Goal: Task Accomplishment & Management: Use online tool/utility

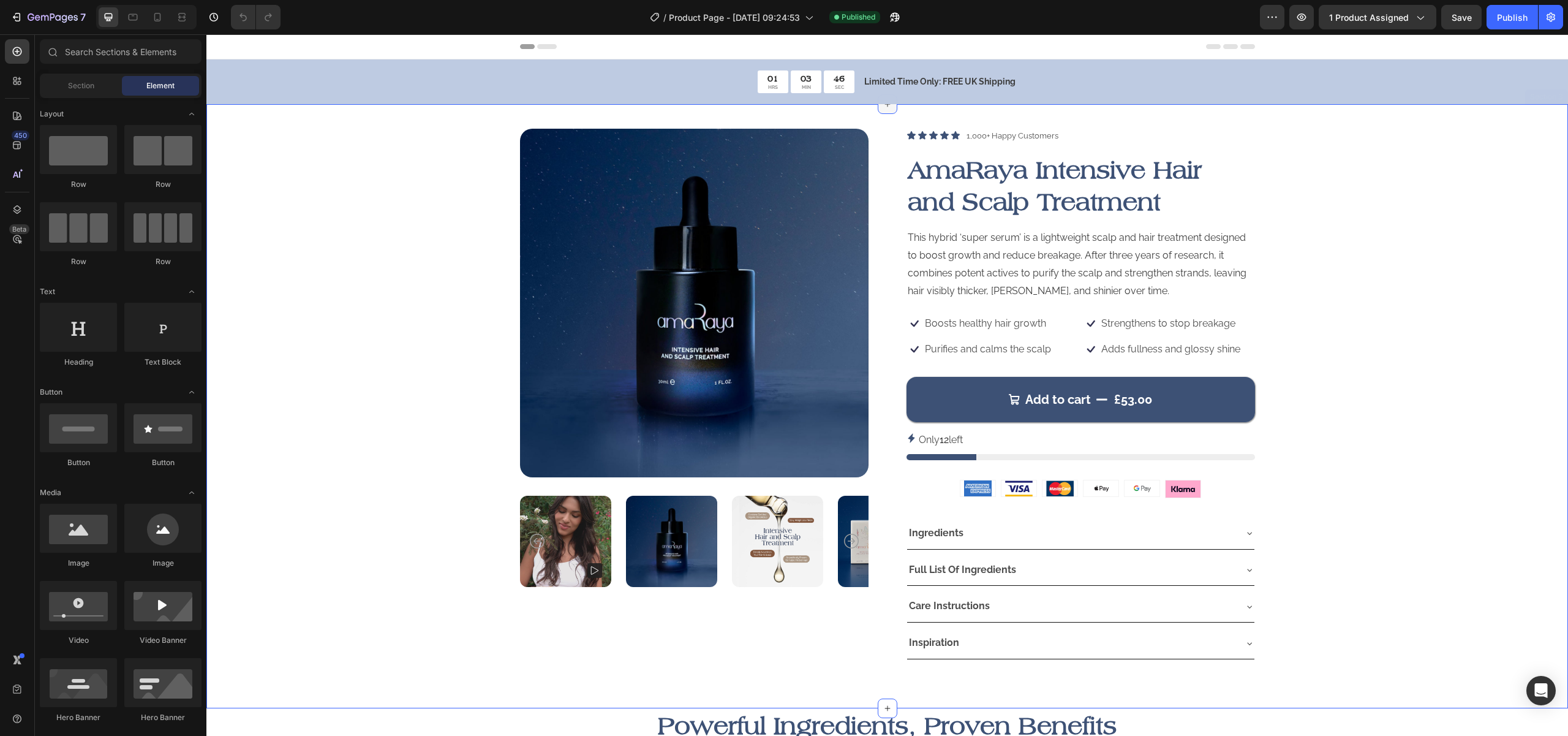
click at [884, 107] on icon at bounding box center [887, 104] width 10 height 10
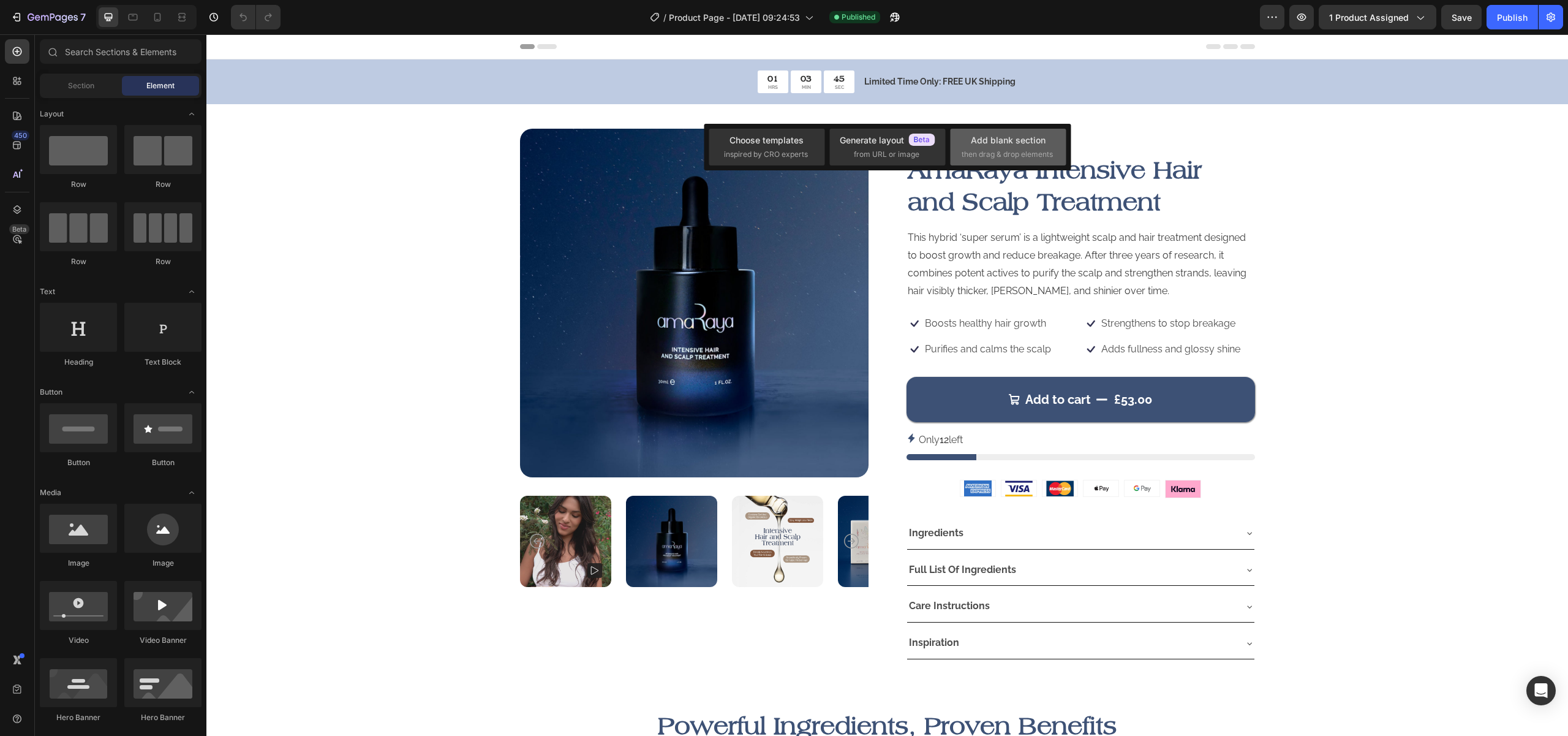
click at [1040, 139] on div "Add blank section" at bounding box center [1008, 140] width 75 height 13
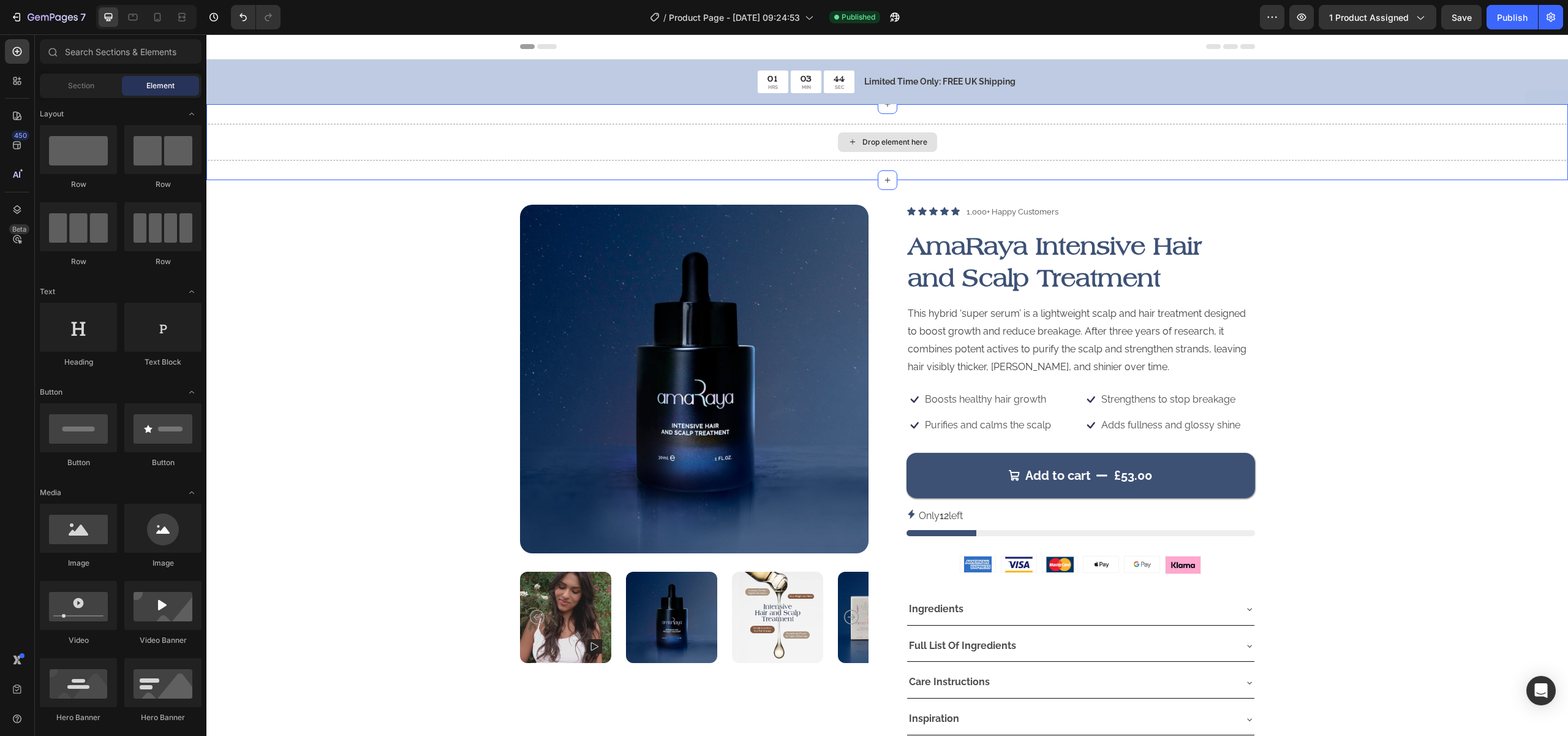
click at [577, 127] on div "Drop element here" at bounding box center [887, 142] width 1361 height 37
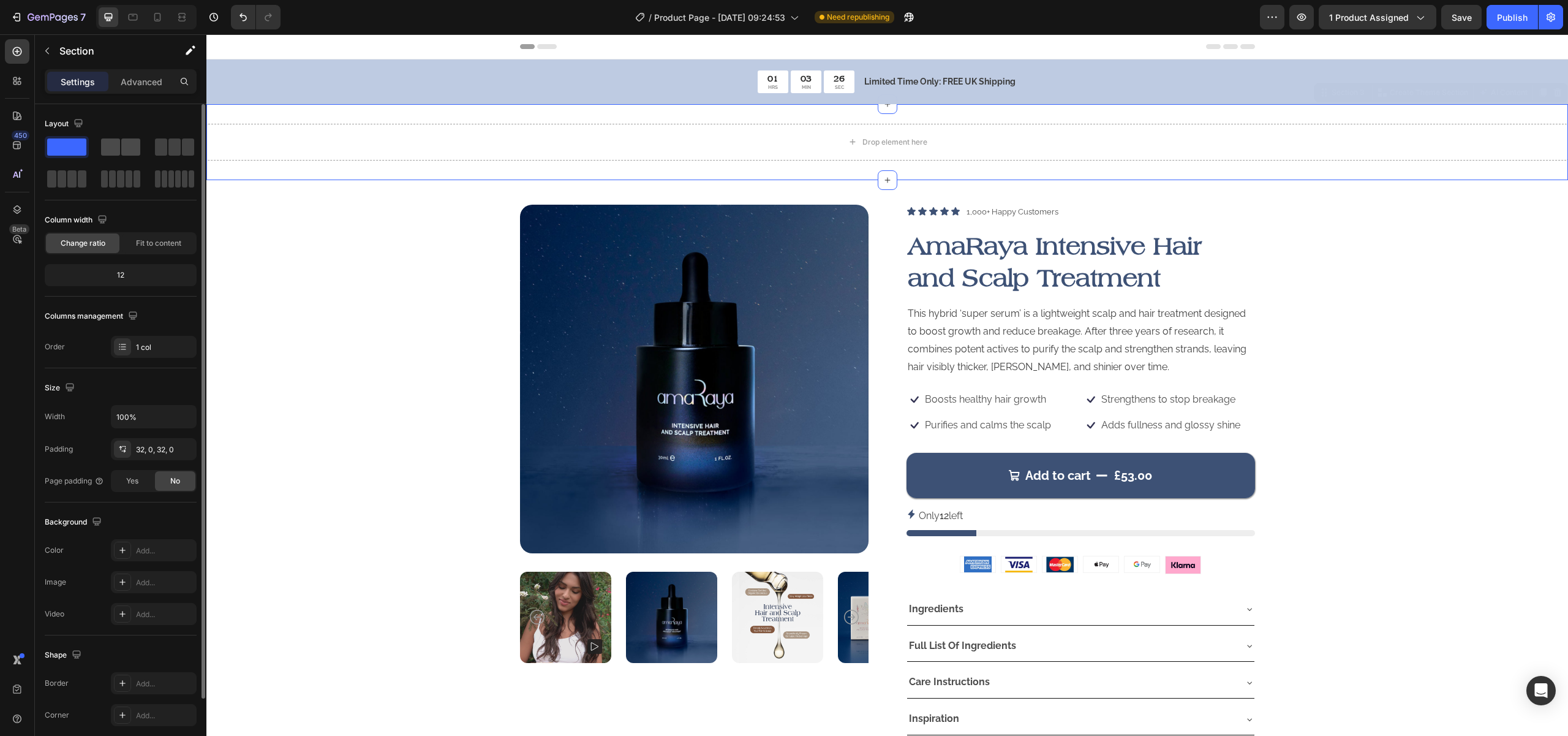
click at [131, 143] on span at bounding box center [131, 146] width 19 height 17
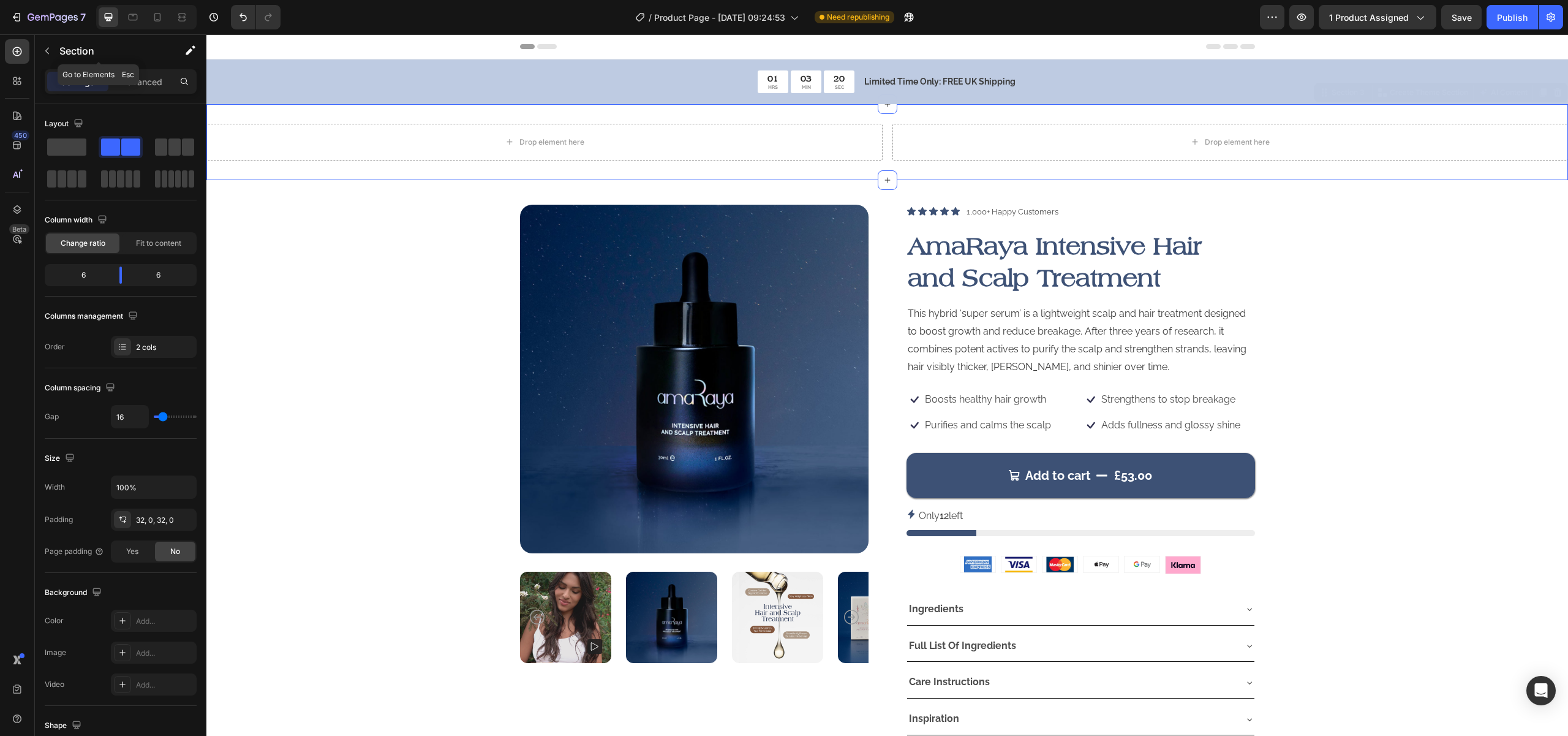
click at [48, 49] on icon "button" at bounding box center [47, 51] width 10 height 10
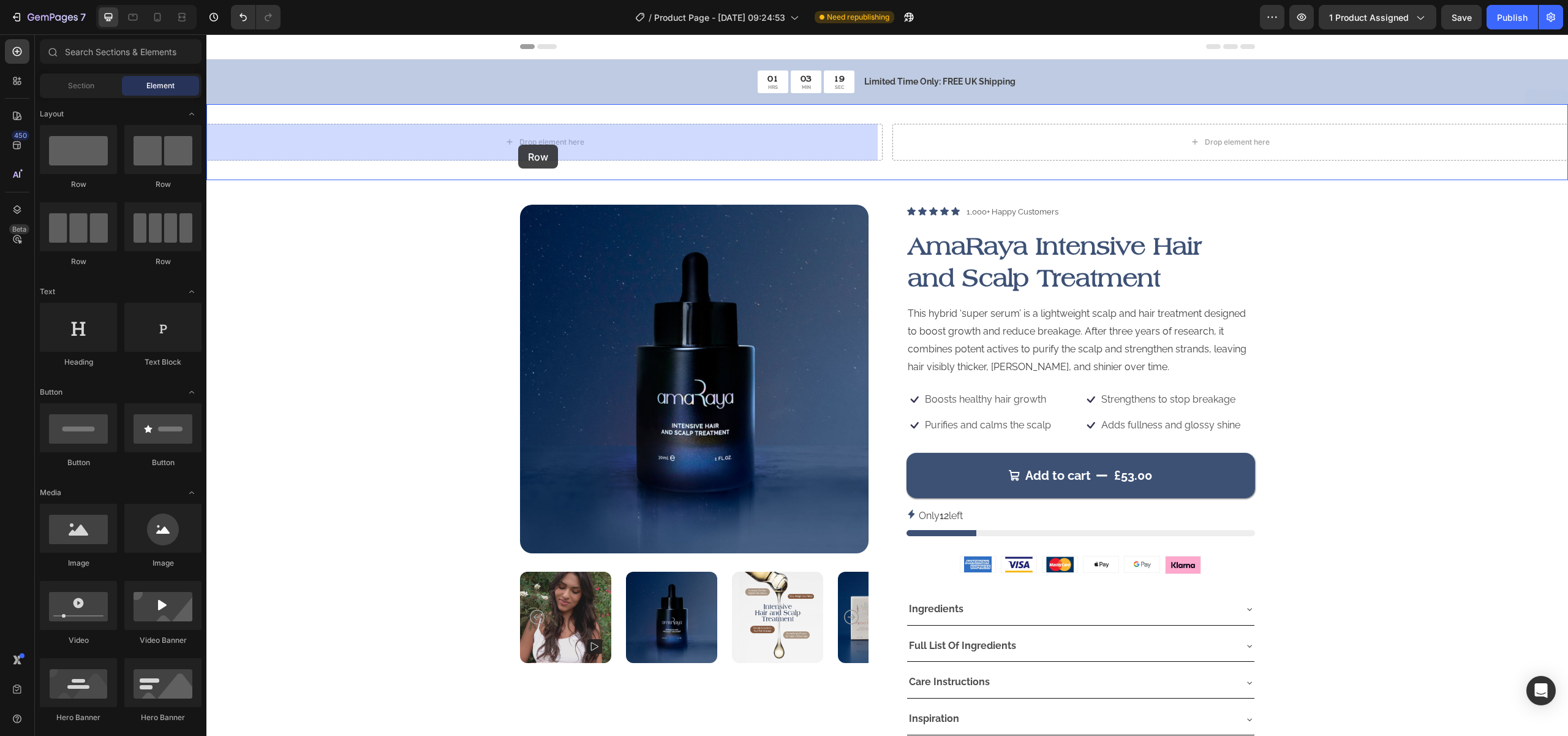
drag, startPoint x: 264, startPoint y: 184, endPoint x: 518, endPoint y: 145, distance: 257.0
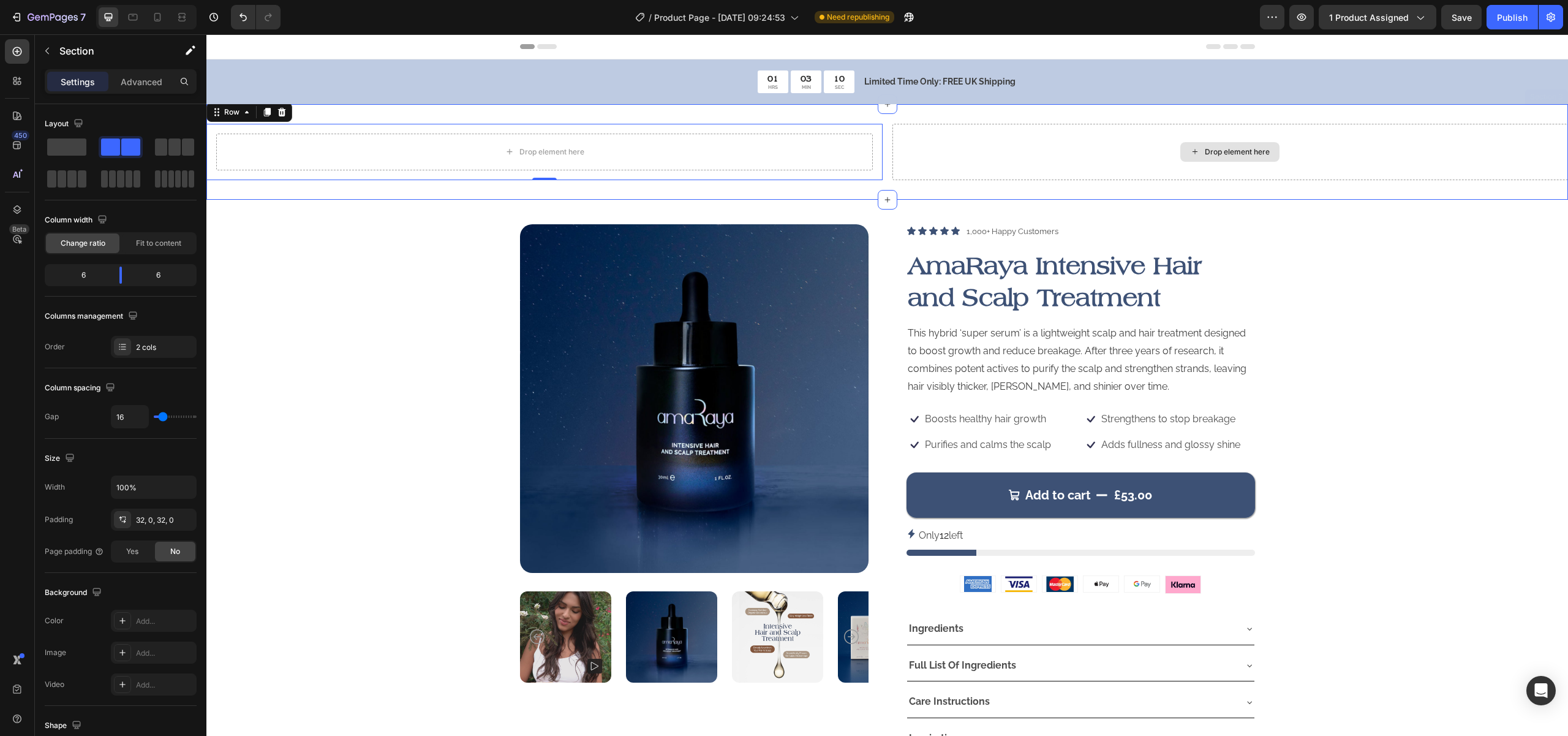
click at [928, 149] on div "Drop element here" at bounding box center [1230, 152] width 676 height 56
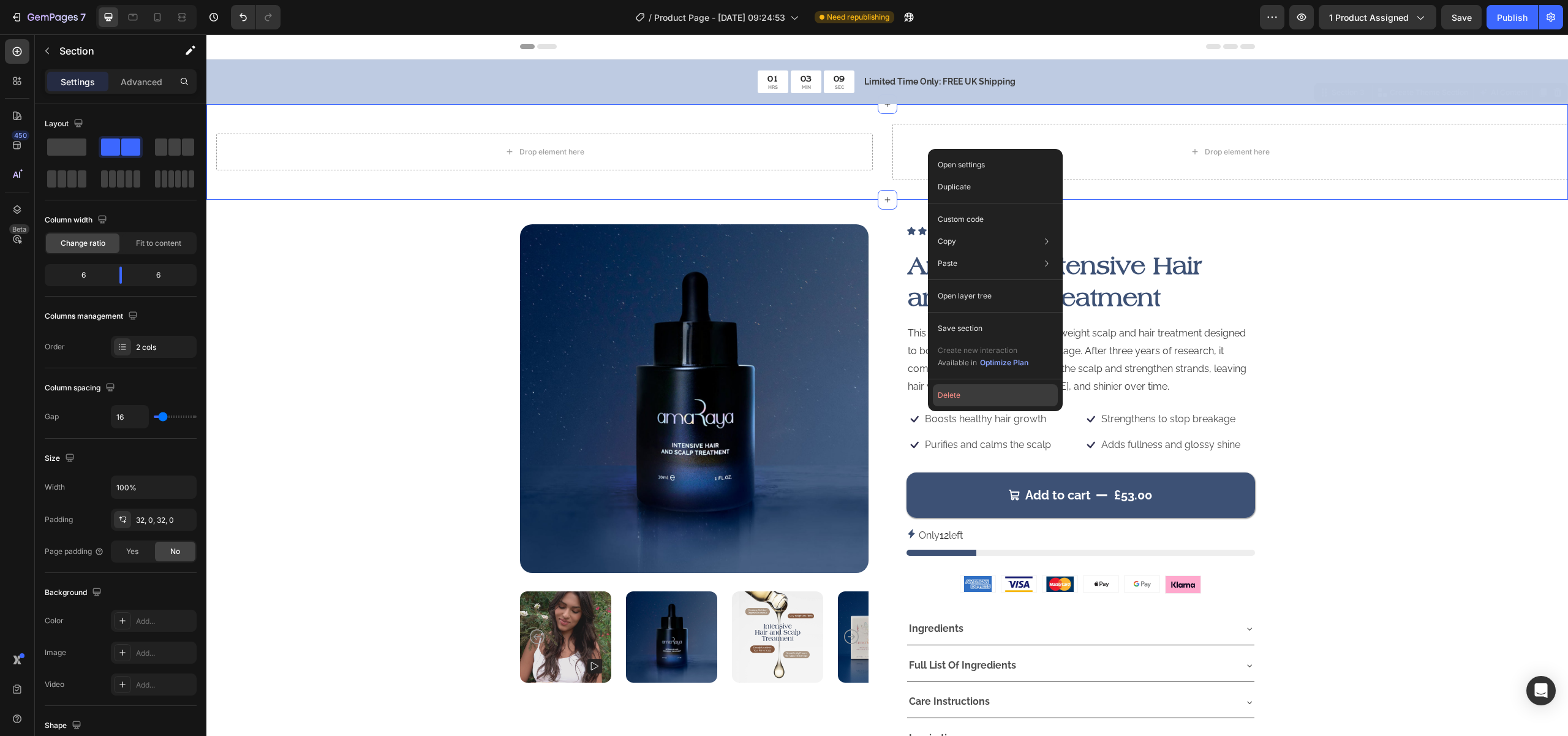
click at [962, 396] on button "Delete" at bounding box center [995, 395] width 125 height 22
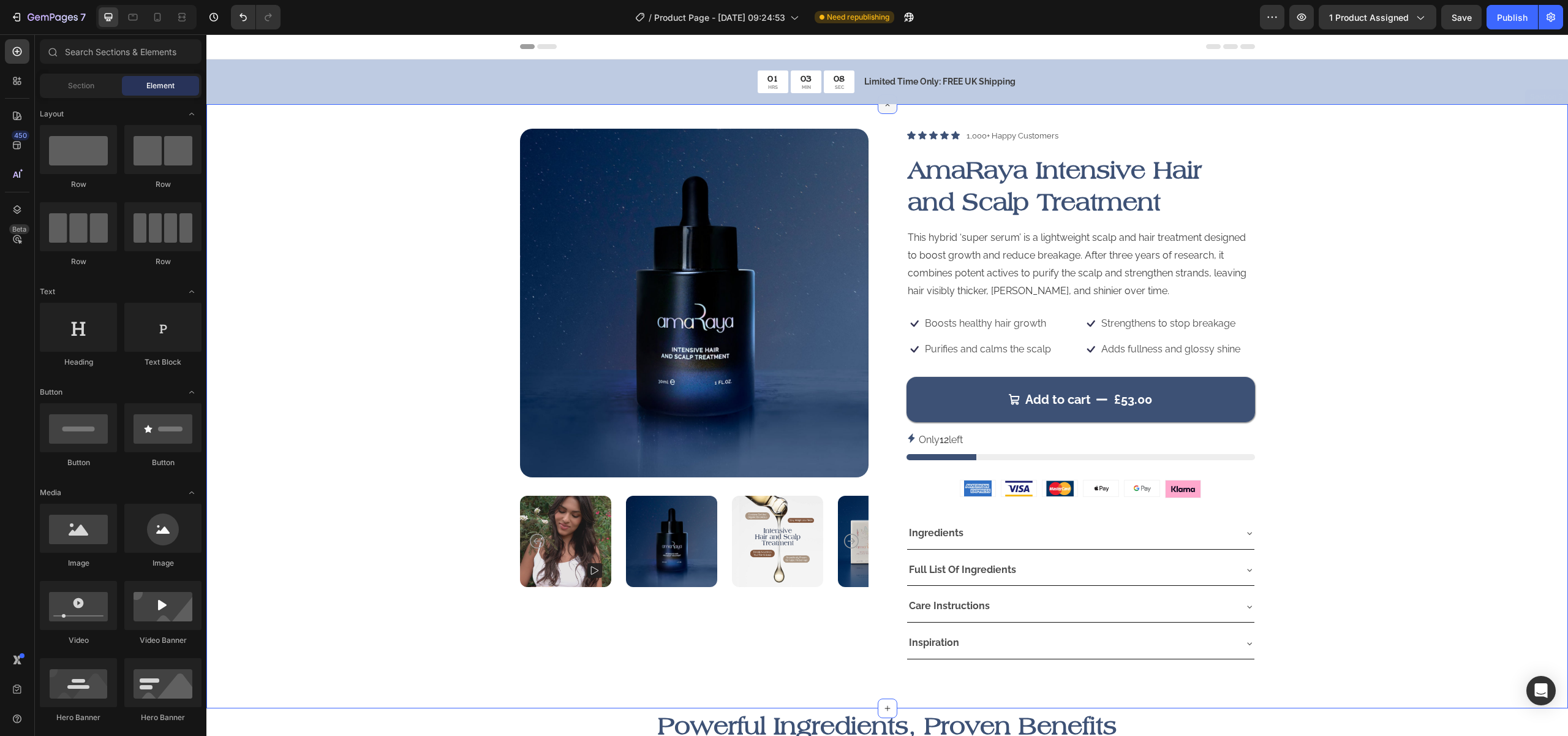
click at [877, 113] on div at bounding box center [887, 104] width 20 height 20
click at [26, 84] on div at bounding box center [17, 81] width 25 height 25
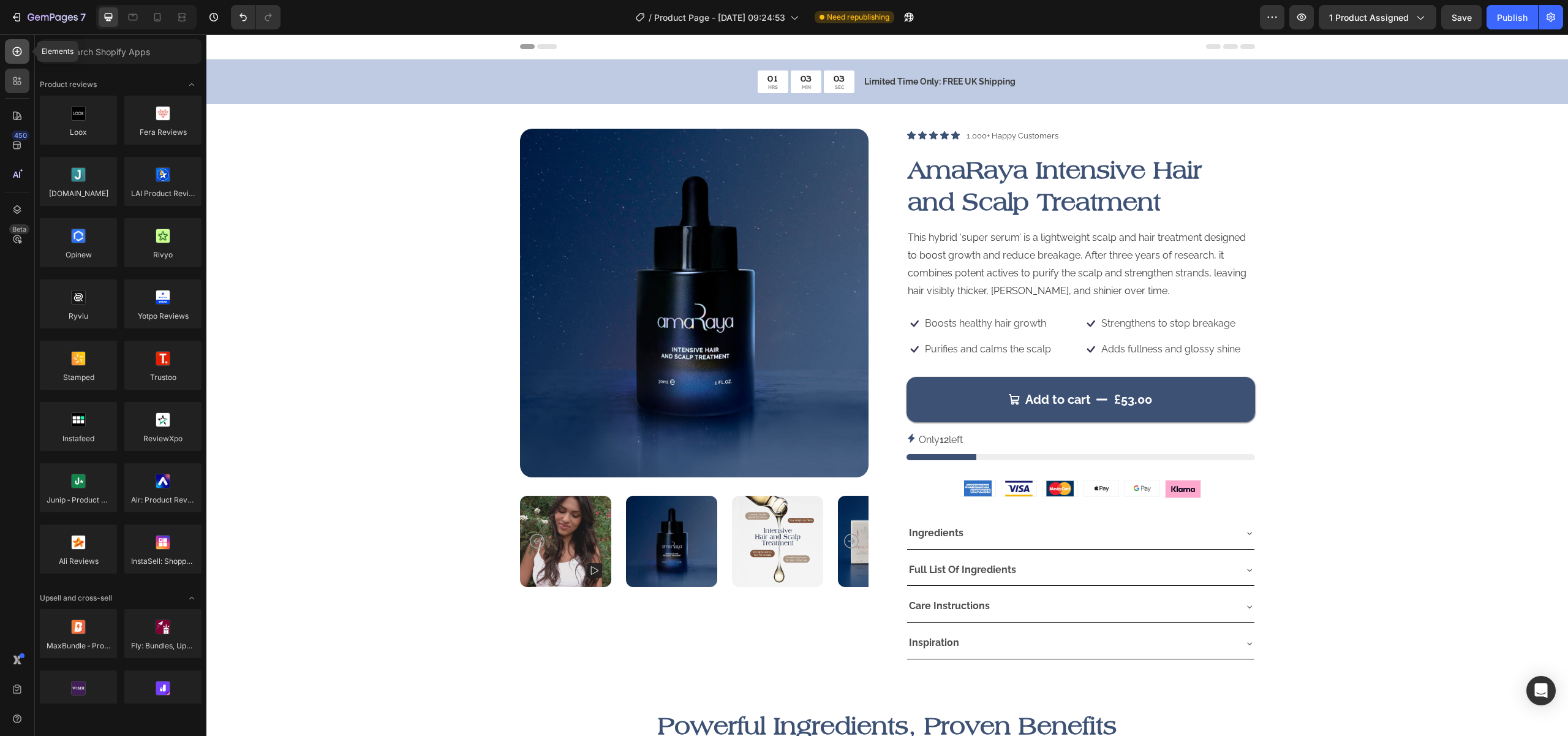
click at [13, 54] on icon at bounding box center [17, 51] width 10 height 10
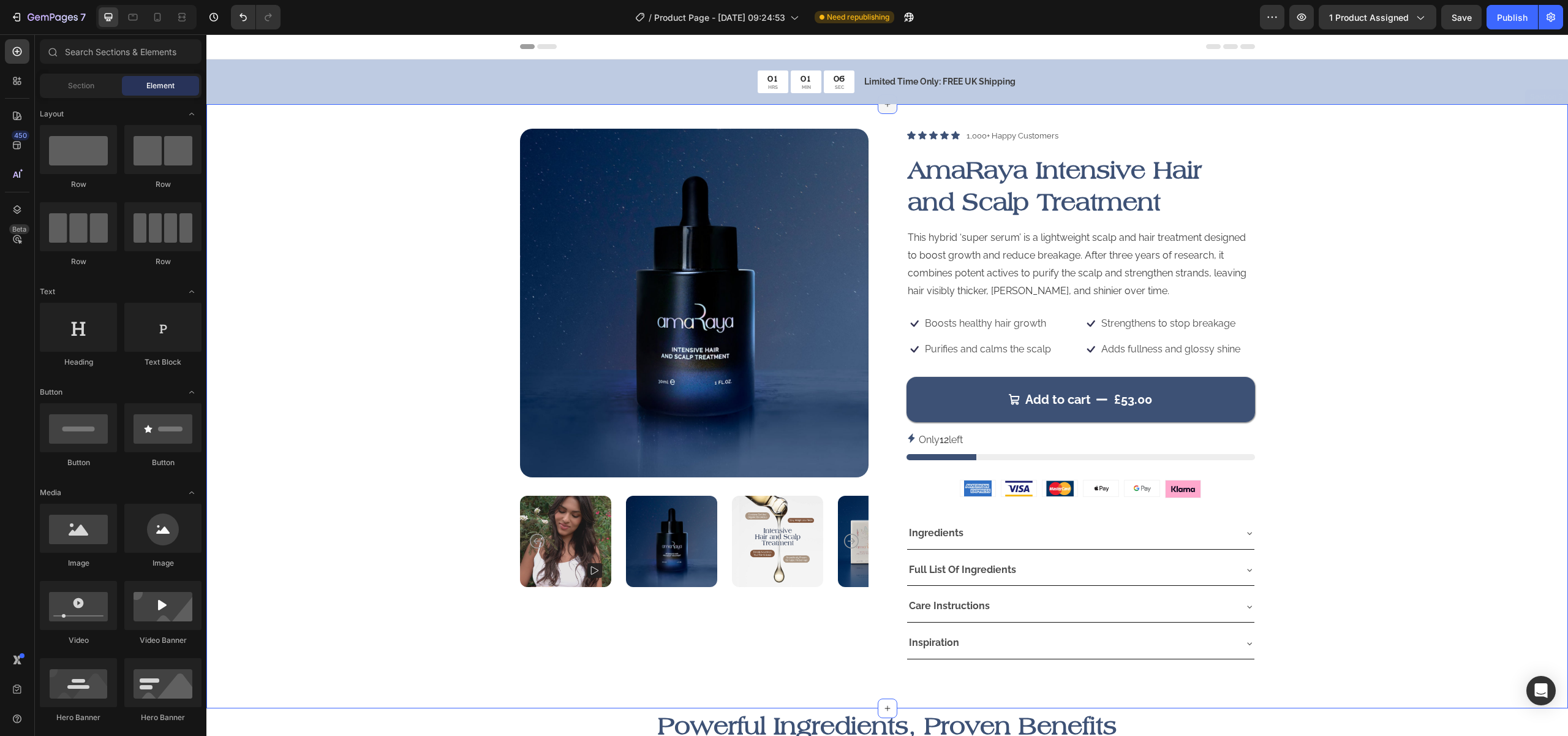
click at [888, 108] on div at bounding box center [887, 104] width 20 height 20
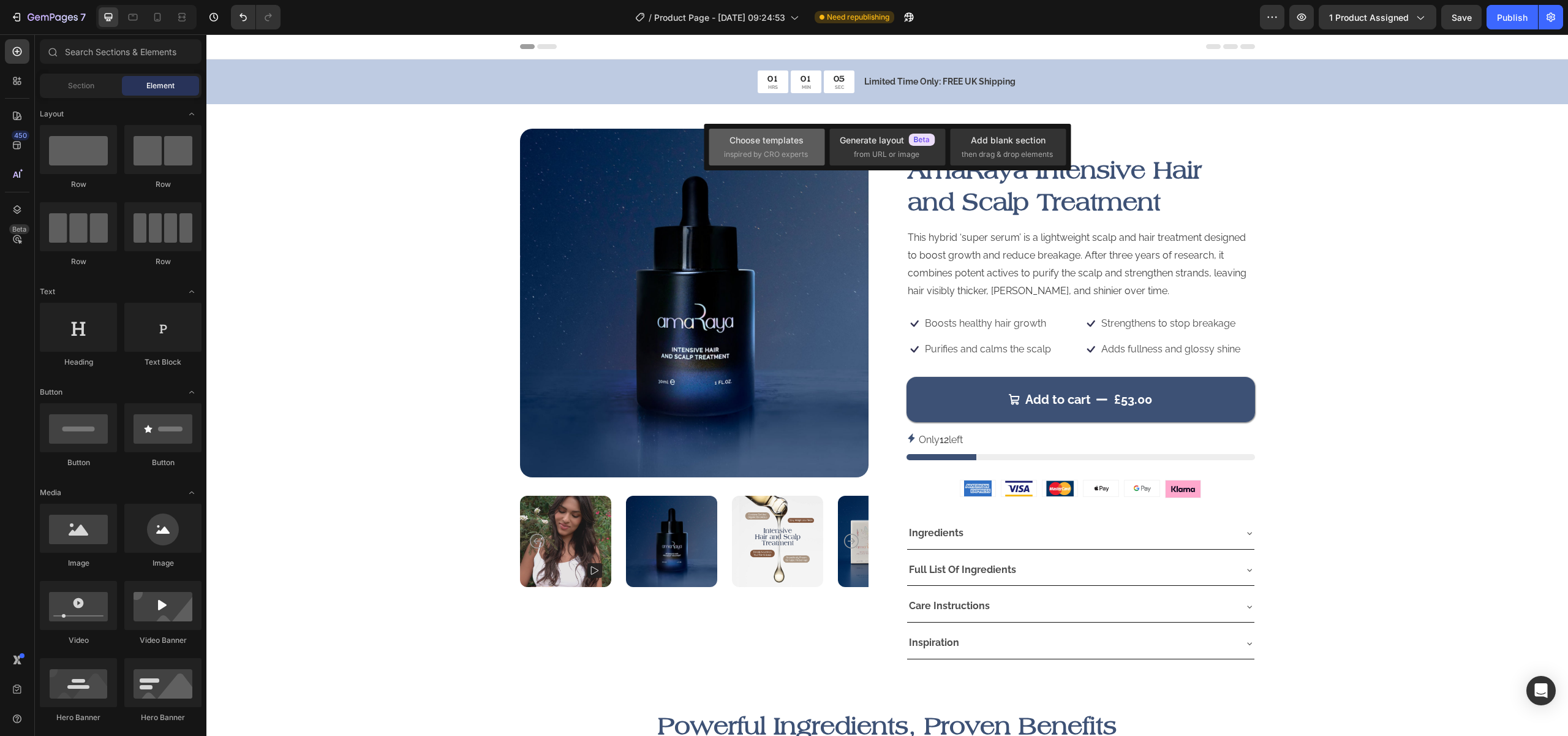
click at [763, 153] on span "inspired by CRO experts" at bounding box center [766, 154] width 84 height 11
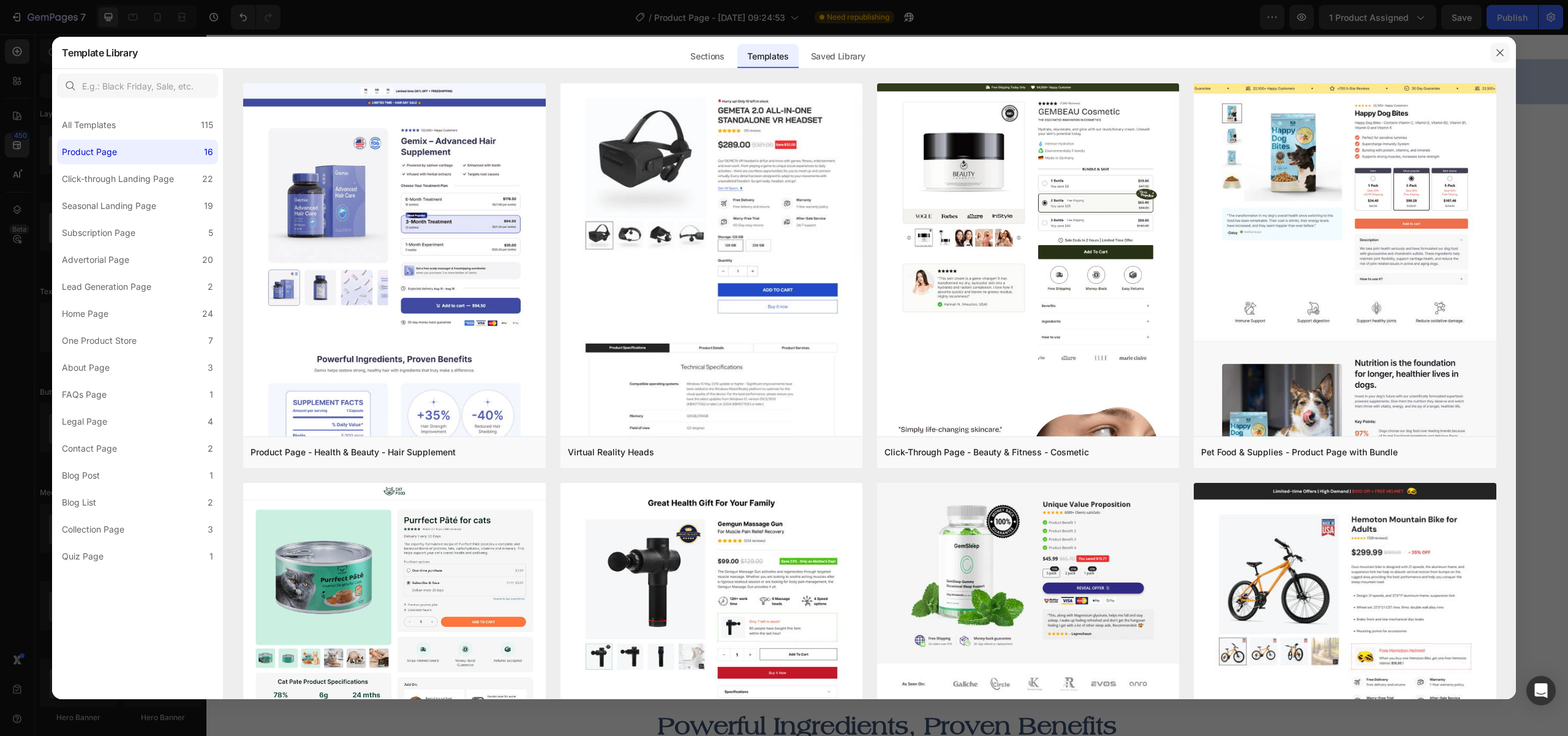
drag, startPoint x: 1506, startPoint y: 50, endPoint x: 1299, endPoint y: 17, distance: 209.6
click at [1506, 50] on button "button" at bounding box center [1500, 53] width 20 height 20
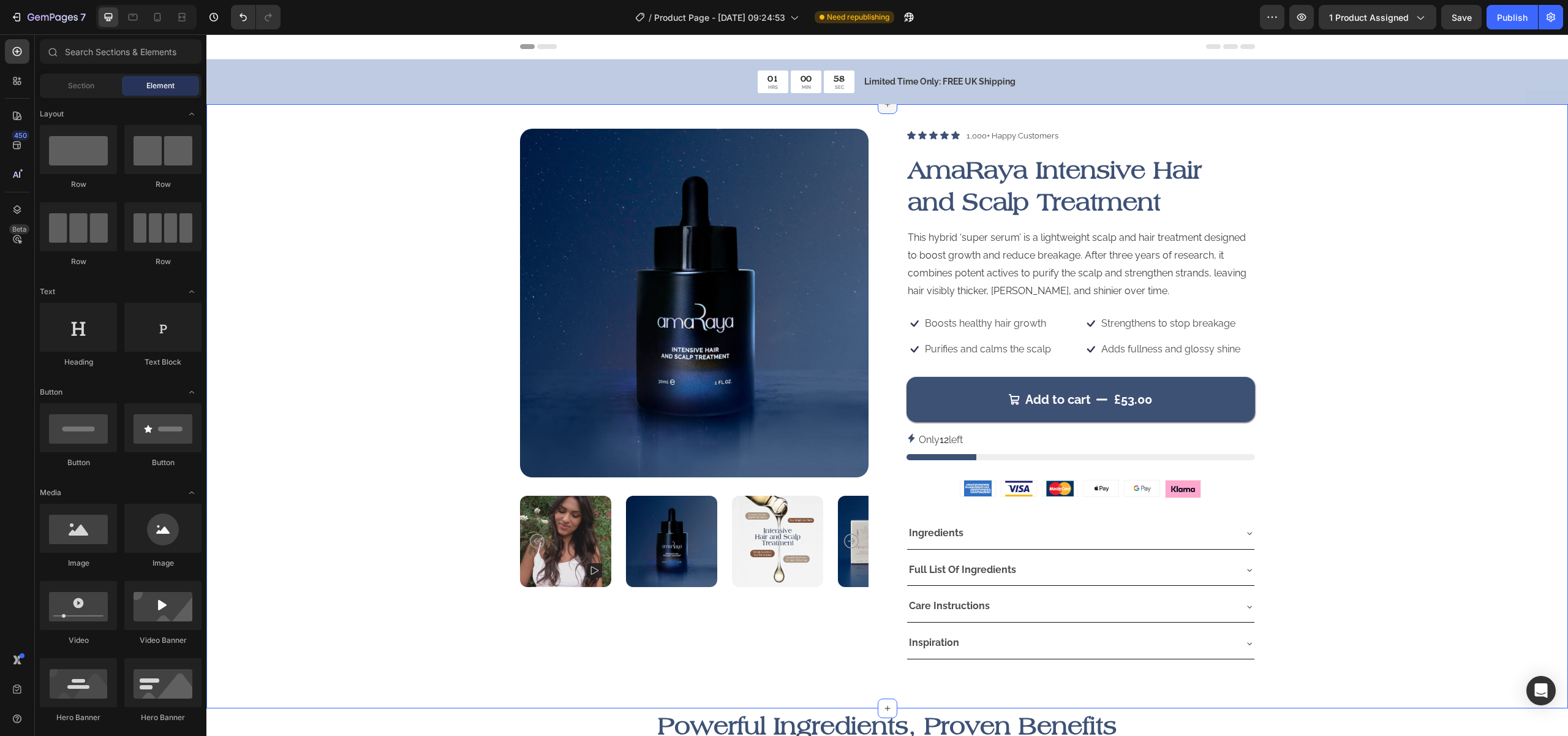
click at [883, 104] on icon at bounding box center [887, 104] width 10 height 10
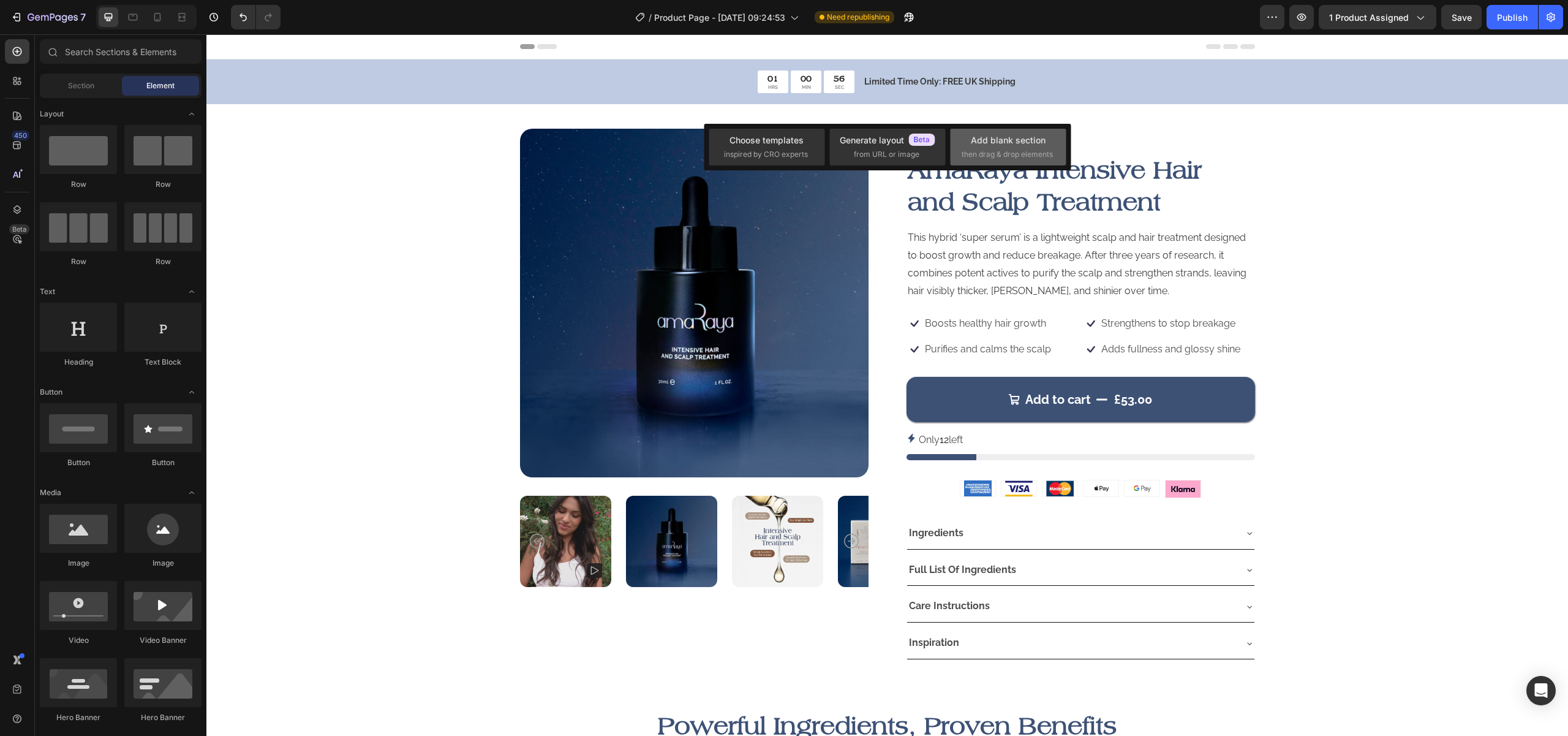
click at [1012, 143] on div "Add blank section" at bounding box center [1008, 140] width 75 height 13
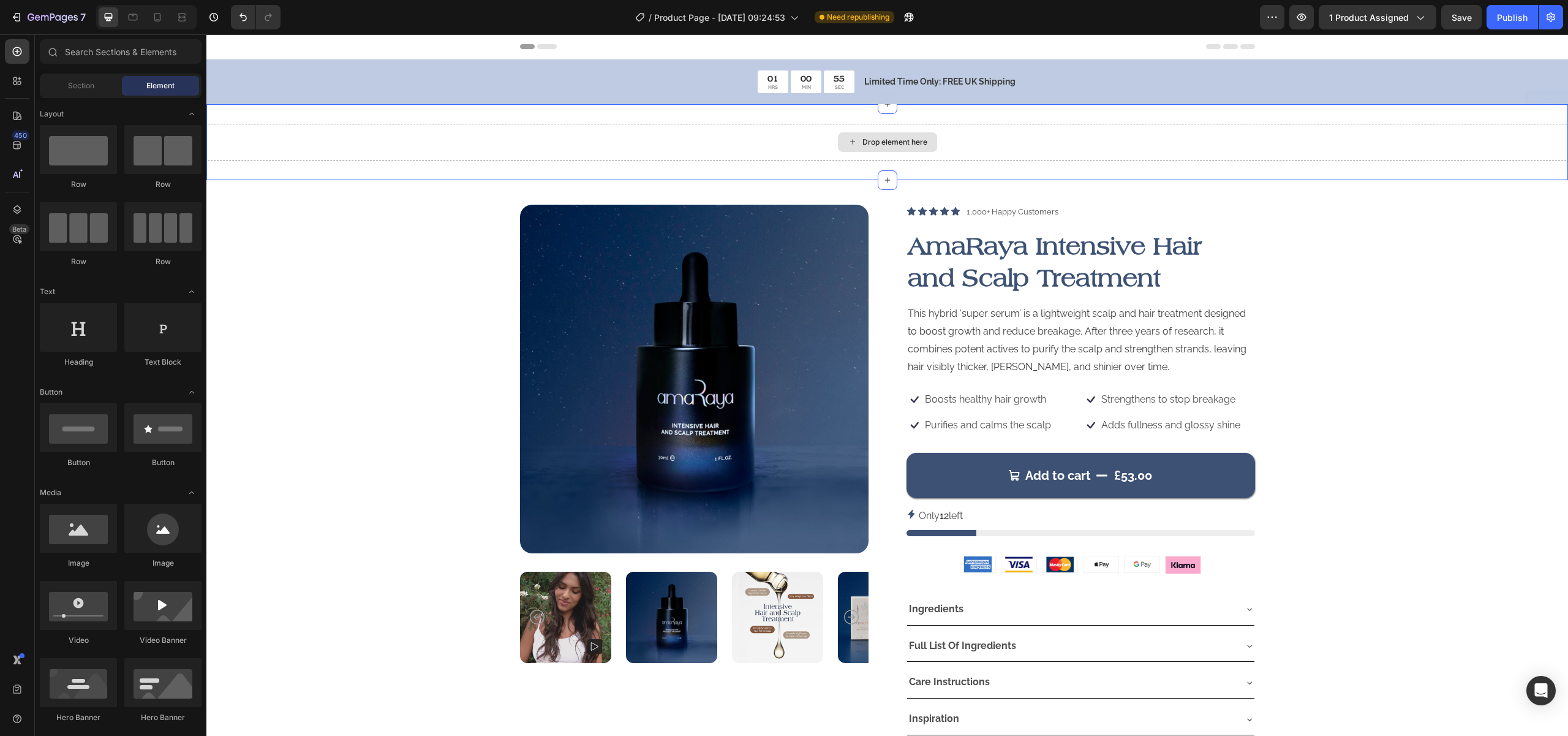
click at [463, 144] on div "Drop element here" at bounding box center [887, 142] width 1361 height 37
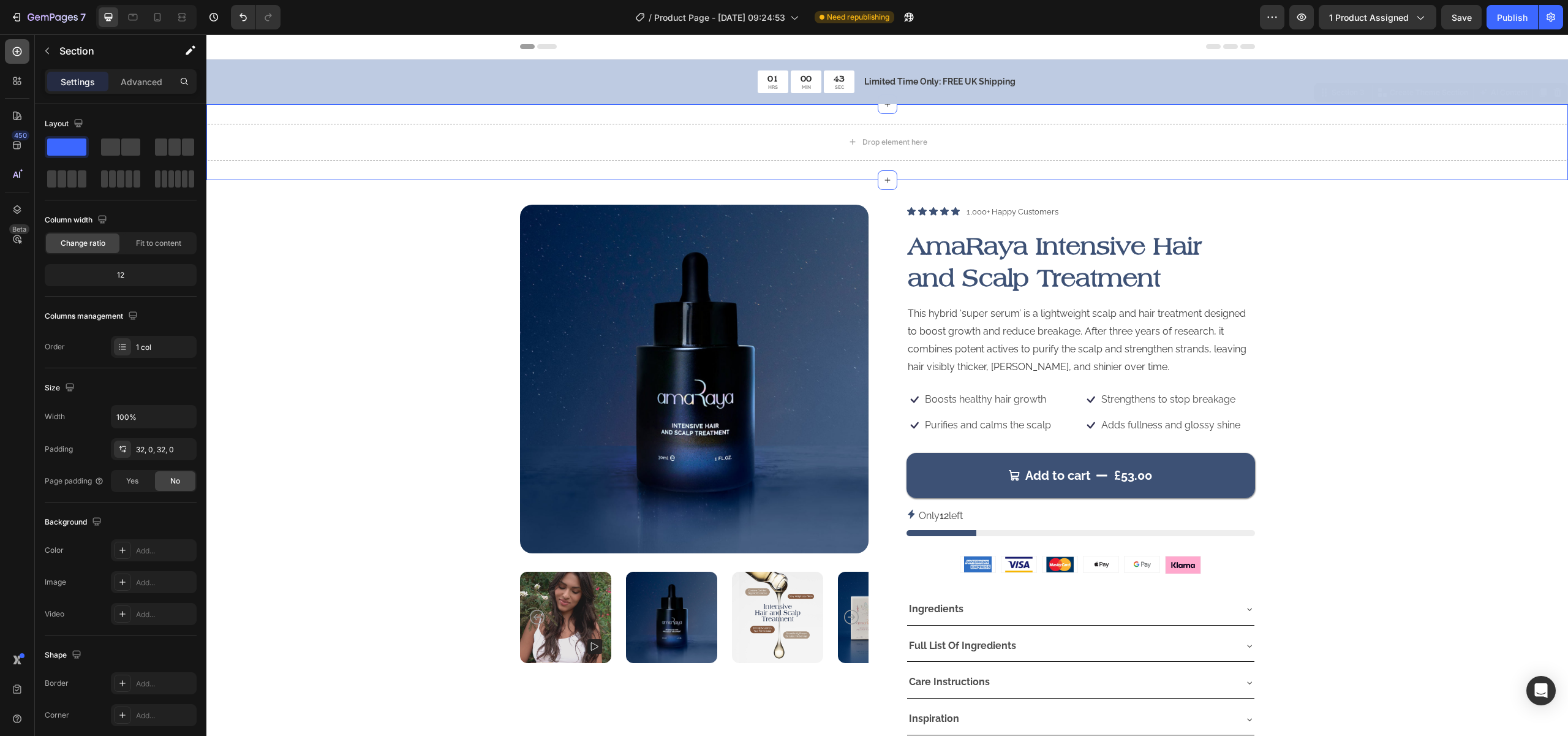
click at [17, 49] on icon at bounding box center [17, 51] width 5 height 5
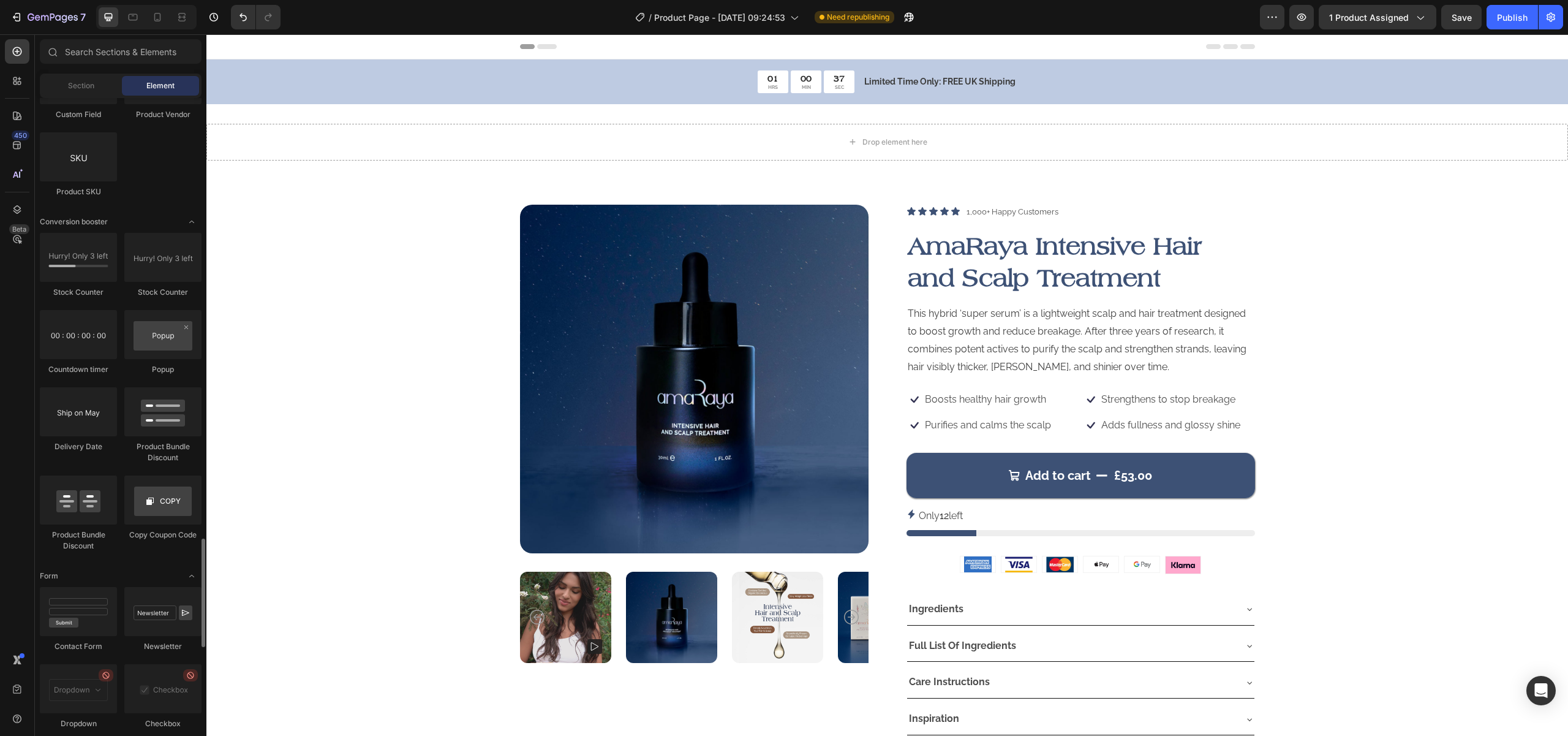
scroll to position [2989, 0]
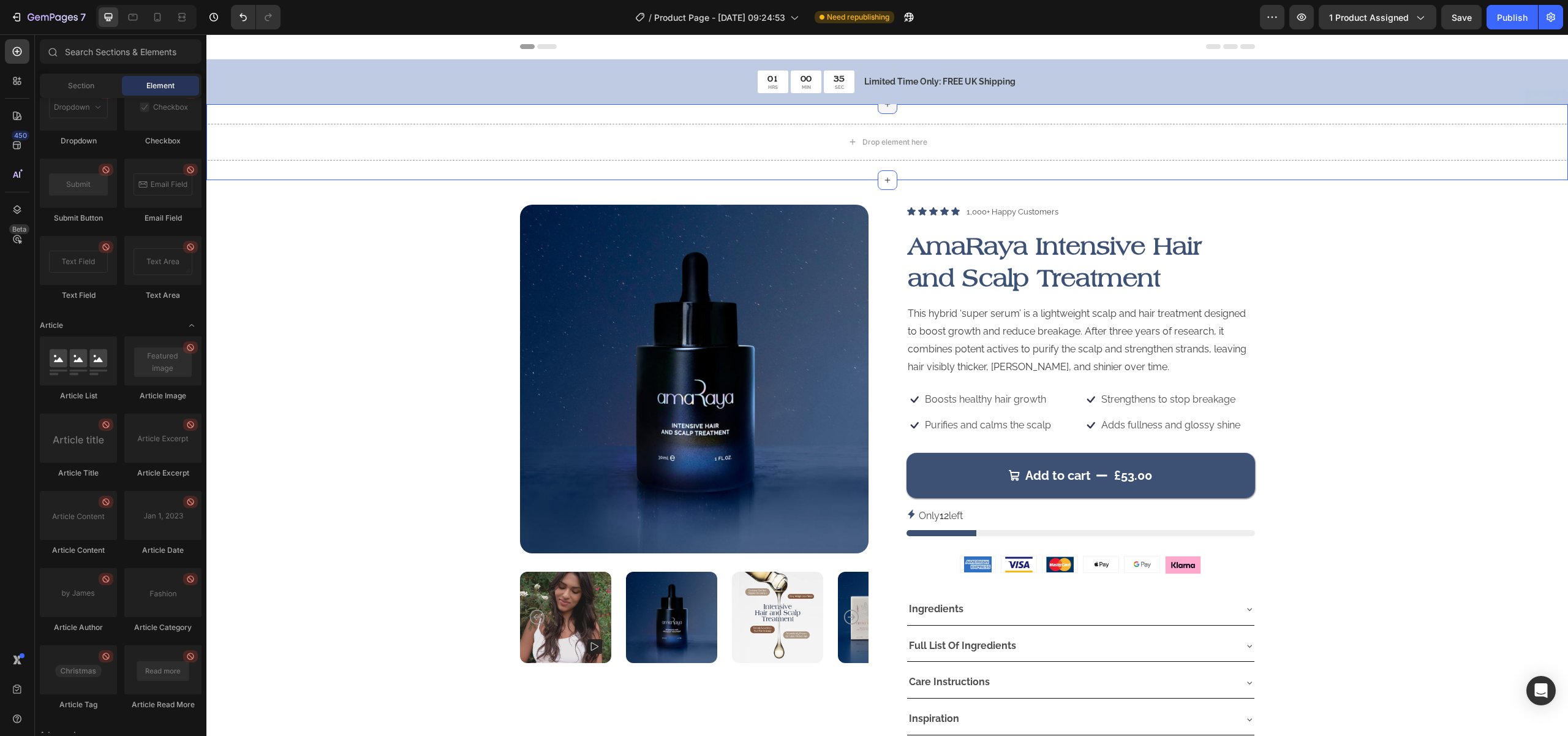
click at [883, 112] on div at bounding box center [887, 104] width 20 height 20
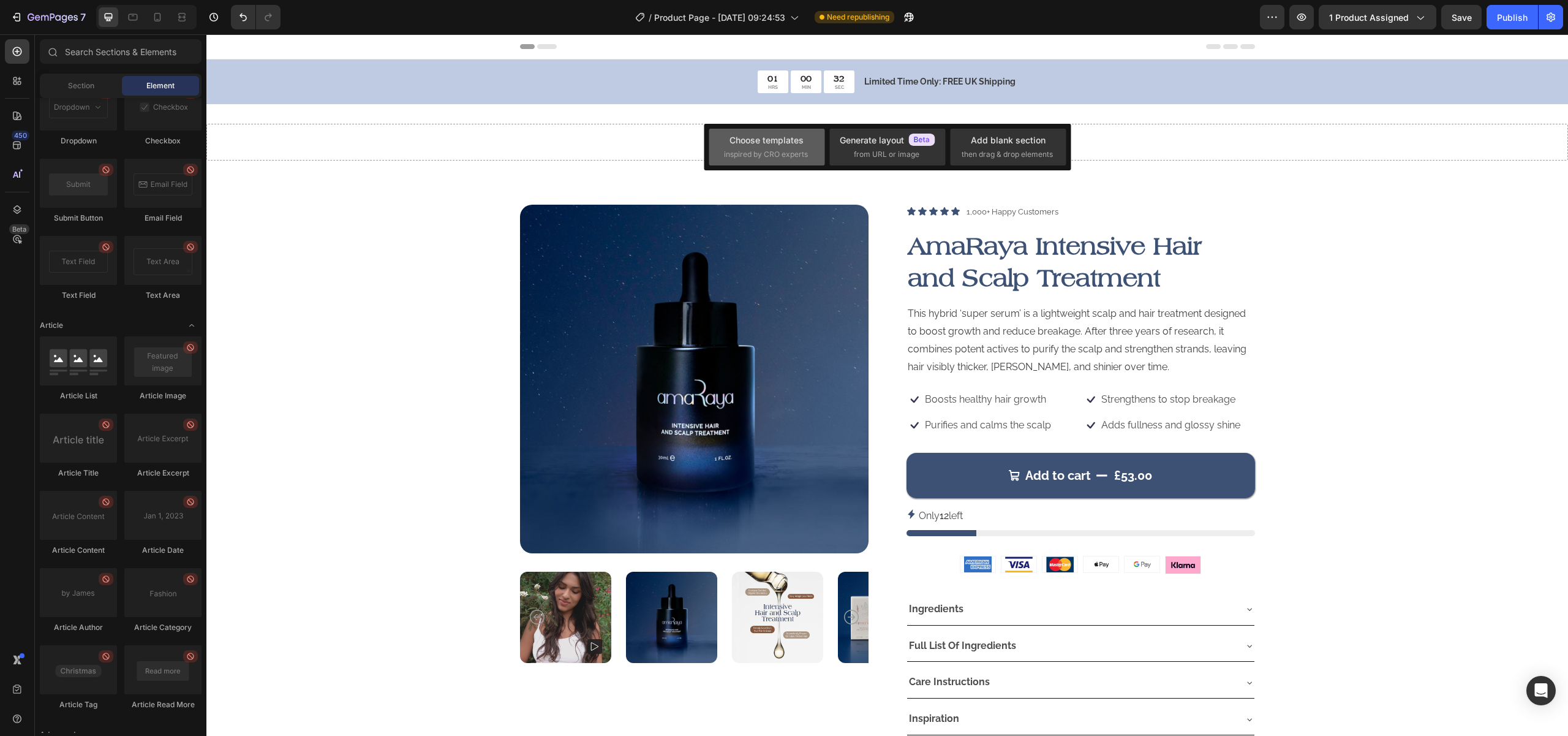
click at [787, 157] on span "inspired by CRO experts" at bounding box center [766, 154] width 84 height 11
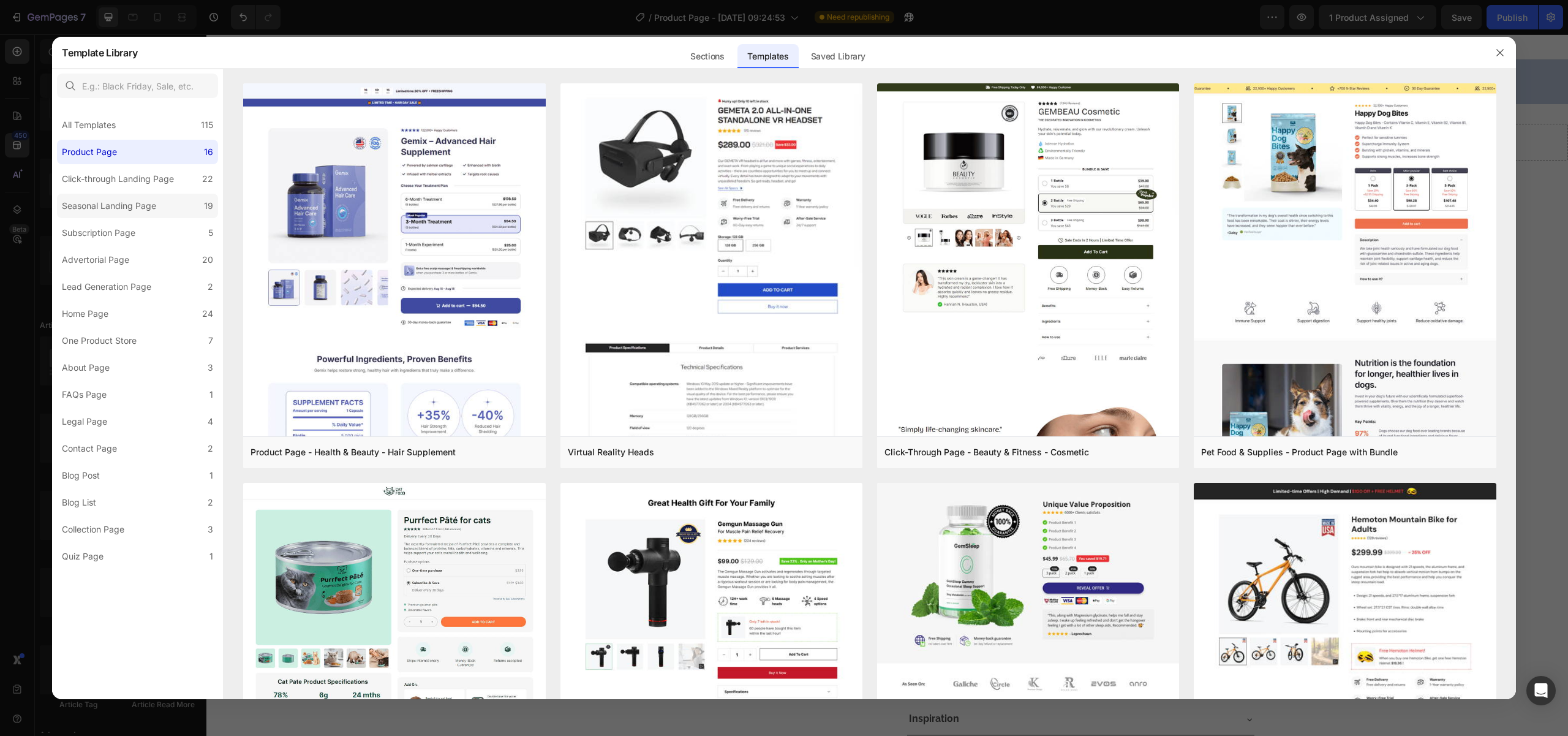
click at [121, 212] on div "Seasonal Landing Page" at bounding box center [109, 205] width 94 height 15
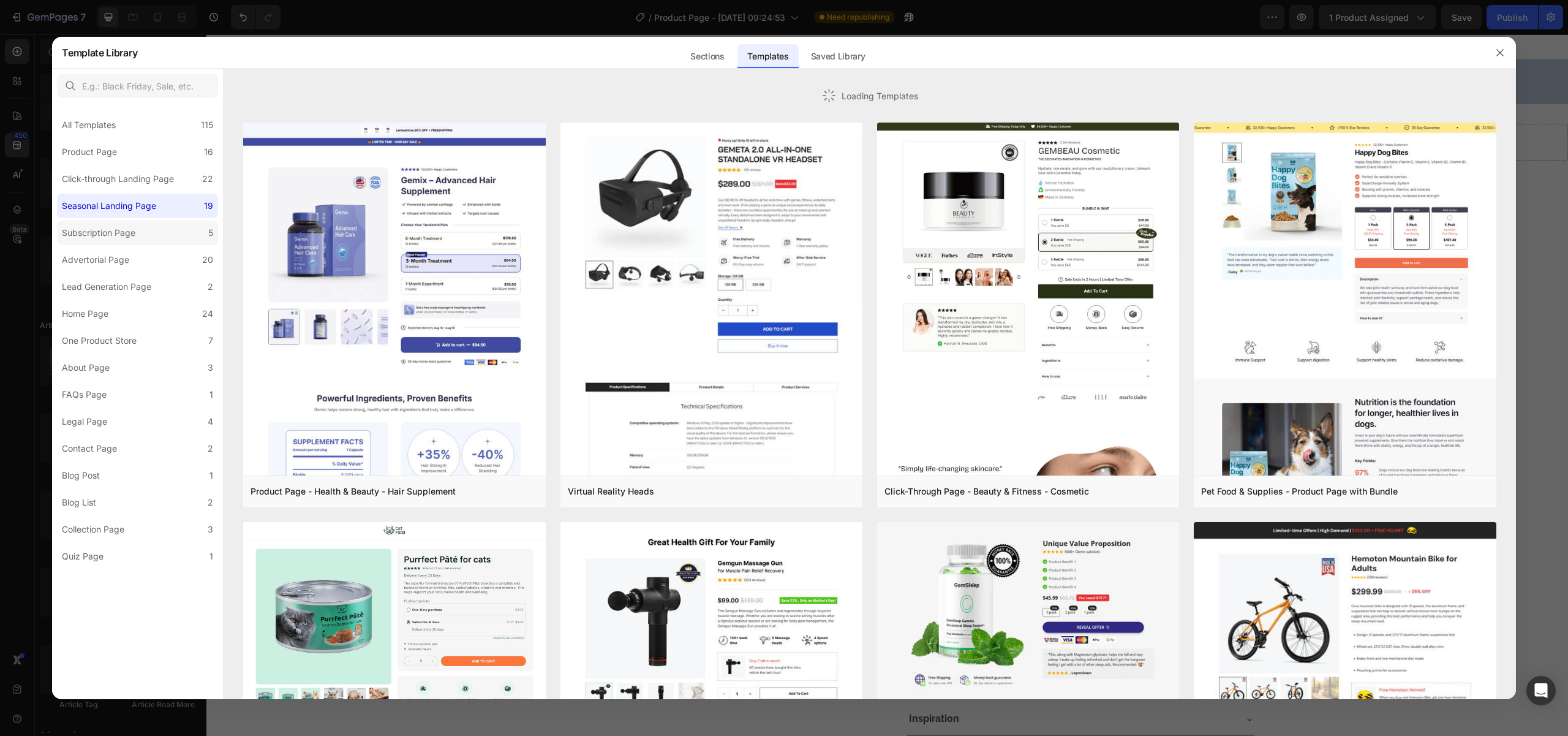
click at [96, 231] on div "Subscription Page" at bounding box center [99, 233] width 73 height 15
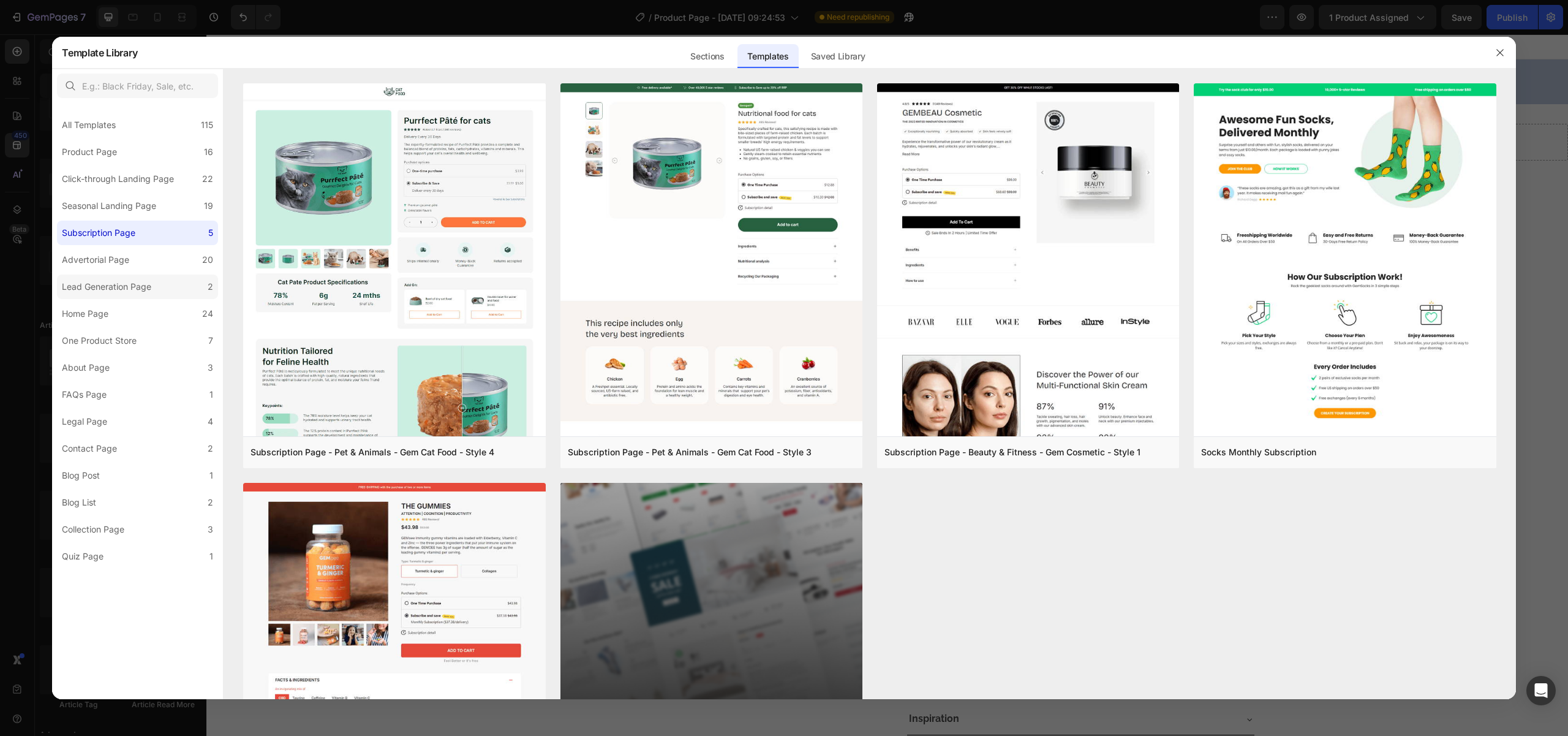
click at [101, 286] on div "Lead Generation Page" at bounding box center [106, 287] width 89 height 15
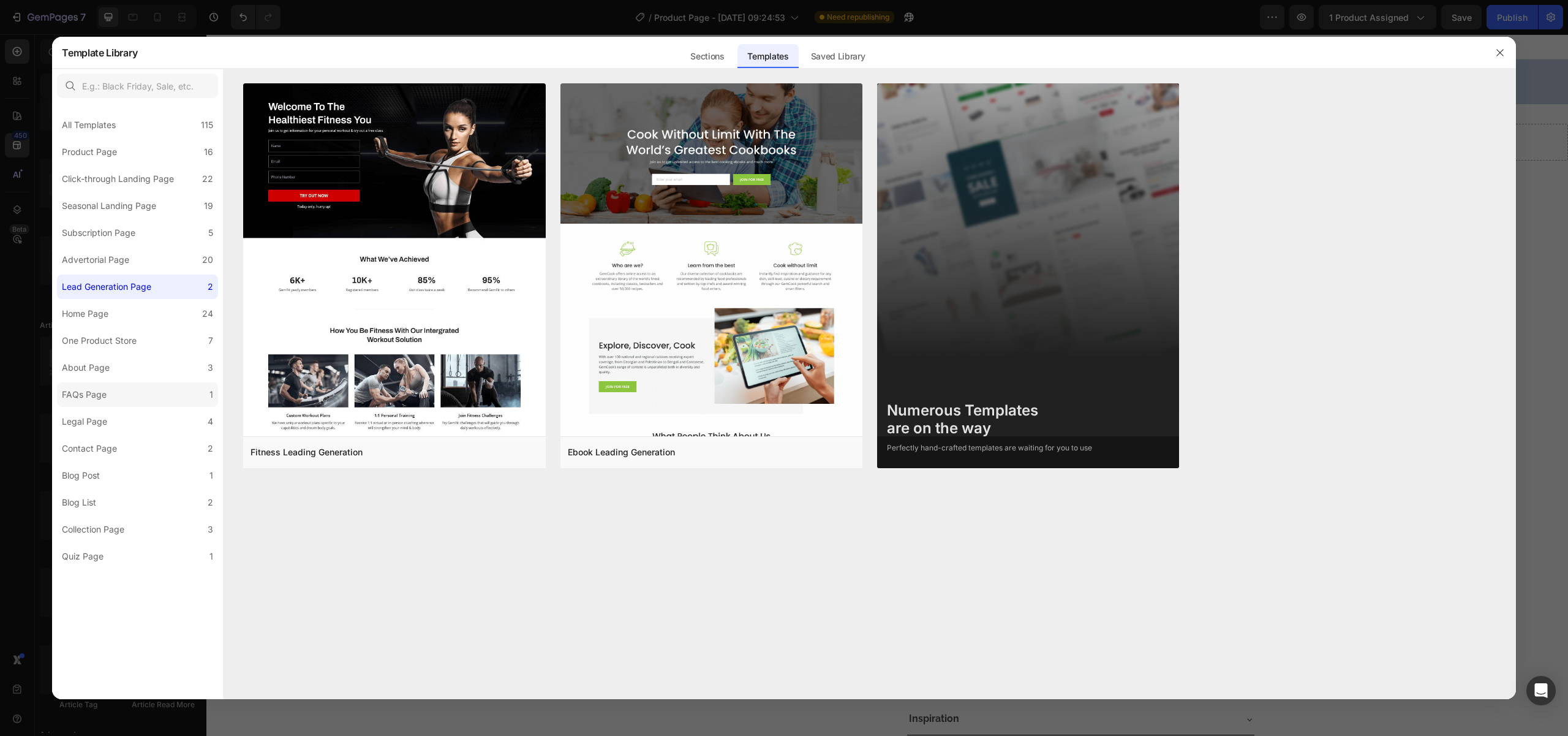
click at [78, 385] on label "FAQs Page 1" at bounding box center [137, 394] width 161 height 25
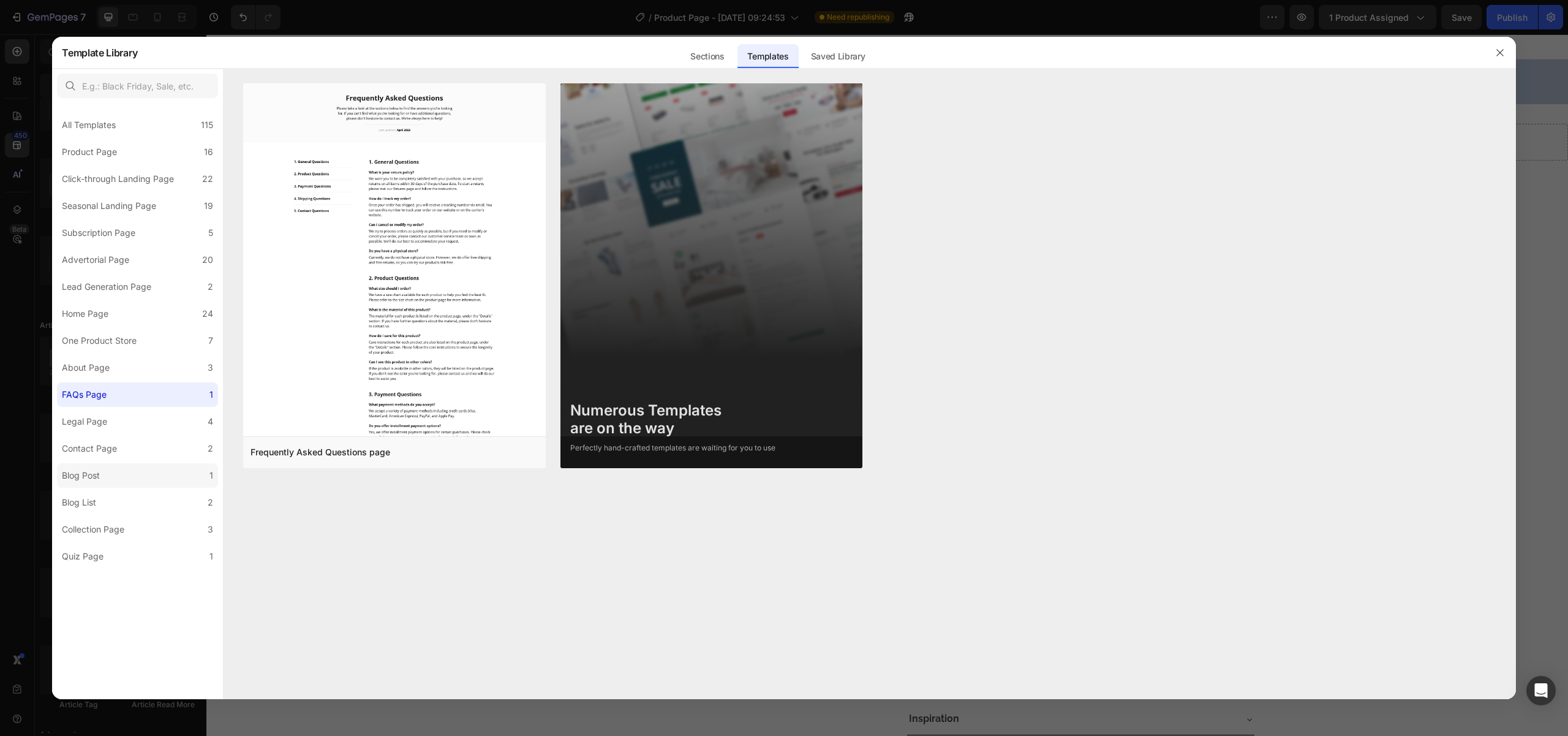
click at [92, 484] on label "Blog Post 1" at bounding box center [137, 475] width 161 height 25
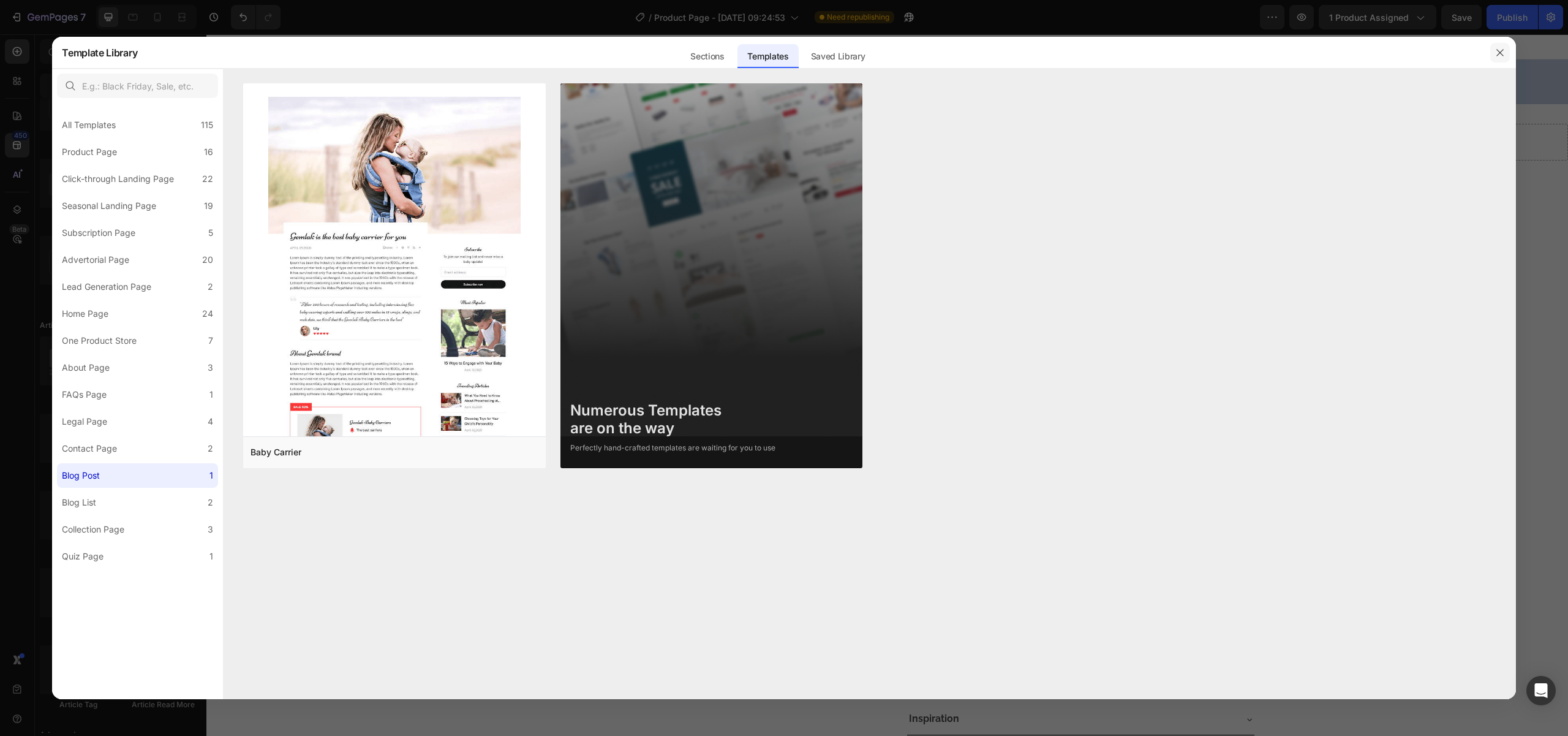
click at [1507, 48] on button "button" at bounding box center [1500, 53] width 20 height 20
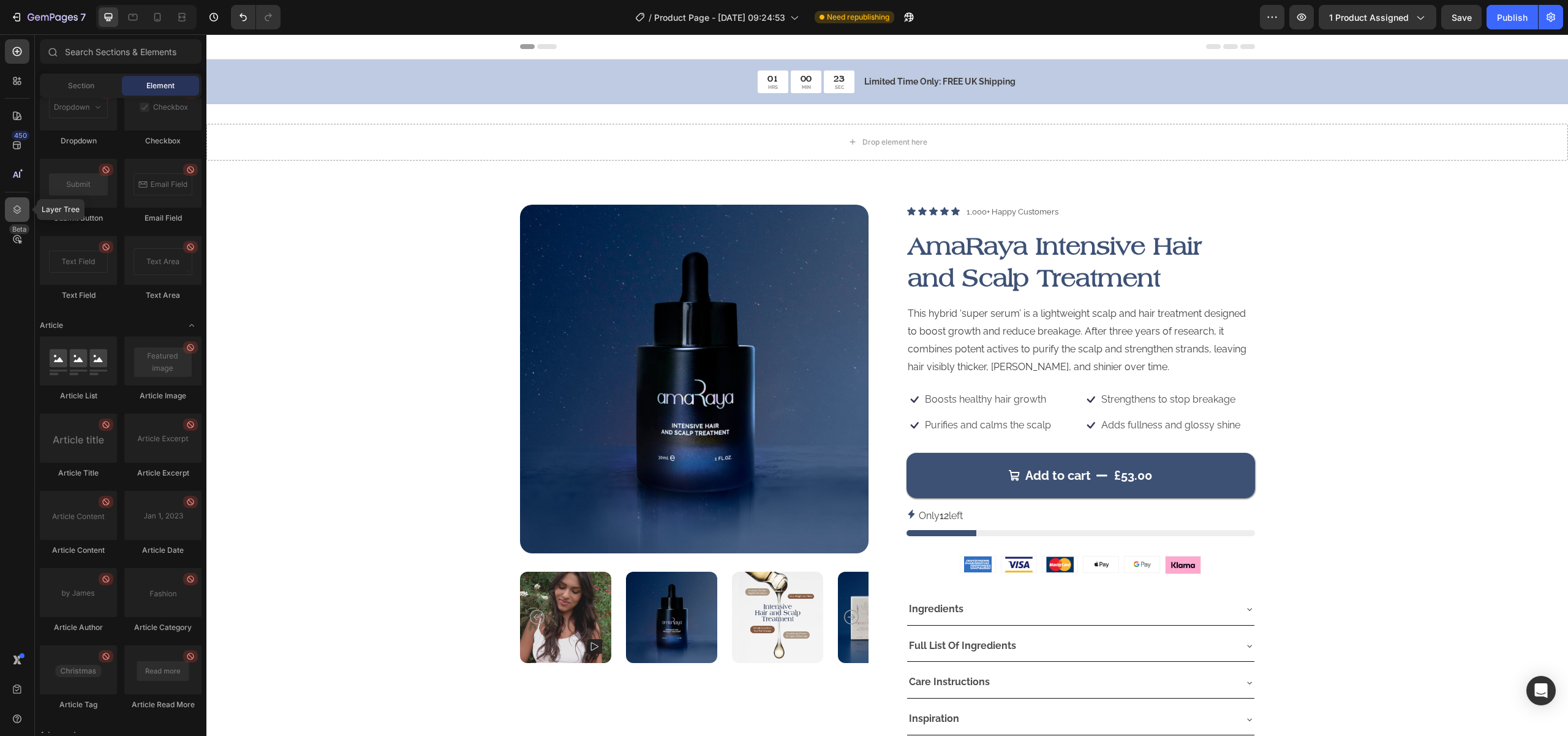
click at [13, 203] on icon at bounding box center [16, 209] width 12 height 12
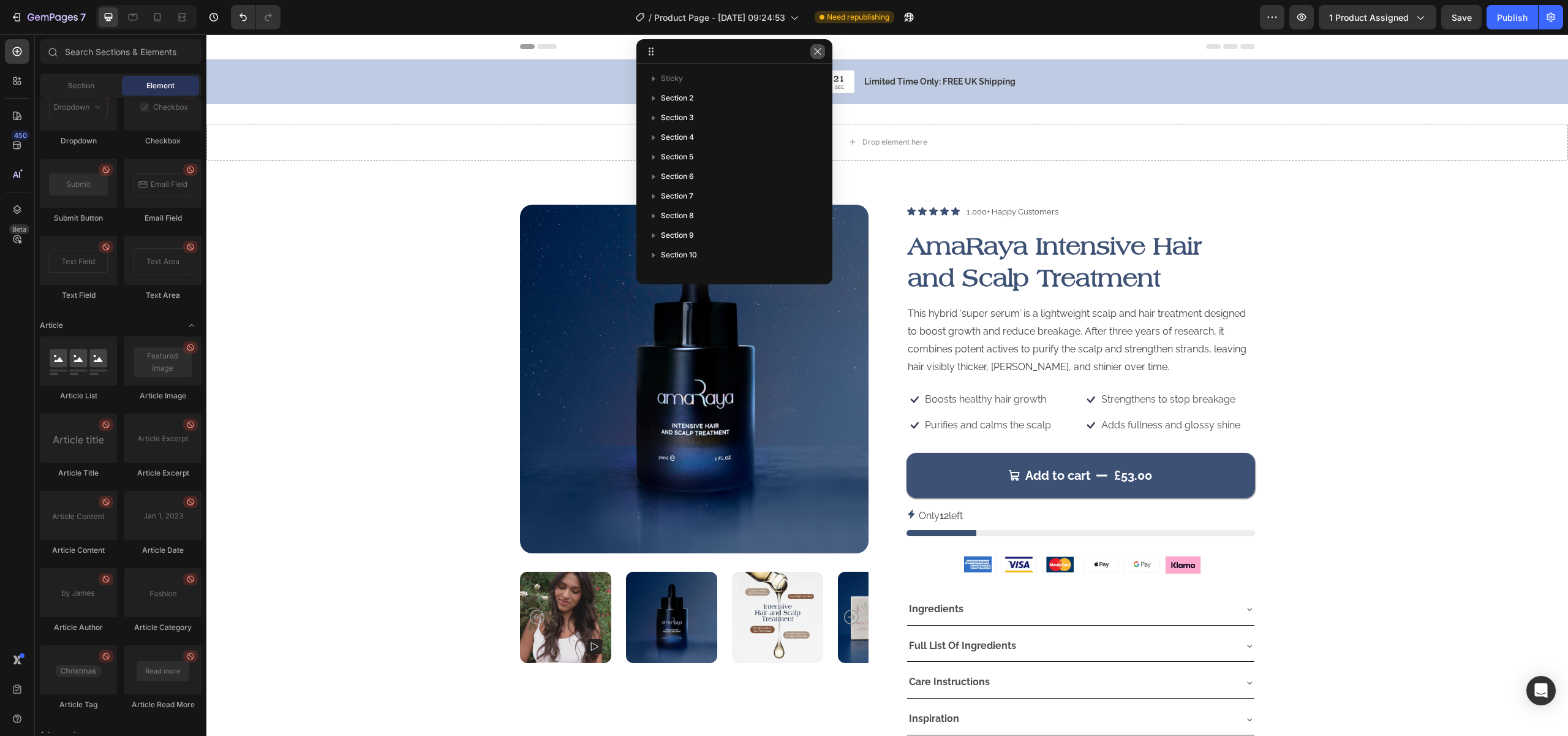
click at [817, 49] on icon "button" at bounding box center [817, 51] width 10 height 10
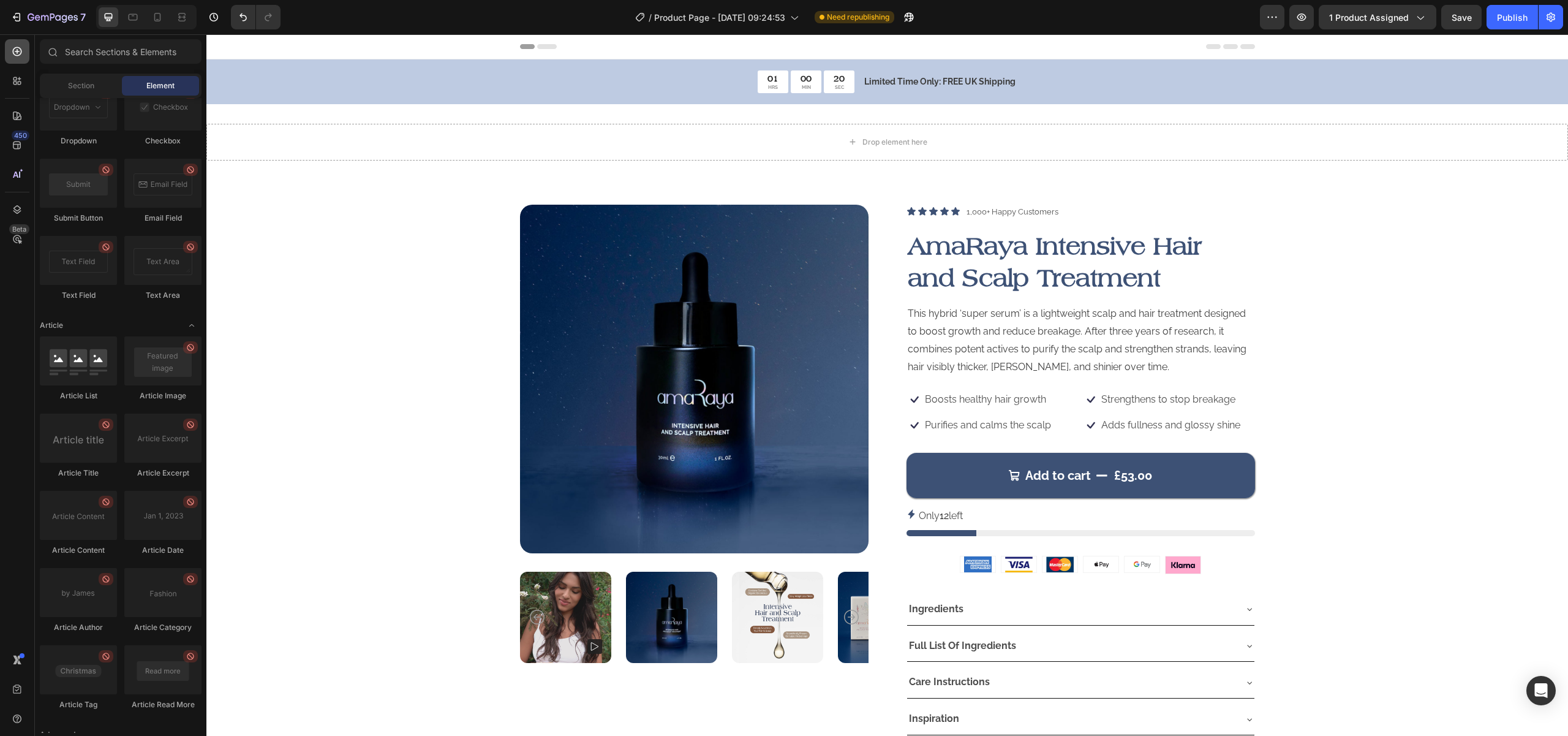
click at [20, 53] on icon at bounding box center [17, 51] width 10 height 10
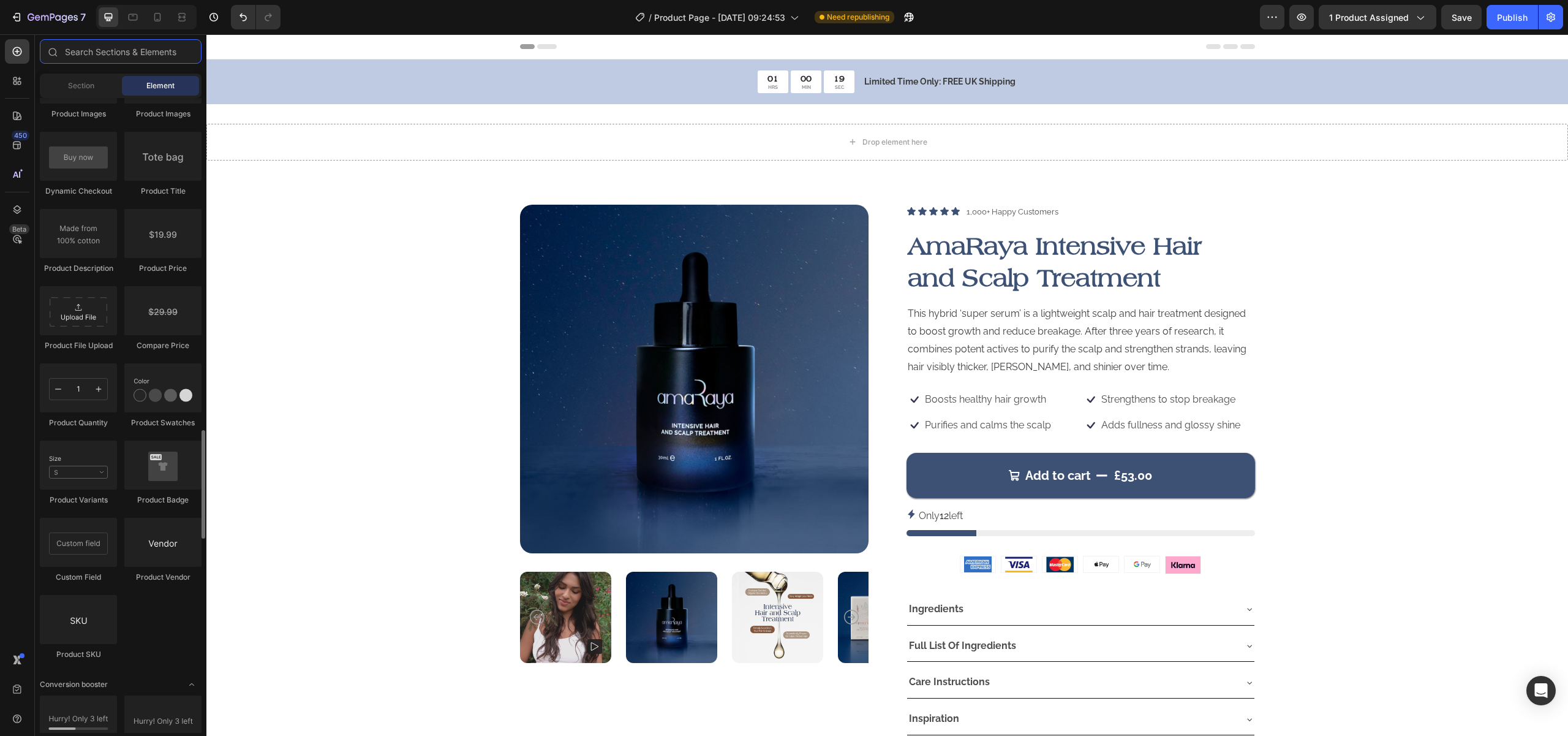
scroll to position [1107, 0]
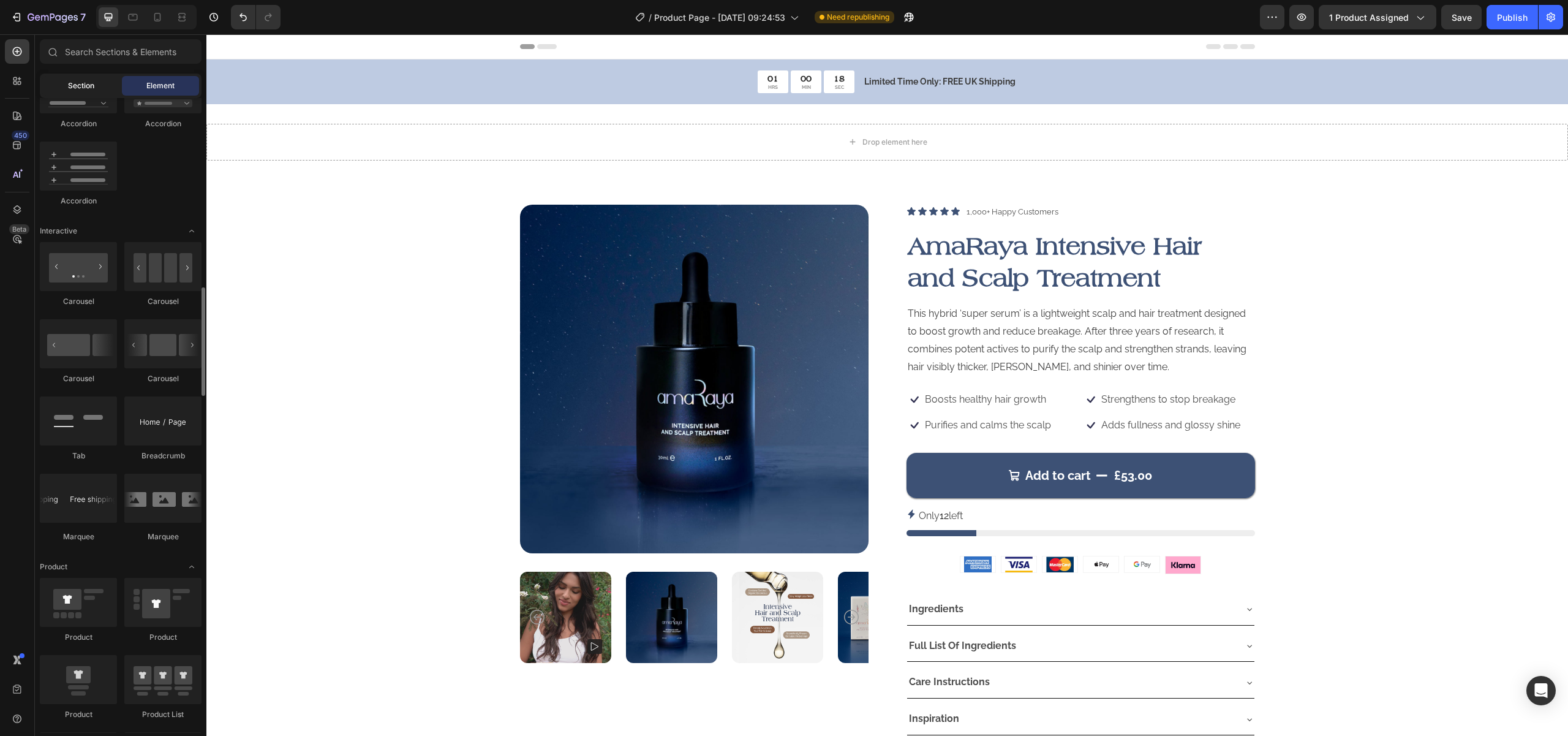
click at [96, 86] on div "Section" at bounding box center [81, 86] width 77 height 20
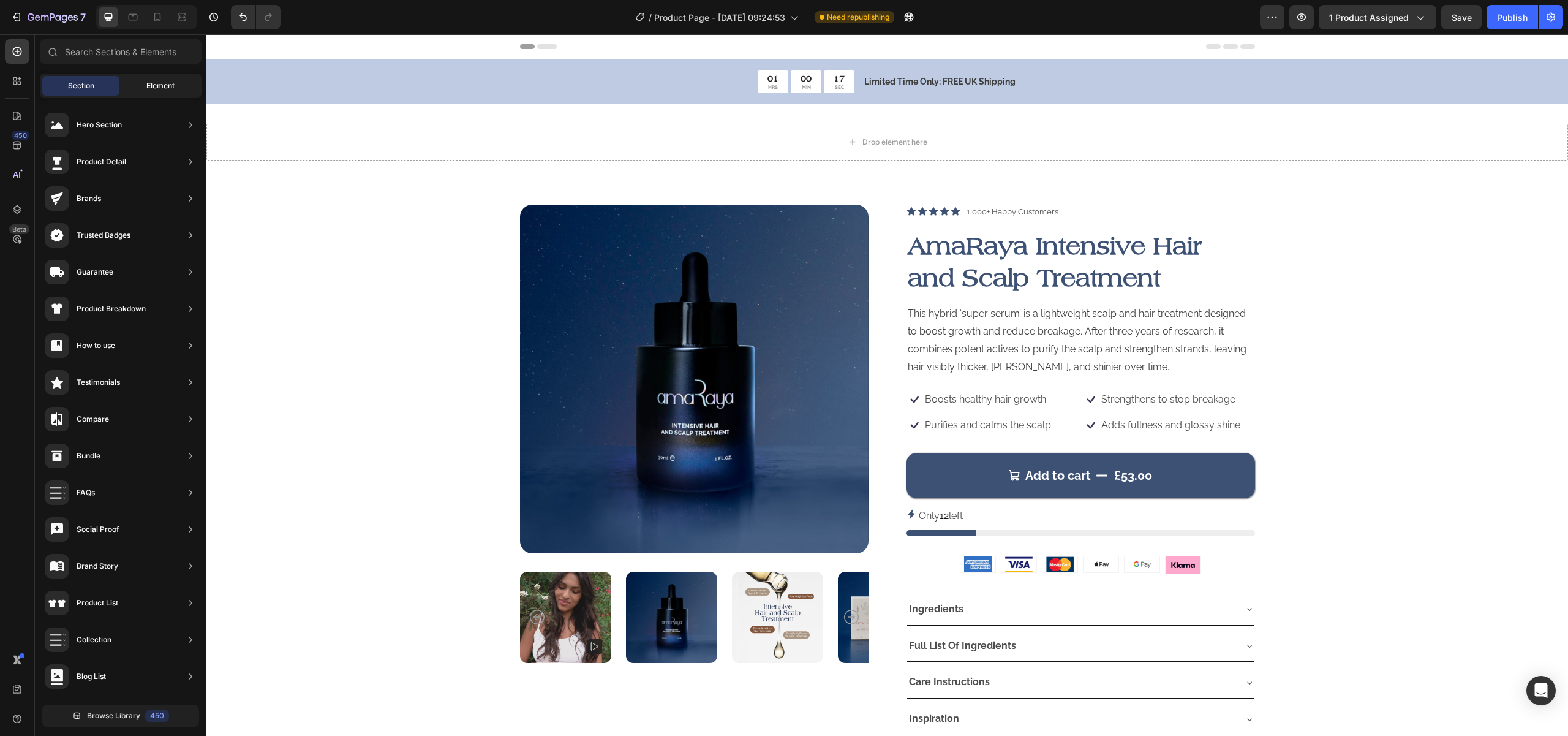
click at [175, 82] on div "Element" at bounding box center [160, 86] width 77 height 20
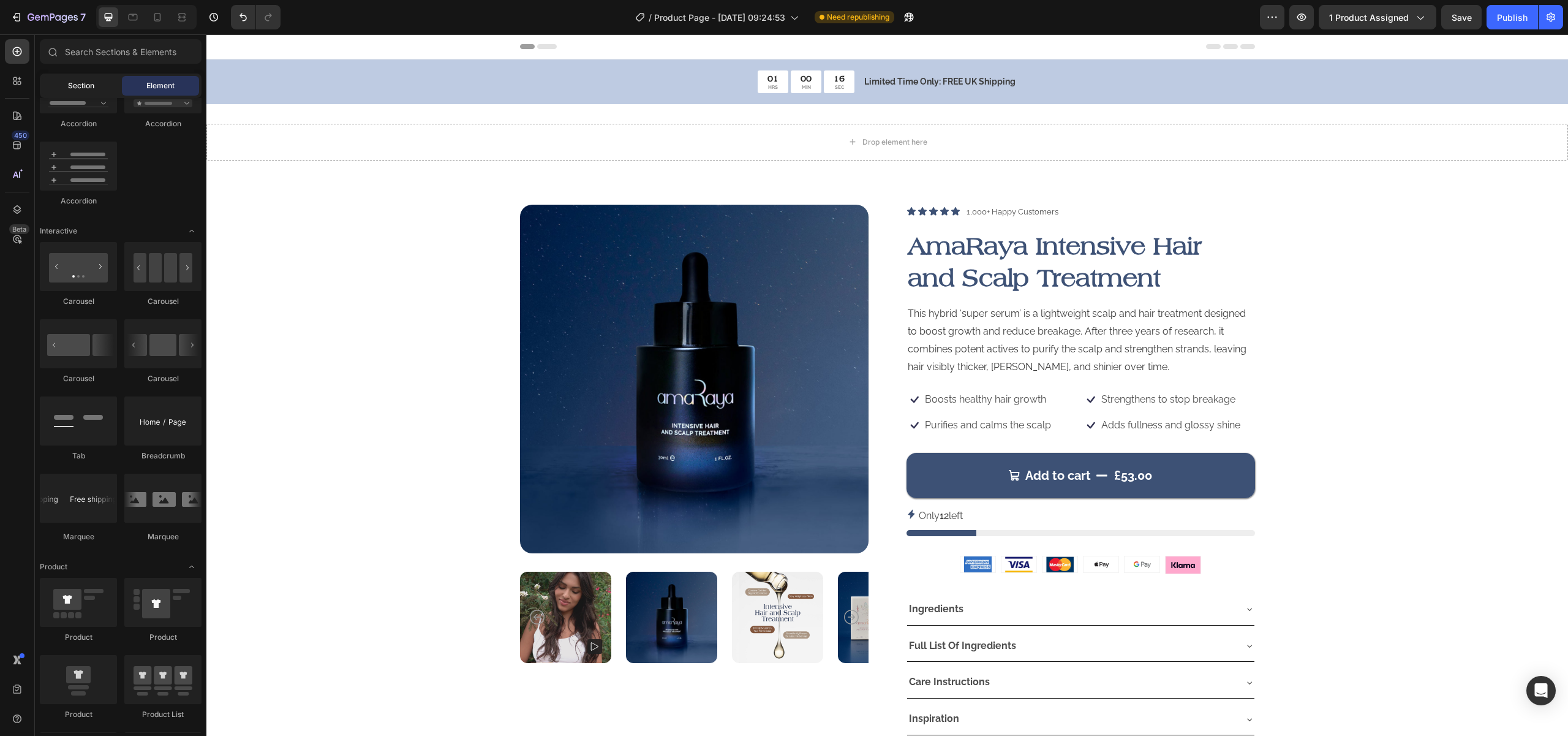
click at [91, 81] on span "Section" at bounding box center [81, 86] width 27 height 11
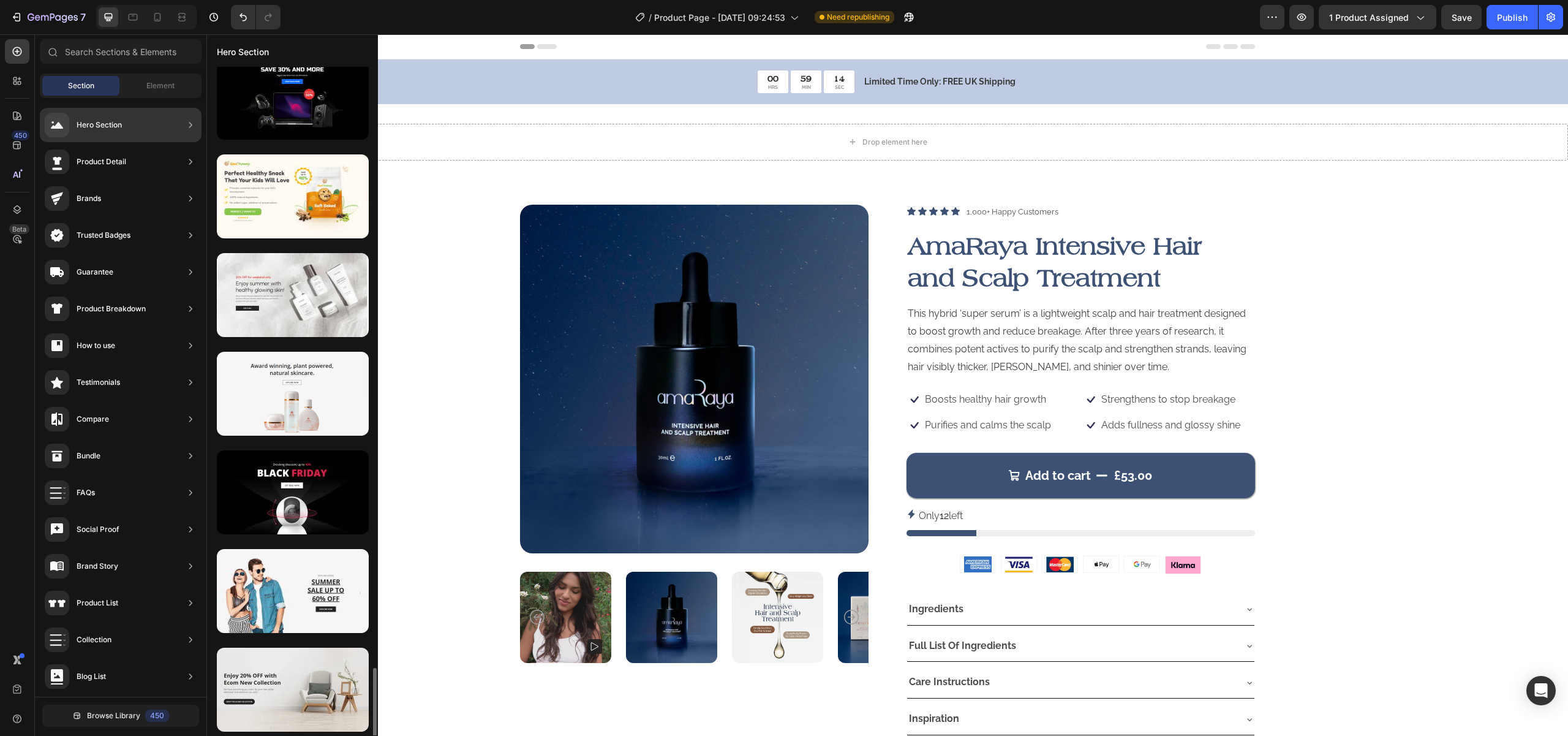
scroll to position [4480, 0]
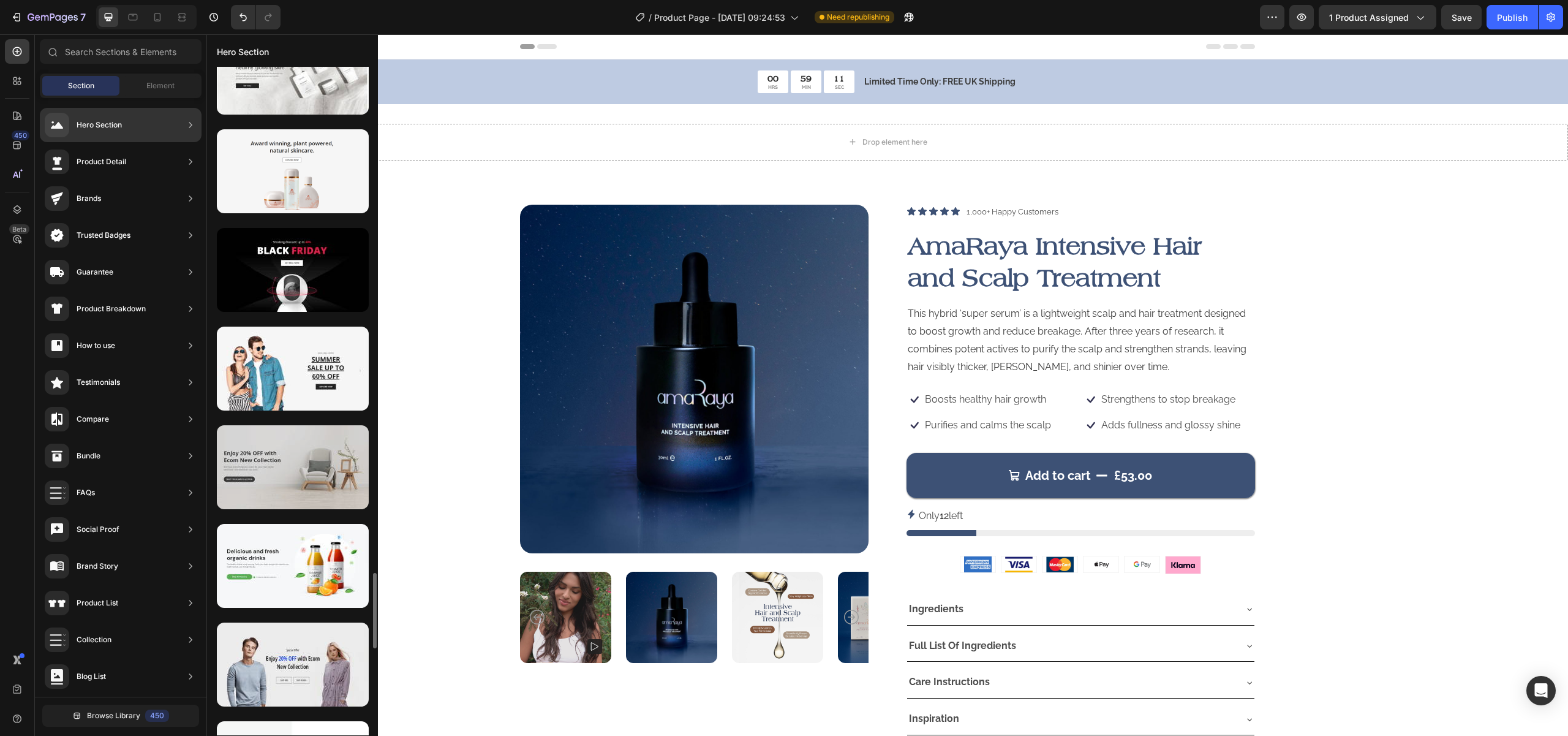
click at [305, 474] on div at bounding box center [293, 467] width 152 height 84
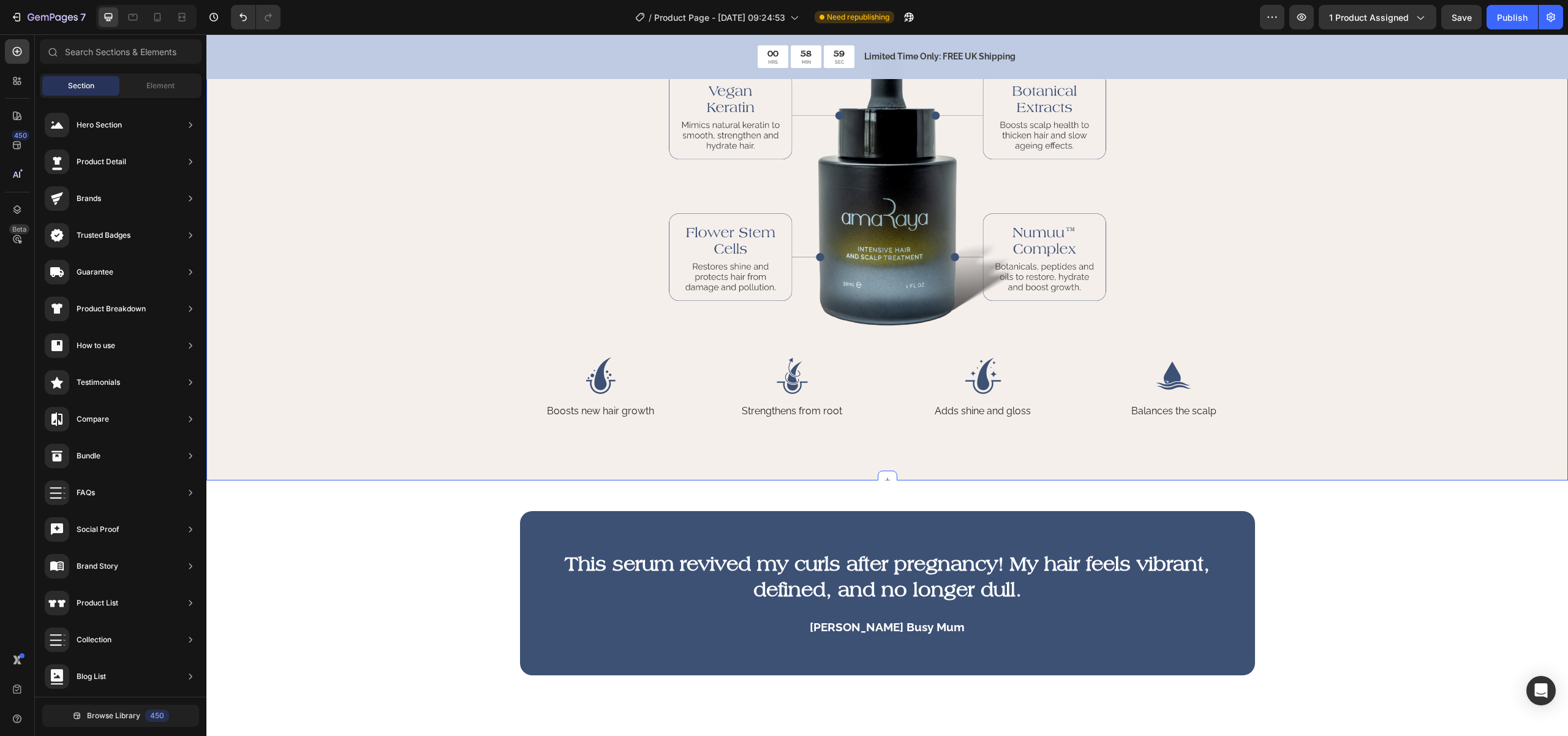
scroll to position [836, 0]
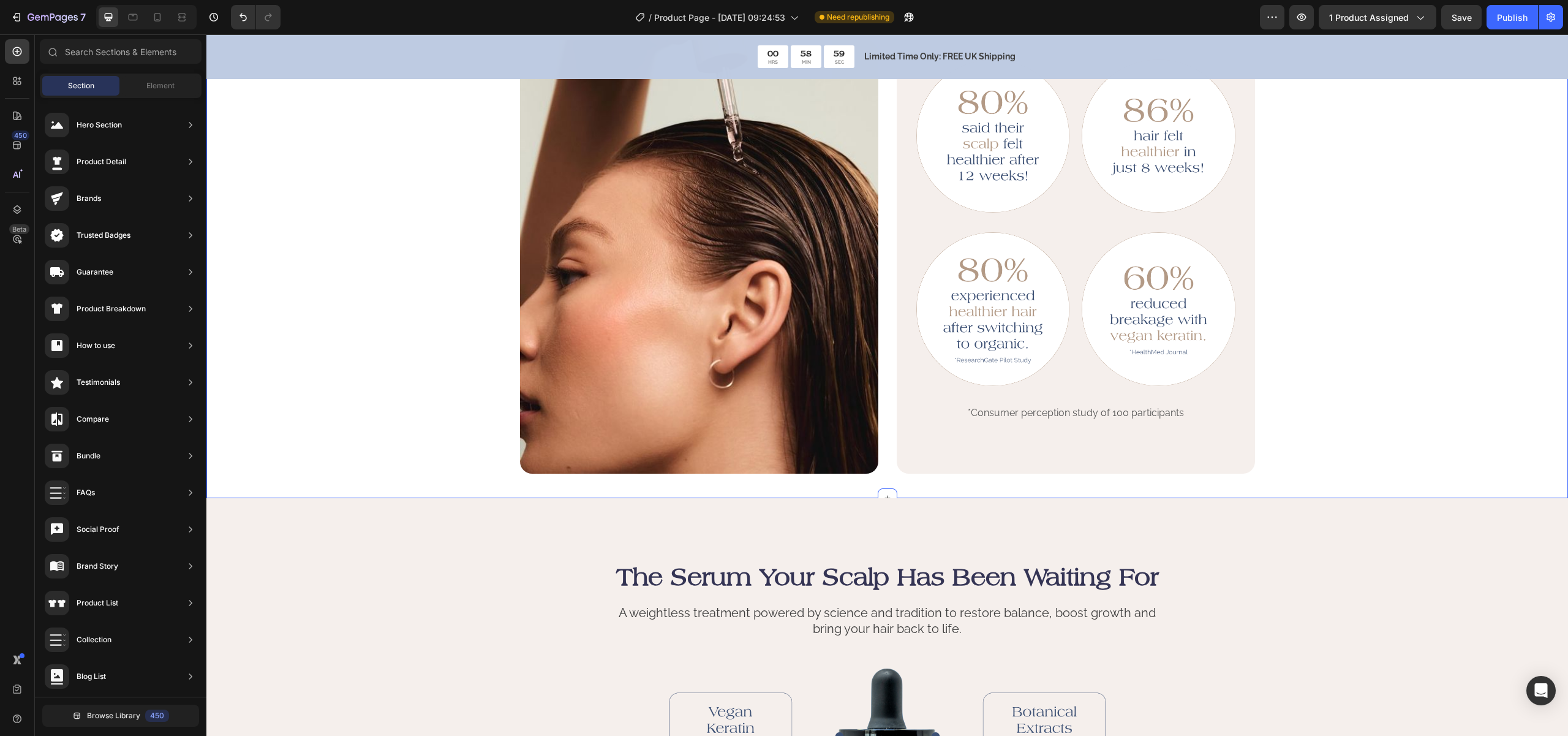
click at [1379, 281] on div "Powerful Ingredients, Proven Benefits Heading AmaRaya helps restore strong, hea…" at bounding box center [887, 211] width 1337 height 526
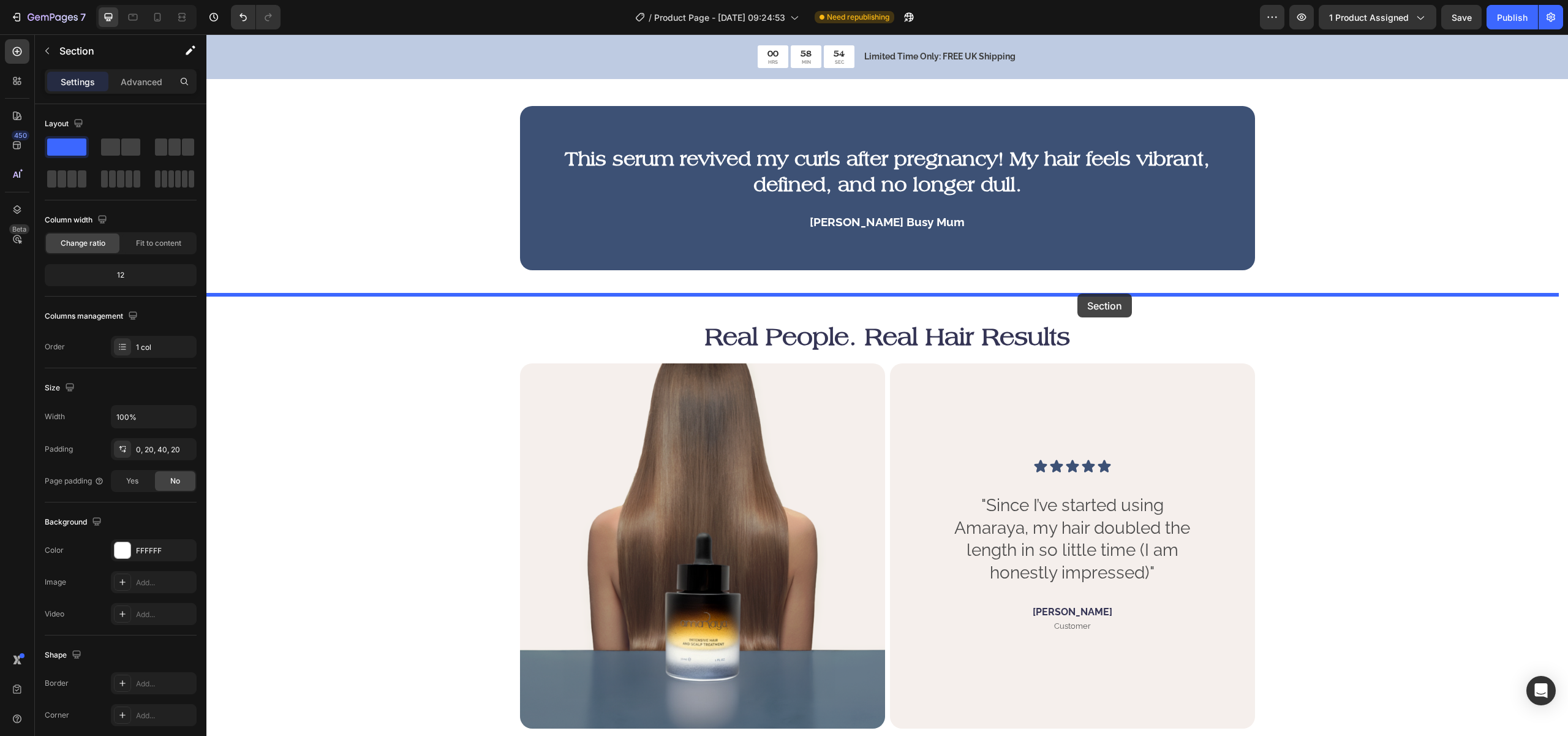
drag, startPoint x: 1364, startPoint y: 200, endPoint x: 1078, endPoint y: 294, distance: 301.1
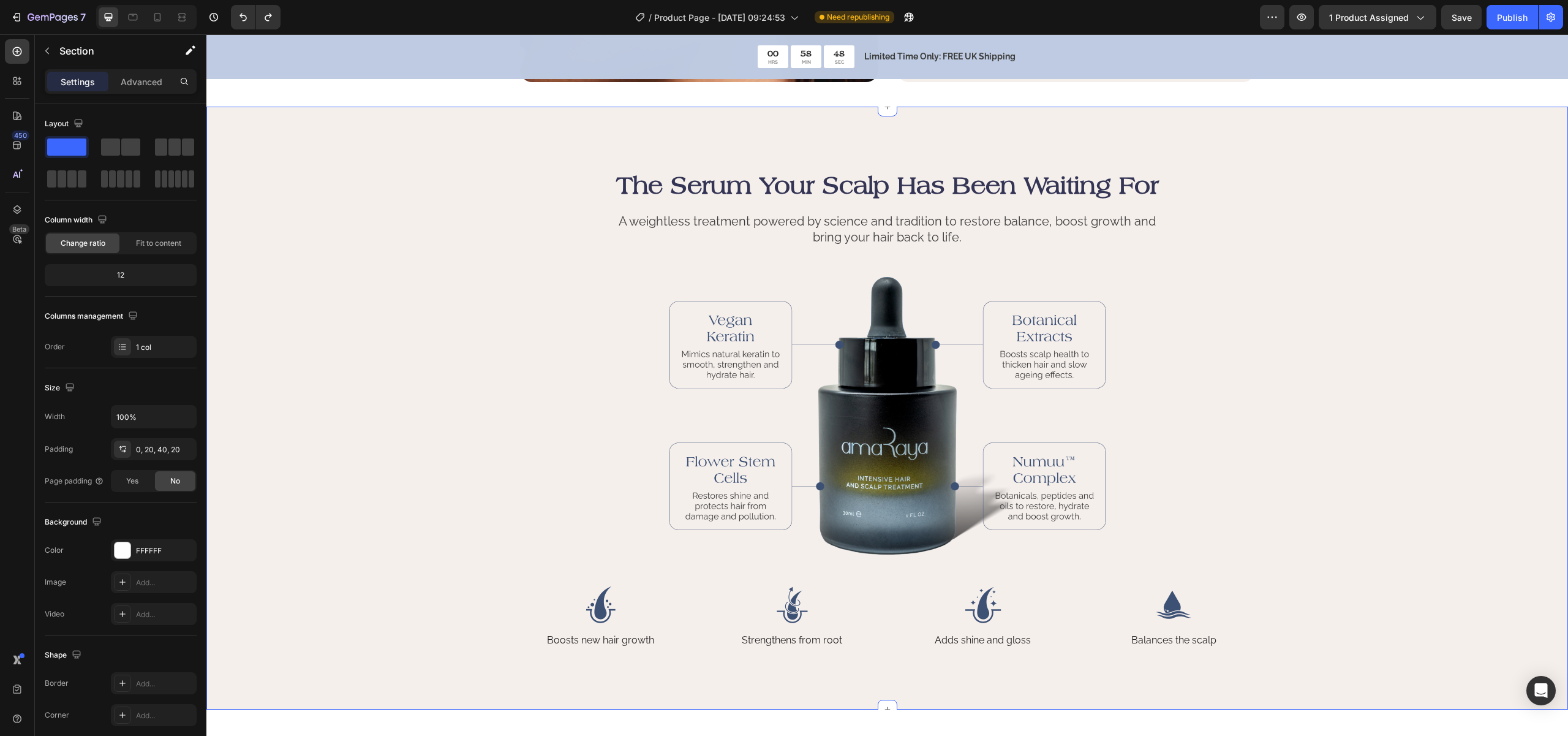
scroll to position [1241, 0]
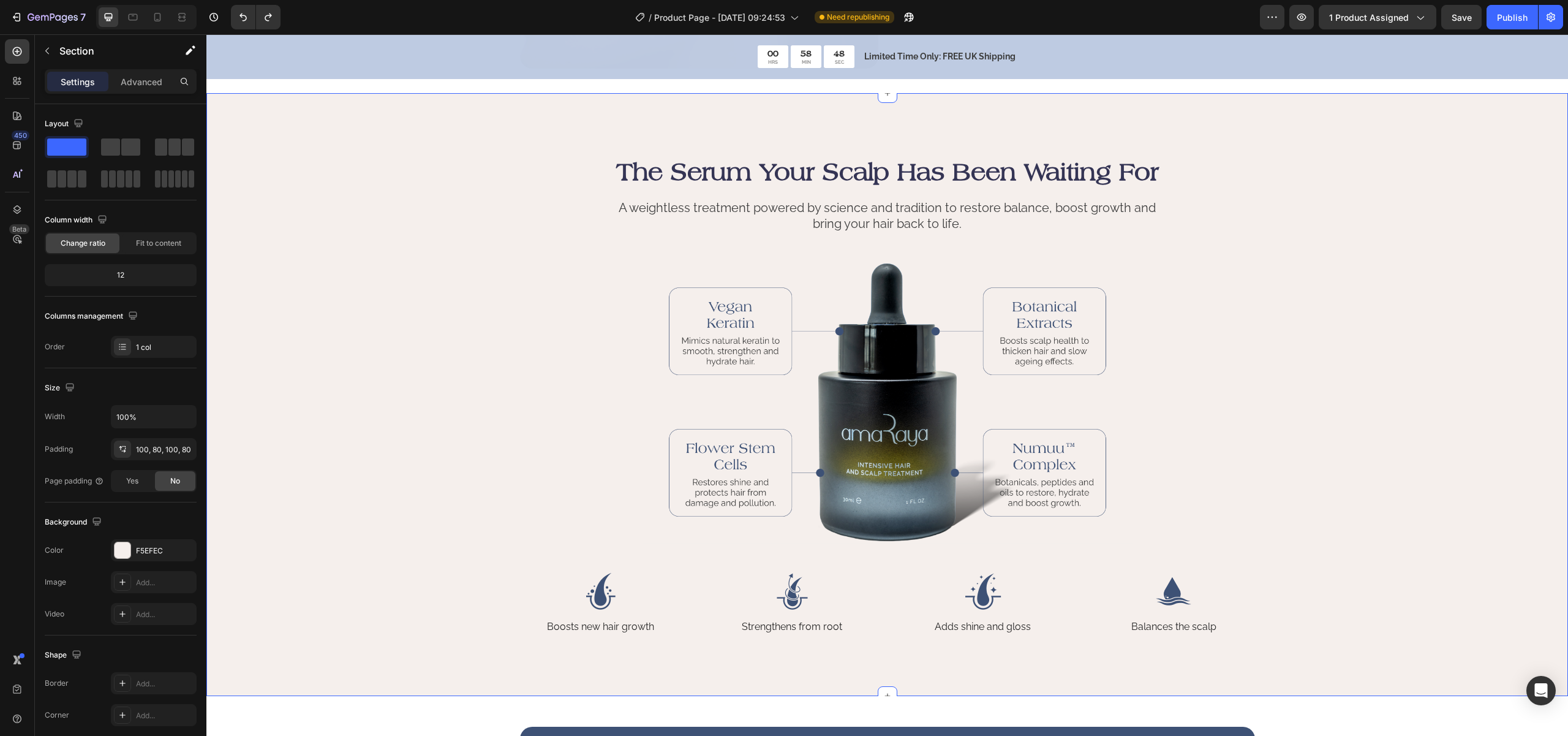
click at [1399, 380] on div "The Serum Your Scalp Has Been Waiting For Heading A weightless treatment powere…" at bounding box center [887, 395] width 1263 height 481
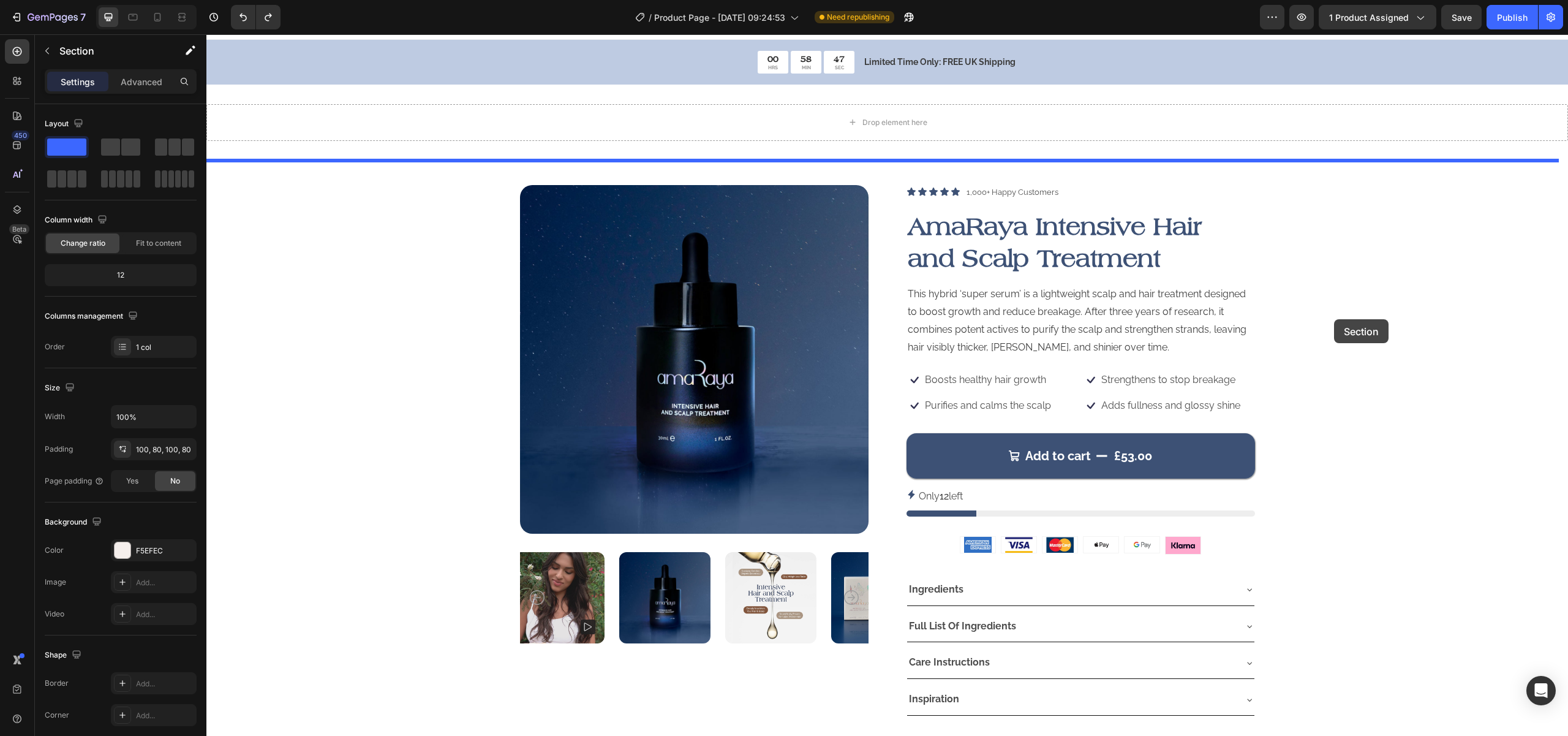
scroll to position [0, 0]
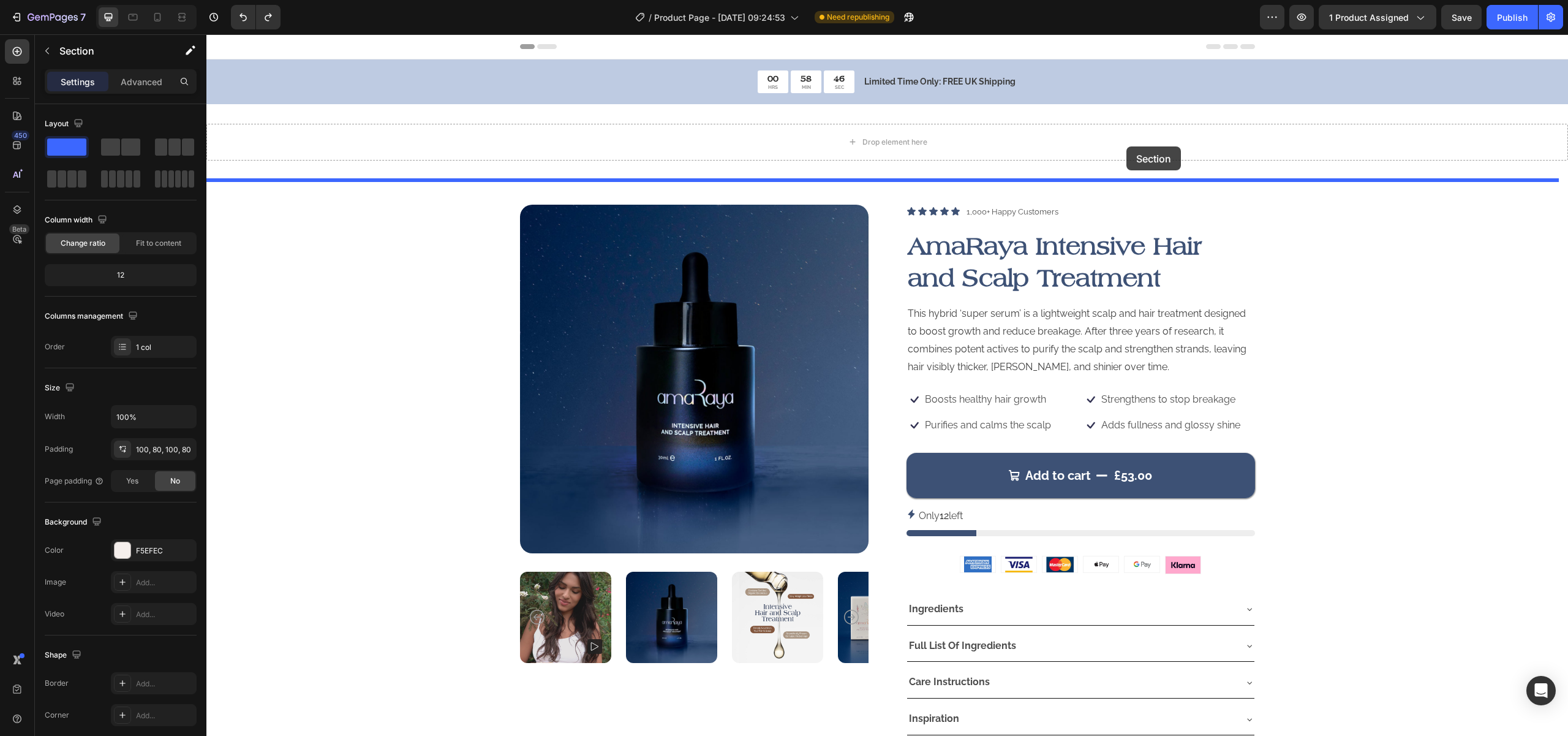
drag, startPoint x: 1361, startPoint y: 370, endPoint x: 1126, endPoint y: 146, distance: 324.7
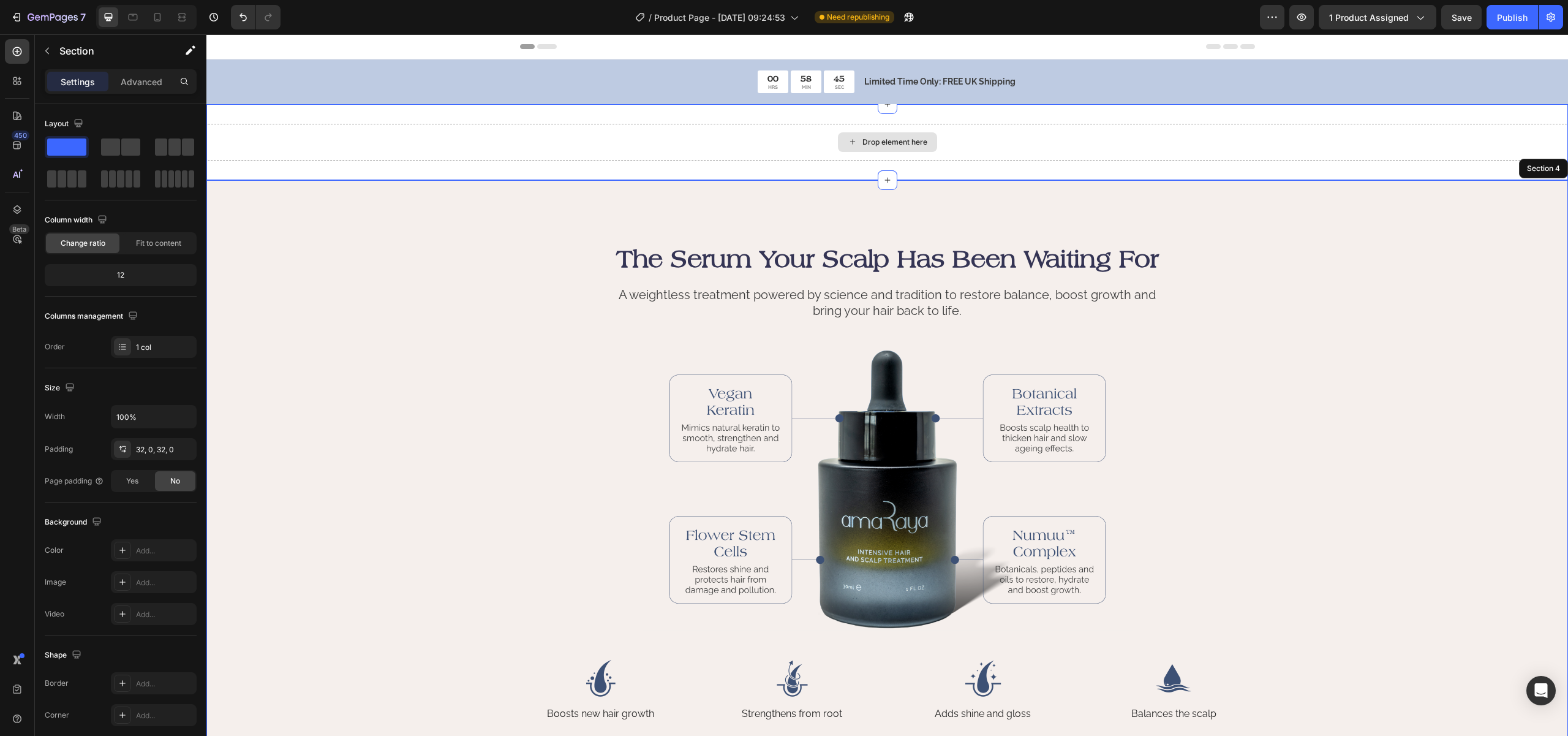
click at [1145, 138] on div "Drop element here" at bounding box center [887, 142] width 1361 height 37
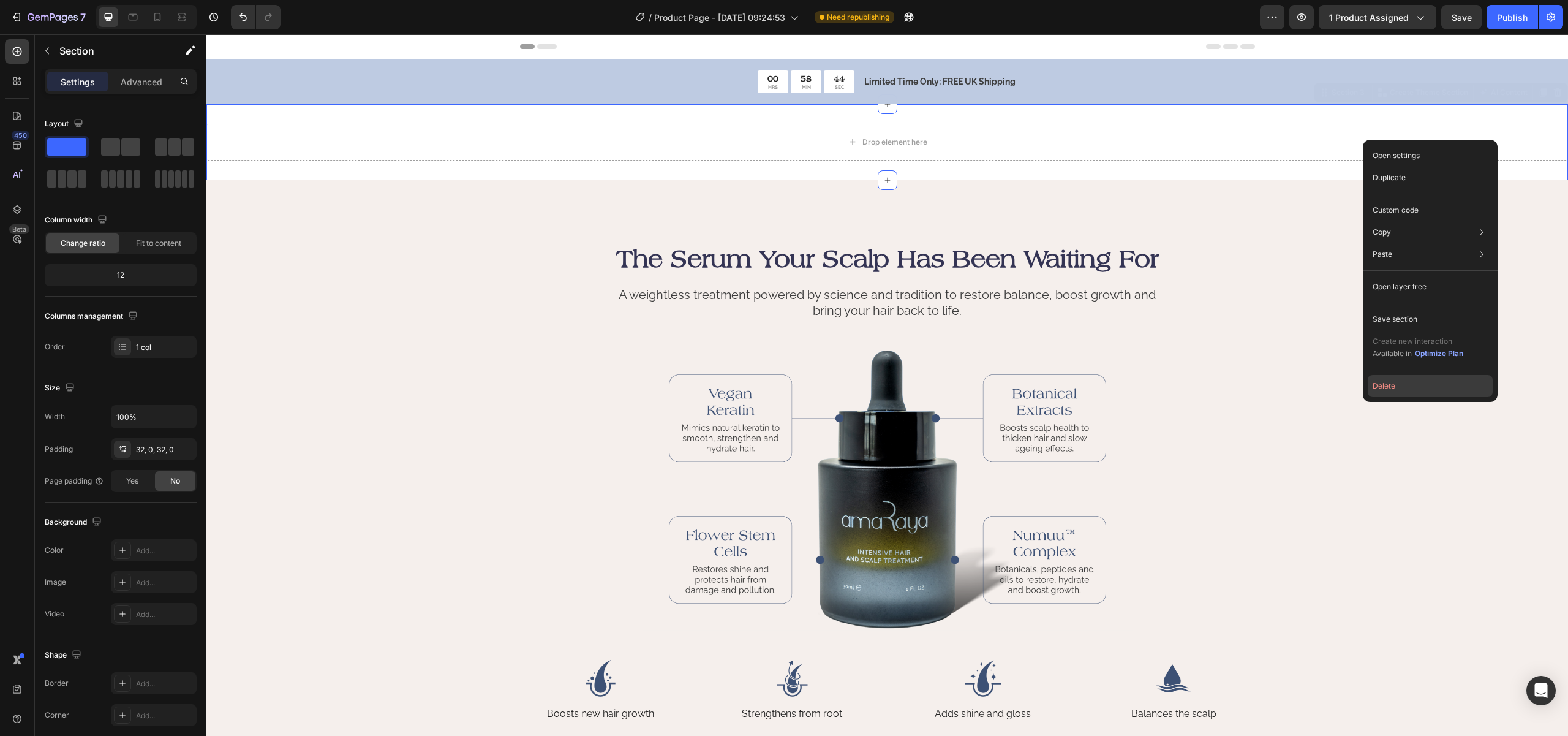
drag, startPoint x: 1389, startPoint y: 384, endPoint x: 1050, endPoint y: 329, distance: 343.4
click at [1389, 384] on button "Delete" at bounding box center [1430, 386] width 125 height 22
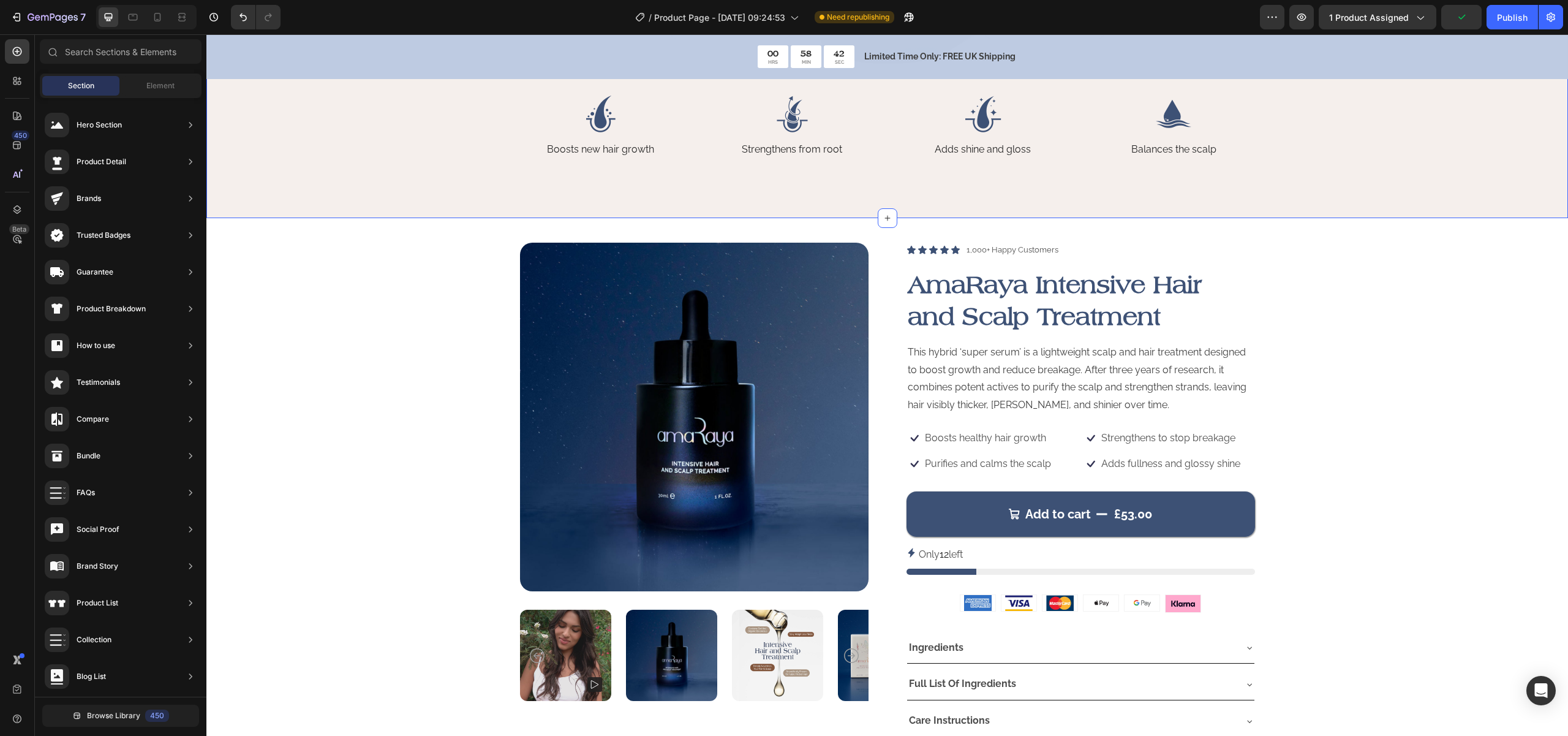
scroll to position [512, 0]
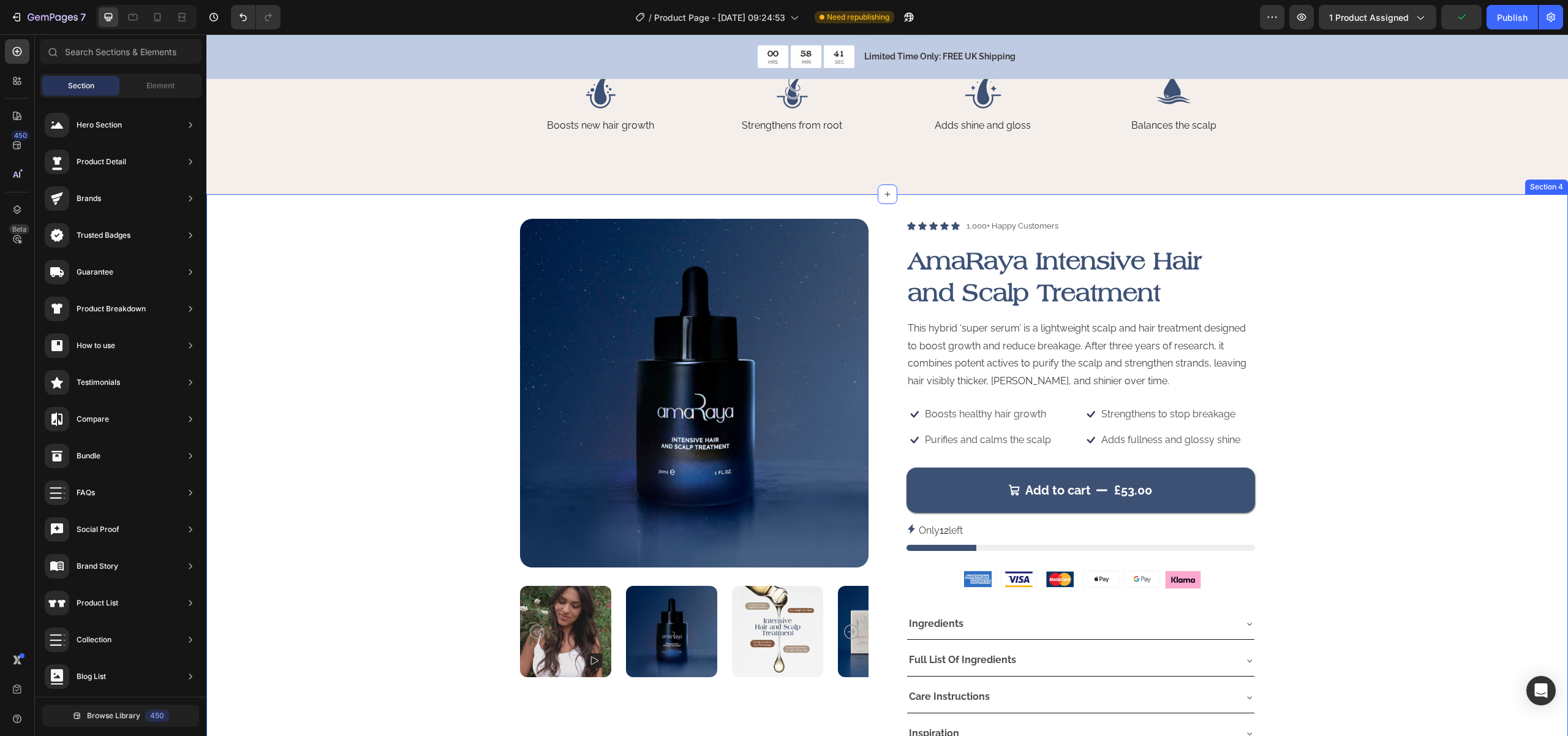
click at [1443, 434] on div "Product Images Icon Icon Icon Icon Icon Icon List 1,000+ Happy Customers Text B…" at bounding box center [887, 484] width 1337 height 531
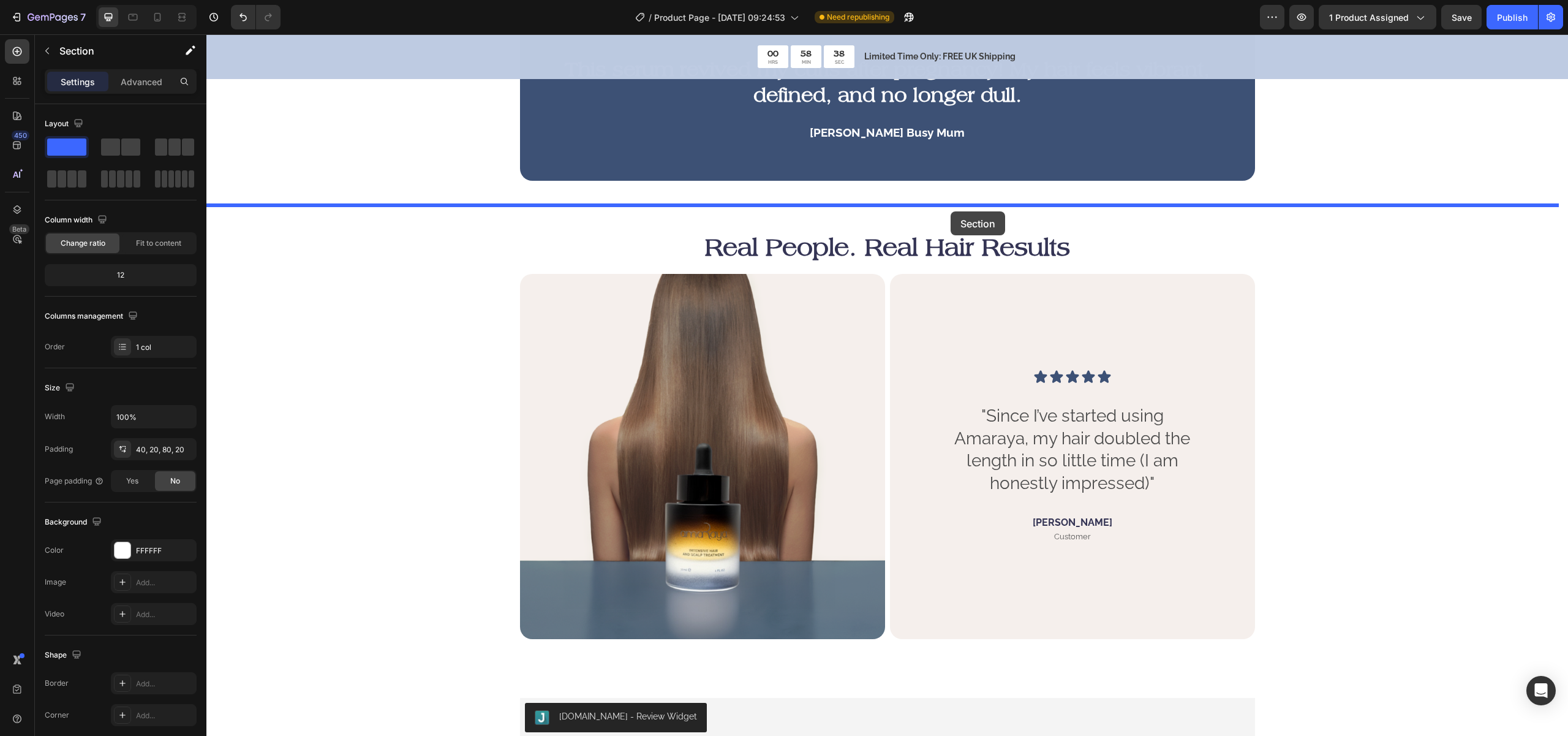
drag, startPoint x: 1393, startPoint y: 302, endPoint x: 950, endPoint y: 212, distance: 452.0
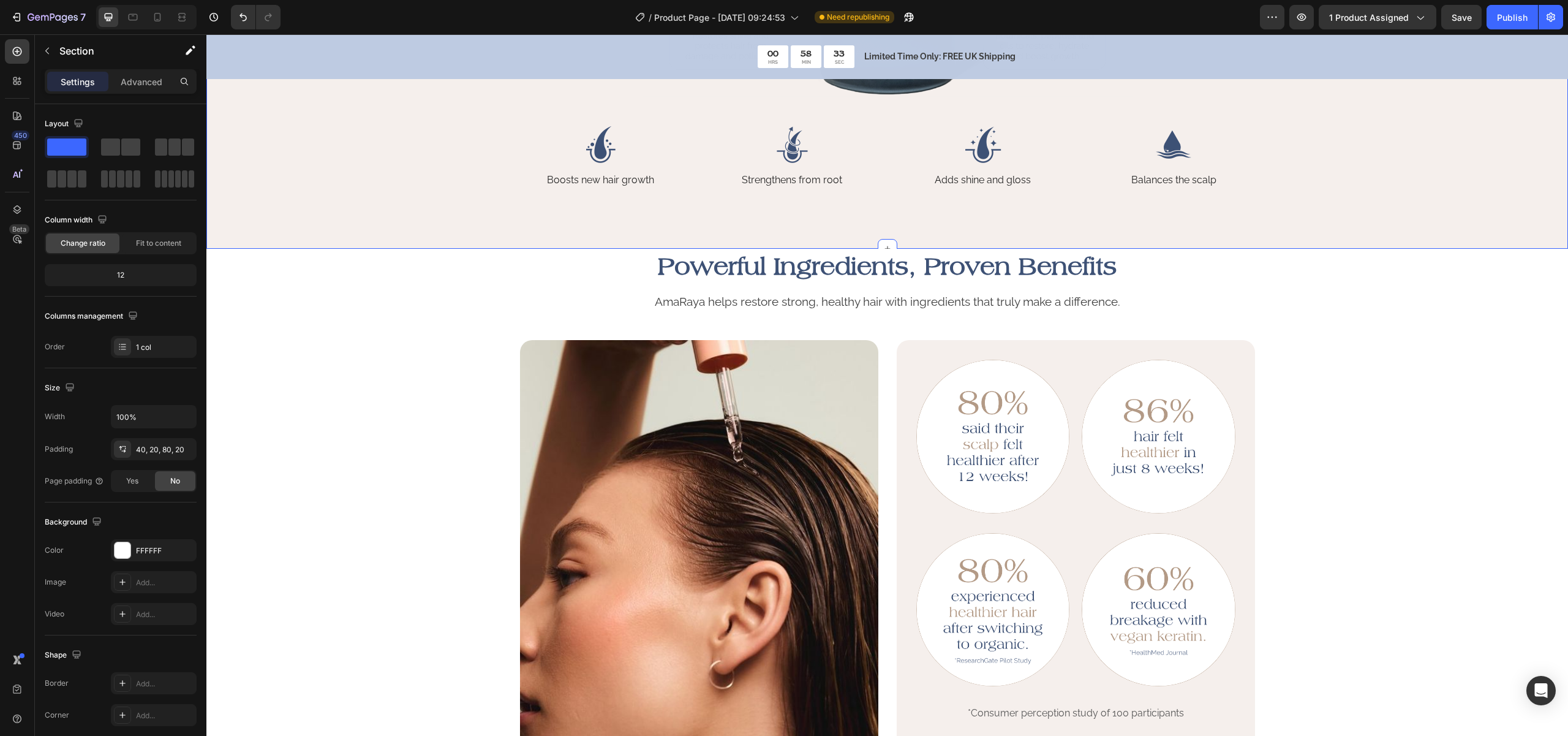
scroll to position [508, 0]
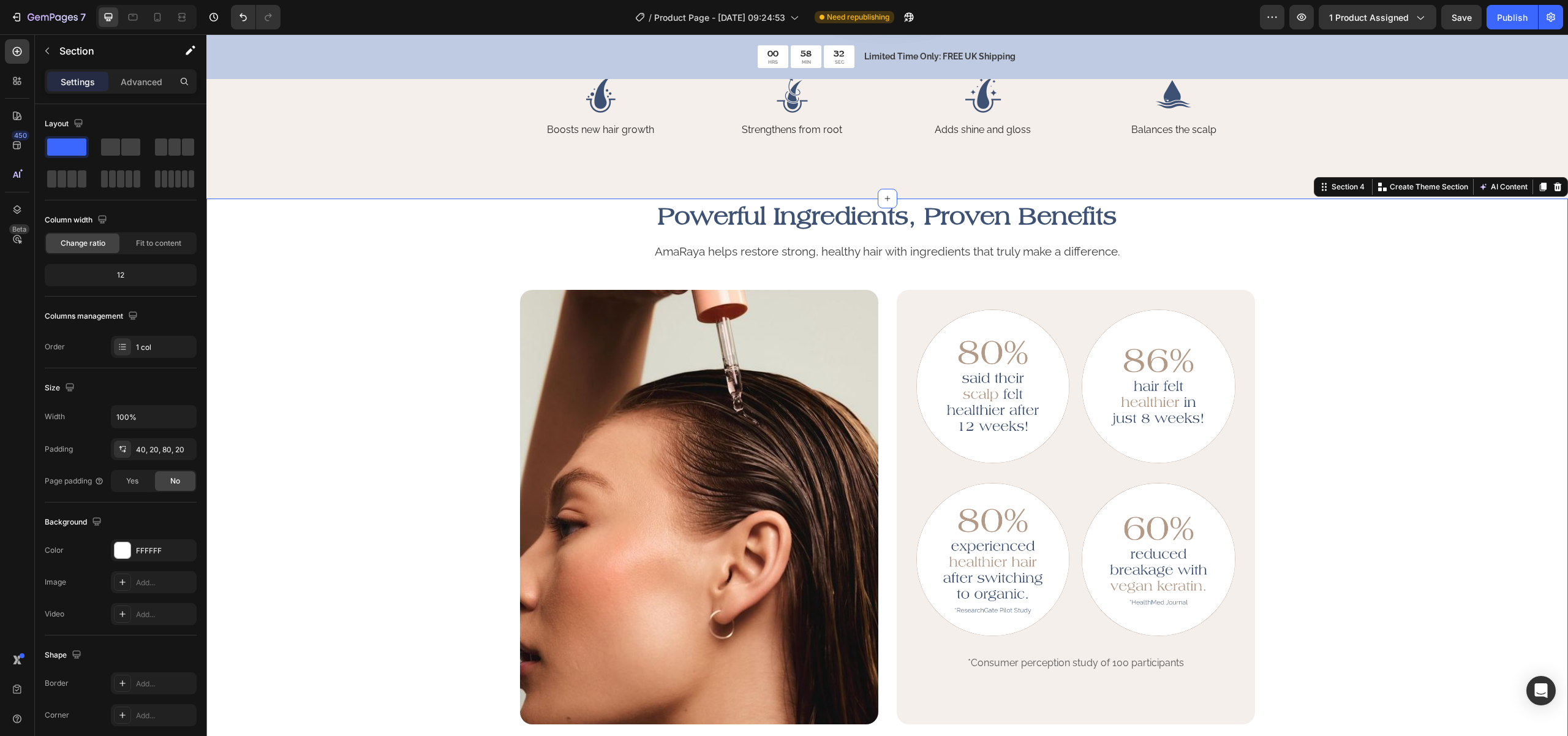
click at [1475, 320] on div "Powerful Ingredients, Proven Benefits Heading AmaRaya helps restore strong, hea…" at bounding box center [887, 461] width 1337 height 526
click at [144, 81] on p "Advanced" at bounding box center [141, 82] width 42 height 13
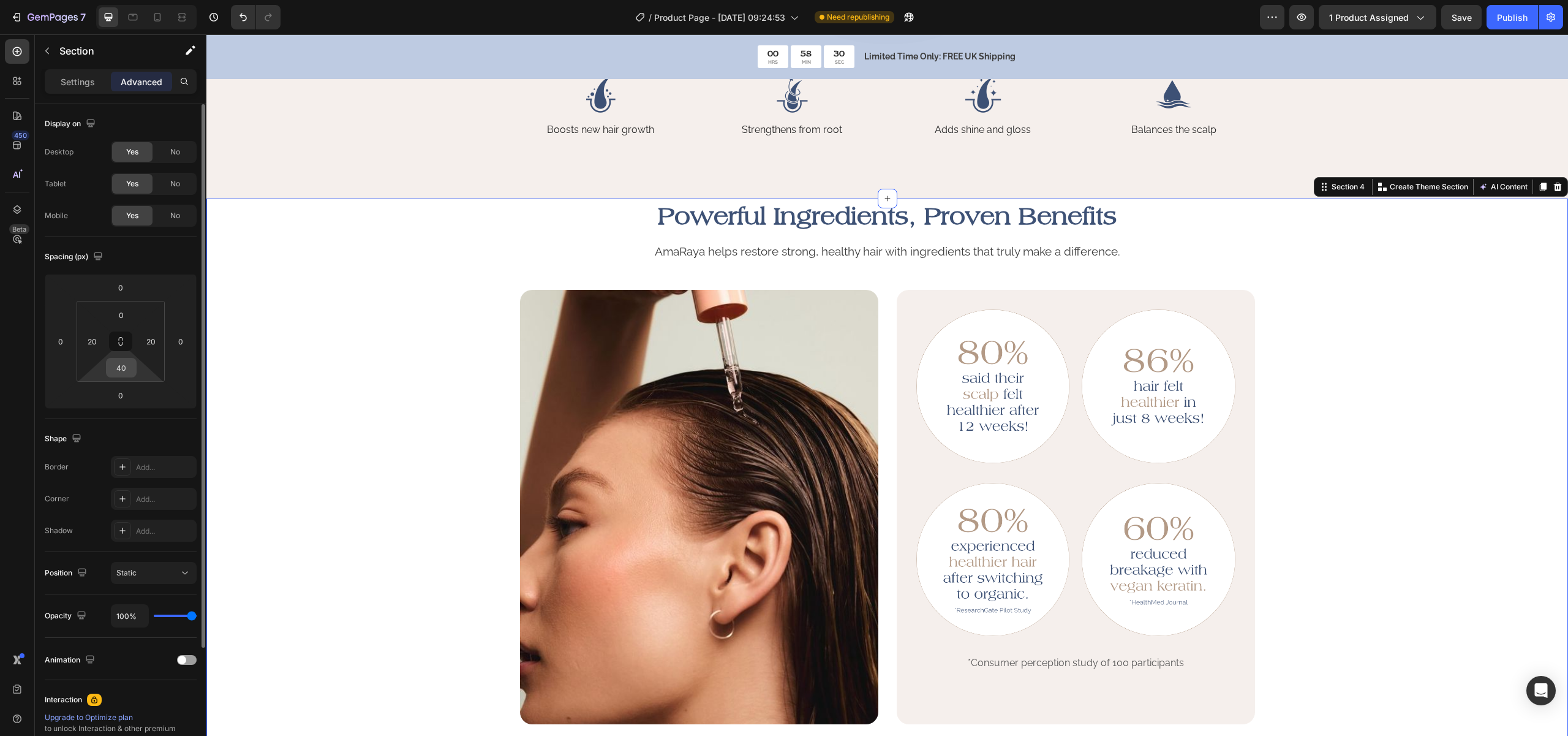
click at [123, 368] on input "40" at bounding box center [121, 368] width 25 height 18
click at [124, 315] on input "0" at bounding box center [121, 314] width 25 height 18
paste input "4"
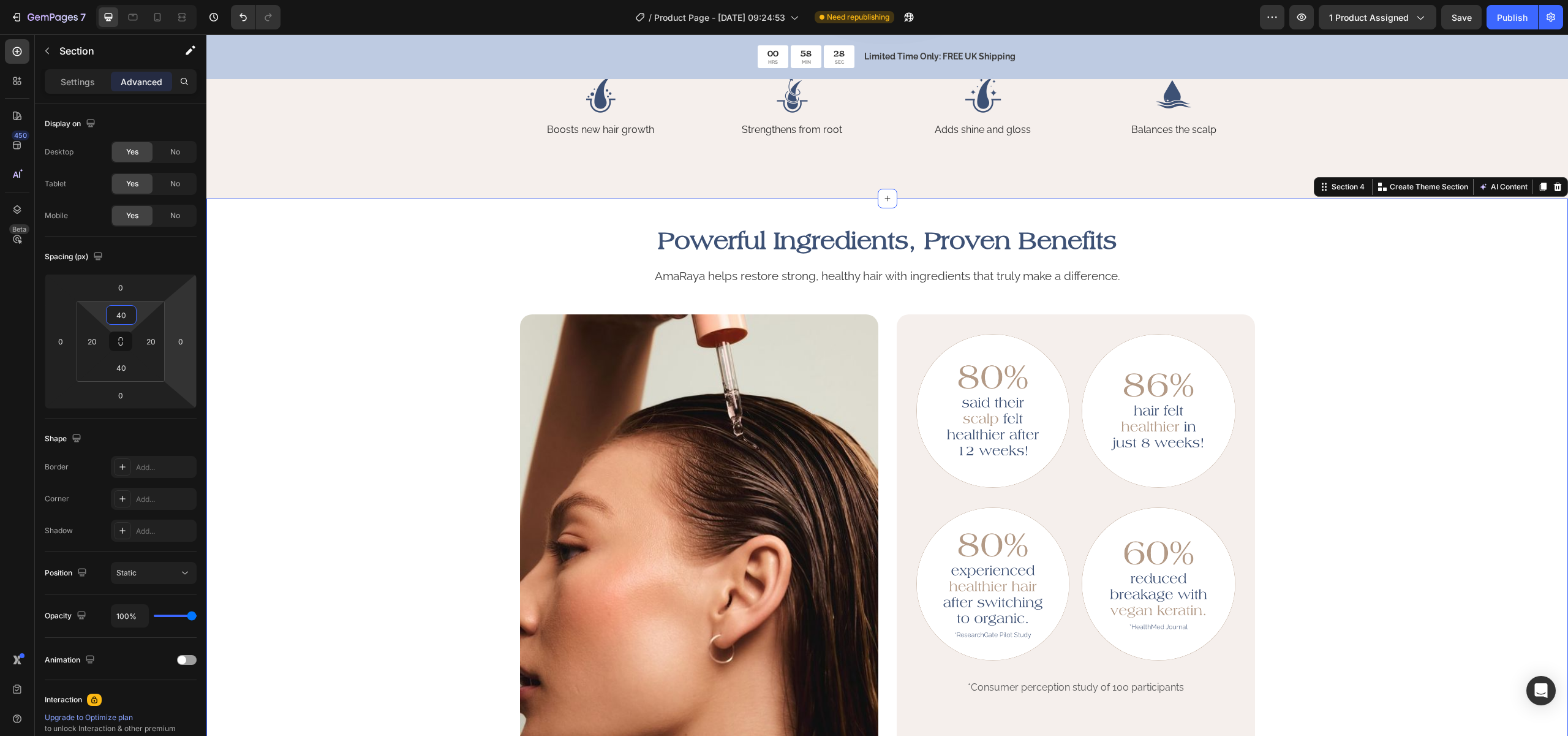
type input "40"
click at [438, 305] on div "Powerful Ingredients, Proven Benefits Heading AmaRaya helps restore strong, hea…" at bounding box center [887, 486] width 1337 height 526
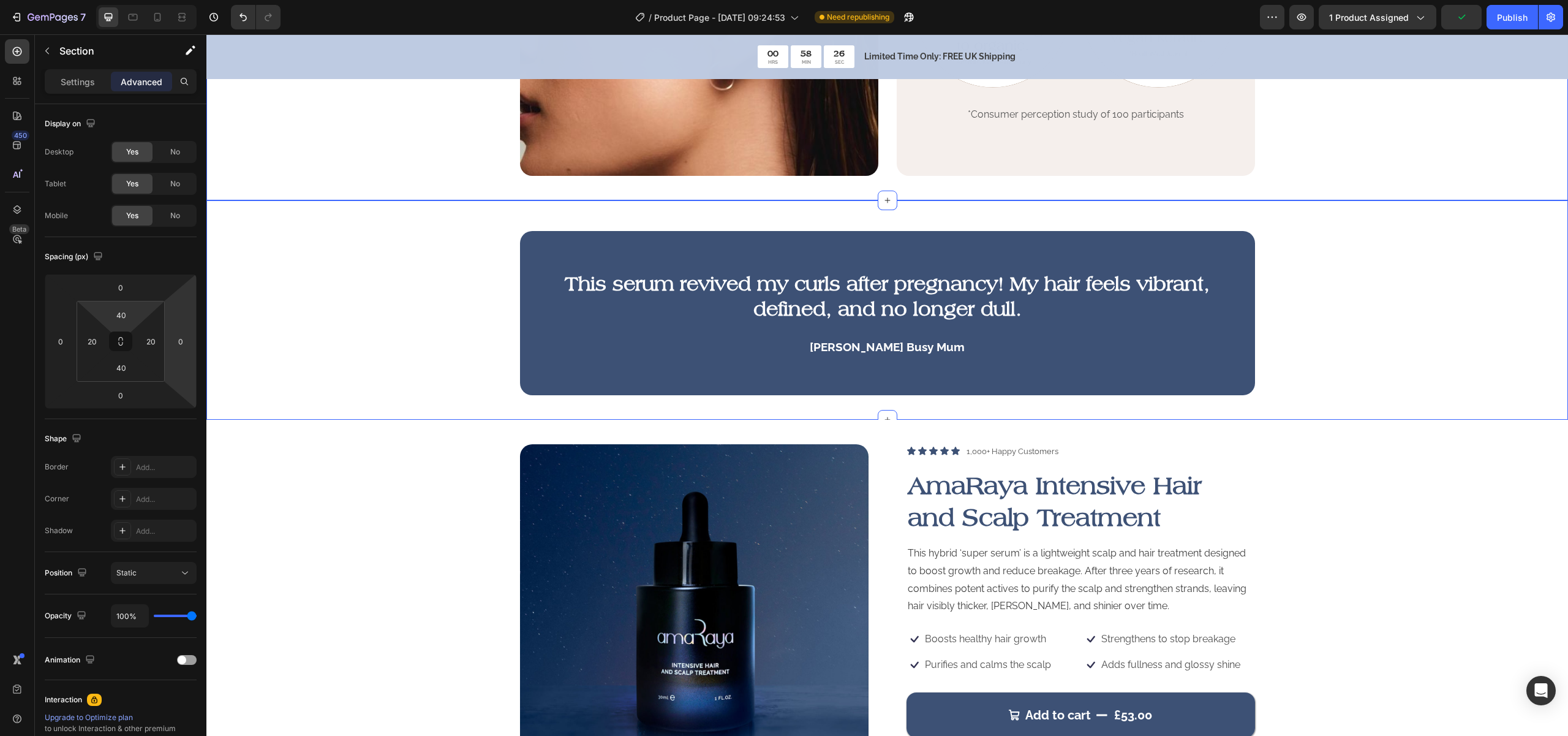
scroll to position [284, 0]
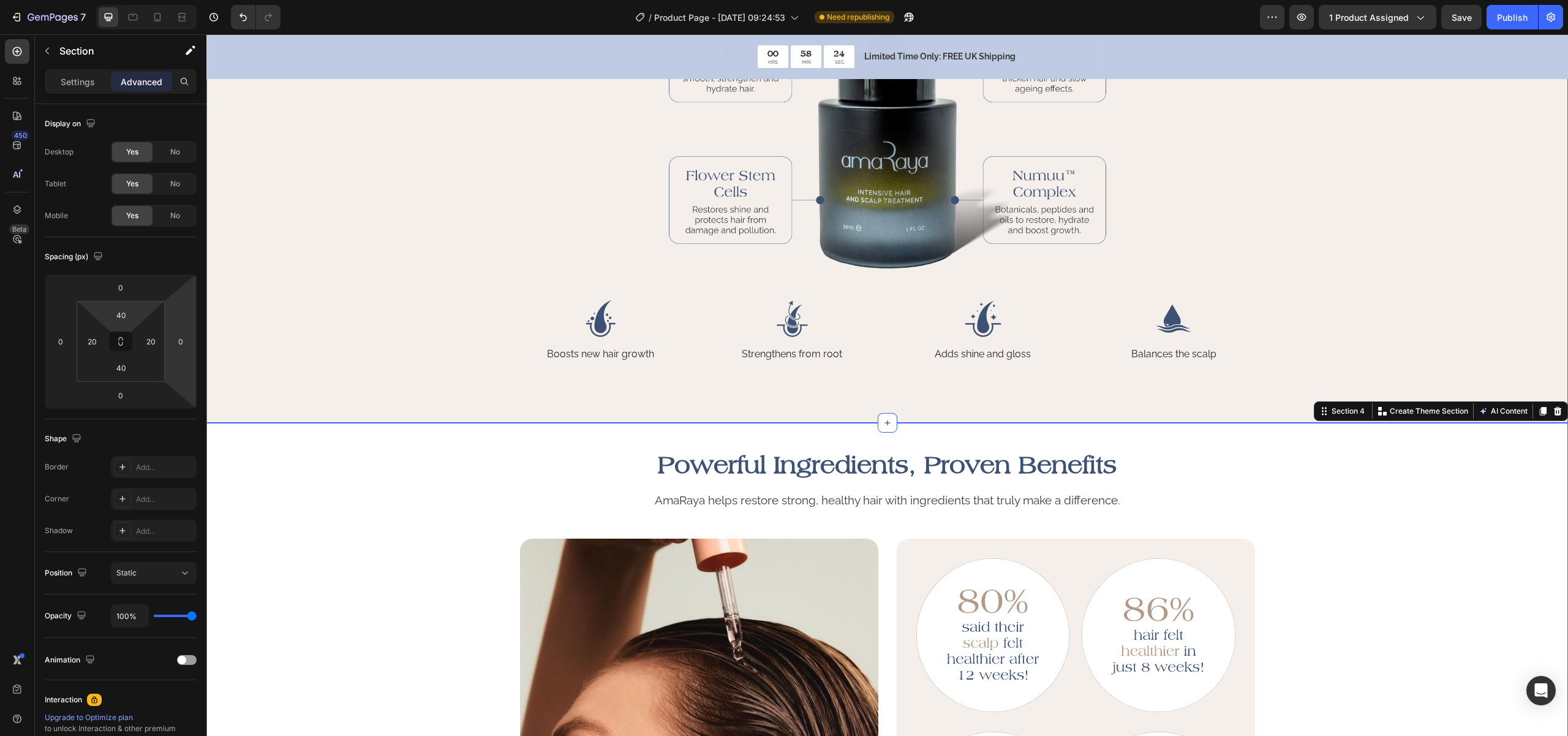
click at [374, 268] on div "The Serum Your Scalp Has Been Waiting For Heading A weightless treatment powere…" at bounding box center [887, 122] width 1263 height 481
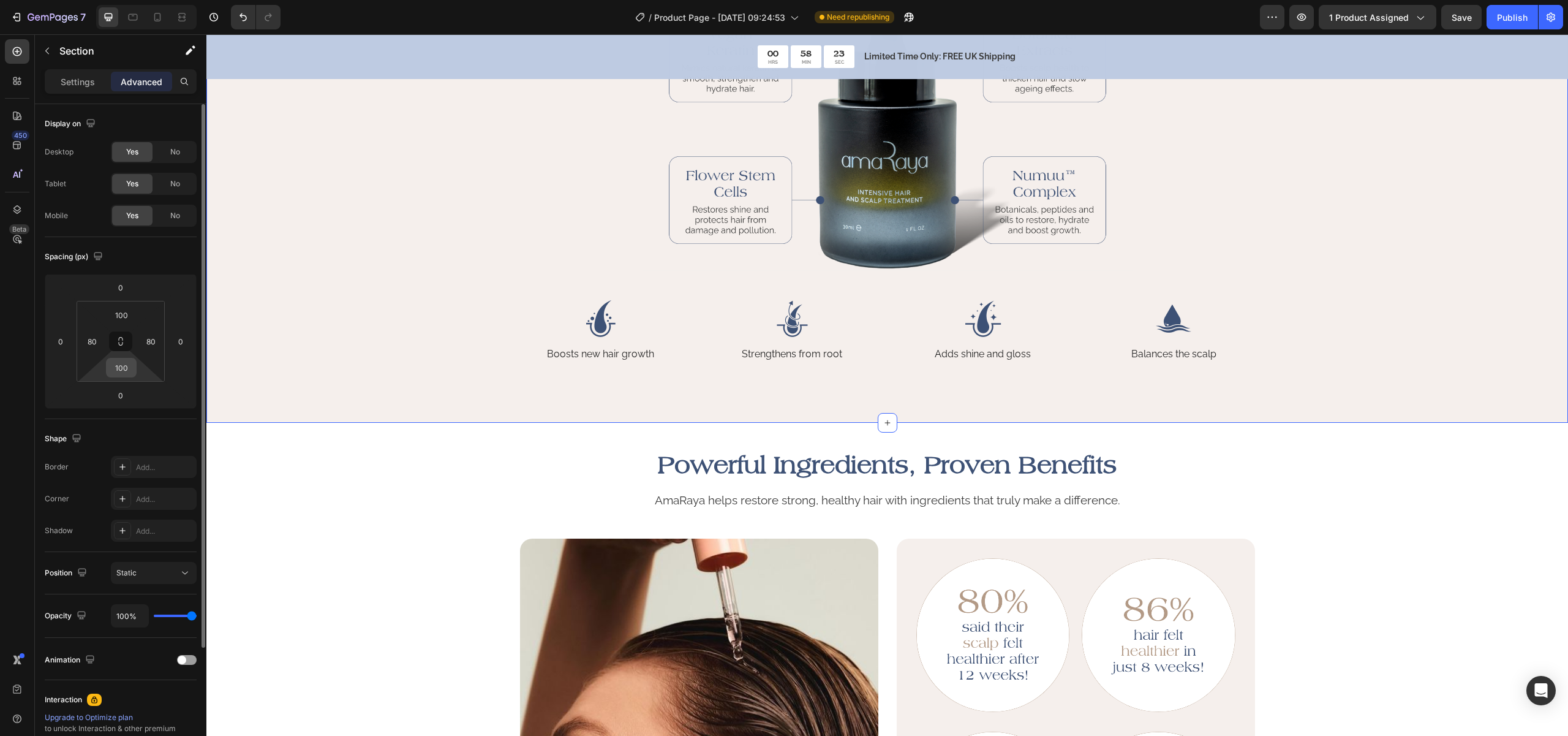
click at [120, 376] on input "100" at bounding box center [121, 368] width 25 height 18
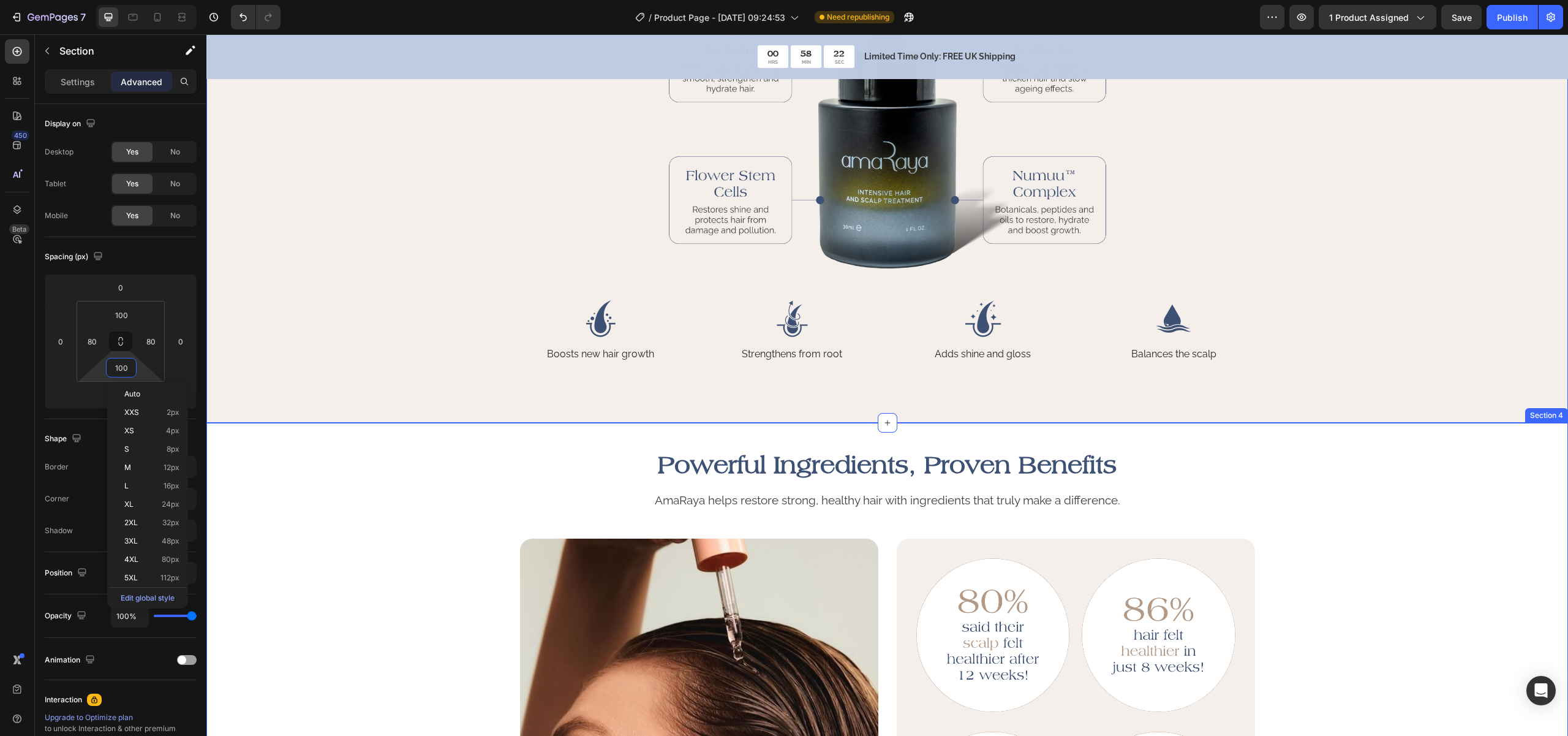
click at [306, 473] on div "Powerful Ingredients, Proven Benefits Heading AmaRaya helps restore strong, hea…" at bounding box center [887, 710] width 1337 height 526
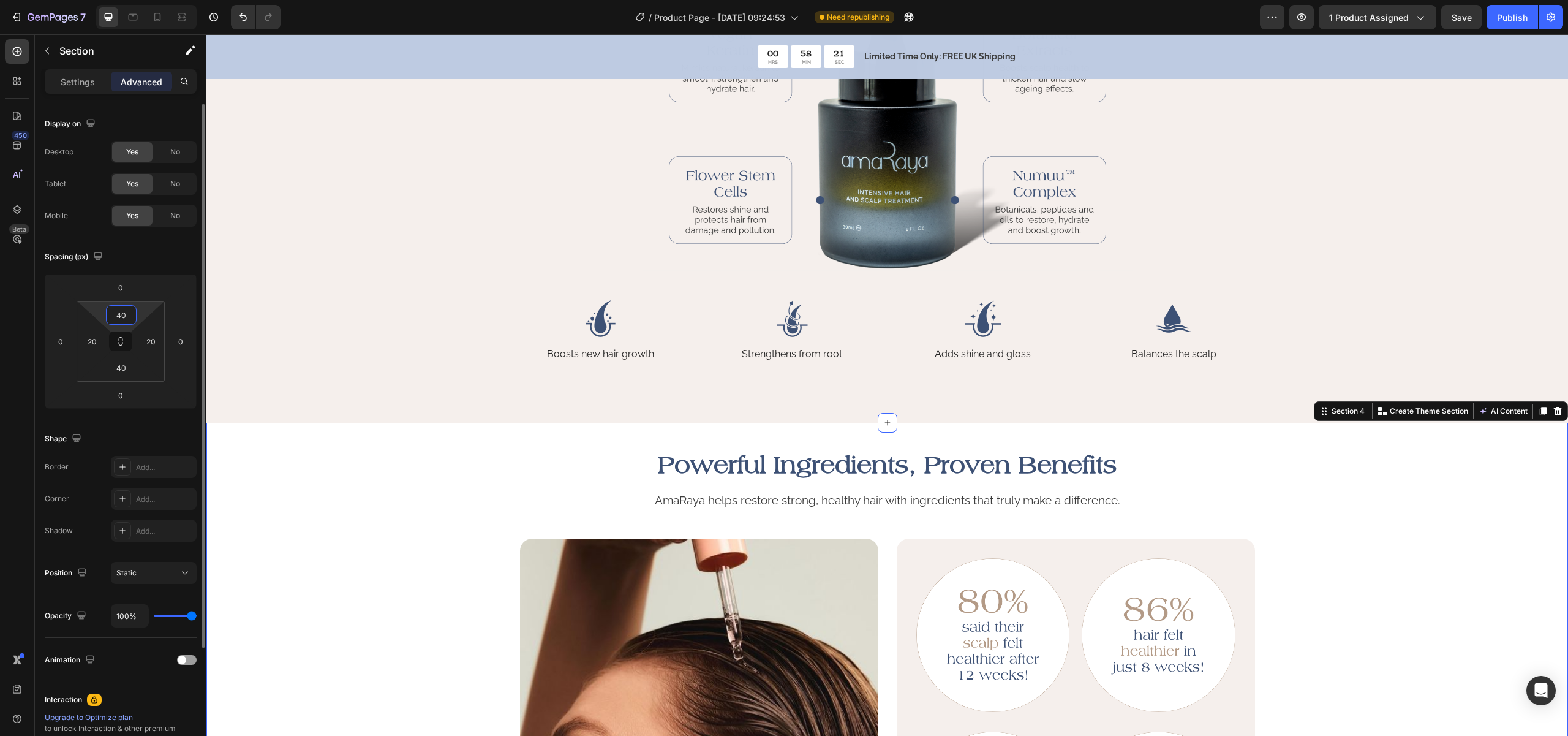
click at [126, 311] on input "40" at bounding box center [121, 314] width 25 height 18
paste input "10"
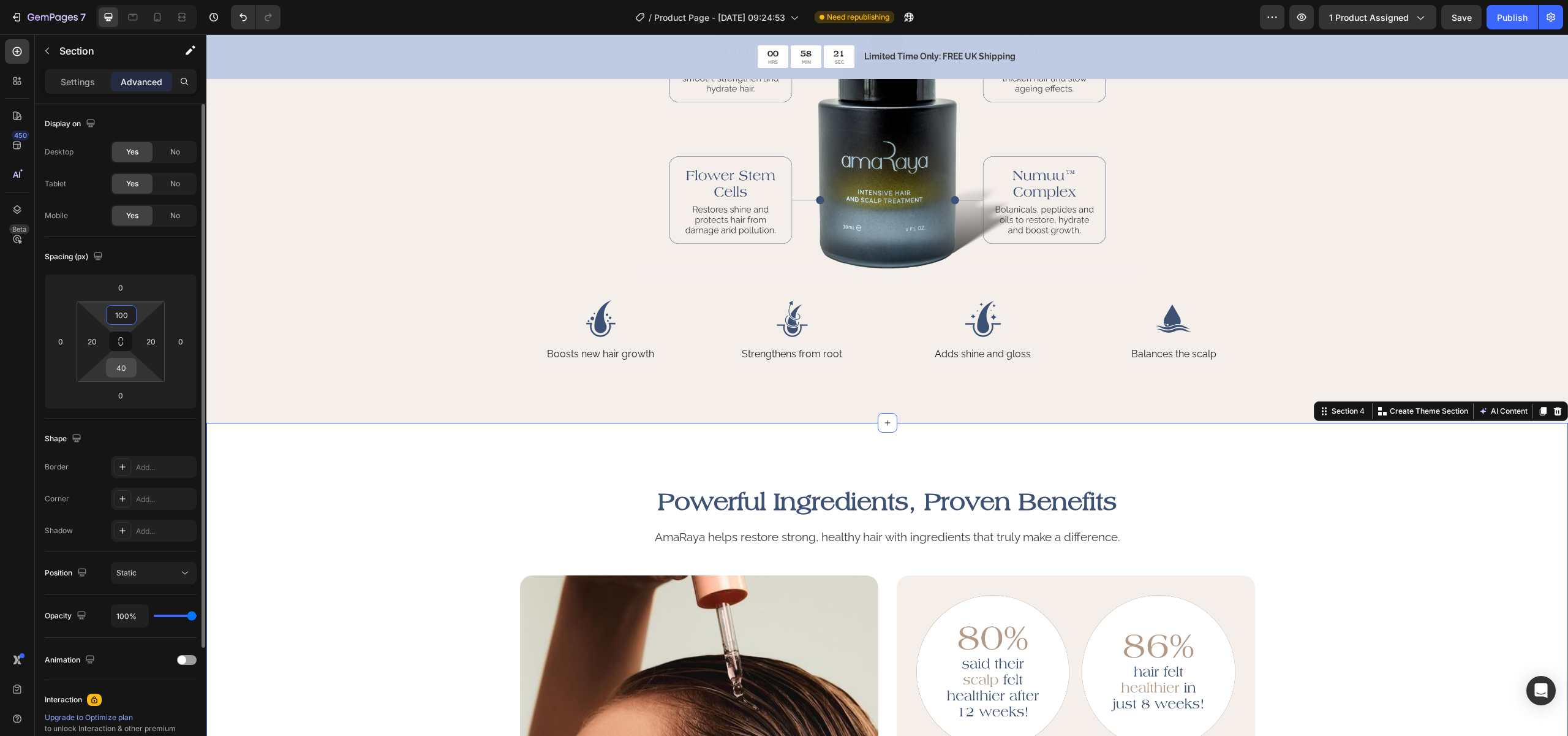
type input "100"
click at [120, 363] on input "40" at bounding box center [121, 368] width 25 height 18
paste input "100"
type input "60"
drag, startPoint x: 115, startPoint y: 313, endPoint x: 101, endPoint y: 309, distance: 14.6
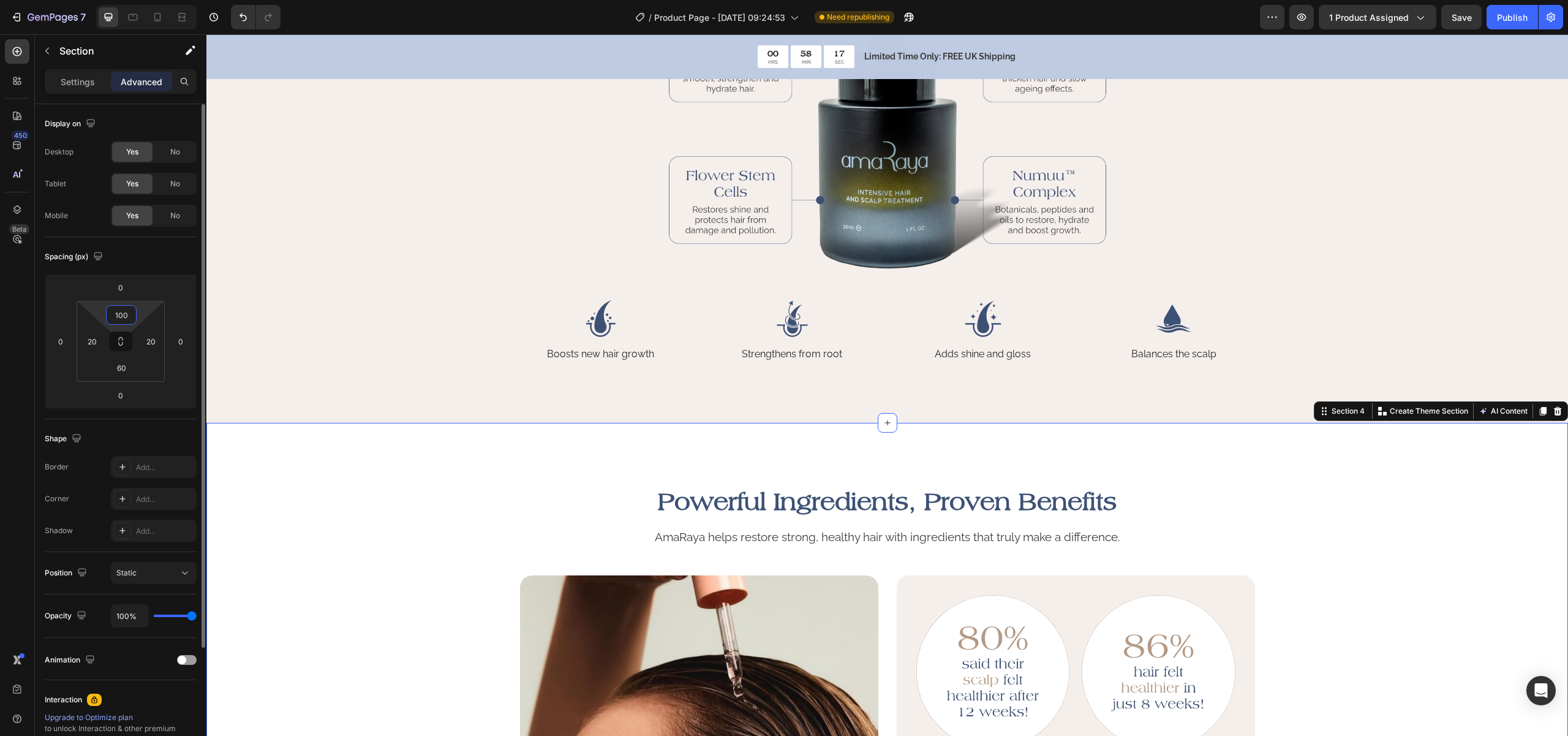
click at [103, 309] on div "100 20 60 20" at bounding box center [120, 342] width 88 height 81
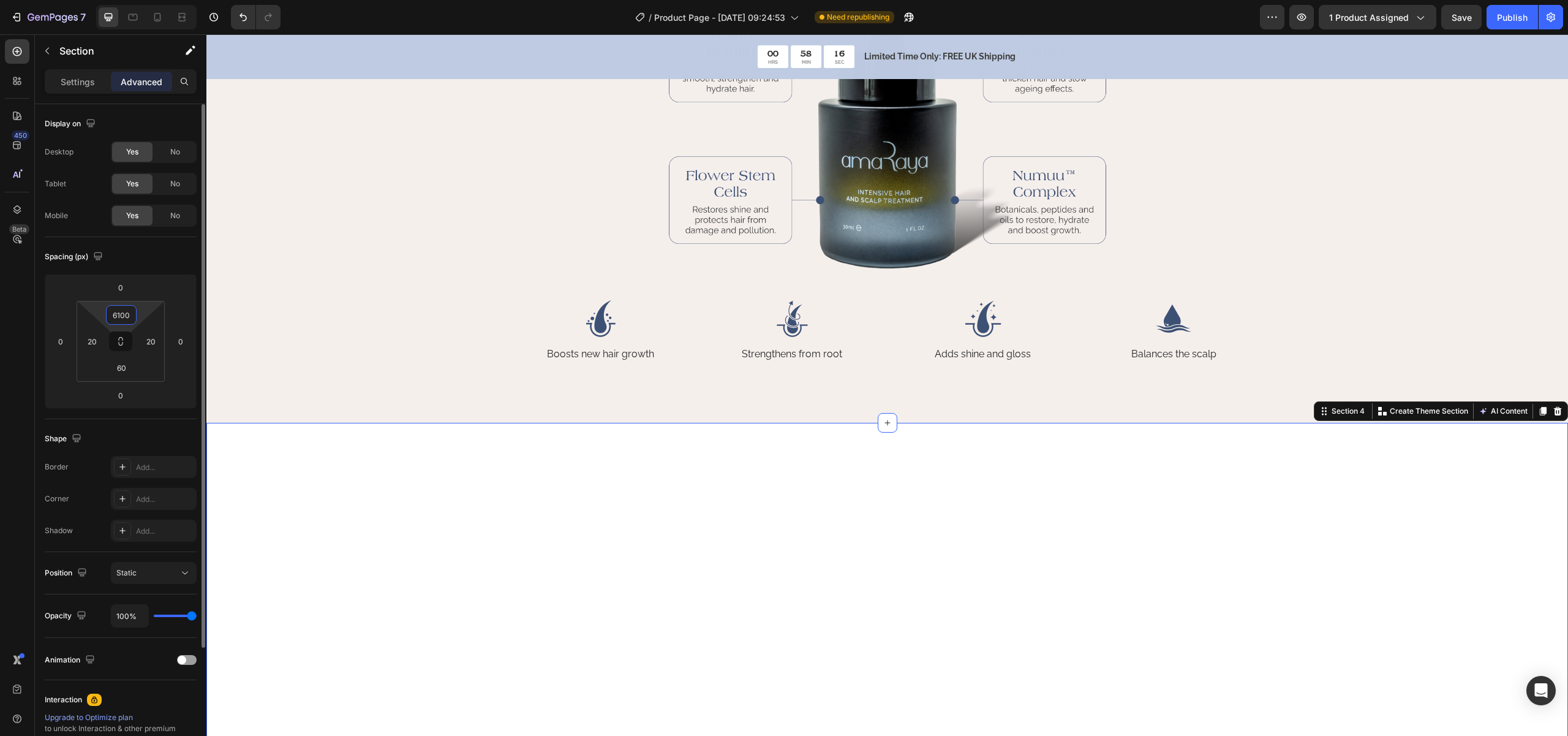
drag, startPoint x: 120, startPoint y: 316, endPoint x: 110, endPoint y: 313, distance: 10.4
click at [110, 313] on input "6100" at bounding box center [121, 314] width 25 height 18
type input "60"
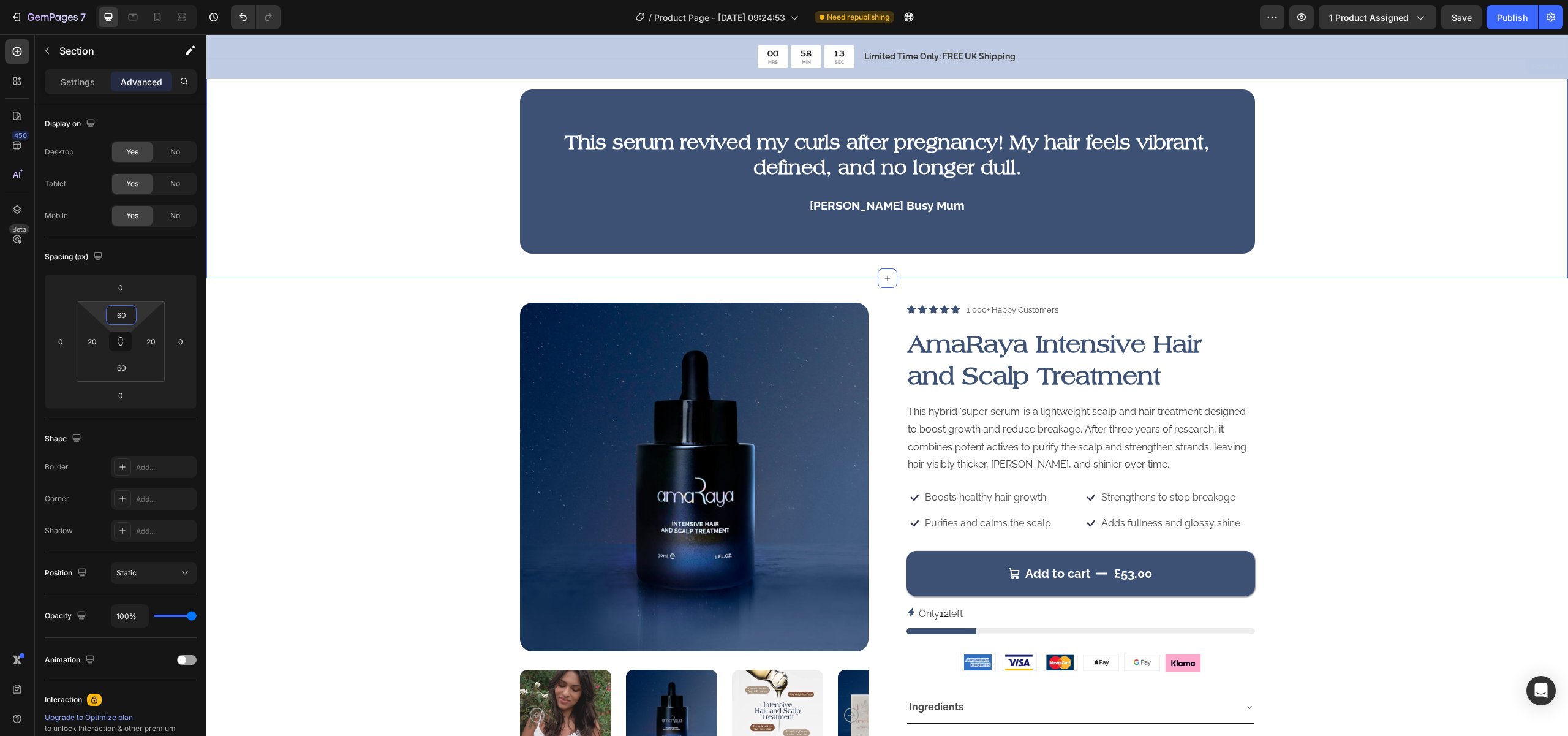
scroll to position [1858, 0]
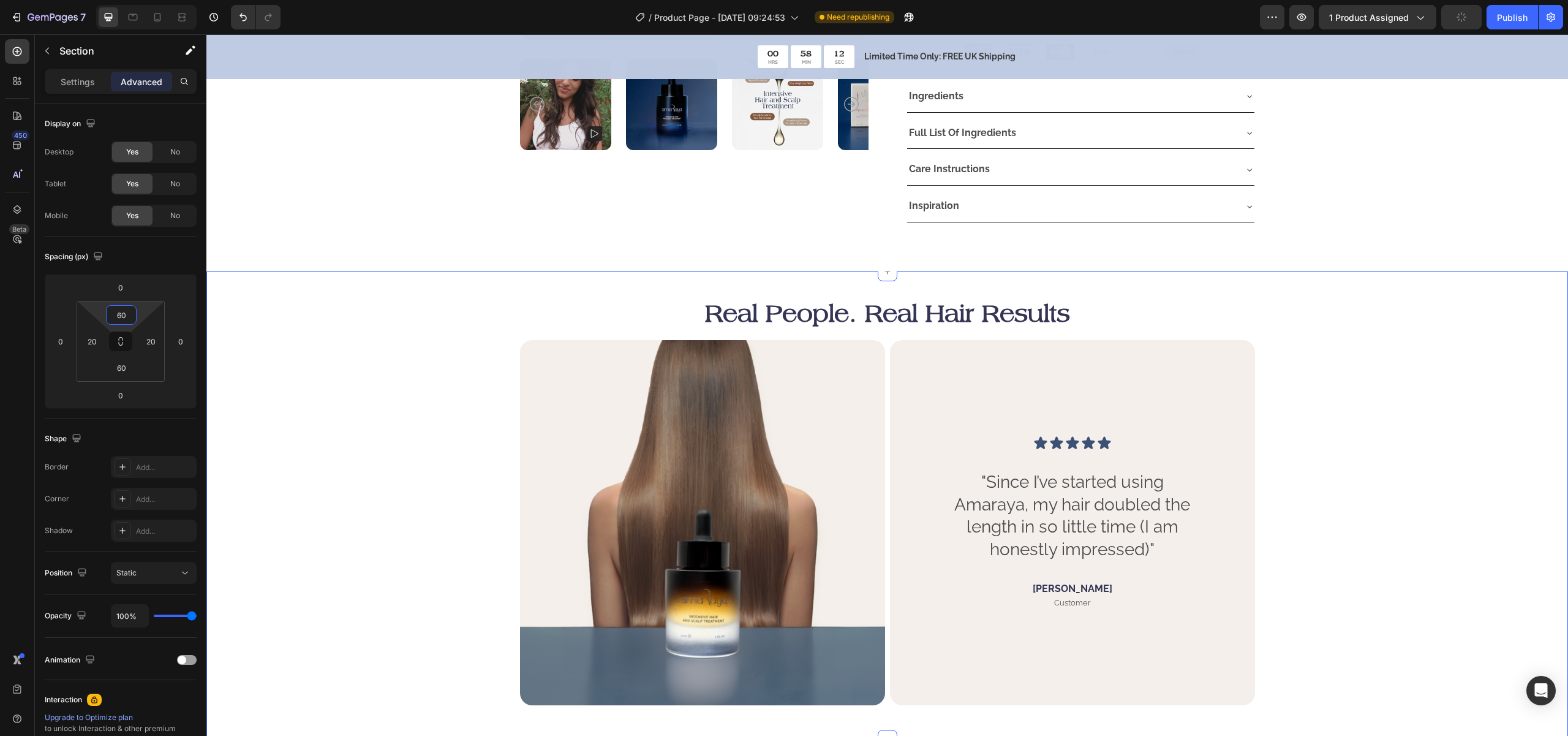
click at [303, 545] on div "Real People. Real Hair Results Heading Image Icon Icon Icon Icon Icon Icon List…" at bounding box center [887, 505] width 1337 height 419
drag, startPoint x: 122, startPoint y: 366, endPoint x: 108, endPoint y: 364, distance: 14.1
click at [111, 365] on input "80" at bounding box center [121, 368] width 25 height 18
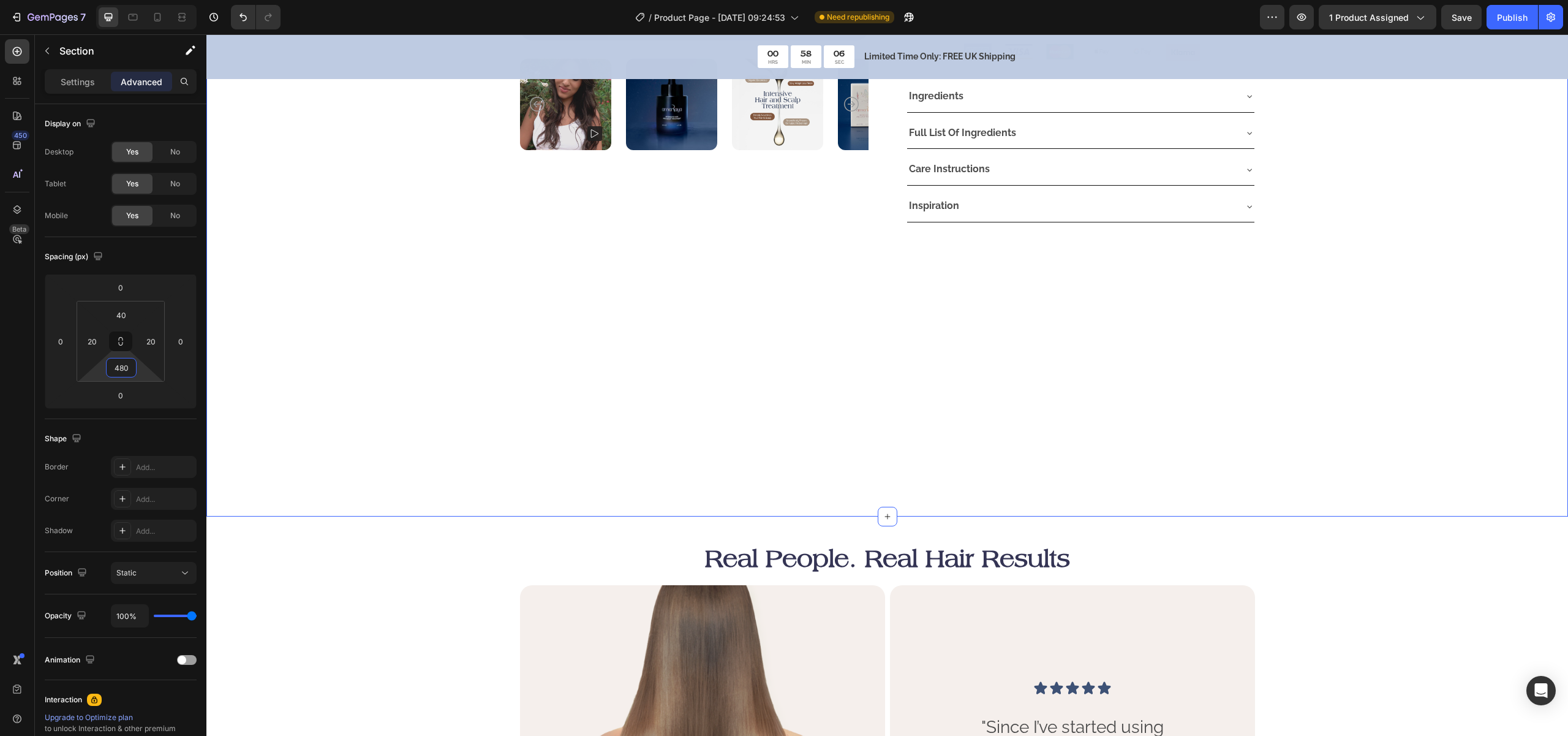
type input "40"
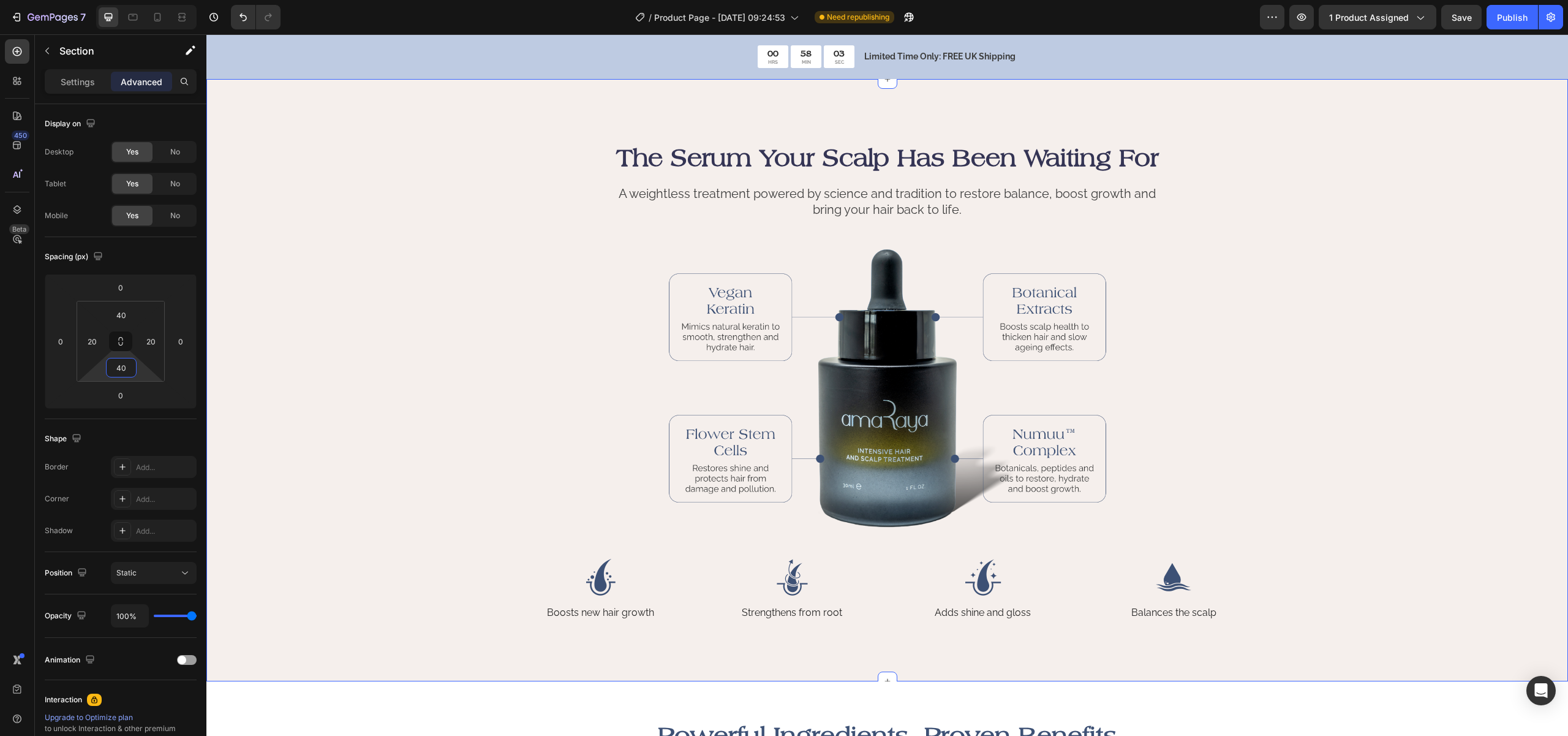
scroll to position [433, 0]
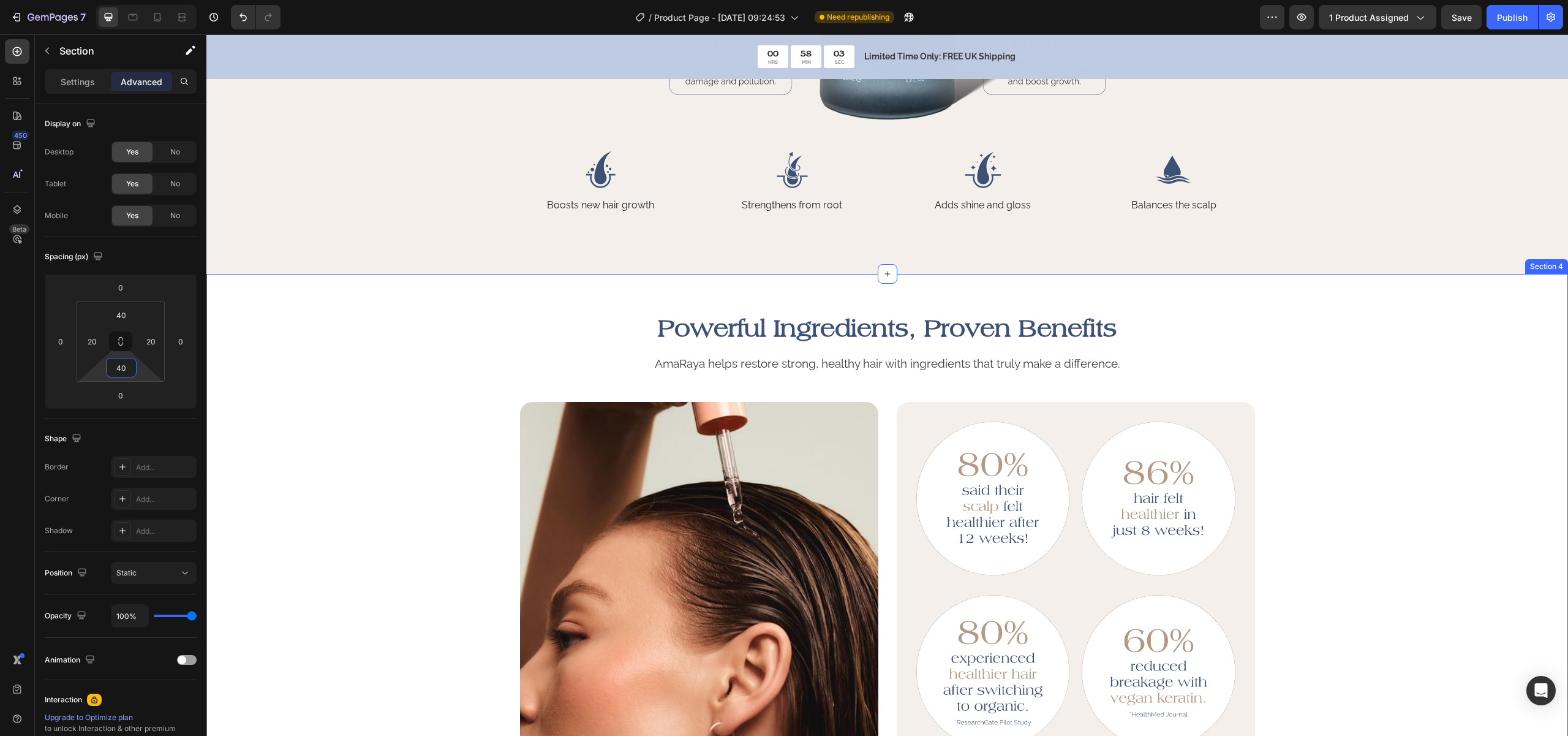
click at [390, 403] on div "Powerful Ingredients, Proven Benefits Heading AmaRaya helps restore strong, hea…" at bounding box center [887, 573] width 1337 height 526
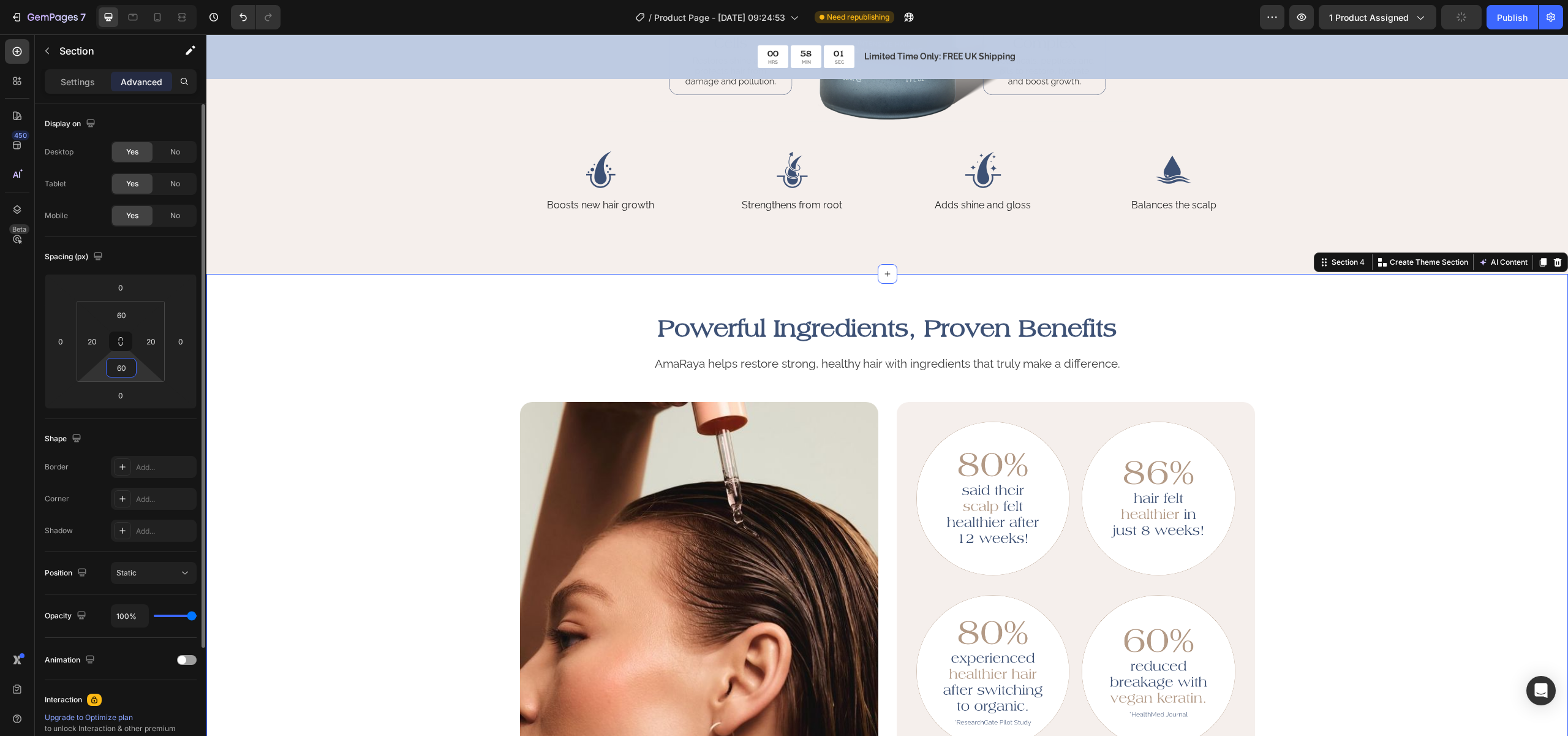
drag, startPoint x: 118, startPoint y: 368, endPoint x: 110, endPoint y: 366, distance: 8.2
click at [111, 366] on input "60" at bounding box center [121, 368] width 25 height 18
drag, startPoint x: 120, startPoint y: 367, endPoint x: 94, endPoint y: 371, distance: 26.3
click at [103, 365] on div "60 20 60 20" at bounding box center [120, 342] width 88 height 81
type input "40"
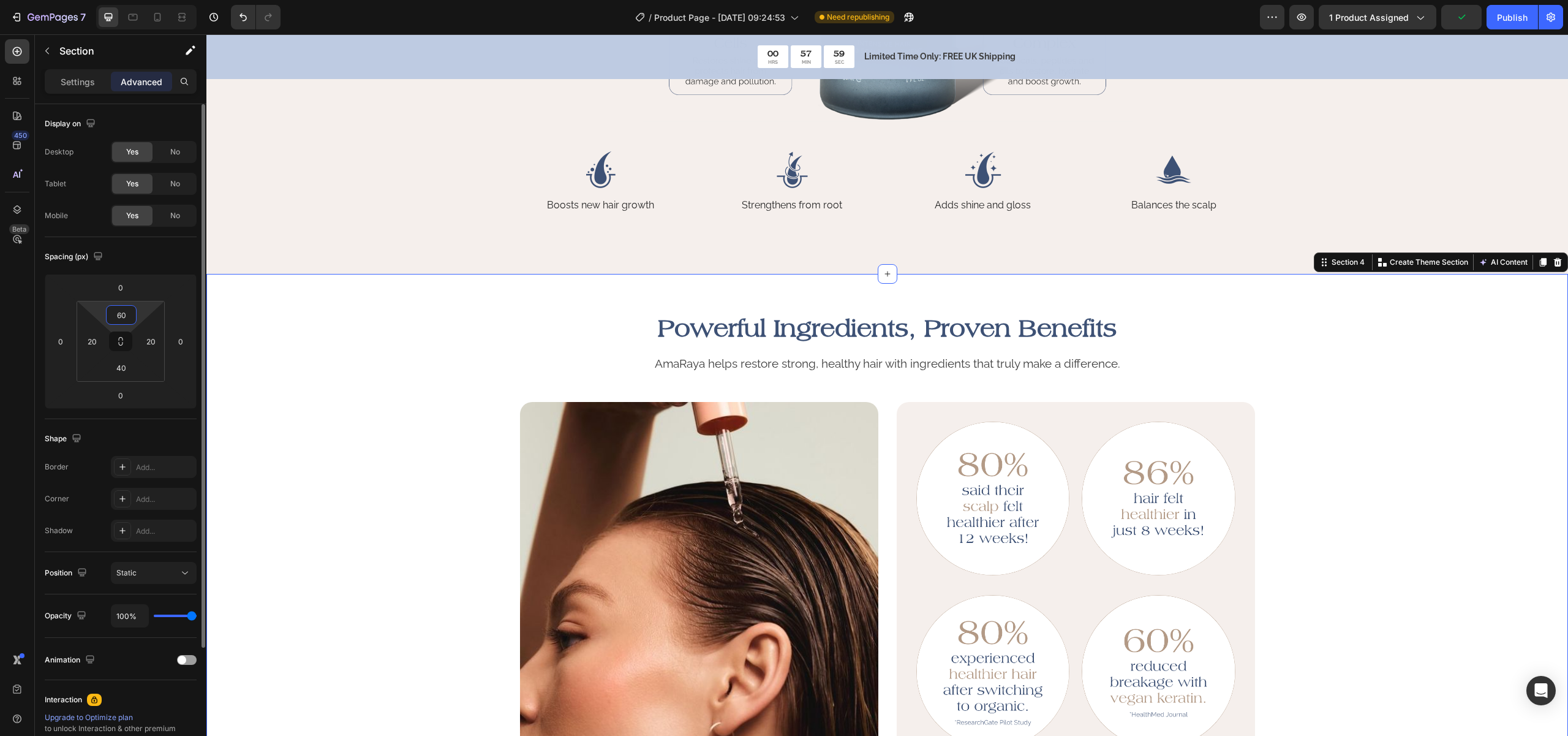
drag, startPoint x: 114, startPoint y: 313, endPoint x: 108, endPoint y: 311, distance: 6.3
click at [109, 311] on input "60" at bounding box center [121, 314] width 25 height 18
drag, startPoint x: 118, startPoint y: 314, endPoint x: 110, endPoint y: 317, distance: 8.5
click at [112, 313] on input "60" at bounding box center [121, 314] width 25 height 18
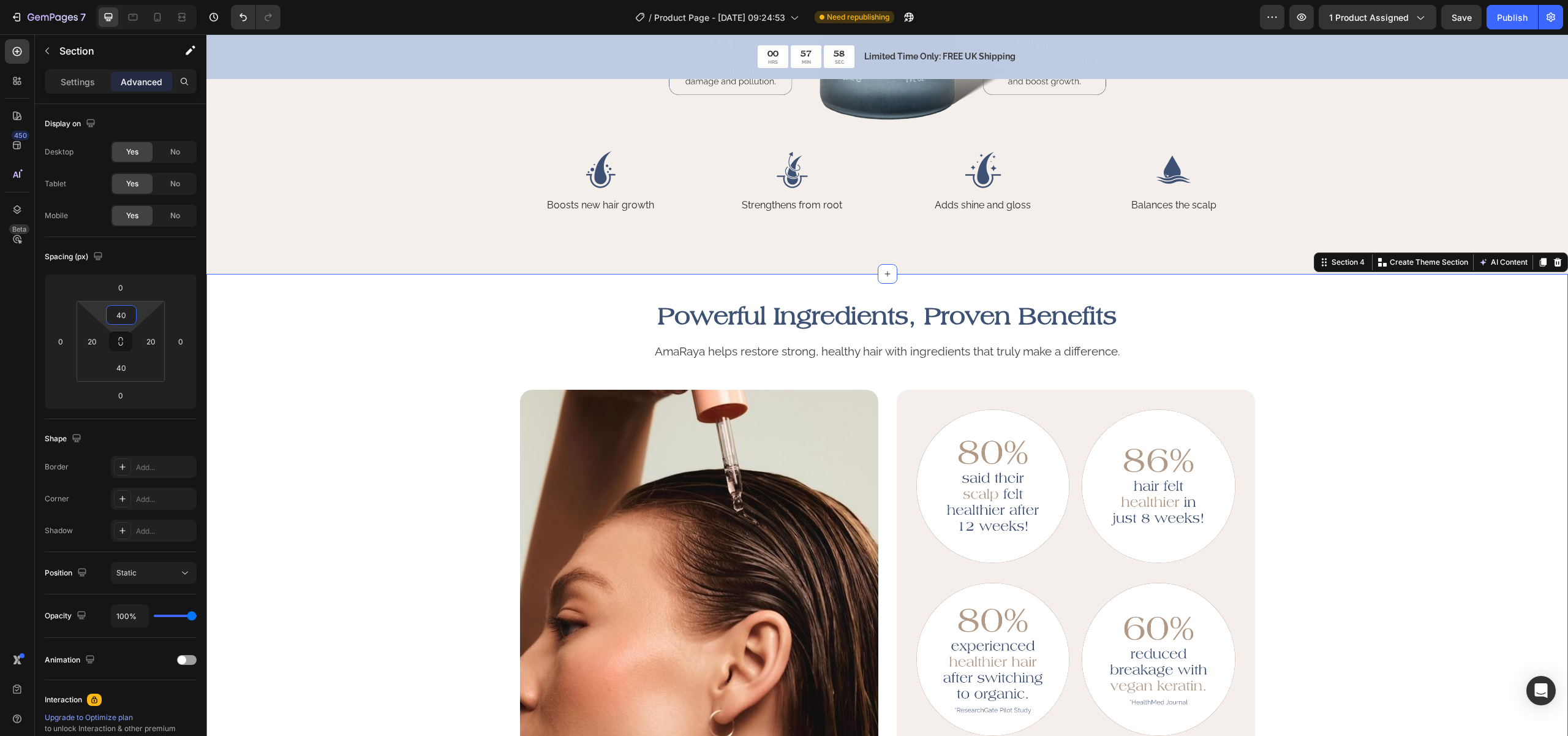
type input "40"
click at [429, 373] on div "Powerful Ingredients, Proven Benefits Heading AmaRaya helps restore strong, hea…" at bounding box center [887, 561] width 1337 height 526
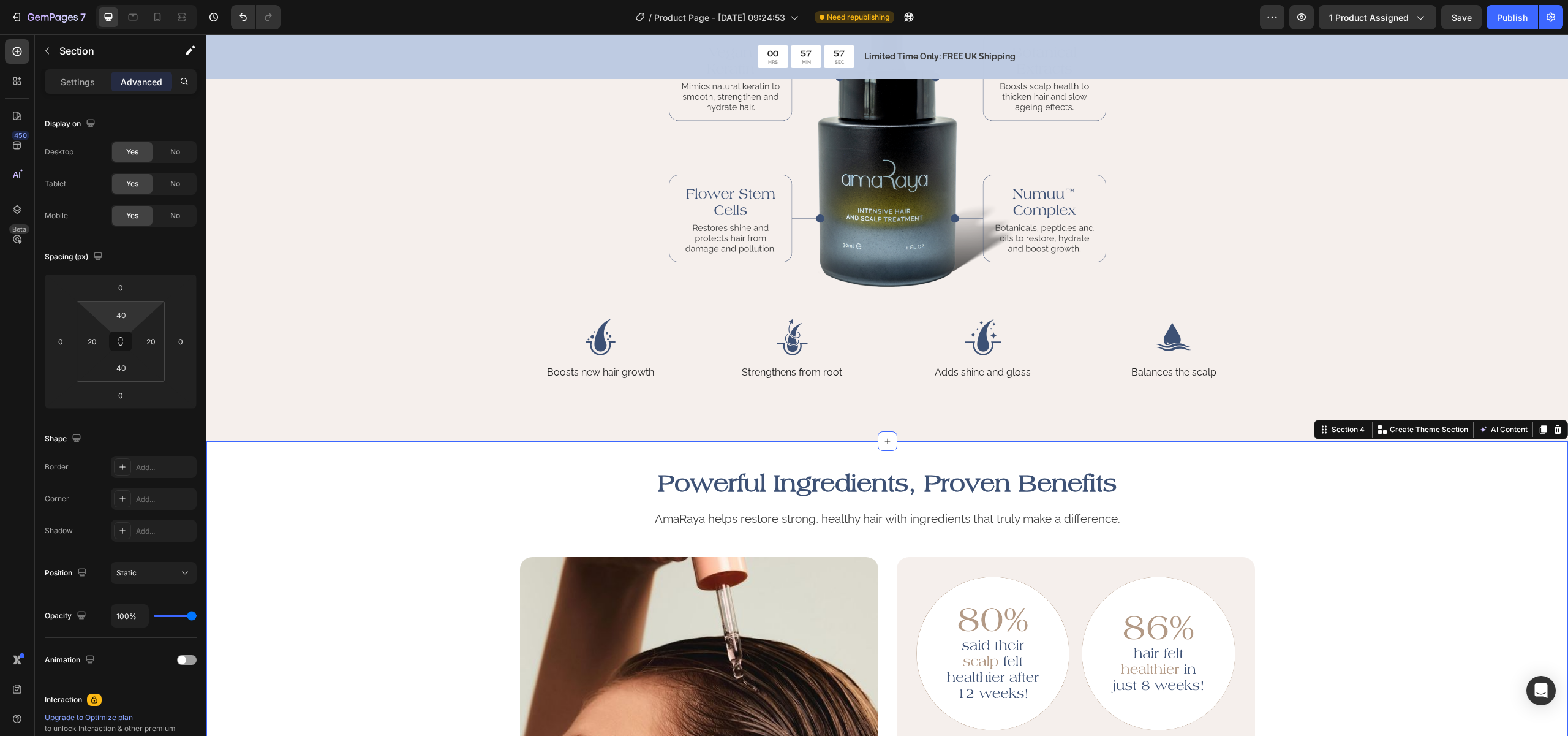
scroll to position [174, 0]
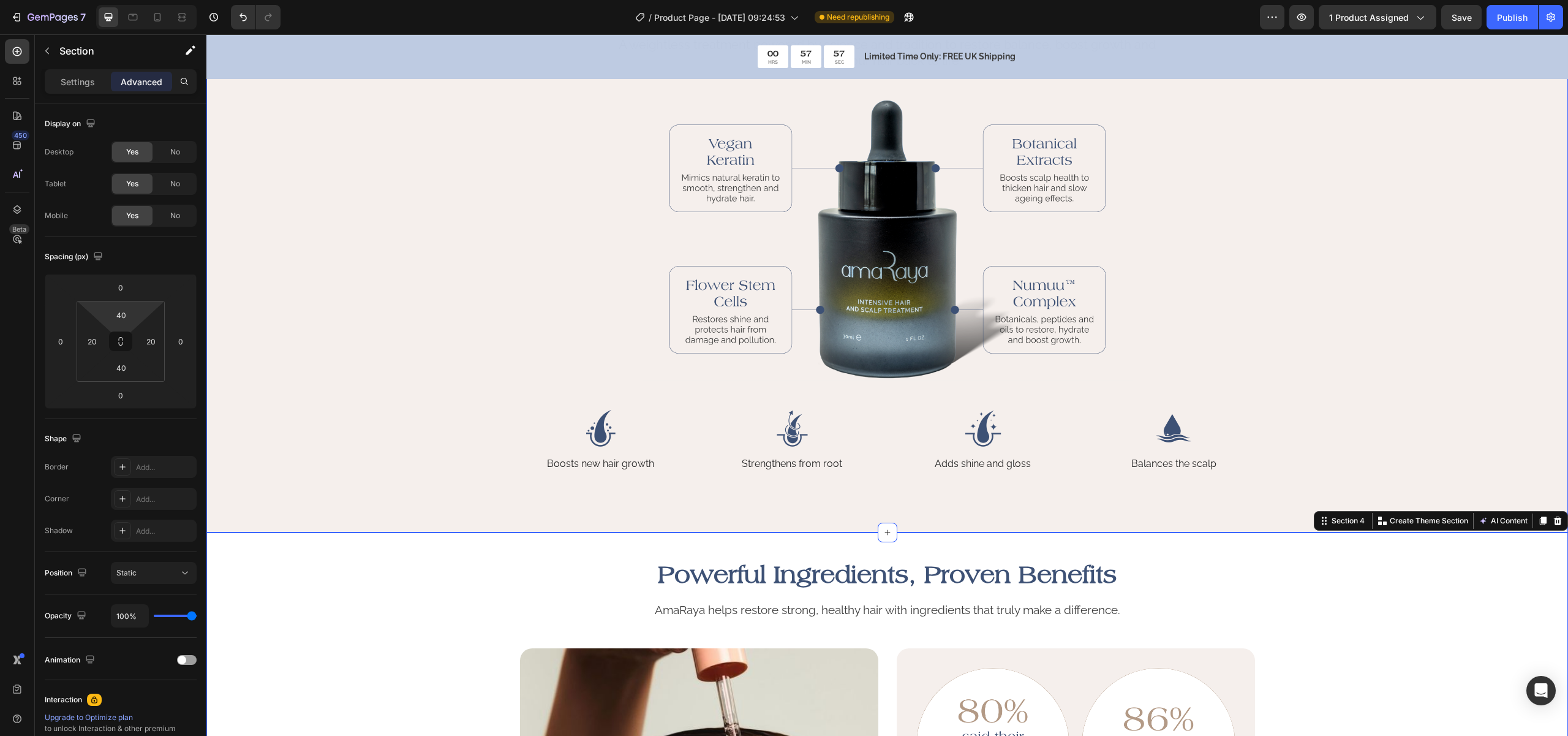
click at [300, 330] on div "The Serum Your Scalp Has Been Waiting For Heading A weightless treatment powere…" at bounding box center [887, 231] width 1263 height 481
click at [316, 359] on div "The Serum Your Scalp Has Been Waiting For Heading A weightless treatment powere…" at bounding box center [887, 231] width 1263 height 481
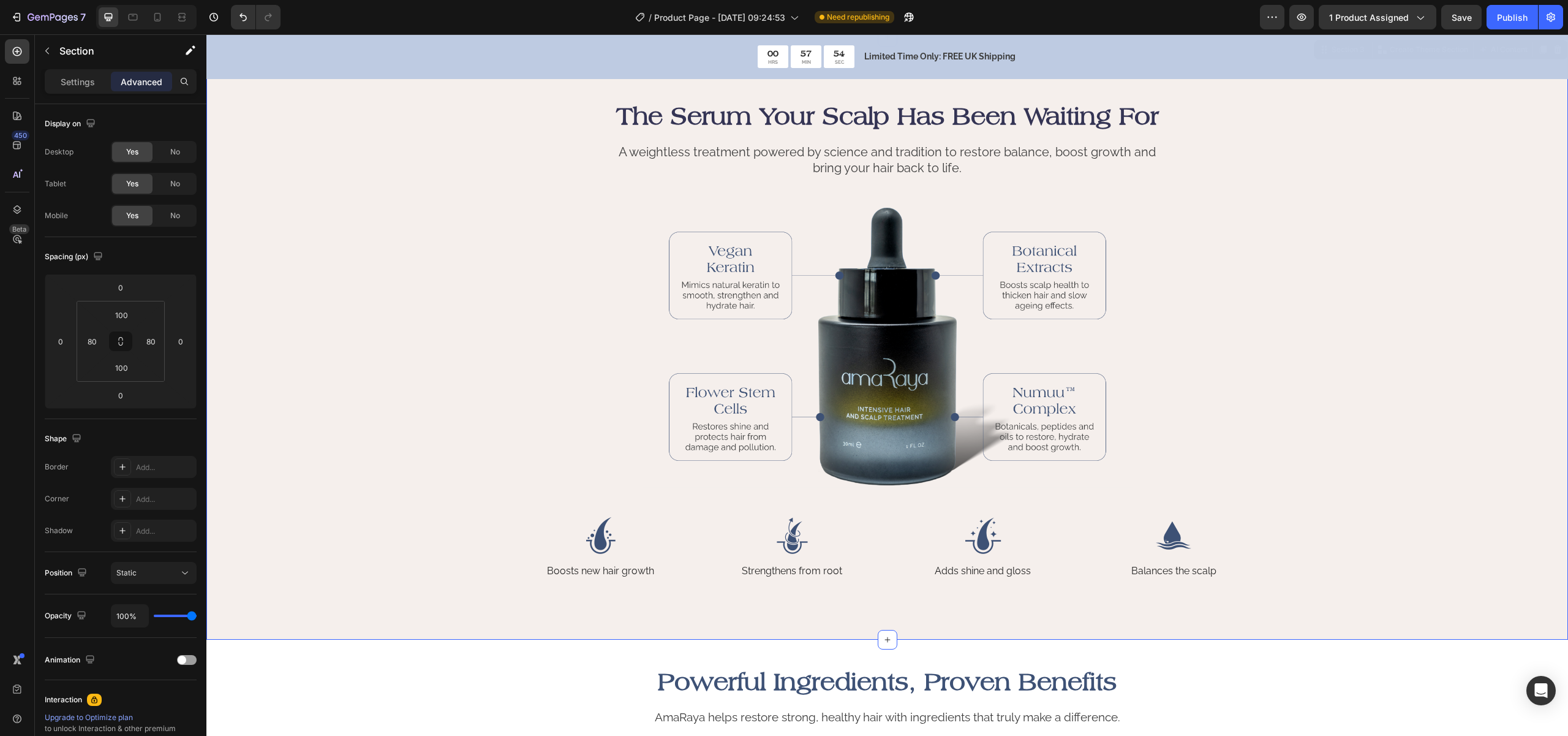
scroll to position [0, 0]
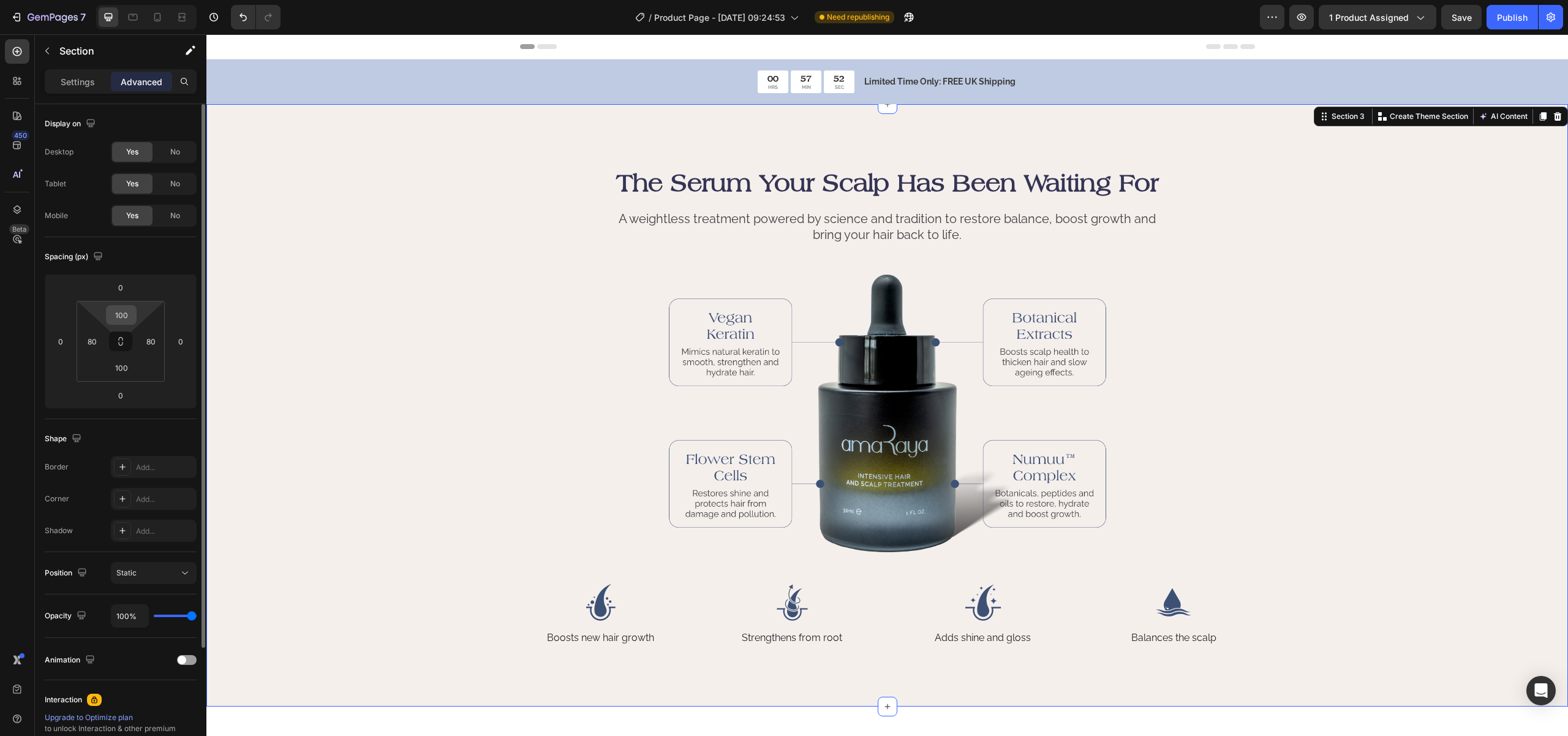
click at [117, 315] on input "100" at bounding box center [121, 314] width 25 height 18
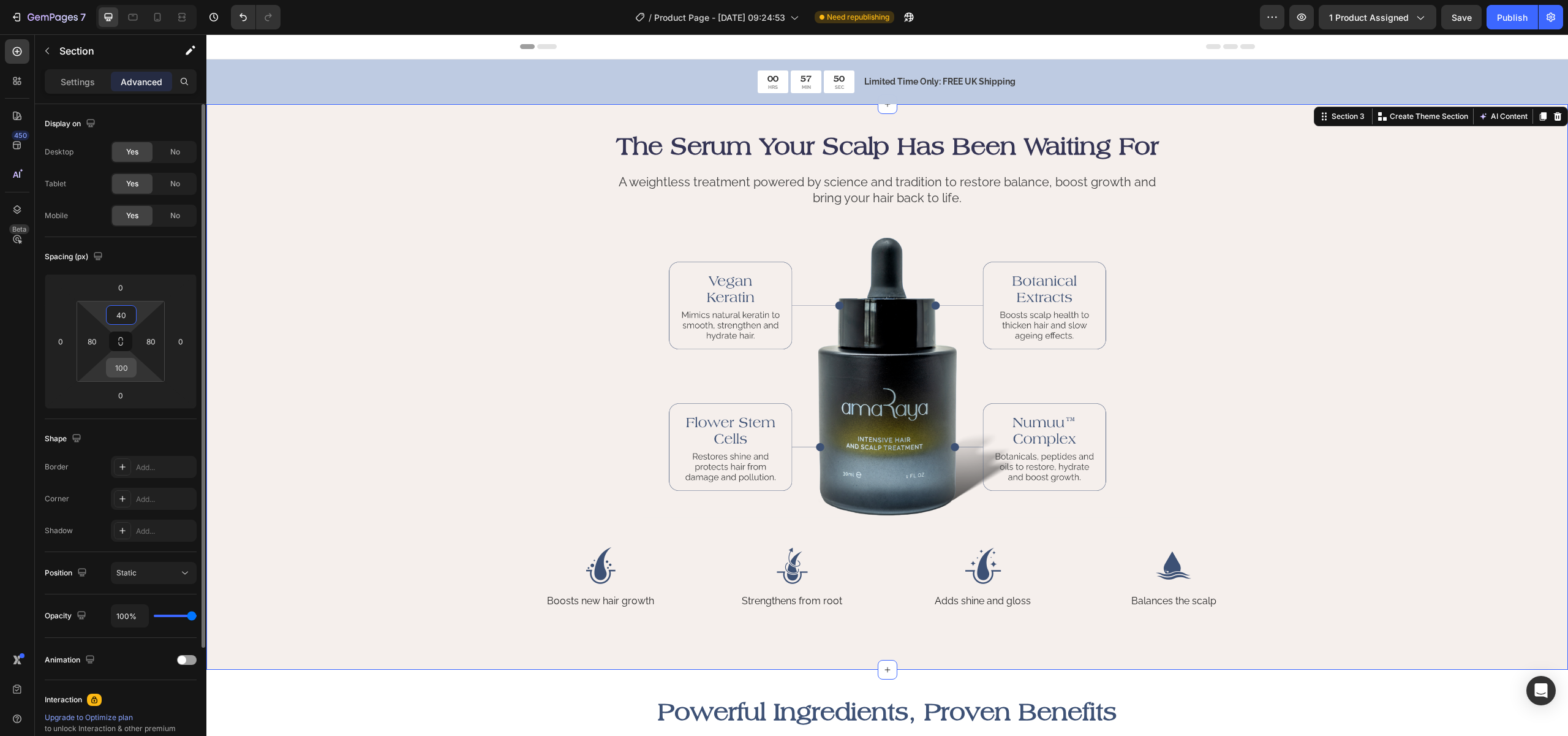
type input "40"
click at [123, 365] on input "100" at bounding box center [121, 368] width 25 height 18
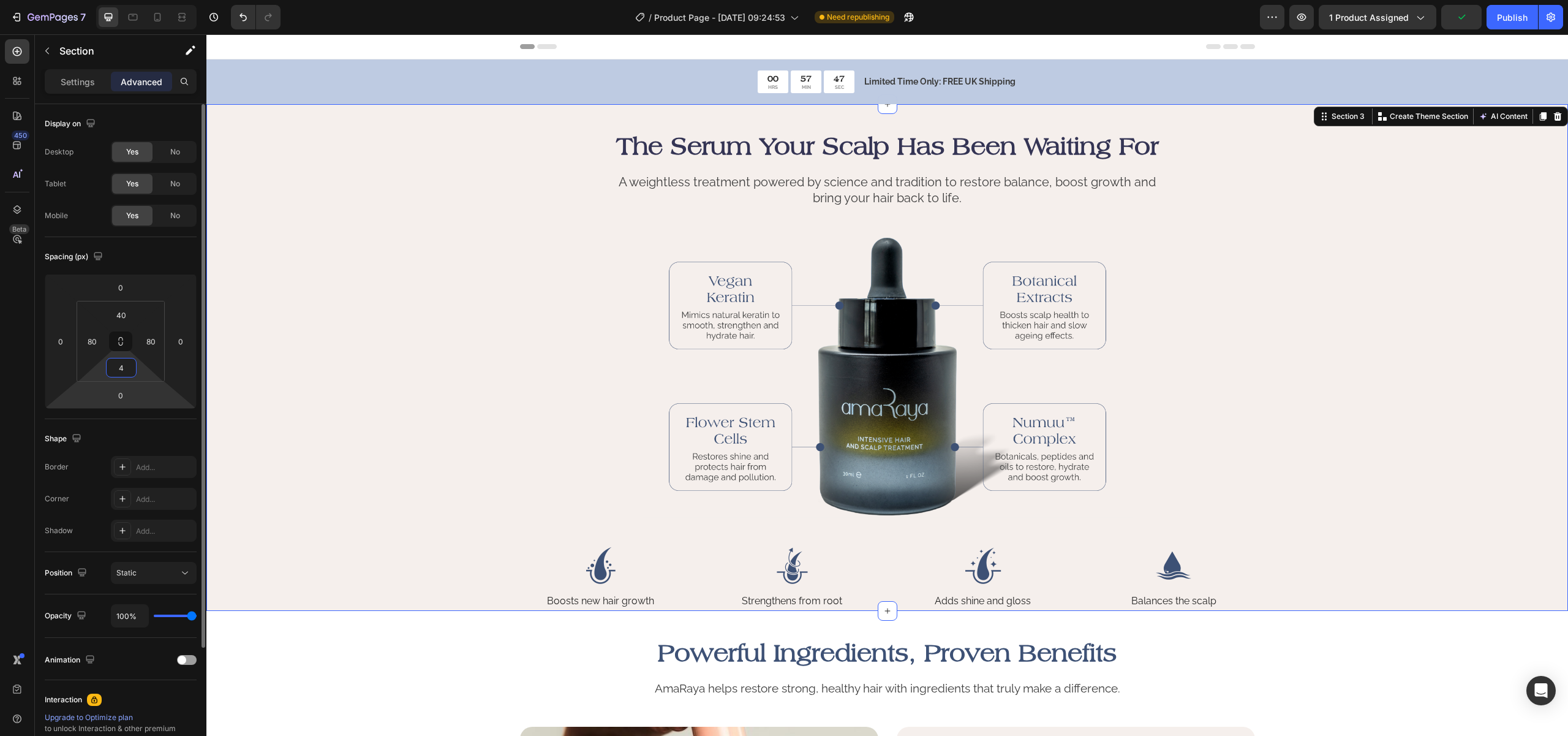
type input "40"
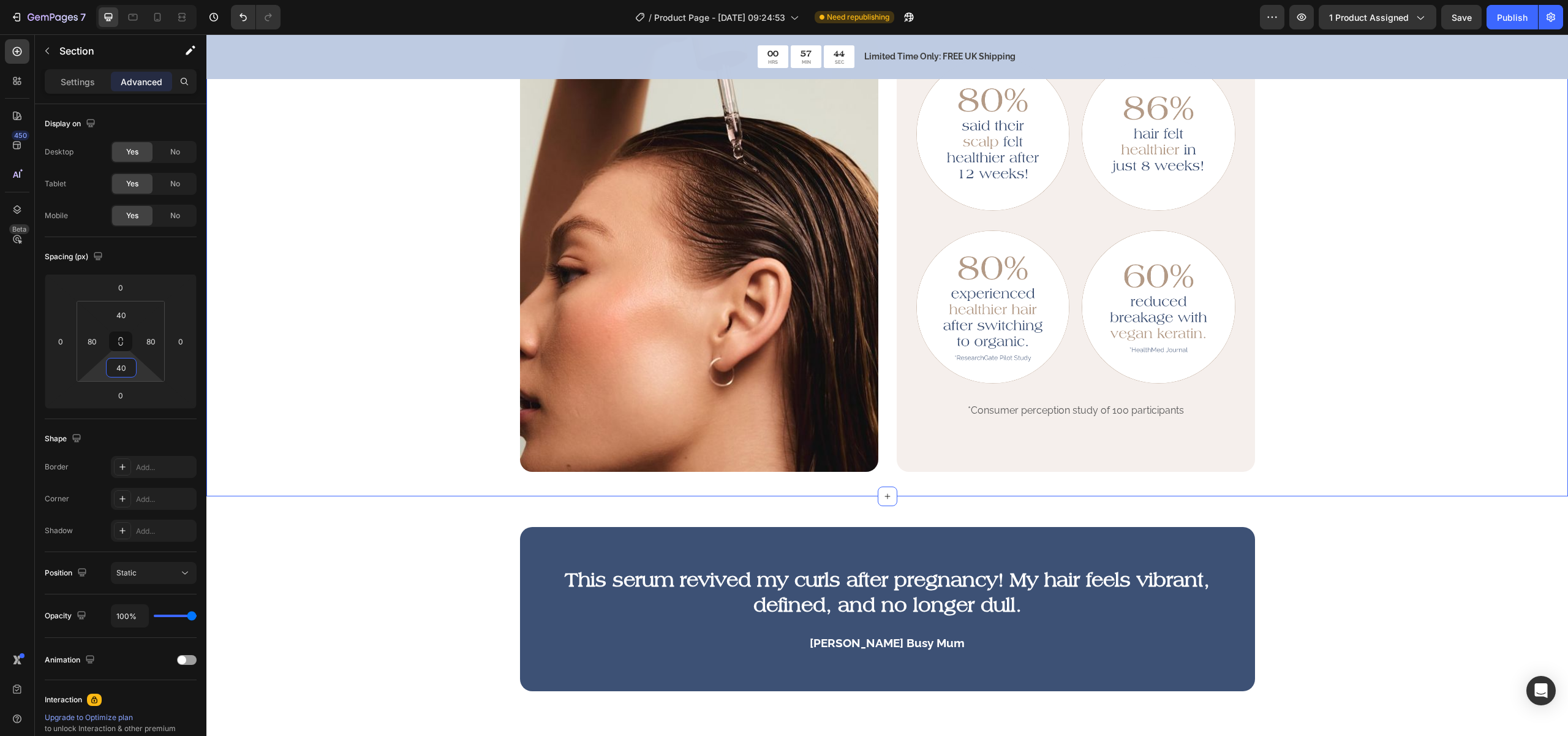
scroll to position [903, 0]
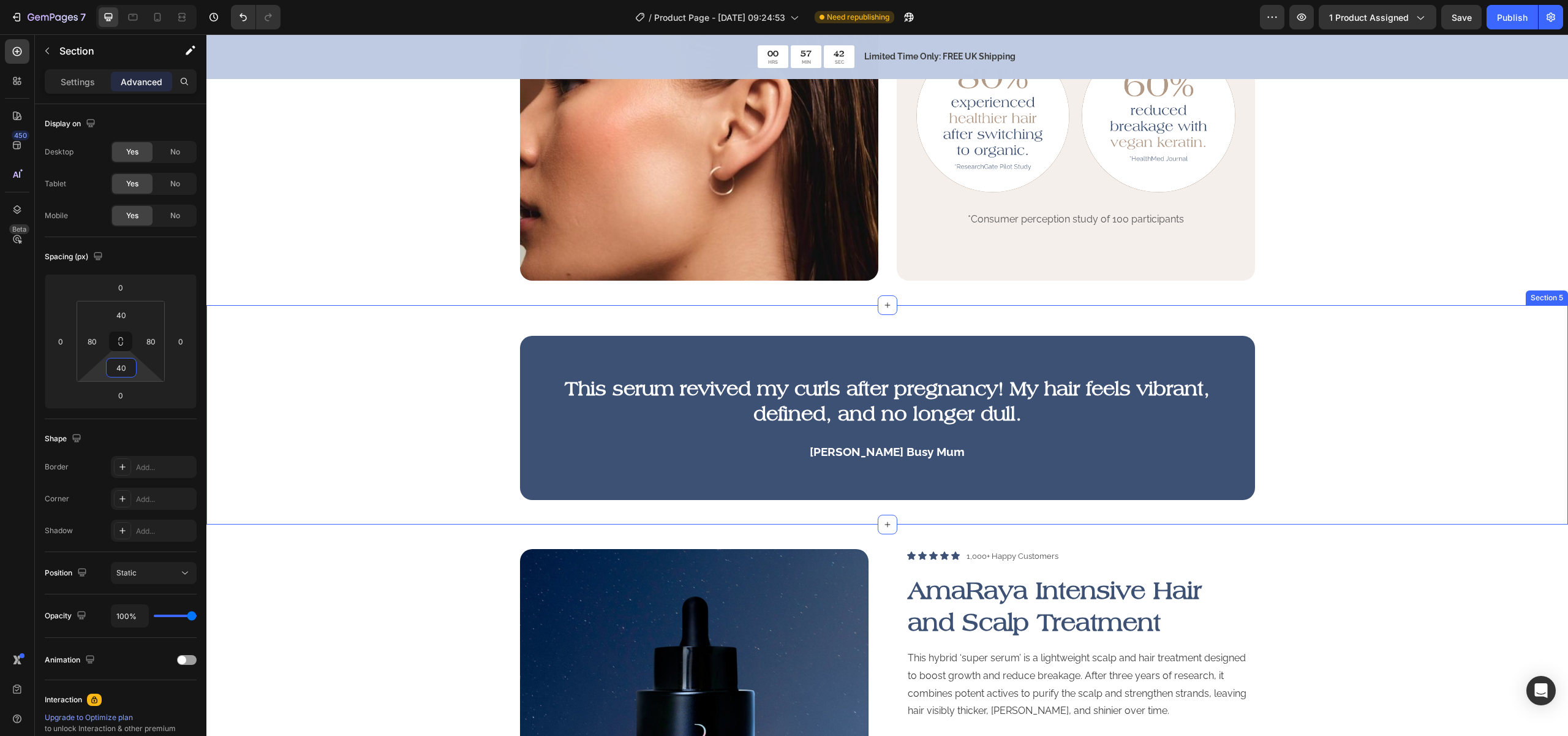
click at [1315, 418] on div "This serum revived my curls after pregnancy! My hair feels vibrant, defined, an…" at bounding box center [887, 418] width 1337 height 164
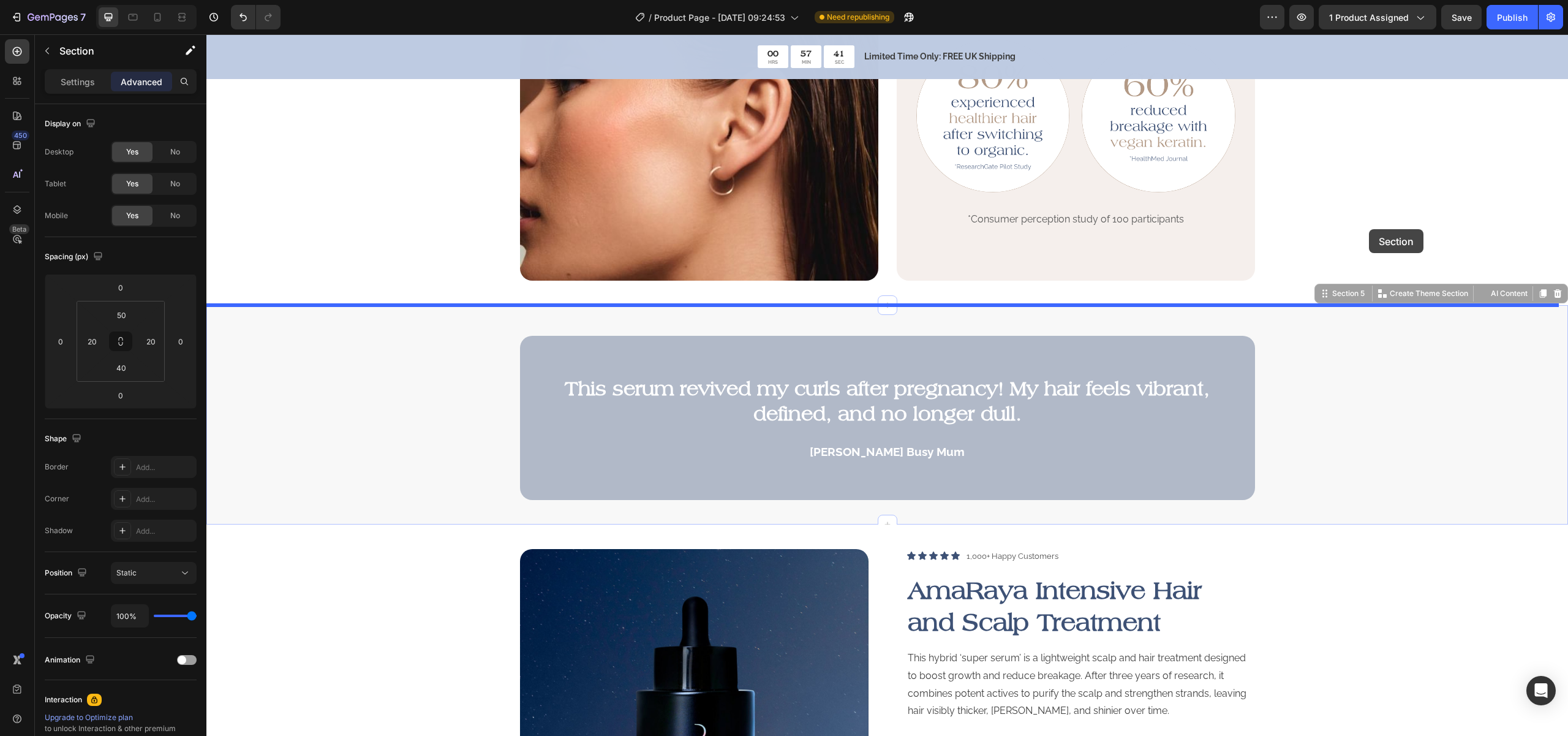
scroll to position [333, 0]
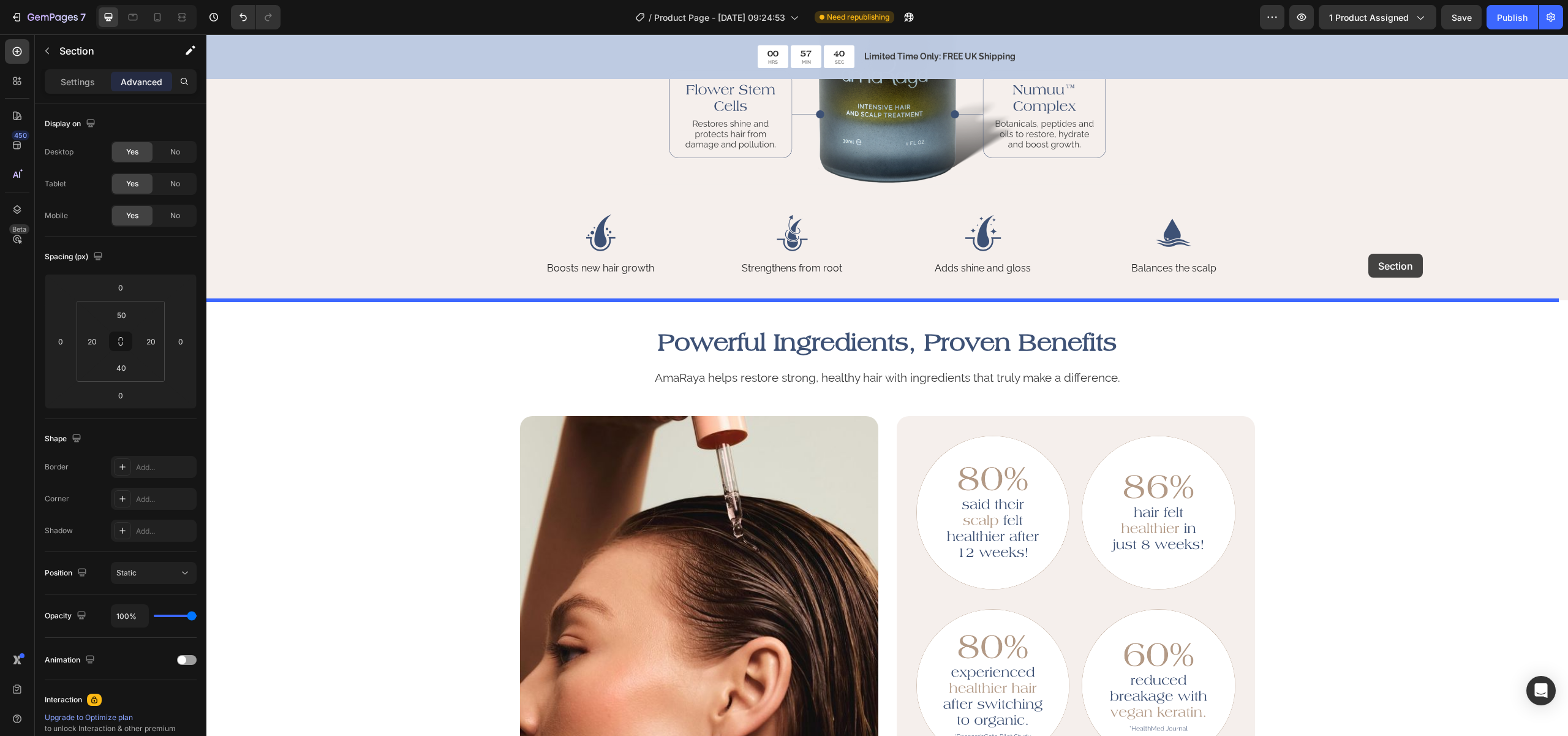
drag, startPoint x: 1396, startPoint y: 443, endPoint x: 1365, endPoint y: 271, distance: 174.8
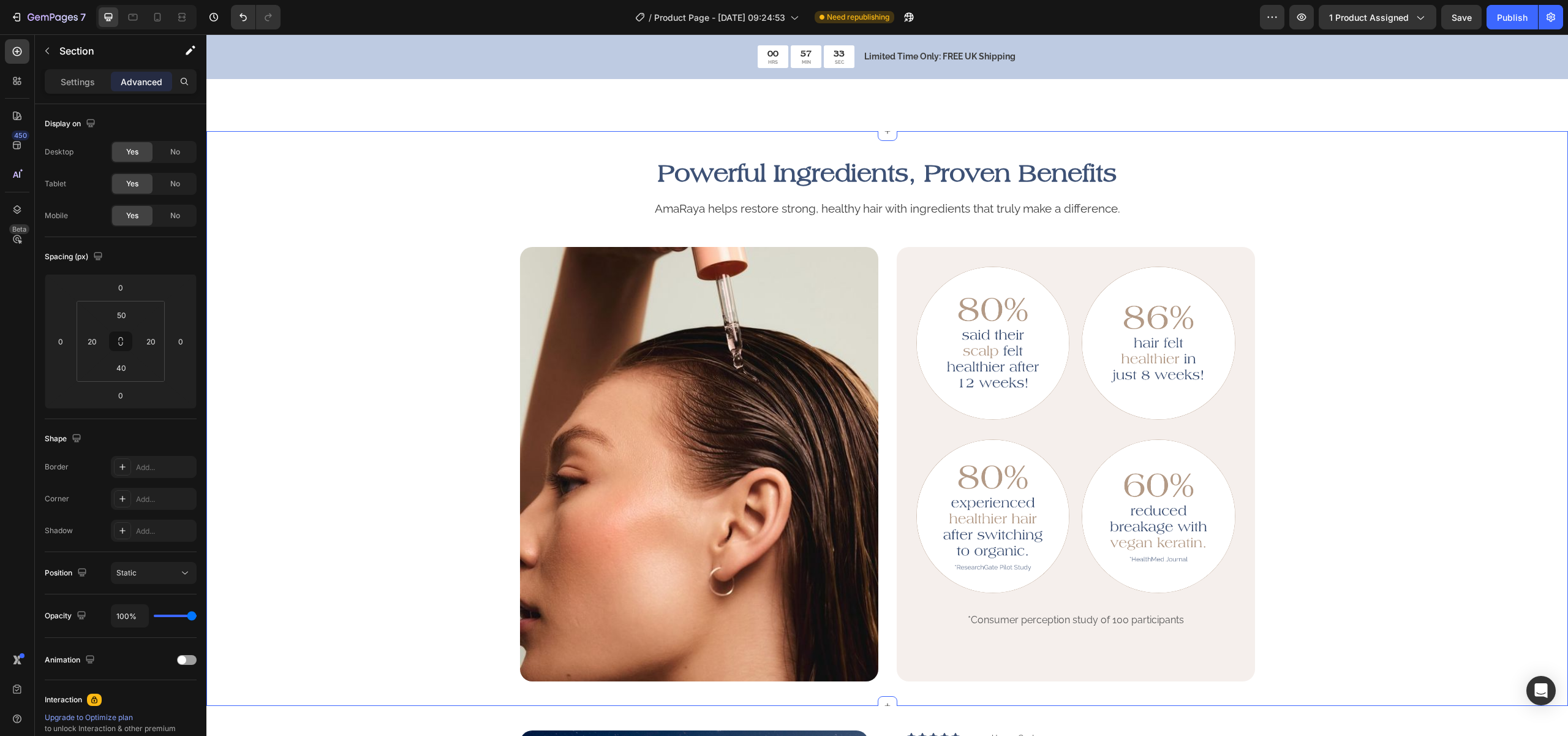
scroll to position [1248, 0]
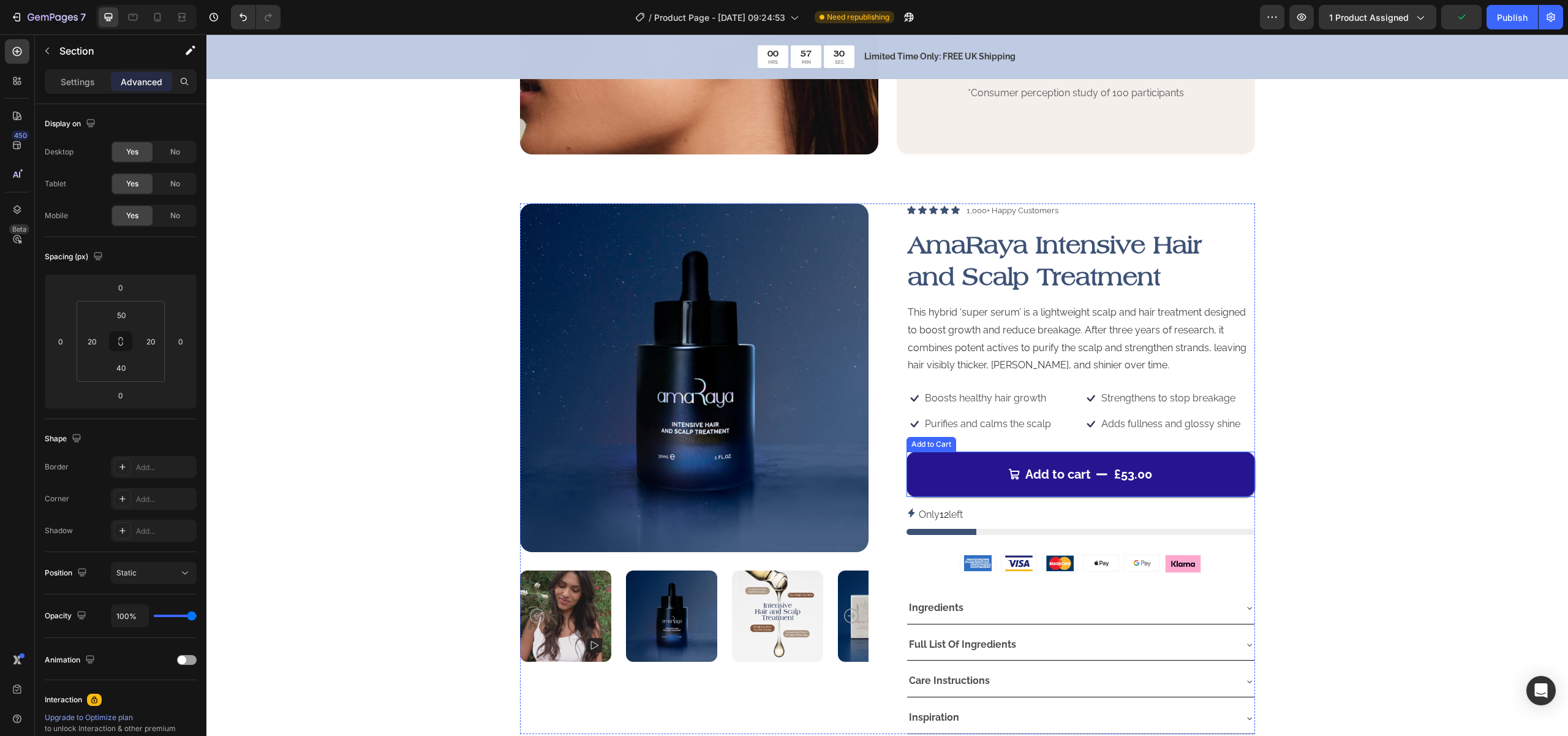
click at [1231, 469] on button "Add to cart £53.00" at bounding box center [1081, 475] width 348 height 46
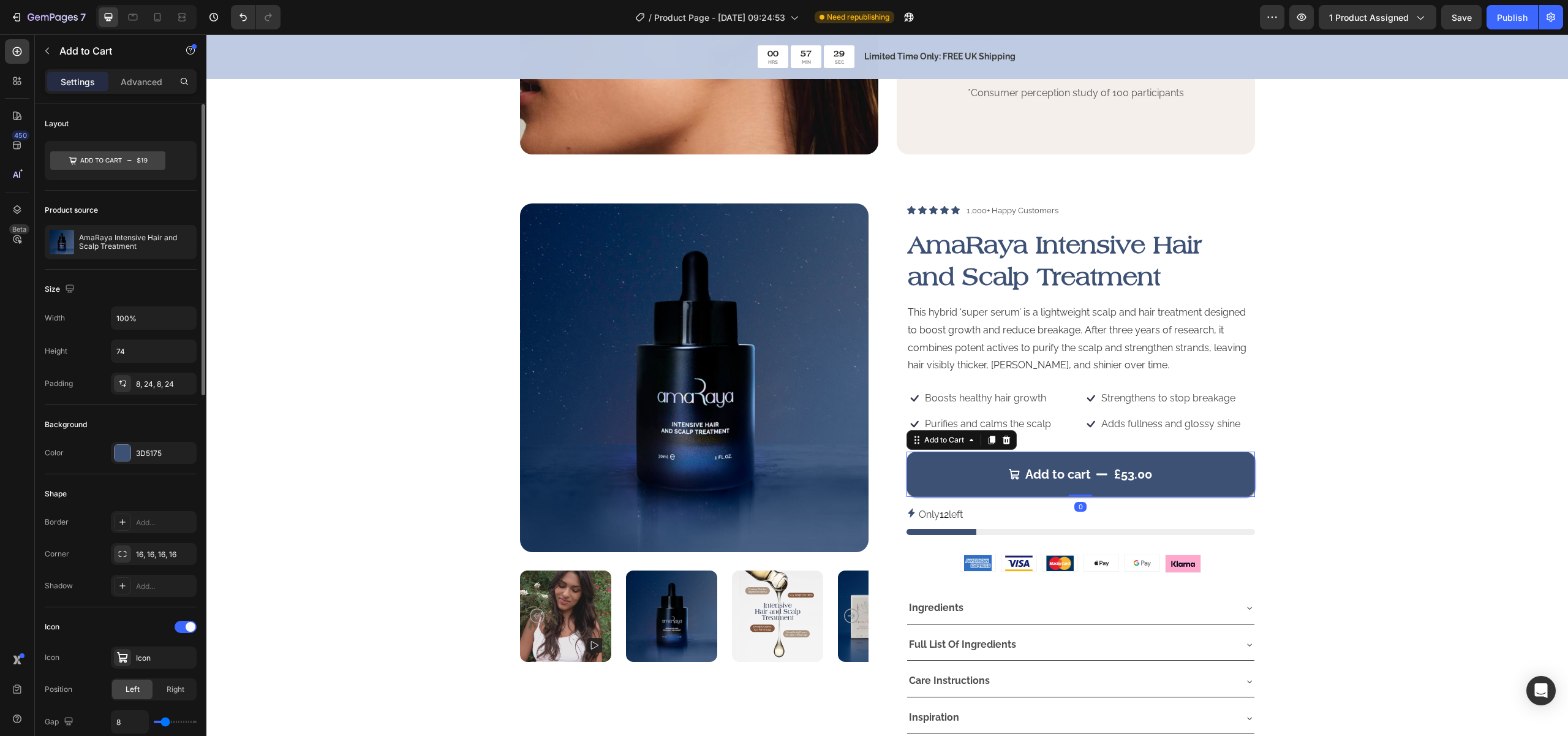
scroll to position [77, 0]
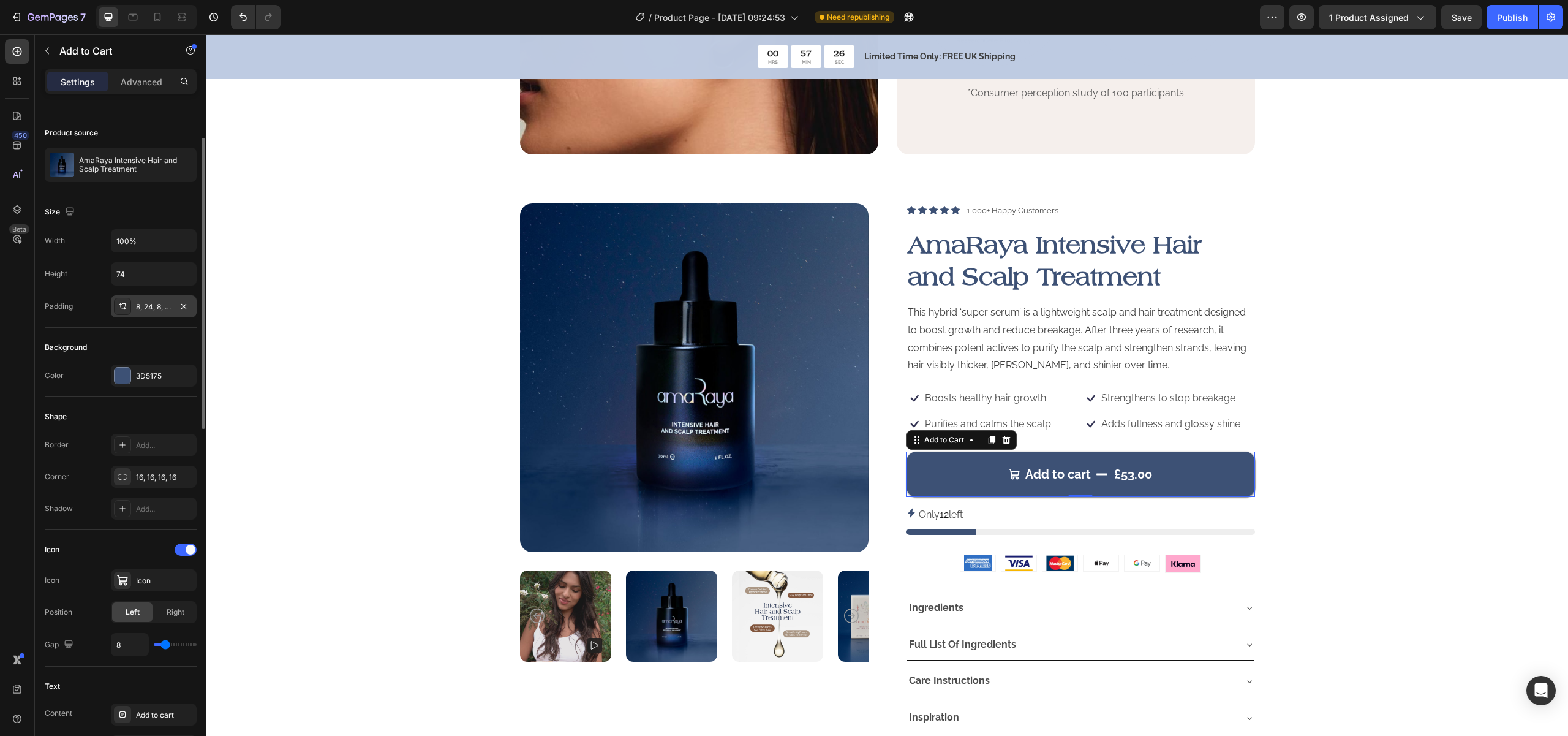
click at [153, 311] on div "8, 24, 8, 24" at bounding box center [154, 307] width 35 height 11
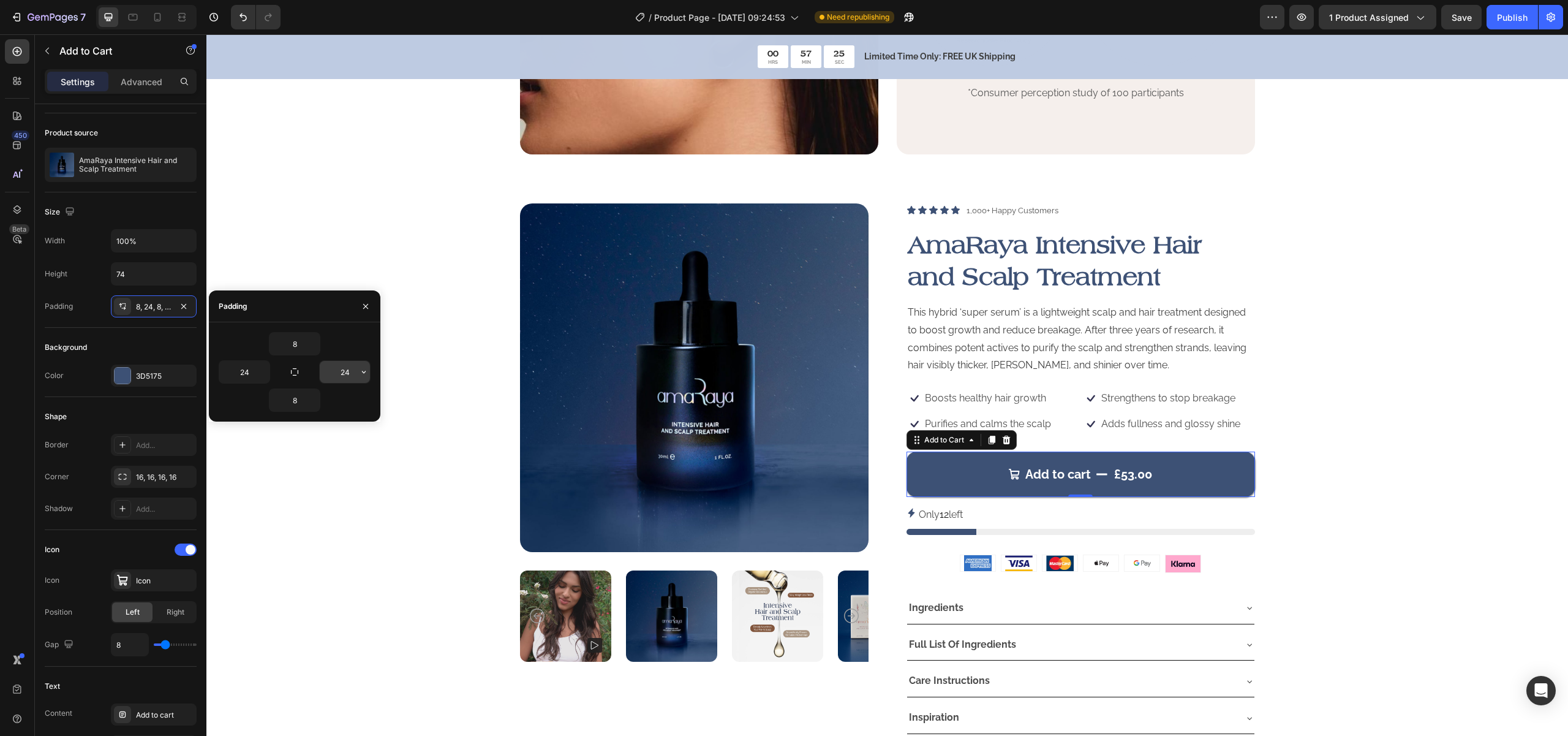
click at [342, 375] on input "24" at bounding box center [345, 371] width 50 height 22
type input "16"
click at [241, 373] on input "24" at bounding box center [244, 371] width 50 height 22
paste input "16"
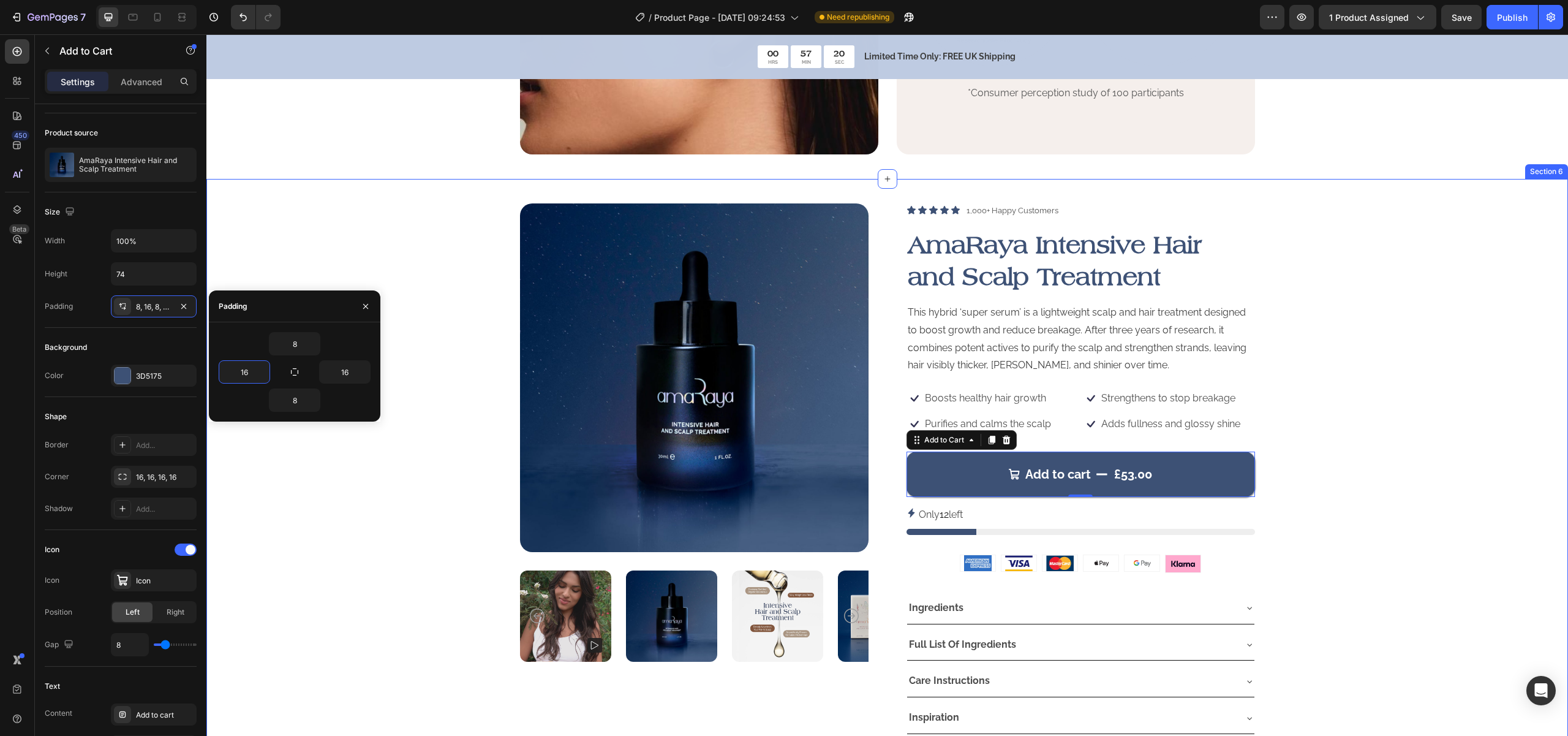
type input "16"
click at [242, 404] on div "8" at bounding box center [295, 400] width 152 height 23
click at [74, 475] on div "Corner 16, 16, 16, 16" at bounding box center [121, 477] width 152 height 22
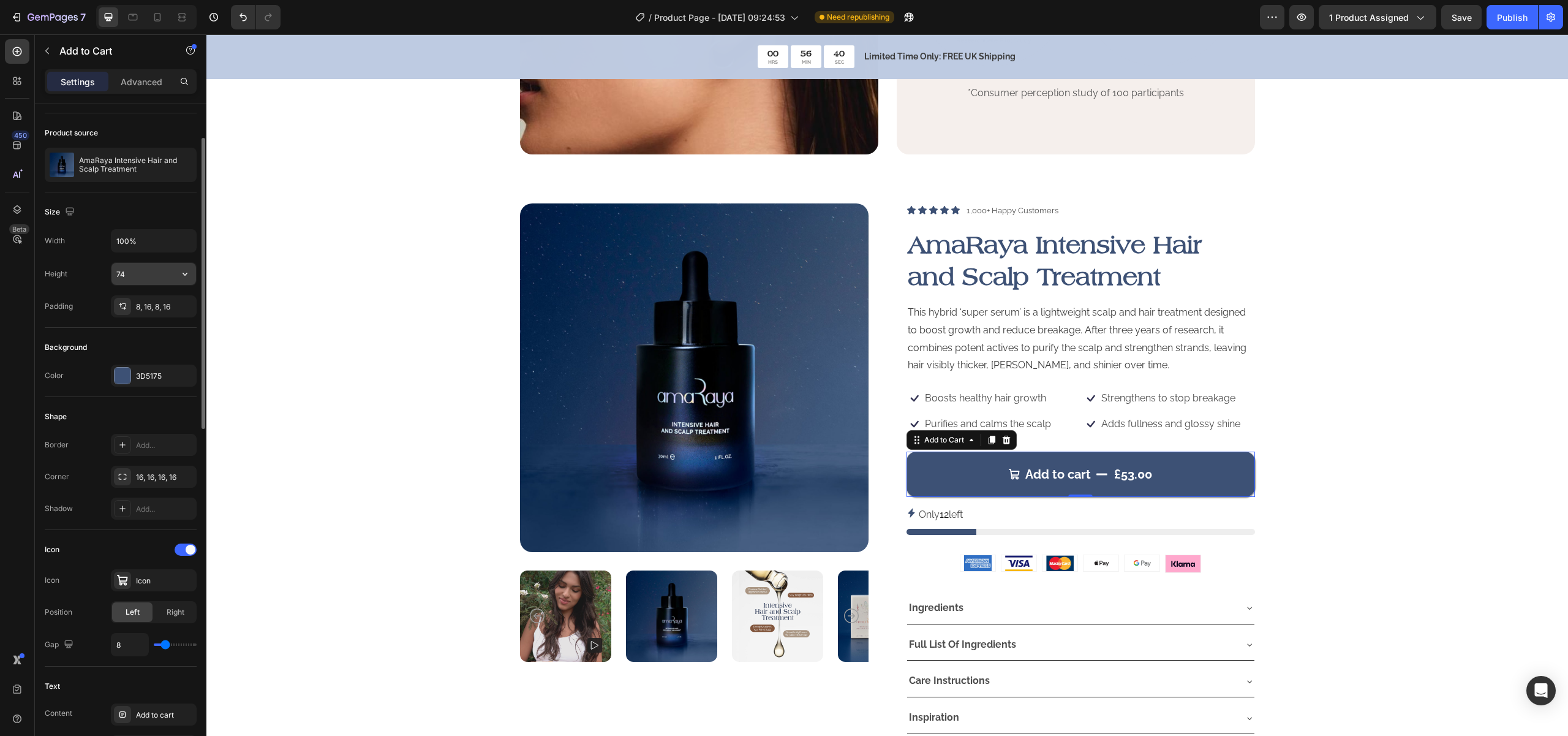
click at [124, 271] on input "74" at bounding box center [153, 274] width 84 height 22
click at [182, 273] on icon "button" at bounding box center [184, 273] width 12 height 12
click at [183, 271] on icon "button" at bounding box center [184, 273] width 12 height 12
click at [139, 271] on input "74" at bounding box center [153, 274] width 84 height 22
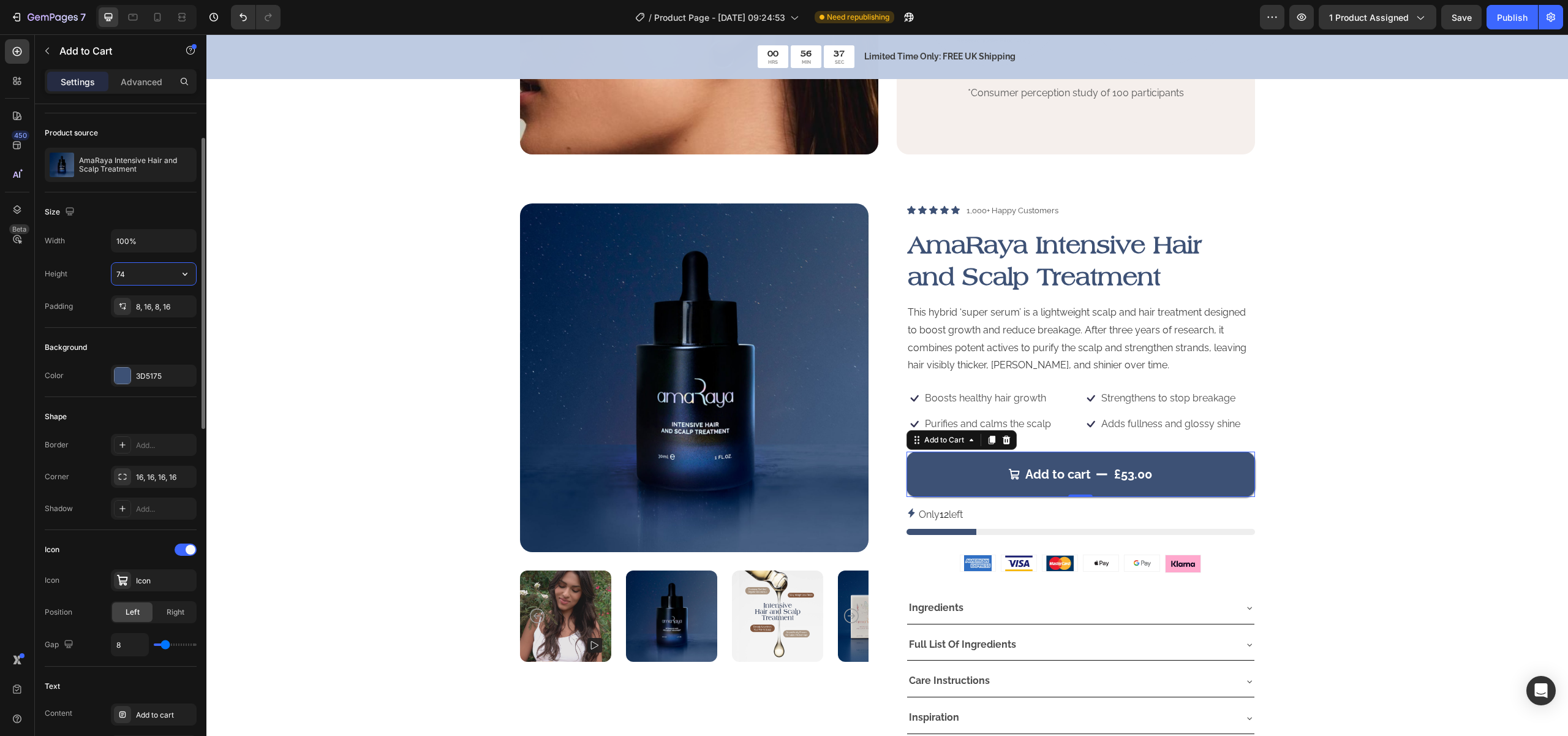
click at [139, 271] on input "74" at bounding box center [153, 274] width 84 height 22
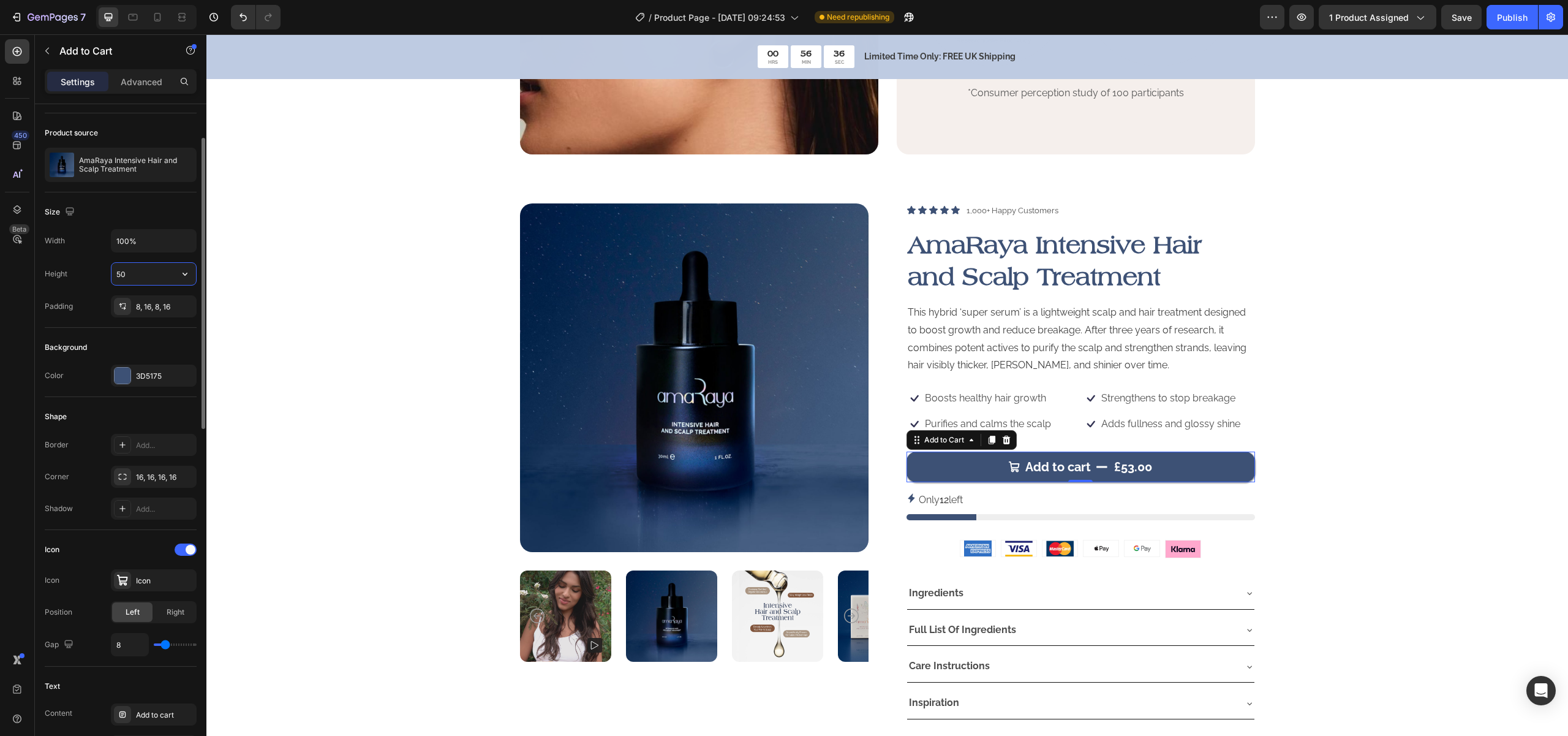
click at [139, 273] on input "50" at bounding box center [153, 274] width 84 height 22
click at [139, 273] on input "42" at bounding box center [153, 274] width 84 height 22
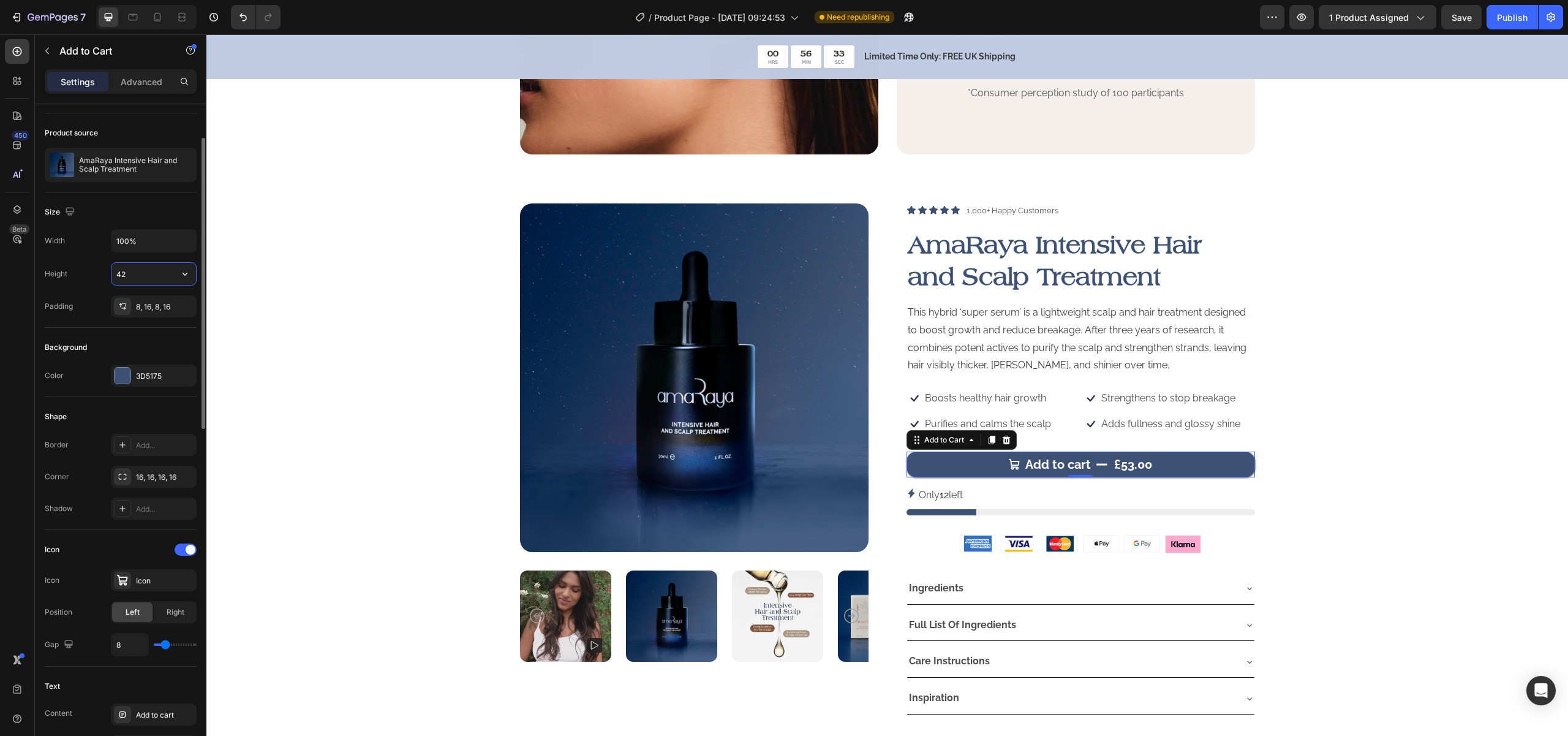
click at [139, 273] on input "42" at bounding box center [153, 274] width 84 height 22
type input "55"
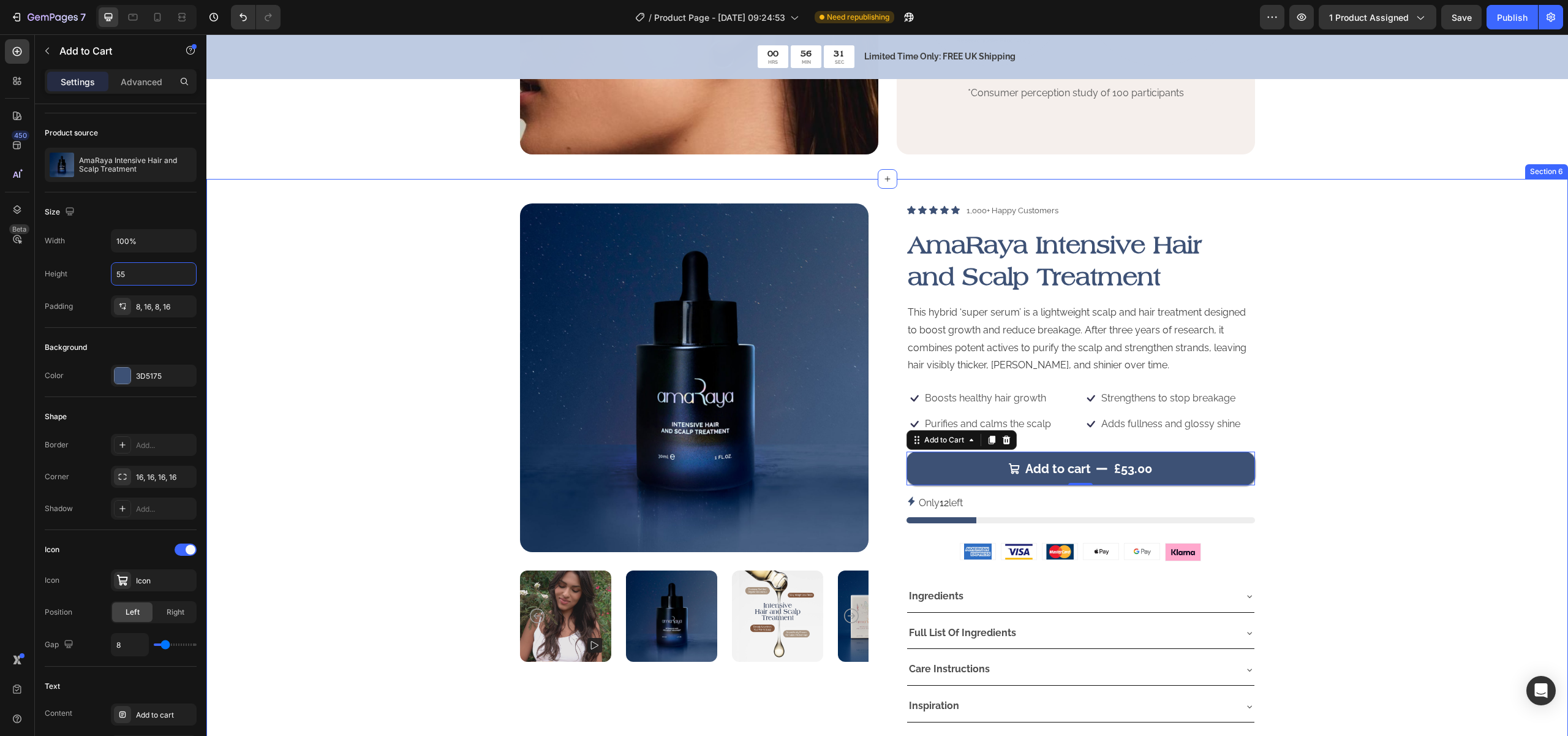
click at [1439, 529] on div "Product Images Icon Icon Icon Icon Icon Icon List 1,000+ Happy Customers Text B…" at bounding box center [887, 463] width 1337 height 519
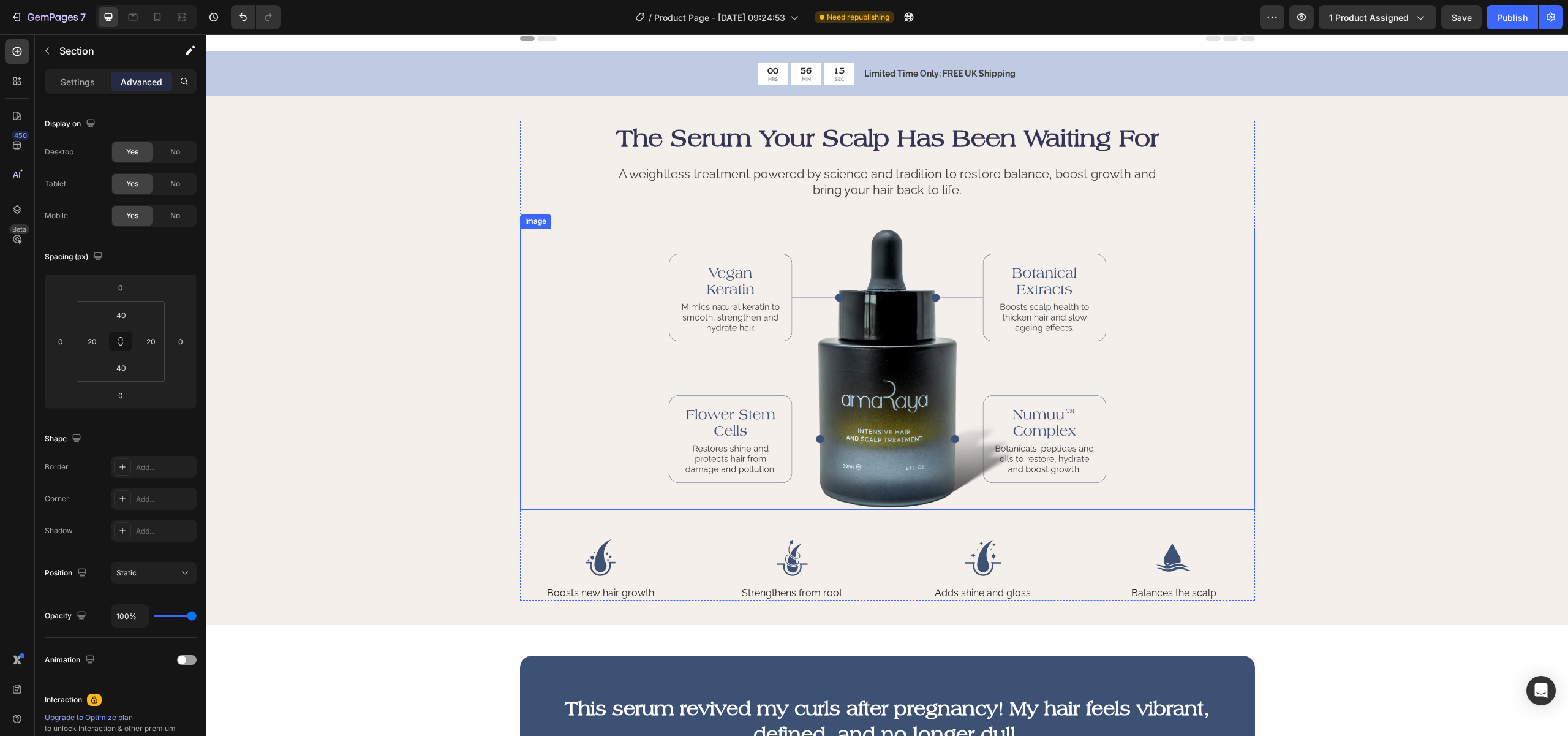
scroll to position [0, 0]
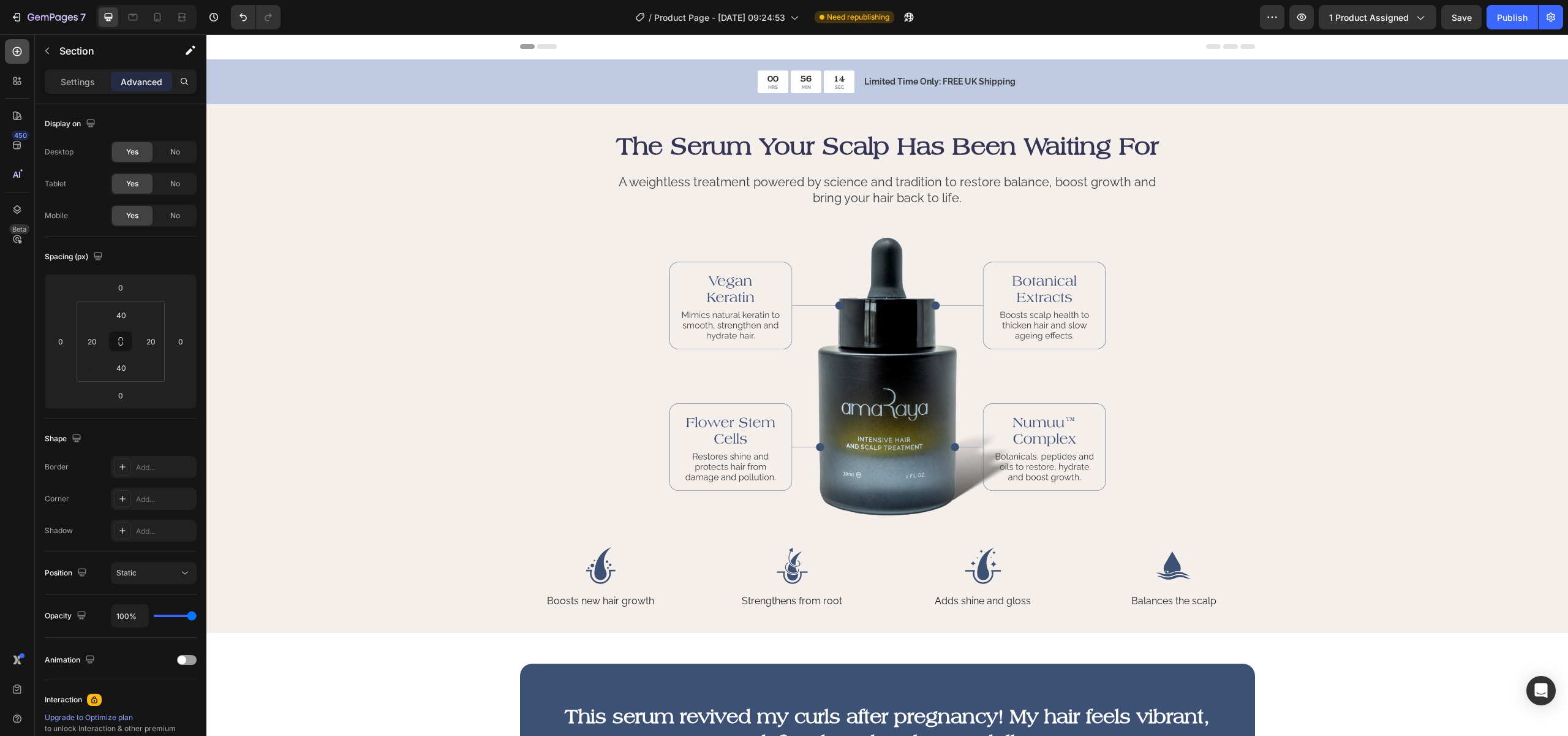
click at [17, 52] on icon at bounding box center [17, 51] width 5 height 5
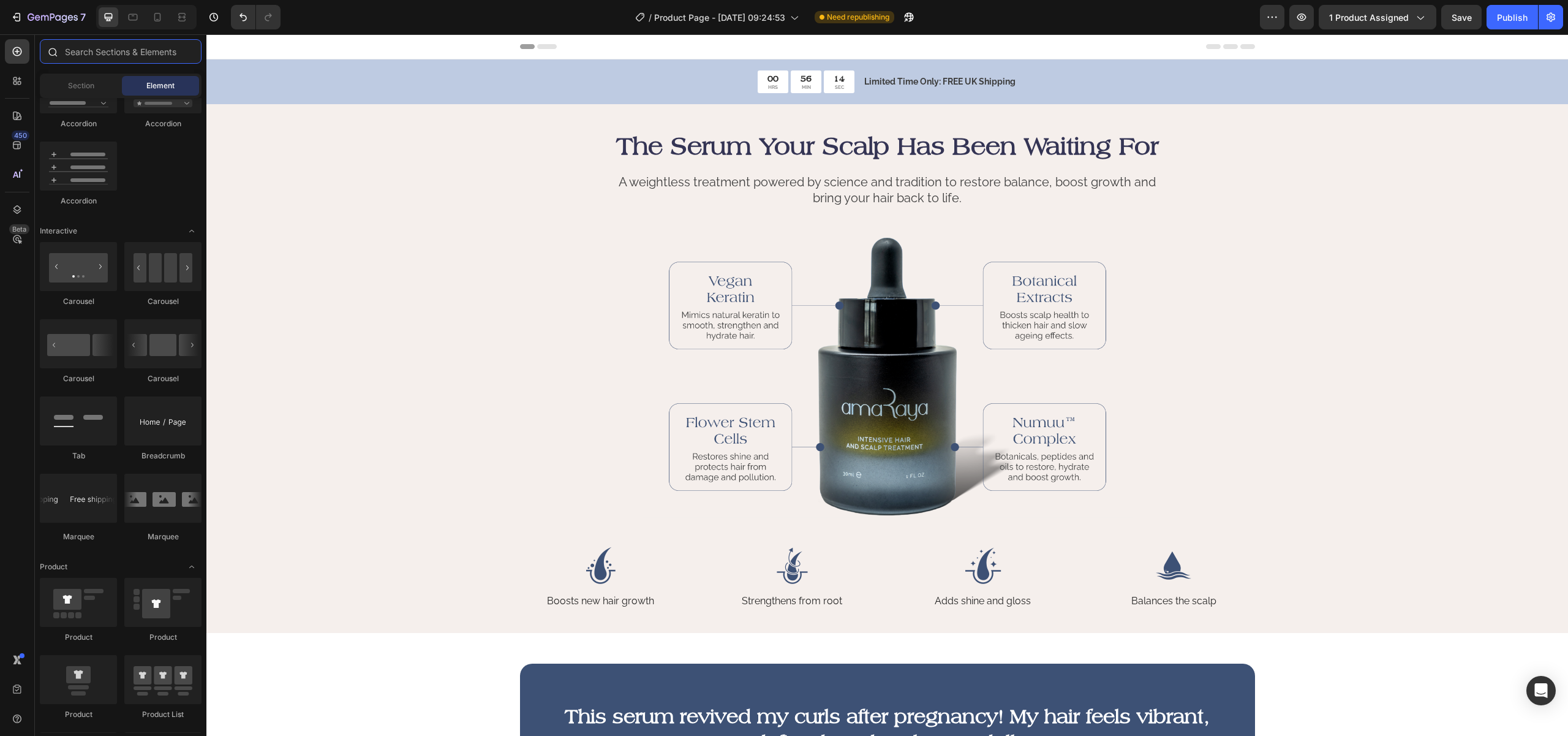
click at [97, 50] on input "text" at bounding box center [120, 51] width 162 height 25
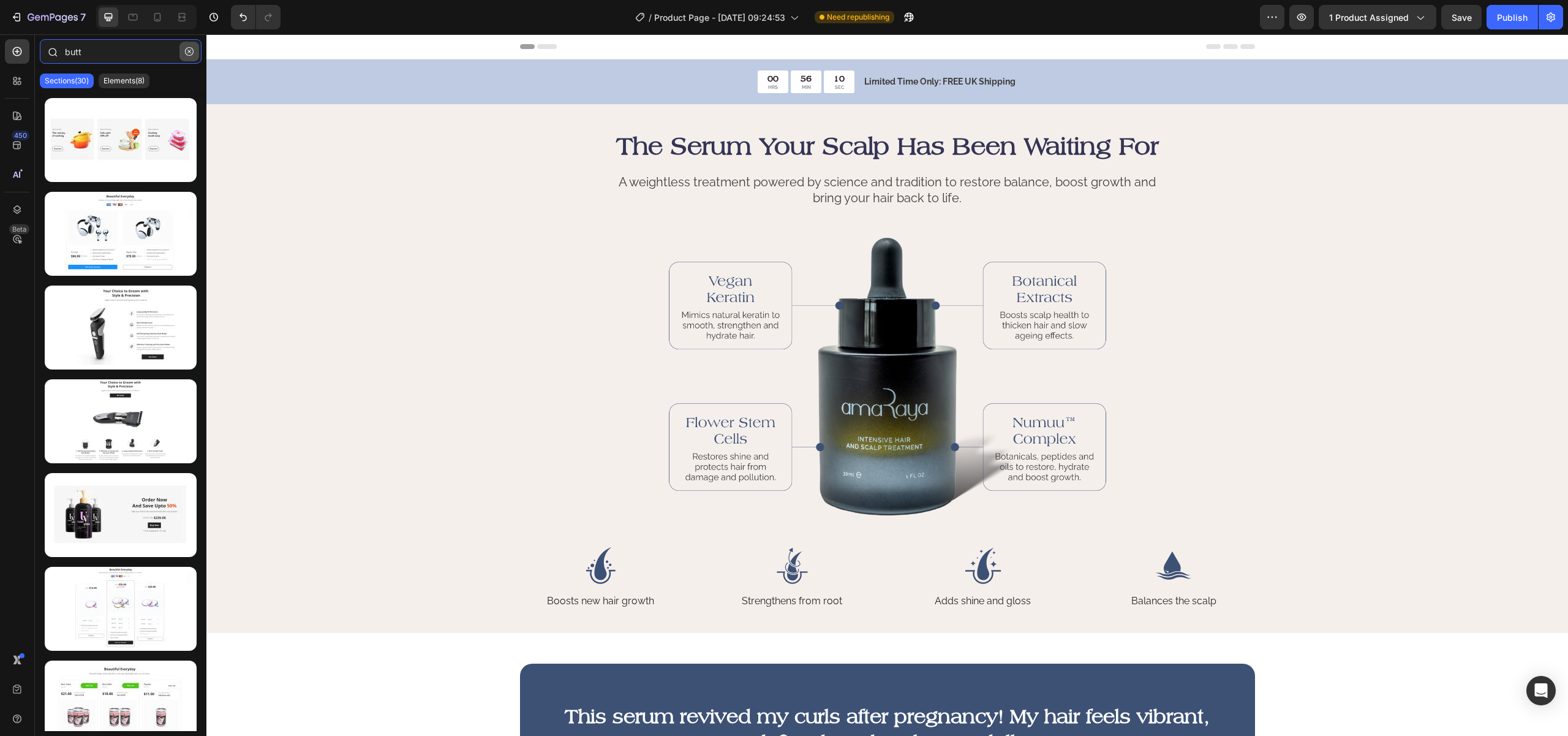
type input "butt"
click at [189, 55] on button "button" at bounding box center [189, 51] width 20 height 20
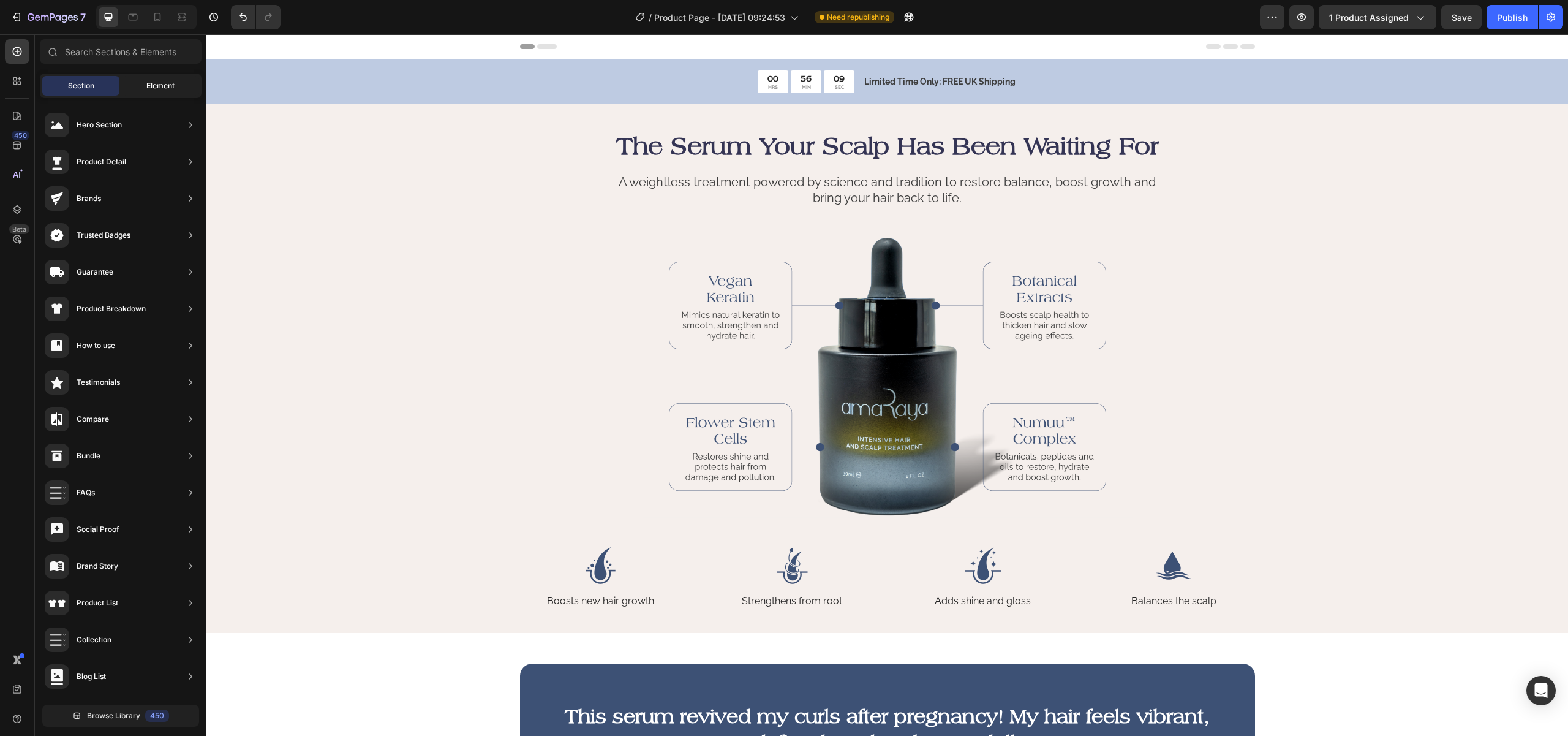
click at [187, 85] on div "Element" at bounding box center [160, 86] width 77 height 20
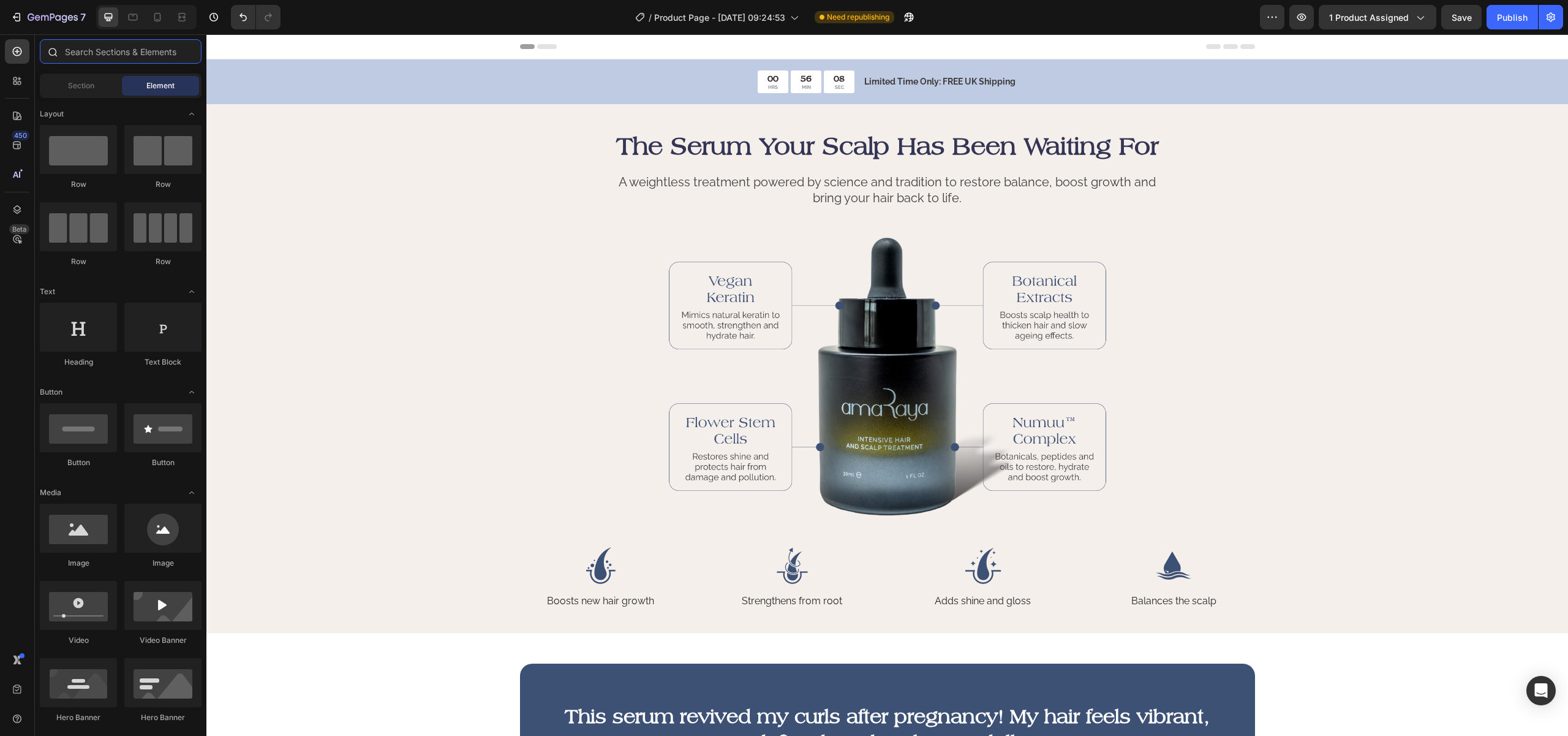
click at [100, 55] on input "text" at bounding box center [120, 51] width 162 height 25
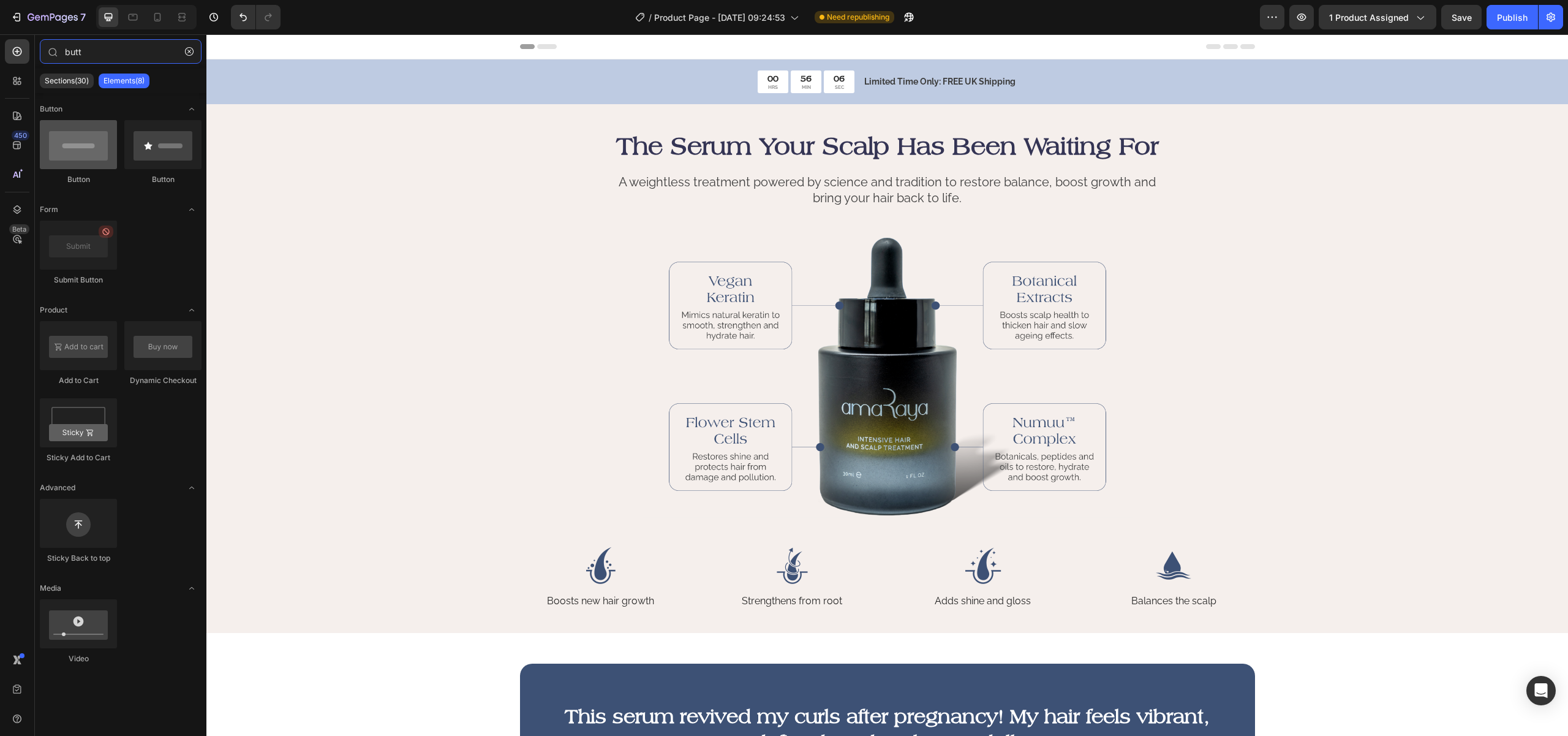
type input "butt"
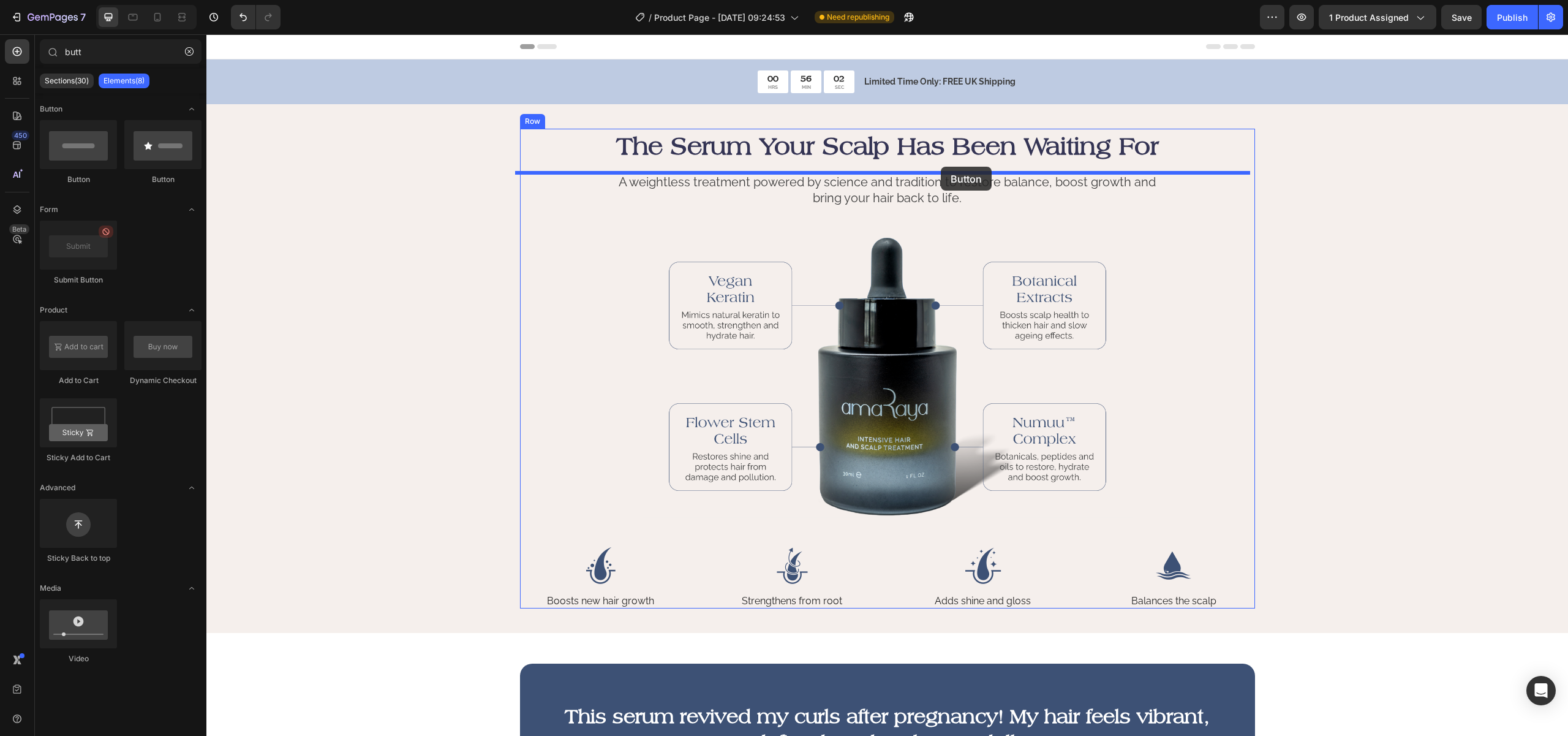
drag, startPoint x: 281, startPoint y: 186, endPoint x: 941, endPoint y: 167, distance: 660.3
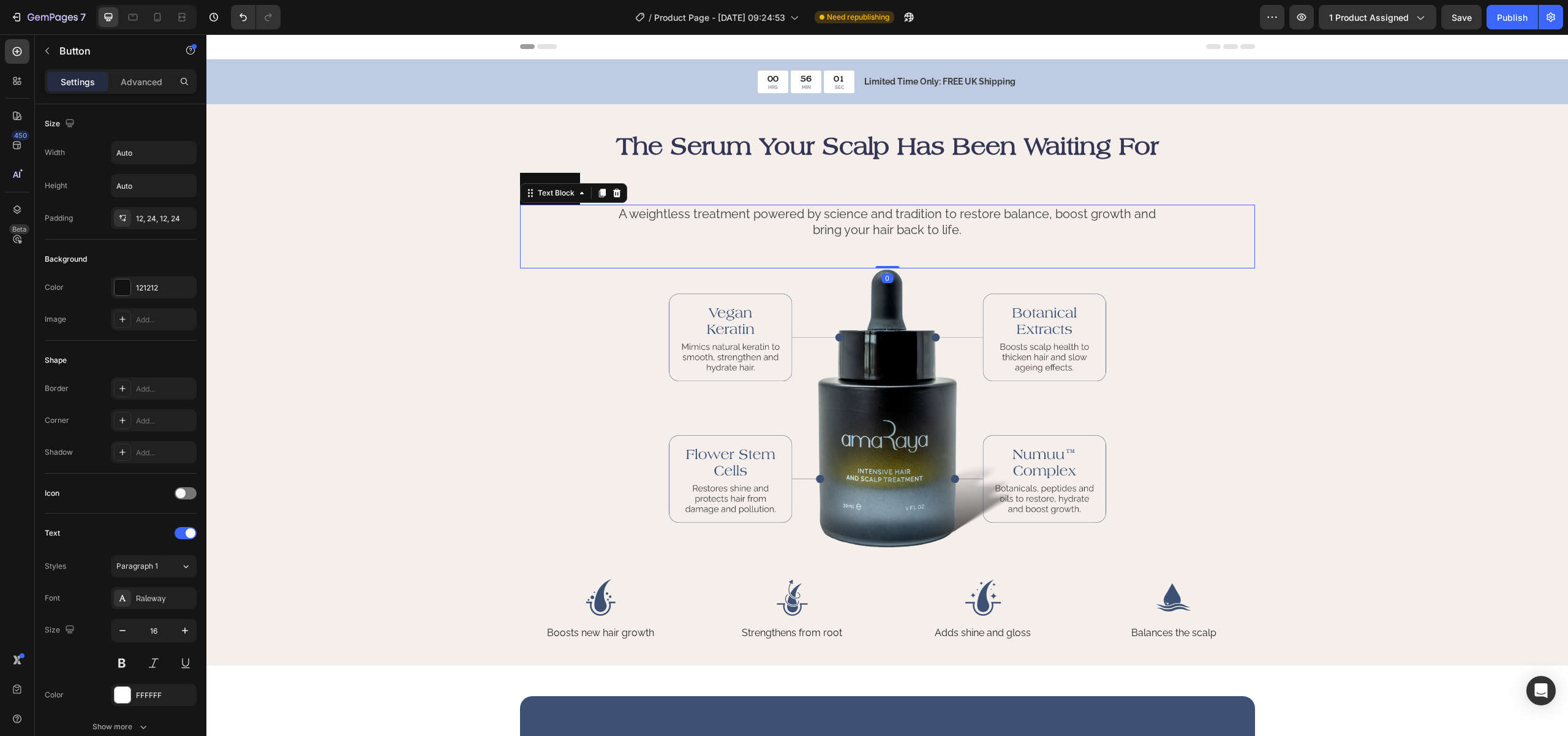
click at [922, 226] on p "A weightless treatment powered by science and tradition to restore balance, boo…" at bounding box center [888, 222] width 549 height 32
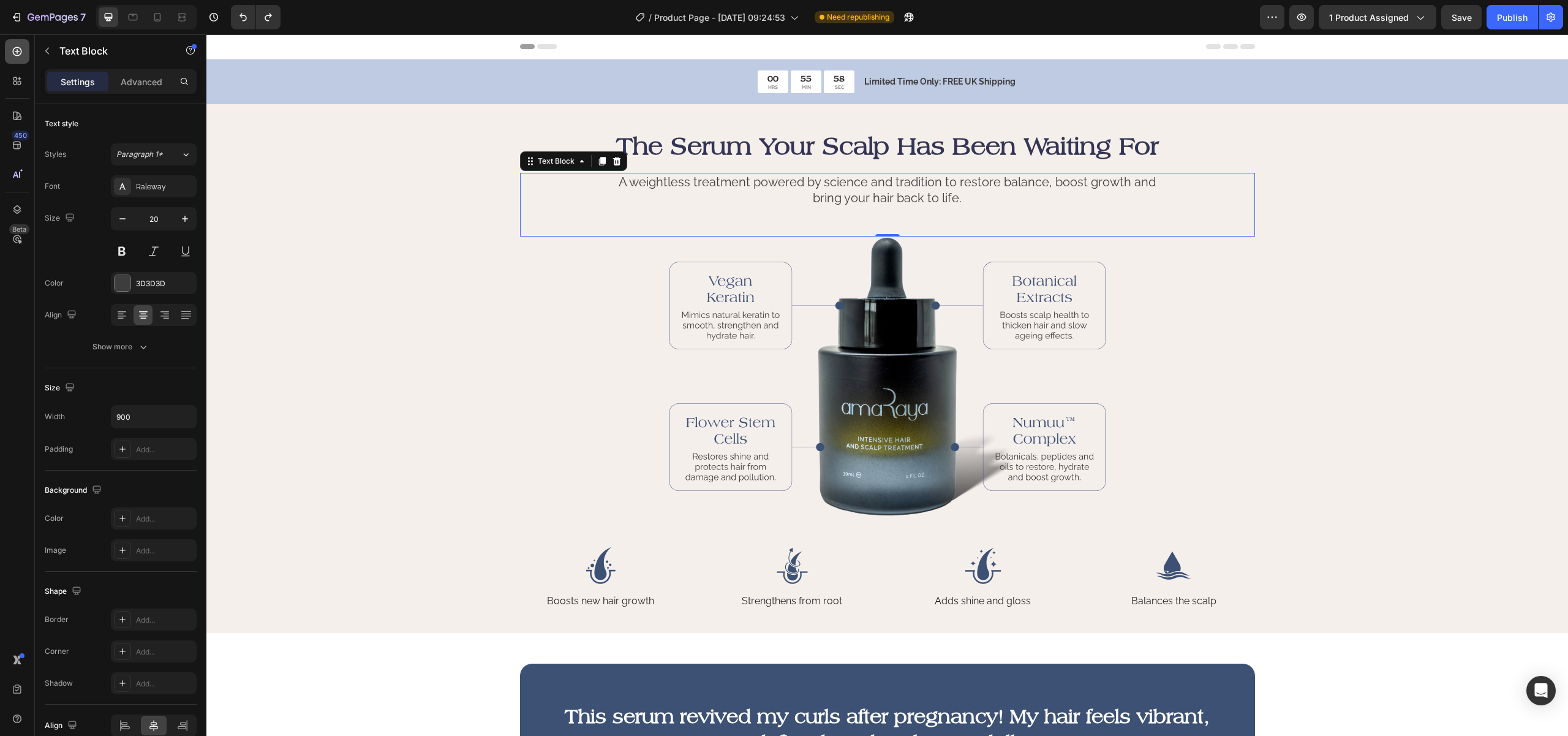
click at [22, 46] on icon at bounding box center [16, 51] width 12 height 12
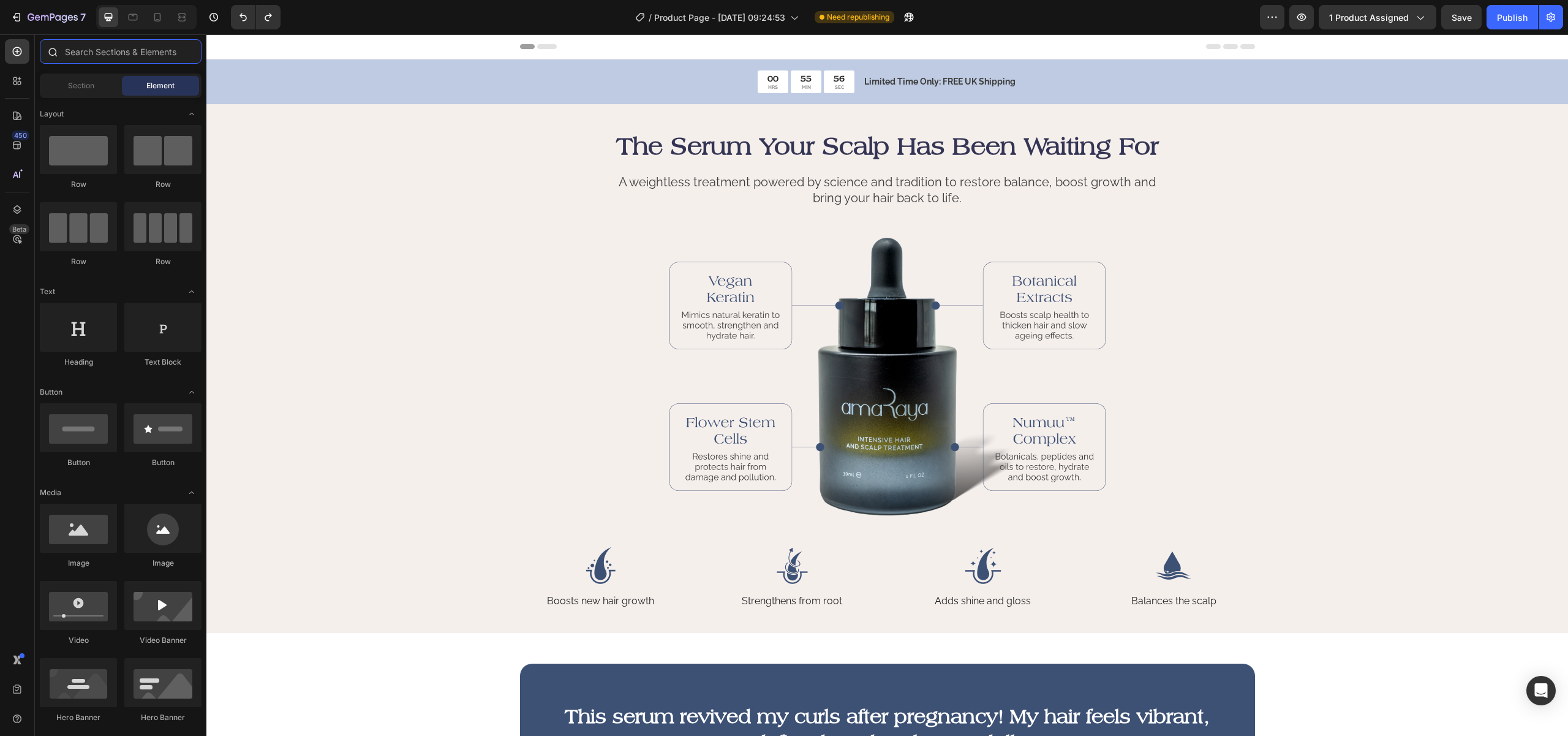
click at [91, 61] on input "text" at bounding box center [120, 51] width 162 height 25
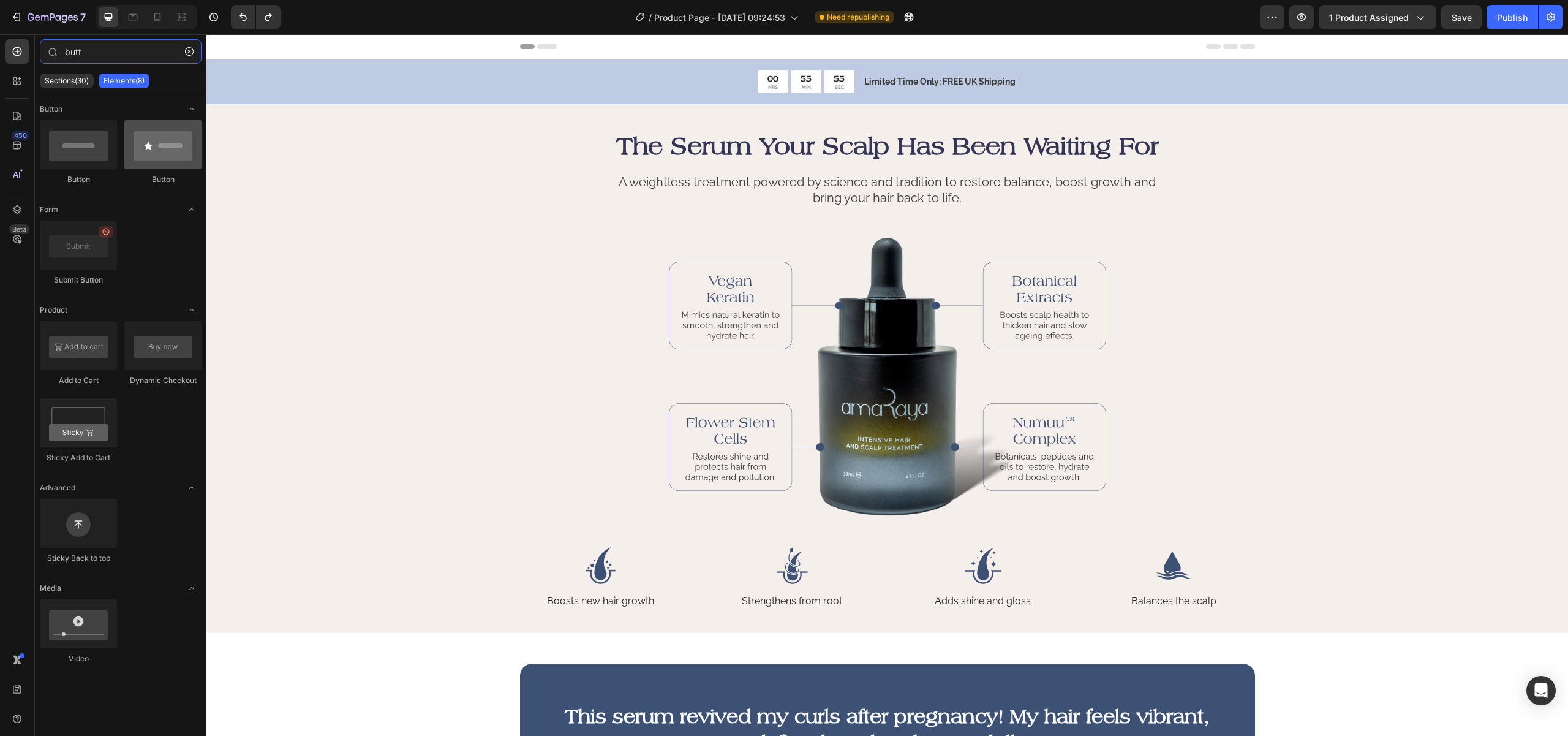
type input "butt"
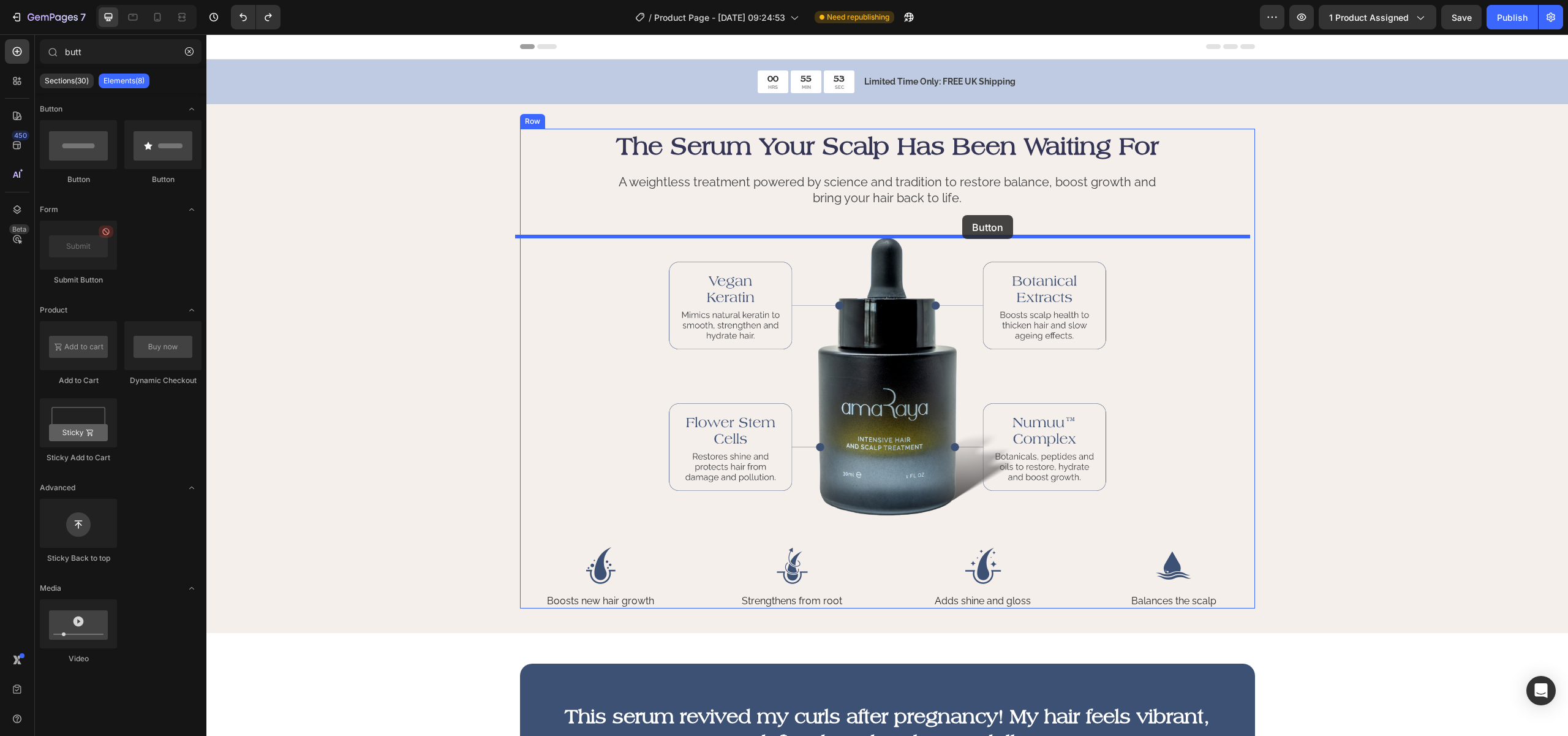
drag, startPoint x: 336, startPoint y: 193, endPoint x: 962, endPoint y: 216, distance: 626.4
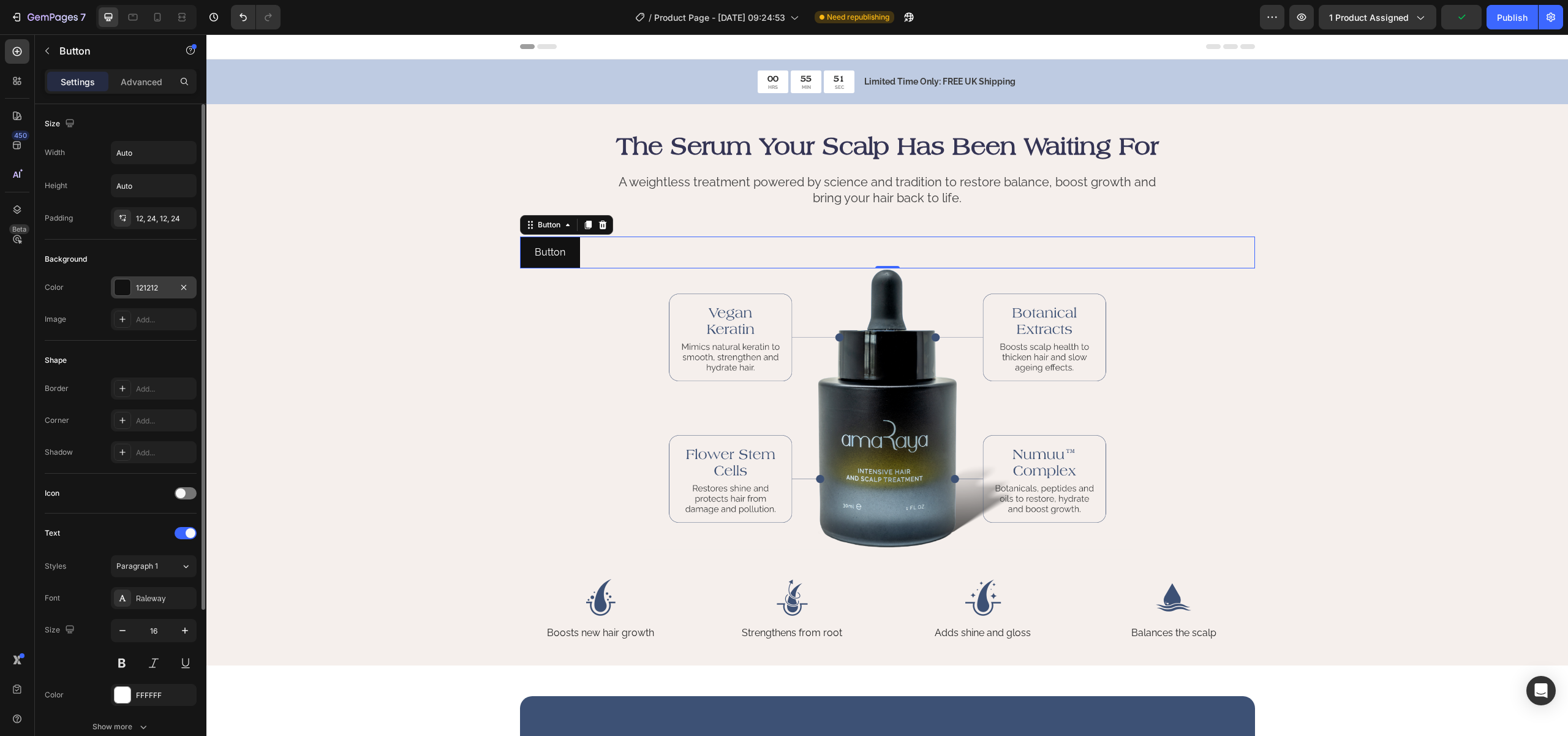
click at [121, 288] on div at bounding box center [122, 287] width 16 height 16
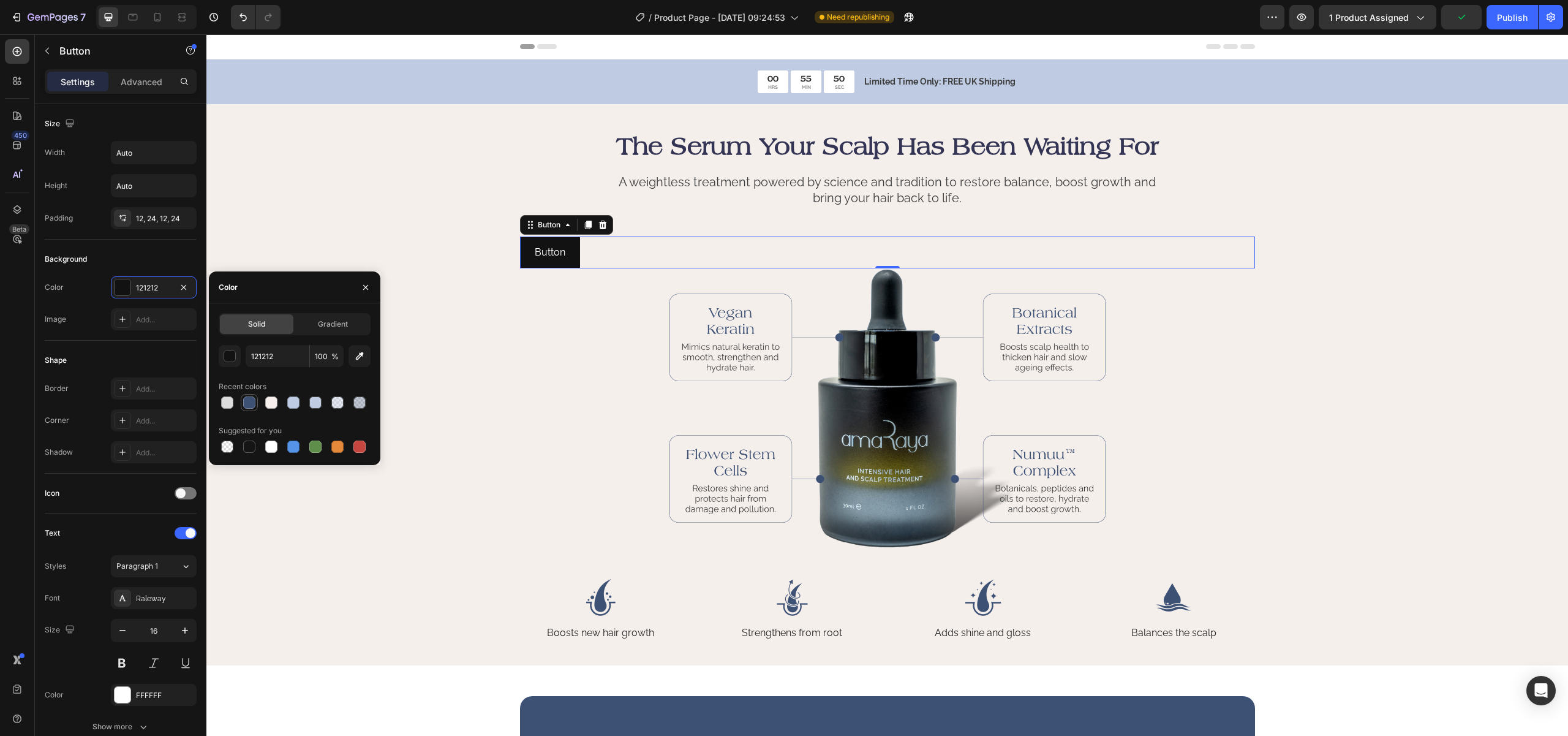
click at [247, 401] on div at bounding box center [249, 402] width 12 height 12
type input "3D5175"
click at [74, 264] on div "Background" at bounding box center [66, 259] width 42 height 11
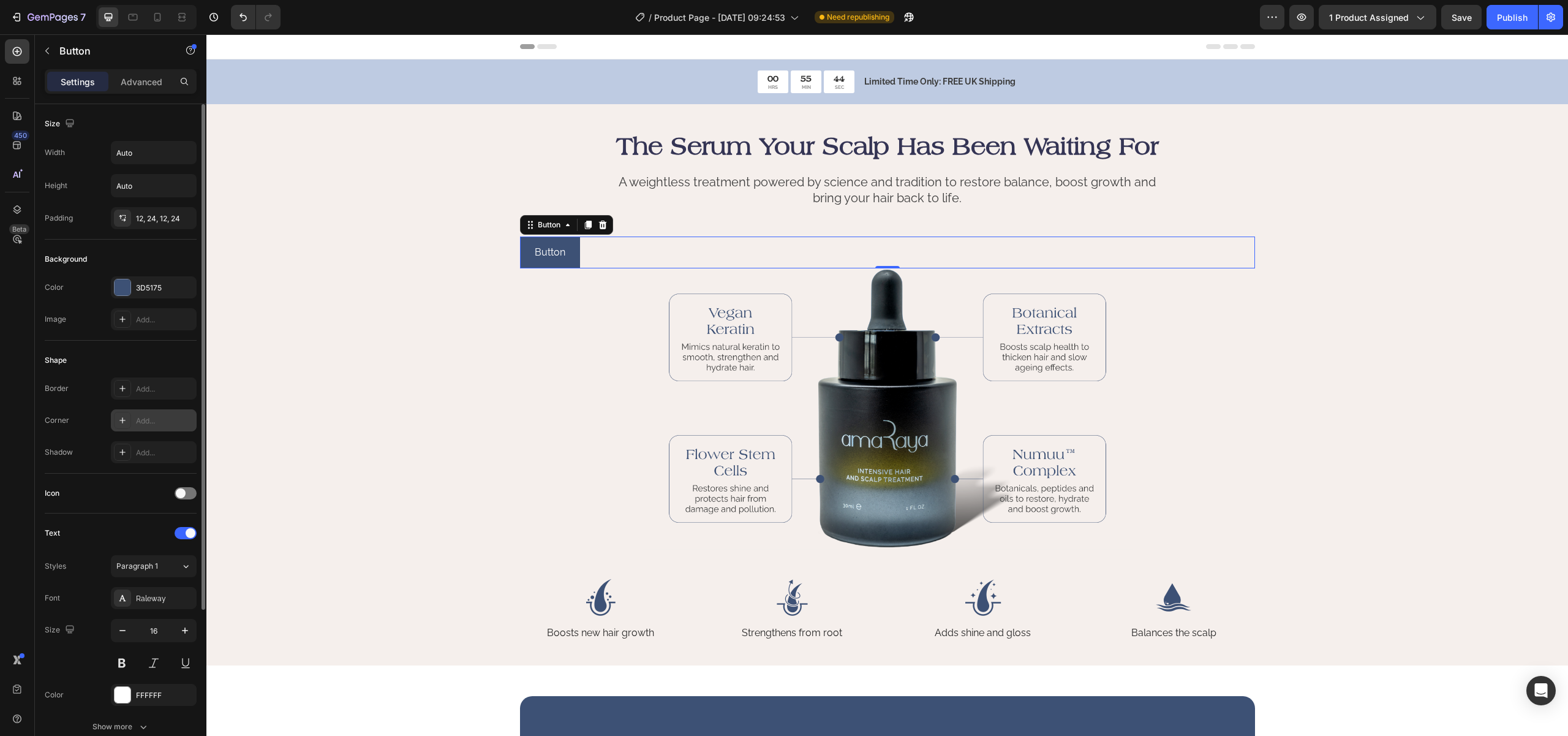
click at [117, 418] on div at bounding box center [122, 420] width 17 height 17
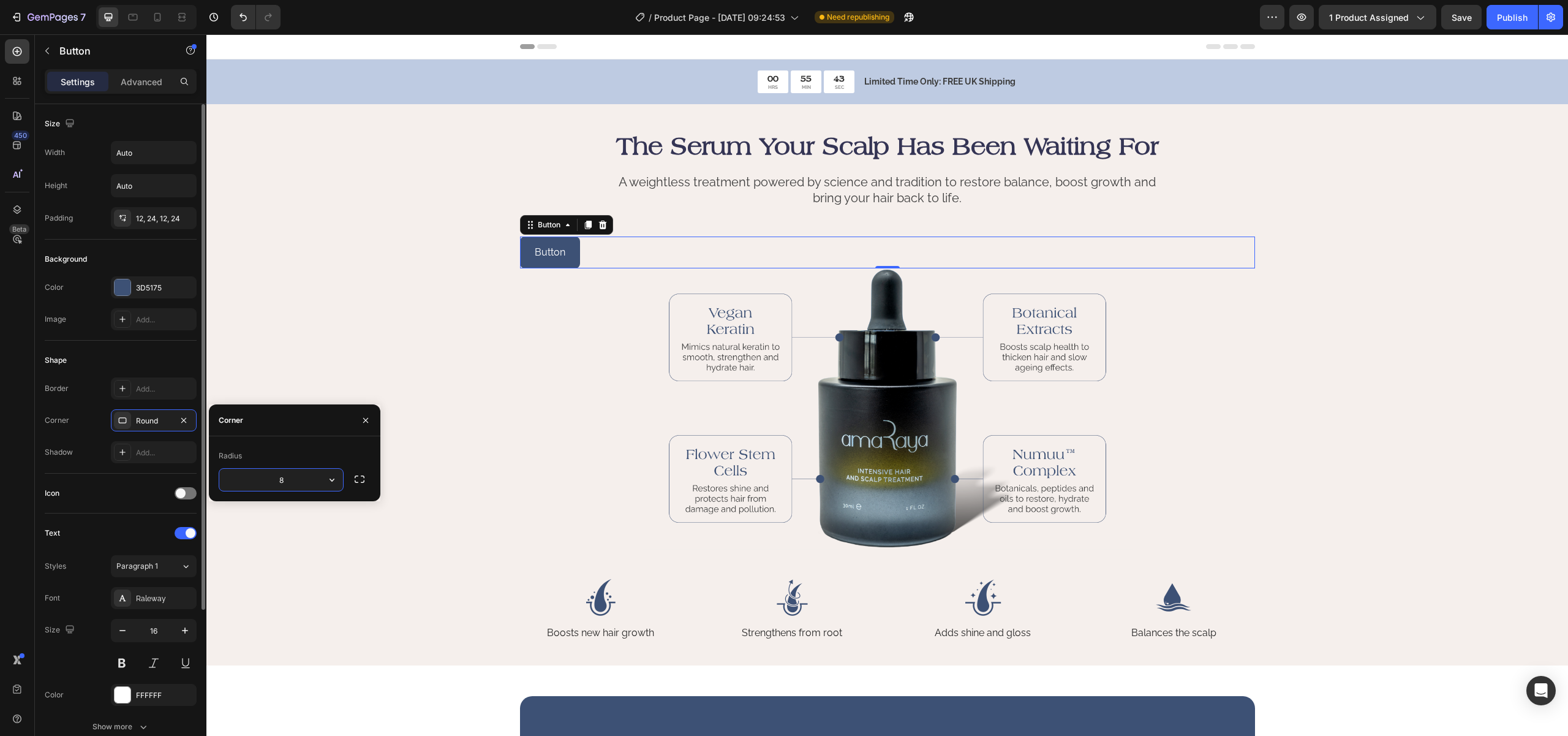
click at [101, 422] on div "Corner Round" at bounding box center [121, 420] width 152 height 22
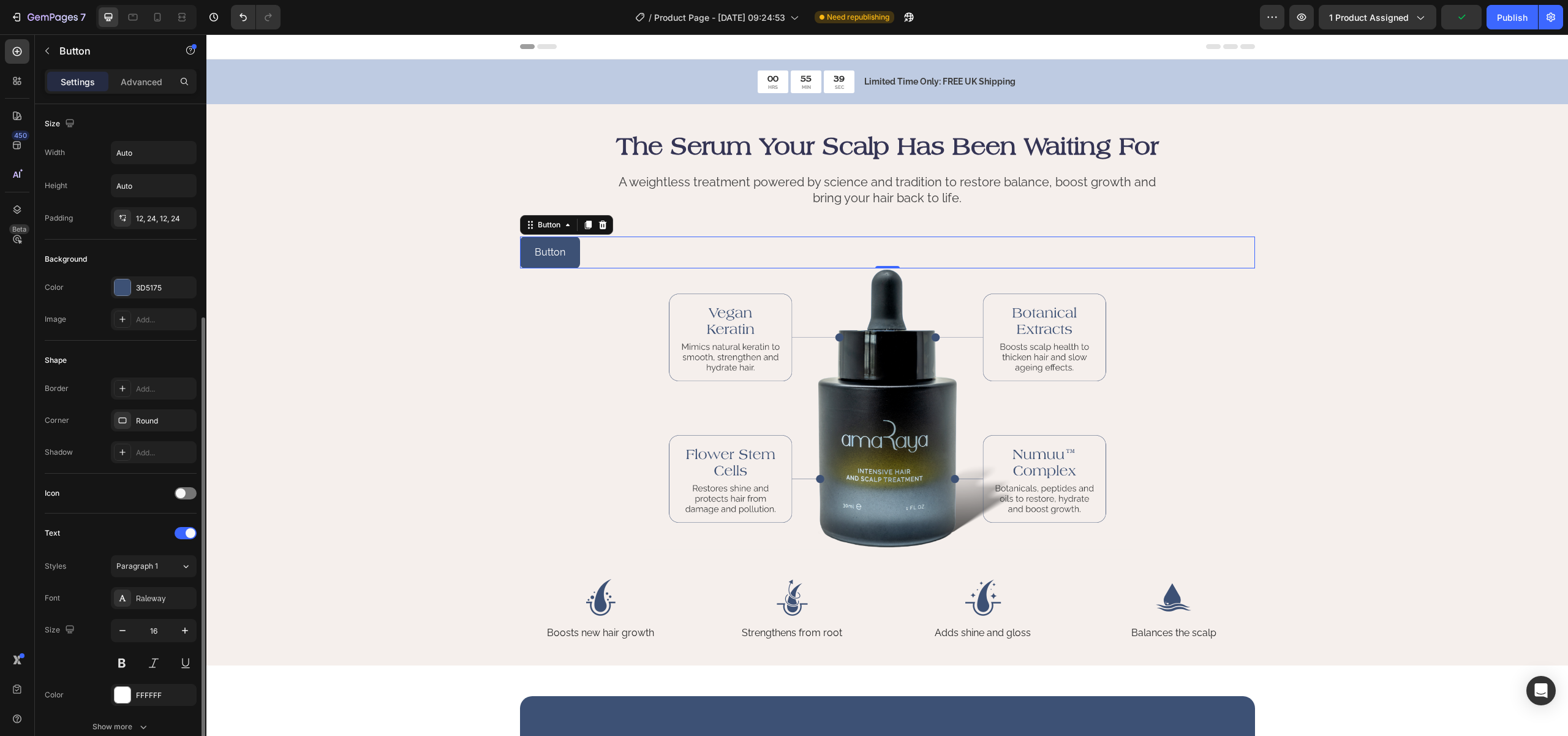
scroll to position [212, 0]
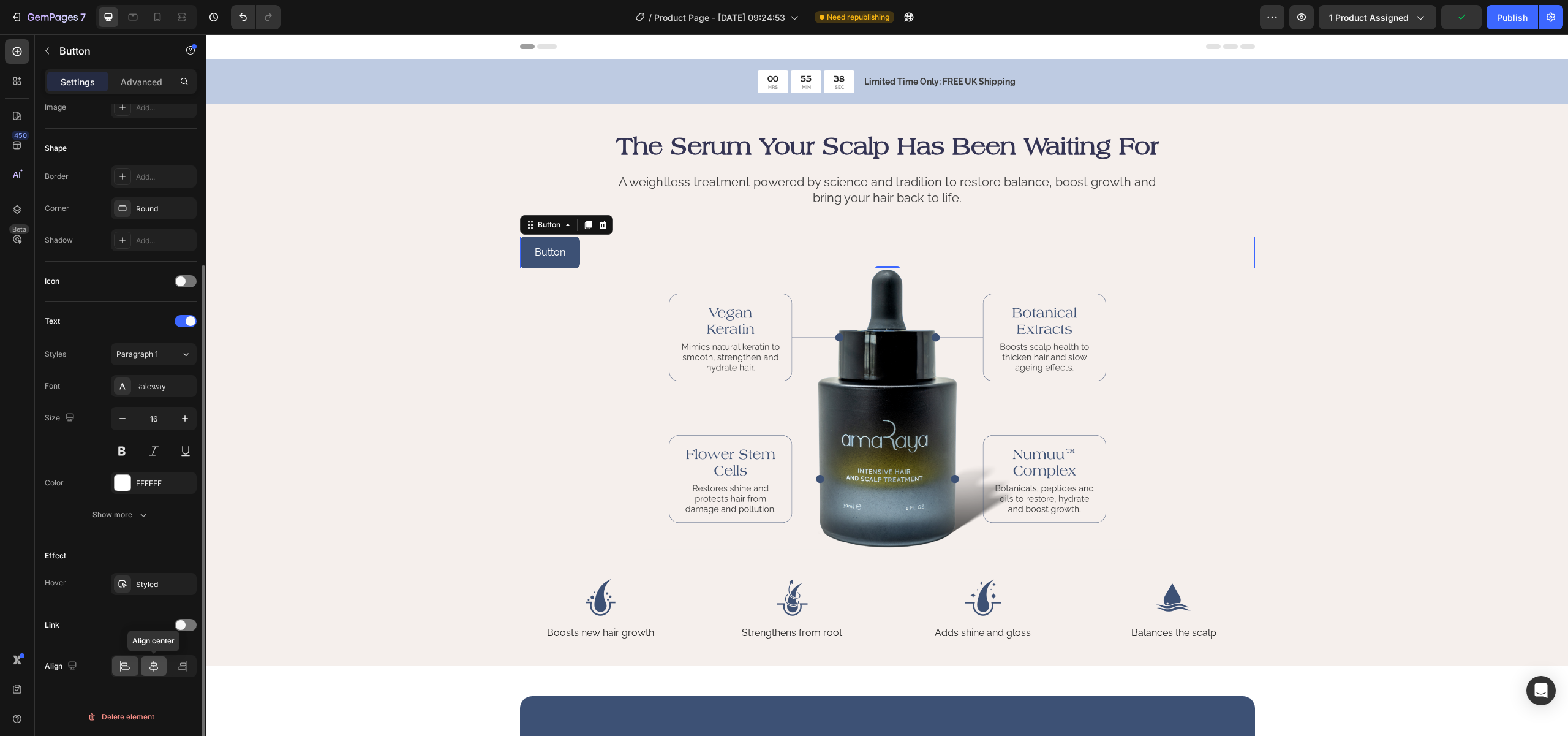
click at [151, 663] on icon at bounding box center [154, 666] width 9 height 11
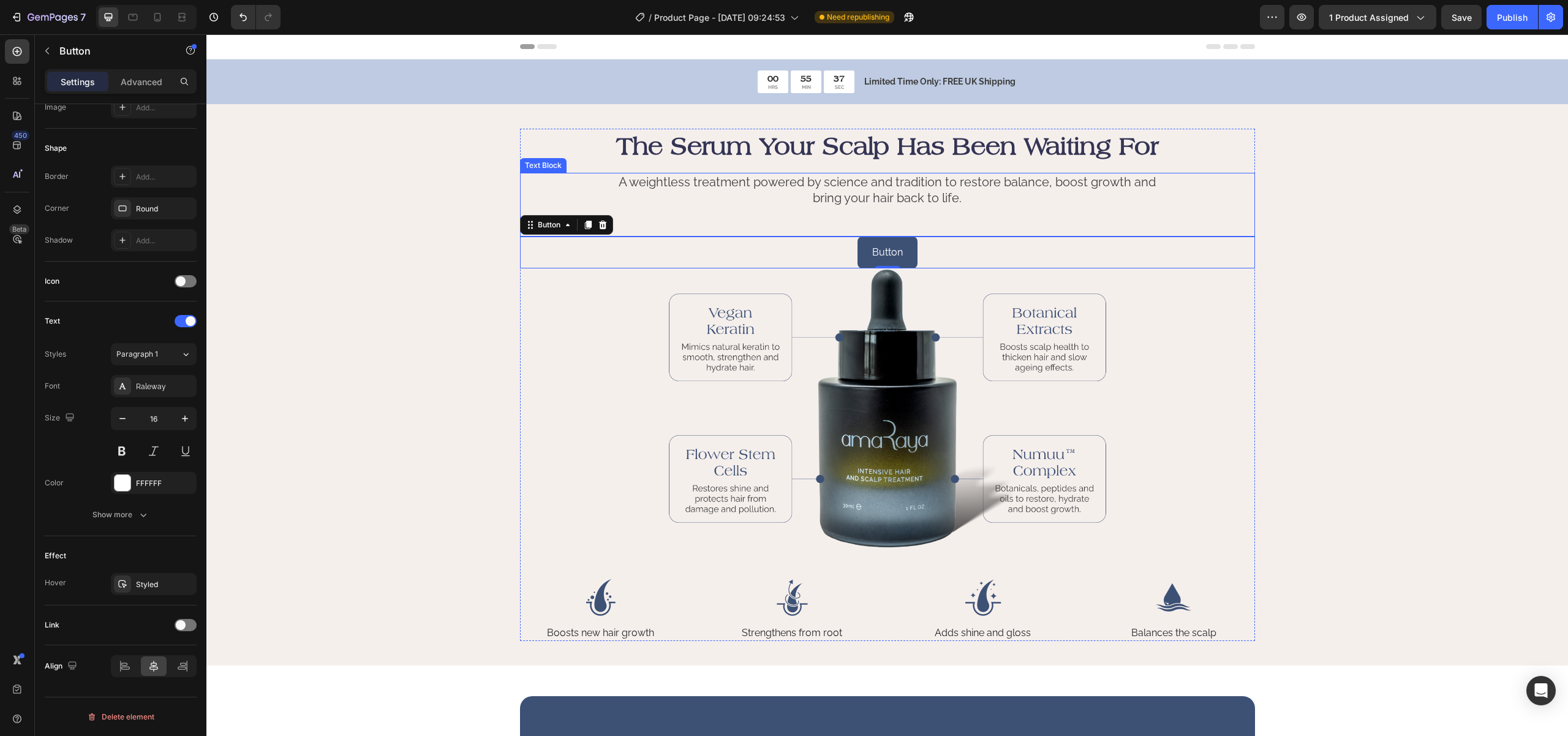
click at [1017, 187] on p "A weightless treatment powered by science and tradition to restore balance, boo…" at bounding box center [888, 190] width 549 height 32
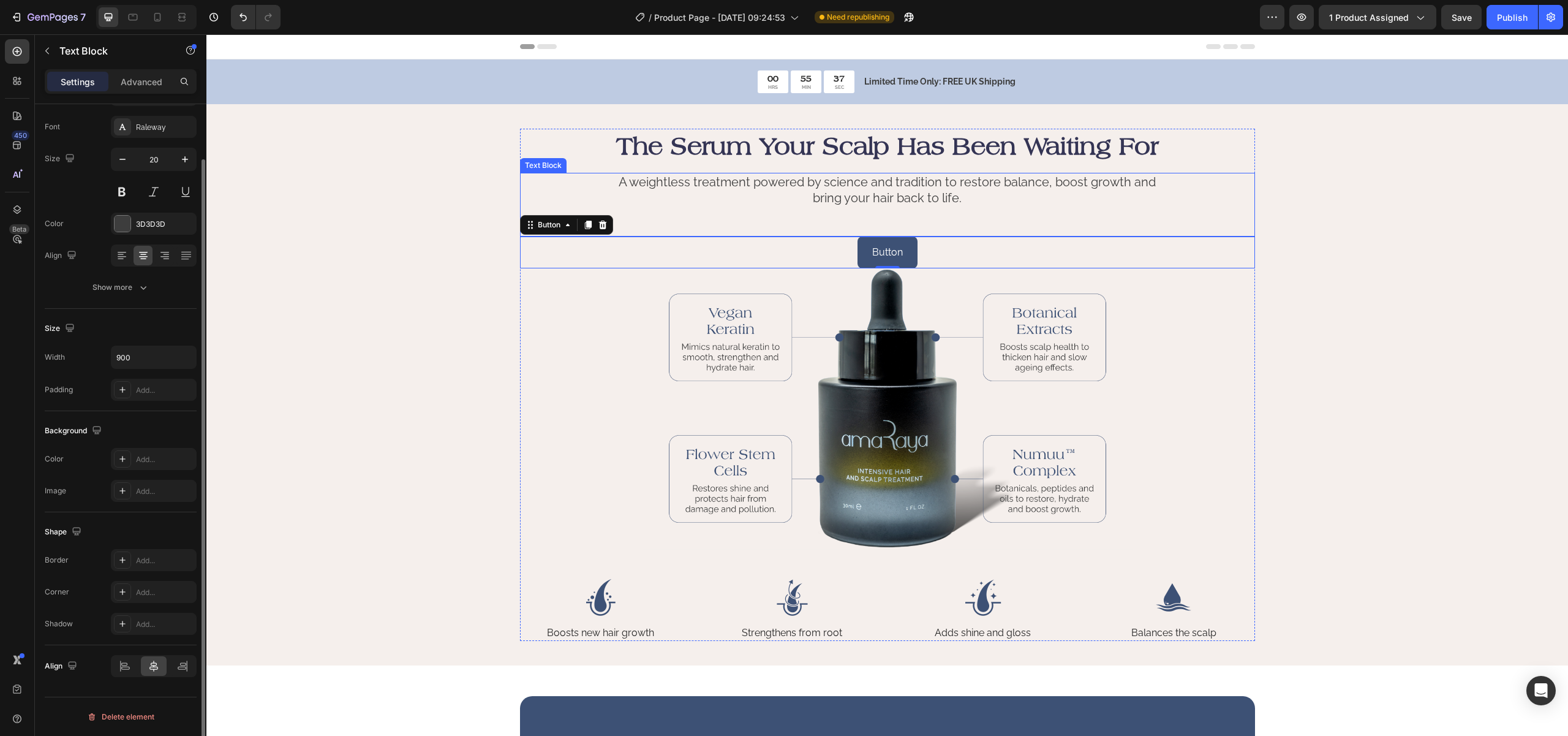
scroll to position [0, 0]
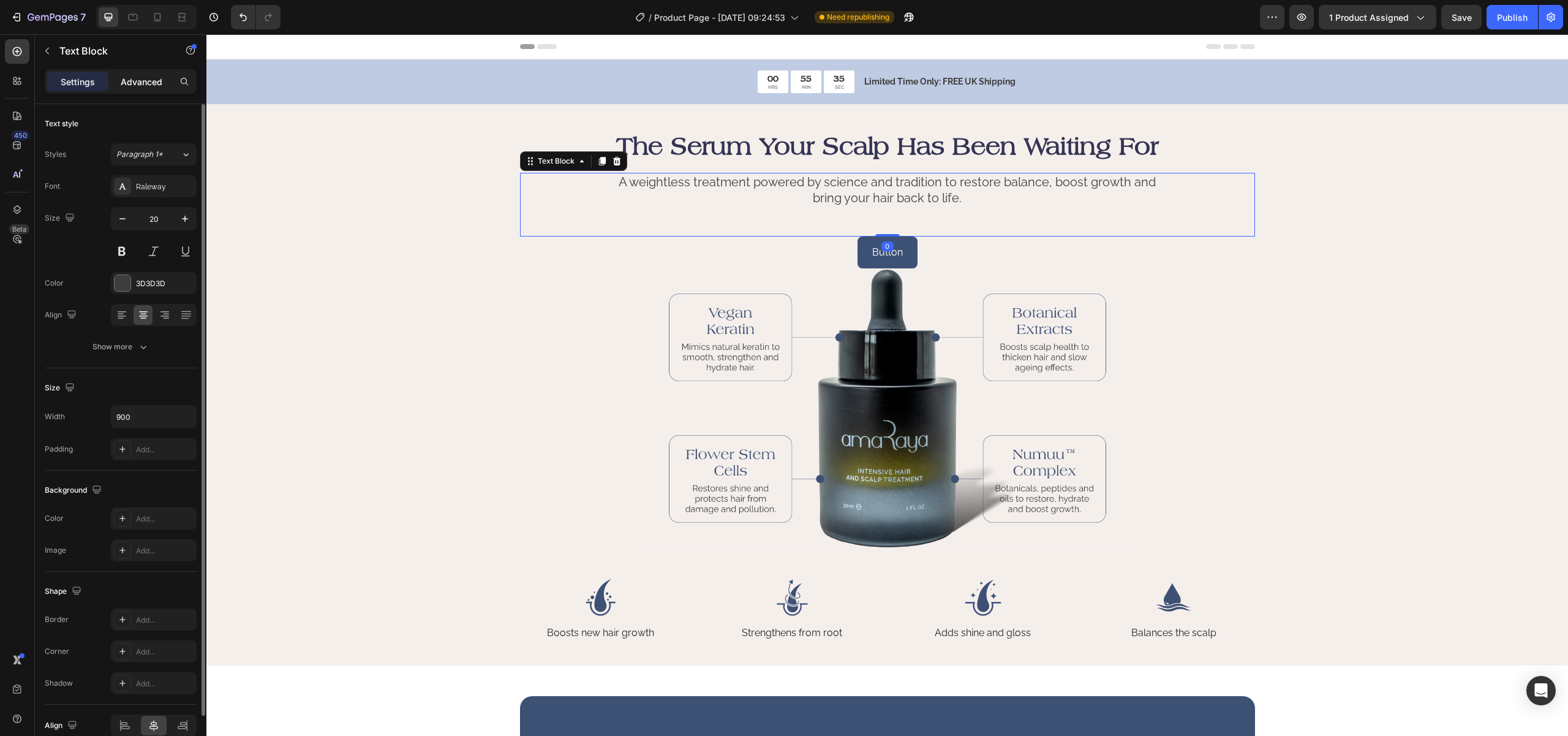
click at [131, 83] on p "Advanced" at bounding box center [141, 82] width 42 height 13
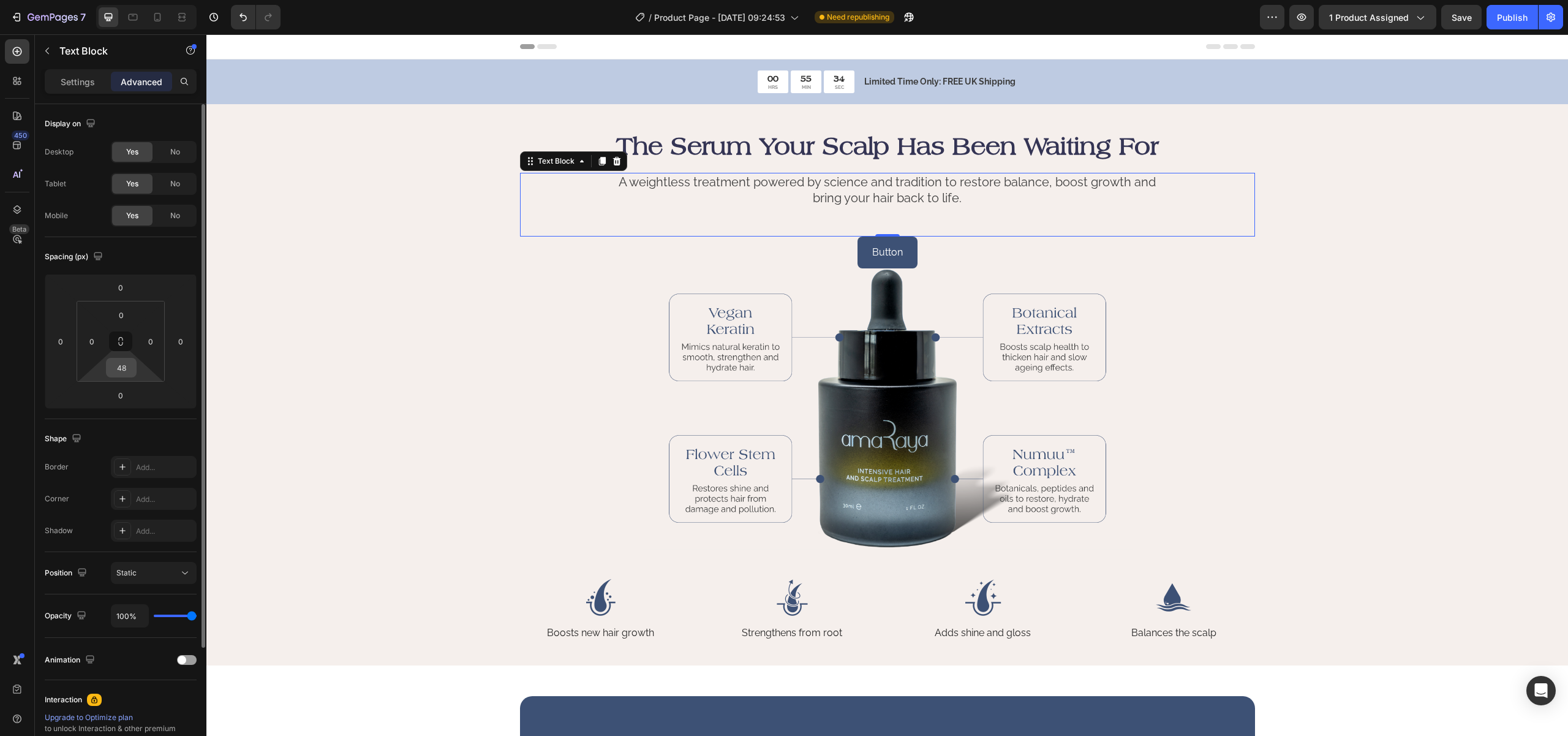
click at [117, 365] on input "48" at bounding box center [121, 368] width 25 height 18
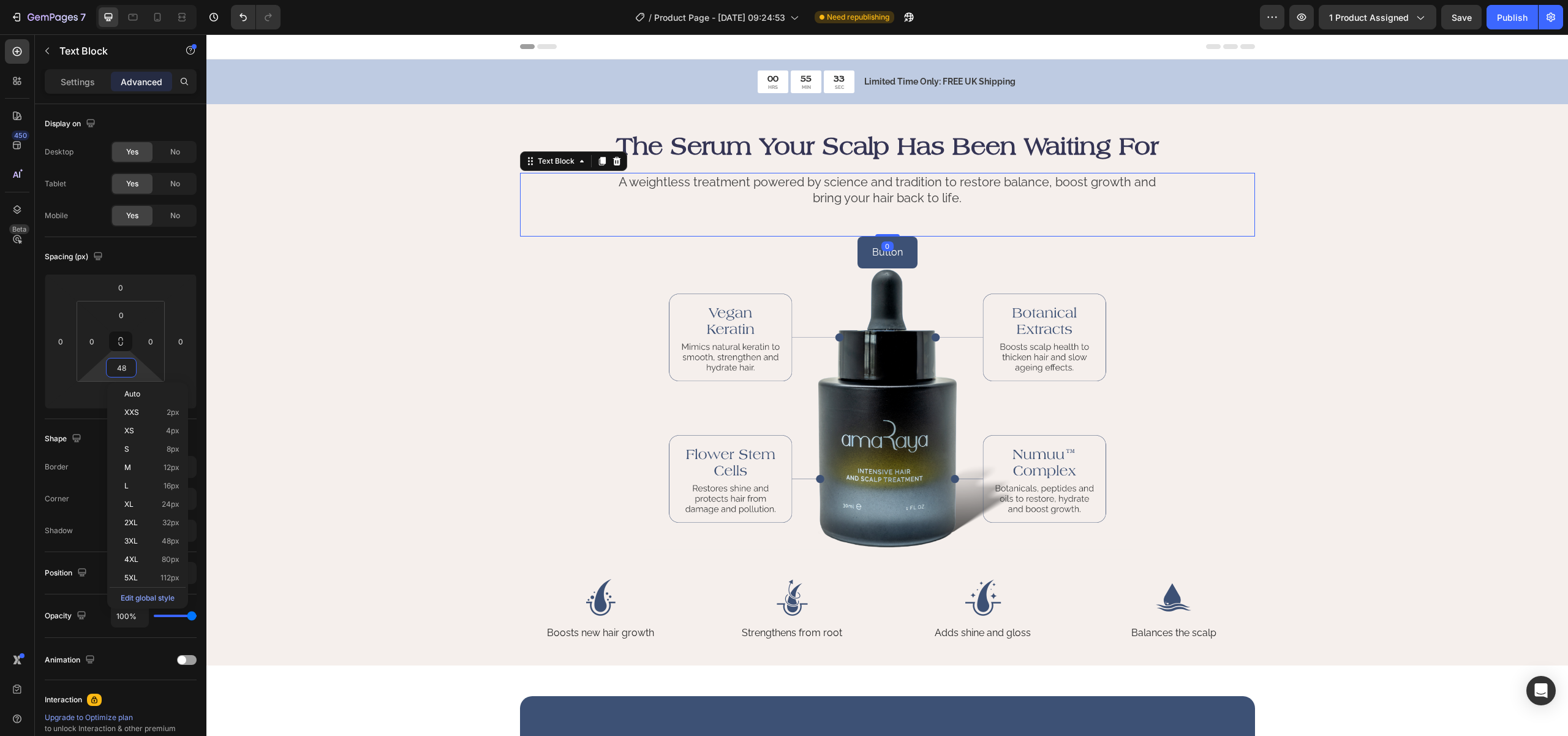
click at [971, 138] on strong "The Serum Your Scalp Has Been Waiting For" at bounding box center [888, 146] width 543 height 28
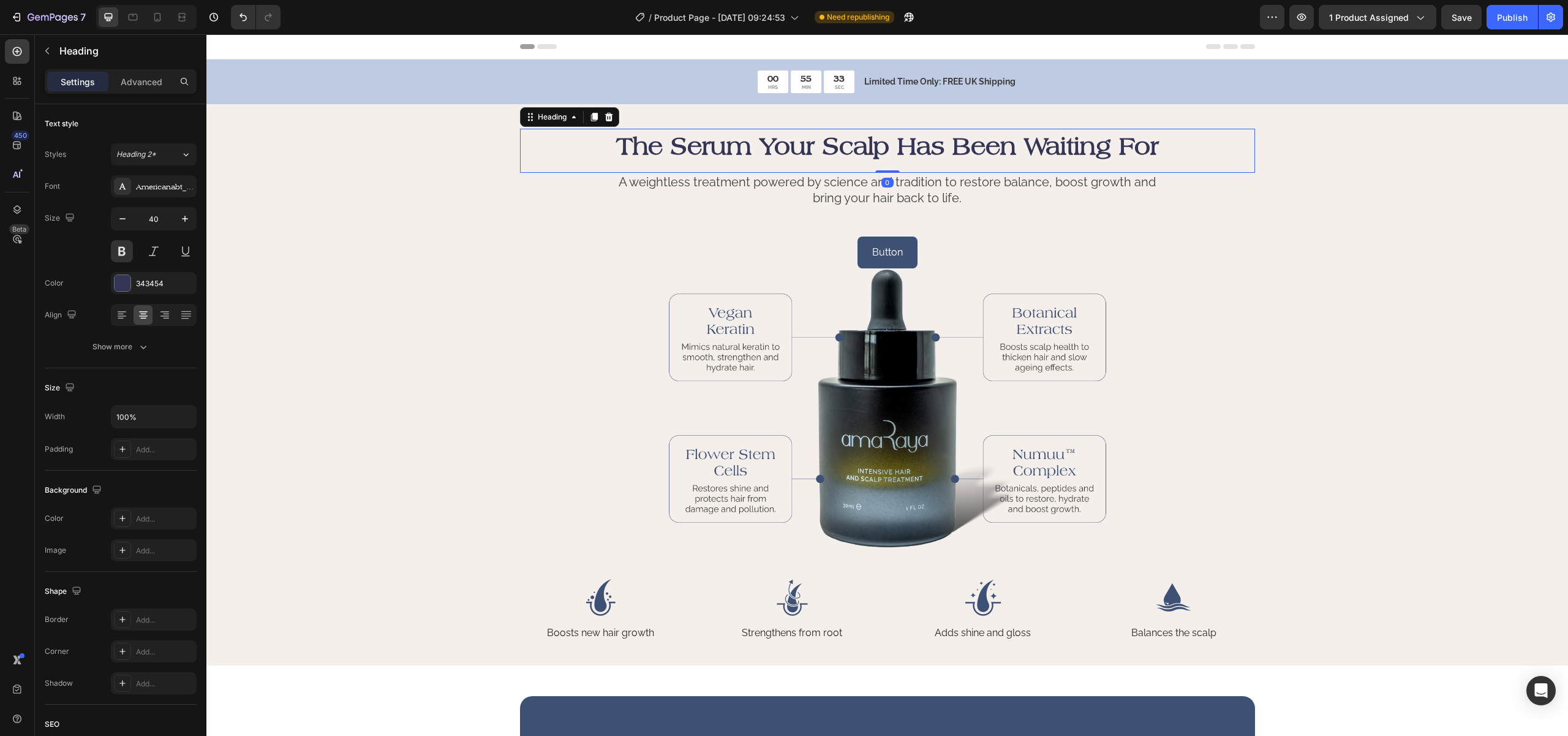
click at [990, 179] on p "A weightless treatment powered by science and tradition to restore balance, boo…" at bounding box center [888, 190] width 549 height 32
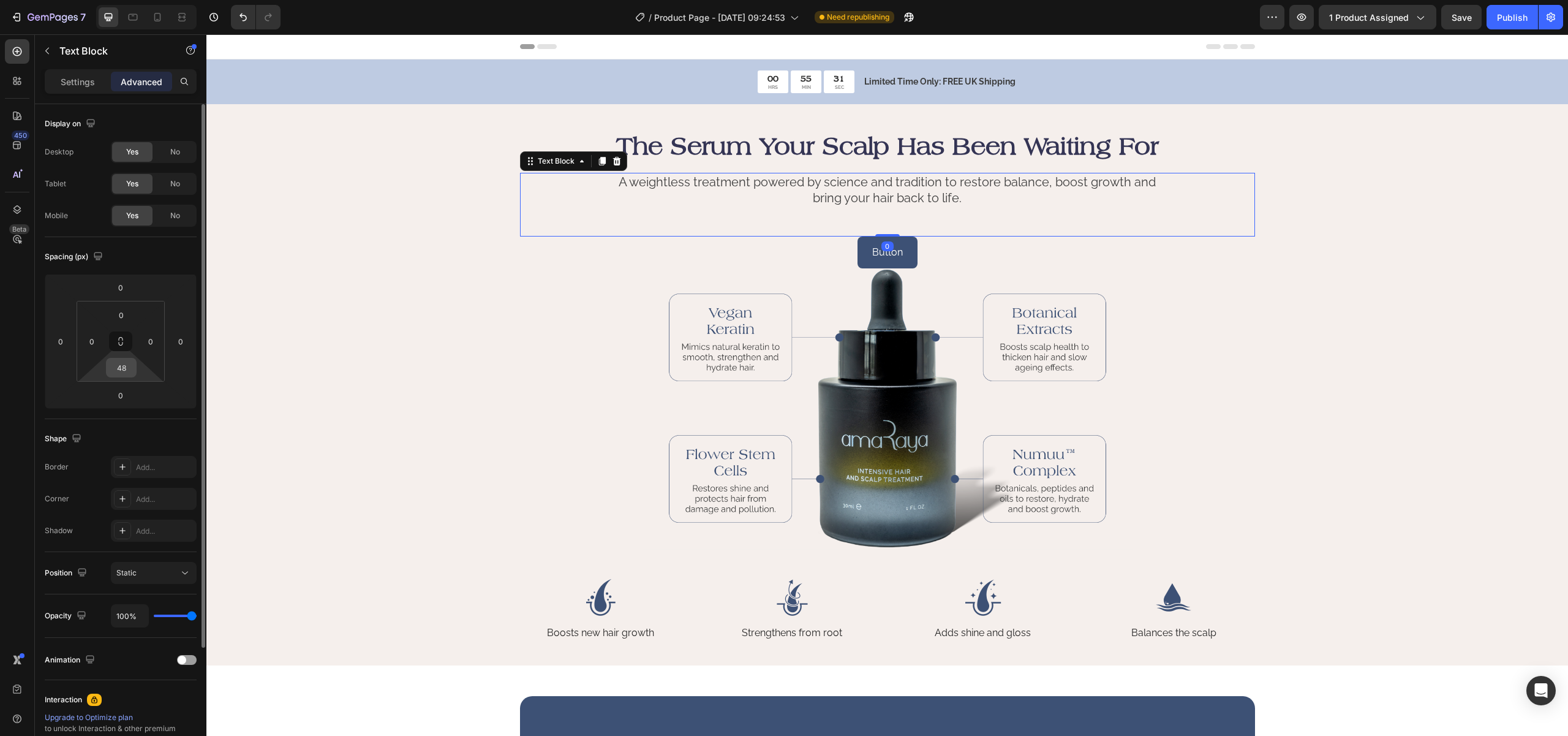
click at [119, 375] on input "48" at bounding box center [121, 368] width 25 height 18
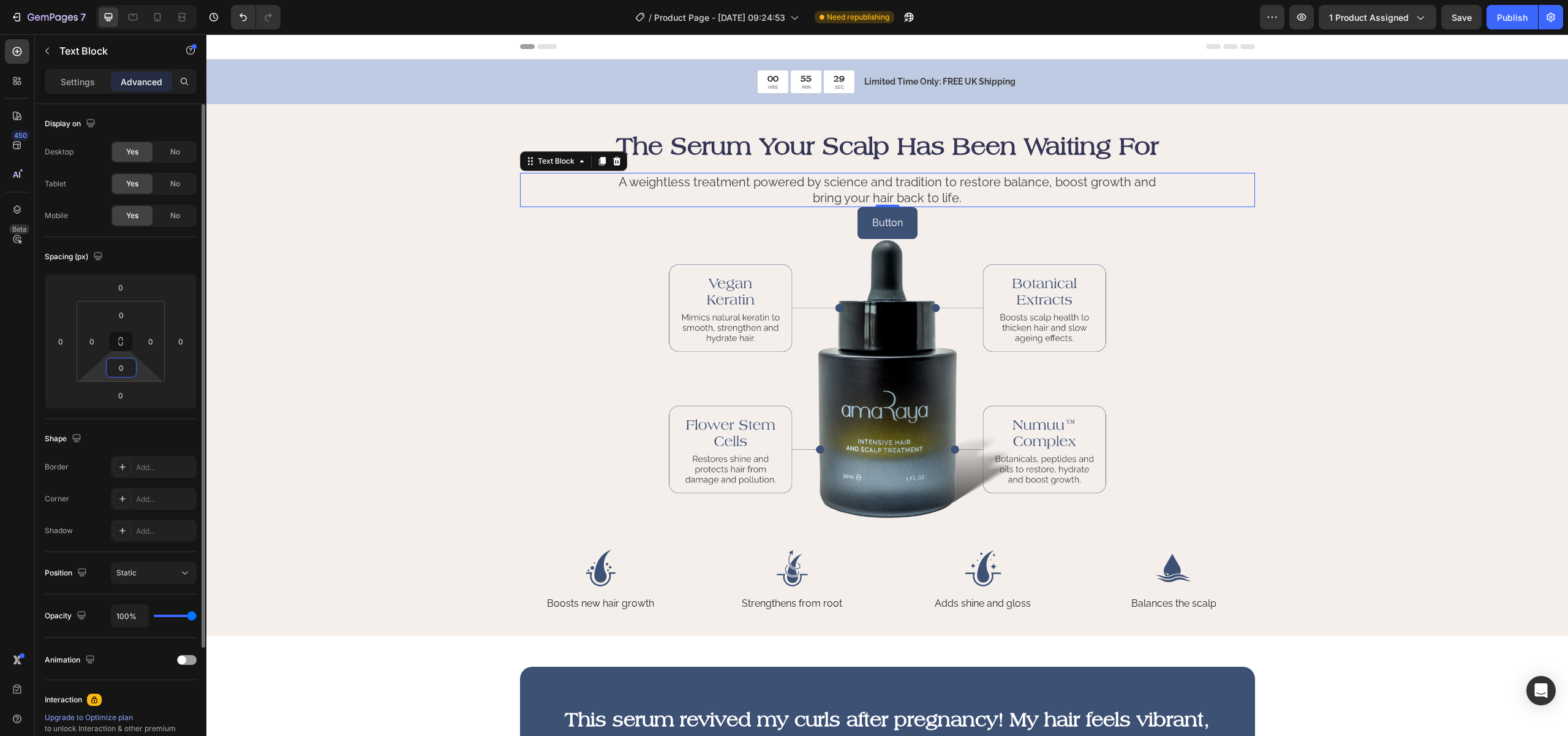
click at [117, 363] on input "0" at bounding box center [121, 368] width 25 height 18
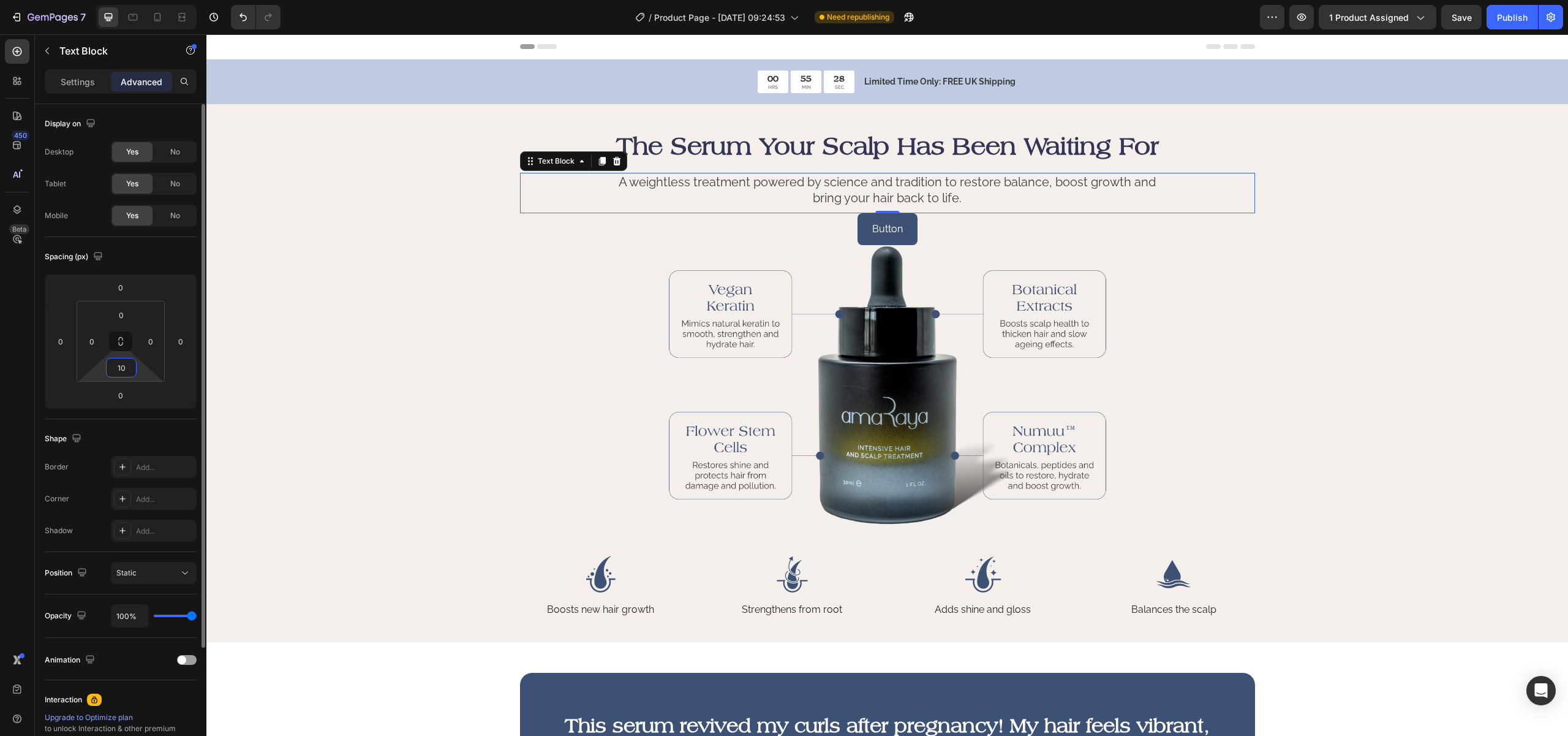
drag, startPoint x: 120, startPoint y: 368, endPoint x: 106, endPoint y: 367, distance: 14.0
click at [110, 367] on input "10" at bounding box center [121, 368] width 25 height 18
type input "20"
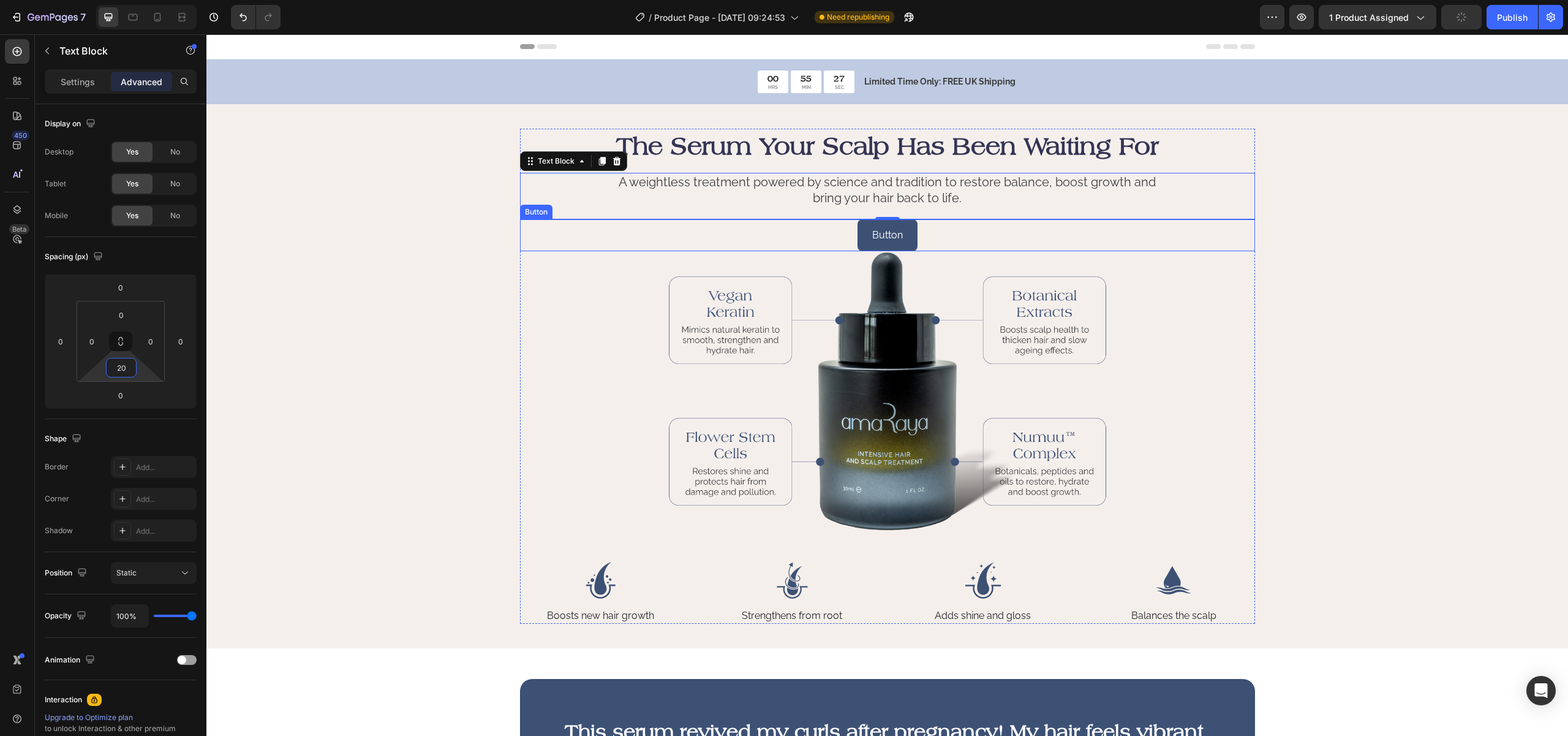
click at [1004, 236] on div "Button Button" at bounding box center [888, 235] width 735 height 32
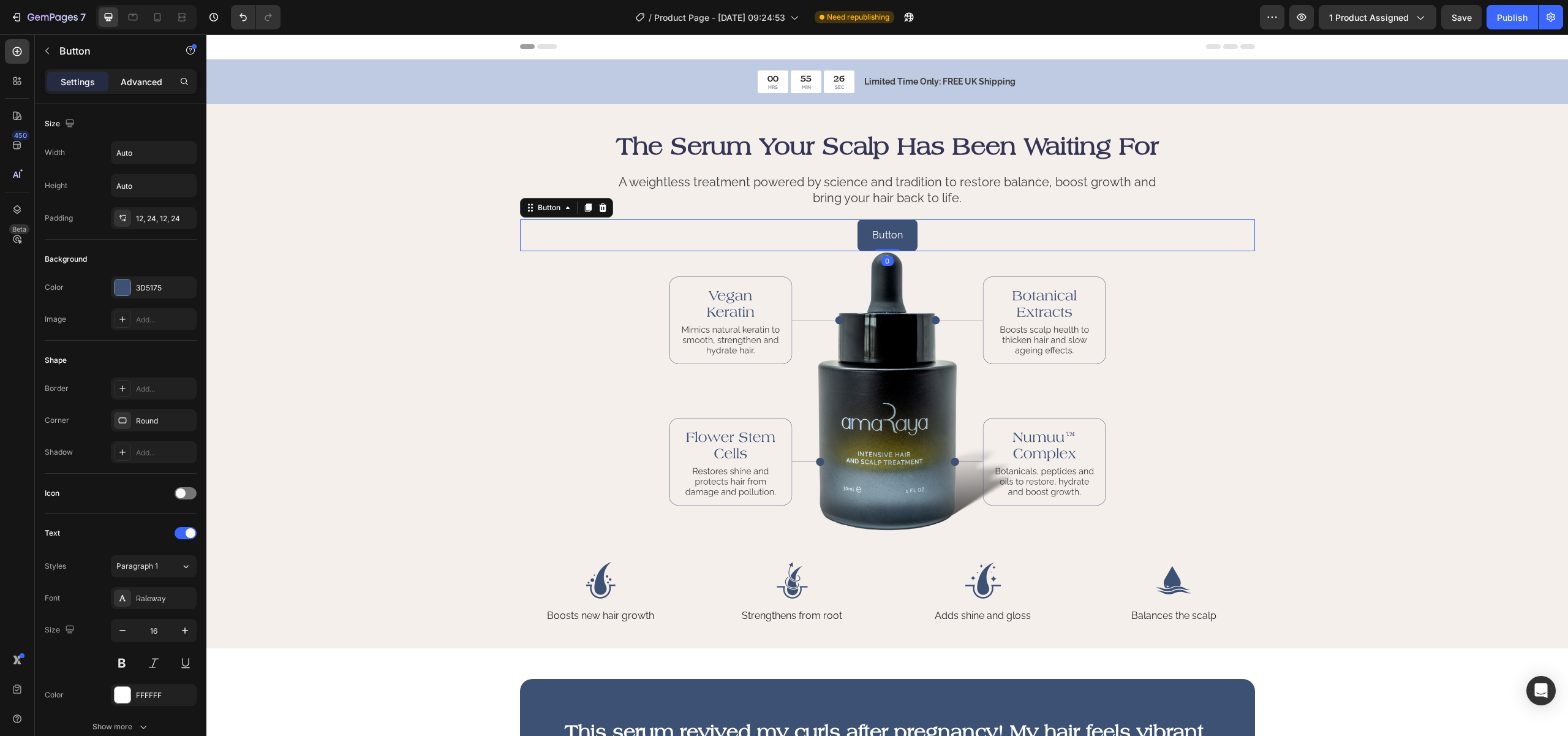
click at [143, 81] on p "Advanced" at bounding box center [141, 82] width 42 height 13
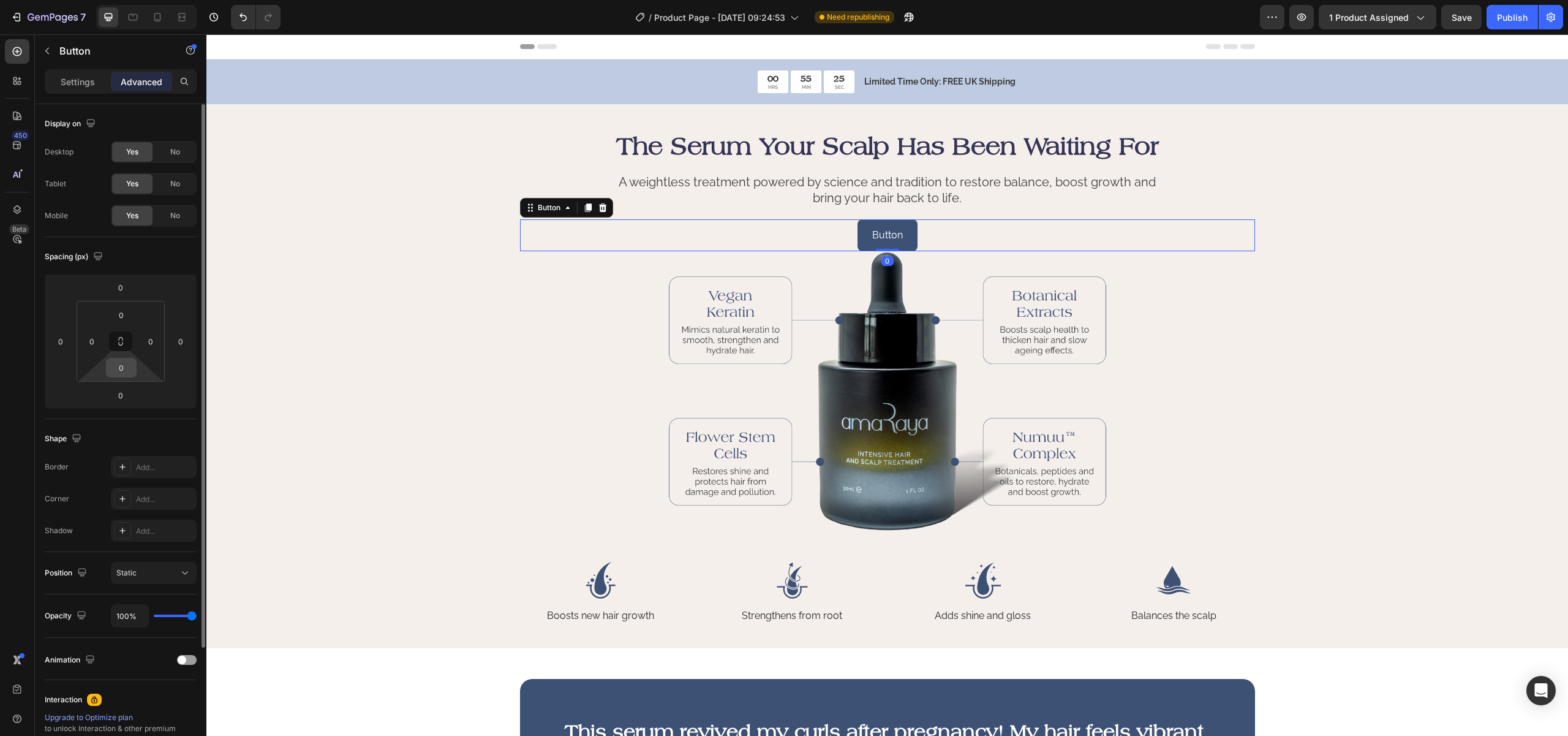
click at [111, 370] on input "0" at bounding box center [121, 368] width 25 height 18
click at [112, 368] on input "0" at bounding box center [121, 368] width 25 height 18
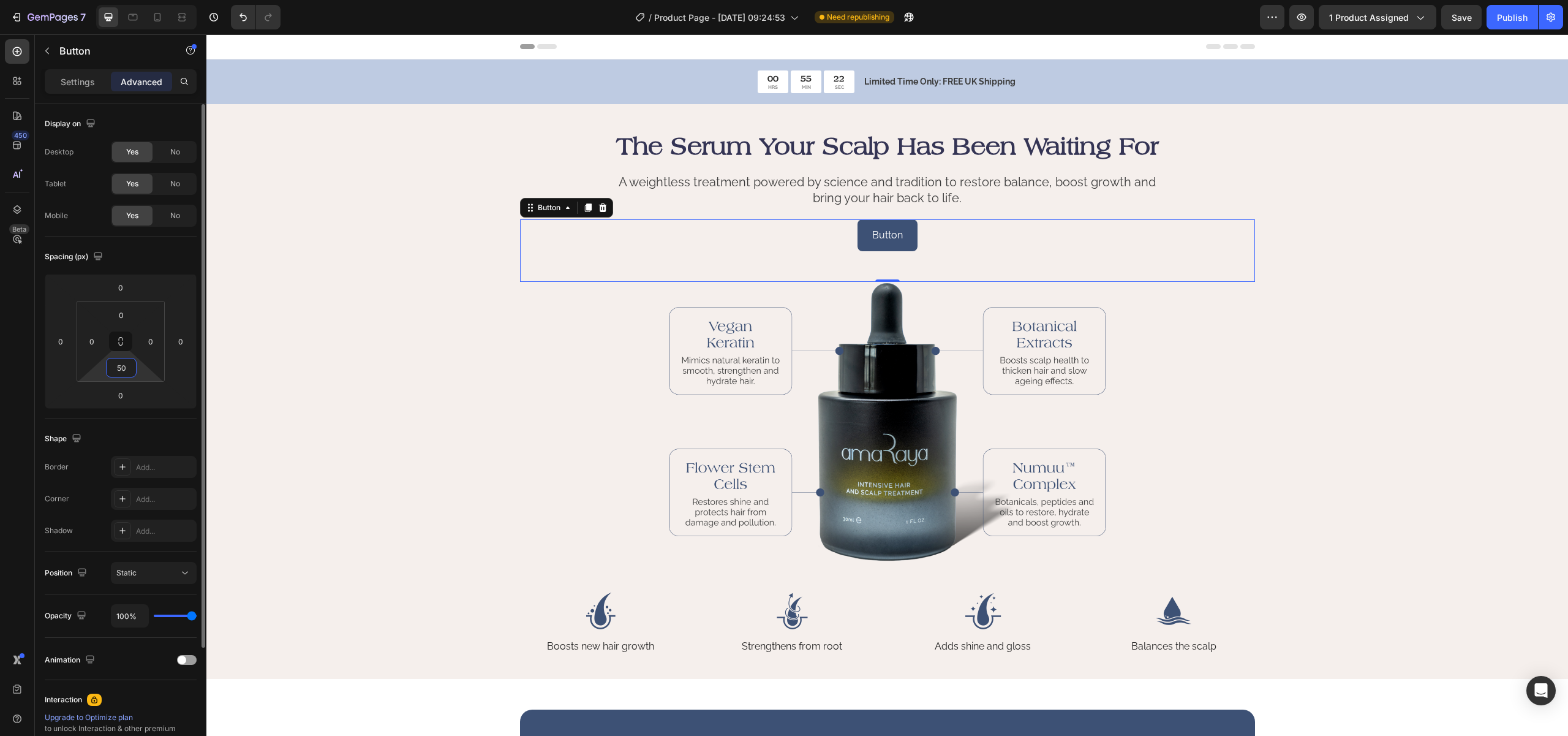
drag, startPoint x: 118, startPoint y: 365, endPoint x: 107, endPoint y: 360, distance: 12.1
click at [110, 361] on input "50" at bounding box center [121, 368] width 25 height 18
type input "40"
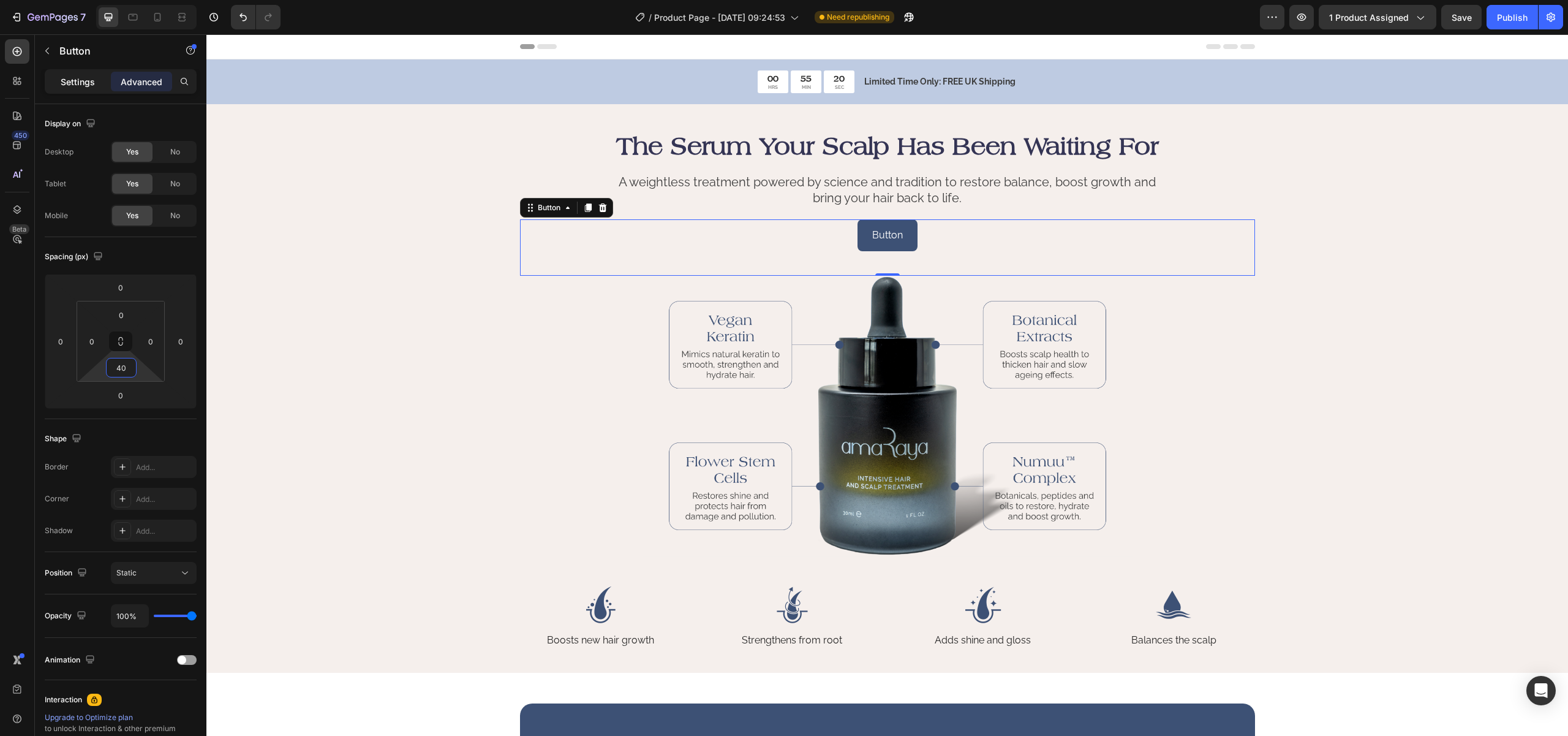
click at [64, 79] on p "Settings" at bounding box center [78, 82] width 34 height 13
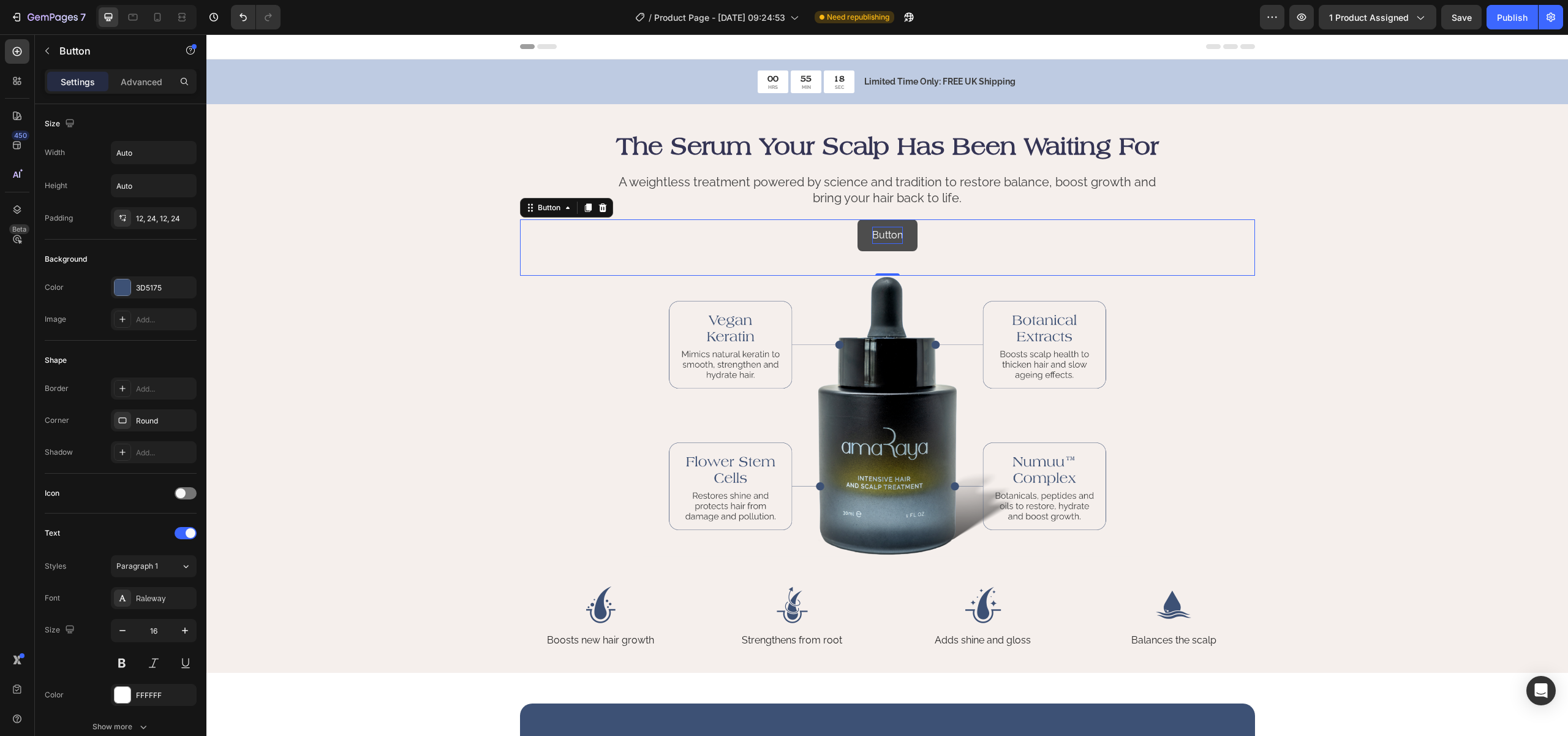
click at [880, 231] on p "Button" at bounding box center [888, 236] width 30 height 18
click at [863, 219] on button "SHo" at bounding box center [887, 235] width 49 height 32
click at [860, 219] on button "Shop" at bounding box center [887, 235] width 53 height 32
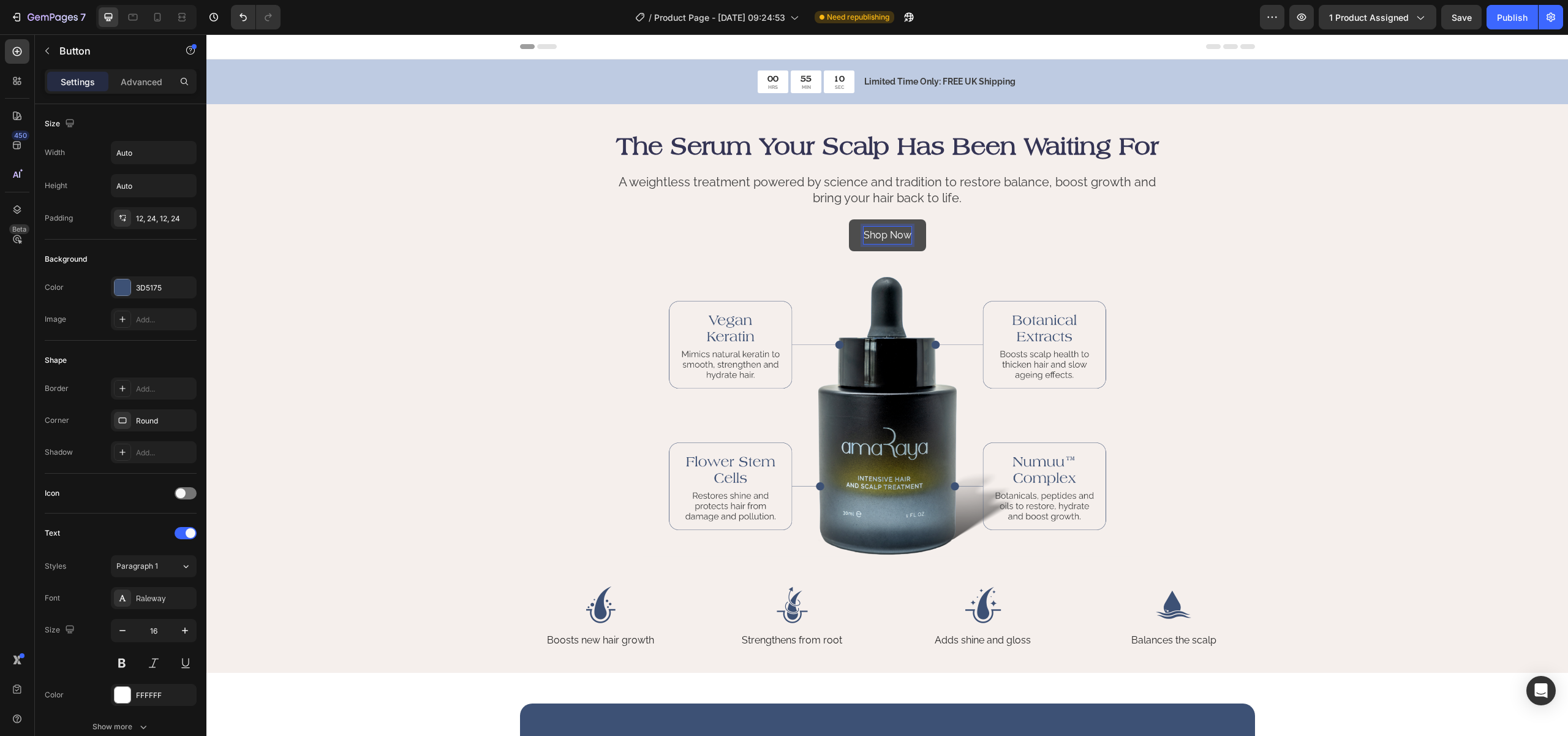
click at [1140, 249] on div "Shop Now Button 0" at bounding box center [888, 248] width 735 height 57
drag, startPoint x: 533, startPoint y: 216, endPoint x: 941, endPoint y: 577, distance: 544.8
click at [940, 578] on div "The Serum Your Scalp Has Been Waiting For Heading A weightless treatment powere…" at bounding box center [888, 389] width 735 height 520
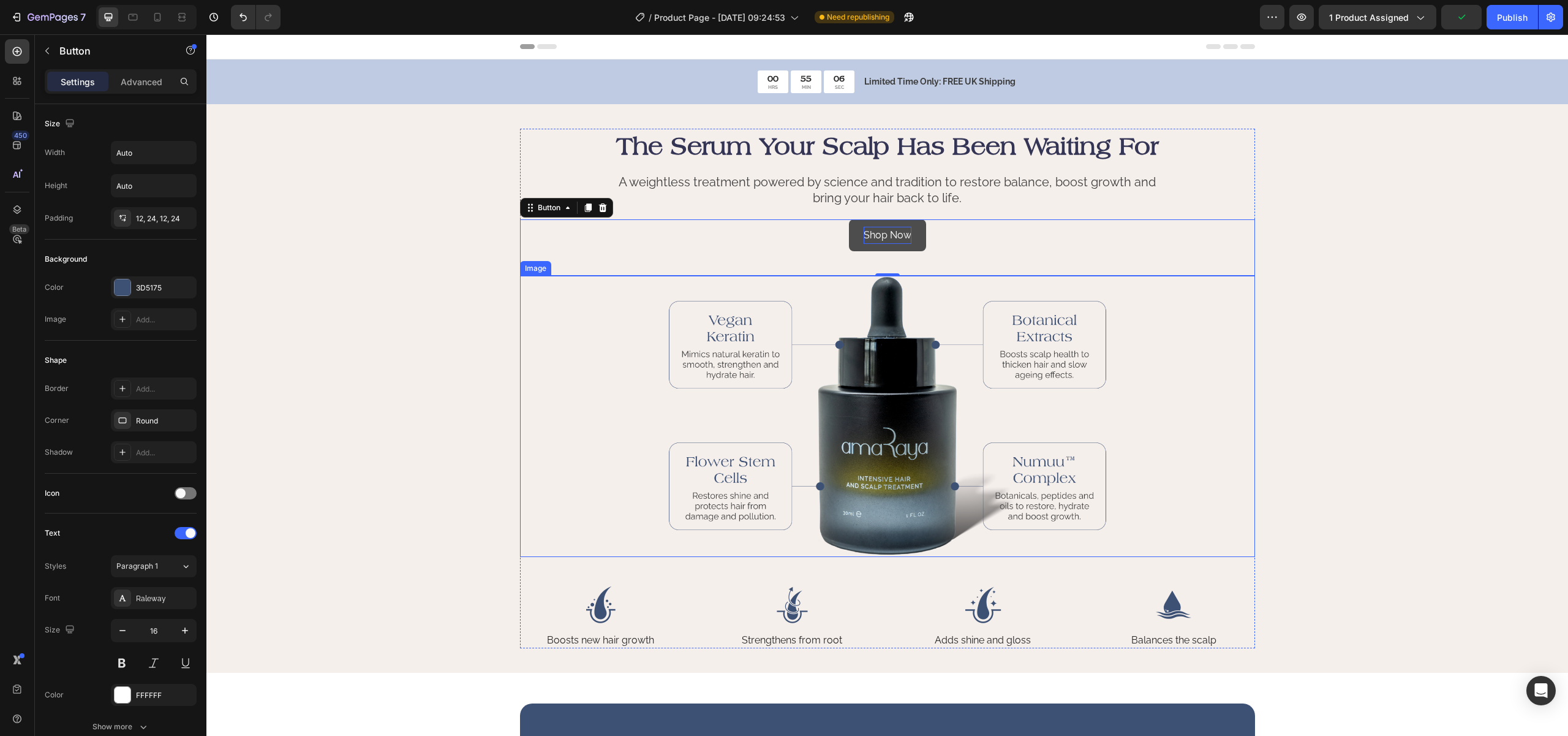
drag, startPoint x: 526, startPoint y: 207, endPoint x: 685, endPoint y: 404, distance: 253.2
click at [817, 517] on div "The Serum Your Scalp Has Been Waiting For Heading A weightless treatment powere…" at bounding box center [888, 389] width 735 height 520
click at [373, 228] on div "The Serum Your Scalp Has Been Waiting For Heading A weightless treatment powere…" at bounding box center [887, 389] width 1263 height 520
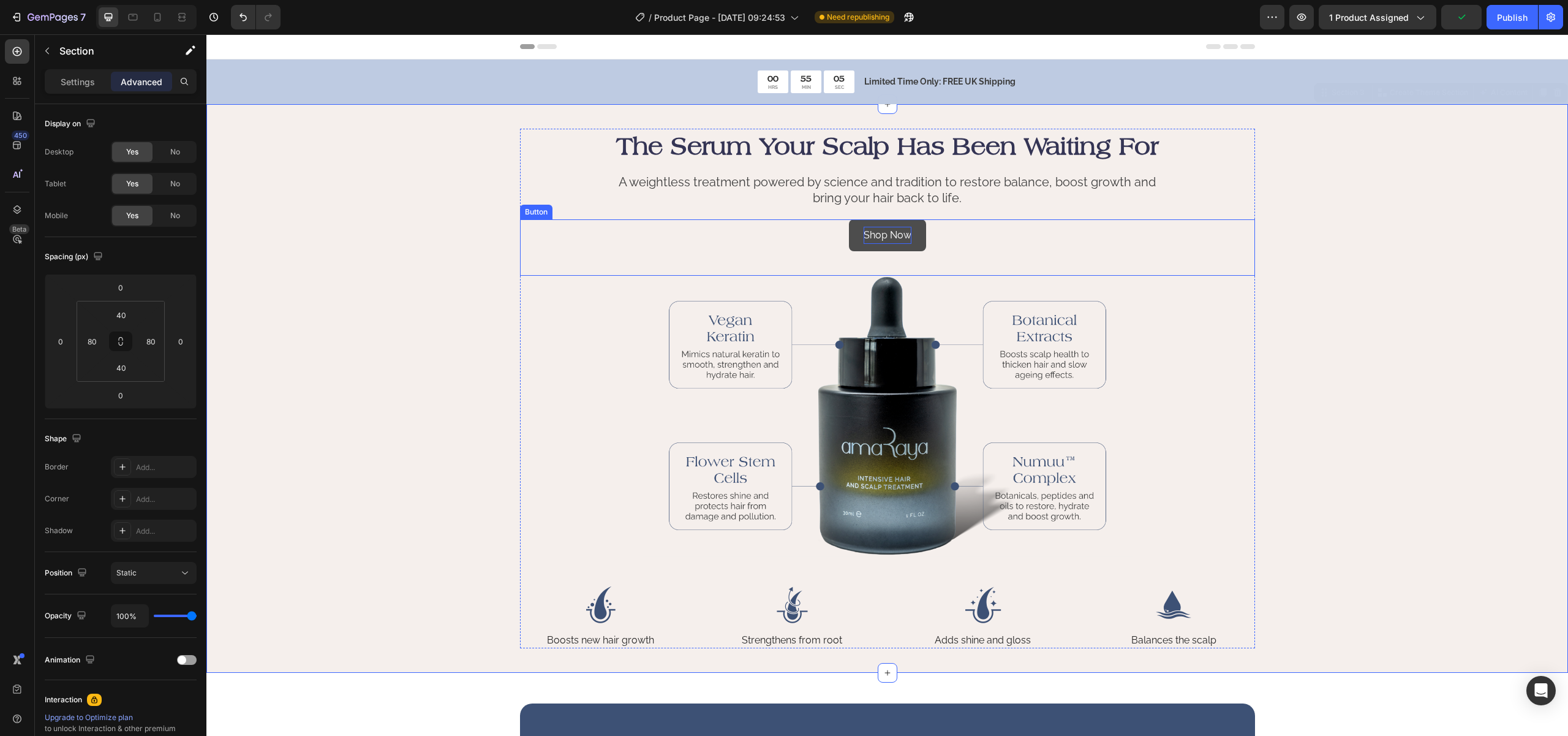
click at [689, 242] on div "Shop Now Button" at bounding box center [888, 248] width 735 height 57
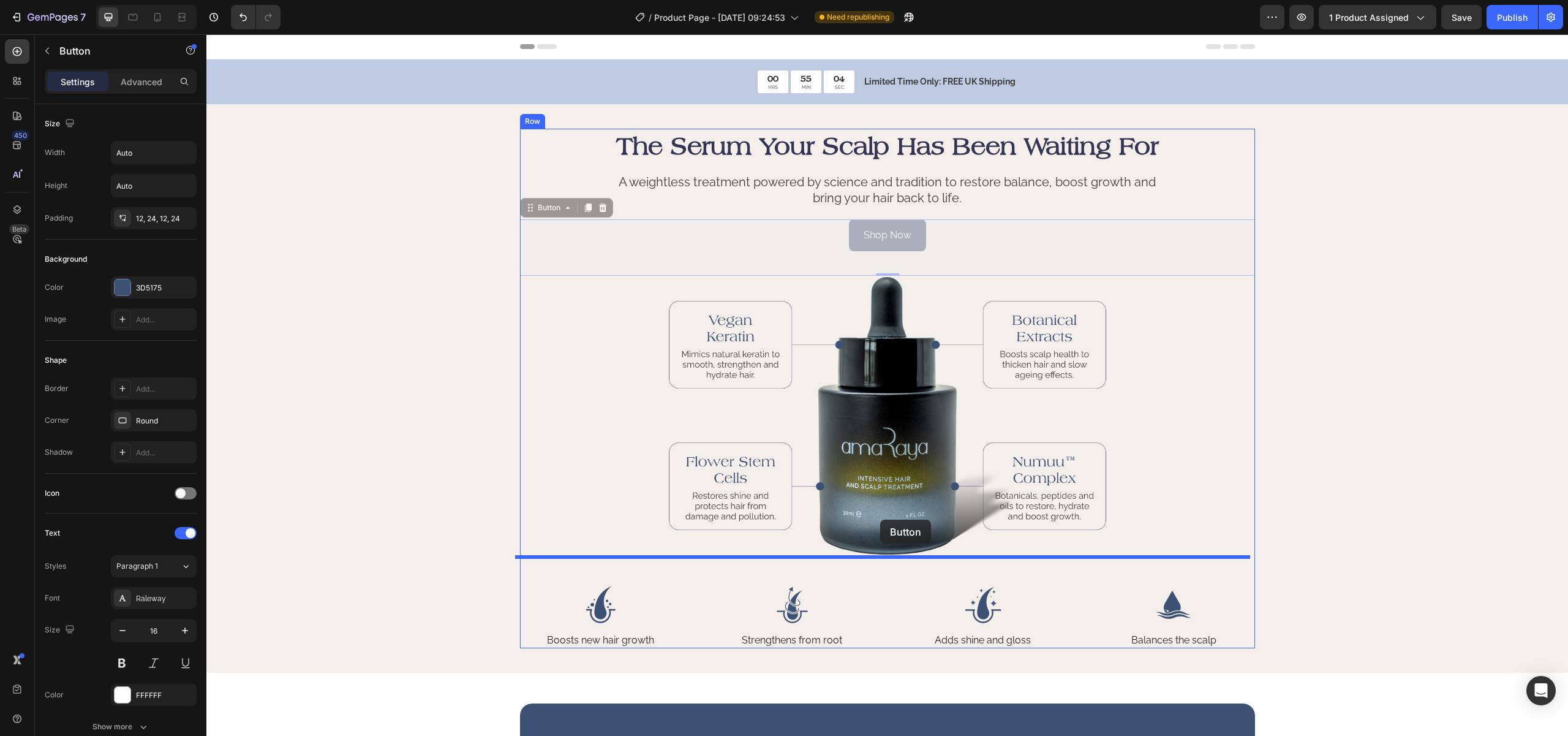
drag, startPoint x: 525, startPoint y: 206, endPoint x: 1078, endPoint y: 538, distance: 645.0
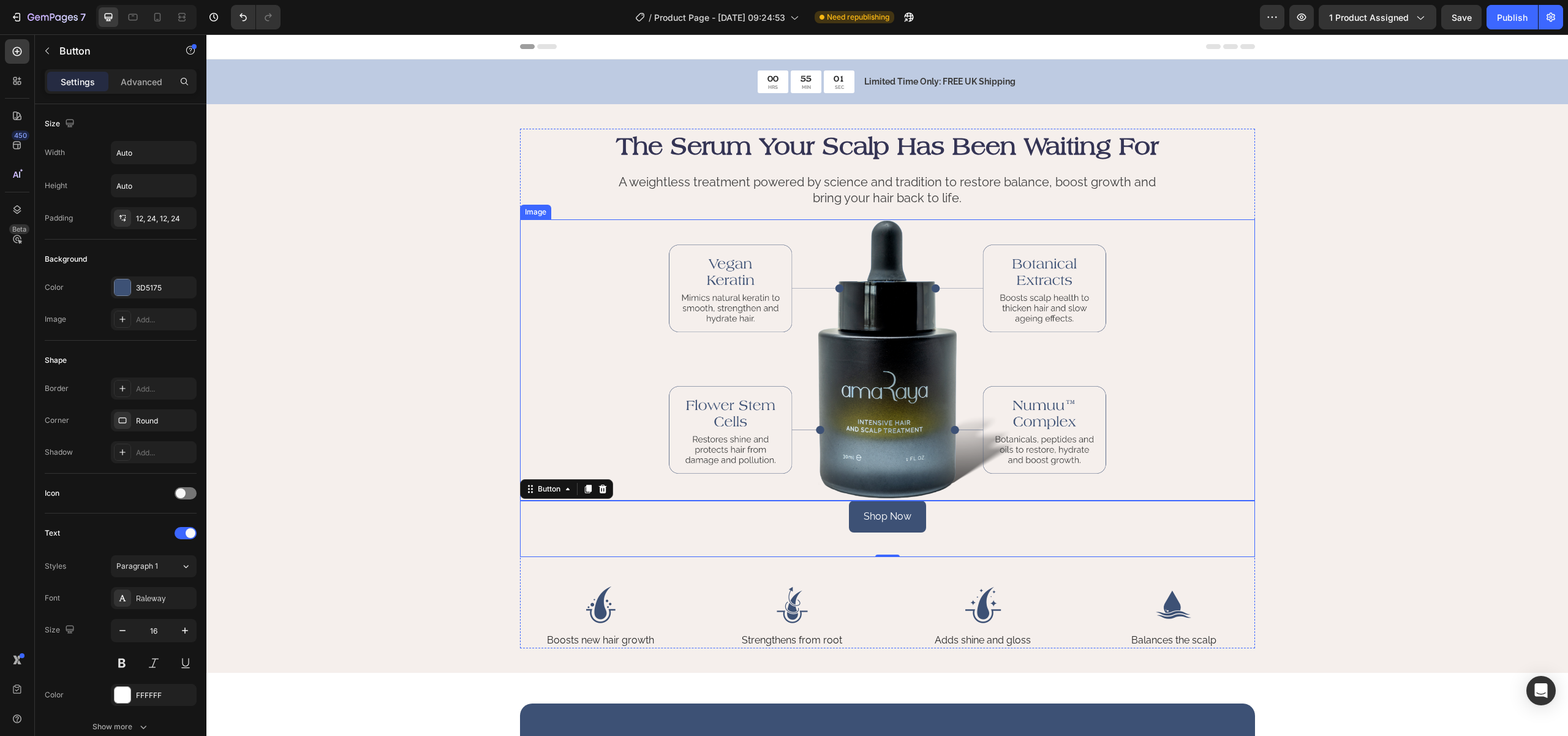
click at [1150, 195] on p "A weightless treatment powered by science and tradition to restore balance, boo…" at bounding box center [888, 190] width 549 height 32
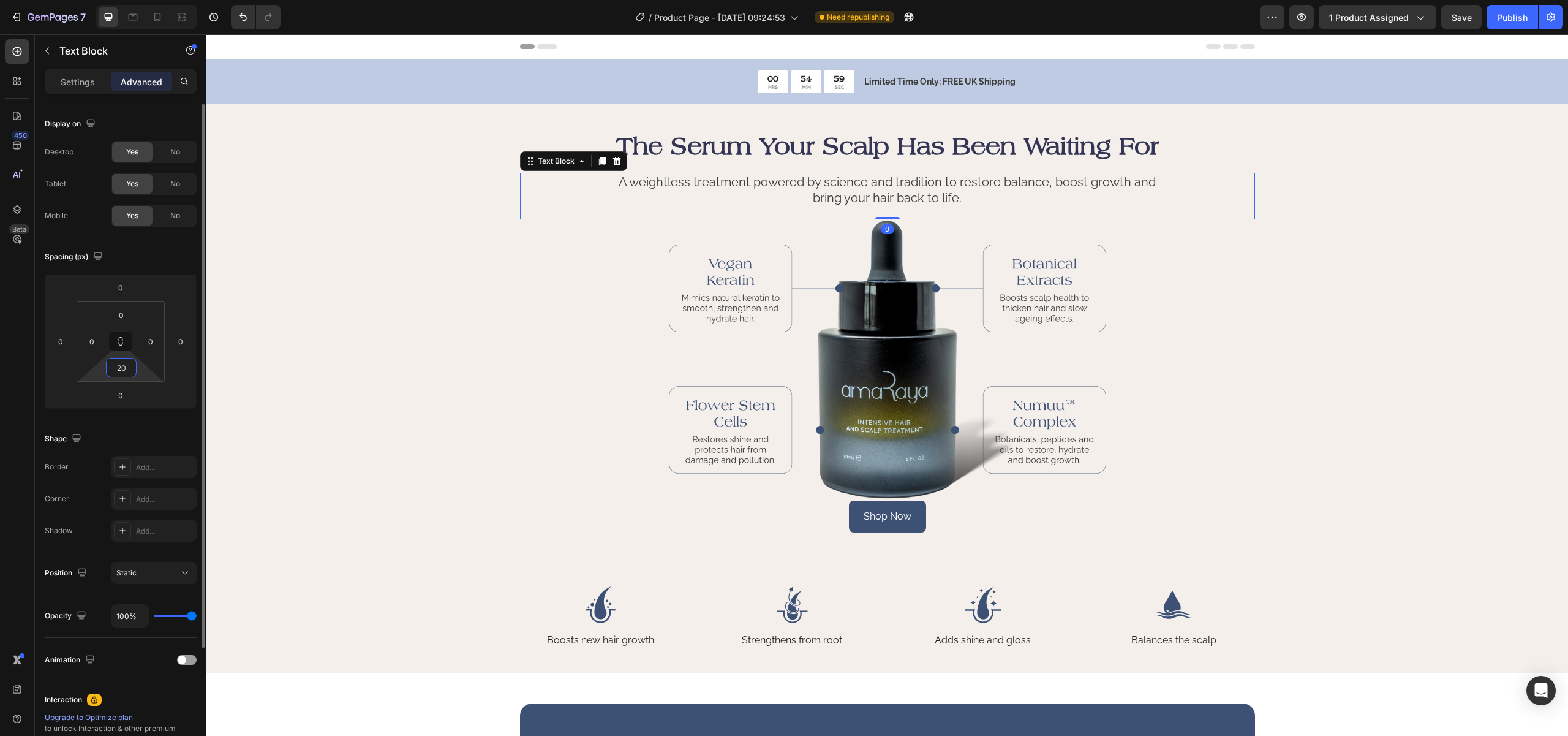
drag, startPoint x: 120, startPoint y: 369, endPoint x: 106, endPoint y: 365, distance: 14.6
click at [106, 365] on div "20" at bounding box center [121, 368] width 30 height 20
drag, startPoint x: 121, startPoint y: 366, endPoint x: 92, endPoint y: 369, distance: 29.2
click at [96, 361] on div "0 0 20 0" at bounding box center [120, 342] width 88 height 81
type input "40"
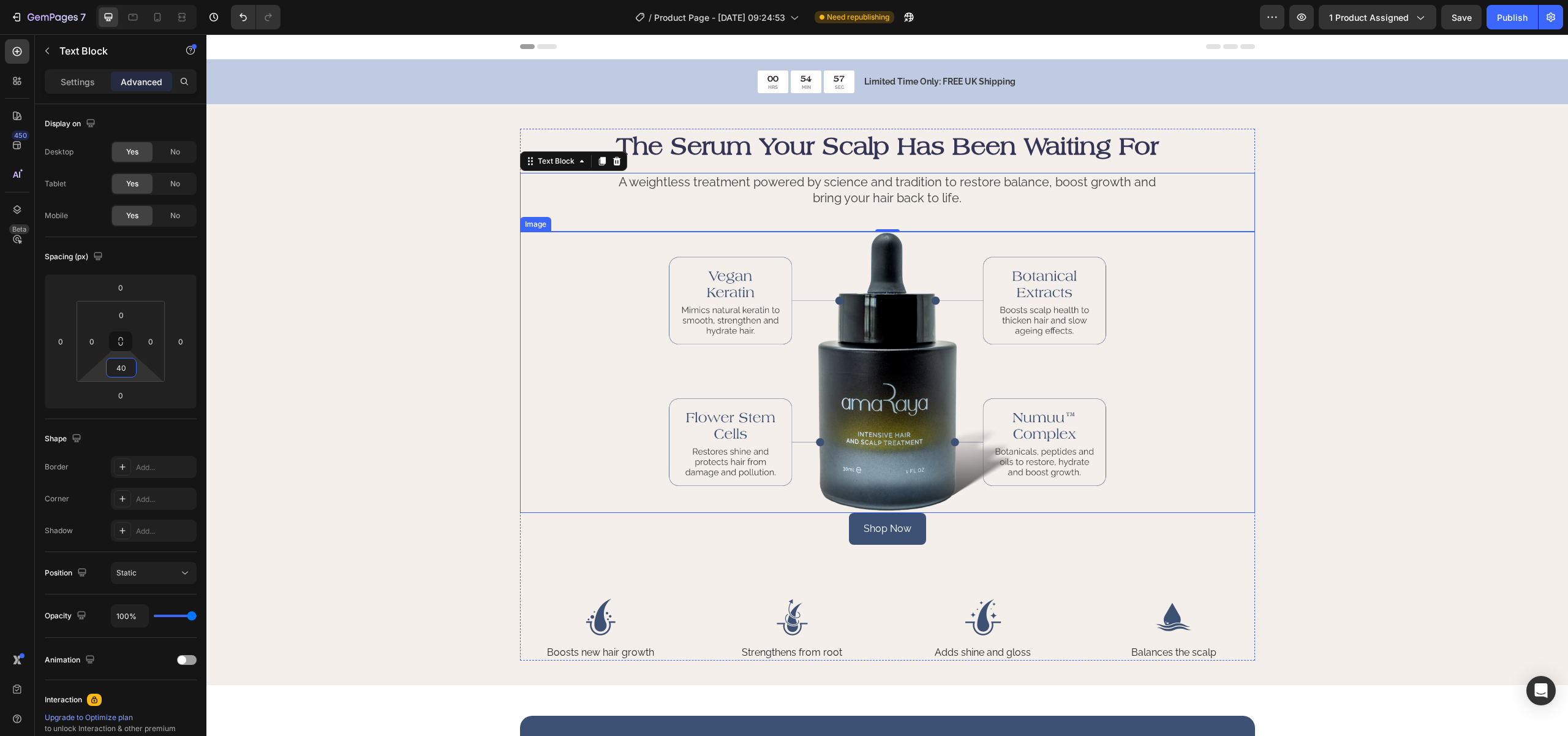
click at [1239, 448] on div at bounding box center [888, 372] width 735 height 281
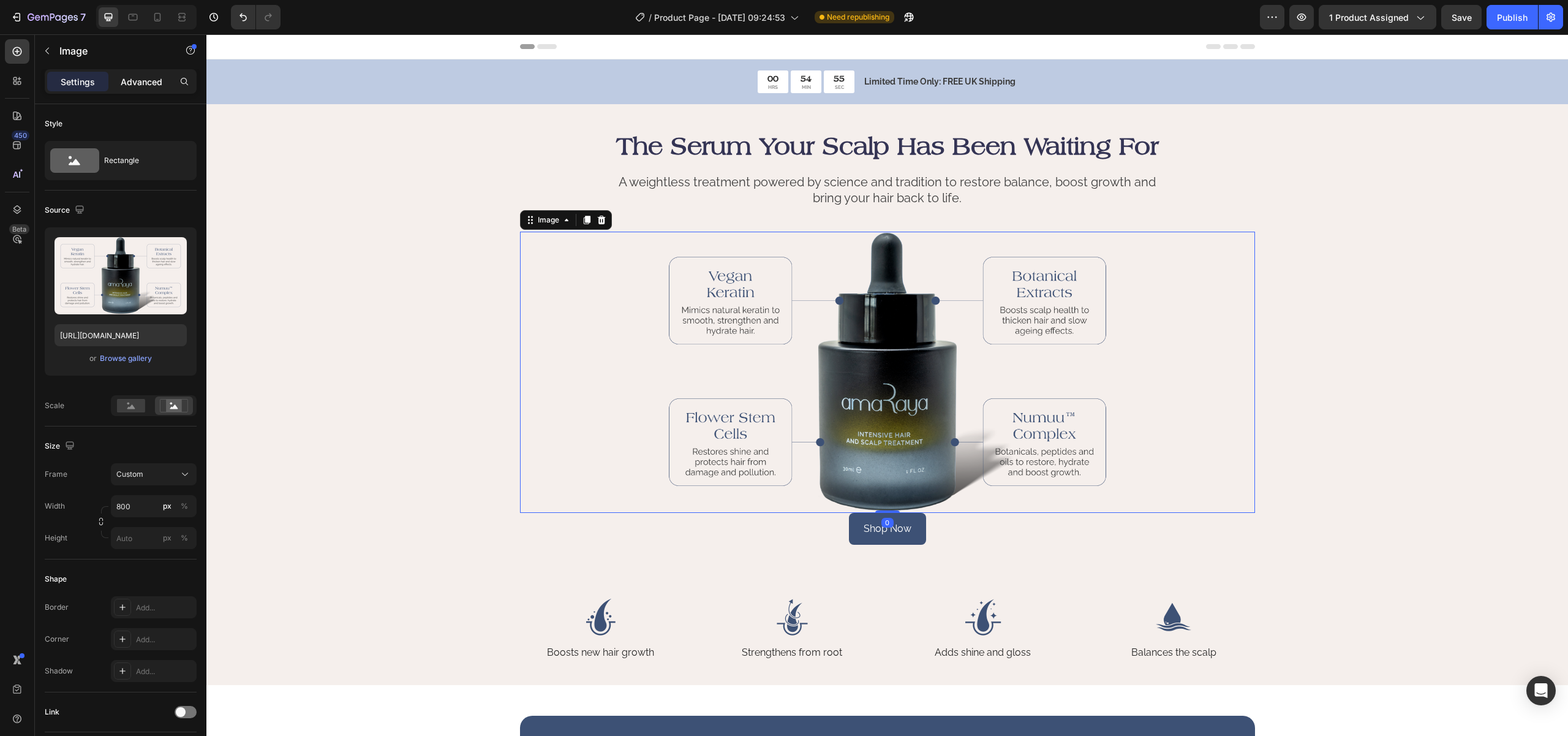
click at [142, 75] on p "Advanced" at bounding box center [141, 82] width 42 height 13
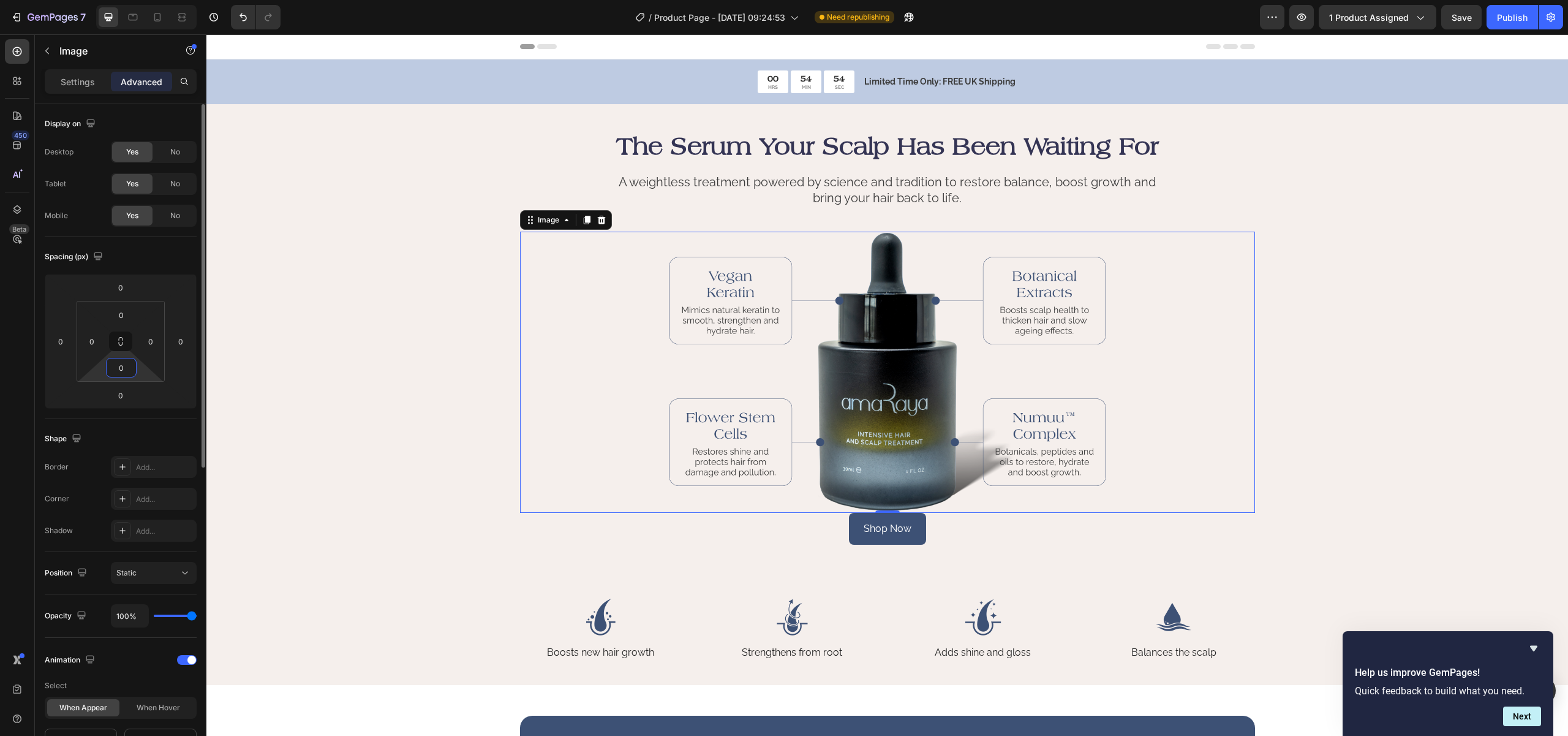
click at [121, 368] on input "0" at bounding box center [121, 368] width 25 height 18
click at [114, 365] on input "0" at bounding box center [121, 368] width 25 height 18
type input "40"
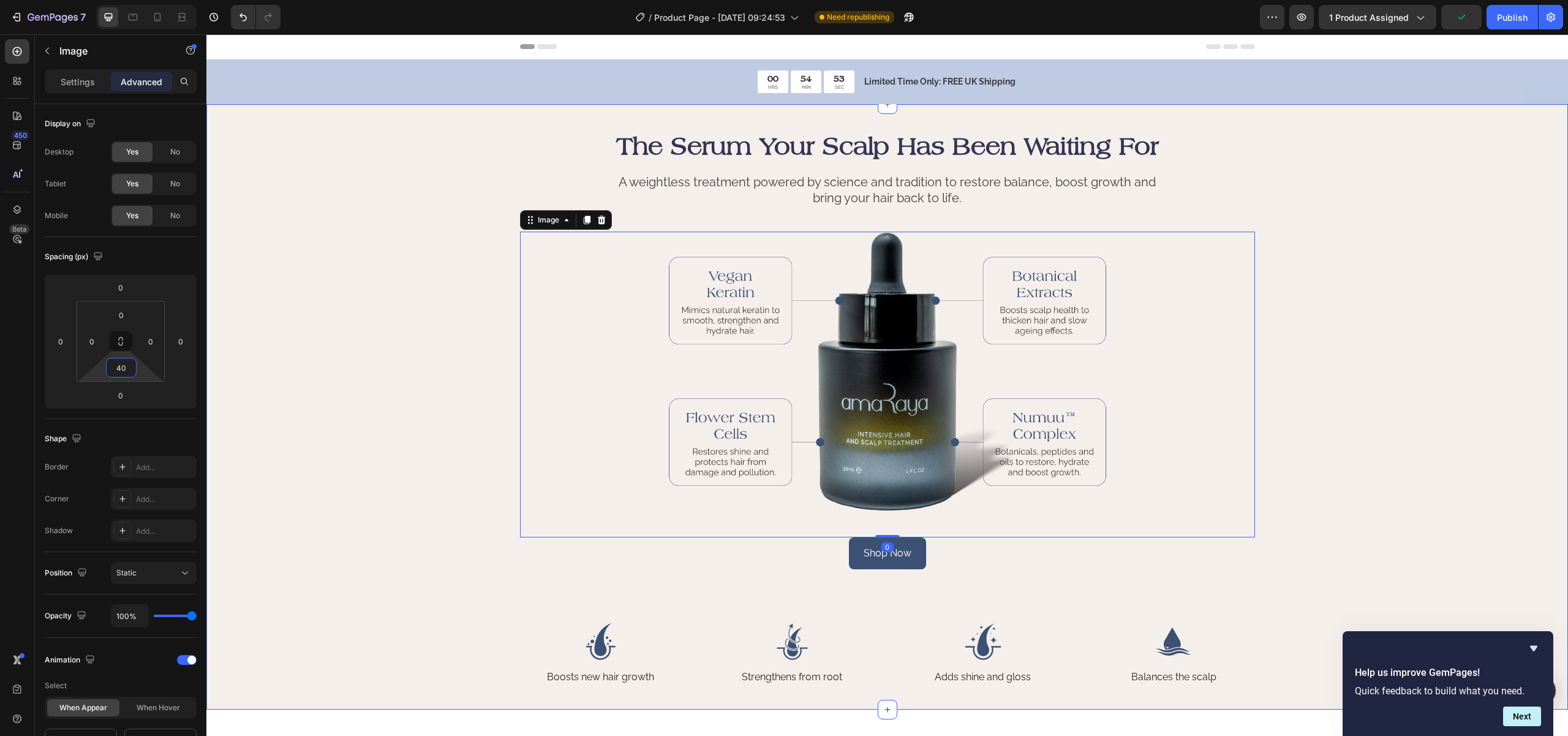
click at [1457, 446] on div "The Serum Your Scalp Has Been Waiting For Heading A weightless treatment powere…" at bounding box center [887, 407] width 1263 height 557
click at [1233, 533] on div "Image" at bounding box center [888, 384] width 735 height 306
click at [1170, 559] on div "Shop Now Button" at bounding box center [888, 566] width 735 height 57
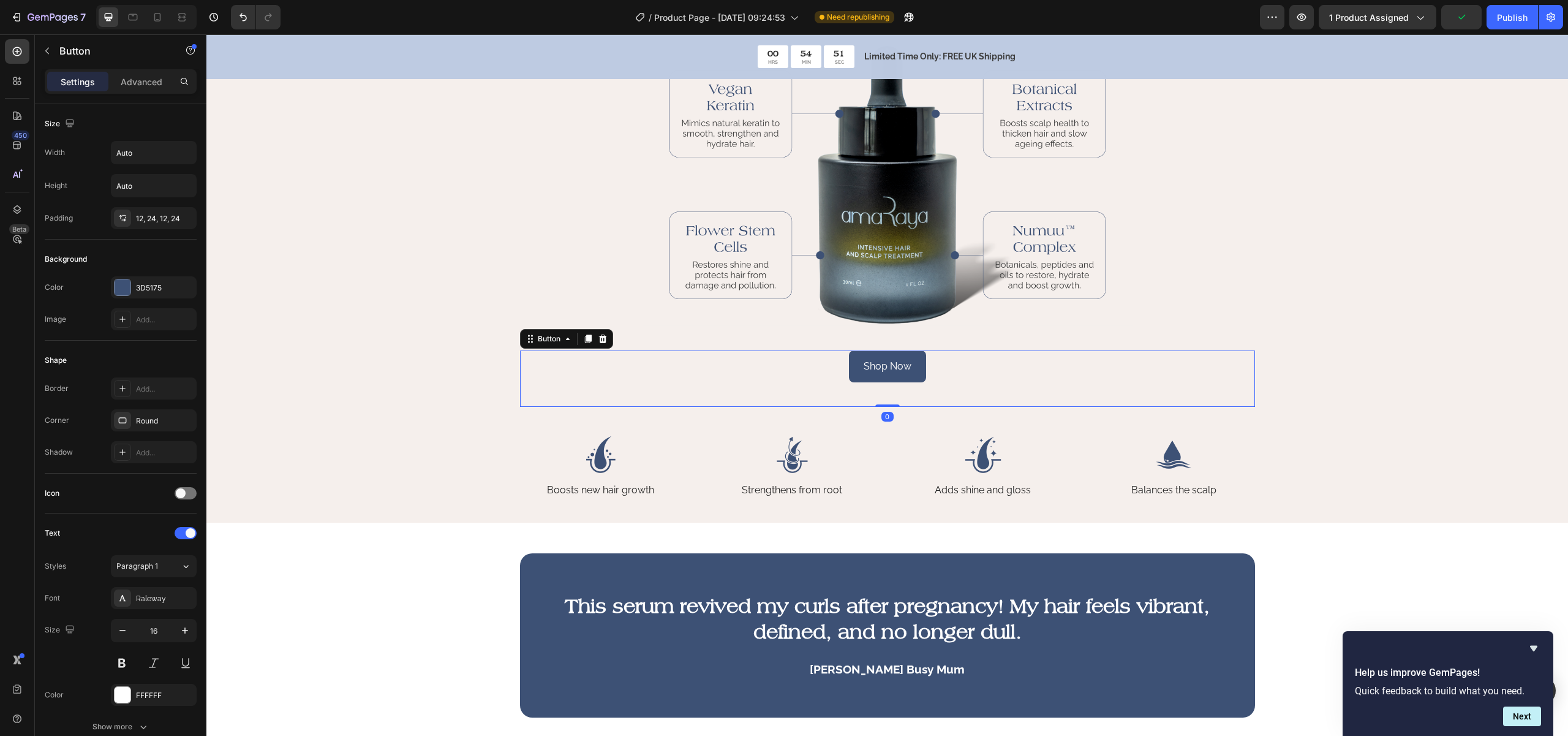
scroll to position [414, 0]
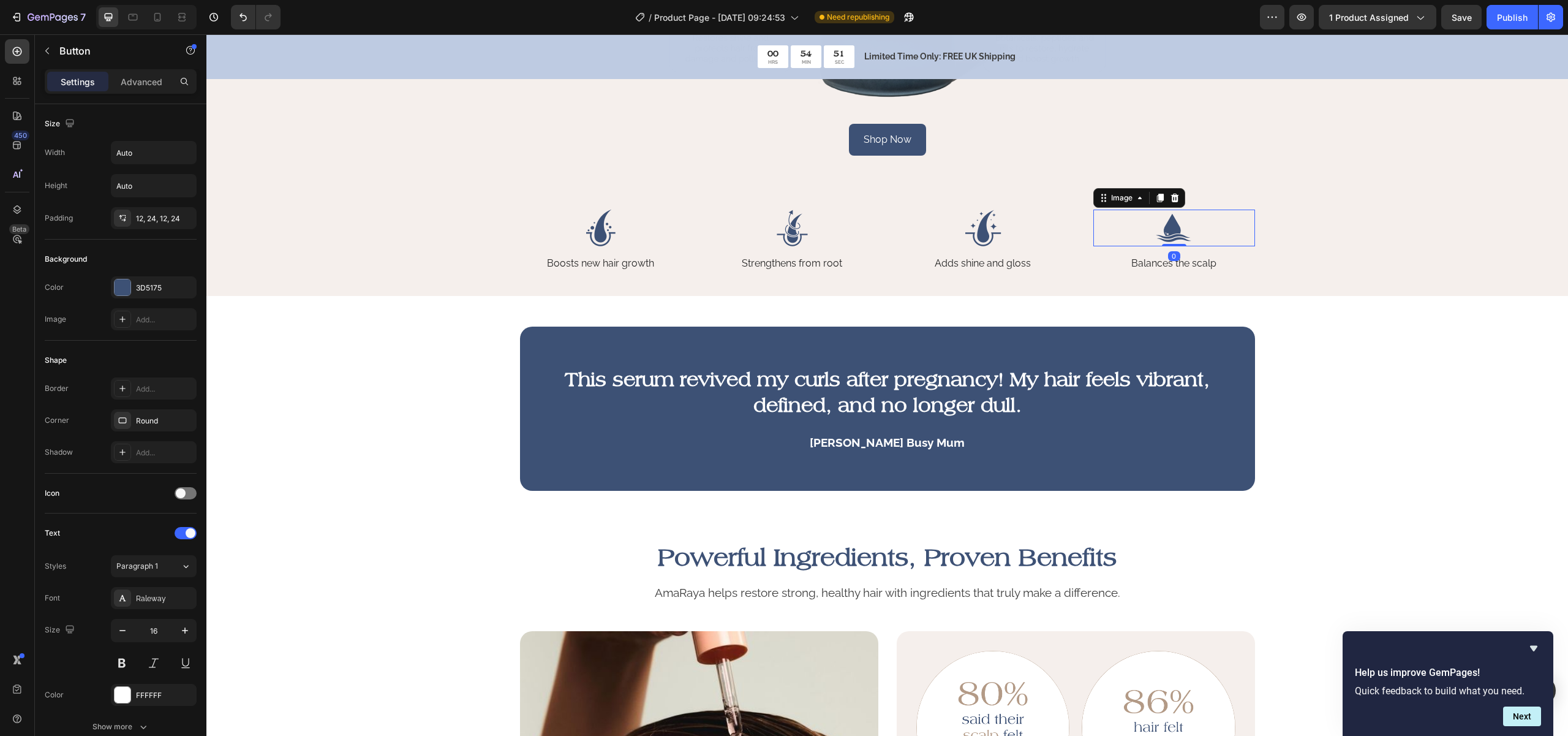
click at [1093, 234] on img at bounding box center [1174, 228] width 162 height 37
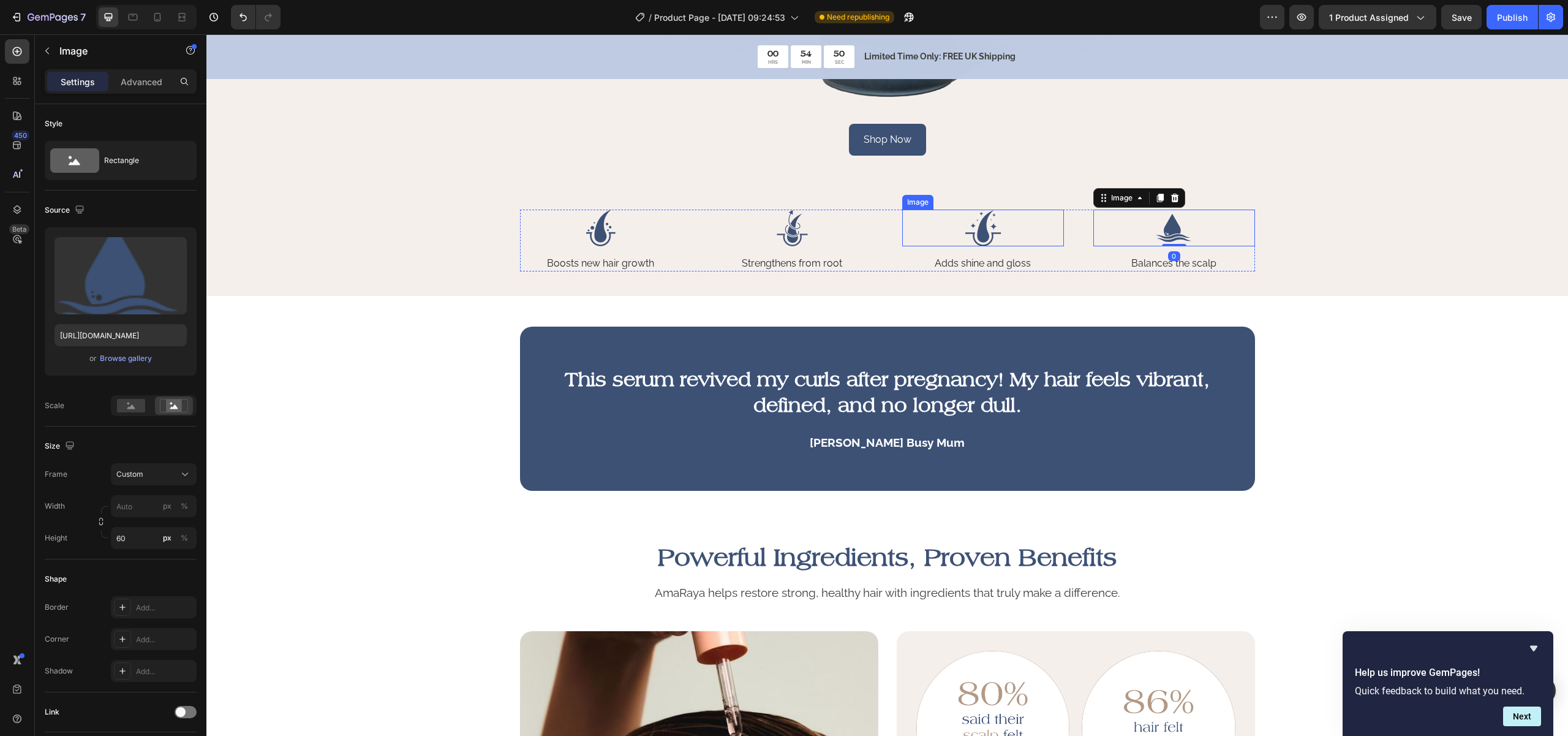
click at [1041, 234] on img at bounding box center [983, 228] width 162 height 37
click at [1064, 269] on div "Image Boosts new hair growth Text Block Image Strengthens from root Text Block …" at bounding box center [888, 241] width 735 height 62
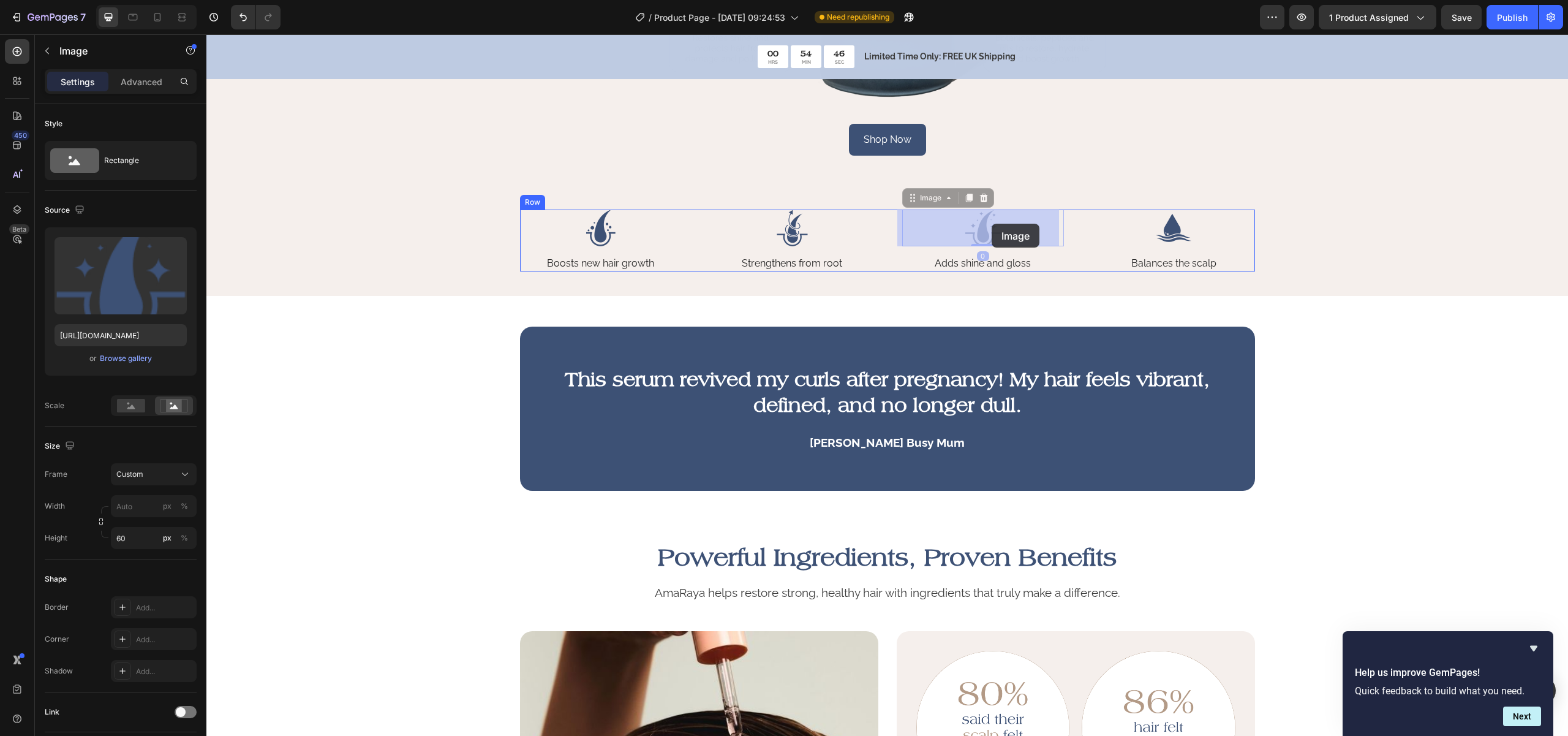
drag, startPoint x: 1049, startPoint y: 242, endPoint x: 991, endPoint y: 224, distance: 60.7
click at [1070, 266] on div "Image Boosts new hair growth Text Block Image Strengthens from root Text Block …" at bounding box center [888, 241] width 735 height 62
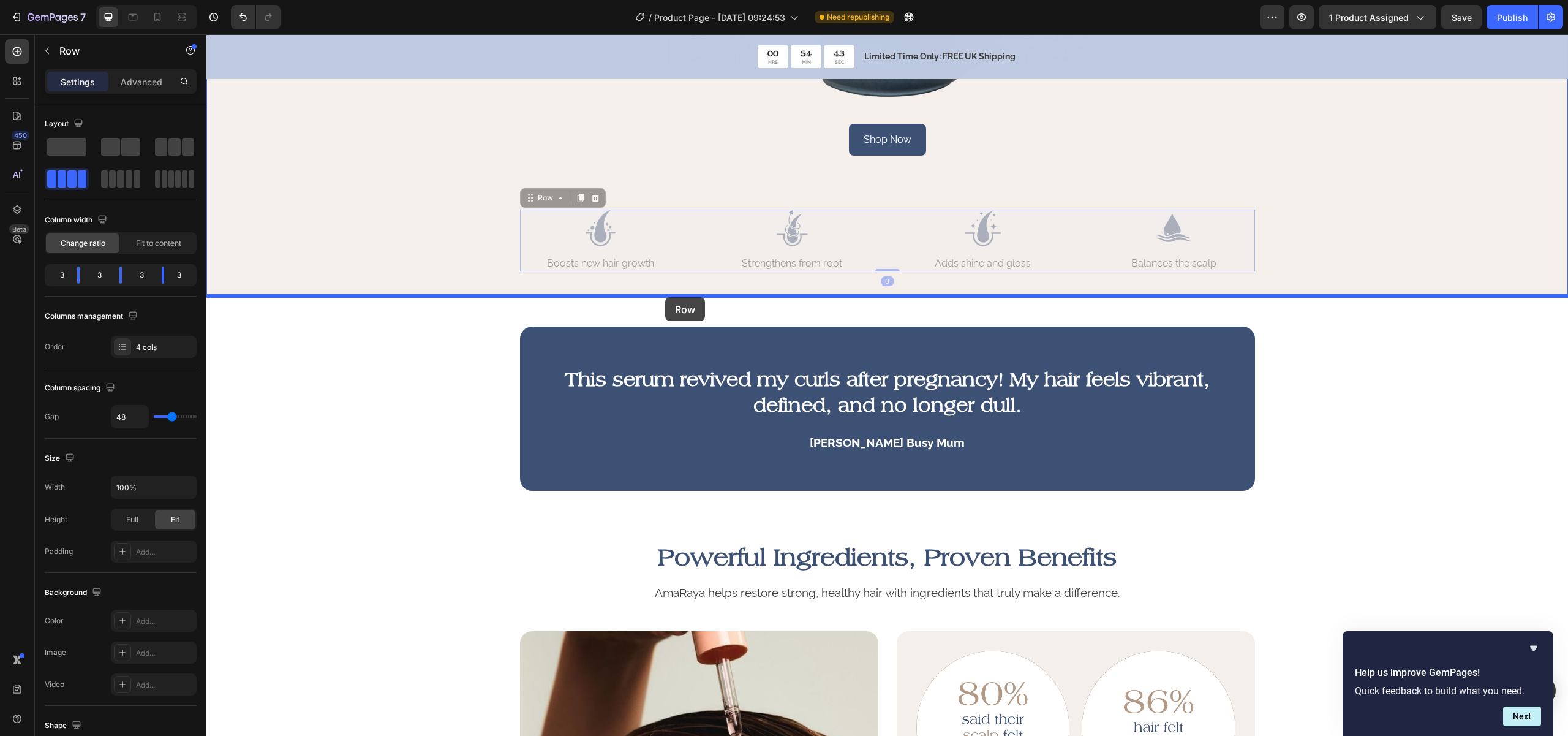
drag, startPoint x: 526, startPoint y: 197, endPoint x: 665, endPoint y: 297, distance: 171.2
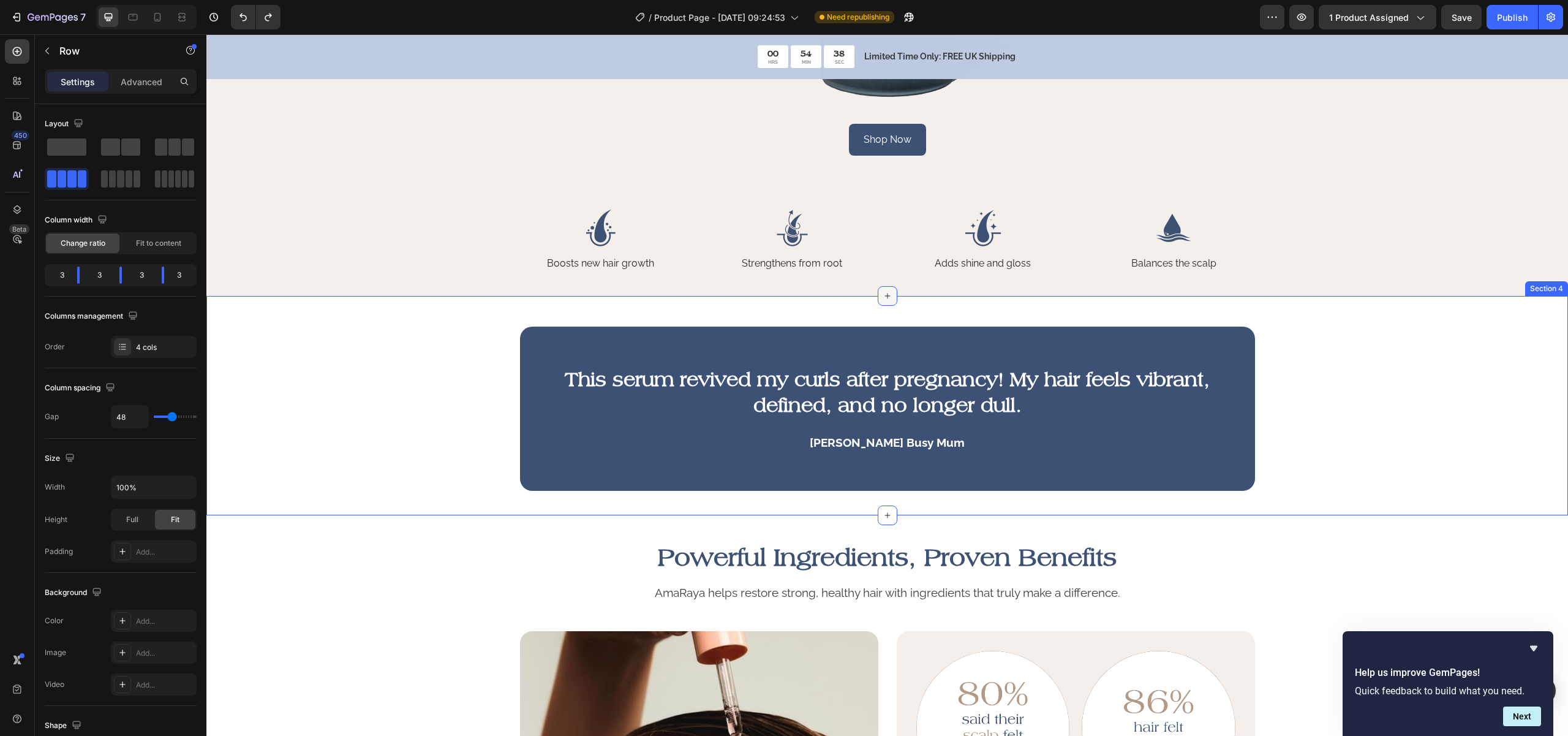
click at [886, 296] on icon at bounding box center [887, 295] width 10 height 10
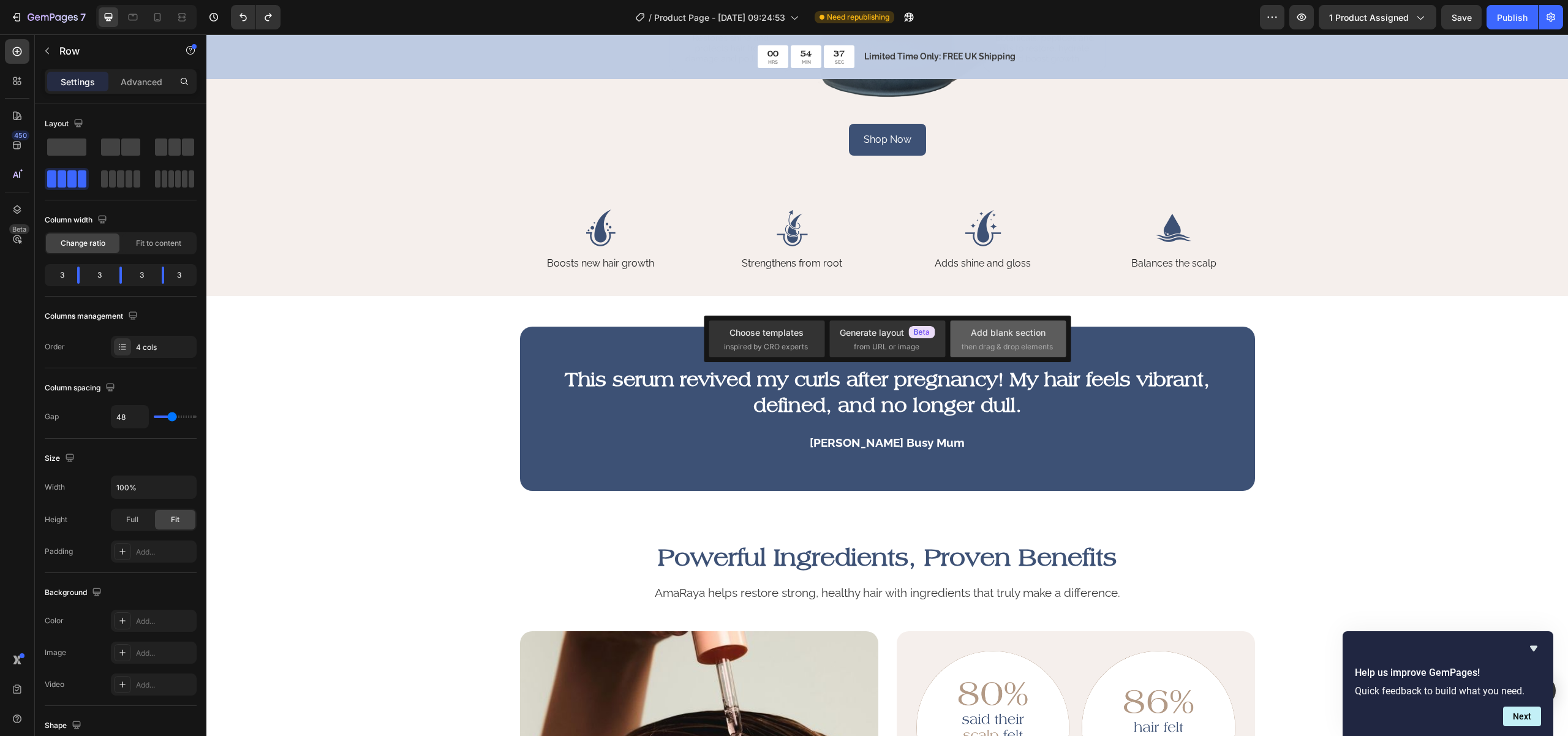
click at [1049, 351] on span "then drag & drop elements" at bounding box center [1007, 346] width 91 height 11
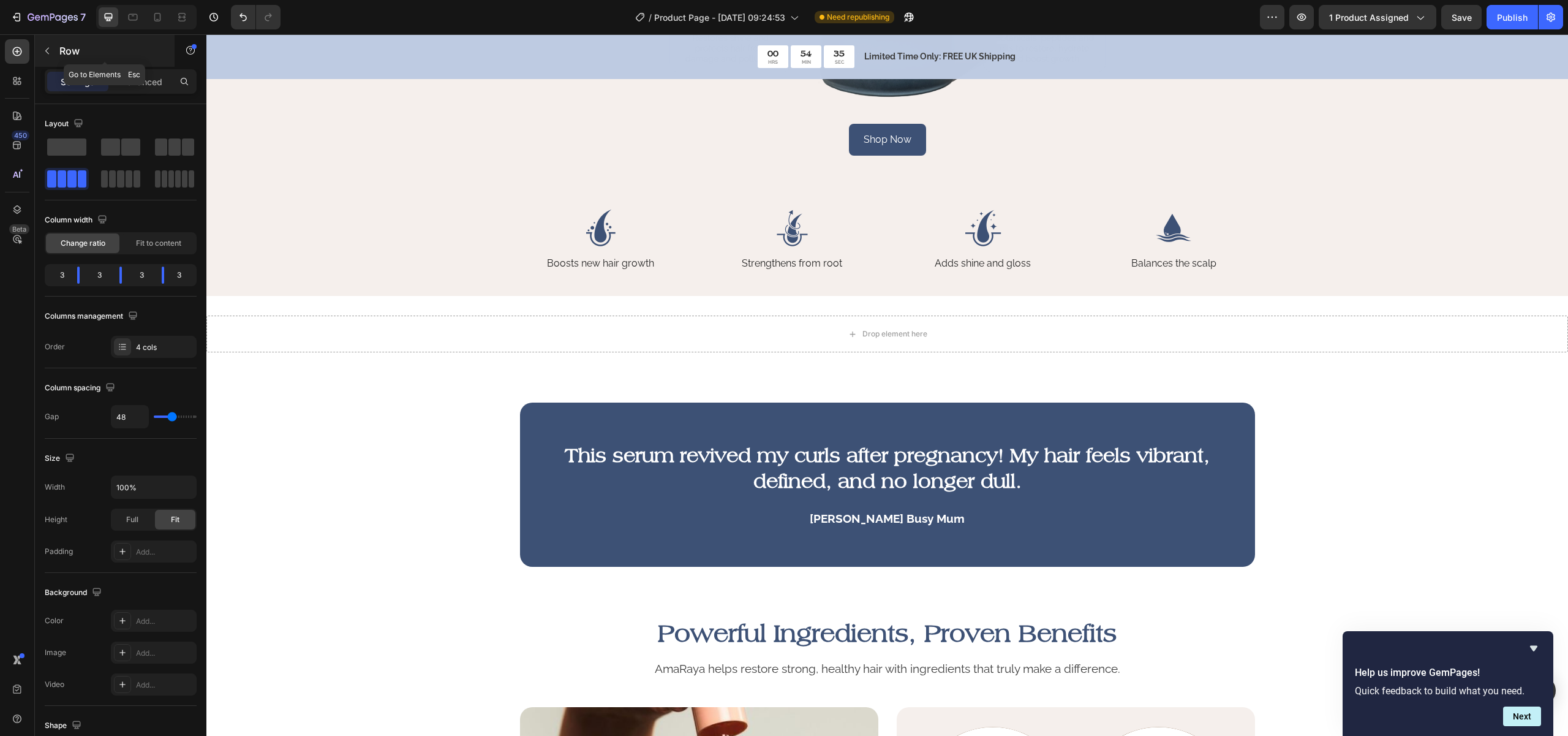
click at [52, 58] on button "button" at bounding box center [47, 51] width 20 height 20
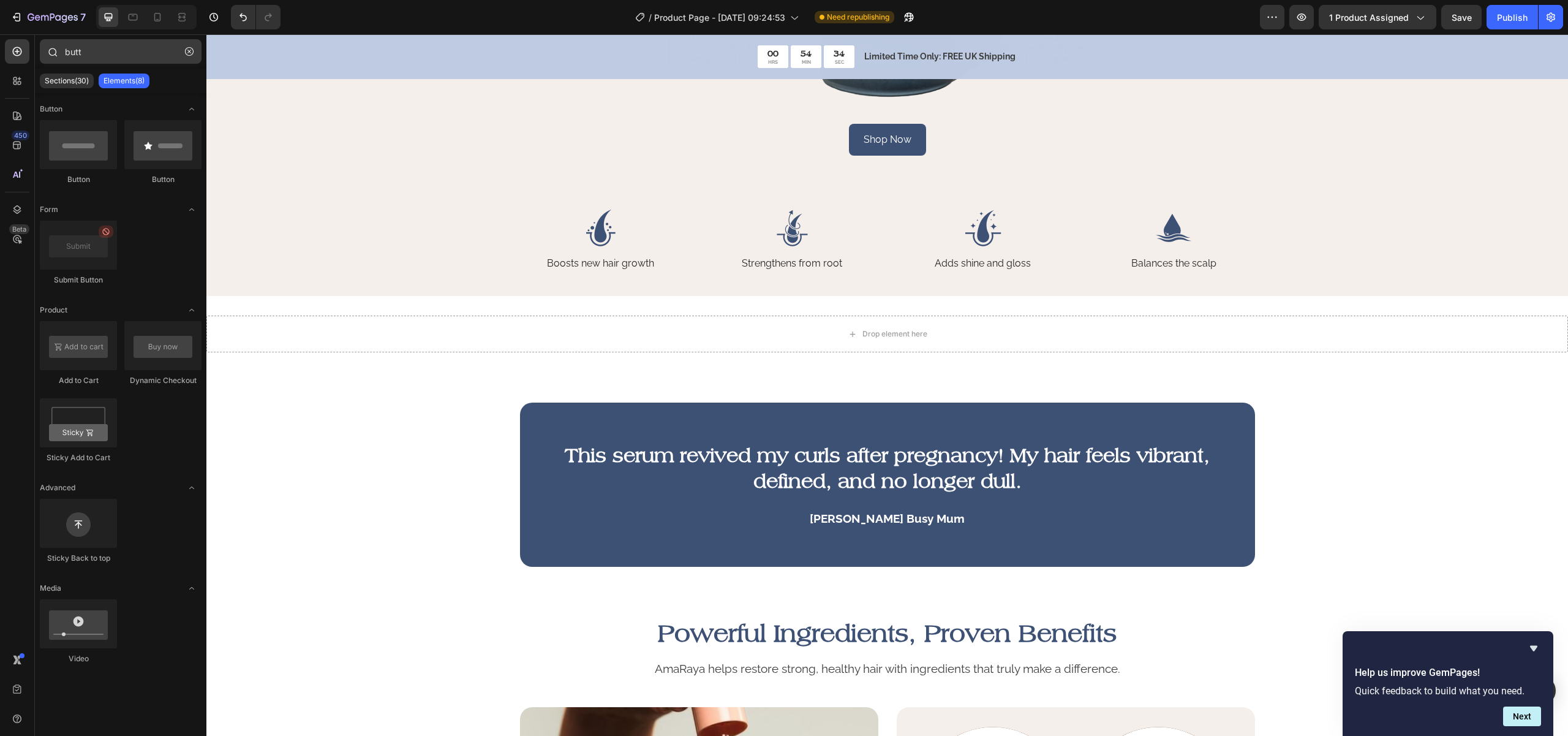
click at [193, 48] on button "button" at bounding box center [189, 51] width 20 height 20
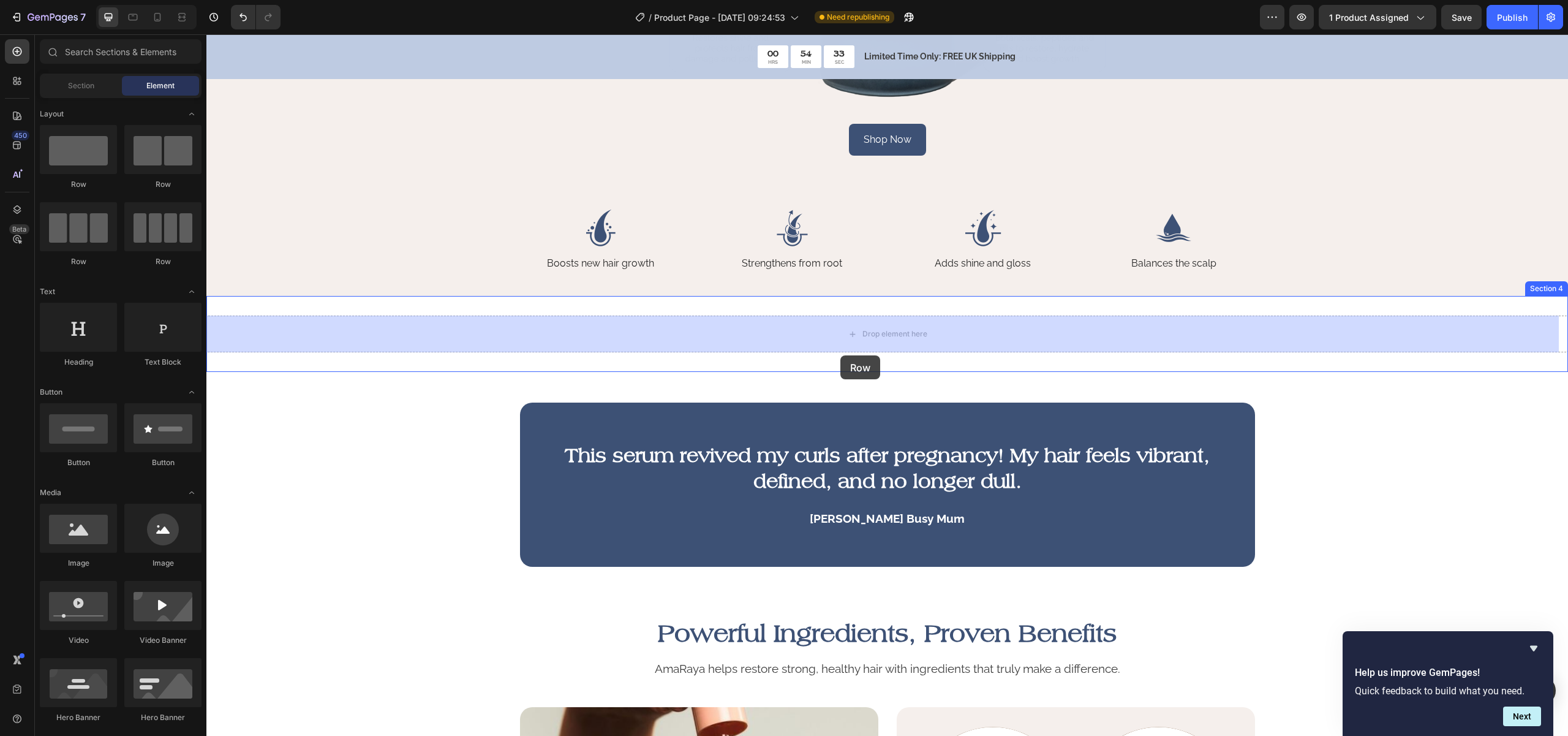
drag, startPoint x: 396, startPoint y: 185, endPoint x: 841, endPoint y: 355, distance: 476.4
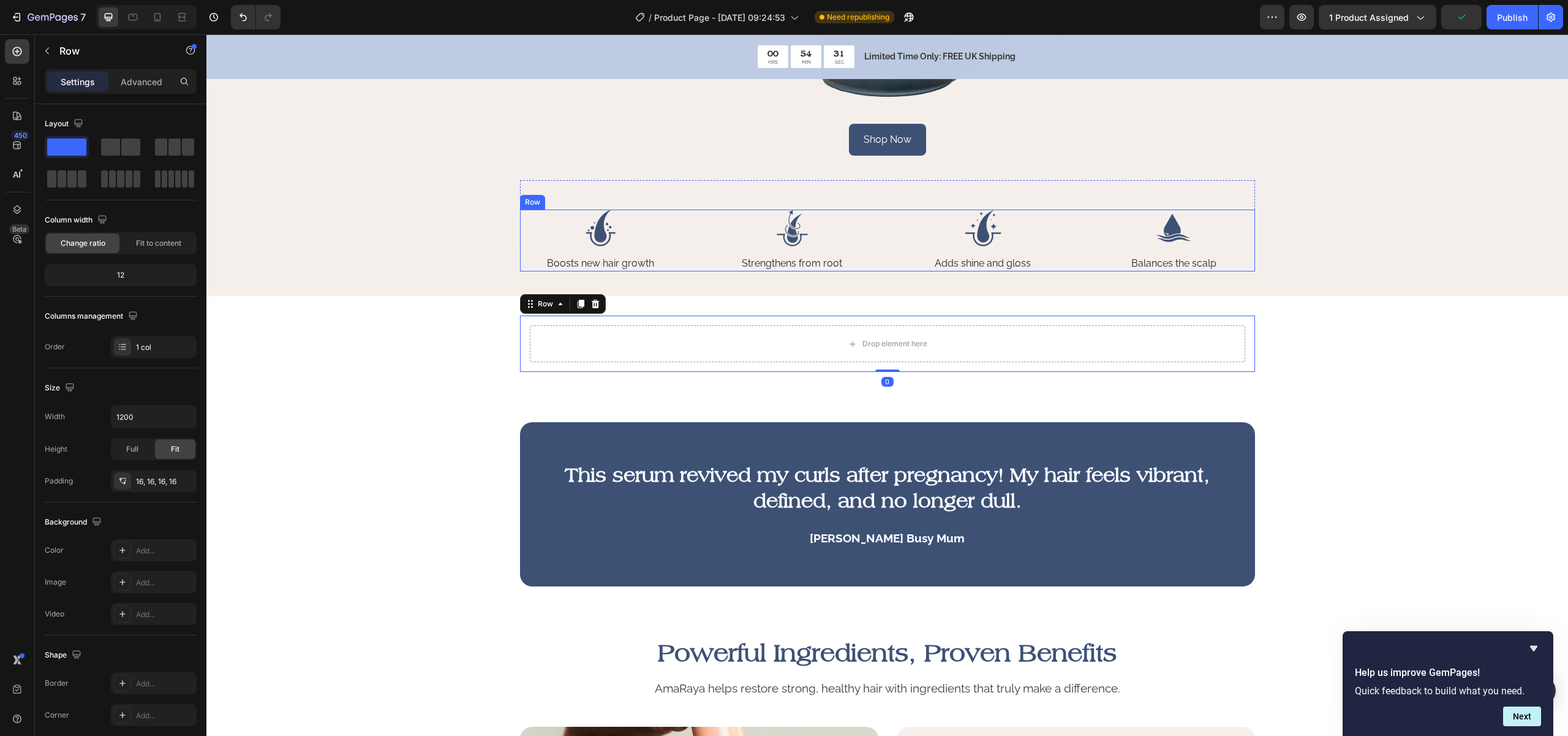
click at [687, 236] on div "Image Boosts new hair growth Text Block Image Strengthens from root Text Block …" at bounding box center [888, 241] width 735 height 62
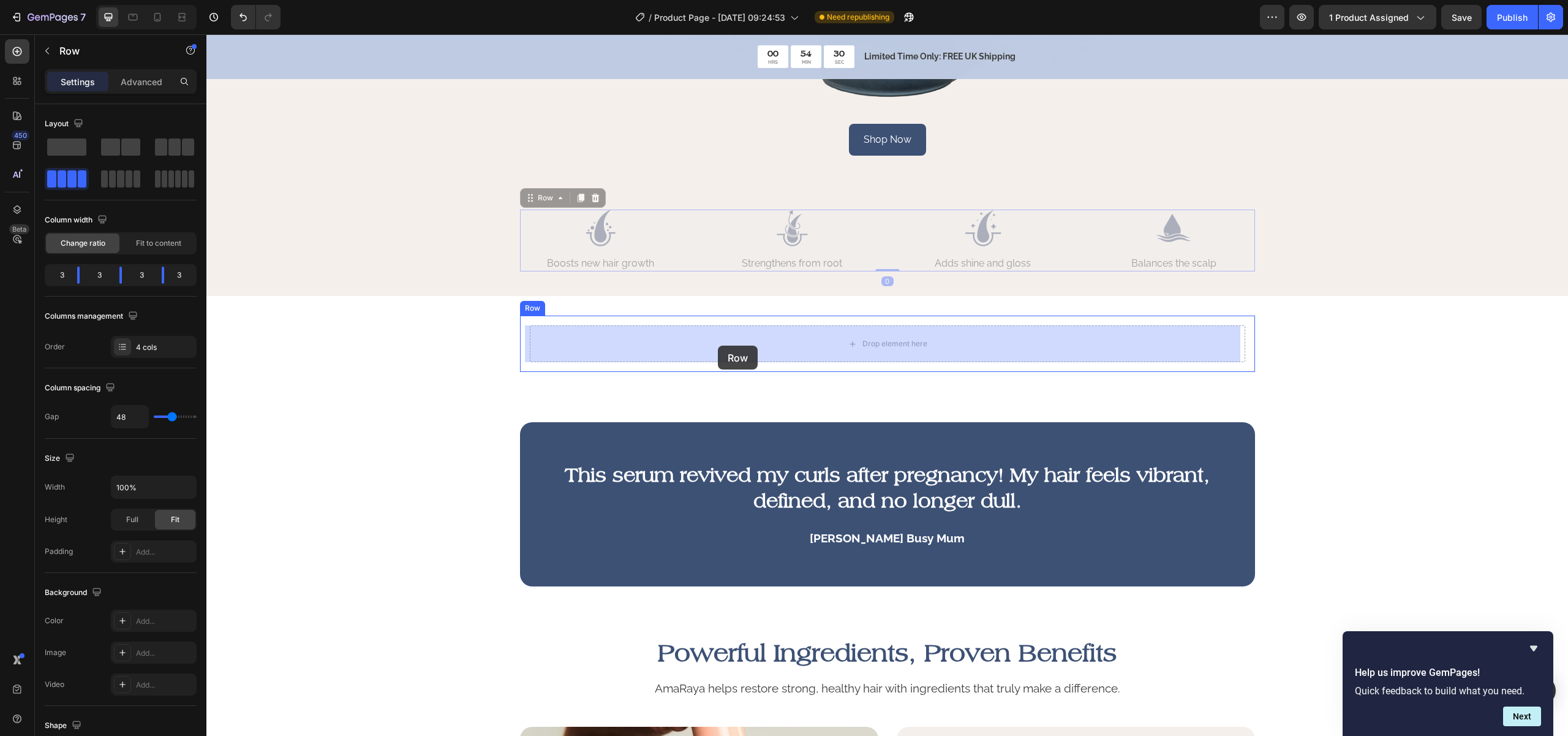
drag, startPoint x: 537, startPoint y: 211, endPoint x: 718, endPoint y: 345, distance: 225.2
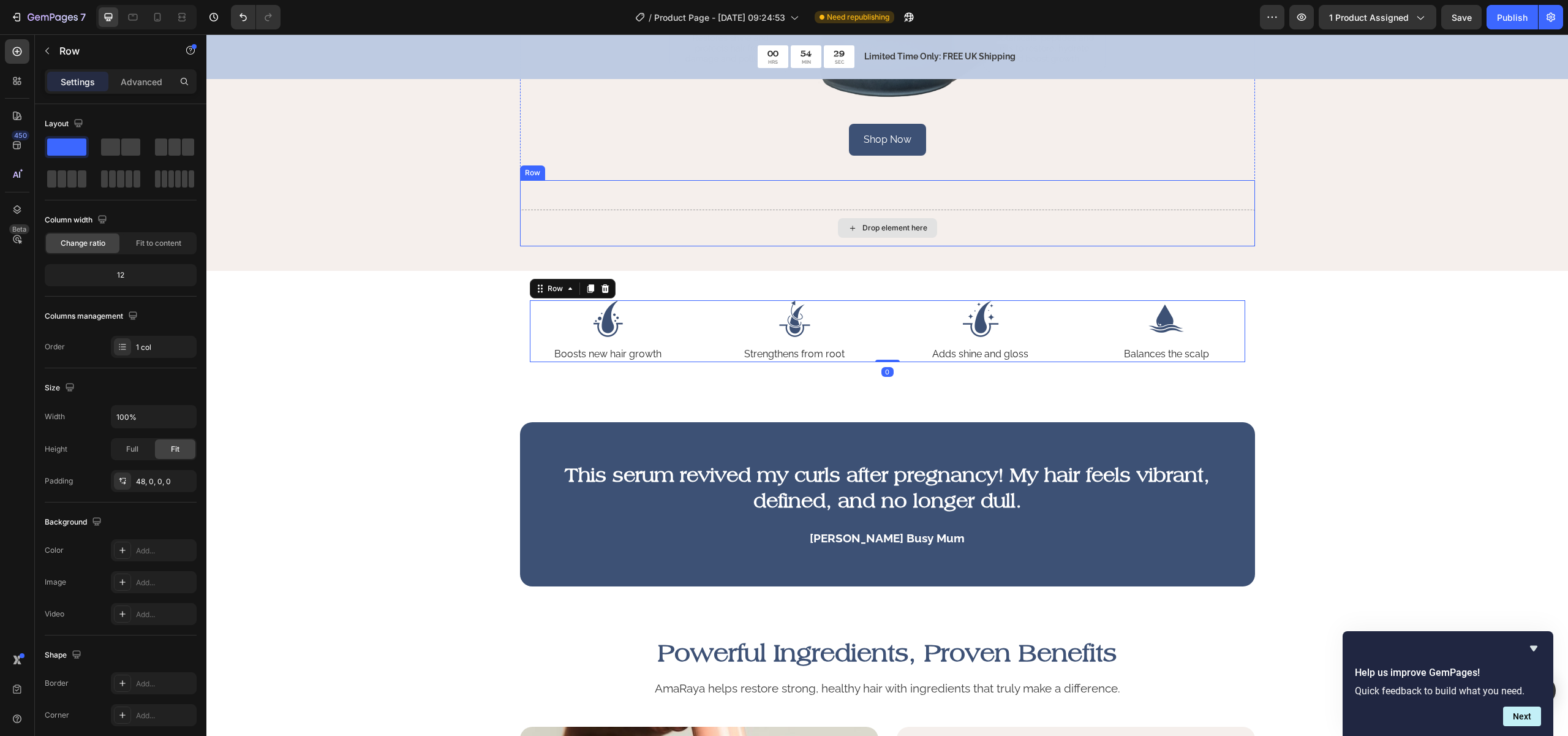
click at [577, 215] on div "Drop element here" at bounding box center [888, 228] width 735 height 37
click at [592, 165] on icon at bounding box center [595, 168] width 10 height 10
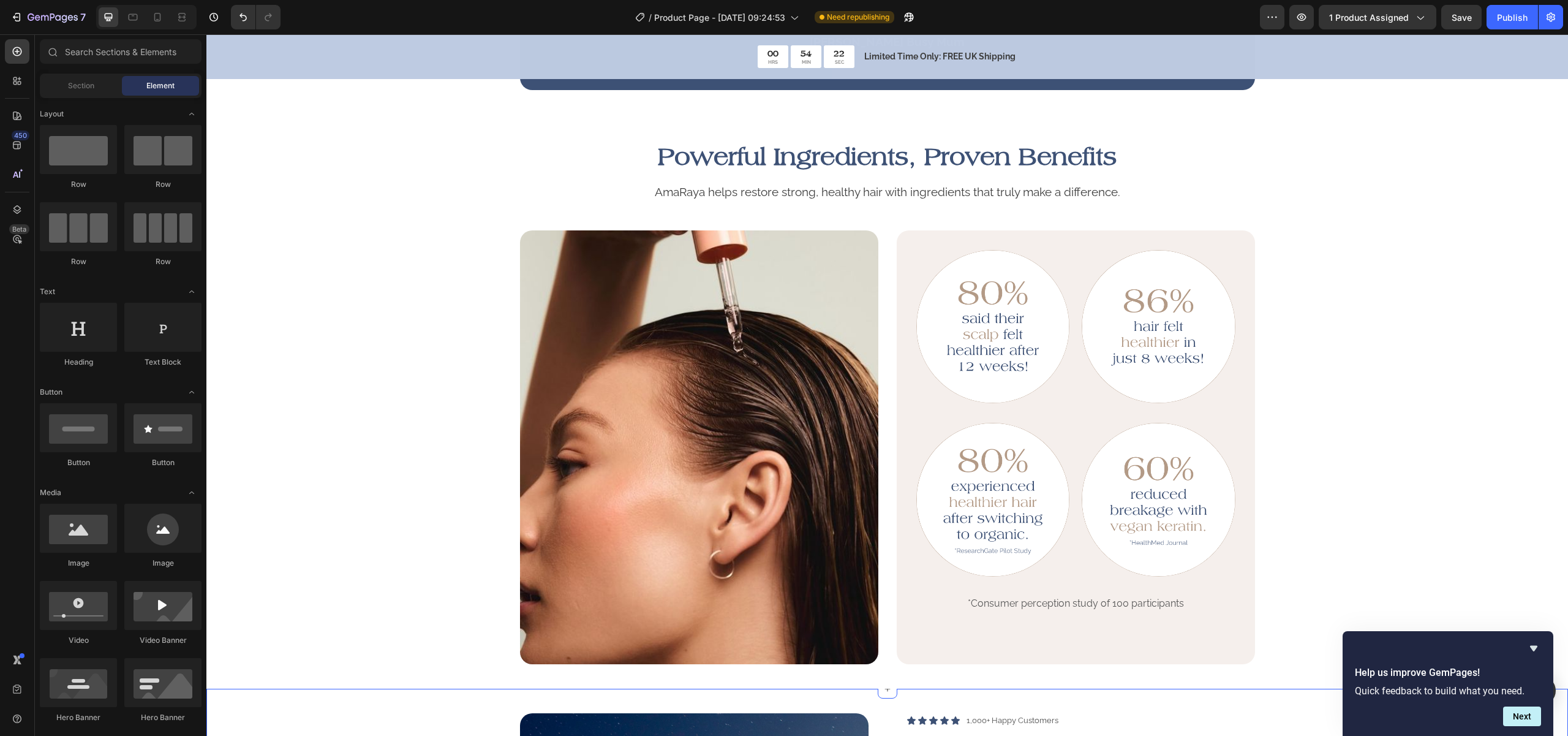
scroll to position [1445, 0]
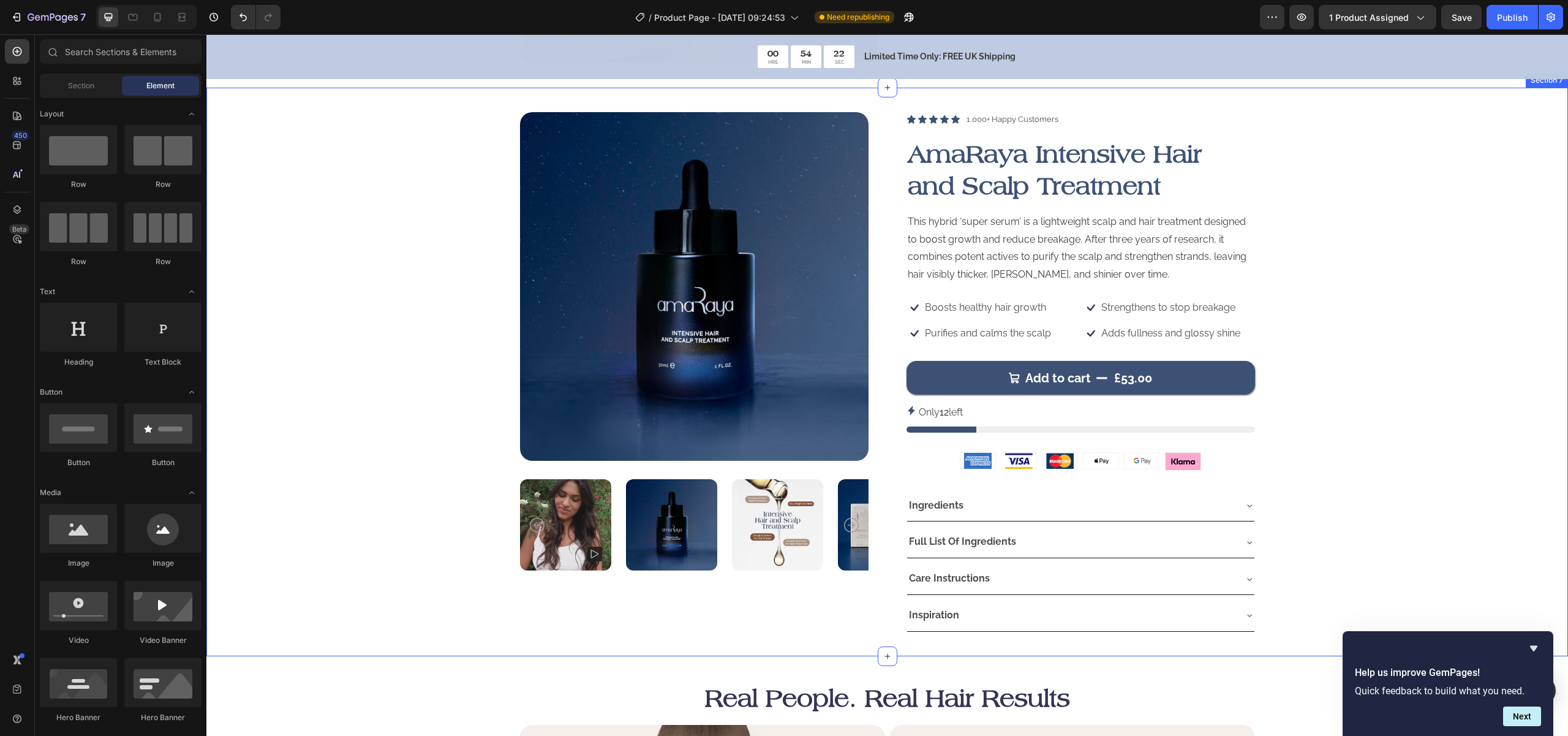
click at [1461, 354] on div "Product Images Icon Icon Icon Icon Icon Icon List 1,000+ Happy Customers Text B…" at bounding box center [887, 371] width 1337 height 519
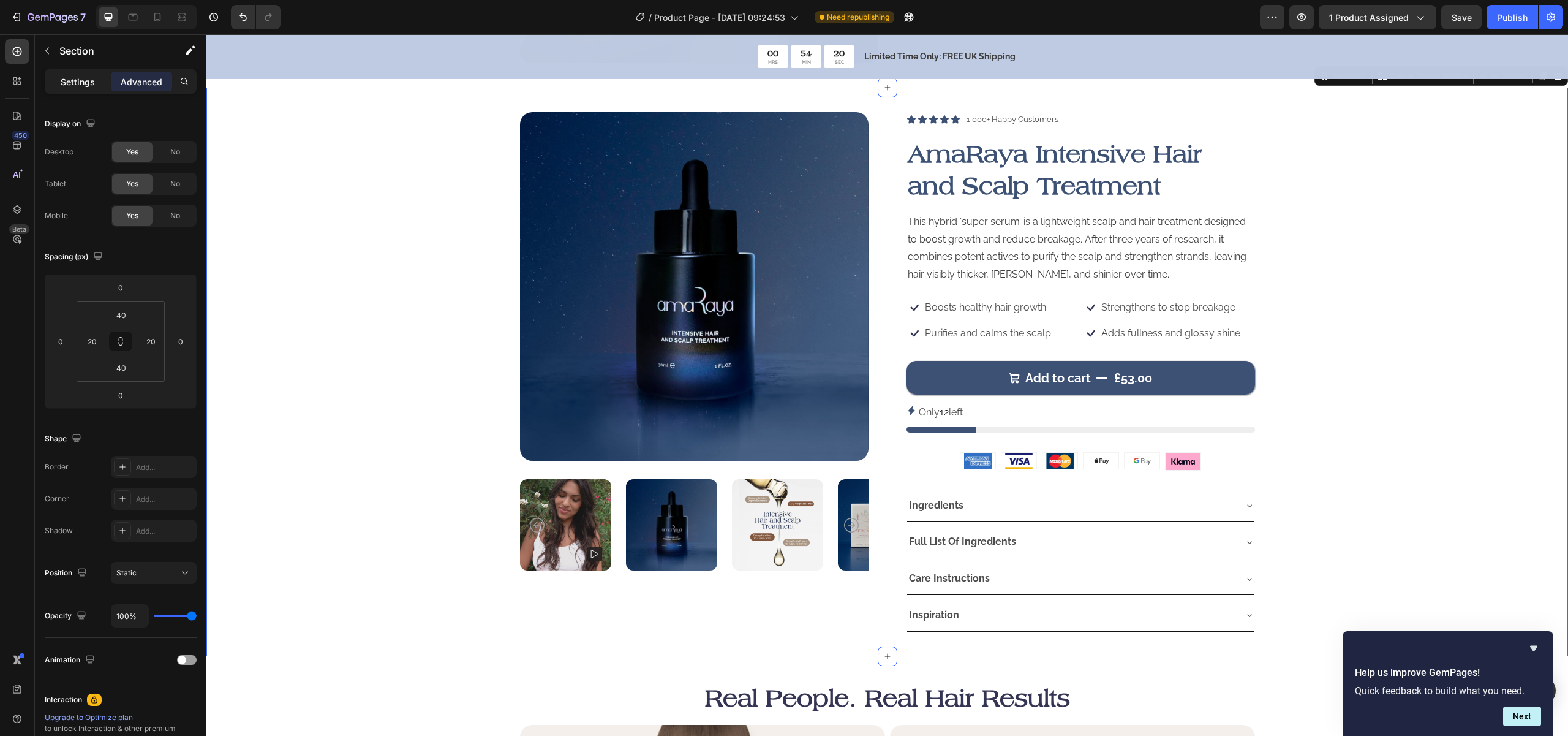
click at [67, 73] on div "Settings" at bounding box center [77, 81] width 61 height 20
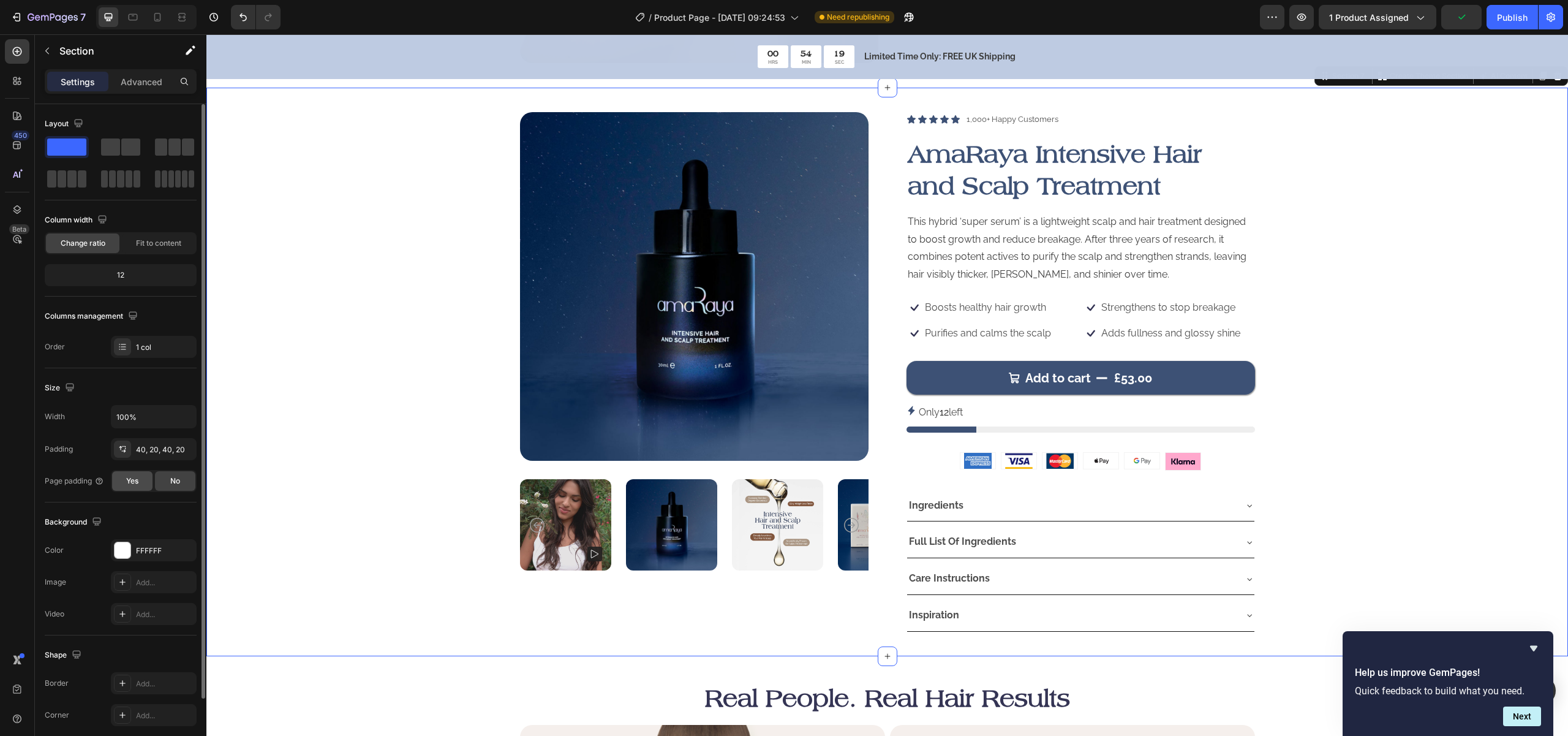
scroll to position [3, 0]
click at [124, 544] on div at bounding box center [122, 548] width 16 height 16
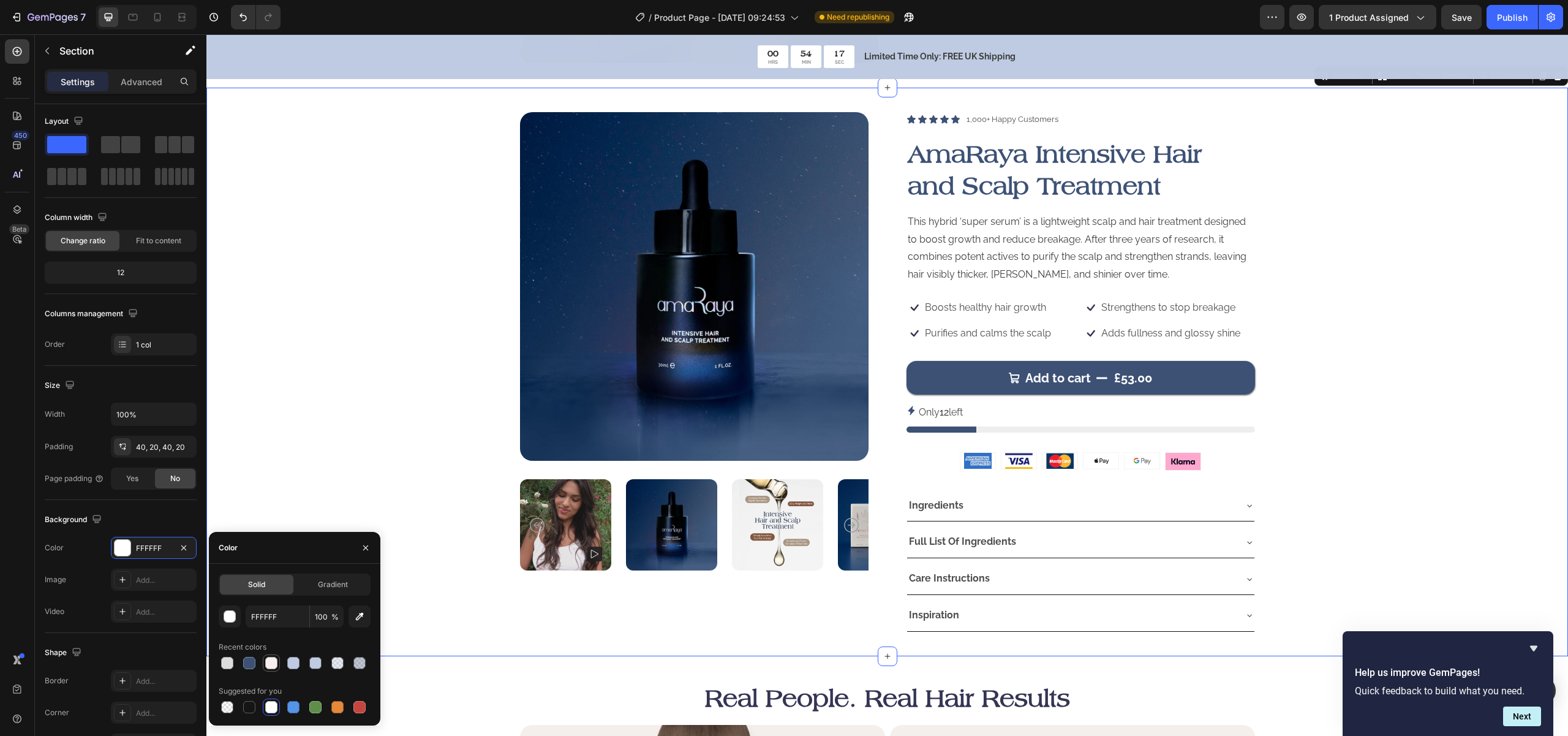
click at [272, 661] on div at bounding box center [271, 662] width 12 height 12
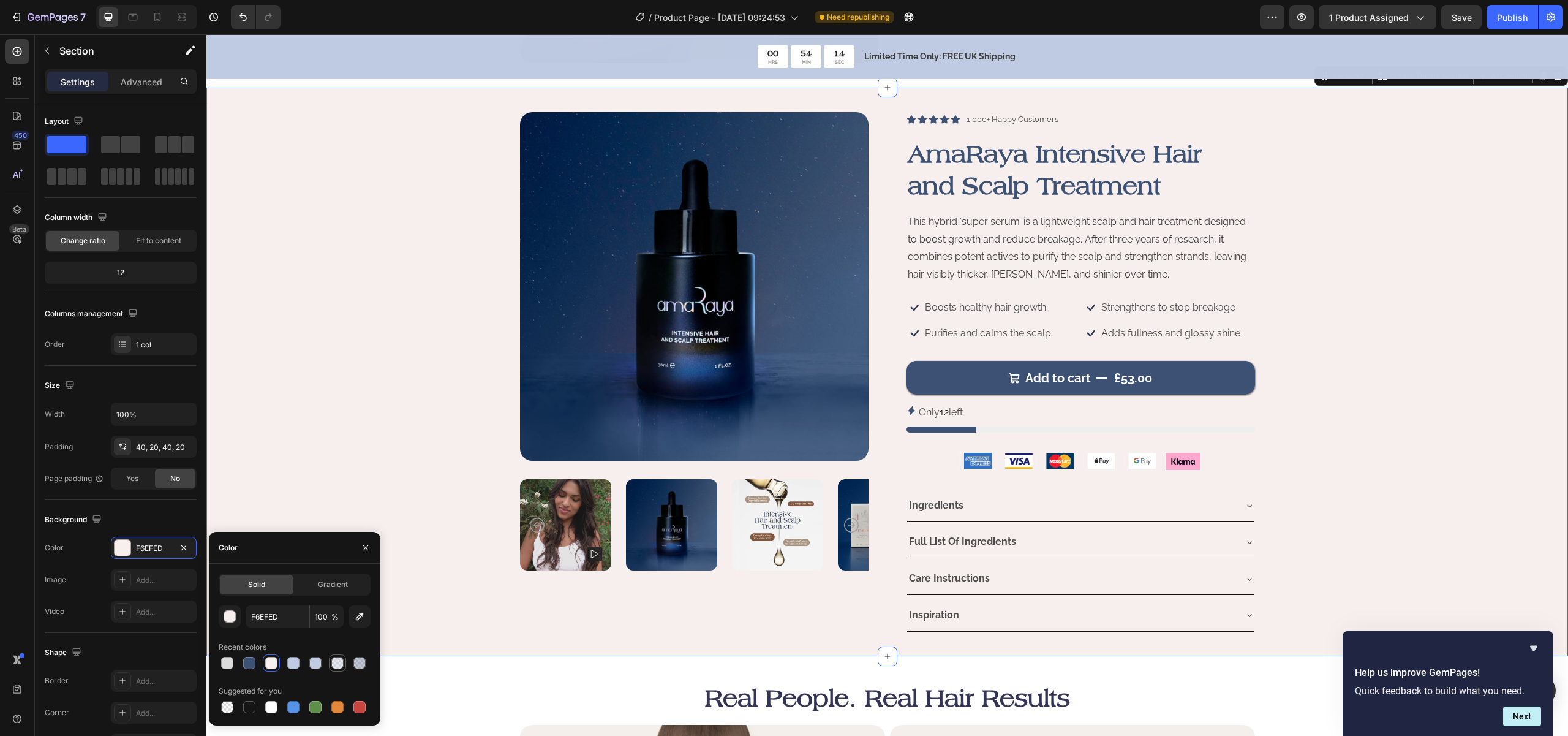
click at [340, 665] on div at bounding box center [337, 662] width 12 height 12
type input "BECBE2"
type input "40"
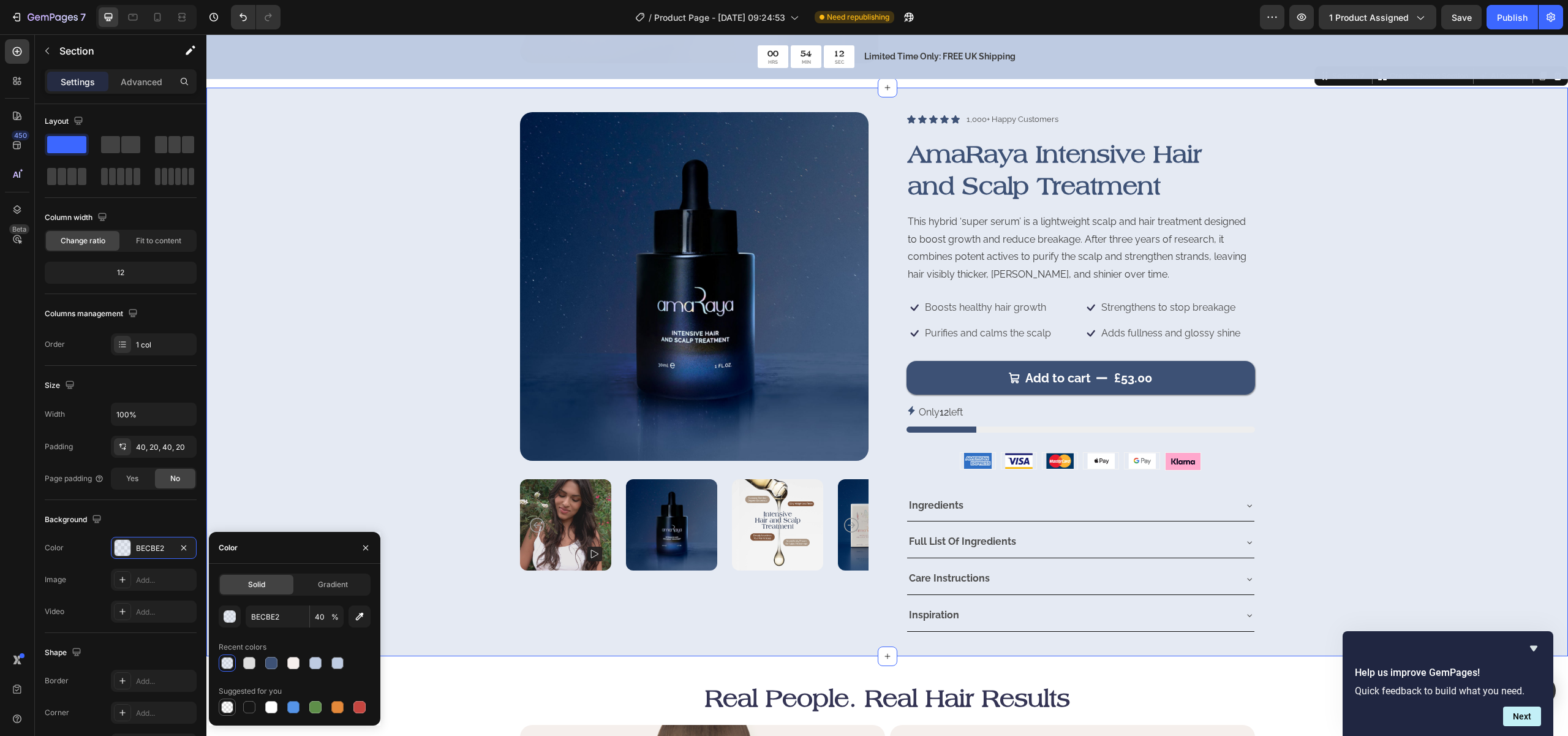
click at [227, 709] on div at bounding box center [227, 707] width 12 height 12
type input "000000"
type input "0"
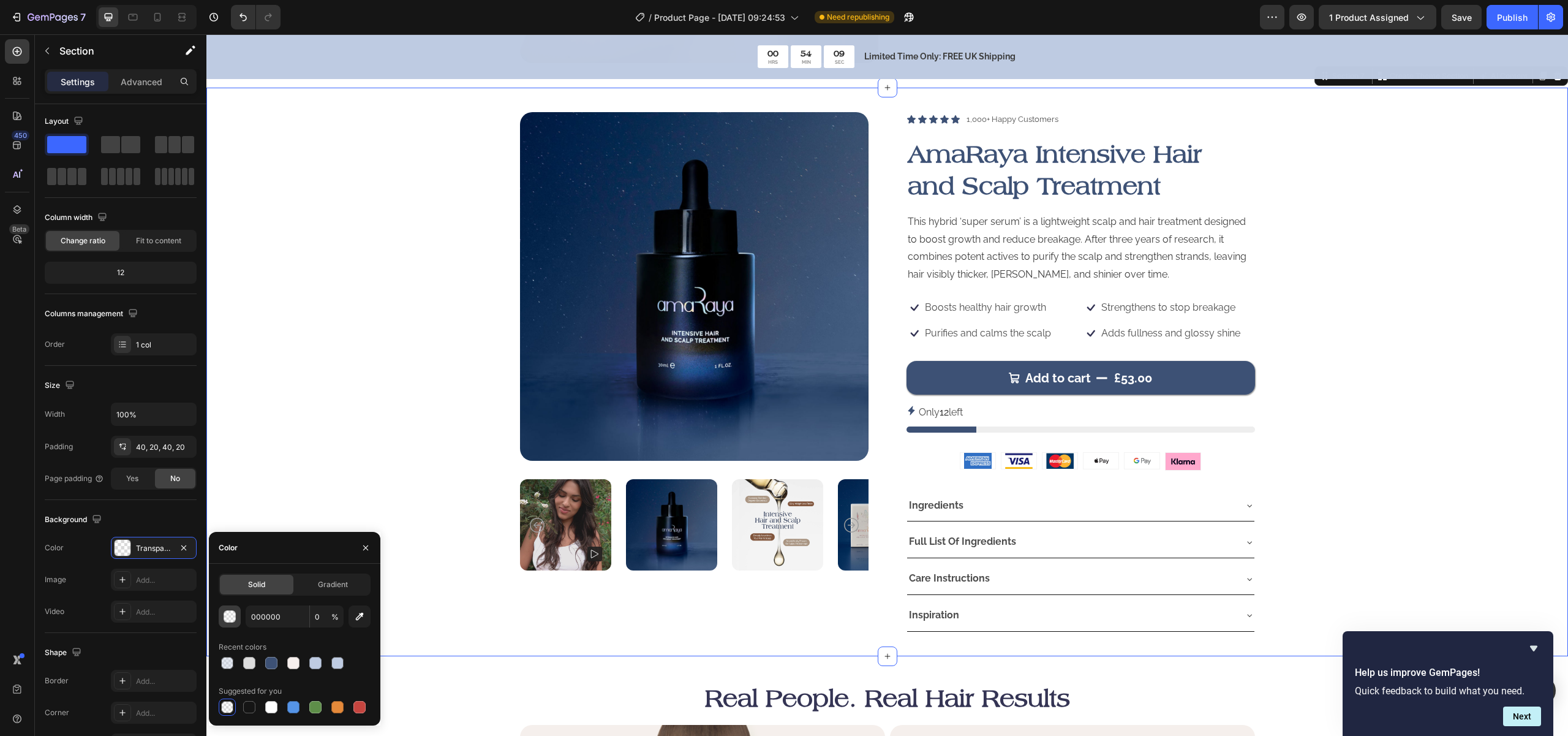
click at [231, 617] on div "button" at bounding box center [230, 617] width 12 height 12
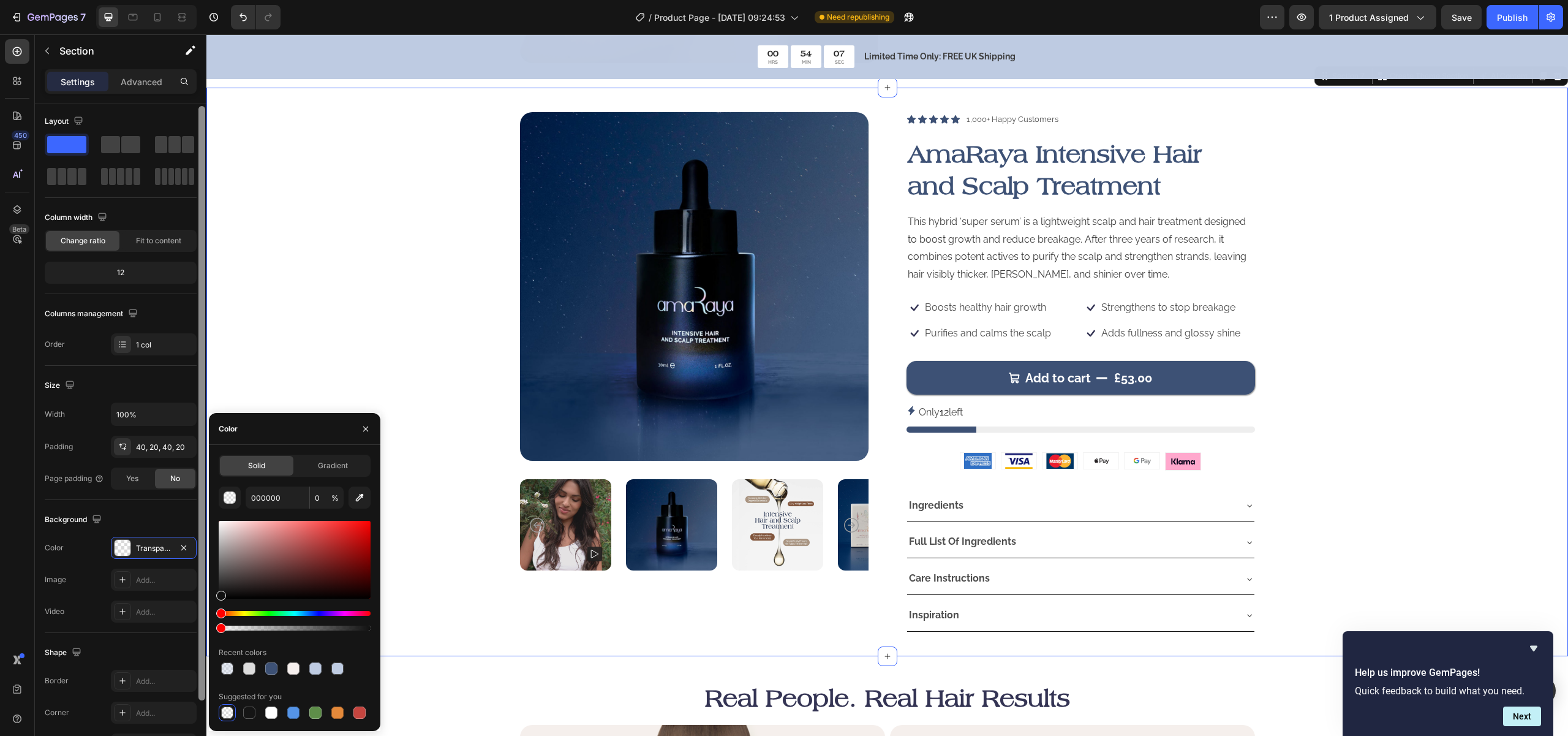
click at [206, 593] on div "450 Beta Sections(30) Elements(84) Section Element Hero Section Product Detail …" at bounding box center [103, 385] width 207 height 702
click at [210, 590] on div "Solid Gradient 111111 0 % Recent colors Suggested for you" at bounding box center [295, 588] width 172 height 267
type input "2D2D2D"
click at [321, 498] on input "0" at bounding box center [326, 498] width 34 height 22
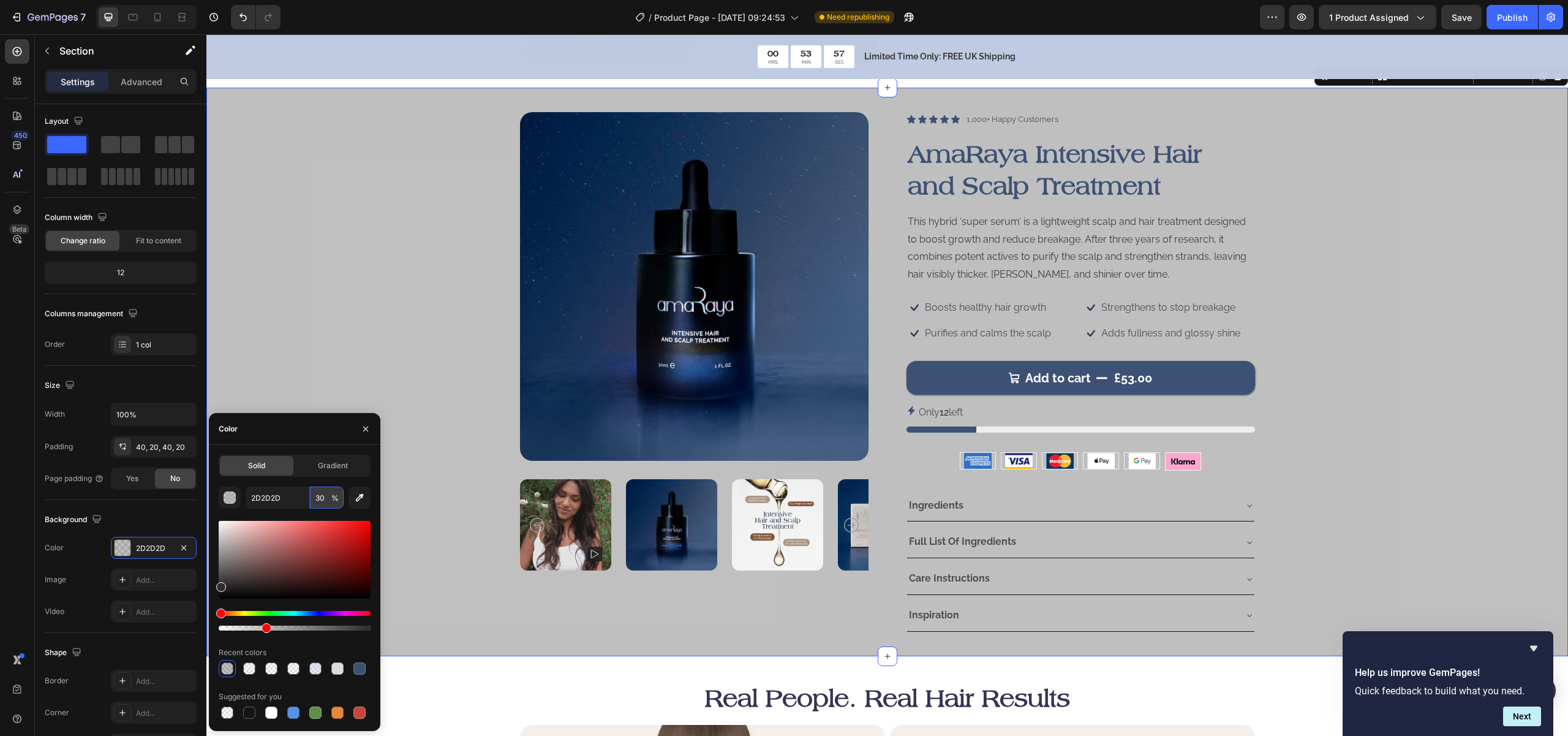
click at [321, 494] on input "30" at bounding box center [326, 498] width 34 height 22
type input "5"
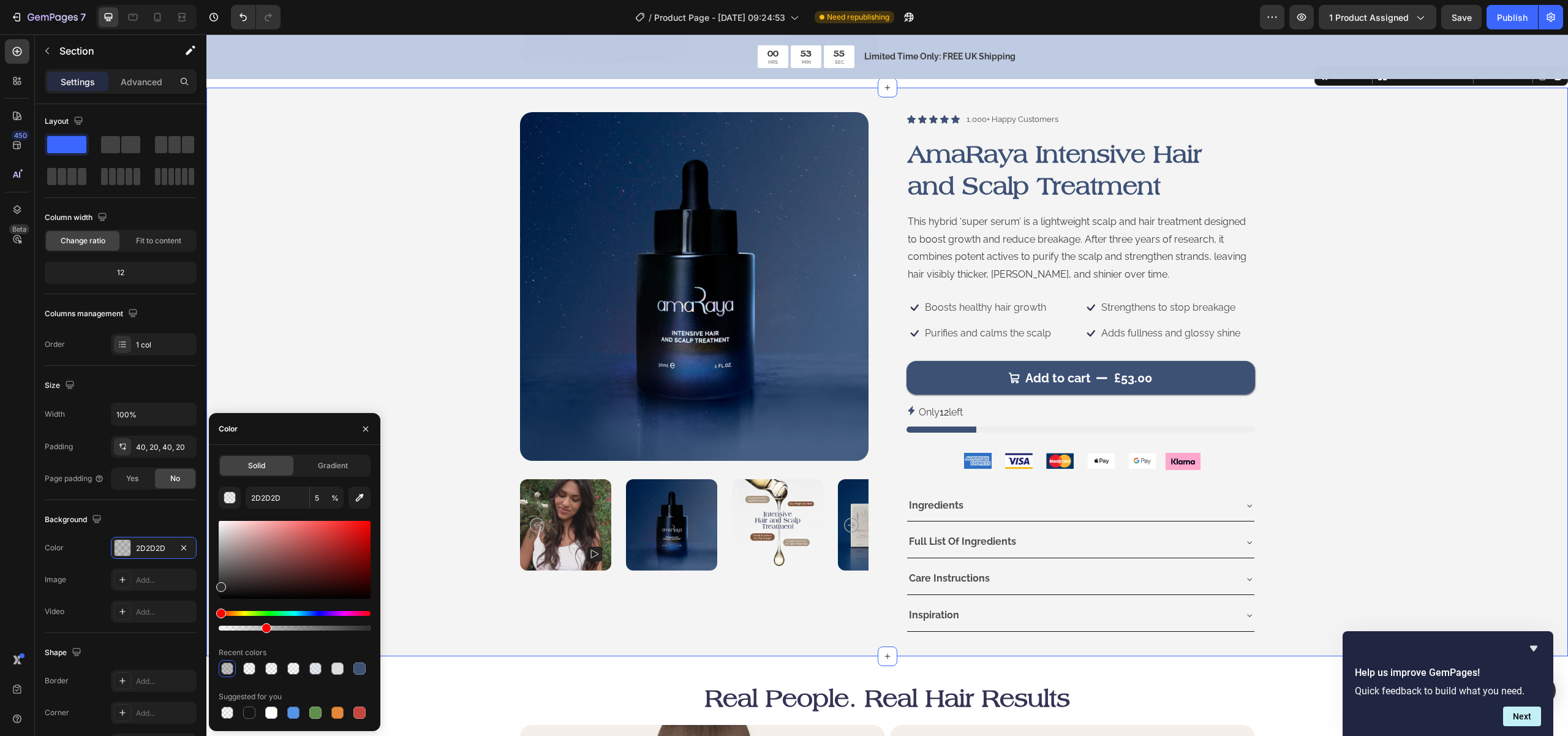
click at [365, 334] on div "Product Images Icon Icon Icon Icon Icon Icon List 1,000+ Happy Customers Text B…" at bounding box center [887, 371] width 1337 height 519
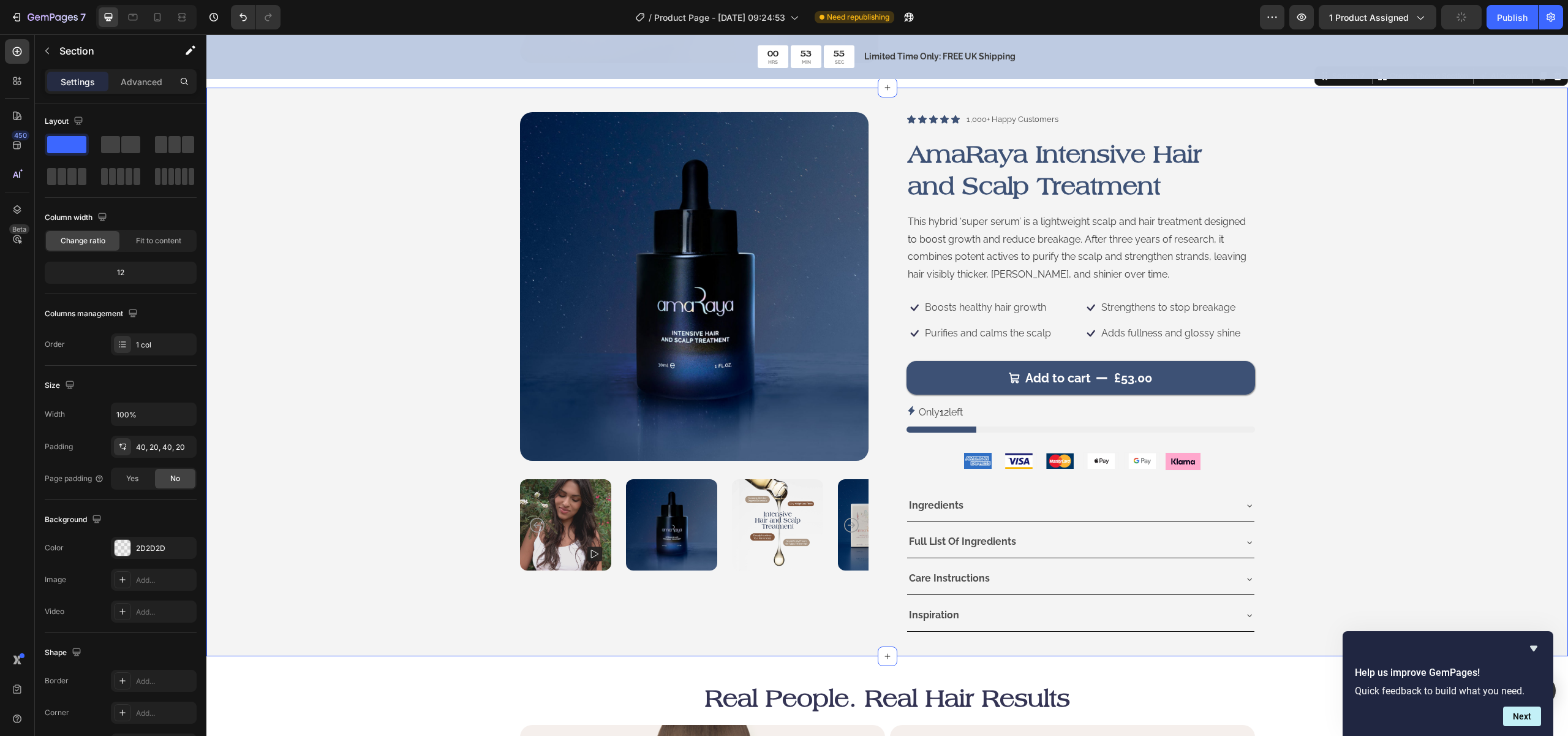
click at [365, 334] on div "Product Images Icon Icon Icon Icon Icon Icon List 1,000+ Happy Customers Text B…" at bounding box center [887, 371] width 1337 height 519
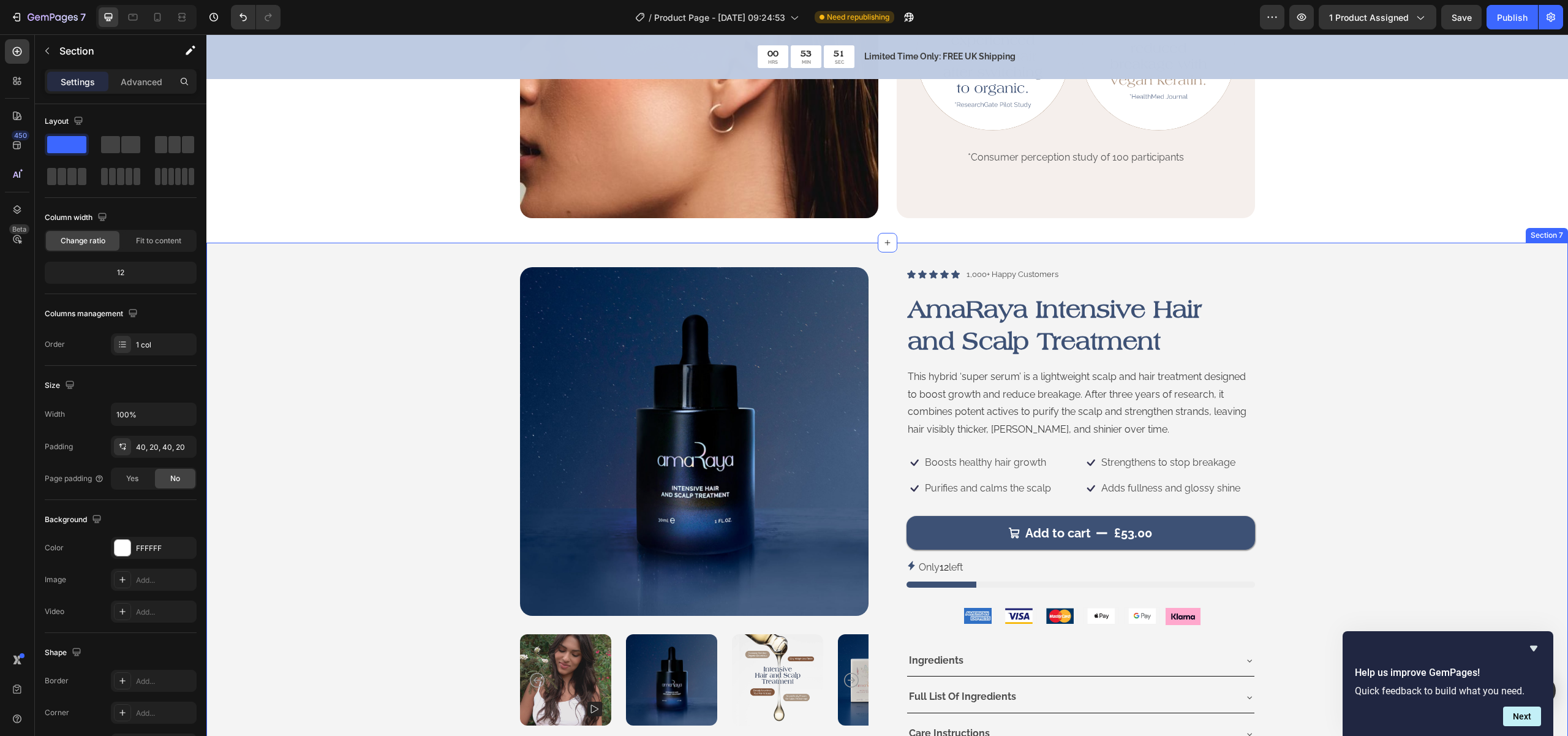
scroll to position [1438, 0]
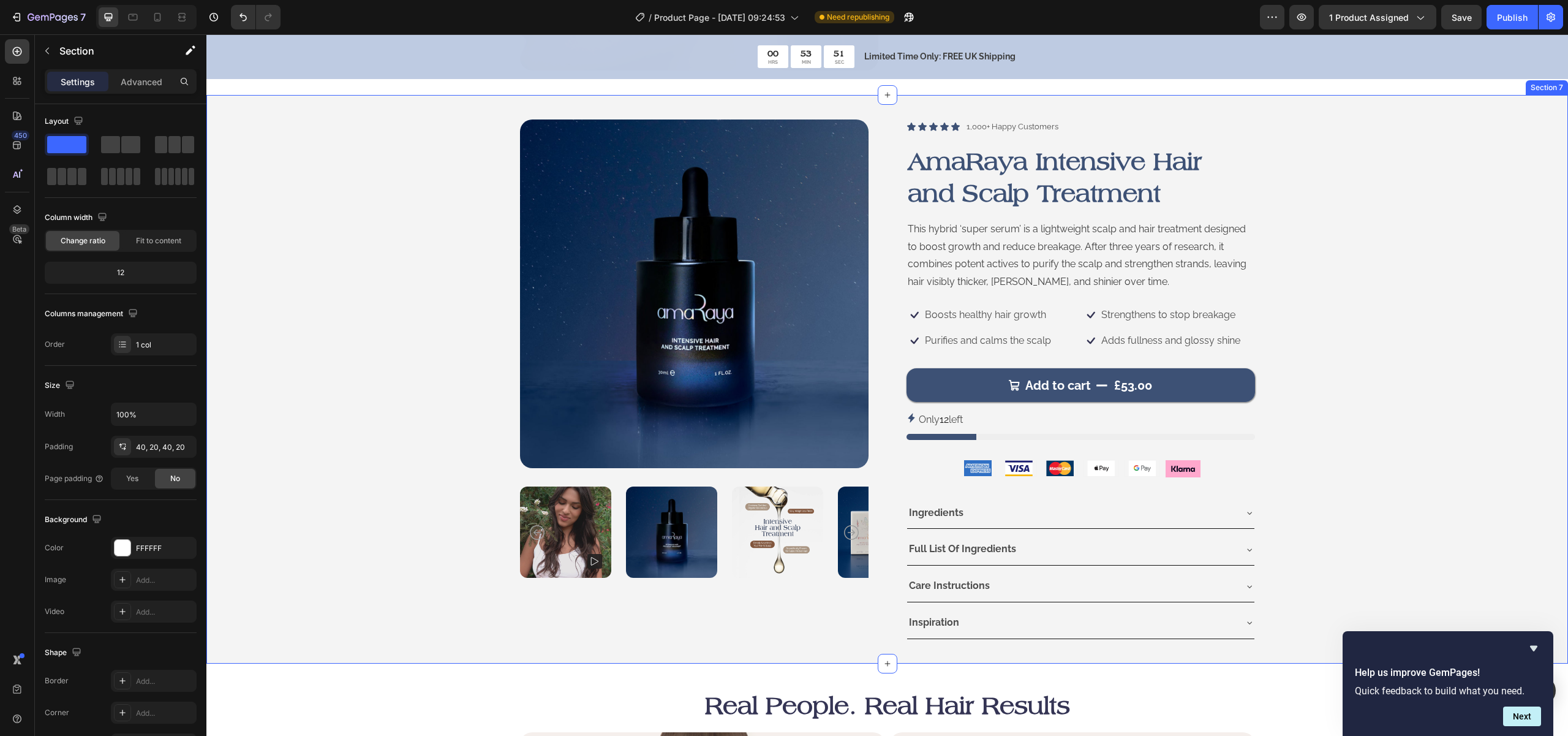
click at [329, 349] on div "Product Images Icon Icon Icon Icon Icon Icon List 1,000+ Happy Customers Text B…" at bounding box center [887, 379] width 1337 height 519
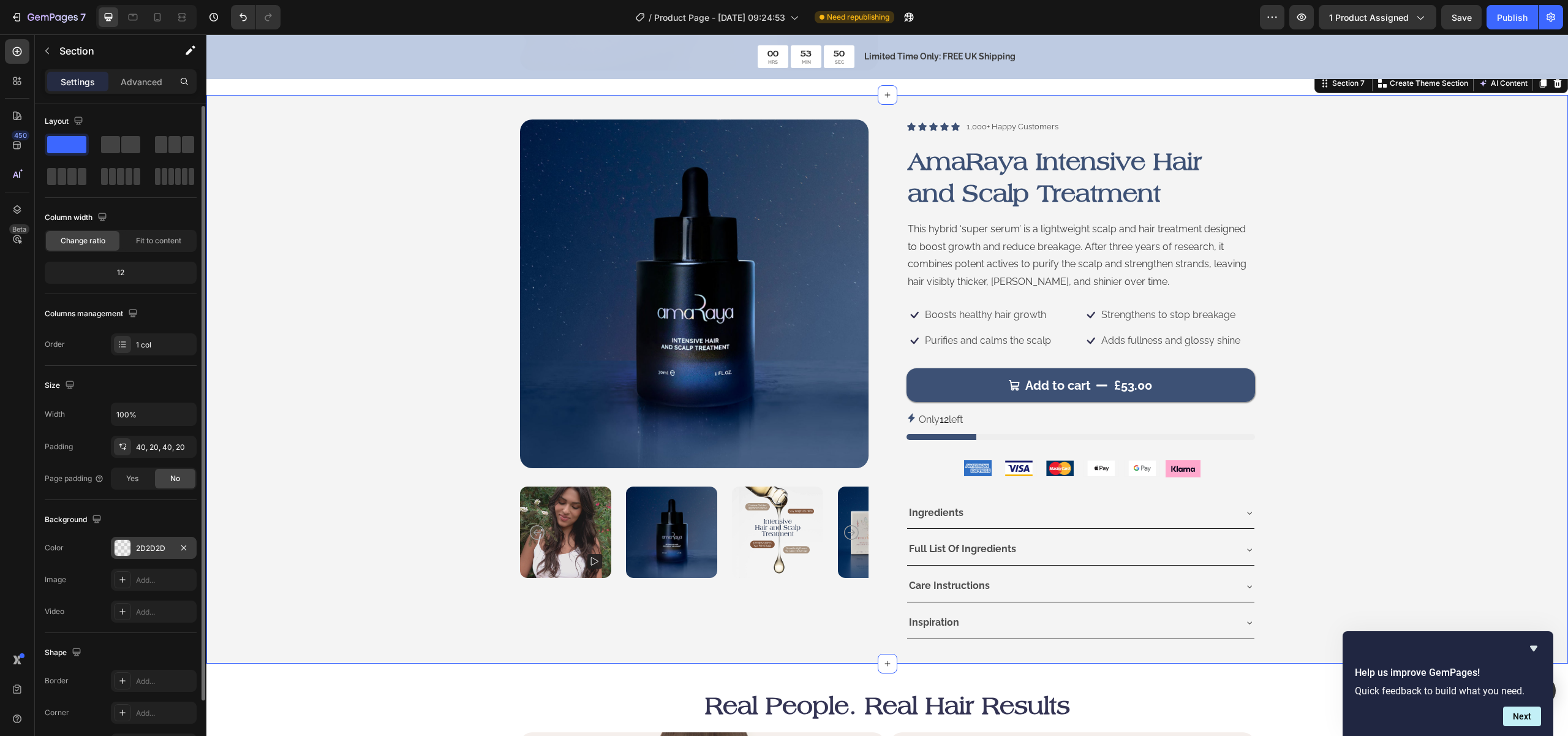
click at [119, 549] on div at bounding box center [122, 548] width 16 height 16
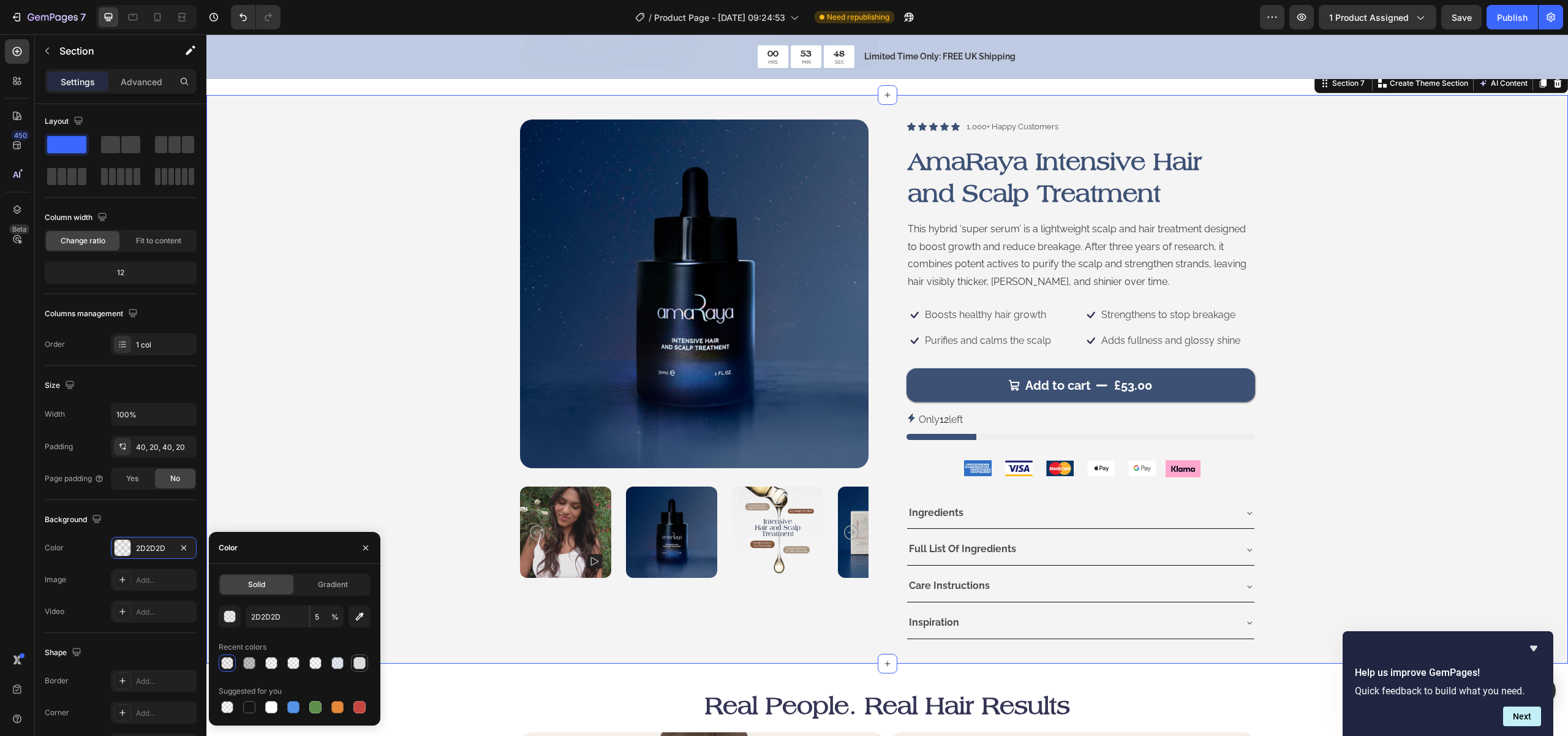
click at [359, 668] on div at bounding box center [359, 662] width 12 height 12
type input "DDDDDD"
type input "100"
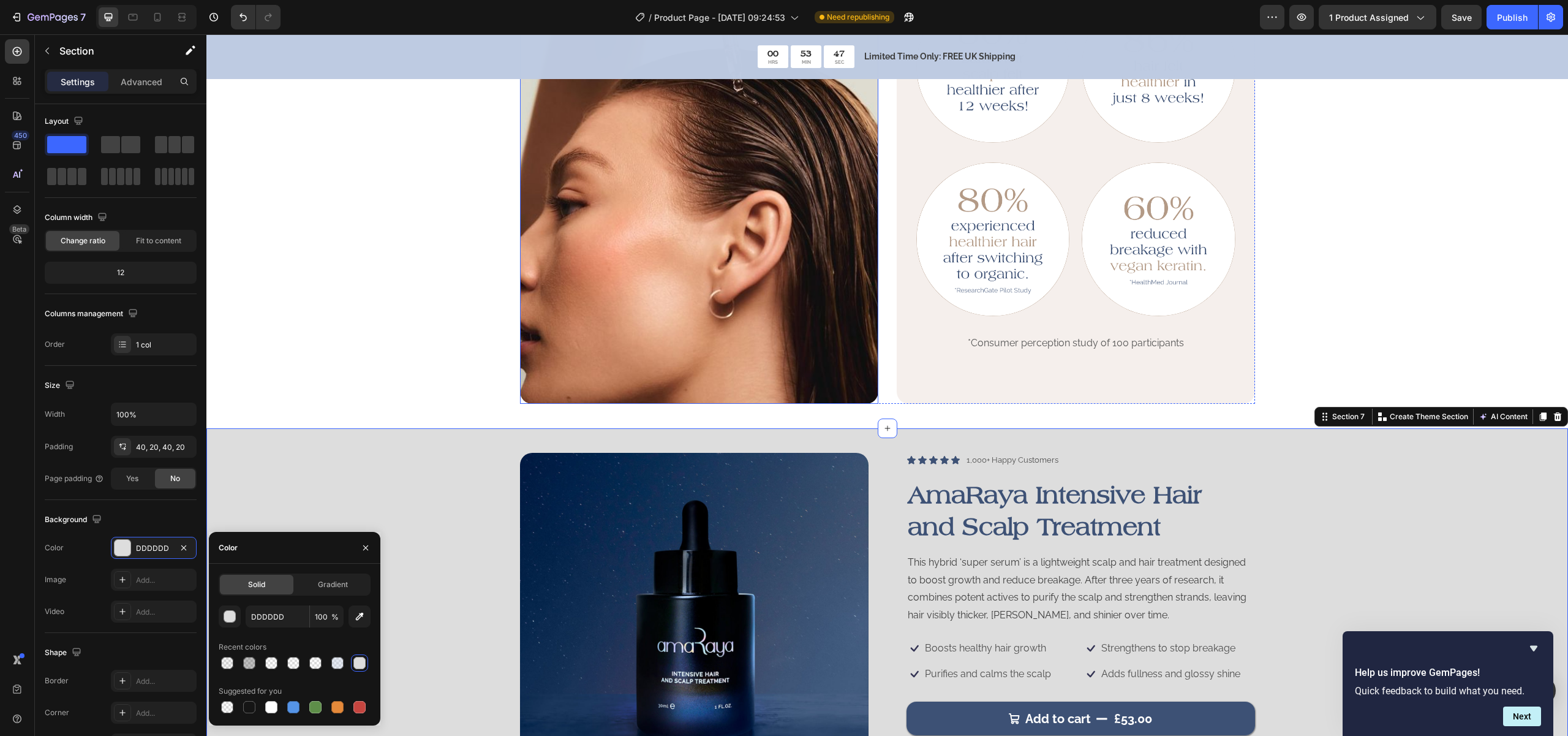
scroll to position [846, 0]
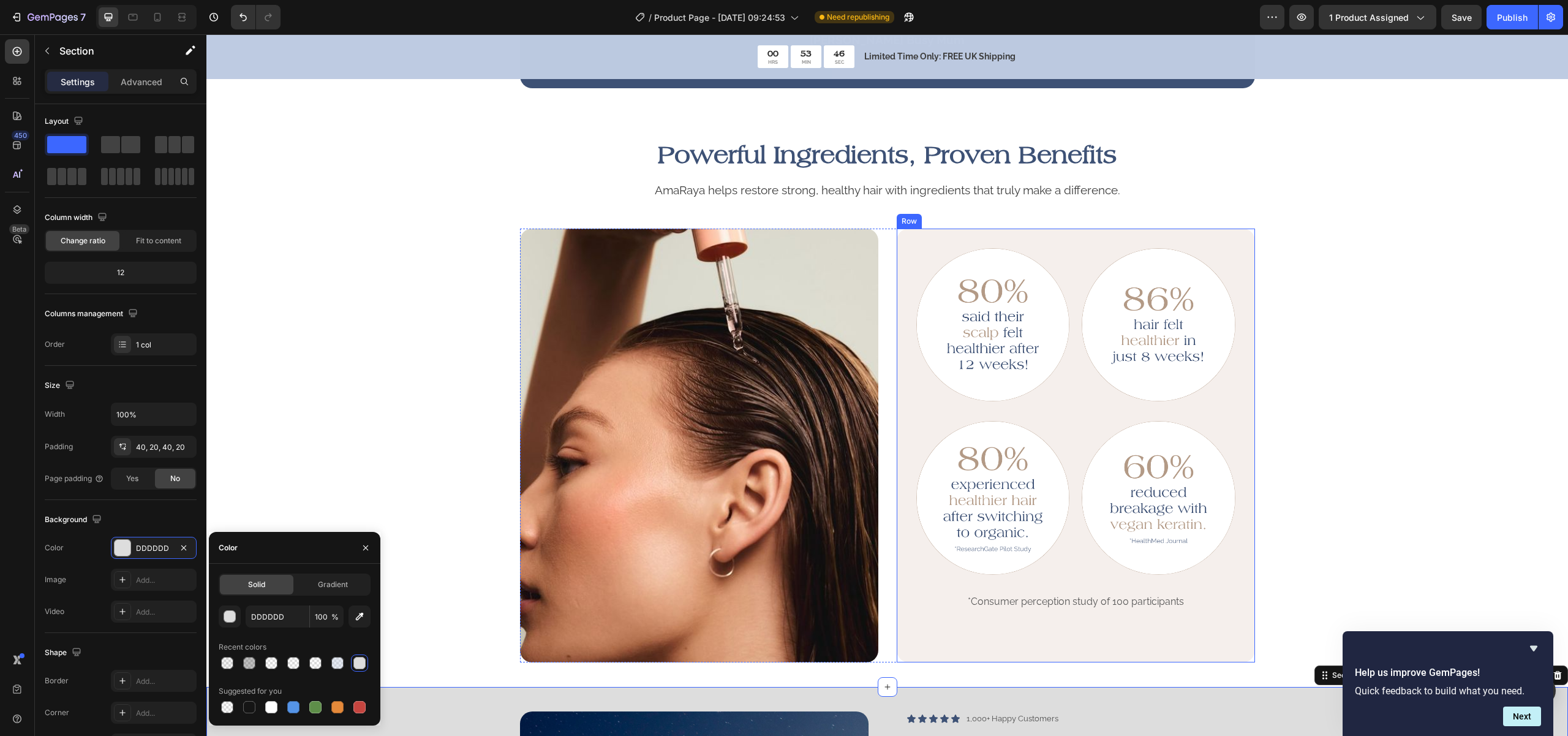
click at [884, 401] on div "Image Image Row Image Image Row *Consumer perception study of 100 participants …" at bounding box center [888, 446] width 735 height 434
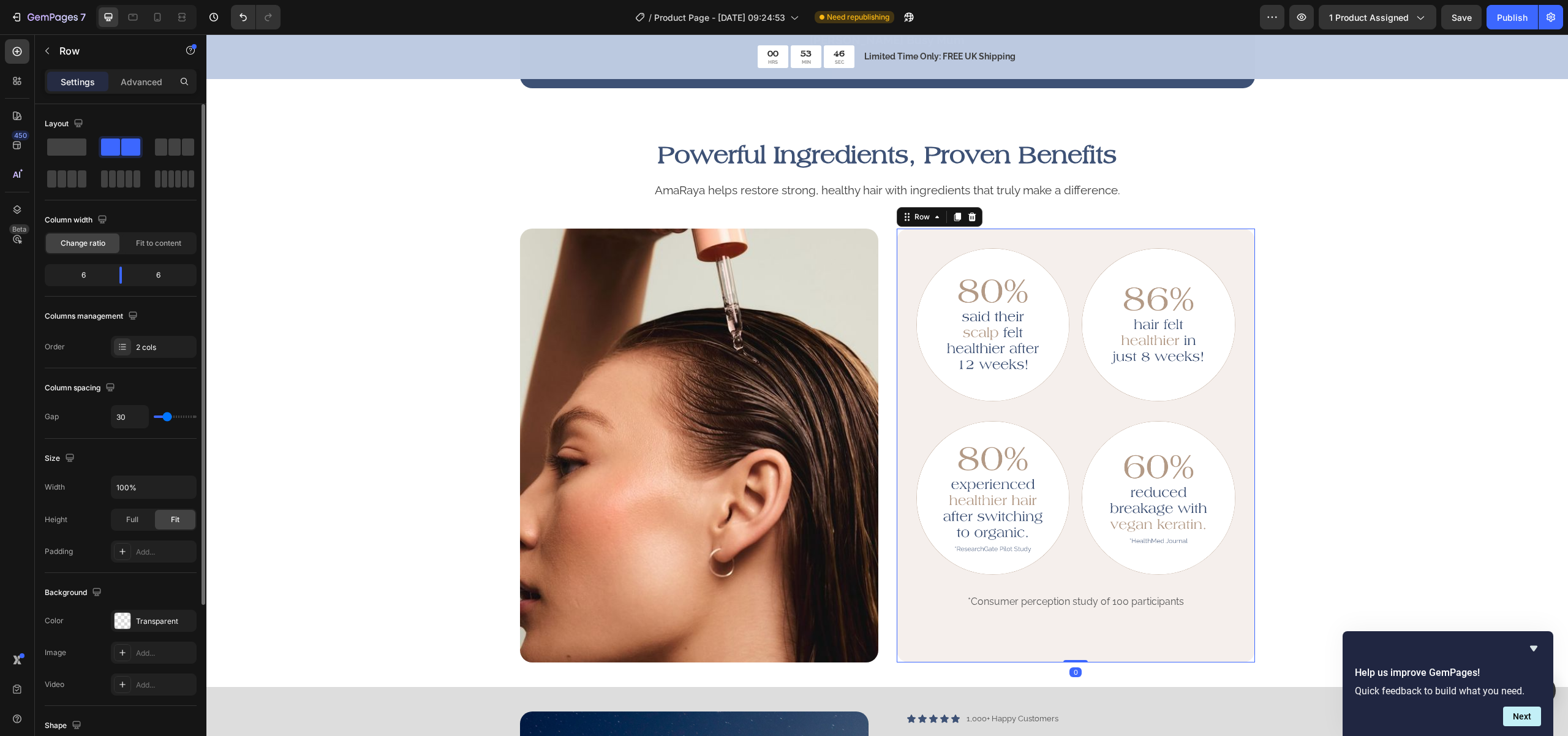
click at [916, 407] on div "Image Image Row Image Image Row *Consumer perception study of 100 participants …" at bounding box center [1076, 446] width 319 height 396
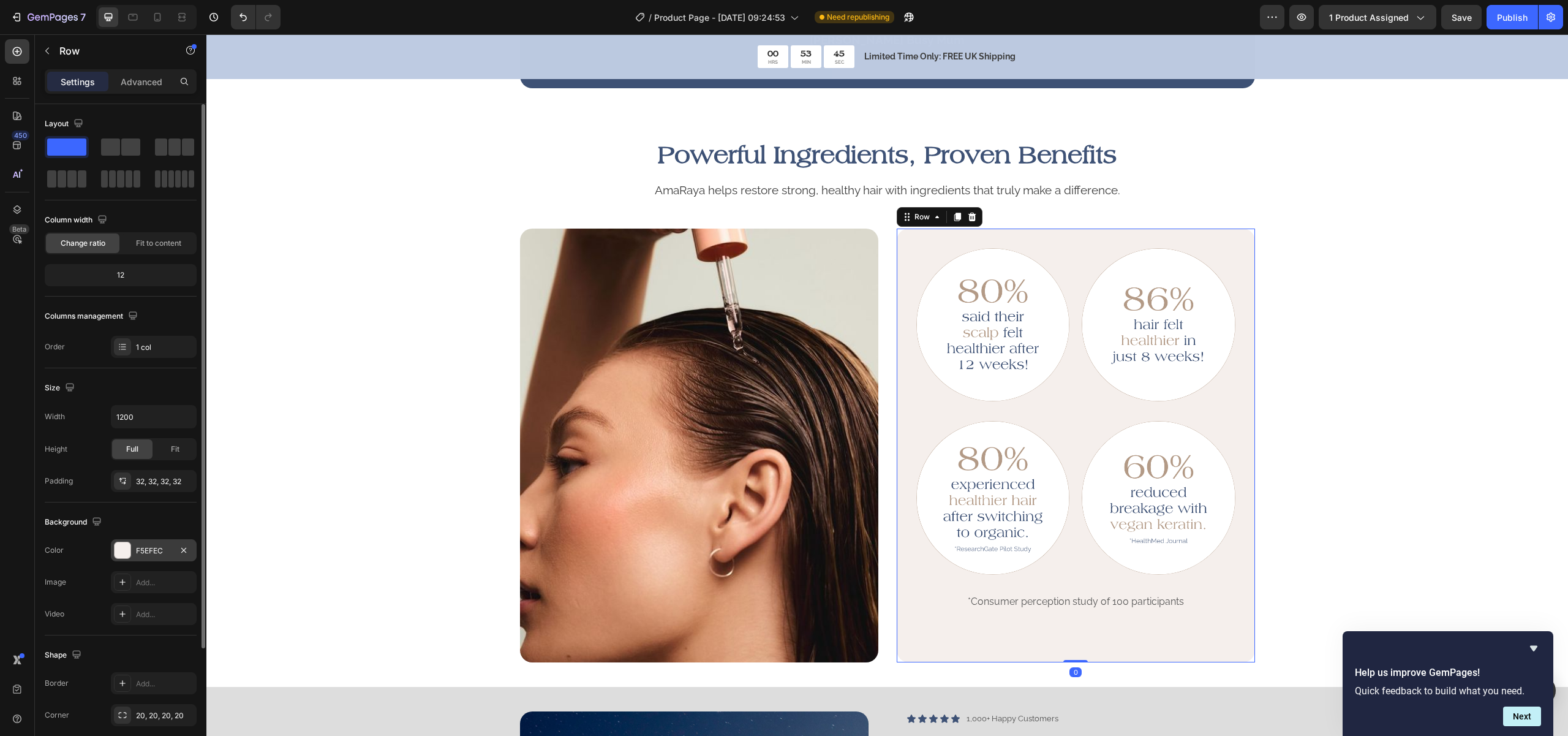
click at [153, 548] on div "F5EFEC" at bounding box center [154, 550] width 35 height 11
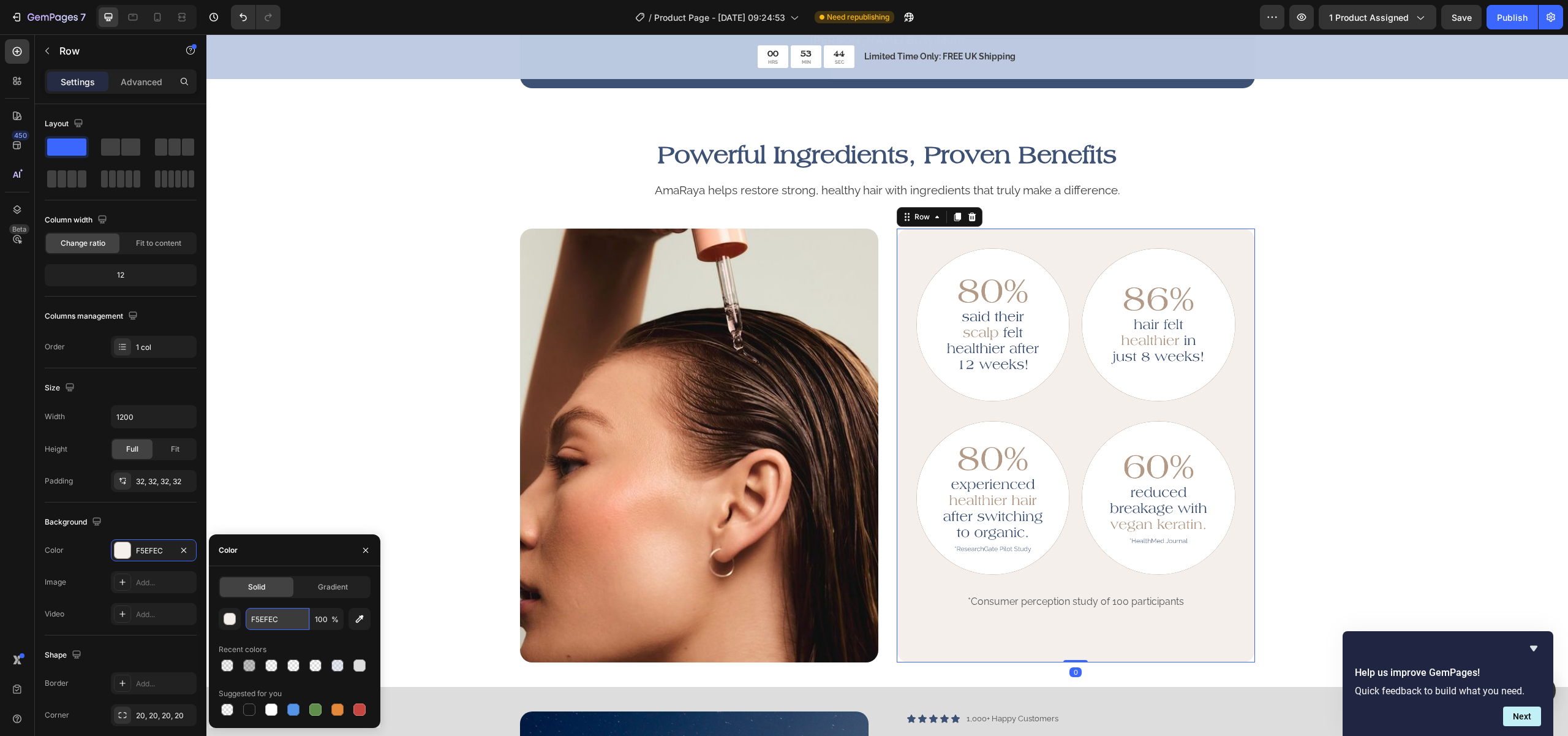
click at [276, 624] on input "F5EFEC" at bounding box center [277, 619] width 64 height 22
click at [404, 465] on div "Powerful Ingredients, Proven Benefits Heading AmaRaya helps restore strong, hea…" at bounding box center [887, 400] width 1337 height 526
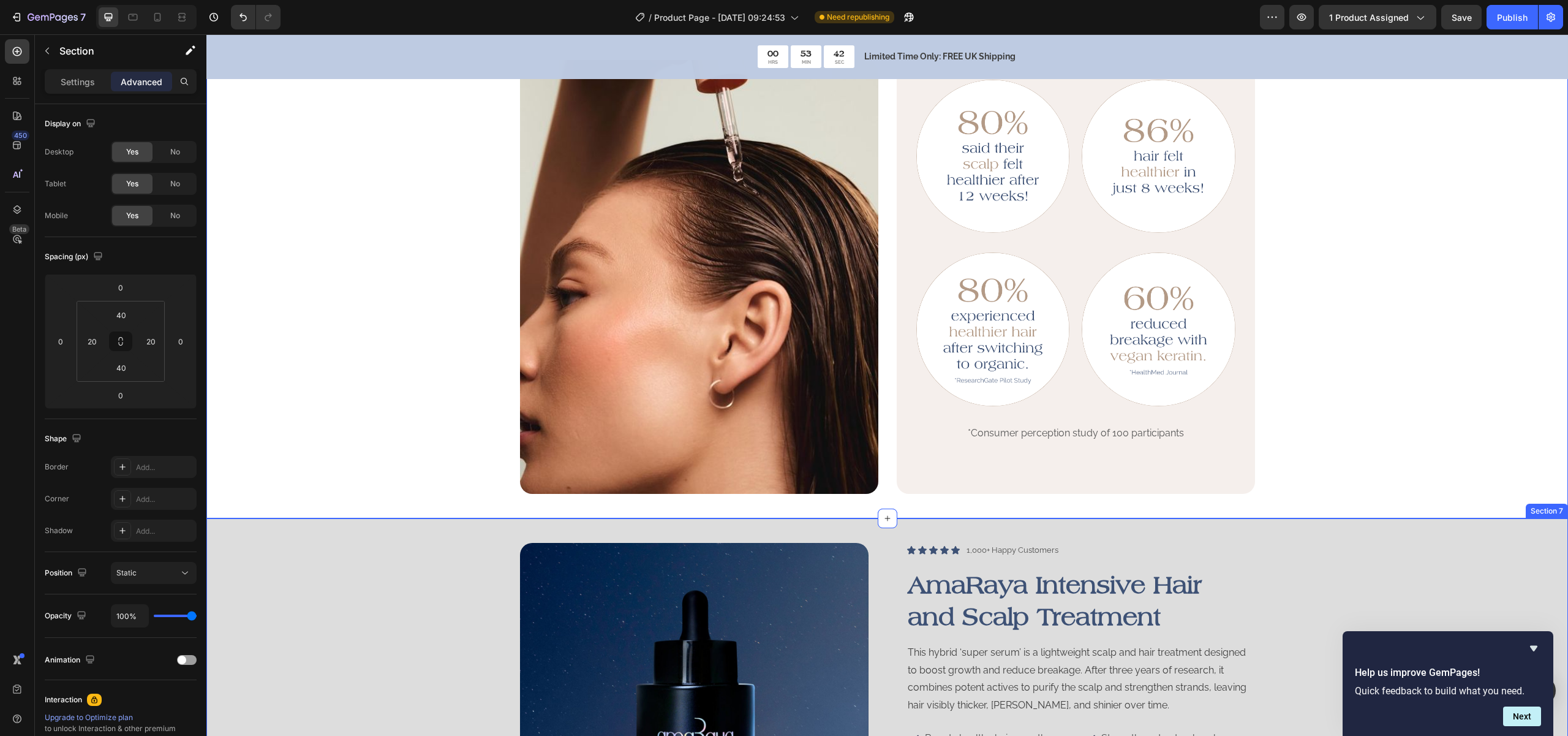
scroll to position [1051, 0]
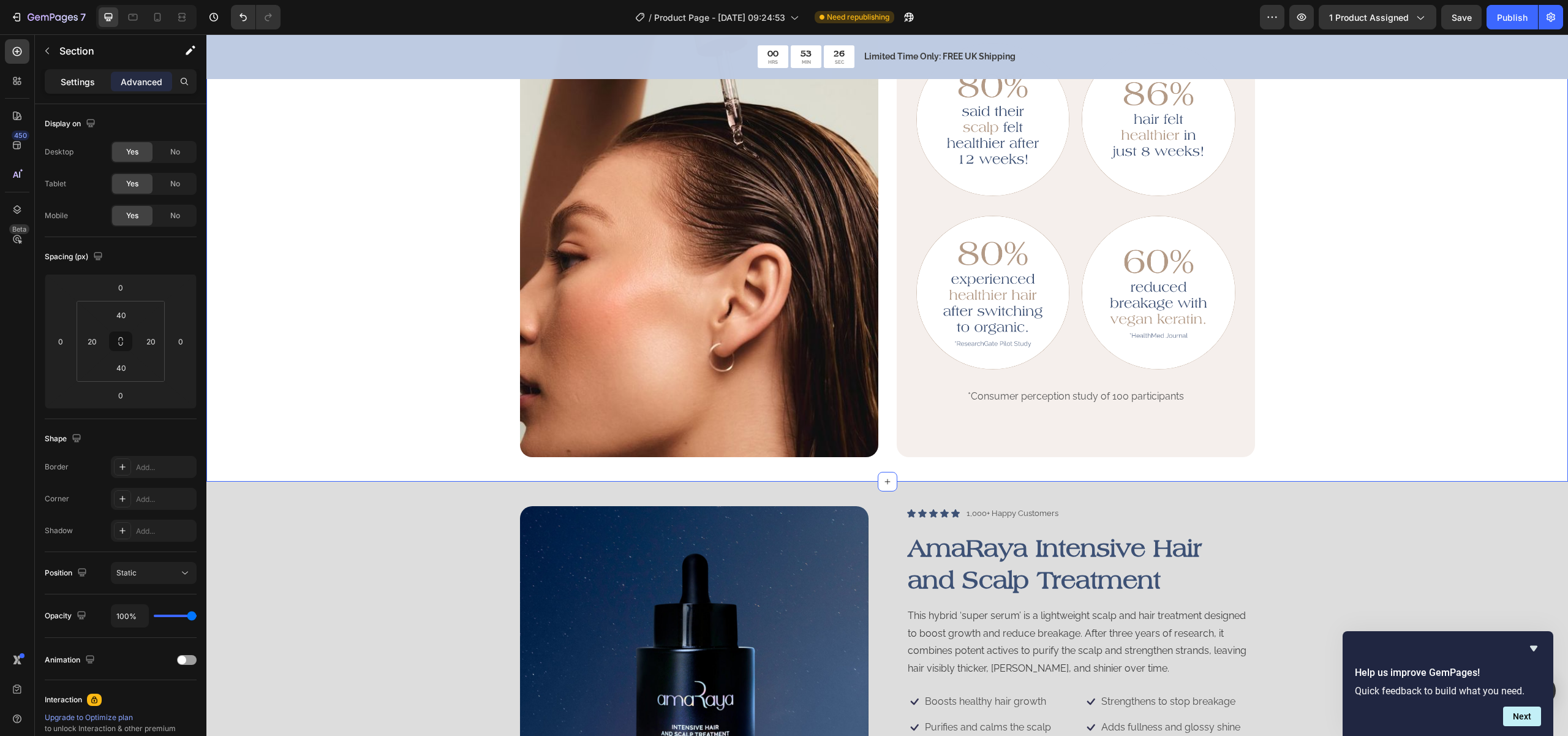
click at [73, 87] on div "Settings" at bounding box center [77, 81] width 61 height 20
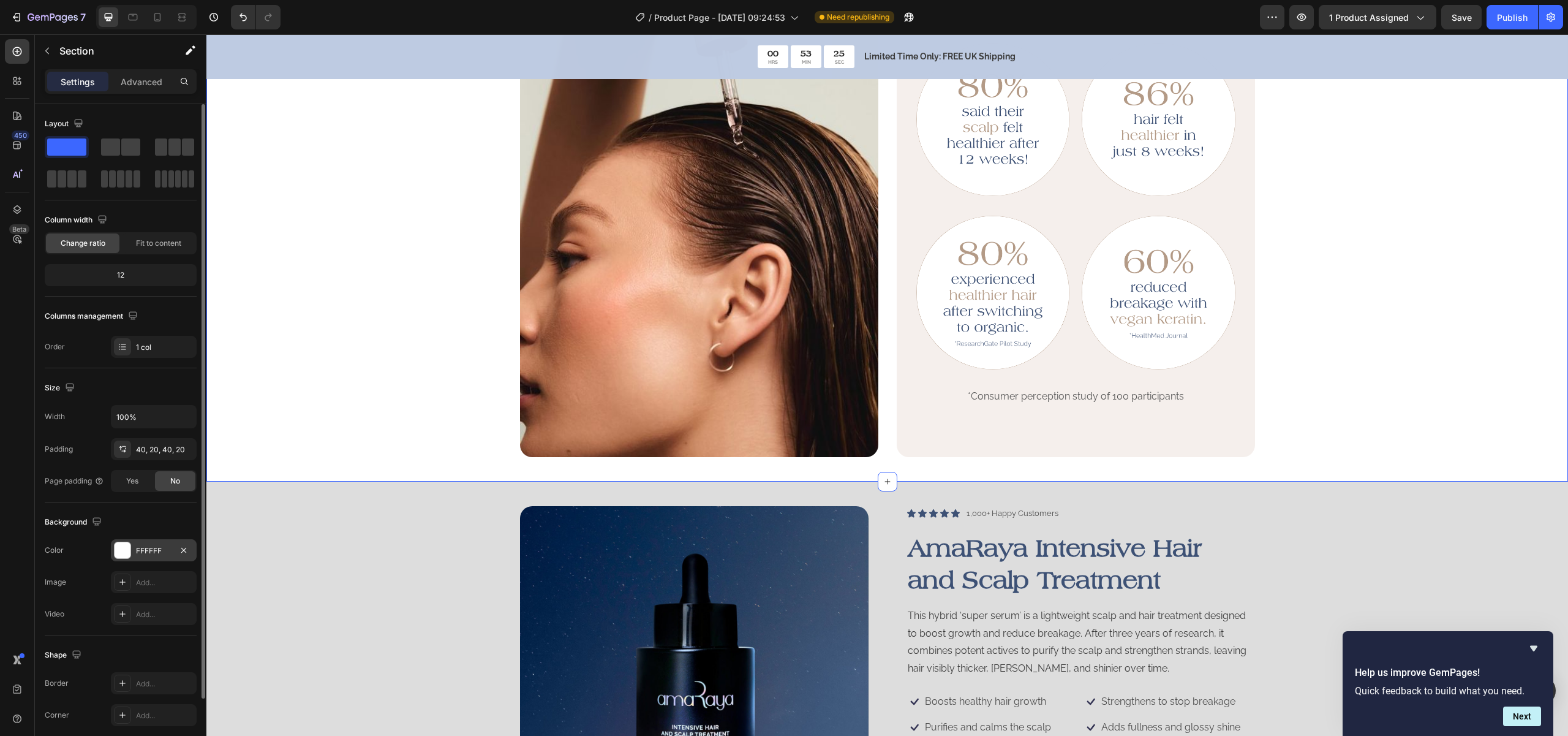
click at [122, 545] on div at bounding box center [122, 550] width 16 height 16
click at [99, 544] on div "Color FFFFFF" at bounding box center [121, 550] width 152 height 22
click at [148, 552] on div "DDDDDD" at bounding box center [154, 550] width 35 height 11
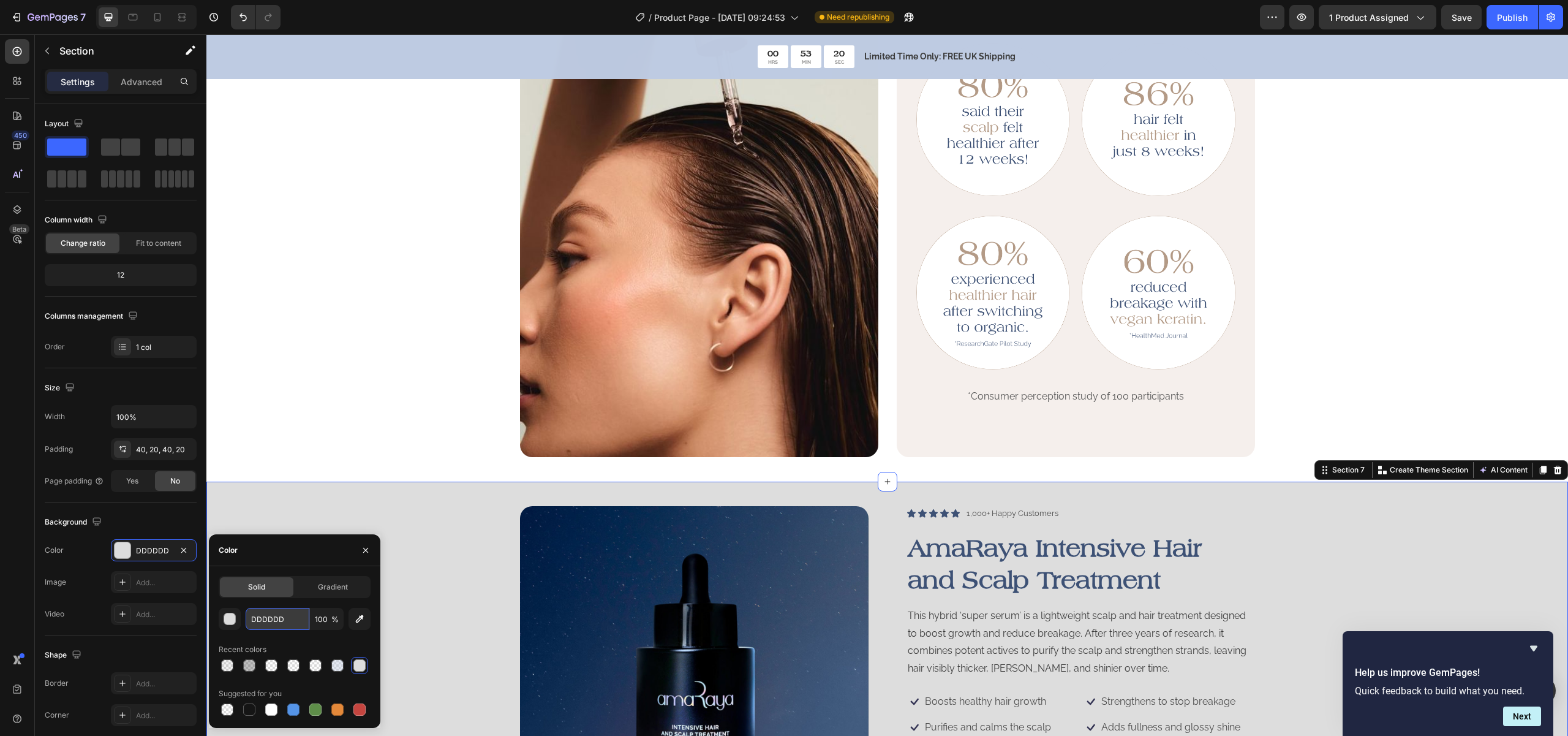
click at [270, 609] on input "DDDDDD" at bounding box center [277, 619] width 64 height 22
paste input "F5EFEC"
type input "F5EFEC"
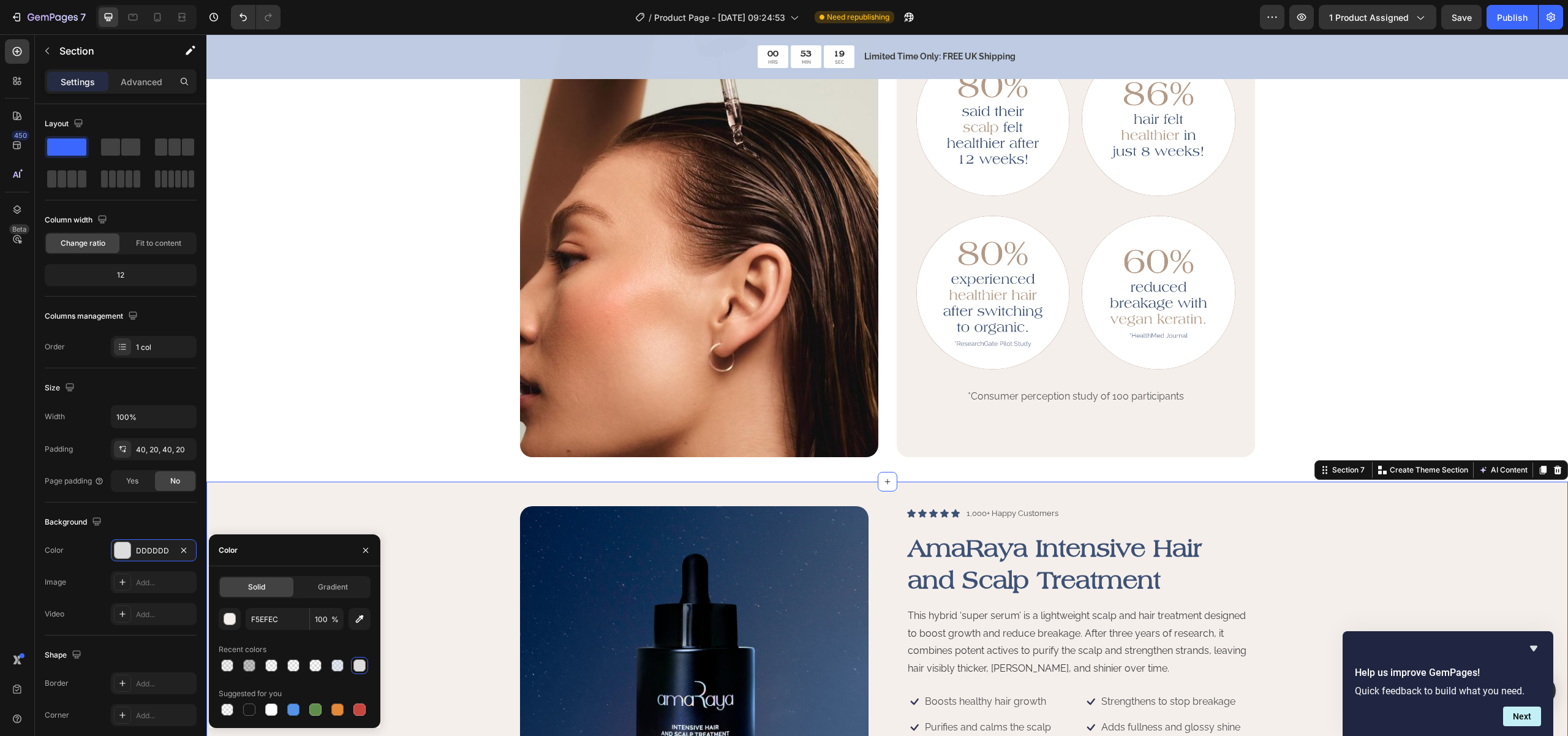
click at [322, 442] on div "Powerful Ingredients, Proven Benefits Heading AmaRaya helps restore strong, hea…" at bounding box center [887, 195] width 1337 height 526
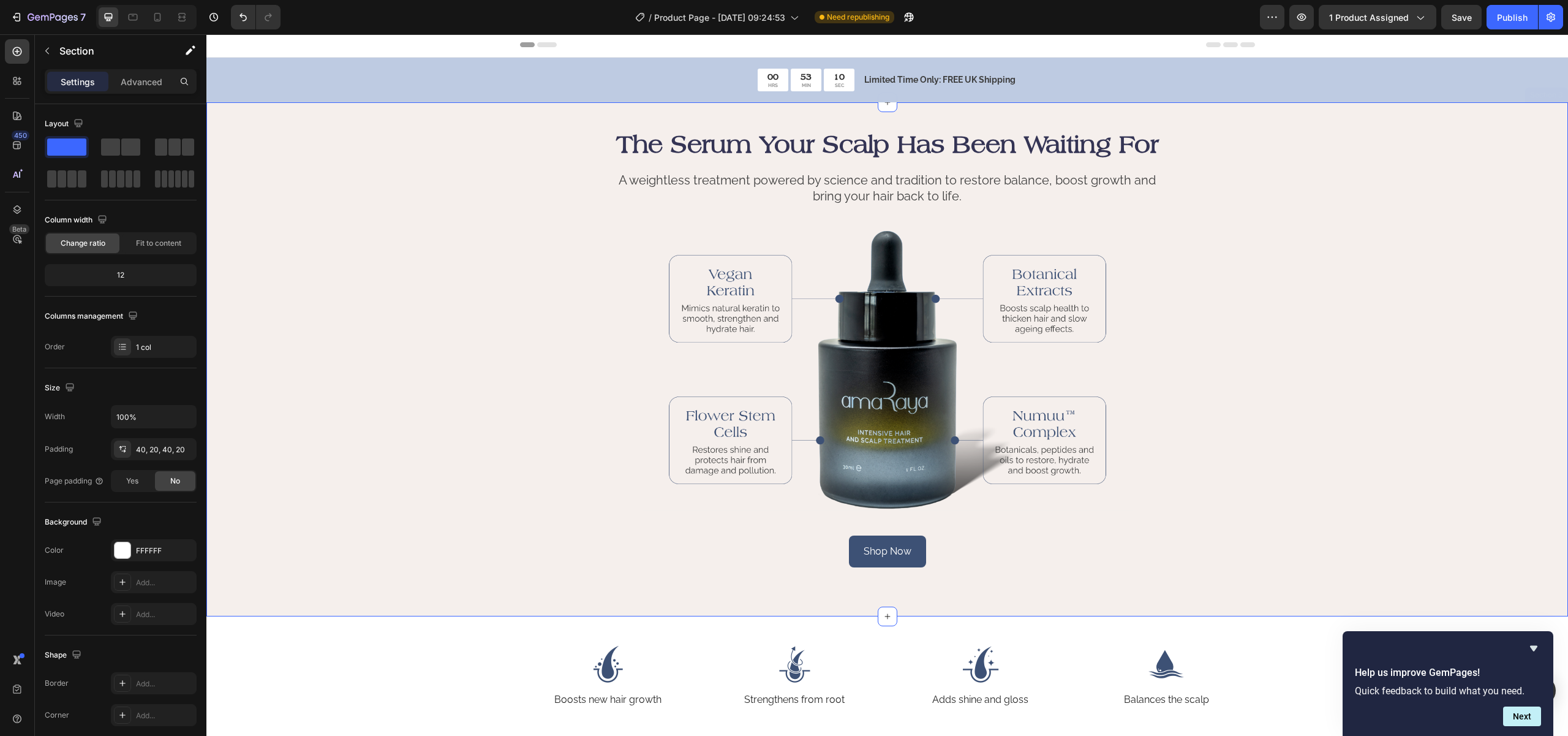
scroll to position [0, 0]
click at [968, 571] on div "Shop Now Button" at bounding box center [888, 566] width 735 height 57
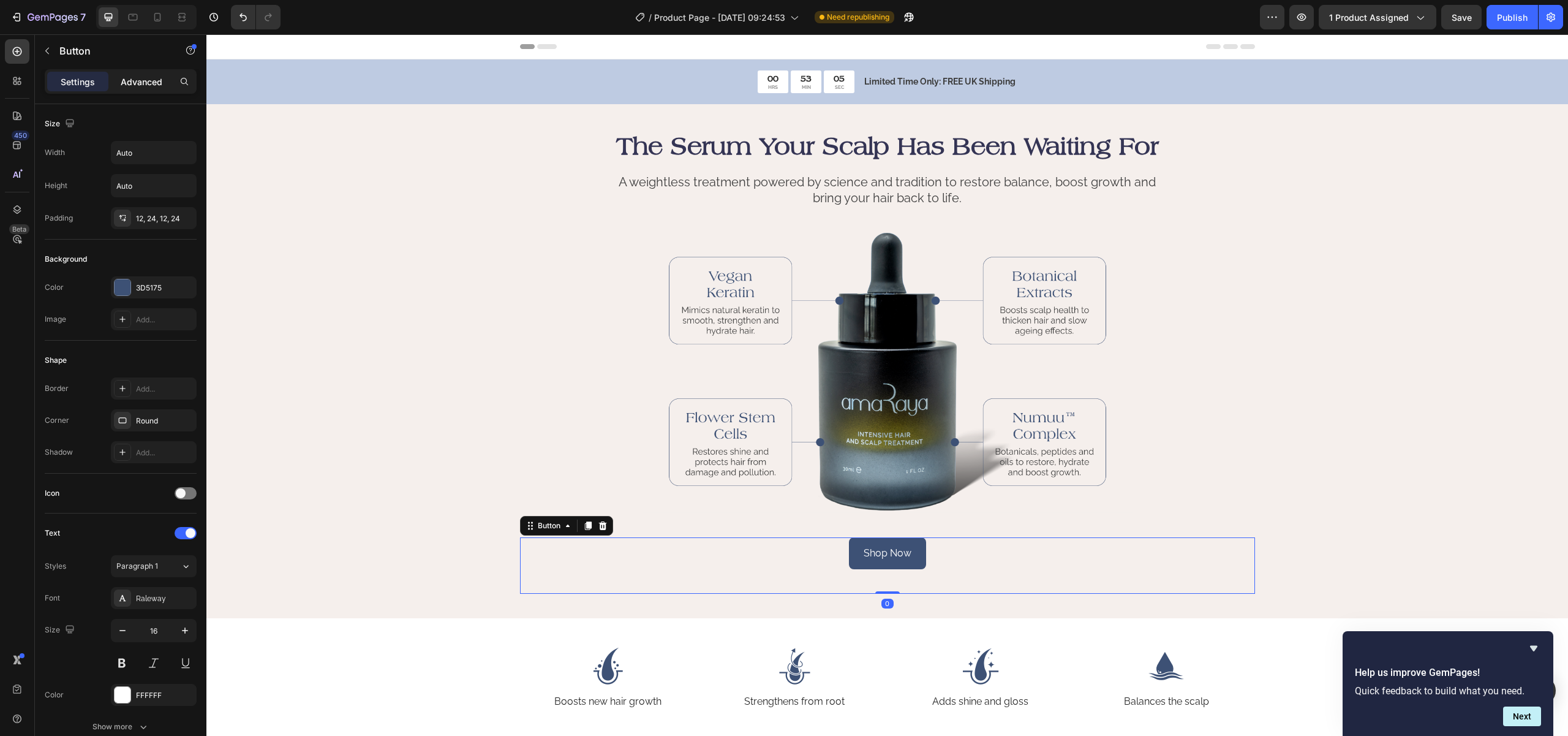
click at [142, 76] on p "Advanced" at bounding box center [141, 82] width 42 height 13
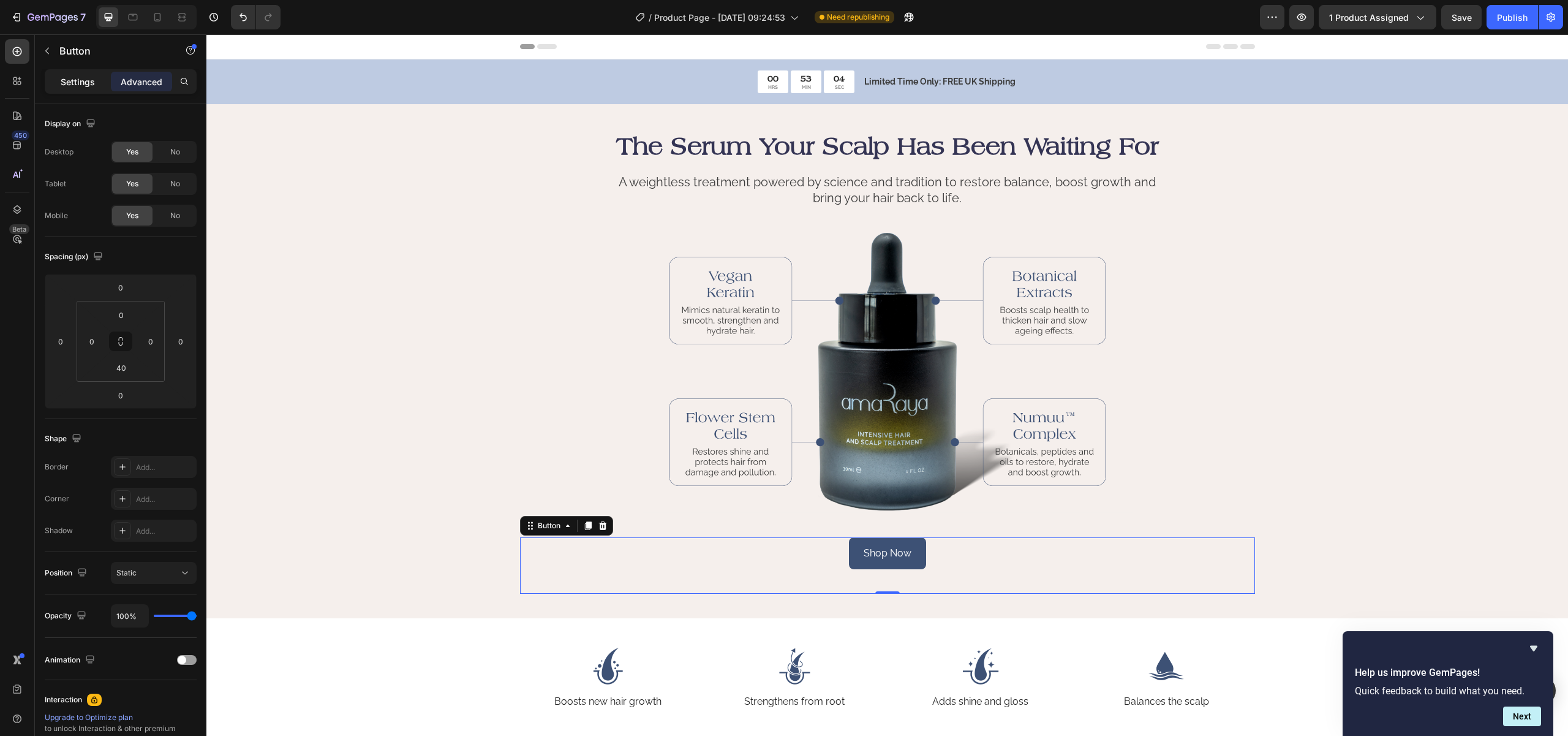
click at [94, 84] on p "Settings" at bounding box center [78, 82] width 34 height 13
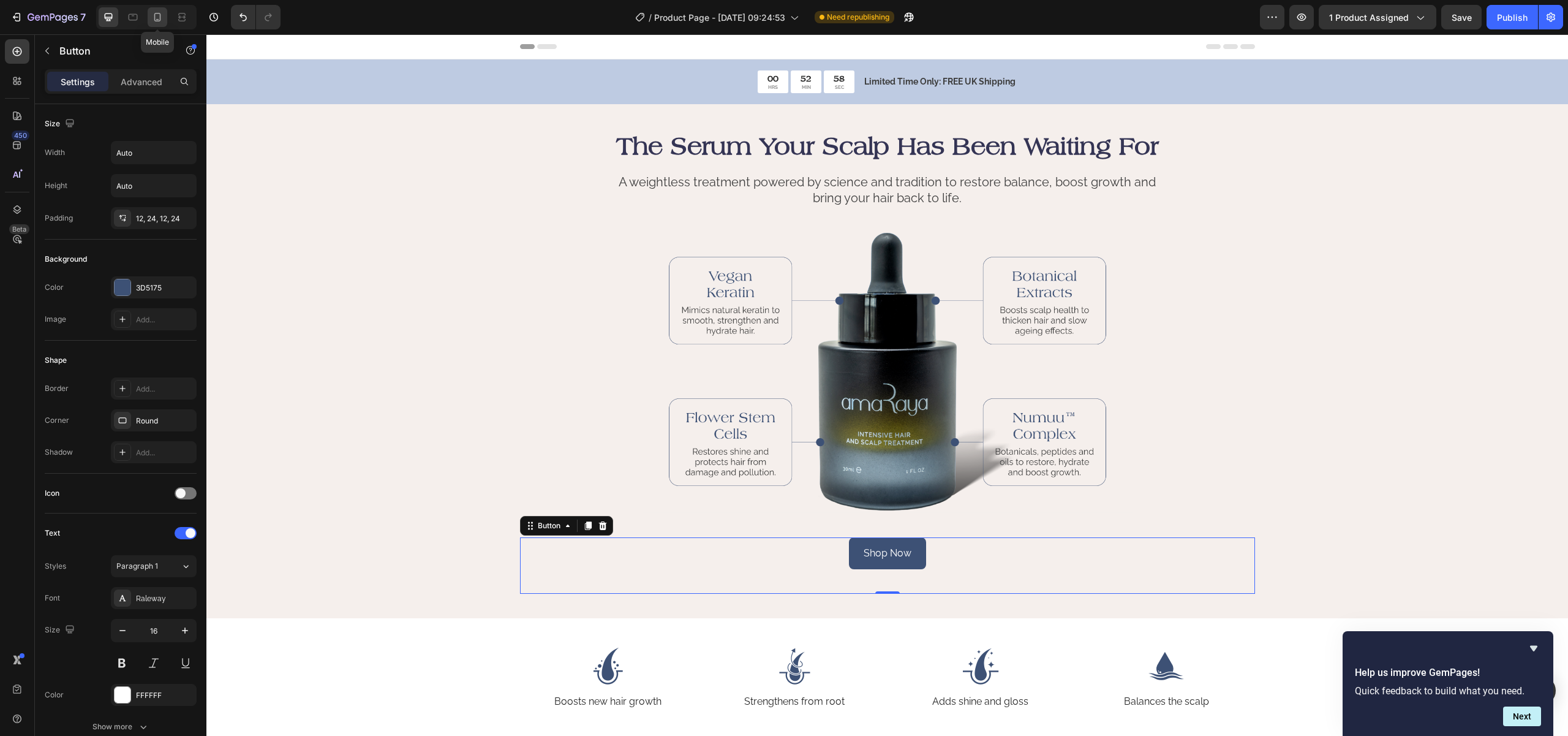
click at [153, 23] on icon at bounding box center [157, 16] width 12 height 12
type input "14"
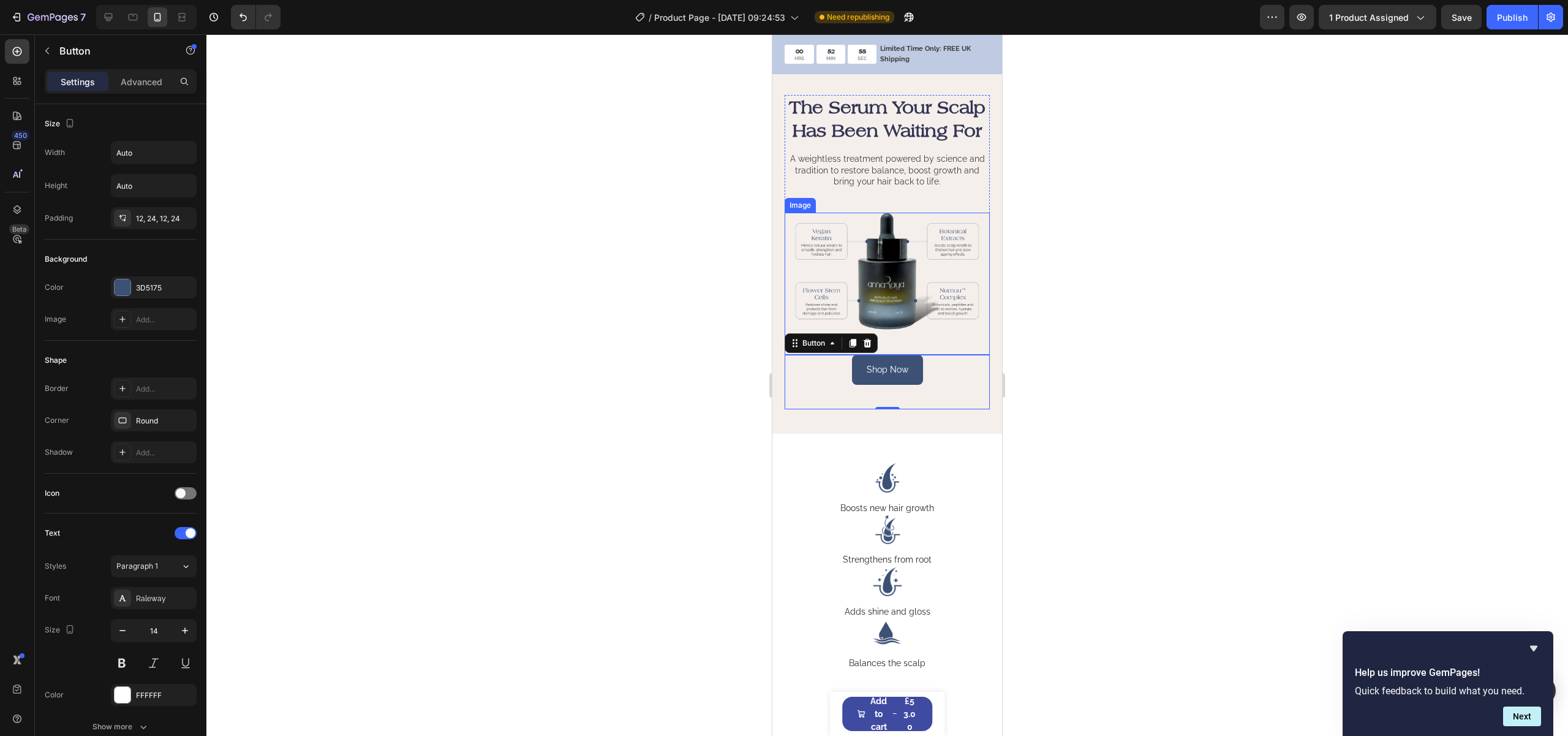
scroll to position [261, 0]
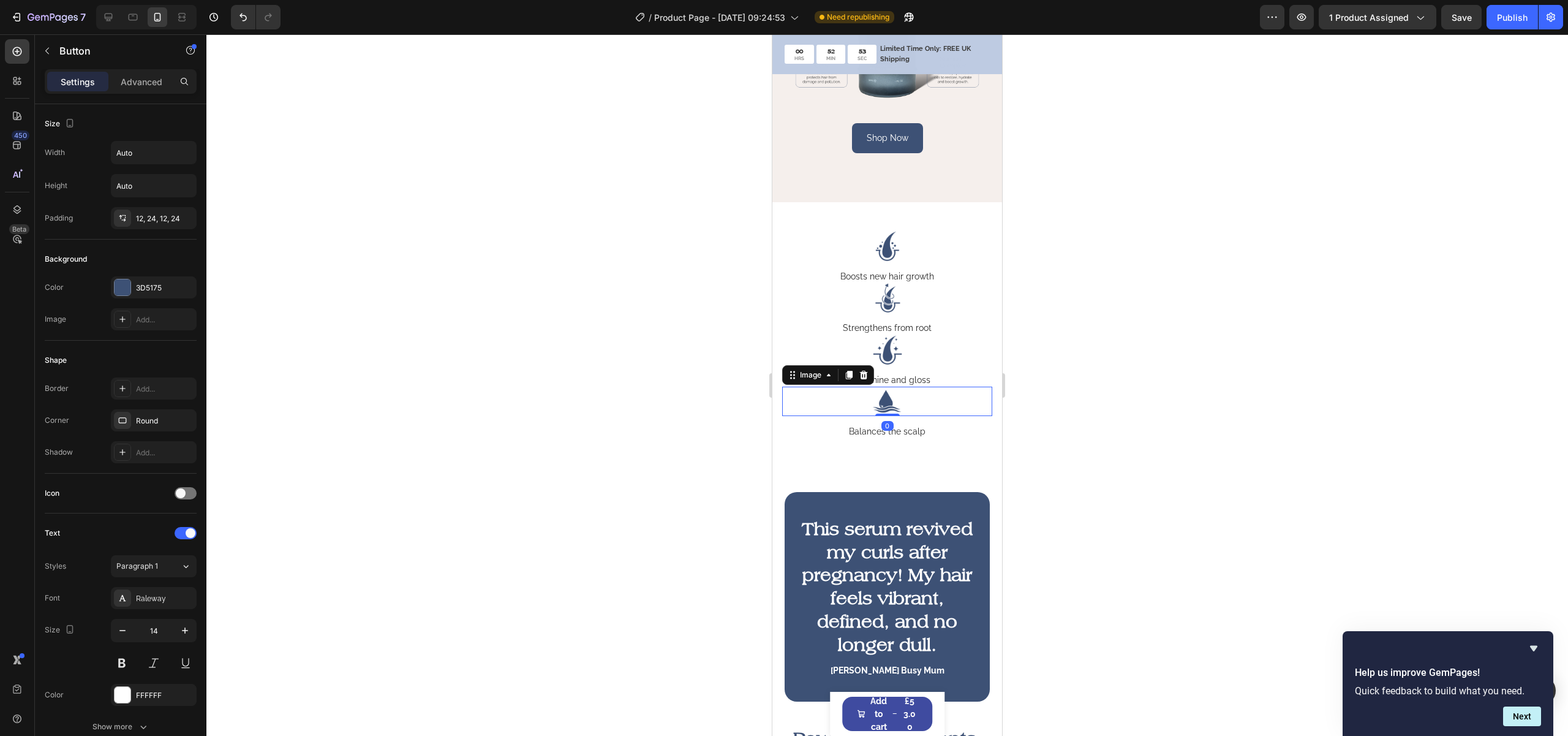
click at [797, 406] on img at bounding box center [888, 401] width 210 height 29
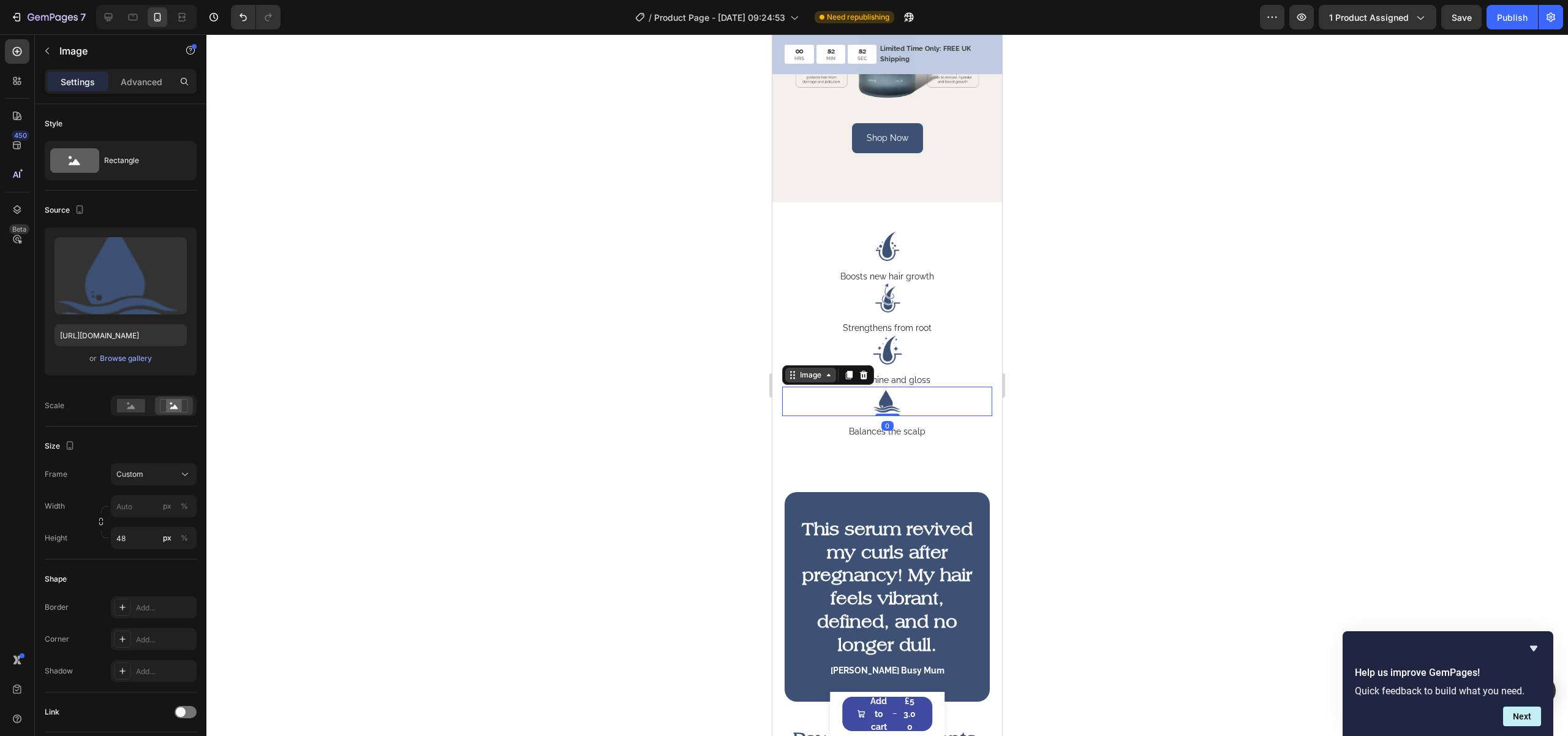
click at [819, 380] on div "Image" at bounding box center [811, 375] width 27 height 11
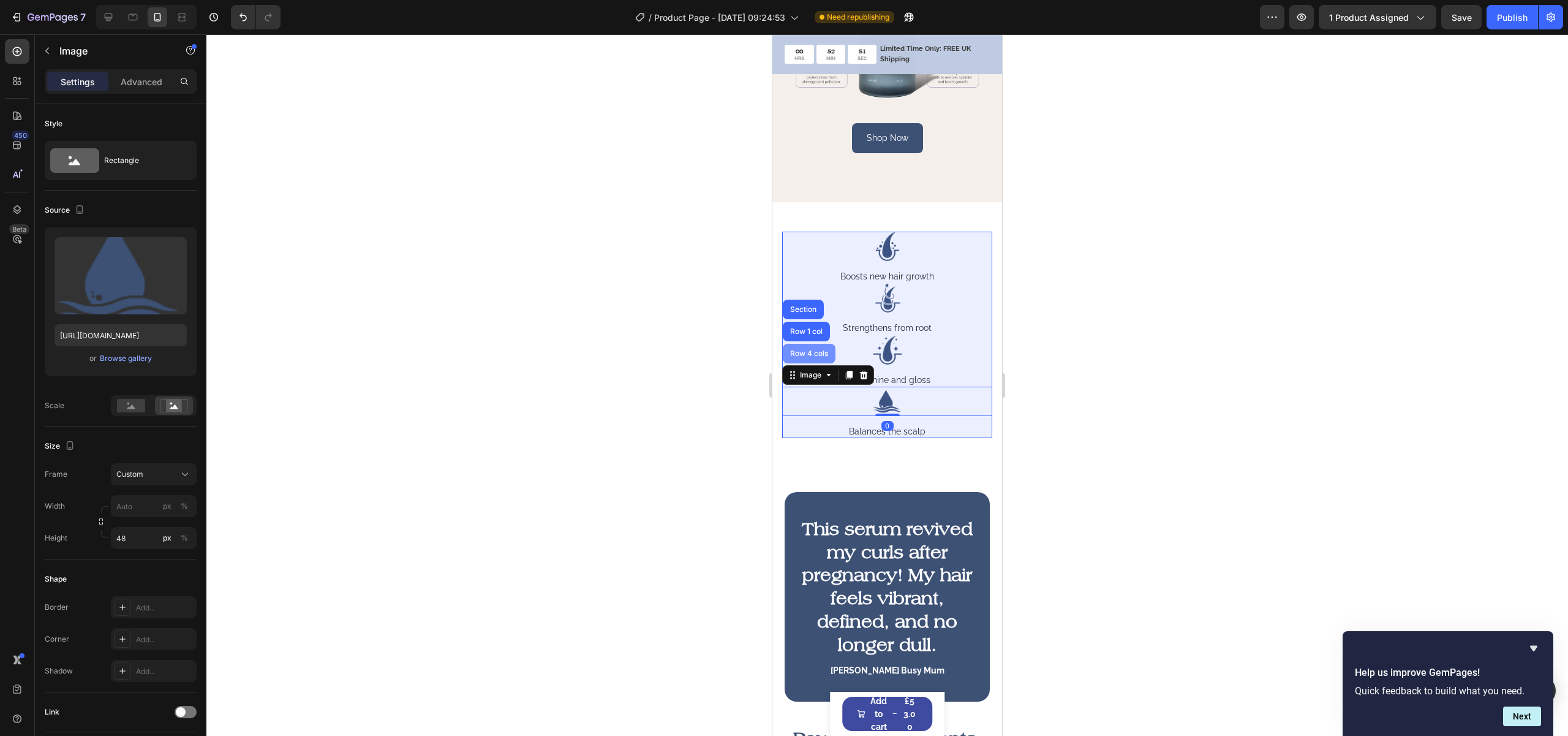
click at [820, 358] on div "Row 4 cols" at bounding box center [809, 354] width 43 height 8
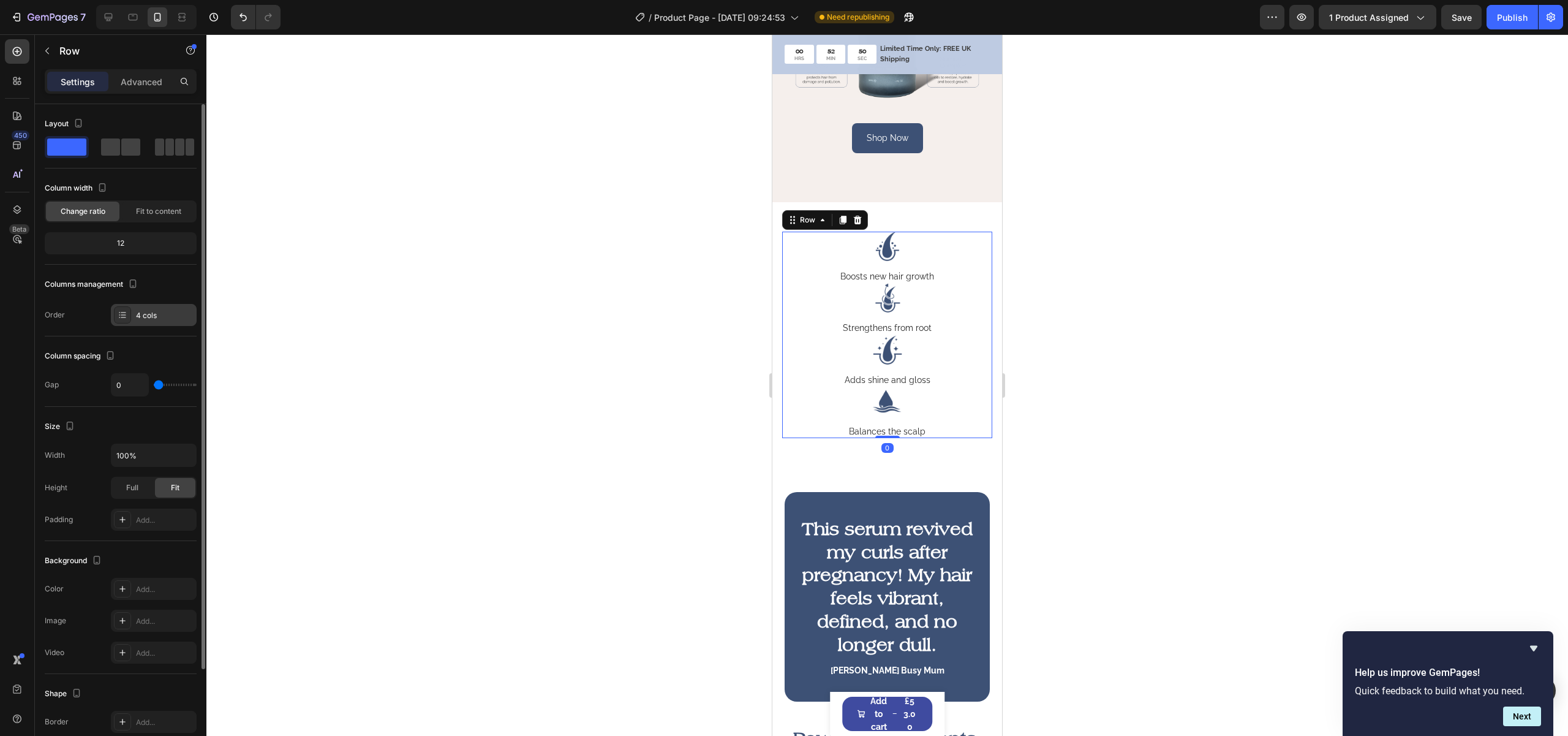
click at [124, 312] on icon at bounding box center [123, 312] width 5 height 1
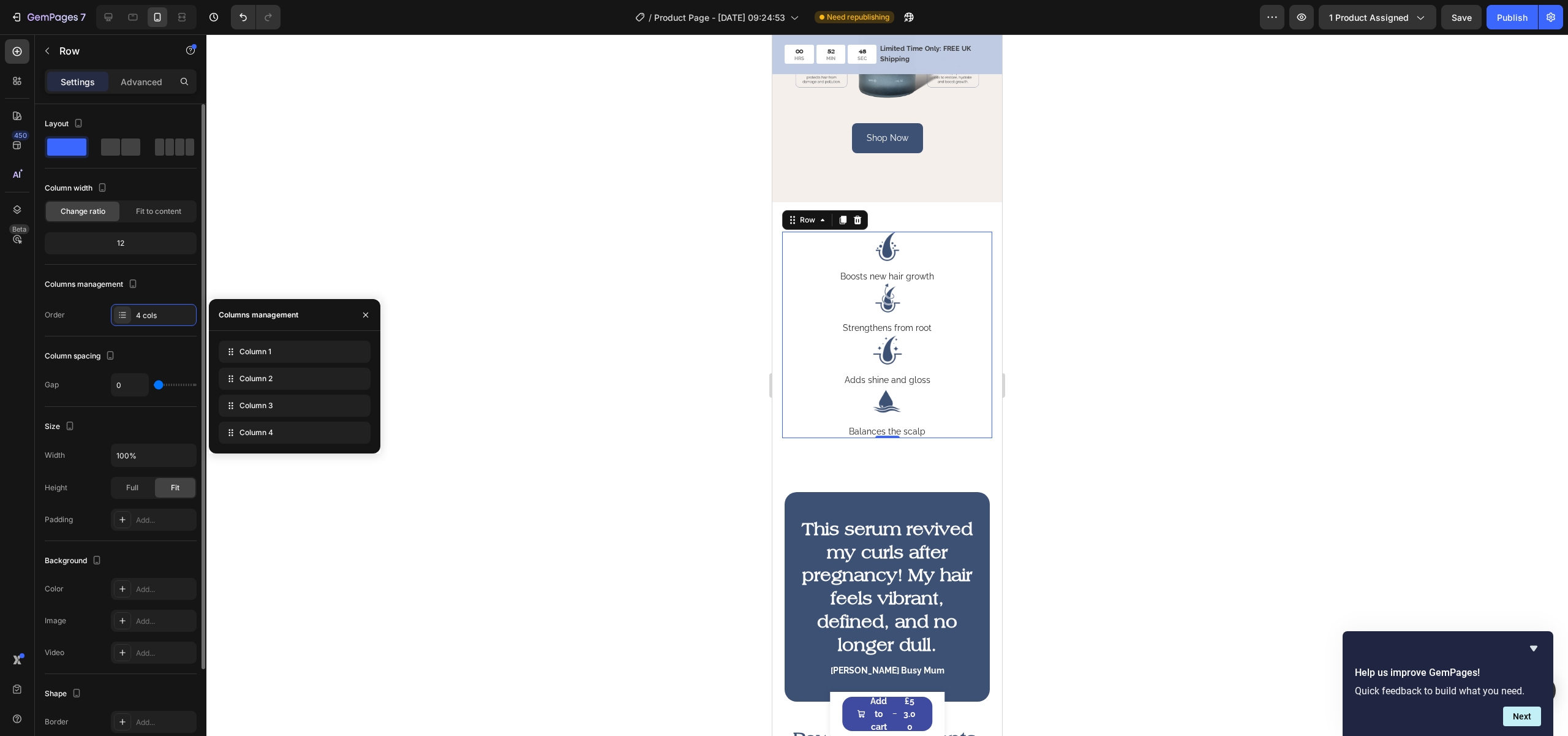
click at [94, 315] on div "Order 4 cols" at bounding box center [121, 315] width 152 height 22
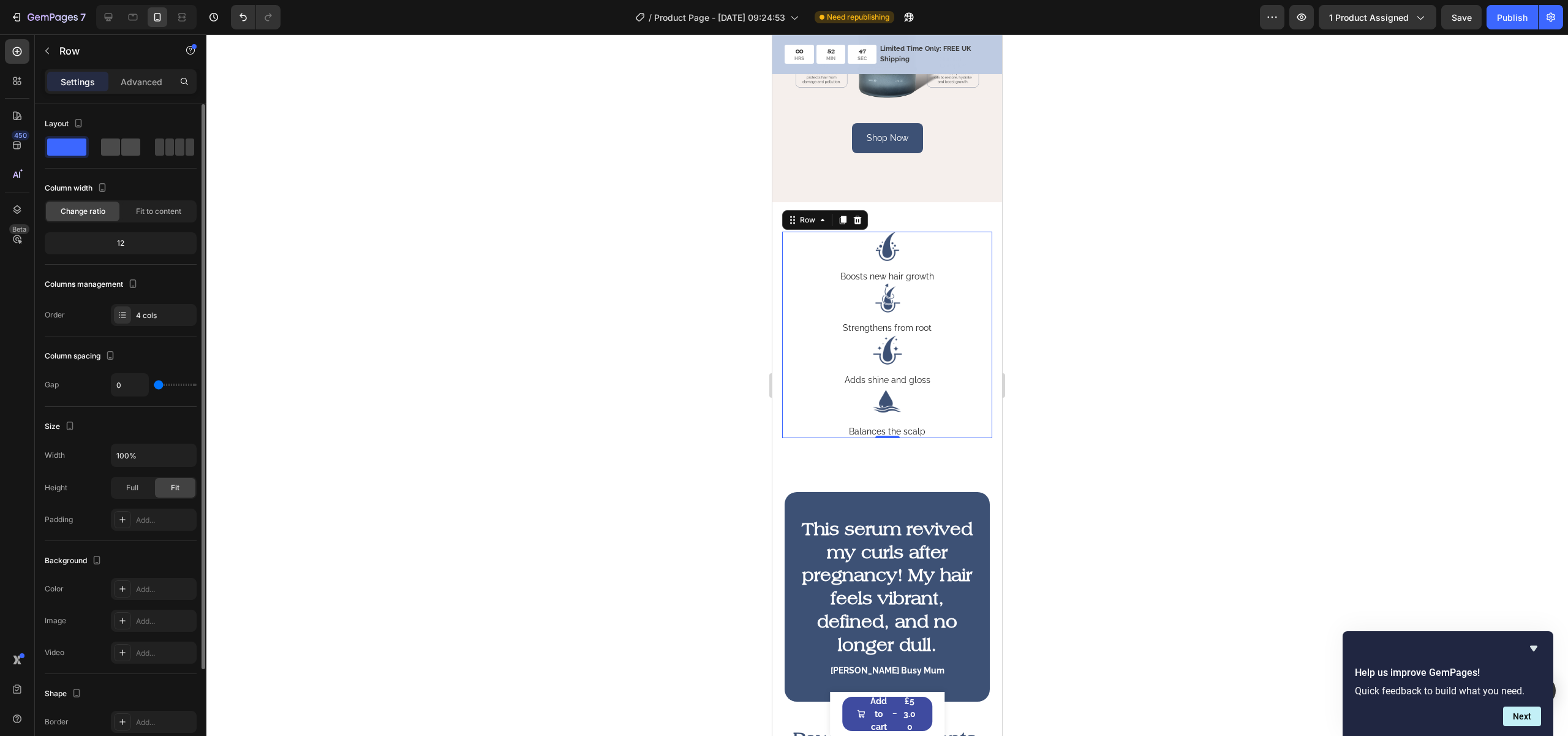
click at [124, 145] on span at bounding box center [131, 146] width 19 height 17
type input "12"
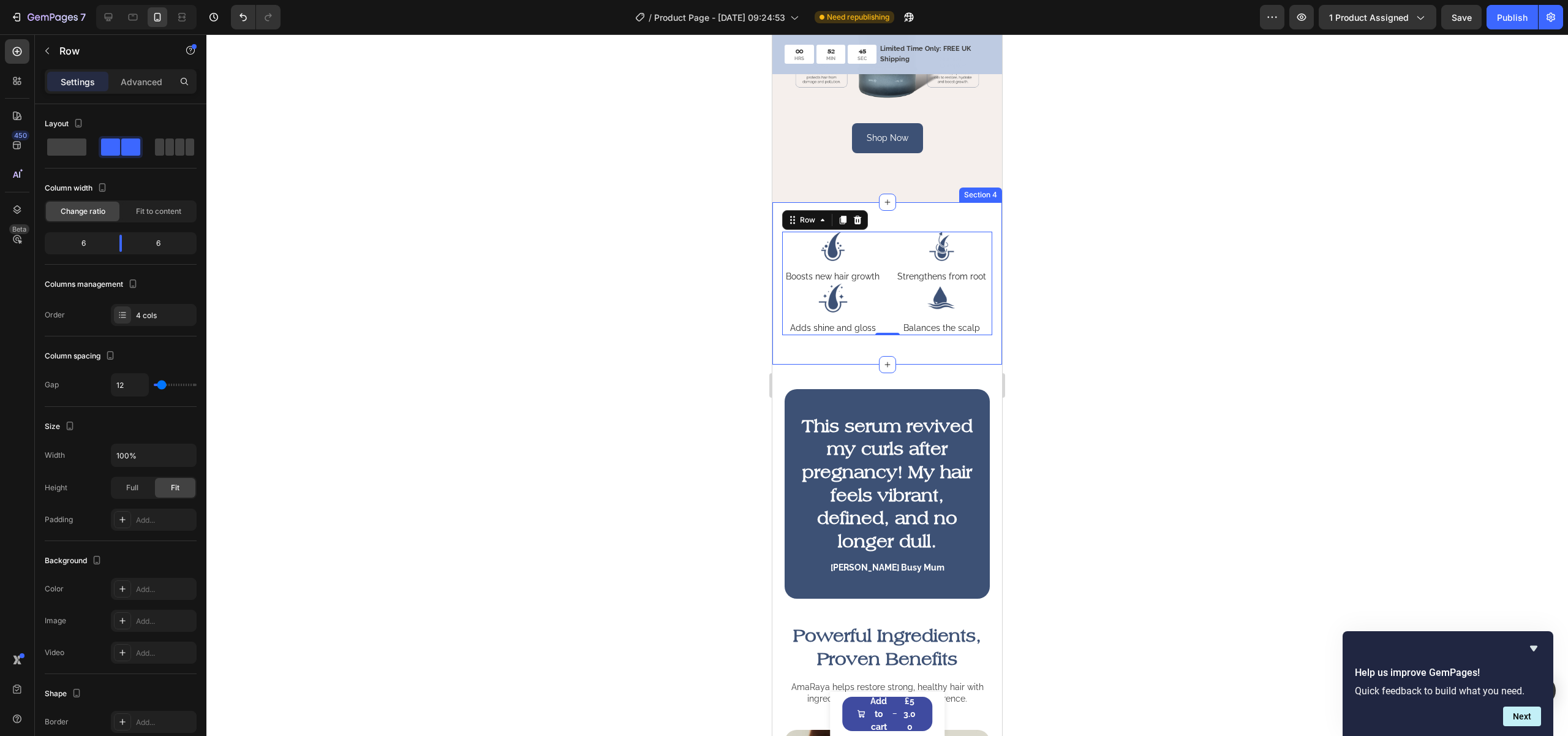
click at [961, 364] on div "Image Boosts new hair growth Text Block Image Strengthens from root Text Block …" at bounding box center [887, 283] width 230 height 162
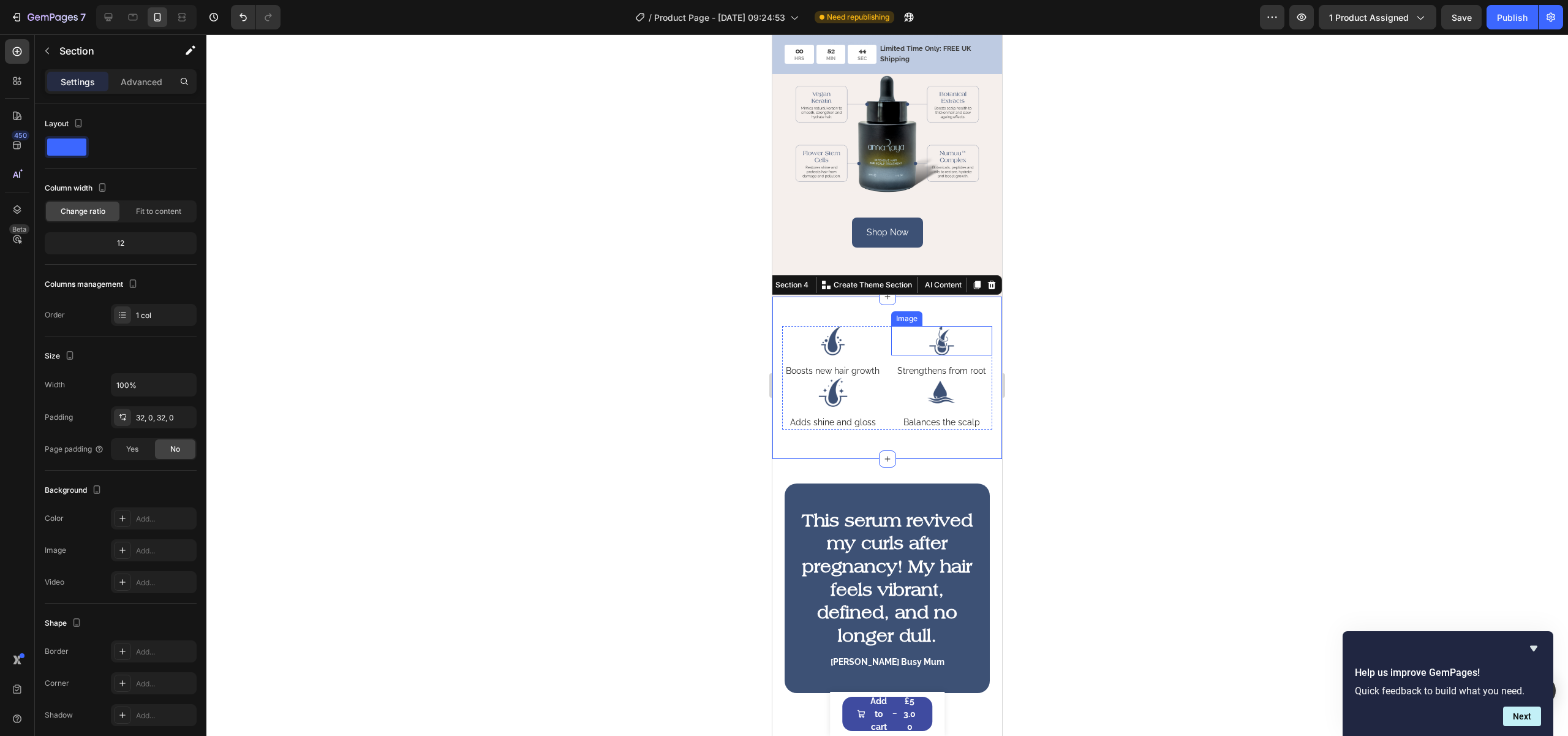
scroll to position [0, 0]
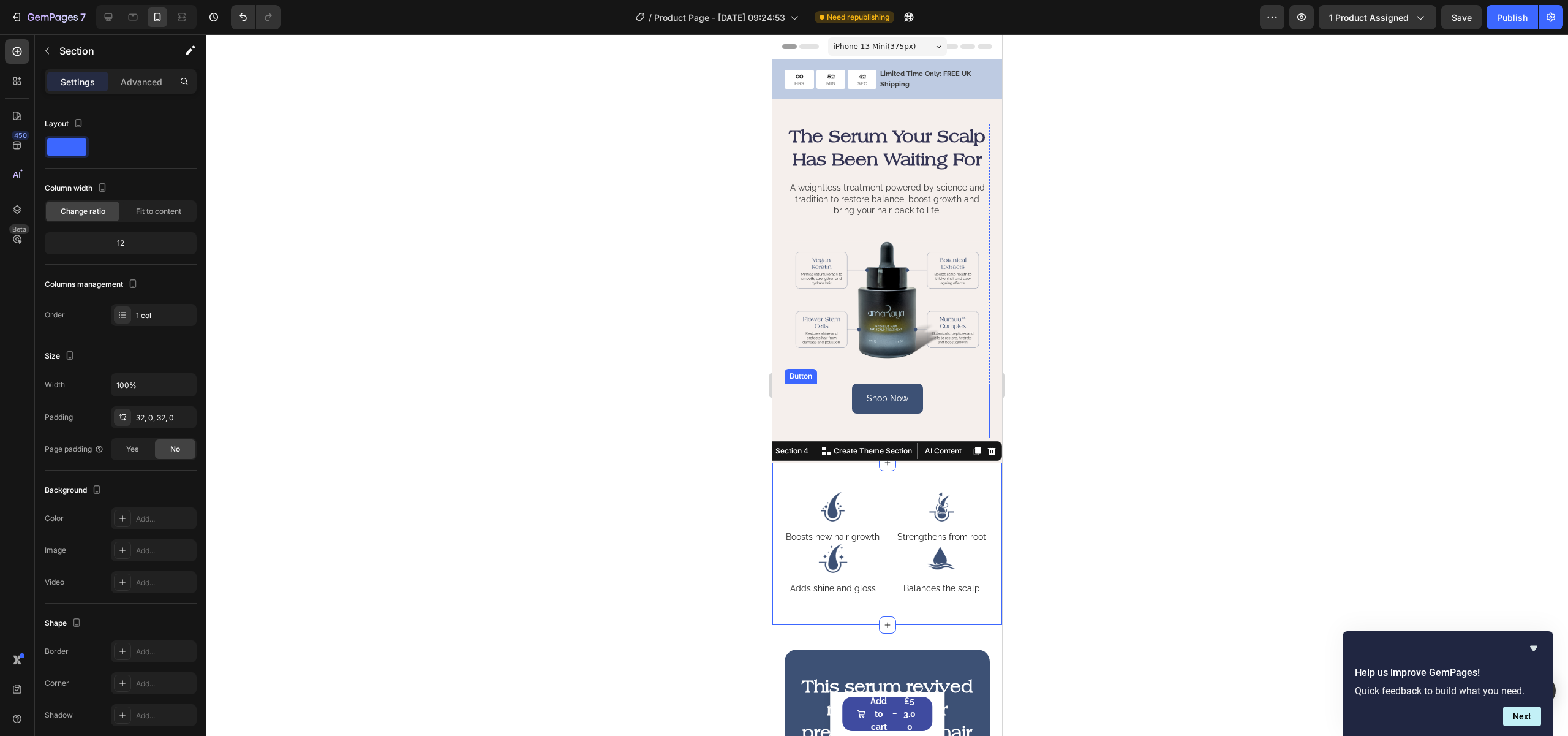
click at [952, 418] on div "Shop Now Button" at bounding box center [887, 411] width 205 height 55
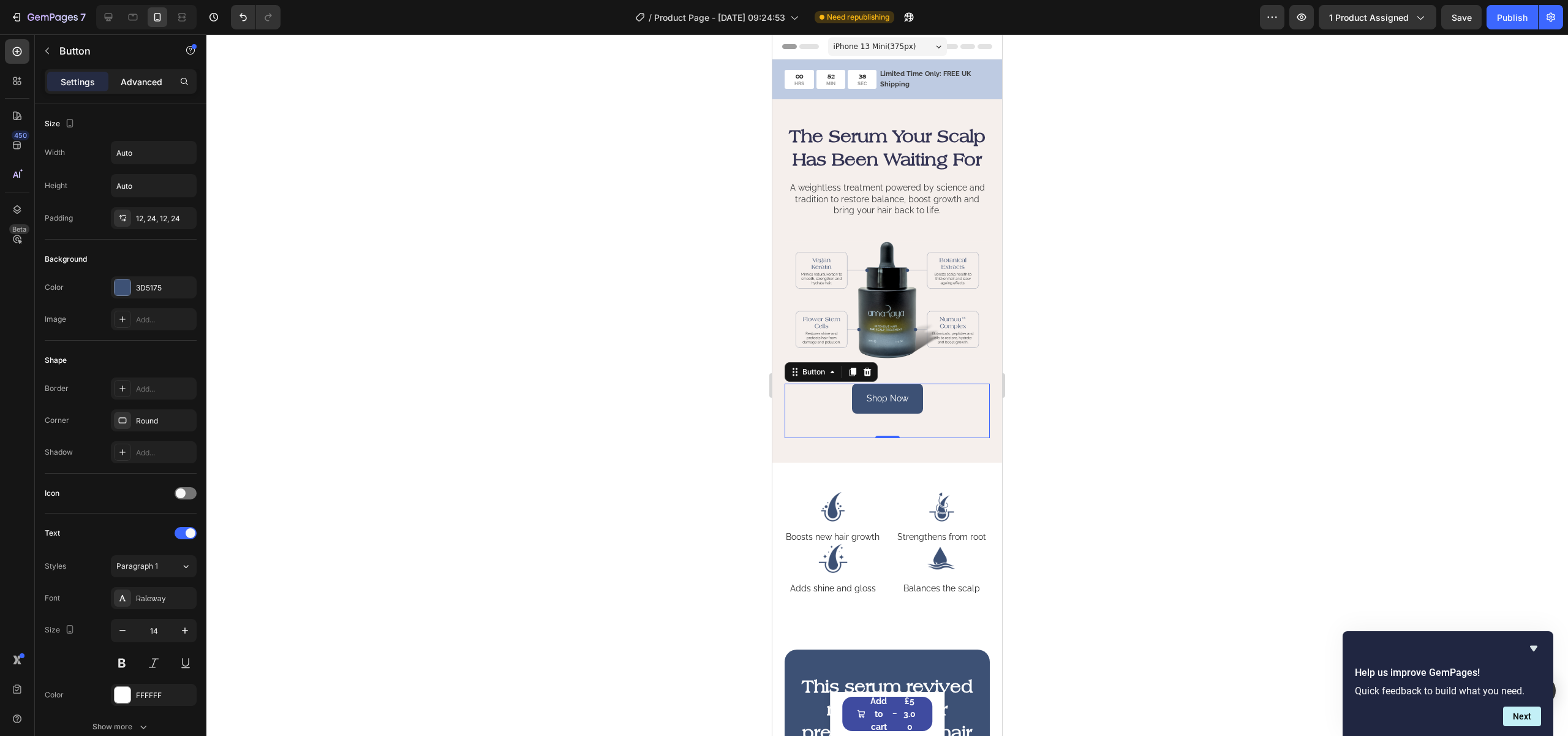
drag, startPoint x: 120, startPoint y: 74, endPoint x: 124, endPoint y: 85, distance: 11.7
click at [120, 74] on div "Advanced" at bounding box center [141, 81] width 61 height 20
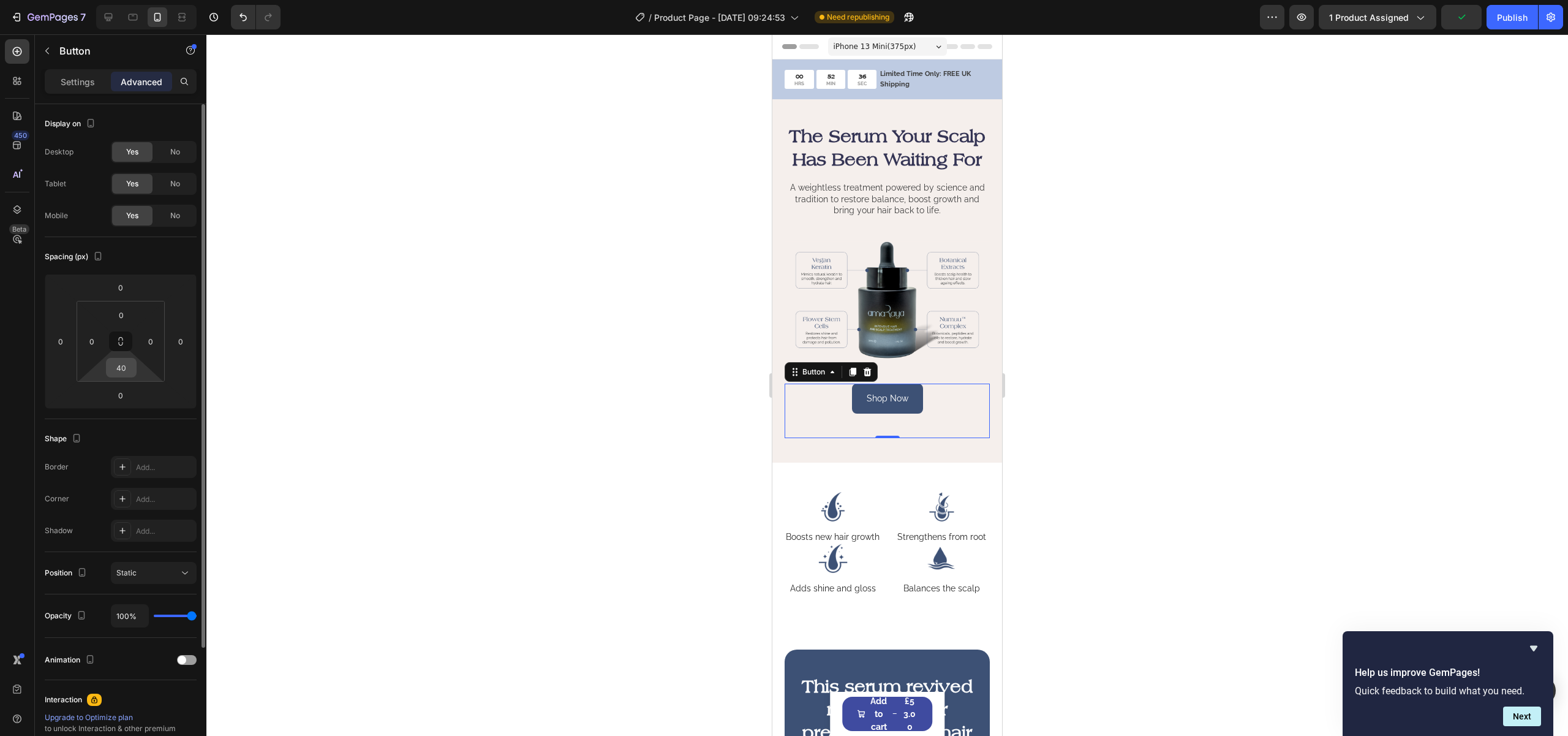
click at [114, 359] on input "40" at bounding box center [121, 368] width 25 height 18
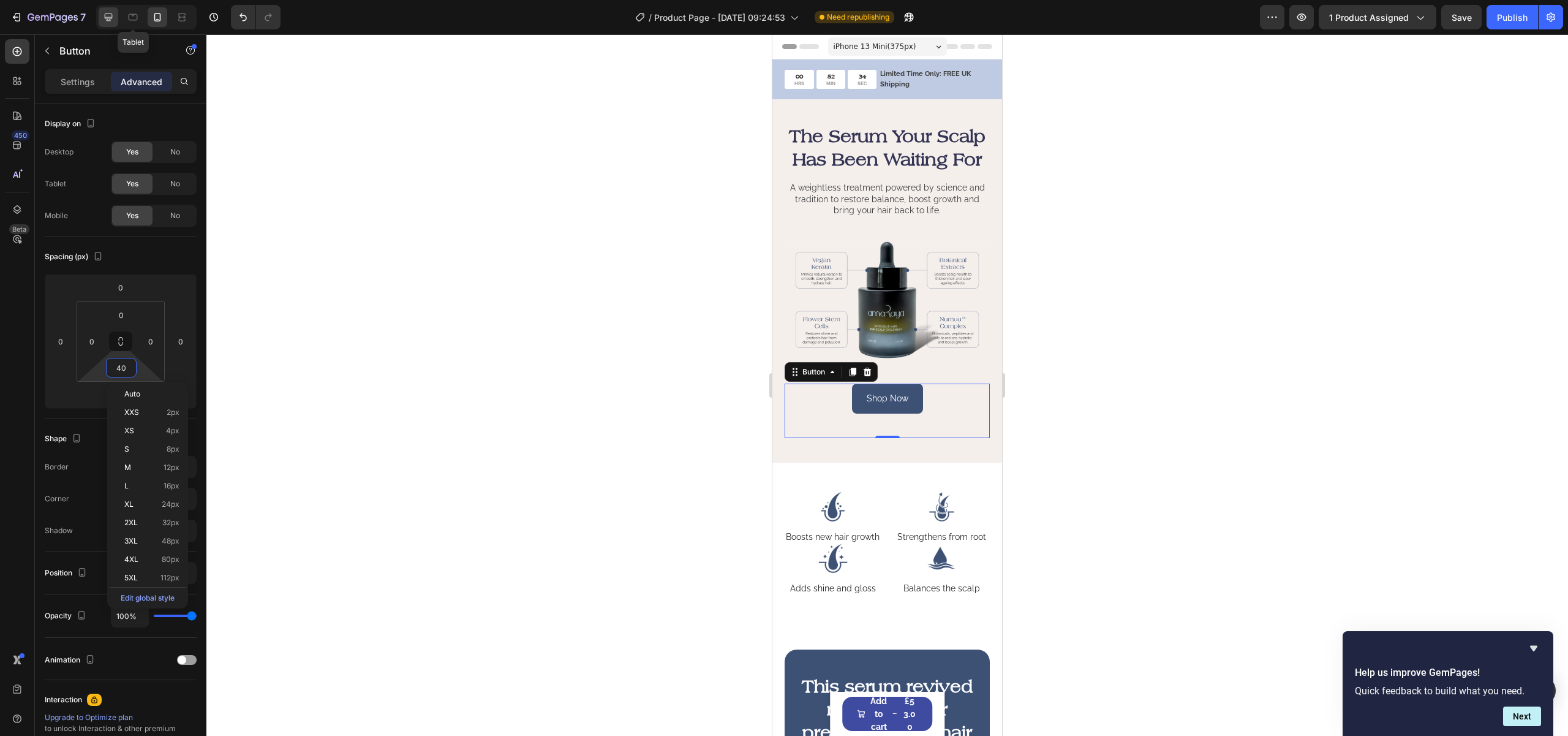
click at [113, 11] on icon at bounding box center [108, 16] width 12 height 12
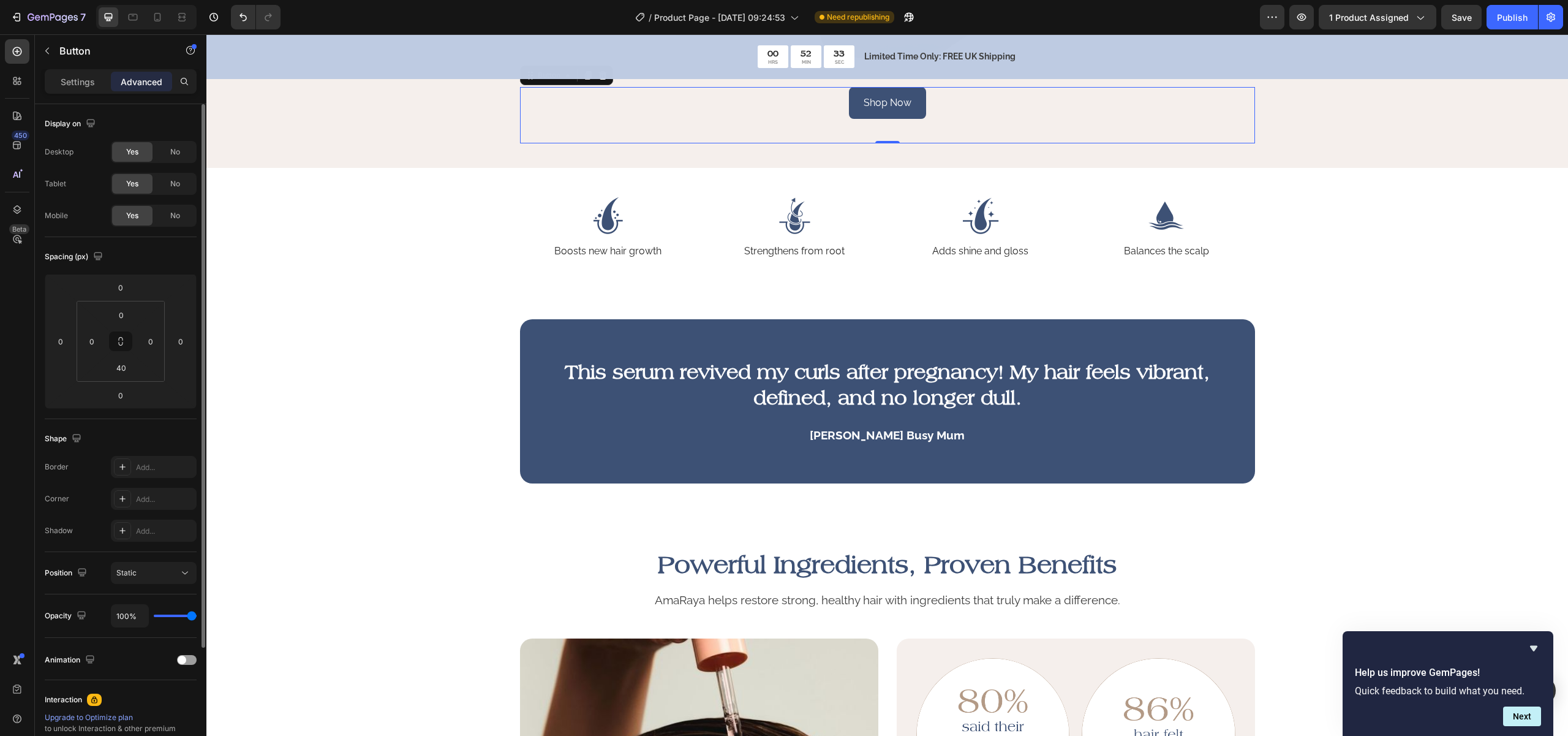
scroll to position [460, 0]
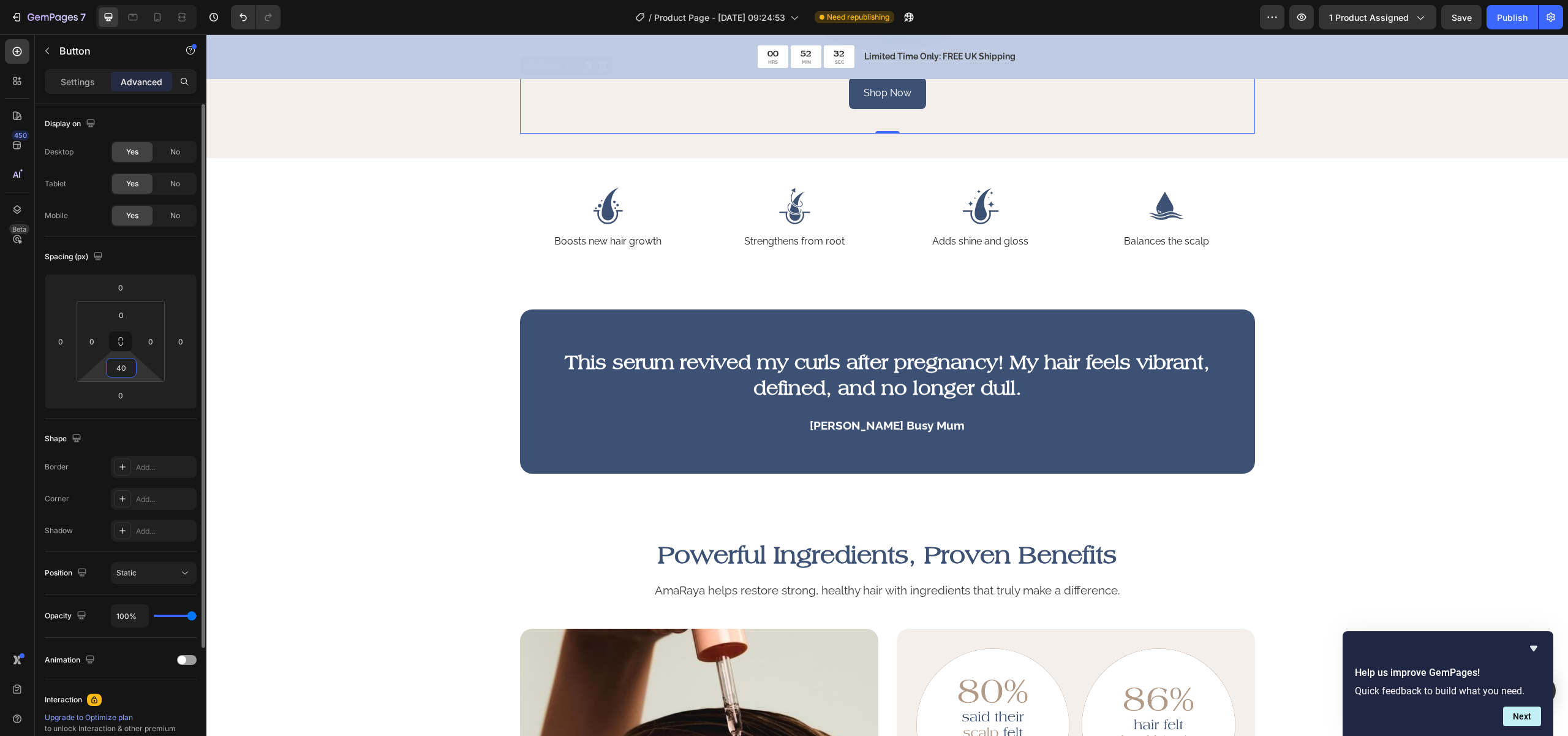
click at [119, 370] on input "40" at bounding box center [121, 368] width 25 height 18
type input "0"
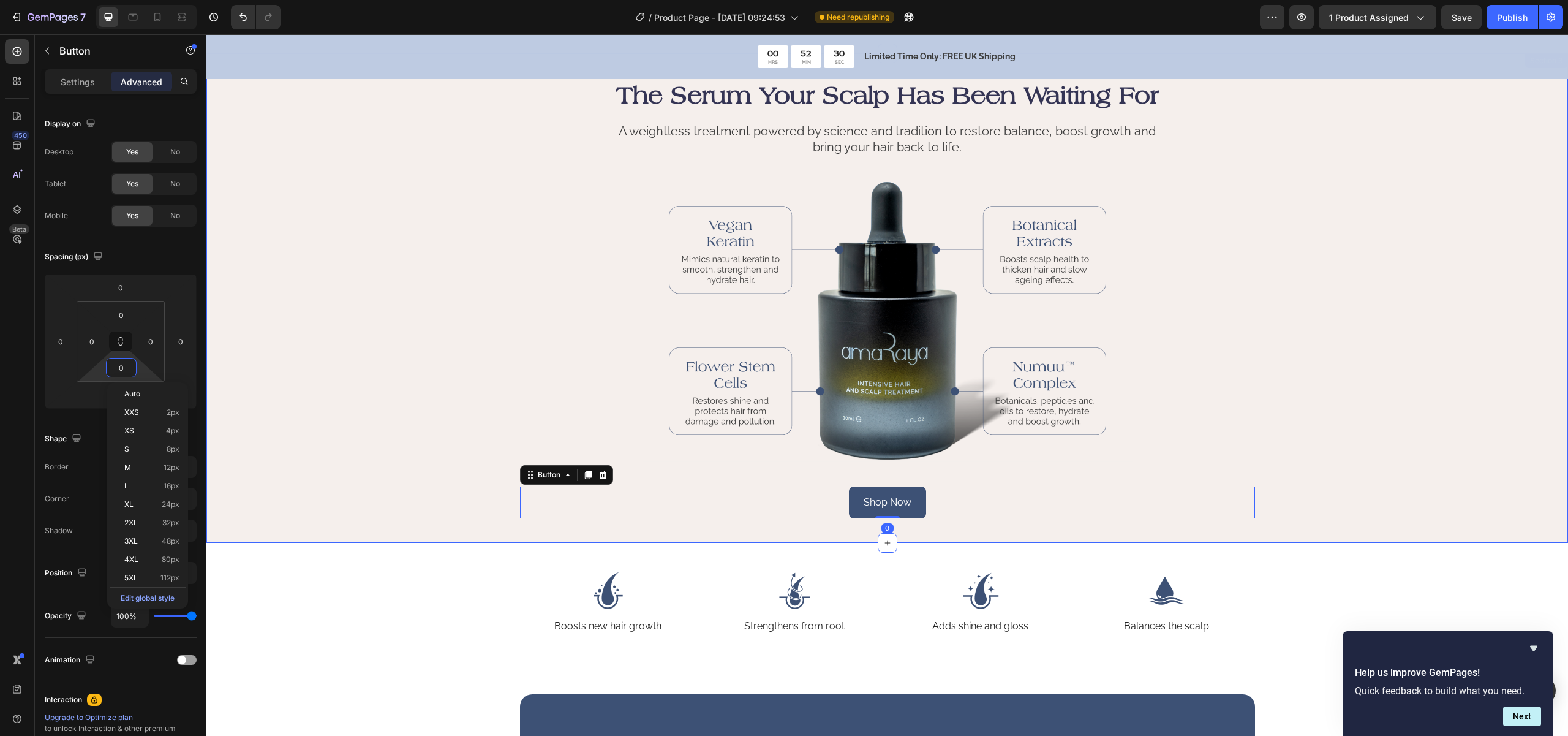
click at [425, 307] on div "The Serum Your Scalp Has Been Waiting For Heading A weightless treatment powere…" at bounding box center [887, 299] width 1263 height 441
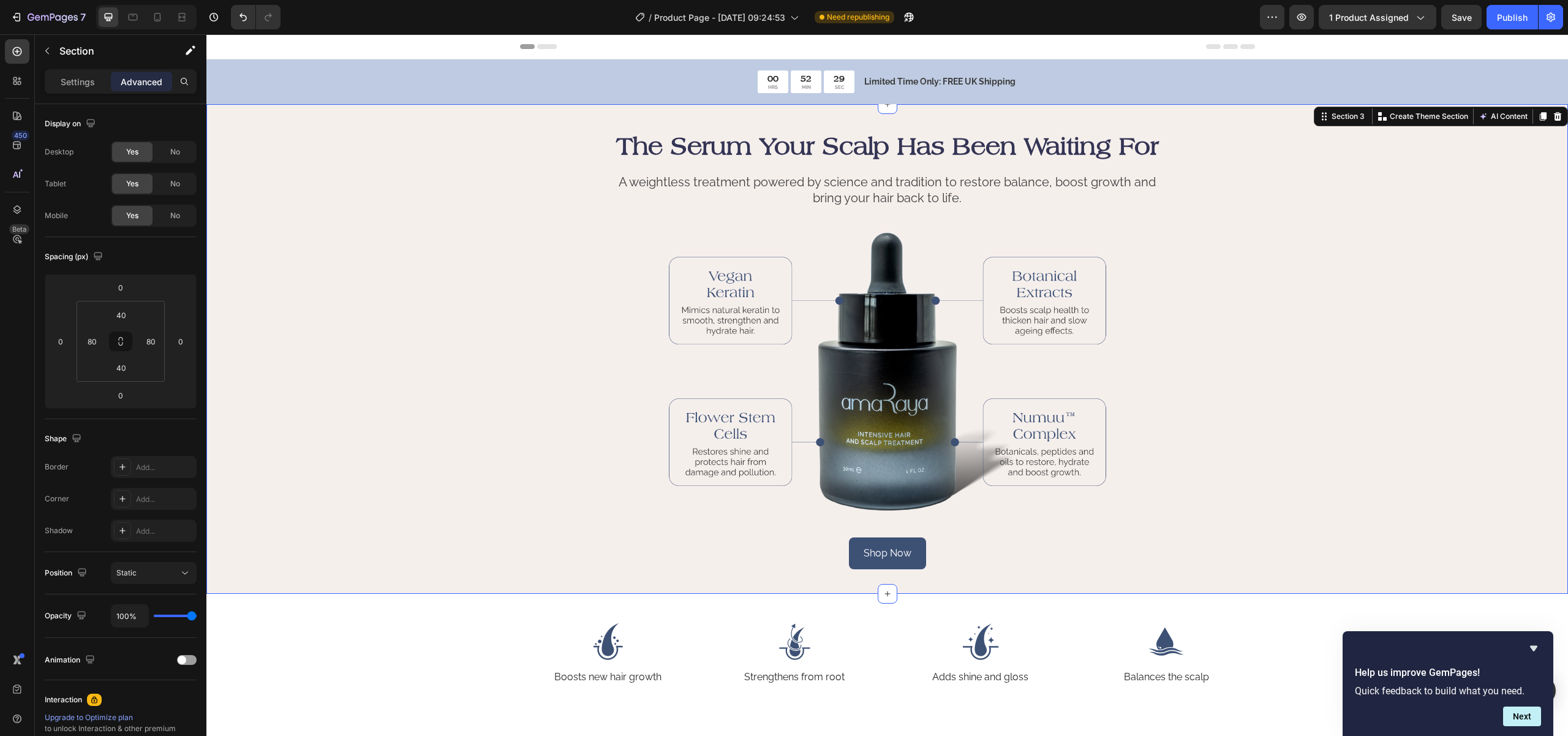
scroll to position [3, 0]
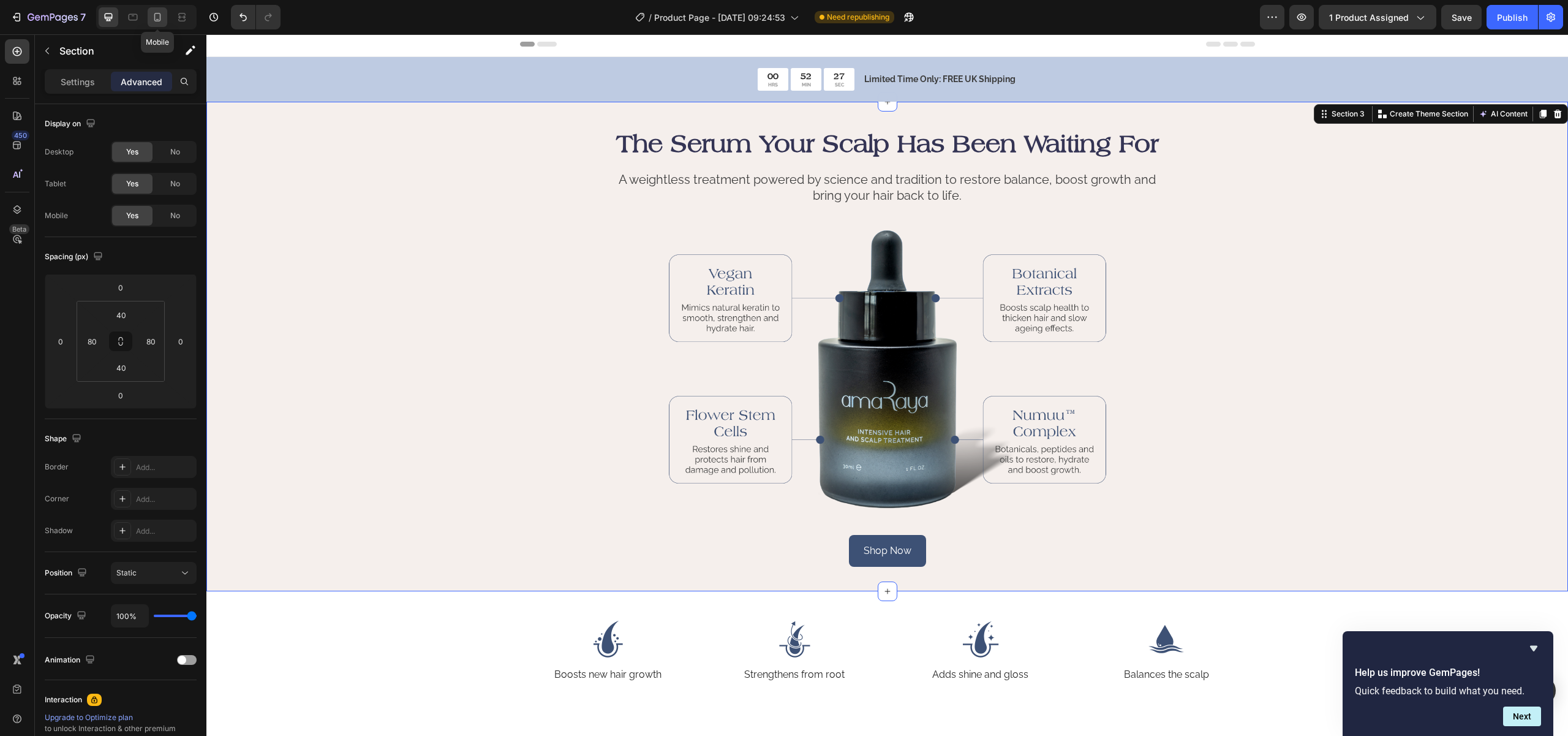
click at [164, 14] on div at bounding box center [157, 17] width 20 height 20
type input "20"
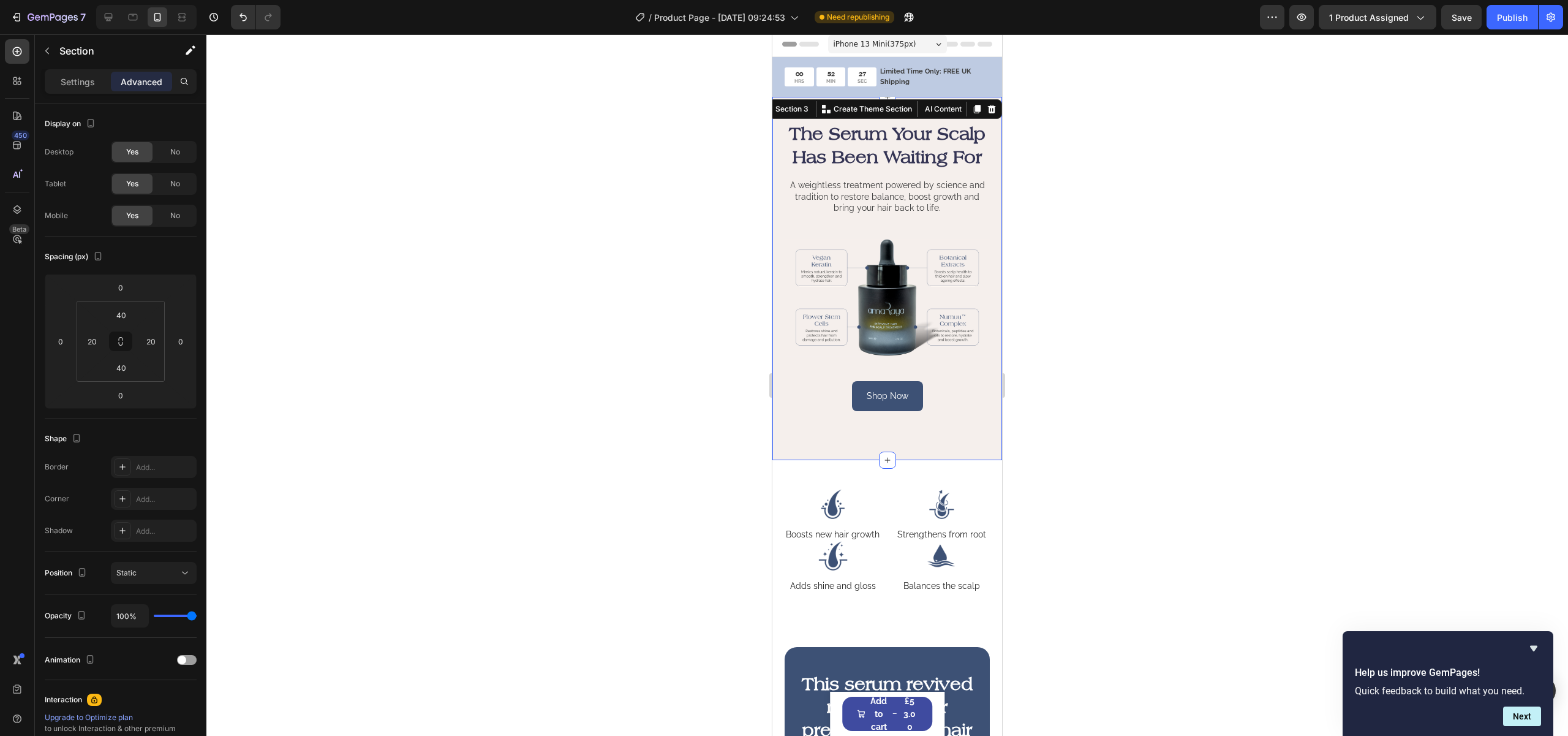
scroll to position [22, 0]
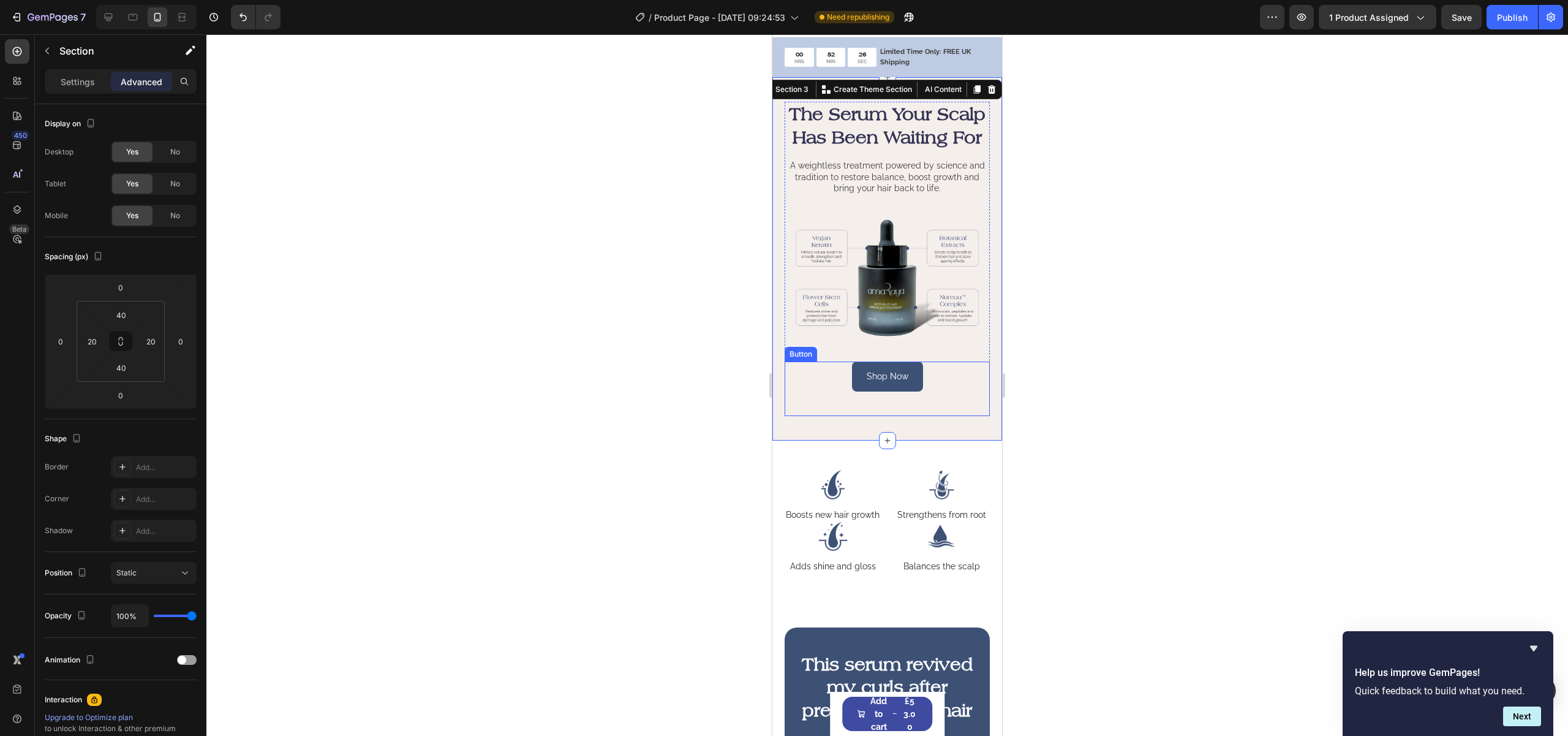
click at [959, 416] on div "Shop Now Button" at bounding box center [887, 389] width 205 height 55
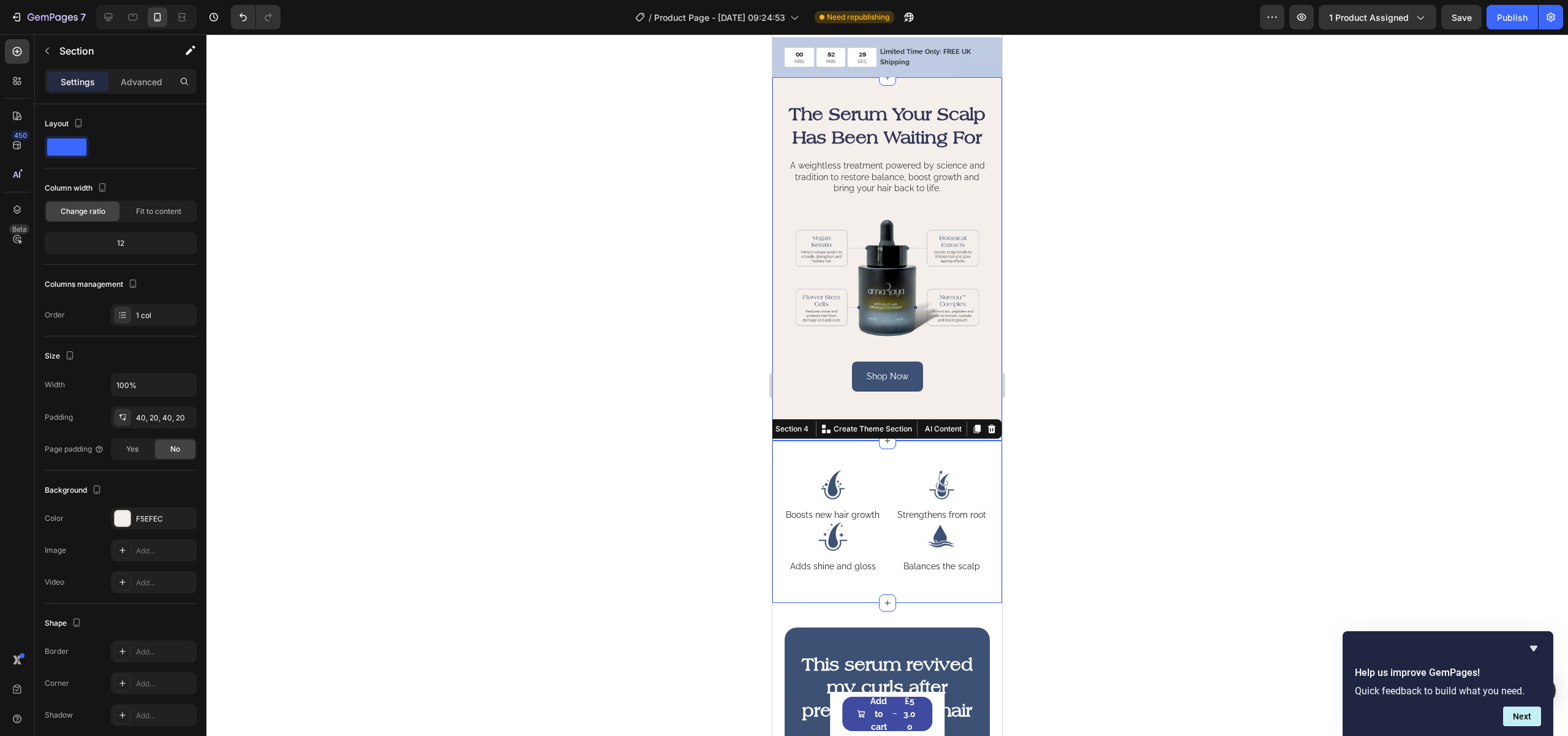
click at [986, 425] on div "The Serum Your Scalp Has Been Waiting For Heading A weightless treatment powere…" at bounding box center [887, 259] width 230 height 363
click at [129, 83] on p "Advanced" at bounding box center [141, 82] width 42 height 13
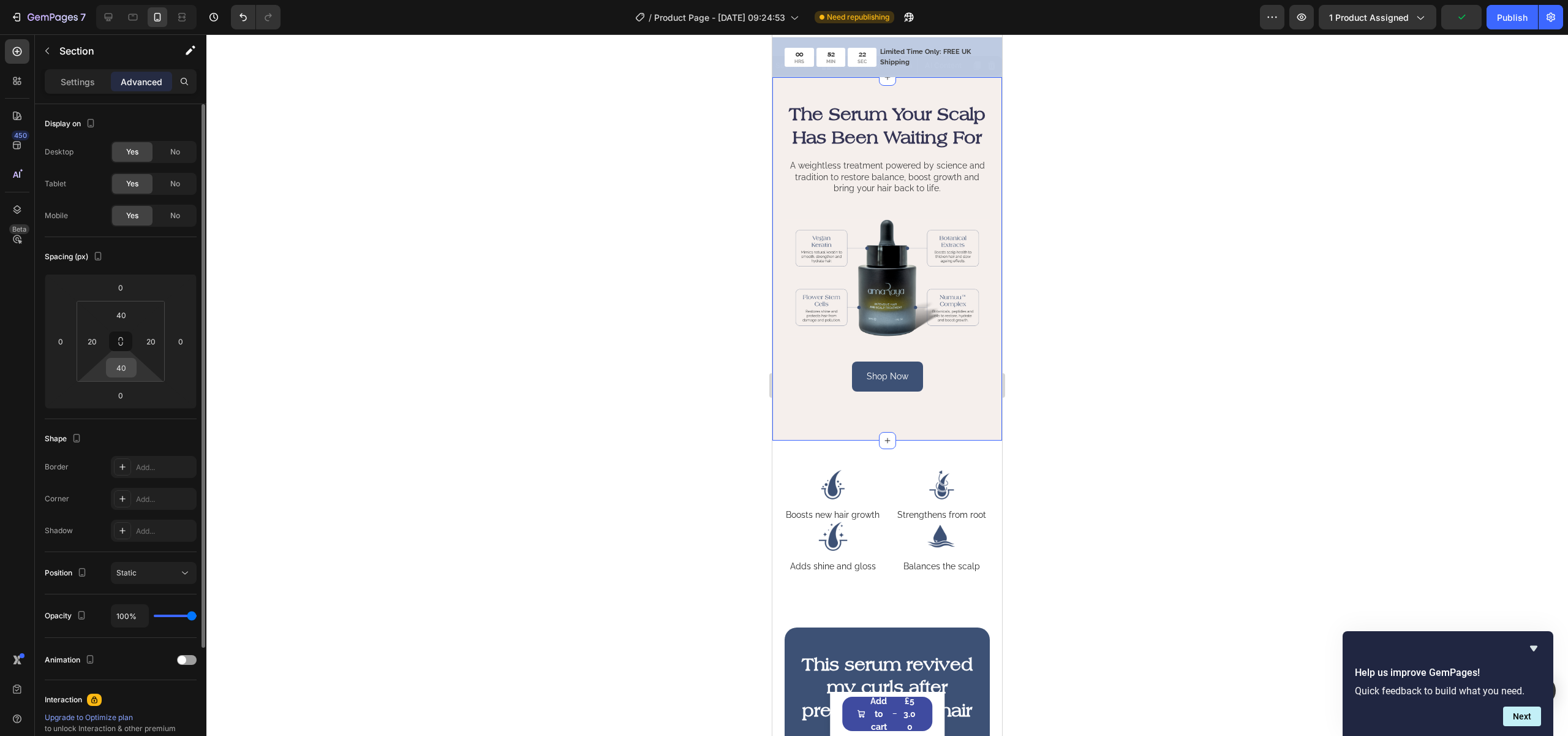
click at [119, 369] on input "40" at bounding box center [121, 368] width 25 height 18
click at [118, 369] on input "40" at bounding box center [121, 368] width 25 height 18
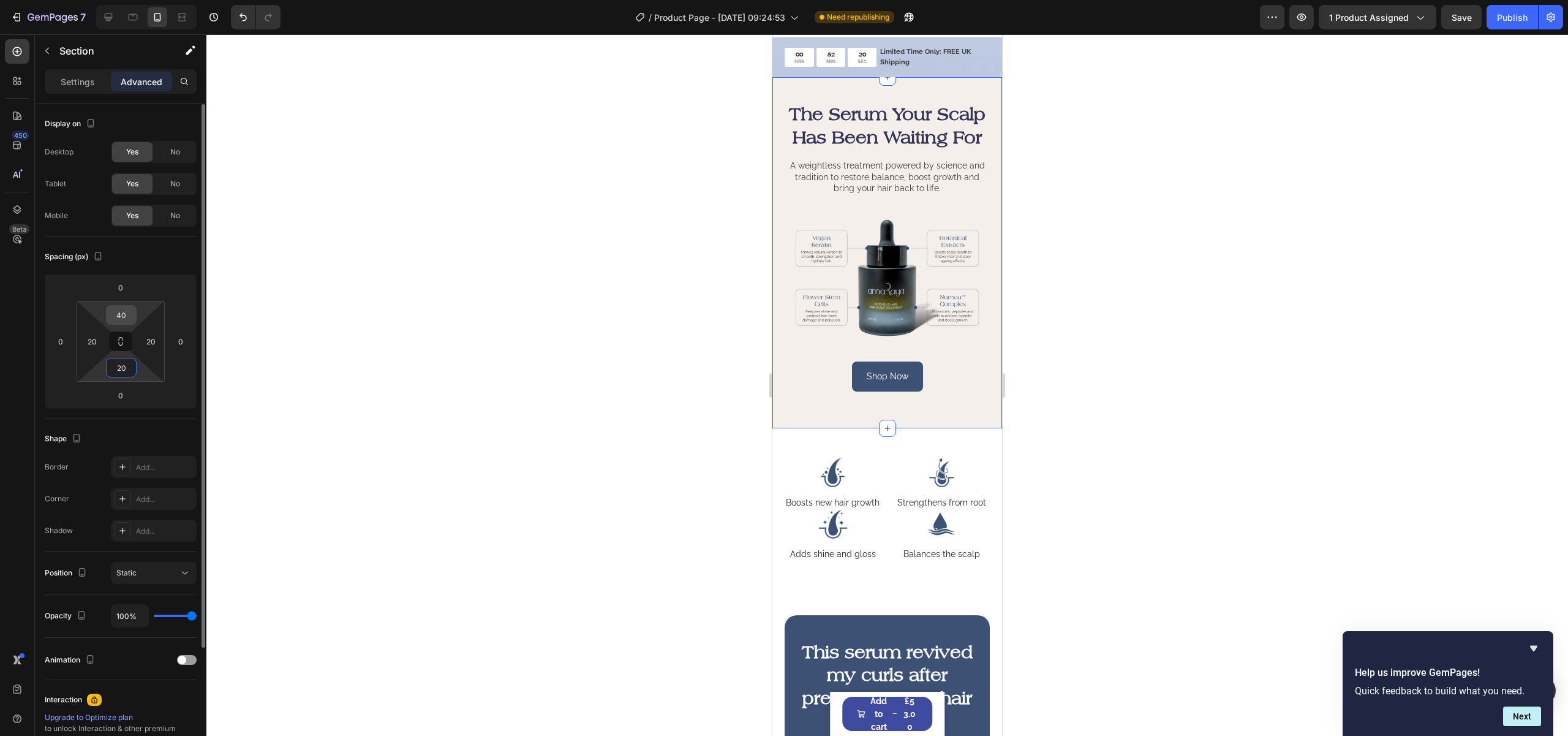
type input "20"
click at [117, 308] on input "40" at bounding box center [121, 314] width 25 height 18
paste input "2"
type input "20"
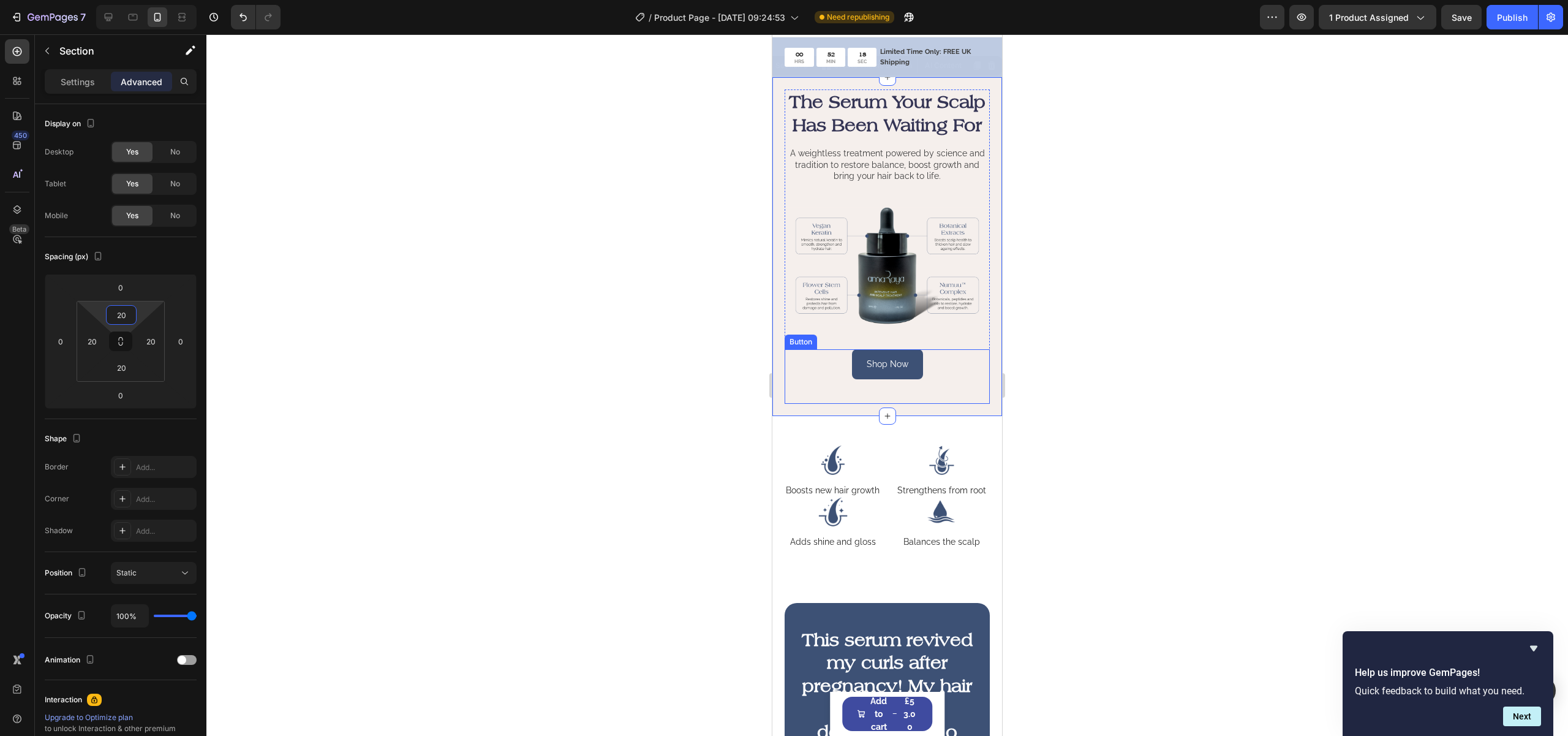
click at [971, 404] on div "Shop Now Button" at bounding box center [887, 377] width 205 height 55
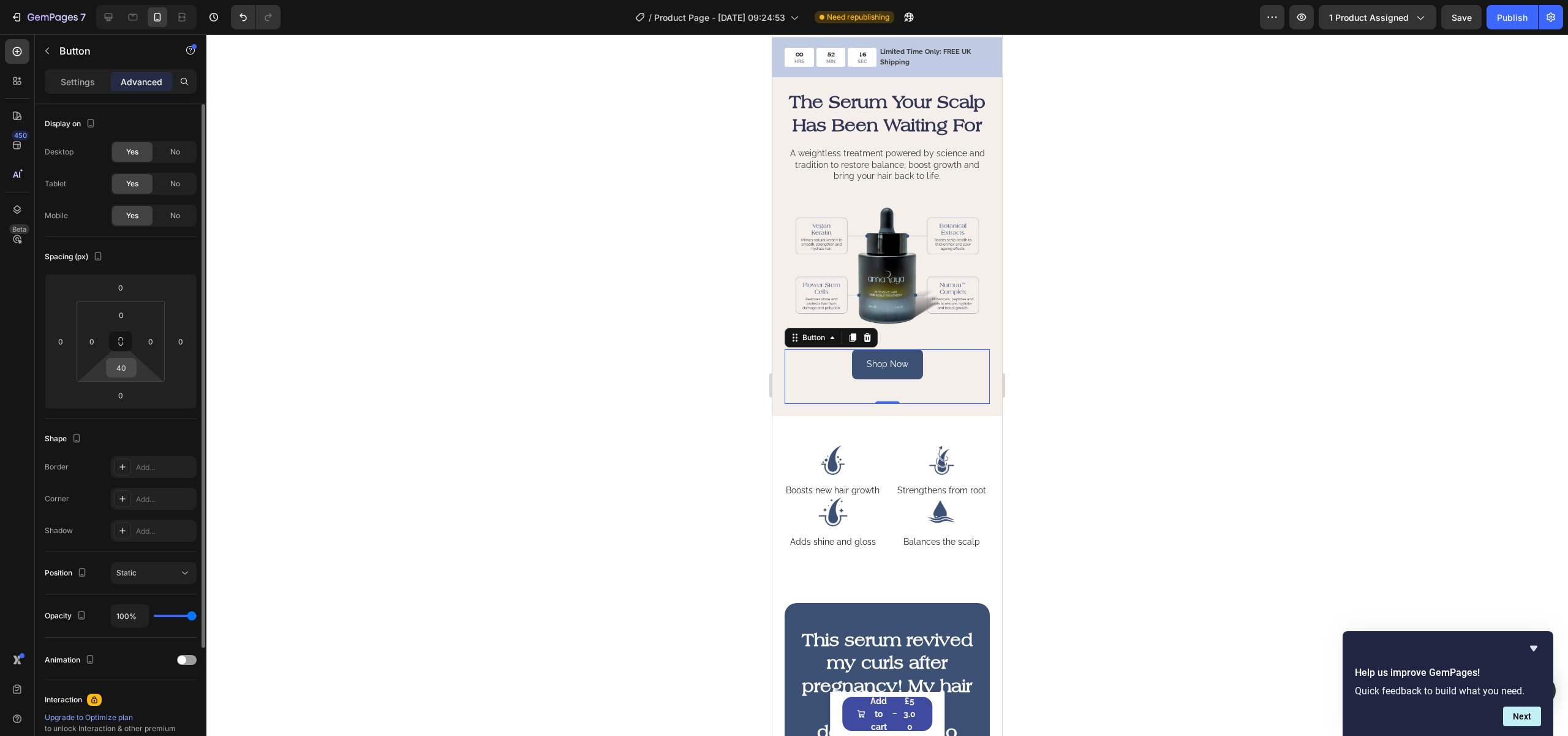
click at [121, 369] on input "40" at bounding box center [121, 368] width 25 height 18
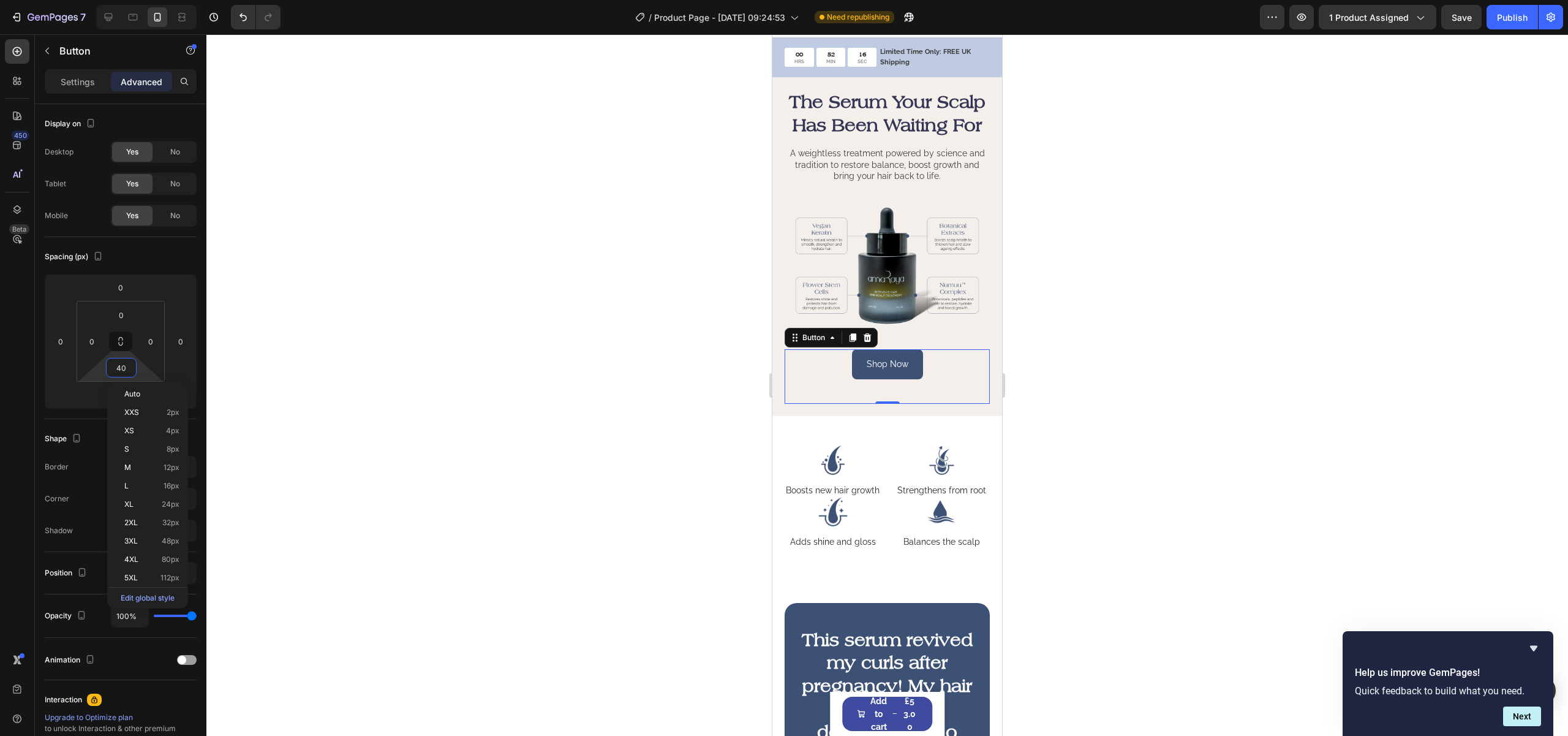
type input "0"
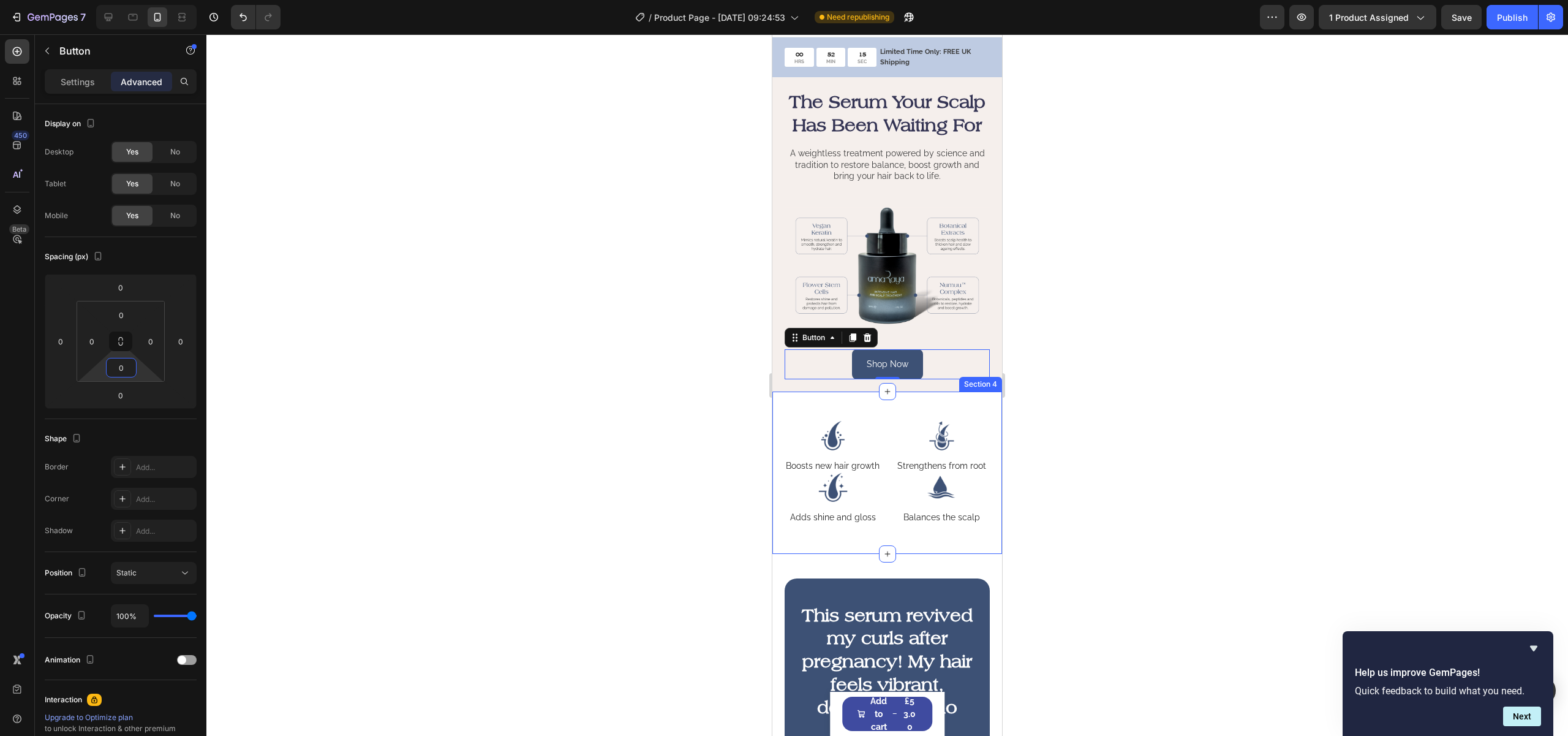
click at [876, 420] on div "Image Boosts new hair growth Text Block Image Strengthens from root Text Block …" at bounding box center [887, 472] width 230 height 162
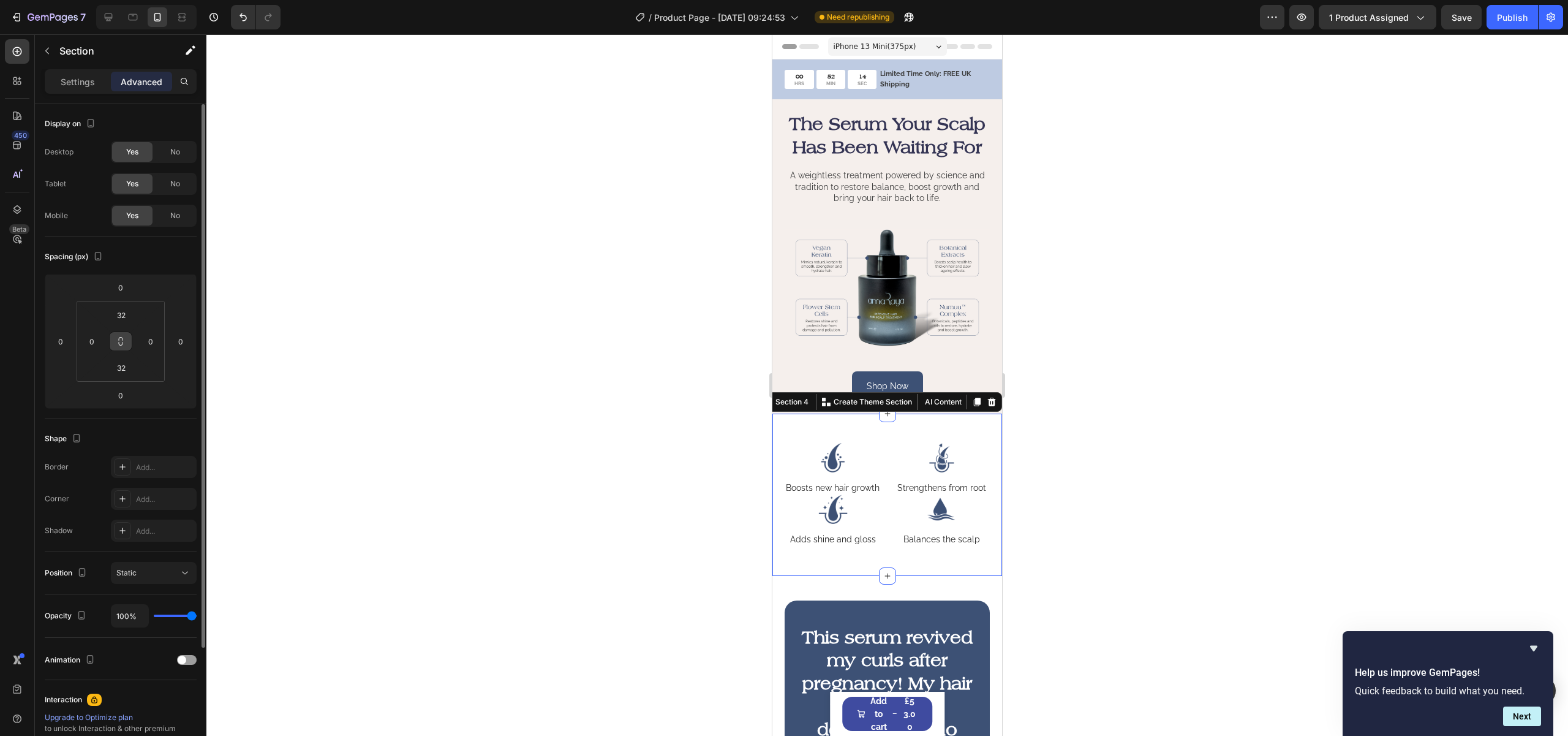
scroll to position [22, 0]
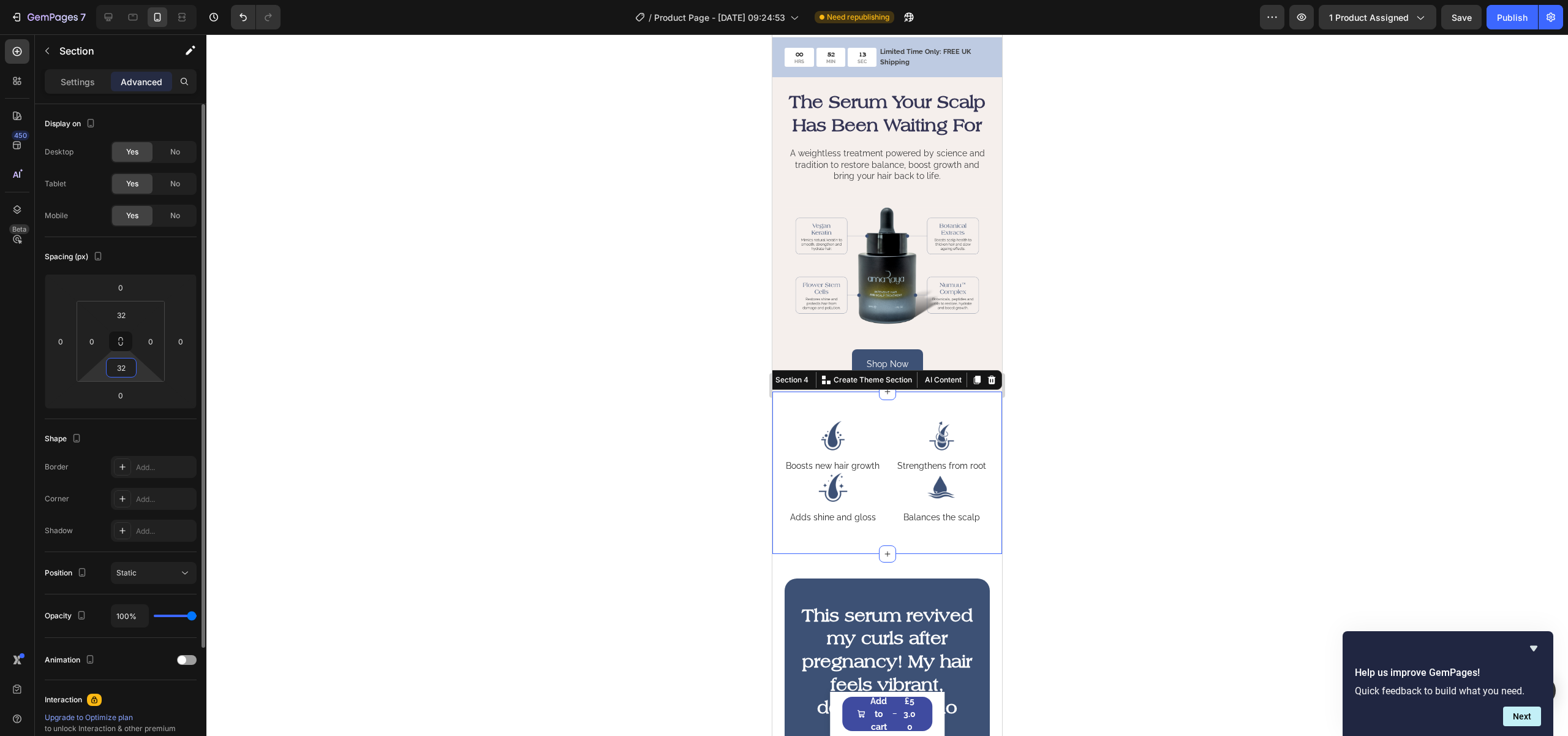
click at [123, 368] on input "32" at bounding box center [121, 368] width 25 height 18
paste input "20"
type input "20"
click at [121, 316] on input "32" at bounding box center [121, 314] width 25 height 18
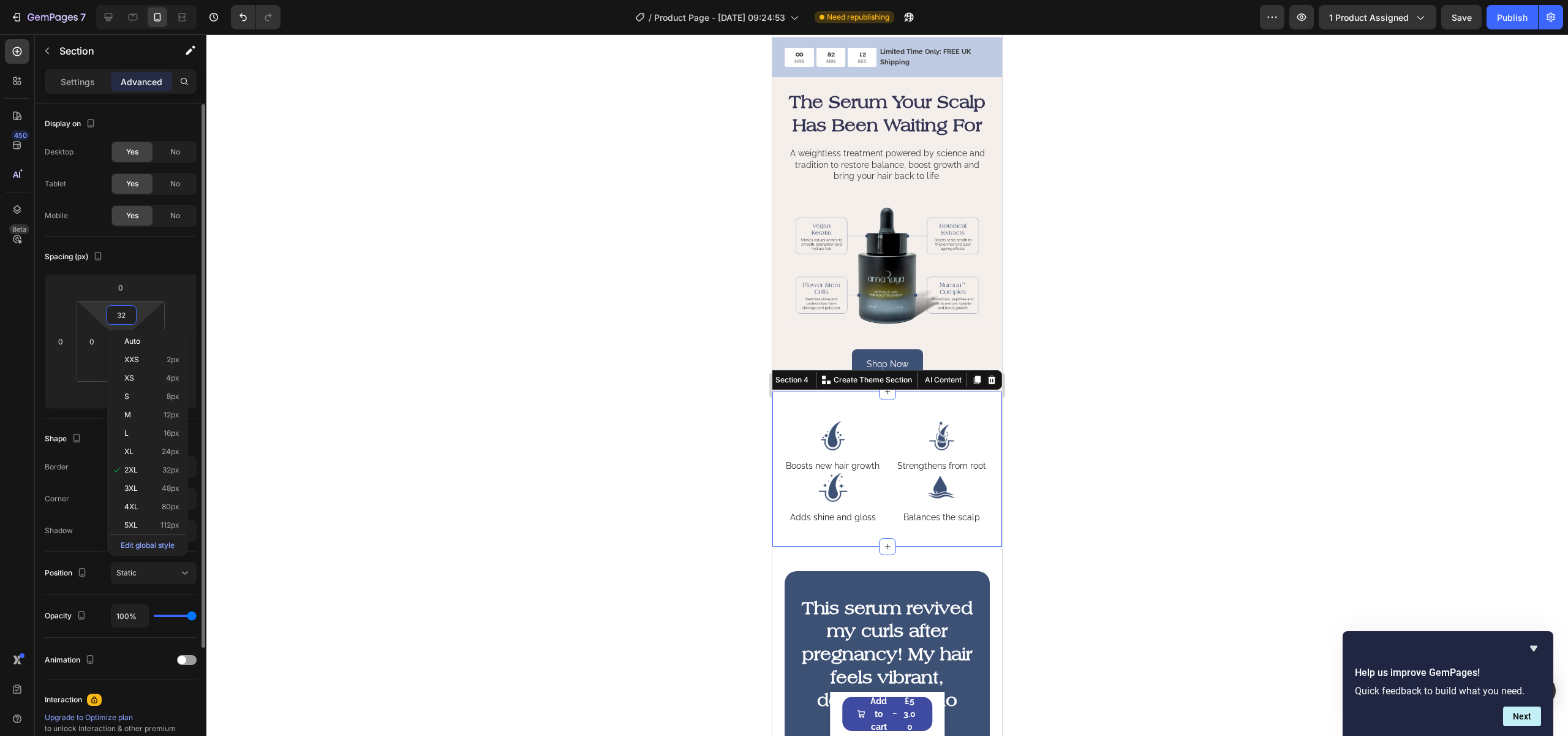
click at [121, 316] on input "32" at bounding box center [121, 314] width 25 height 18
paste input "20"
type input "20"
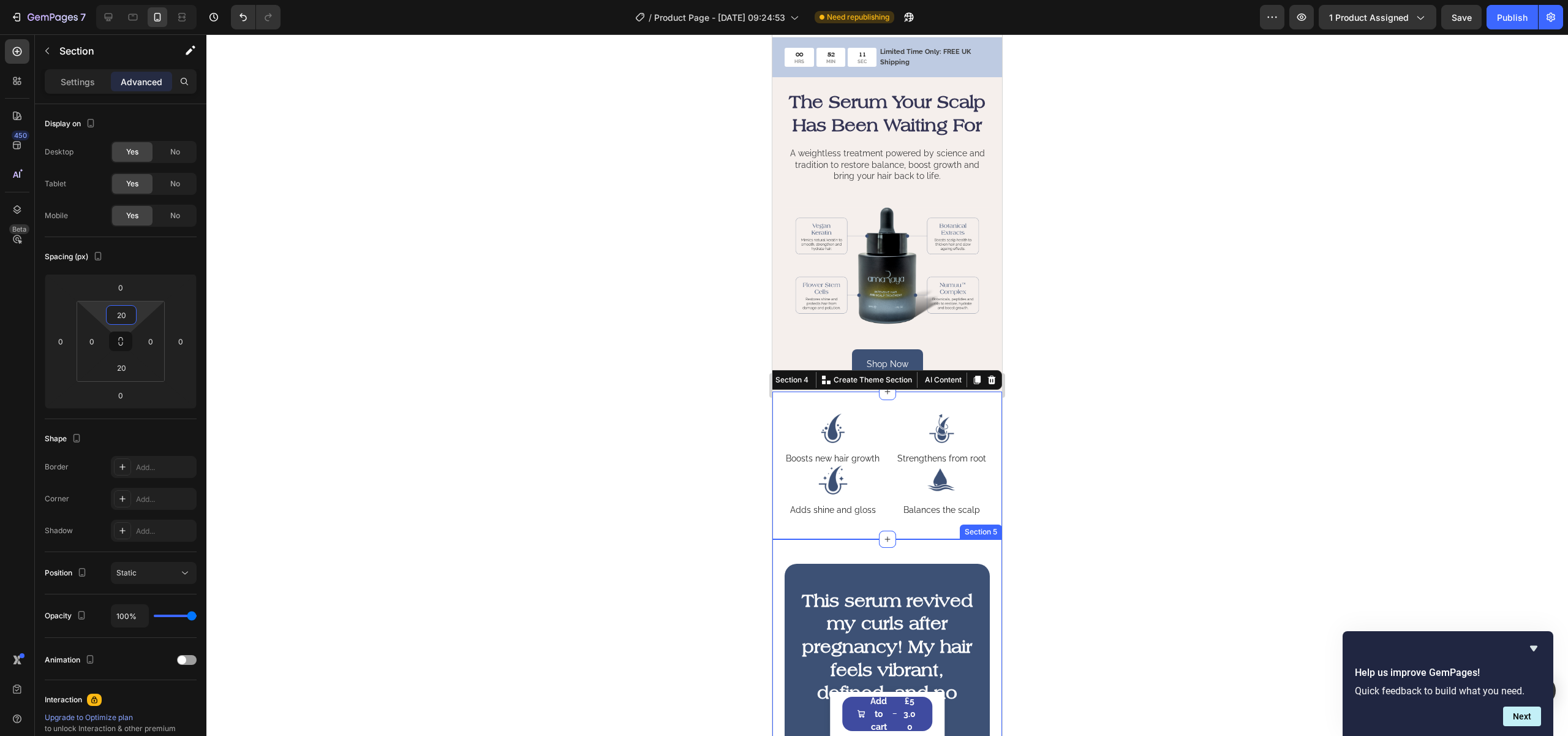
click at [952, 569] on div "This serum revived my curls after pregnancy! My hair feels vibrant, defined, an…" at bounding box center [887, 669] width 230 height 259
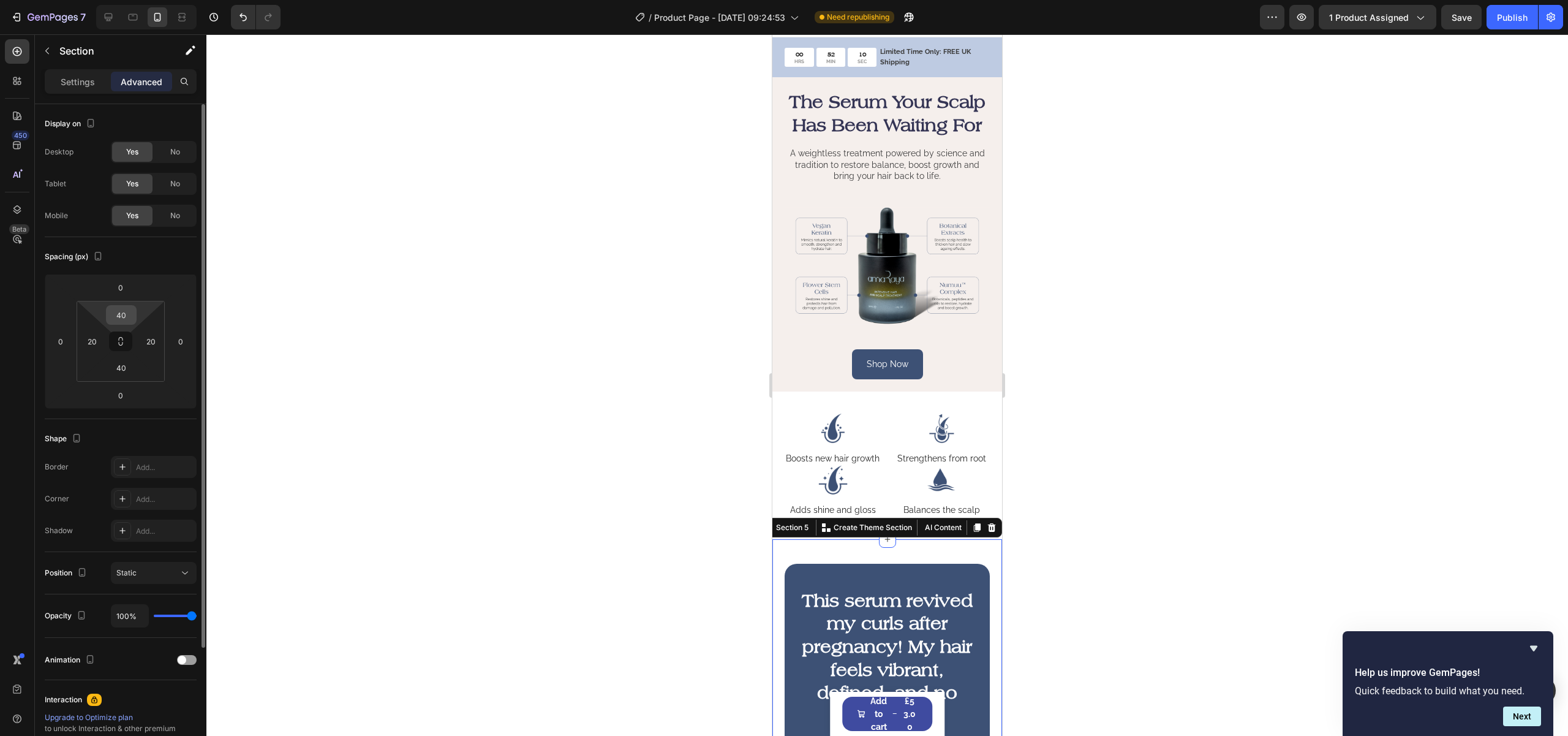
click at [135, 311] on div "40" at bounding box center [121, 314] width 30 height 20
click at [127, 310] on input "40" at bounding box center [121, 314] width 25 height 18
paste input "2"
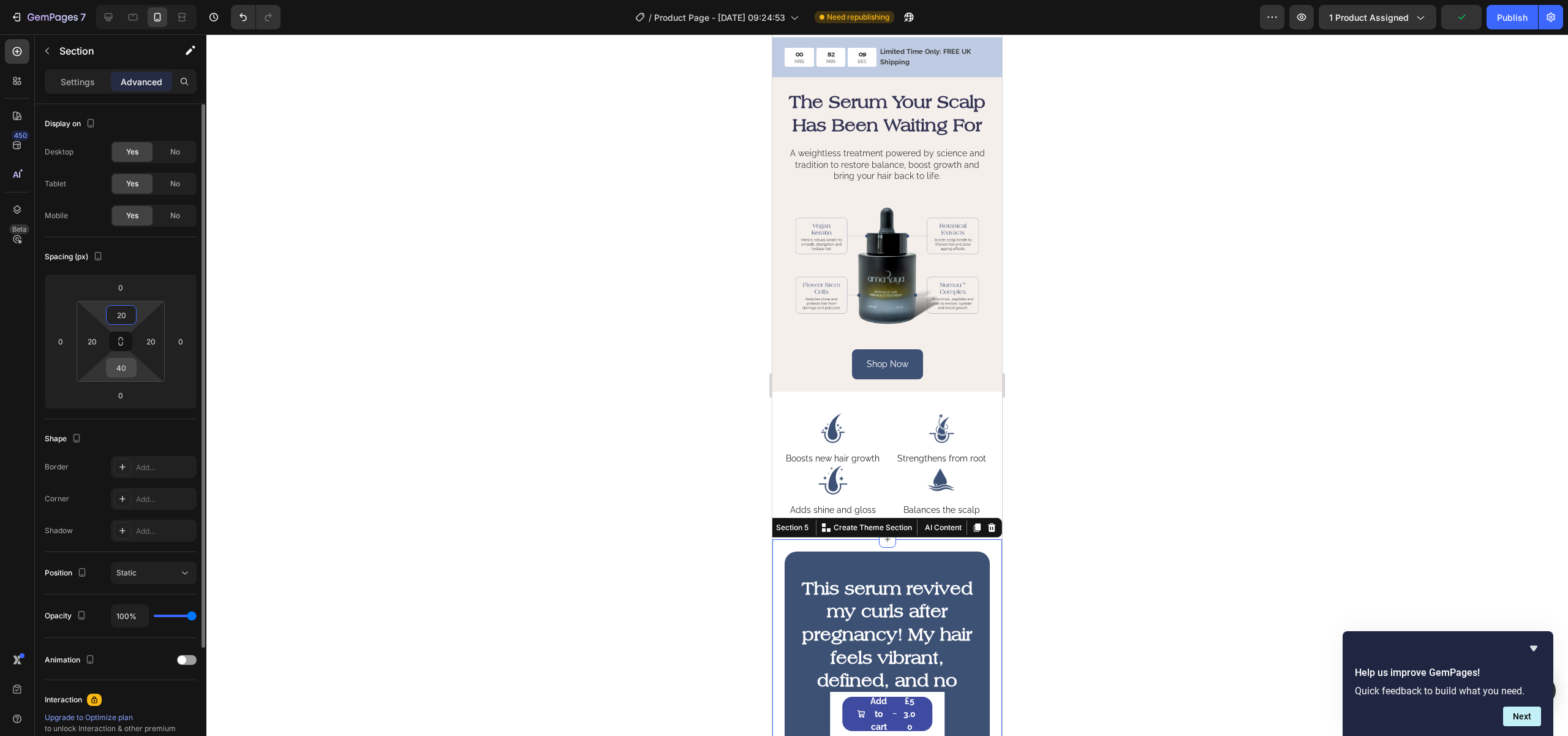
type input "20"
click at [118, 364] on input "40" at bounding box center [121, 368] width 25 height 18
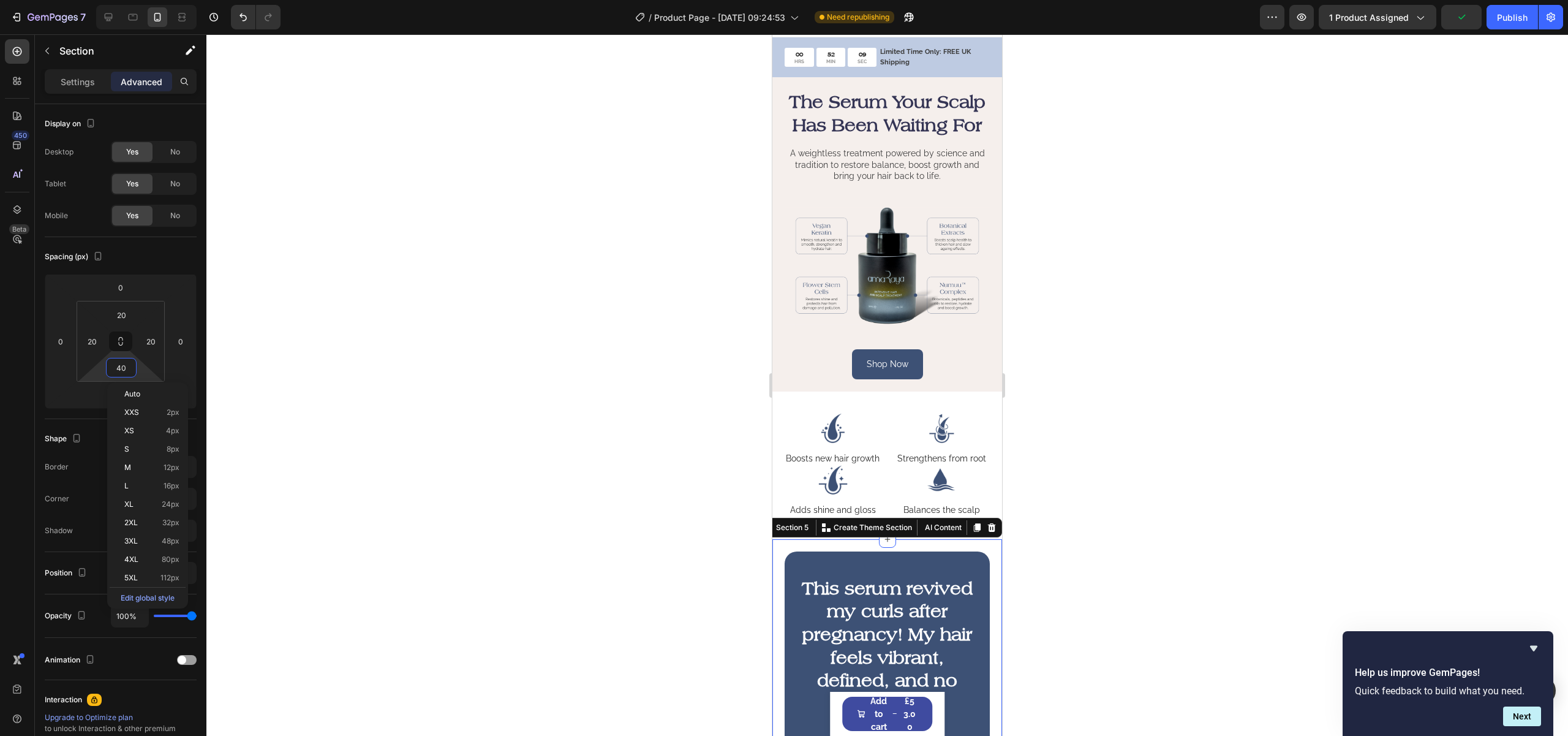
paste input "2"
type input "20"
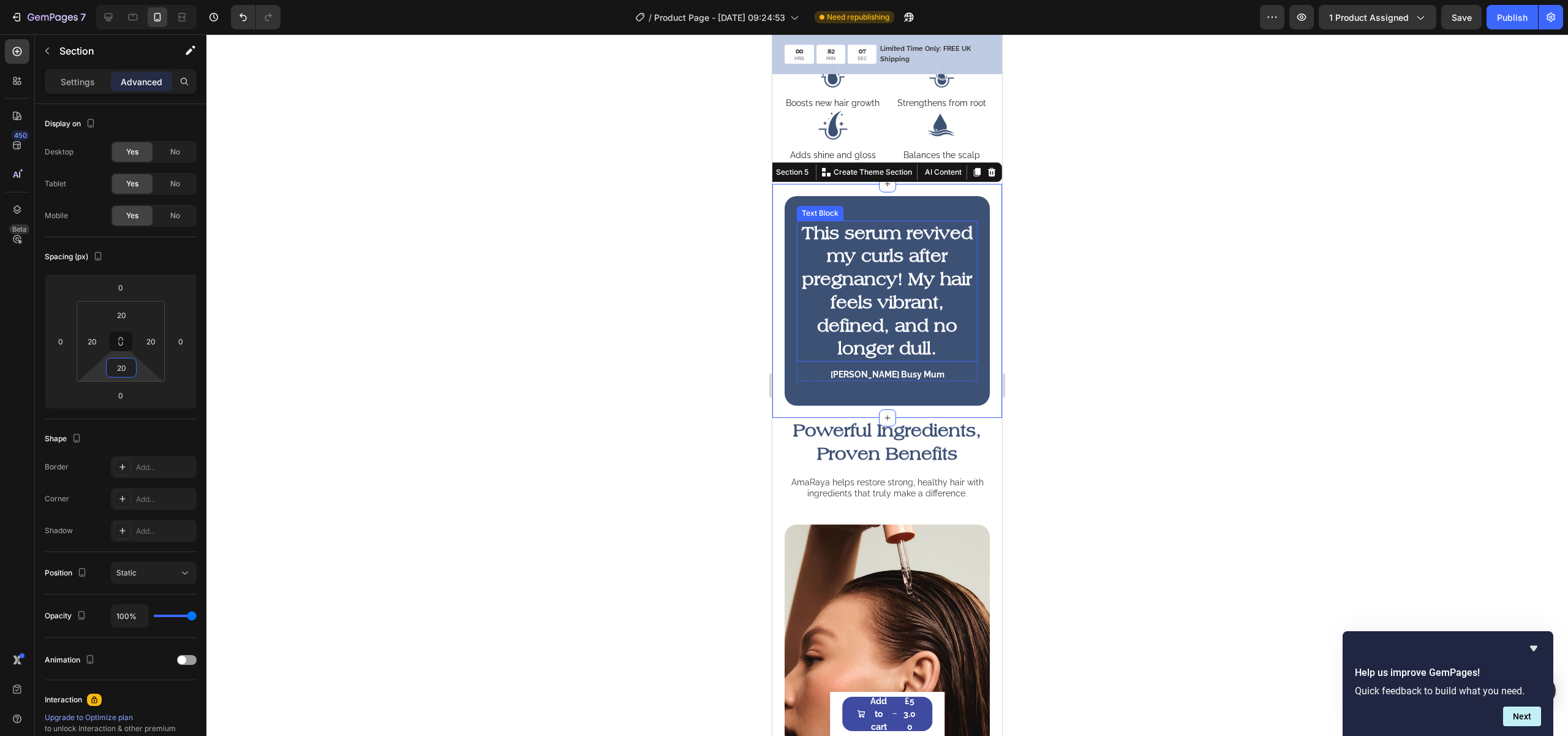
scroll to position [471, 0]
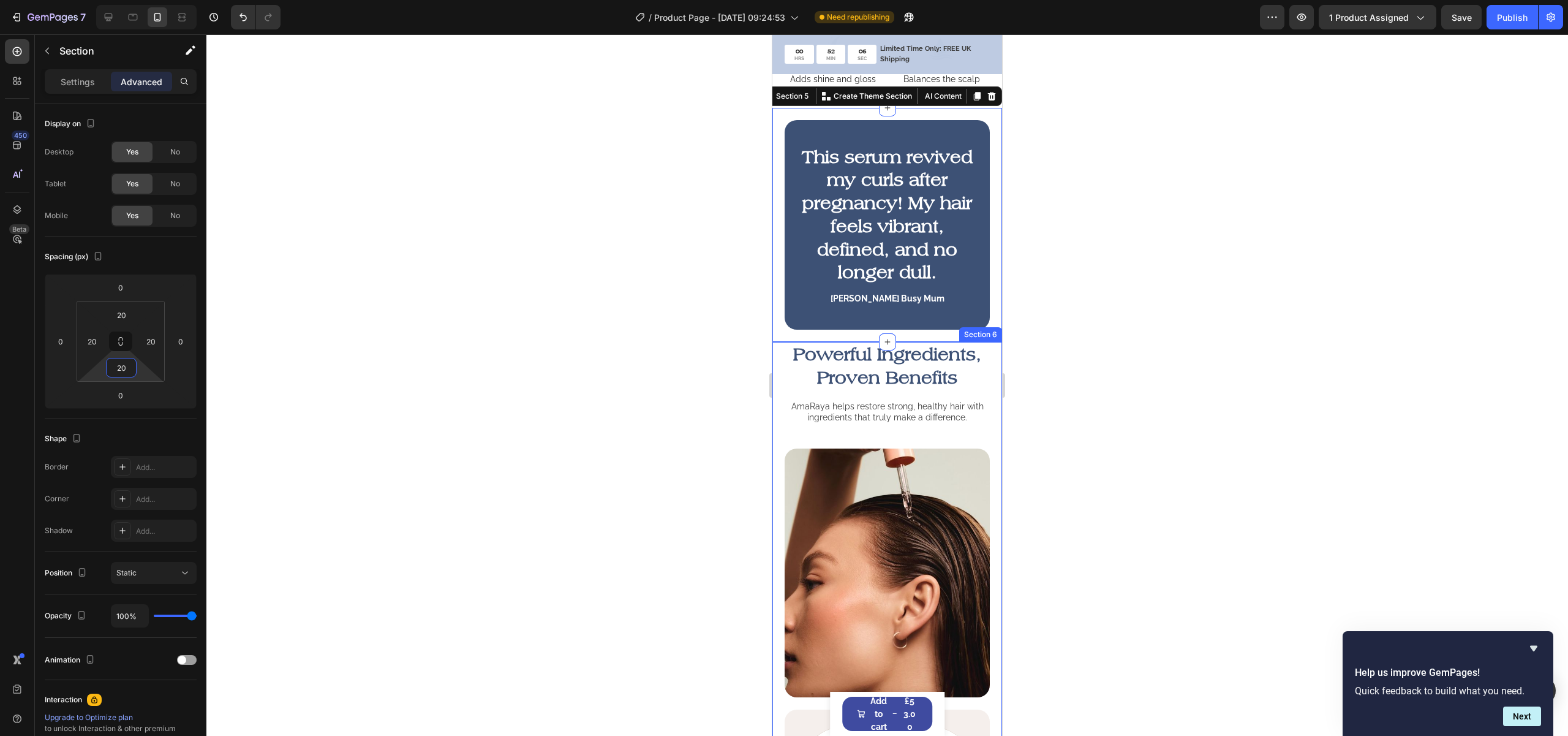
click at [781, 451] on div "Powerful Ingredients, Proven Benefits Heading AmaRaya helps restore strong, hea…" at bounding box center [887, 668] width 230 height 653
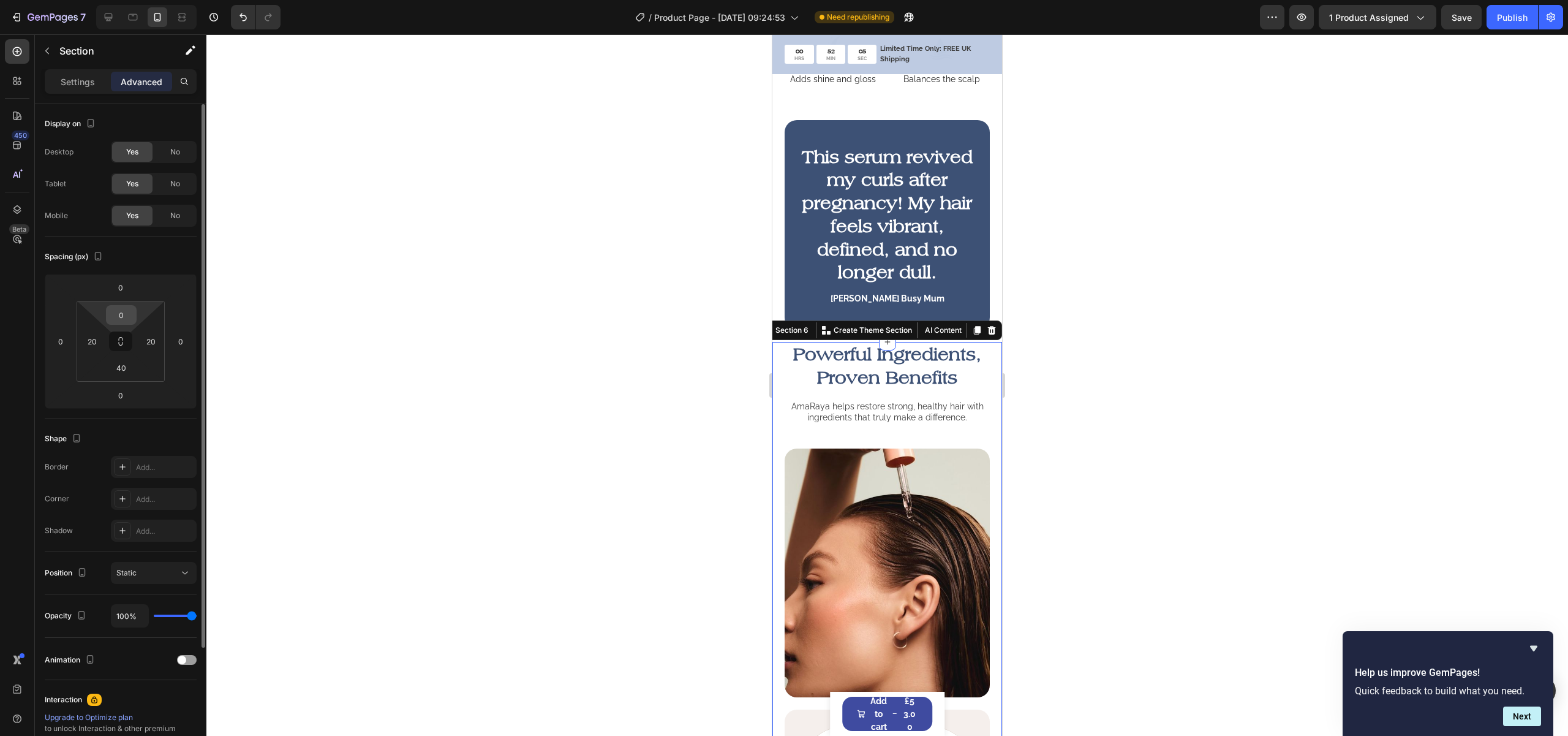
click at [124, 318] on input "0" at bounding box center [121, 314] width 25 height 18
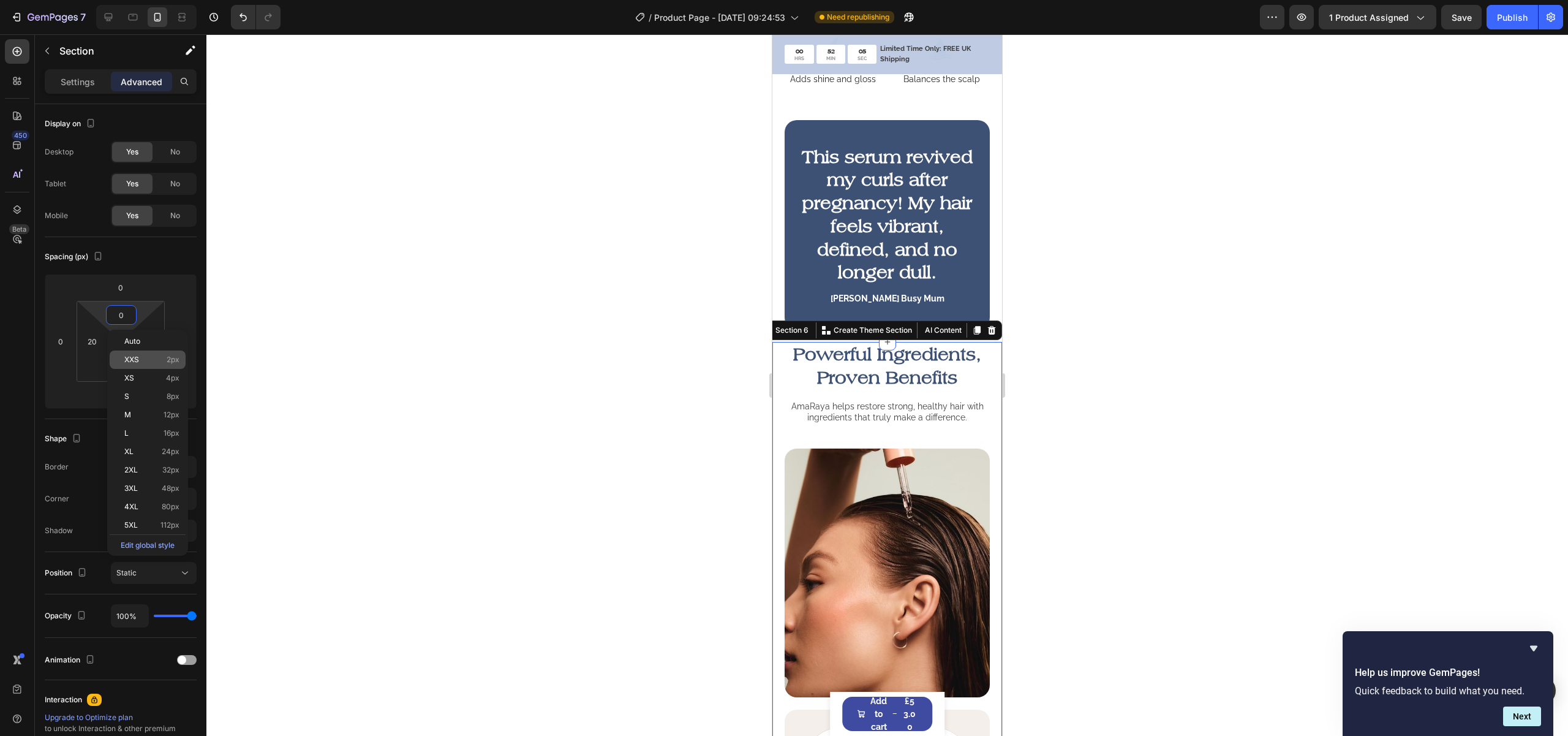
paste input "2"
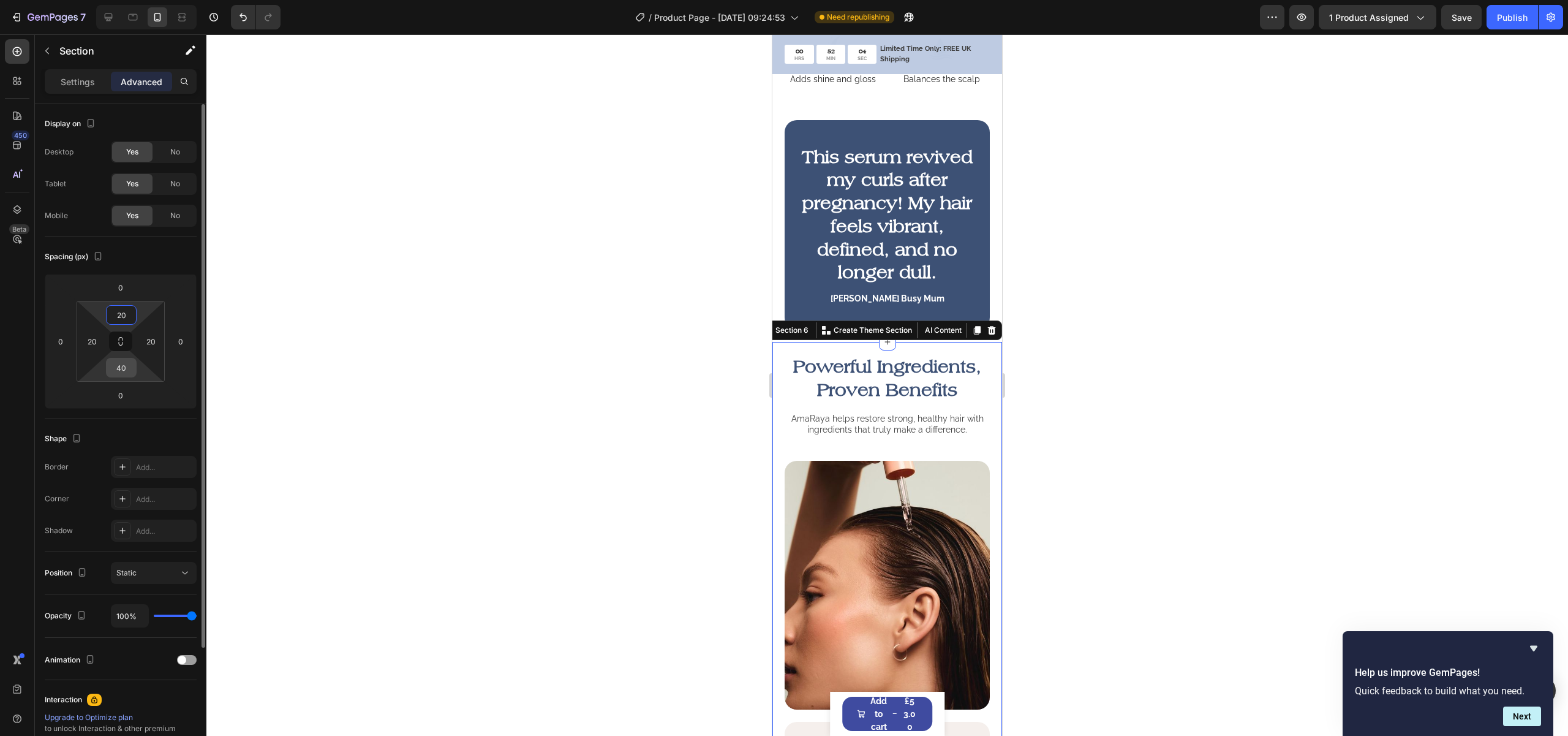
type input "20"
click at [116, 364] on input "40" at bounding box center [121, 368] width 25 height 18
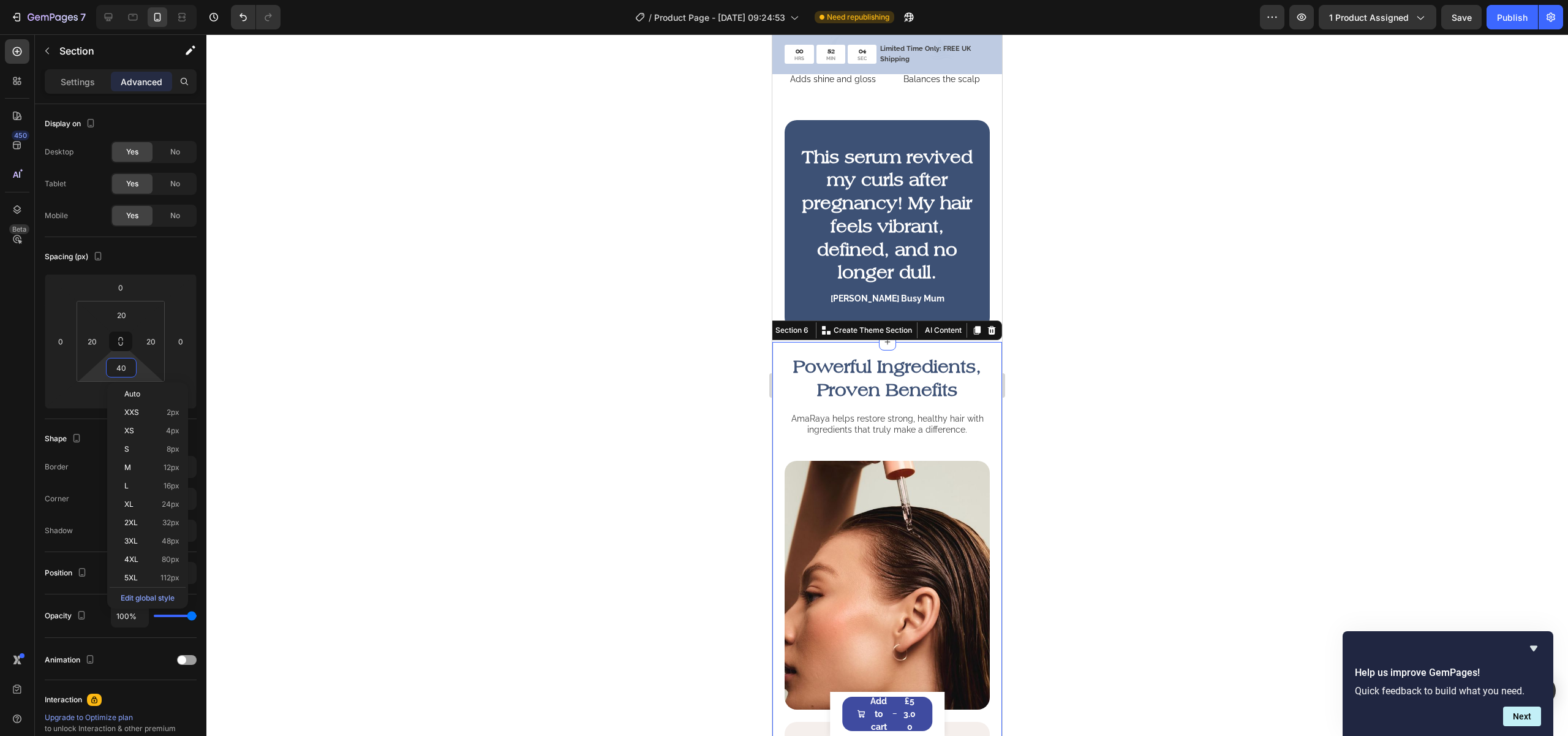
paste input "2"
type input "20"
click at [930, 461] on div "AmaRaya helps restore strong, healthy hair with ingredients that truly make a d…" at bounding box center [887, 436] width 205 height 49
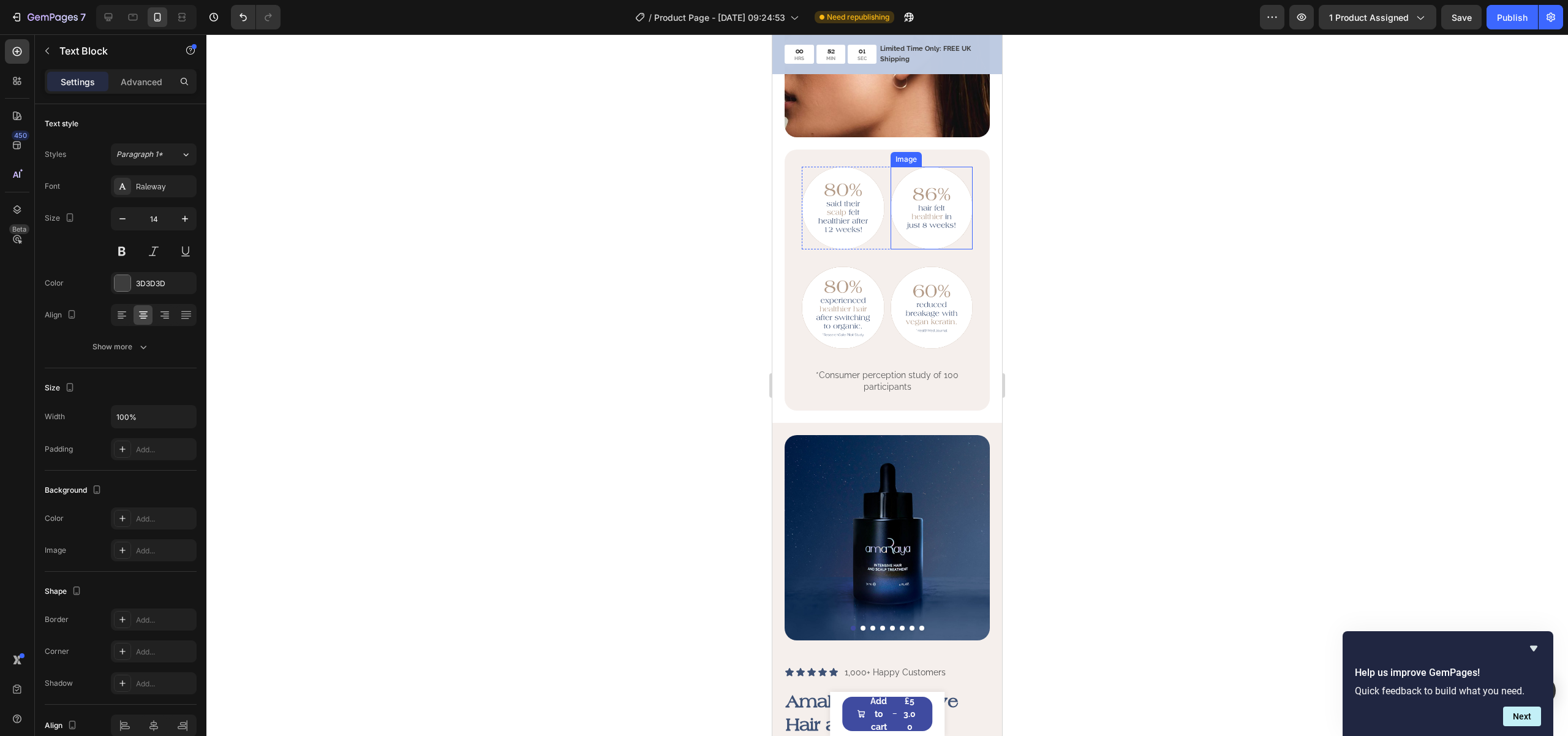
scroll to position [1073, 0]
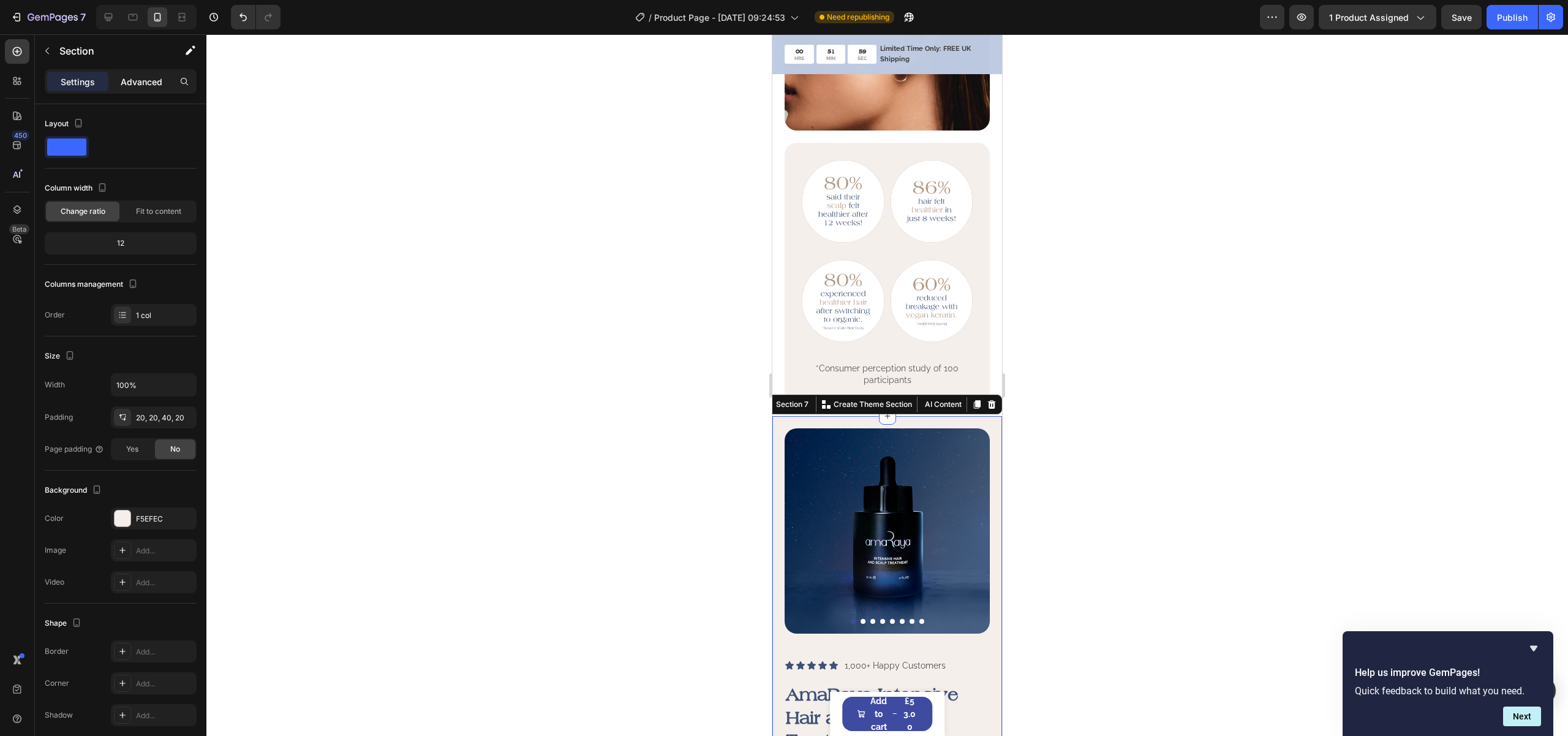
click at [150, 85] on p "Advanced" at bounding box center [141, 82] width 42 height 13
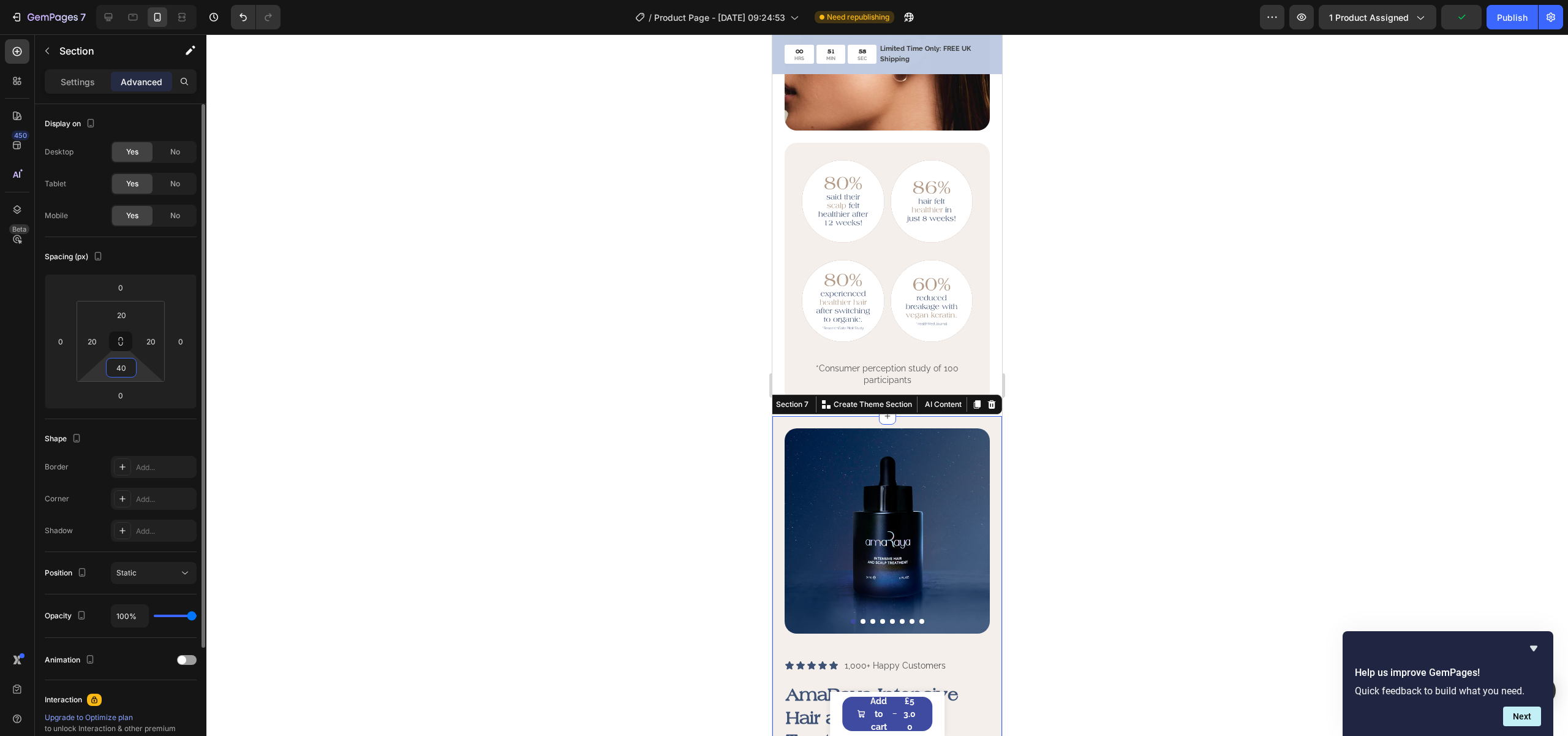
click at [120, 368] on input "40" at bounding box center [121, 368] width 25 height 18
paste input "2"
type input "20"
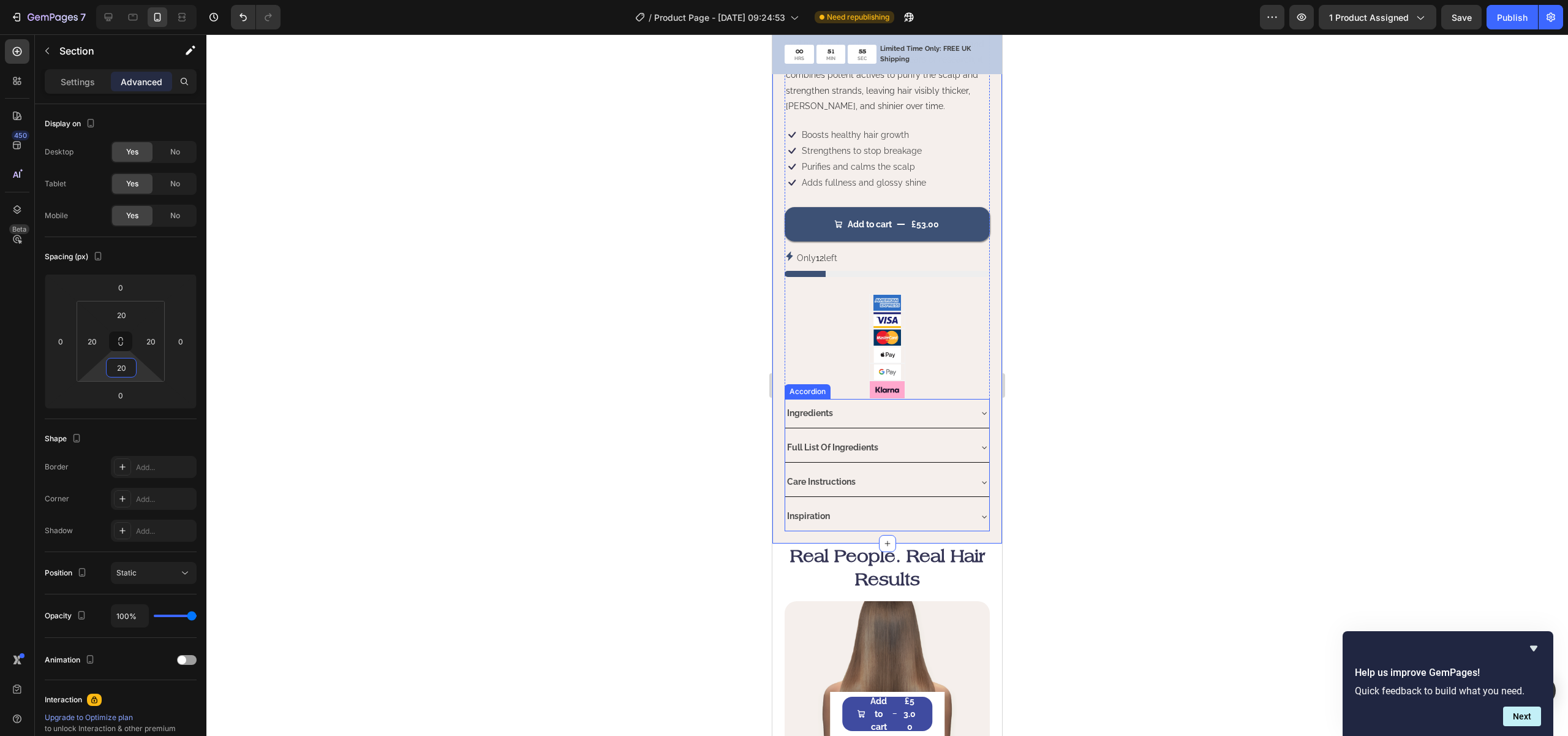
scroll to position [1909, 0]
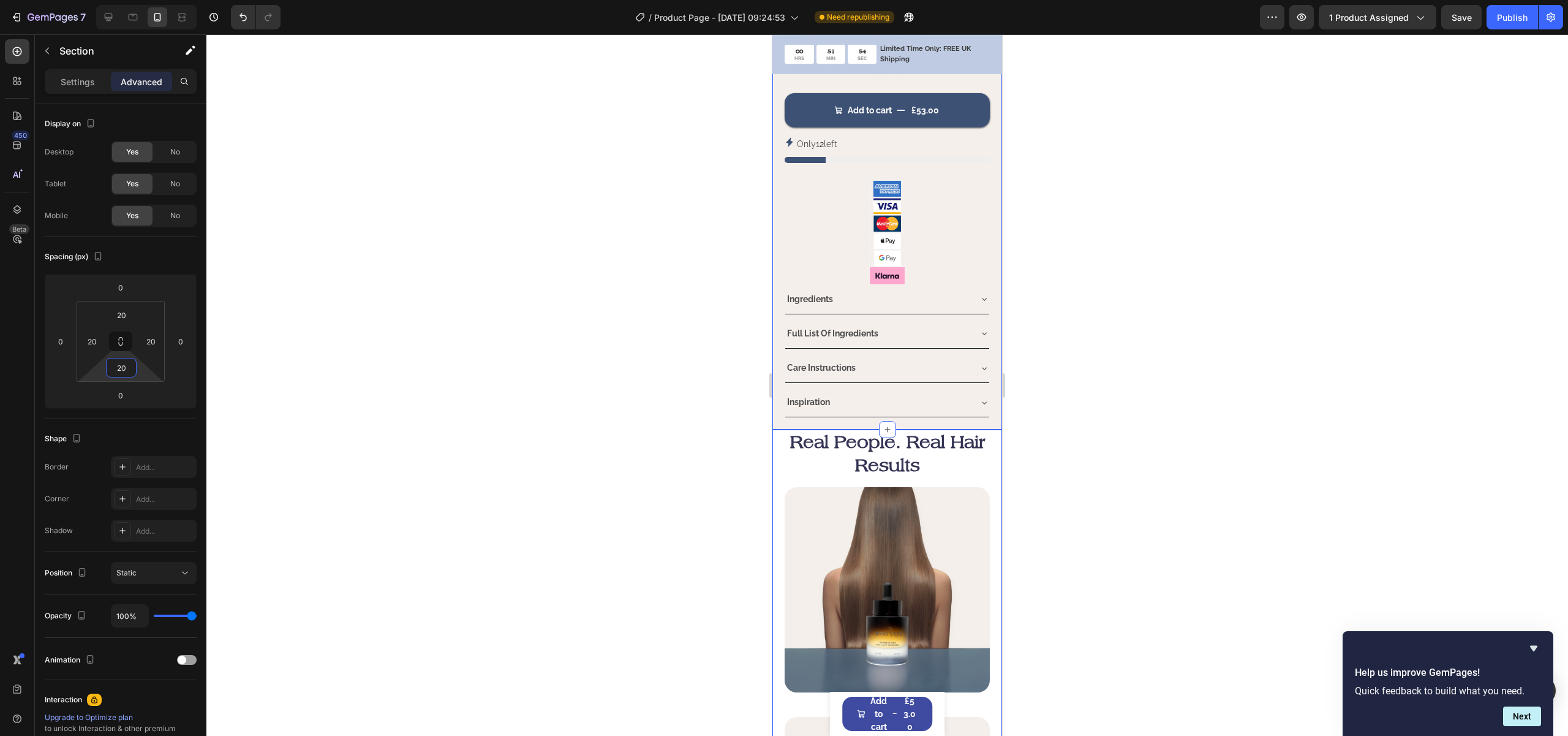
click at [779, 457] on div "Real People. Real Hair Results Heading Image Icon Icon Icon Icon Icon Icon List…" at bounding box center [887, 664] width 230 height 468
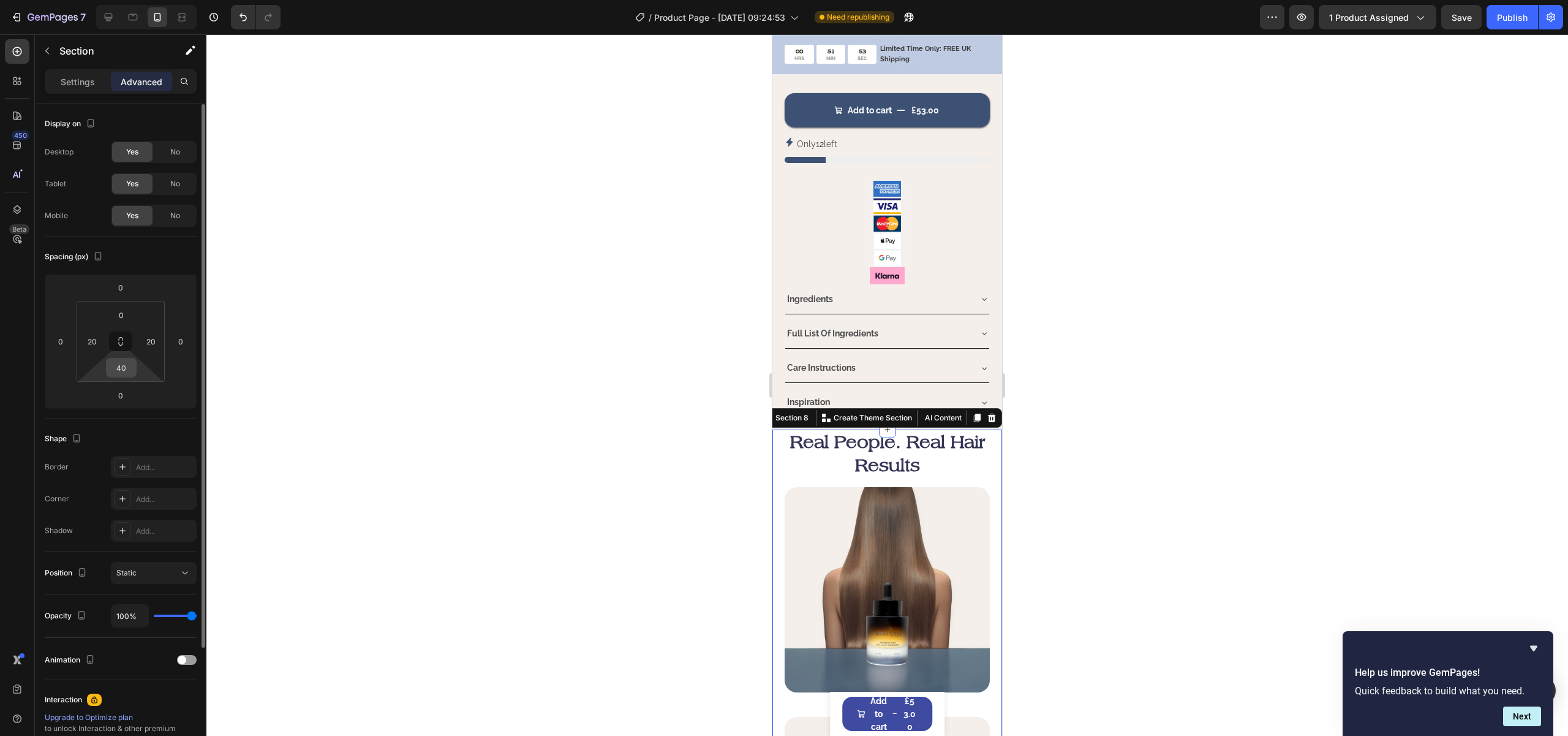
click at [118, 366] on input "40" at bounding box center [121, 368] width 25 height 18
paste input "2"
type input "20"
click at [122, 320] on input "0" at bounding box center [121, 314] width 25 height 18
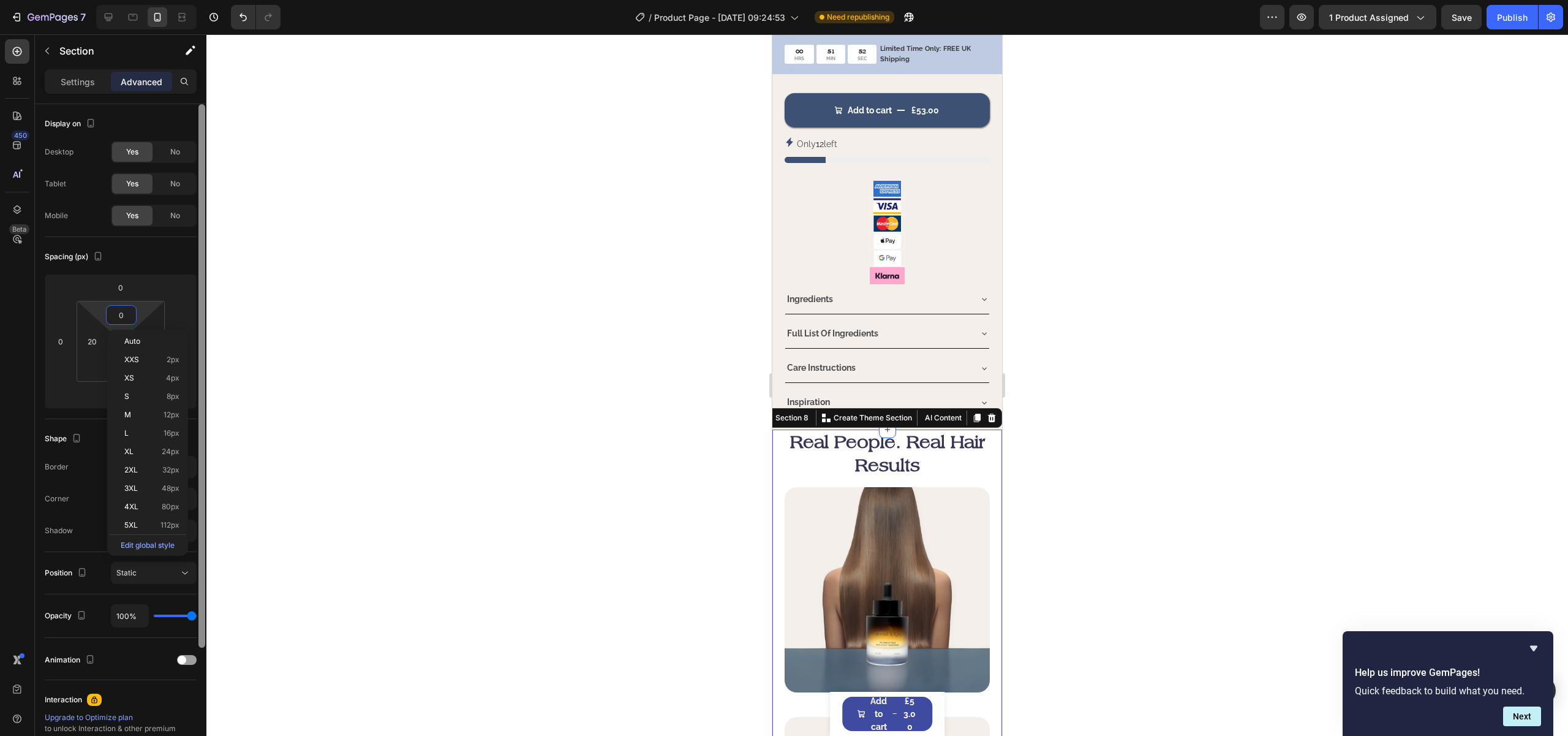
paste input "2"
type input "20"
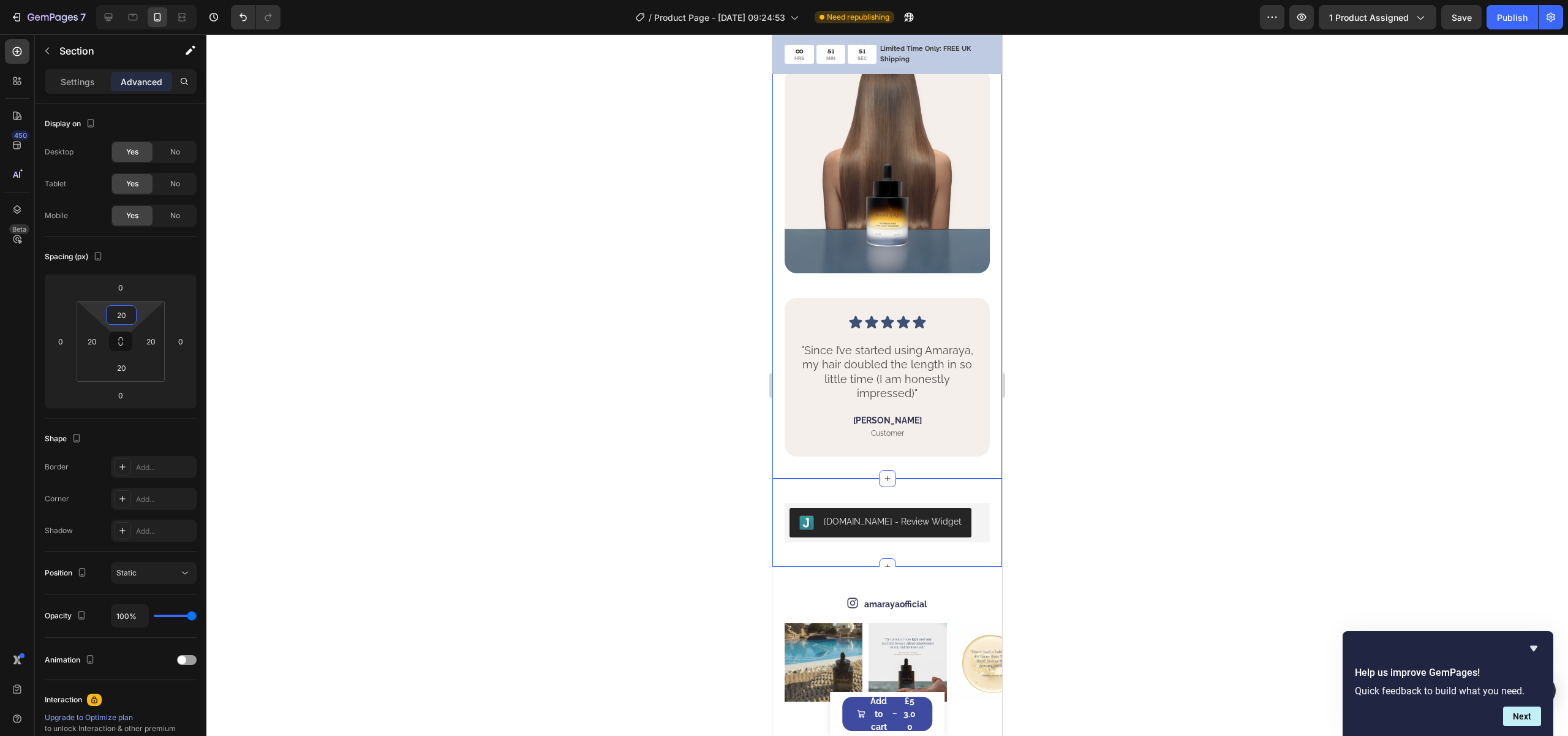
scroll to position [2332, 0]
click at [842, 478] on div "Judge.me - Review Widget Judge.me Row Section 9" at bounding box center [887, 522] width 230 height 88
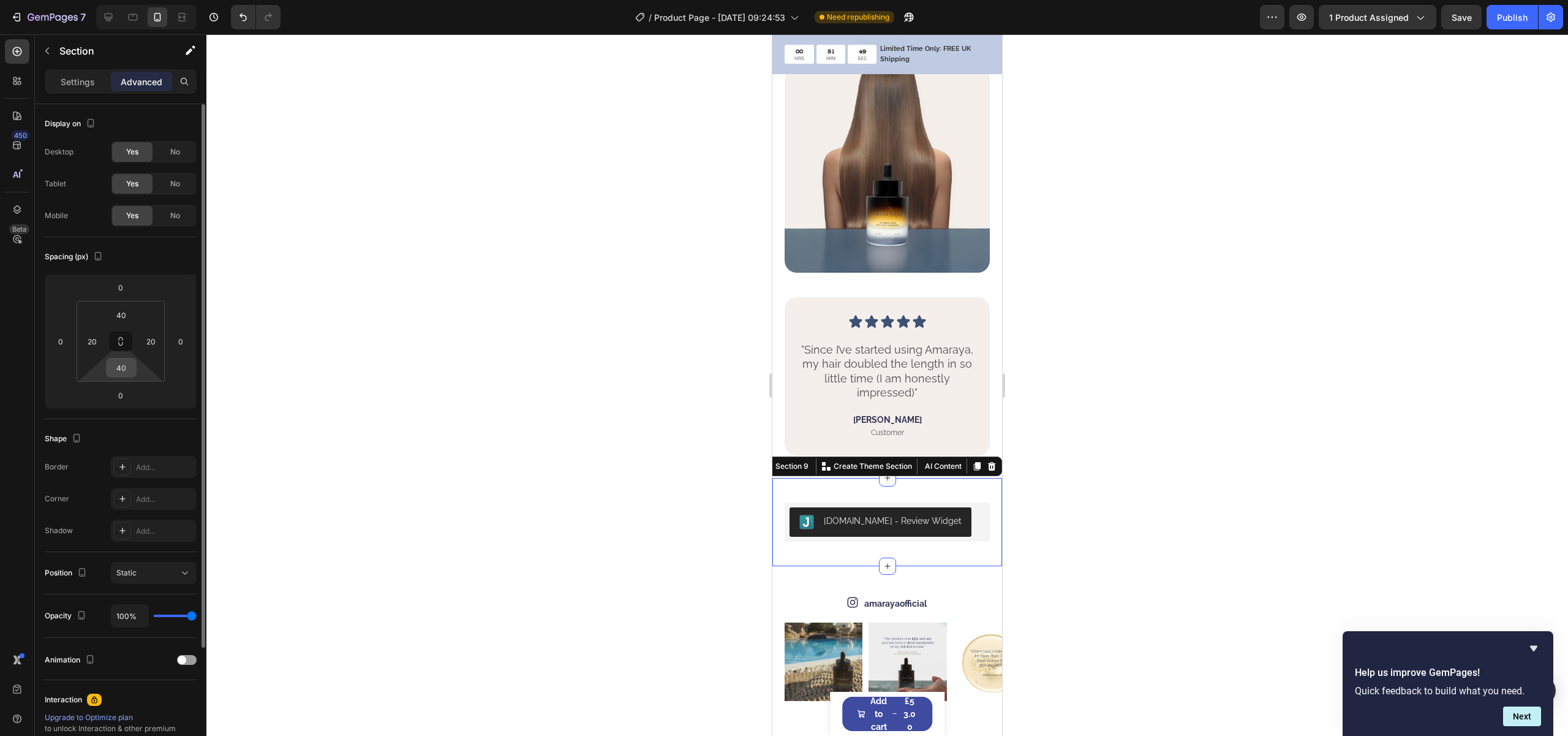
click at [122, 366] on input "40" at bounding box center [121, 368] width 25 height 18
paste input "2"
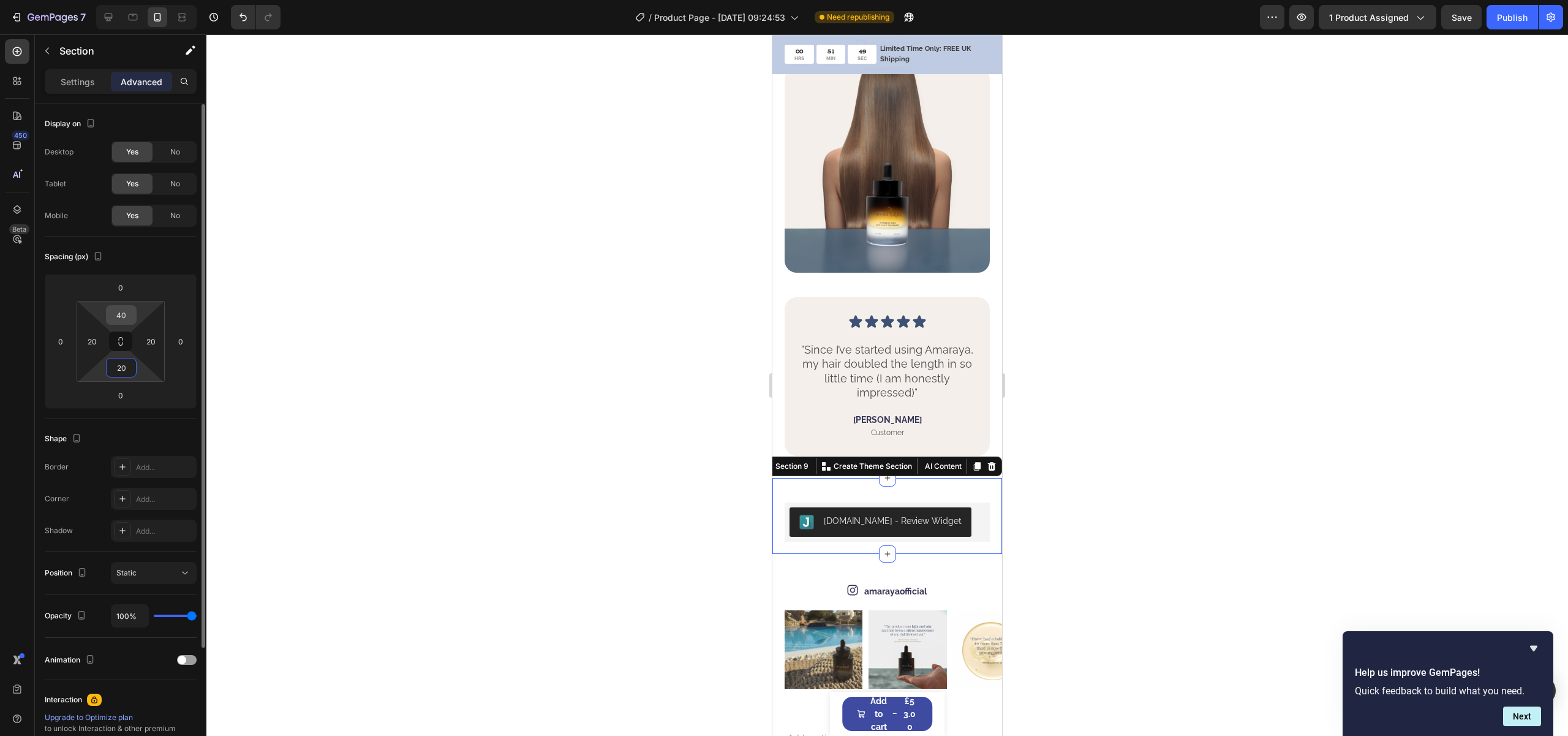
type input "20"
click at [125, 314] on input "40" at bounding box center [121, 314] width 25 height 18
paste input "2"
type input "20"
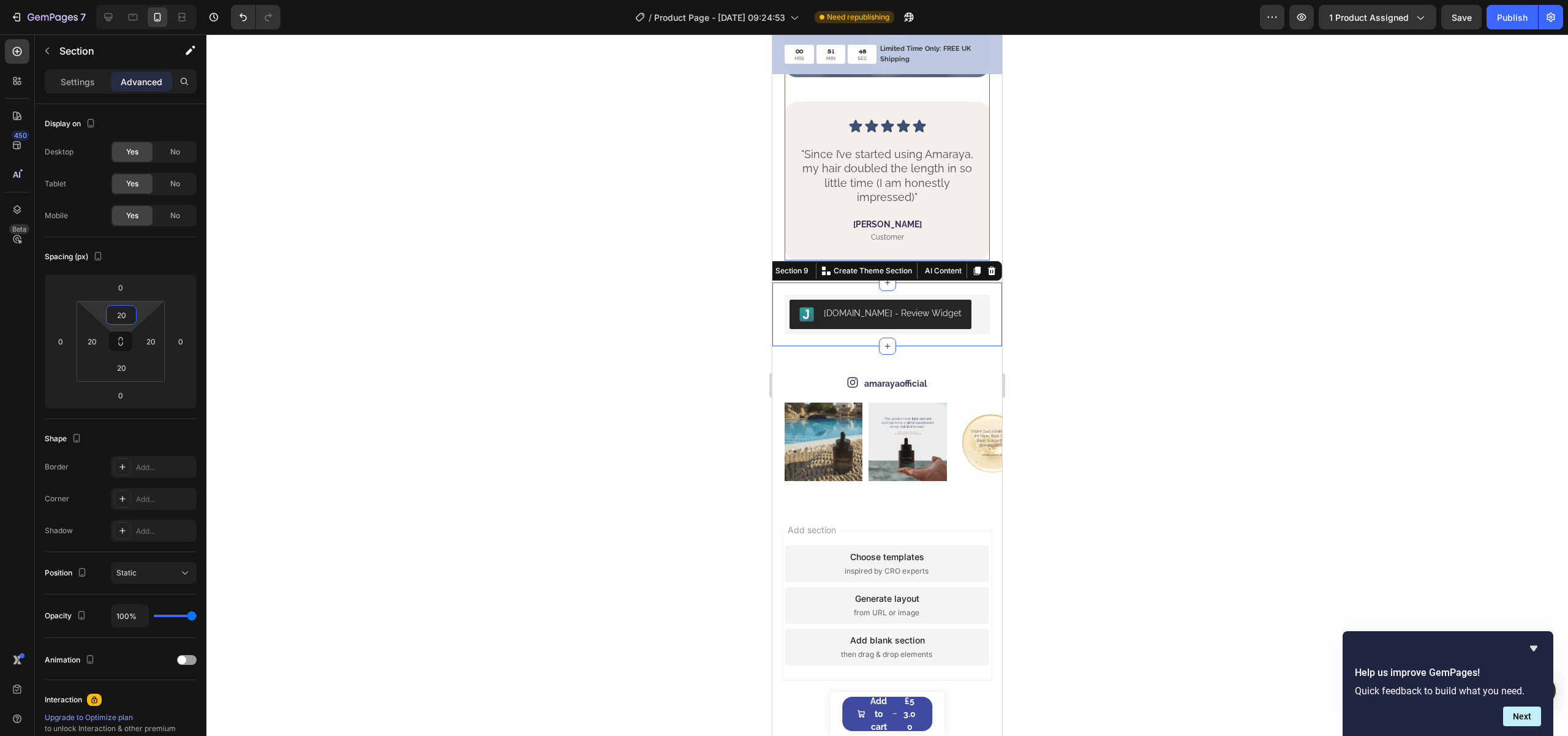
scroll to position [2536, 0]
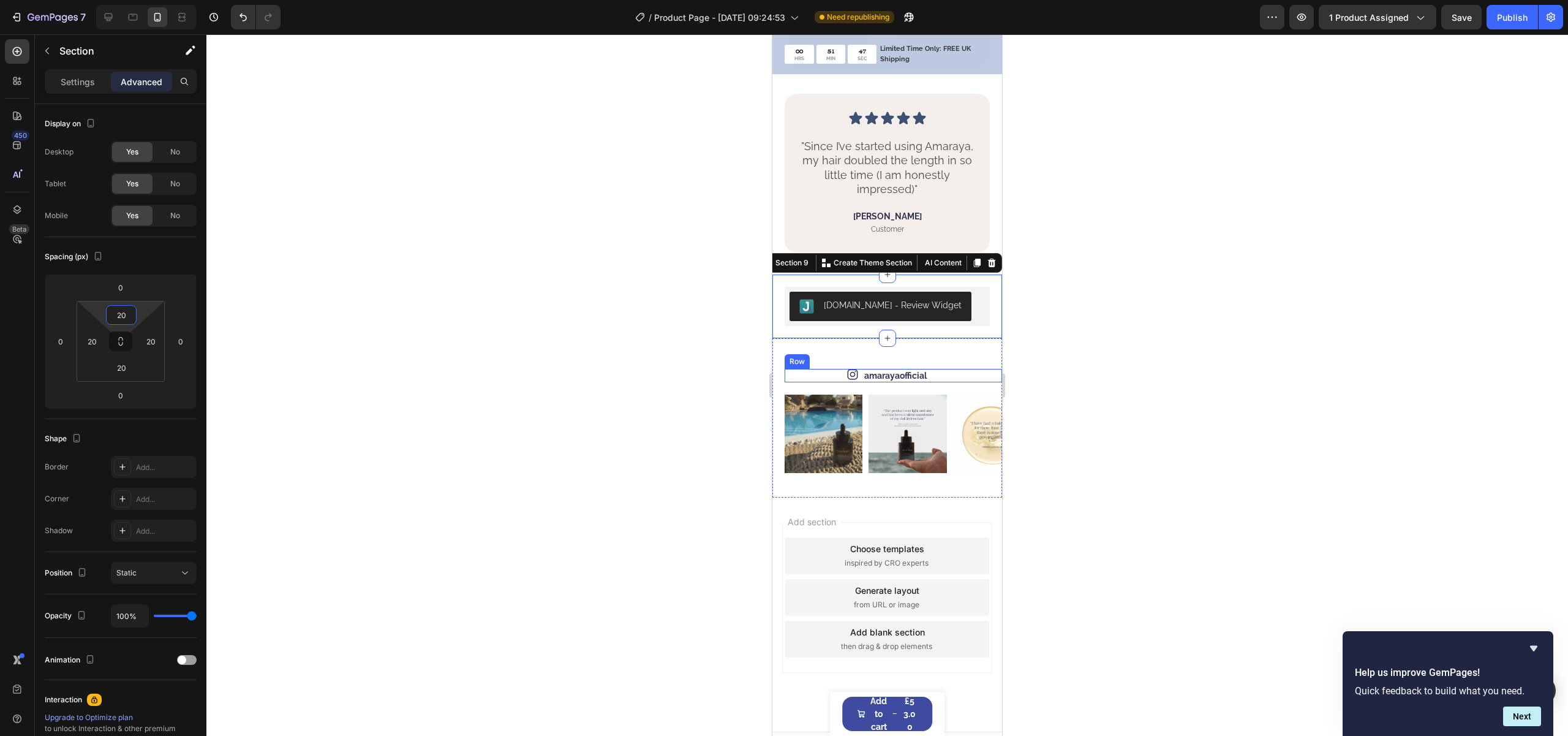
click at [790, 356] on div "Row" at bounding box center [797, 361] width 20 height 11
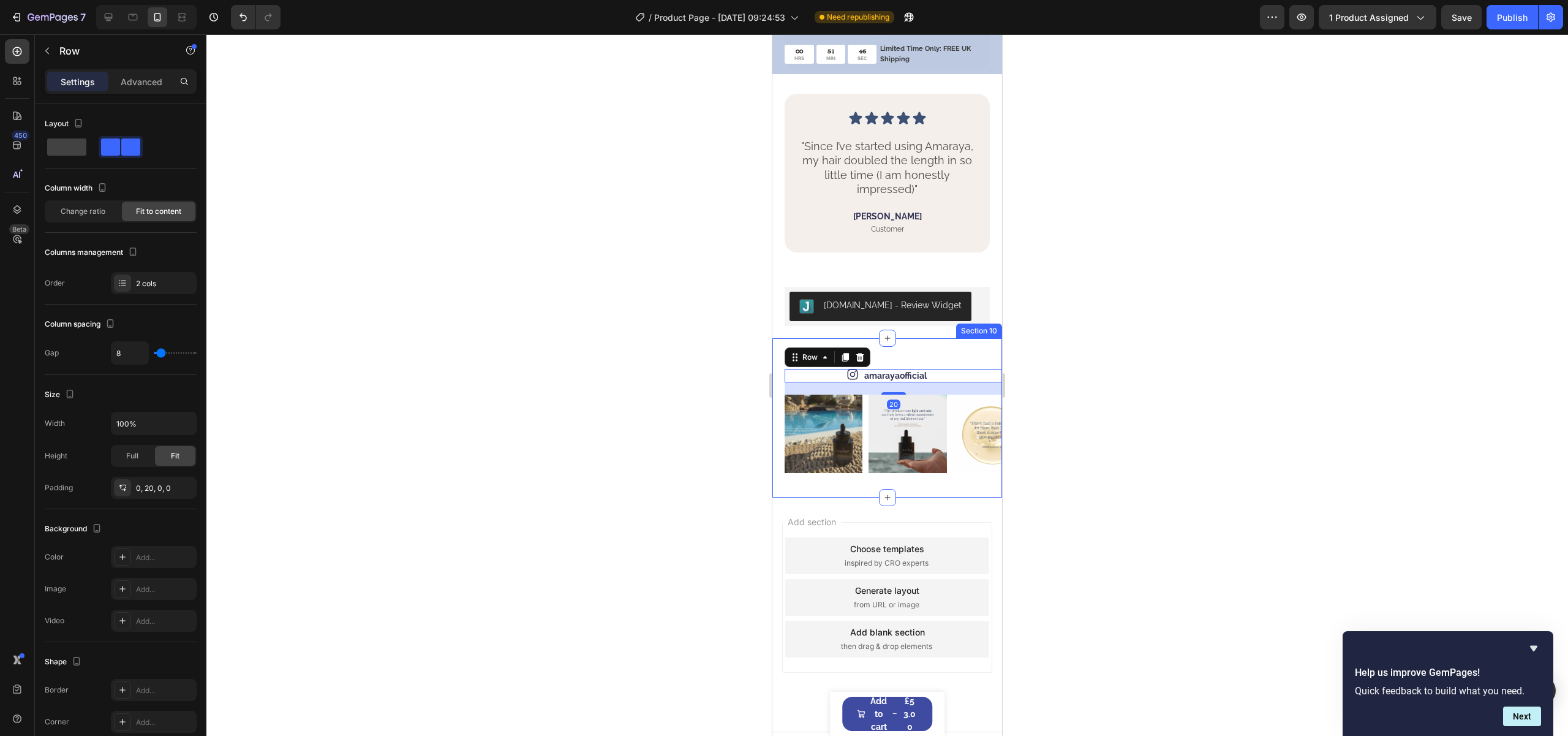
click at [968, 339] on div "Icon amarayaofficial Text Block Row 20 Image Image Image Image Image Carousel S…" at bounding box center [887, 418] width 230 height 158
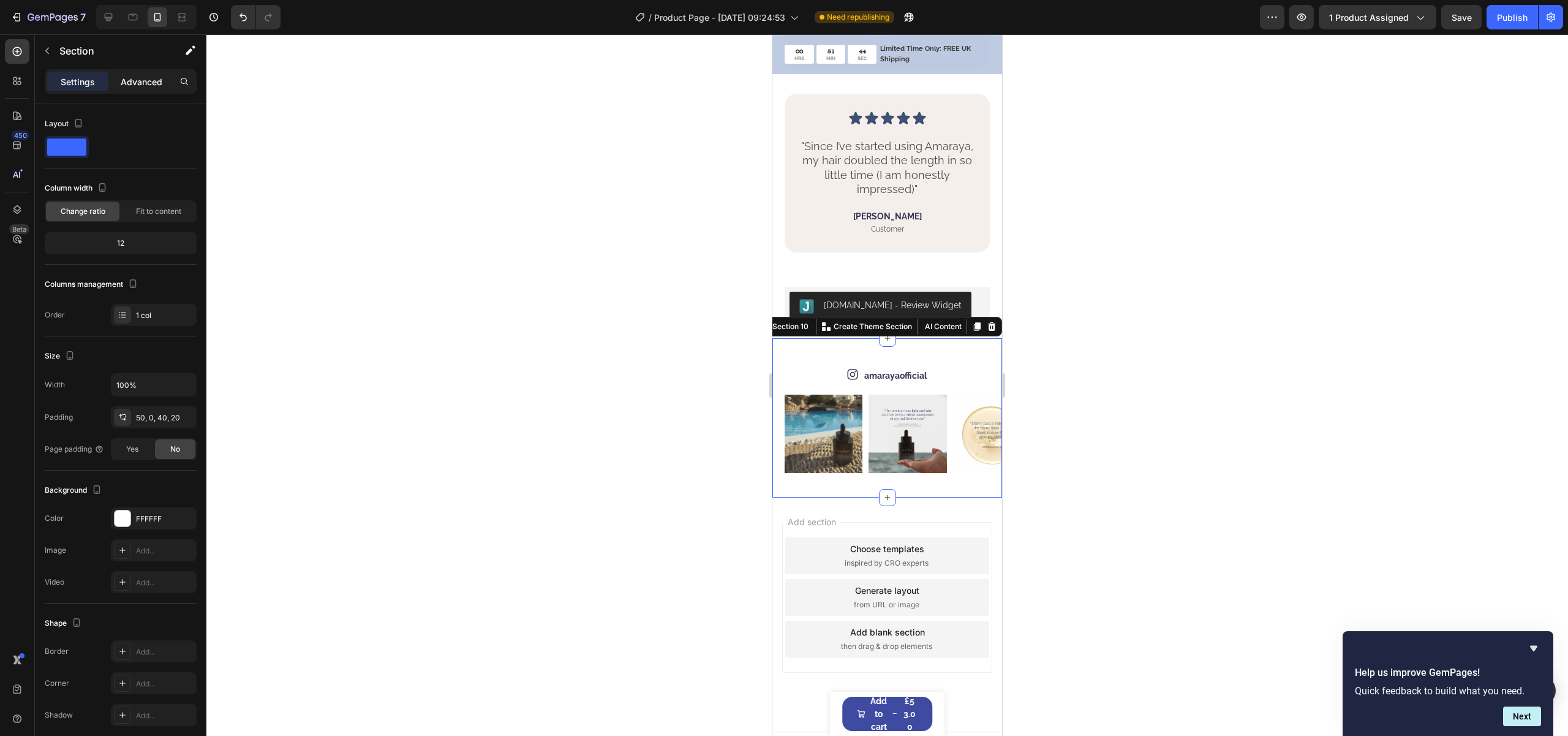
drag, startPoint x: 123, startPoint y: 77, endPoint x: 132, endPoint y: 82, distance: 10.3
click at [124, 77] on p "Advanced" at bounding box center [141, 82] width 42 height 13
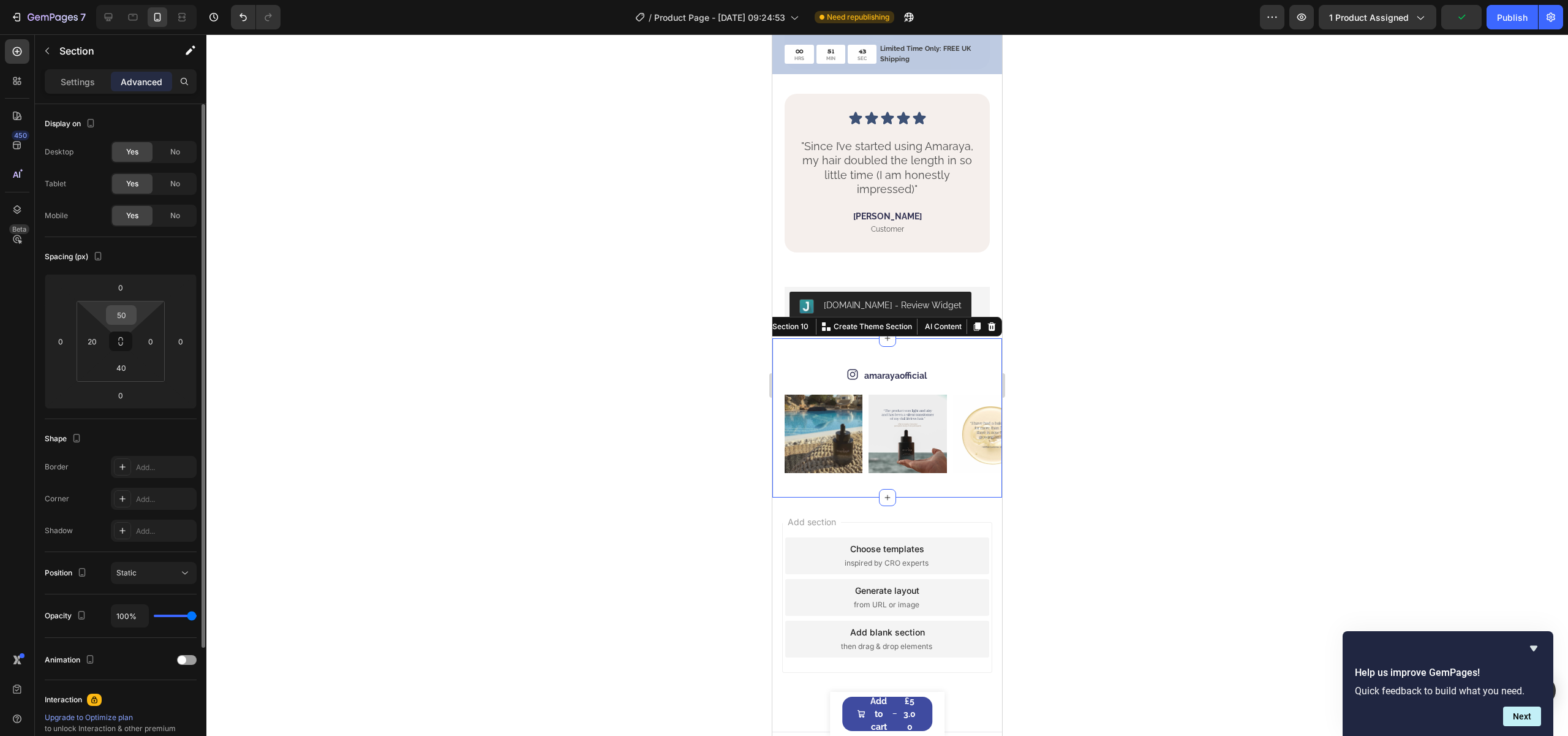
drag, startPoint x: 116, startPoint y: 315, endPoint x: 119, endPoint y: 321, distance: 6.7
click at [117, 315] on input "50" at bounding box center [121, 314] width 25 height 18
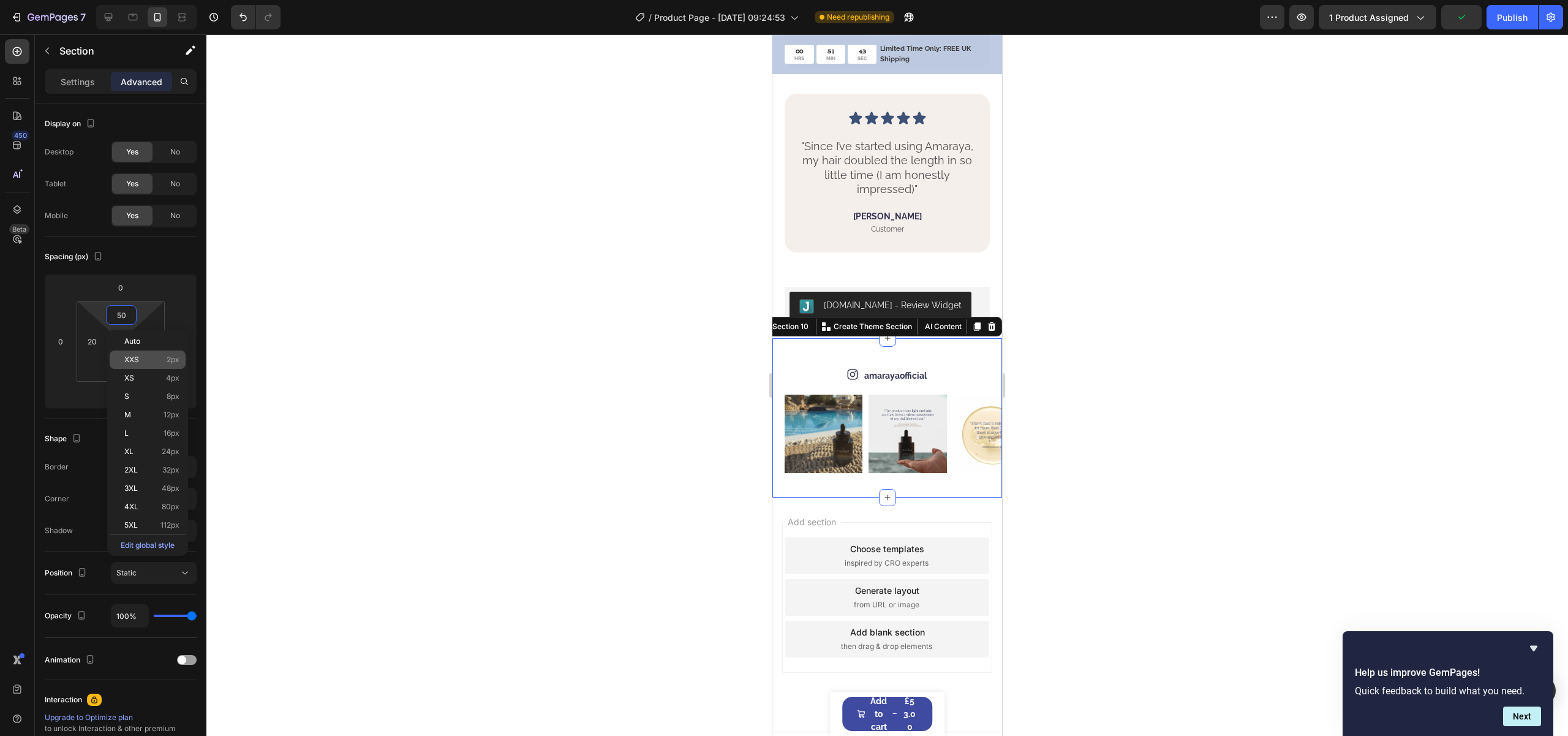
paste input "20"
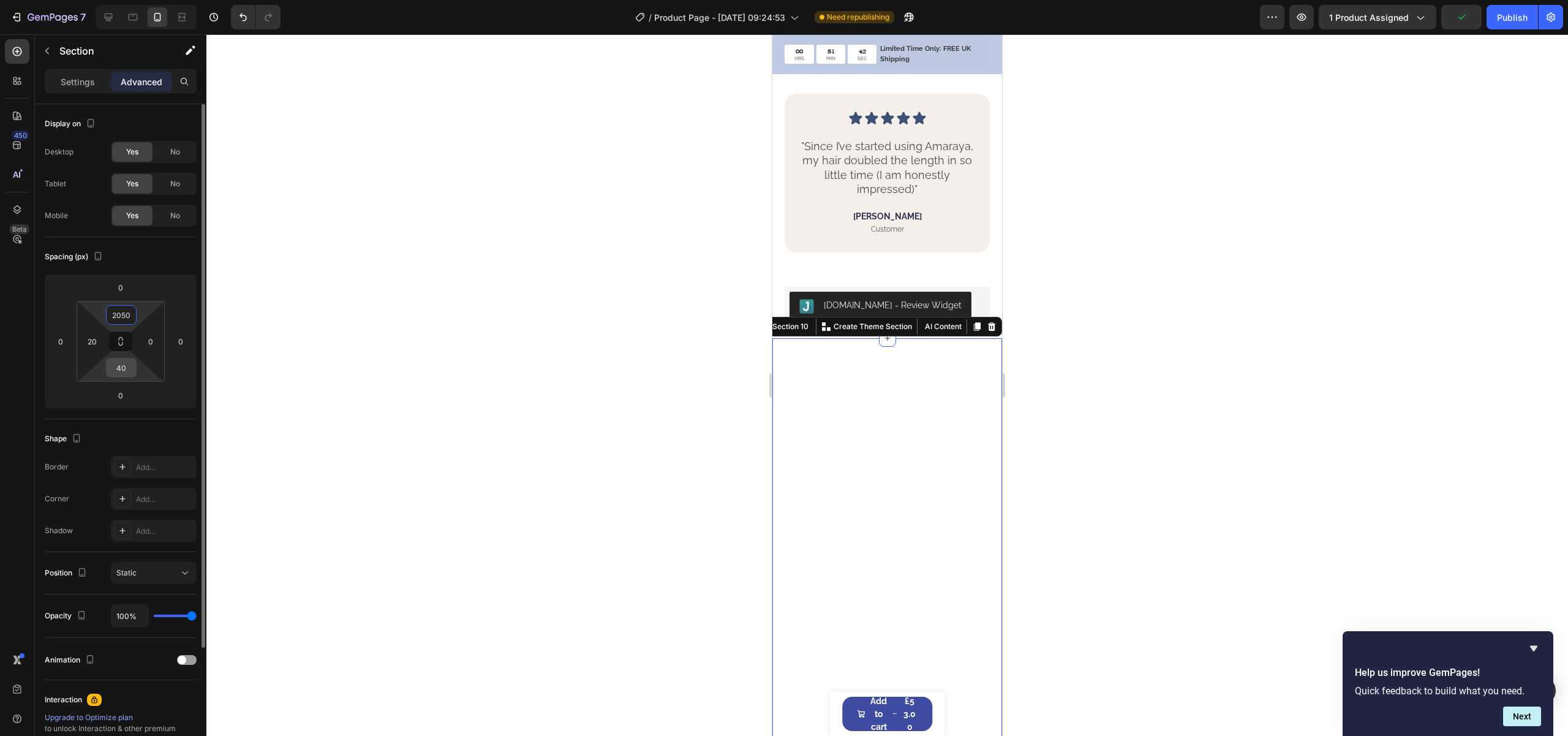
paste input
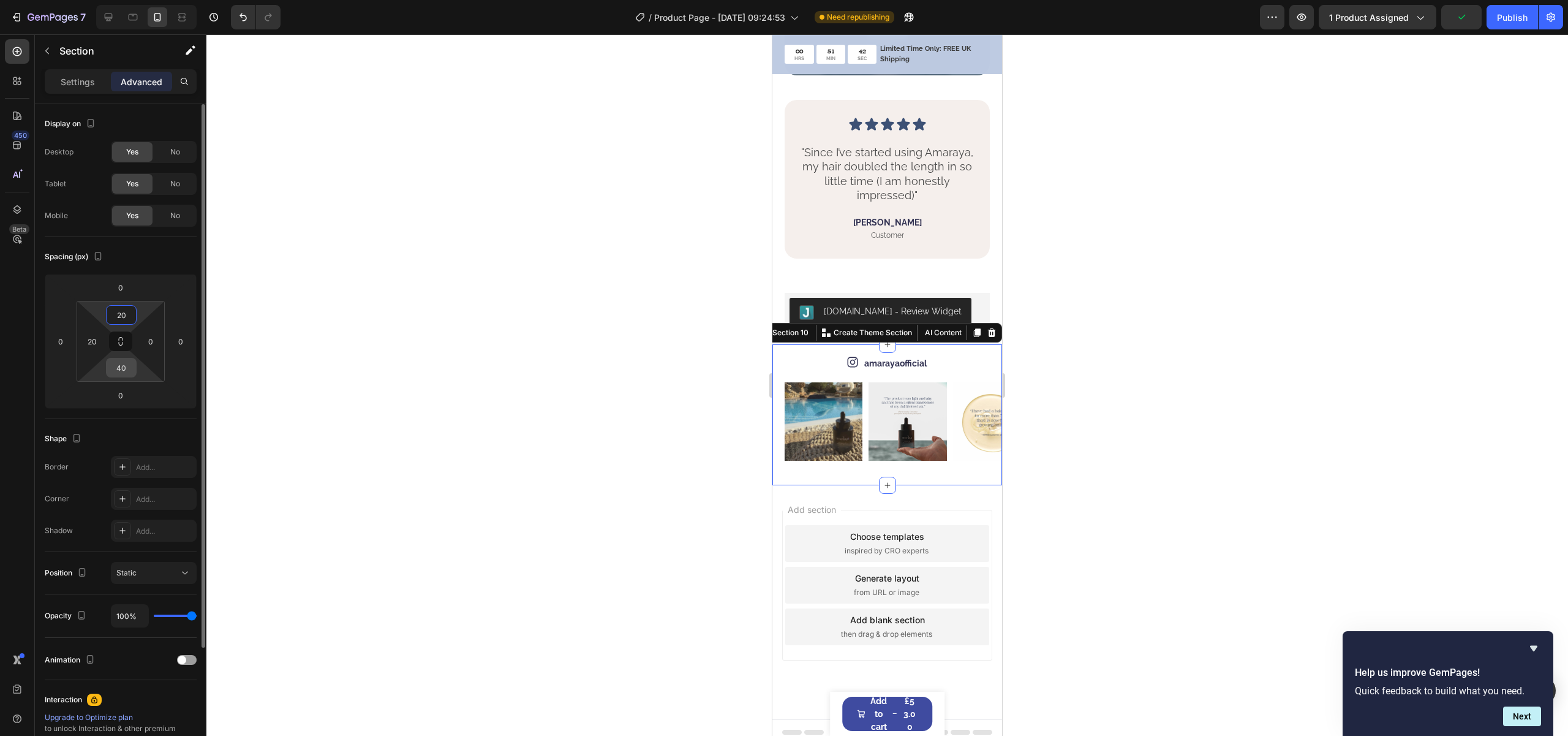
type input "20"
click at [123, 370] on input "40" at bounding box center [121, 368] width 25 height 18
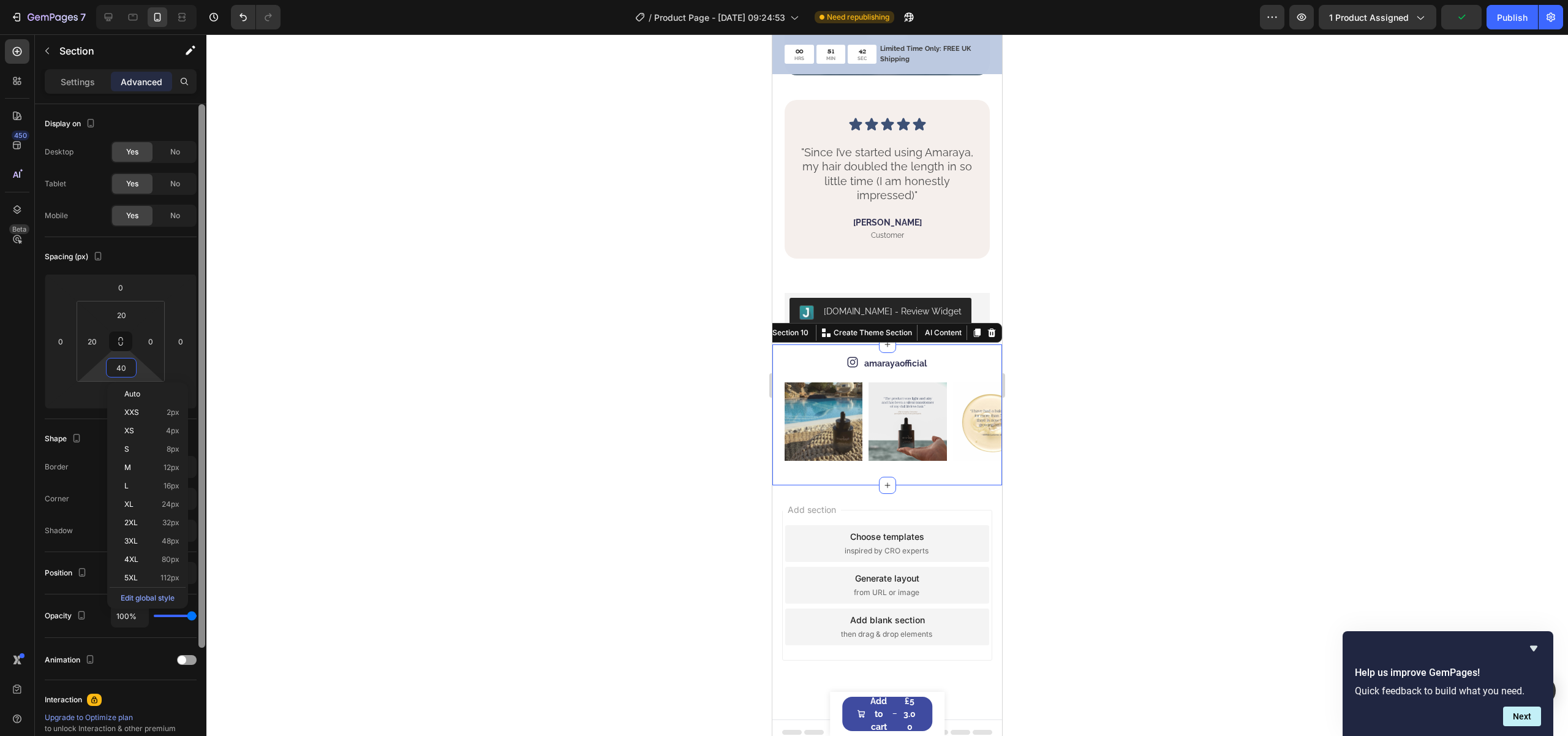
paste input "2"
type input "20"
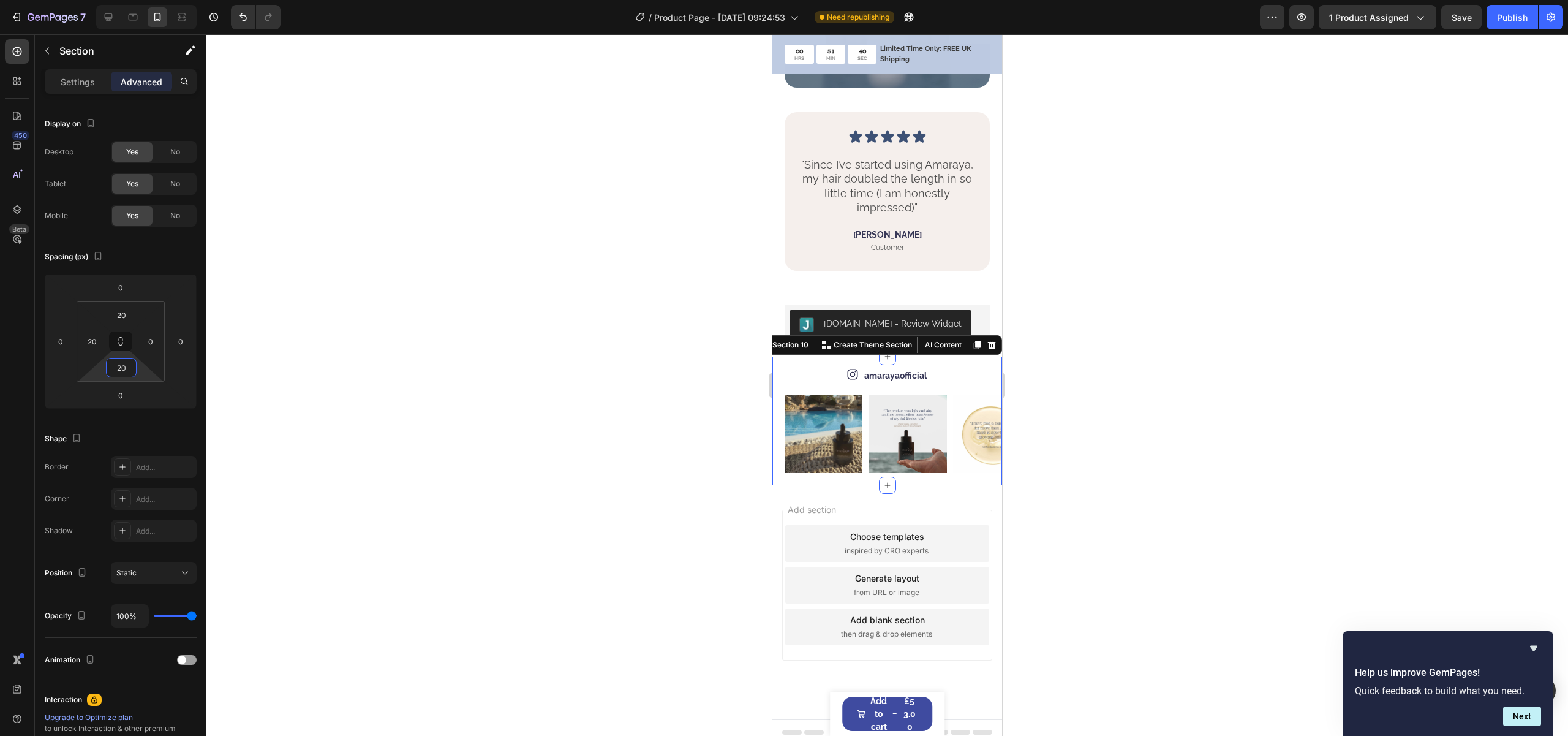
click at [929, 493] on div "Add section Choose templates inspired by CRO experts Generate layout from URL o…" at bounding box center [887, 602] width 230 height 234
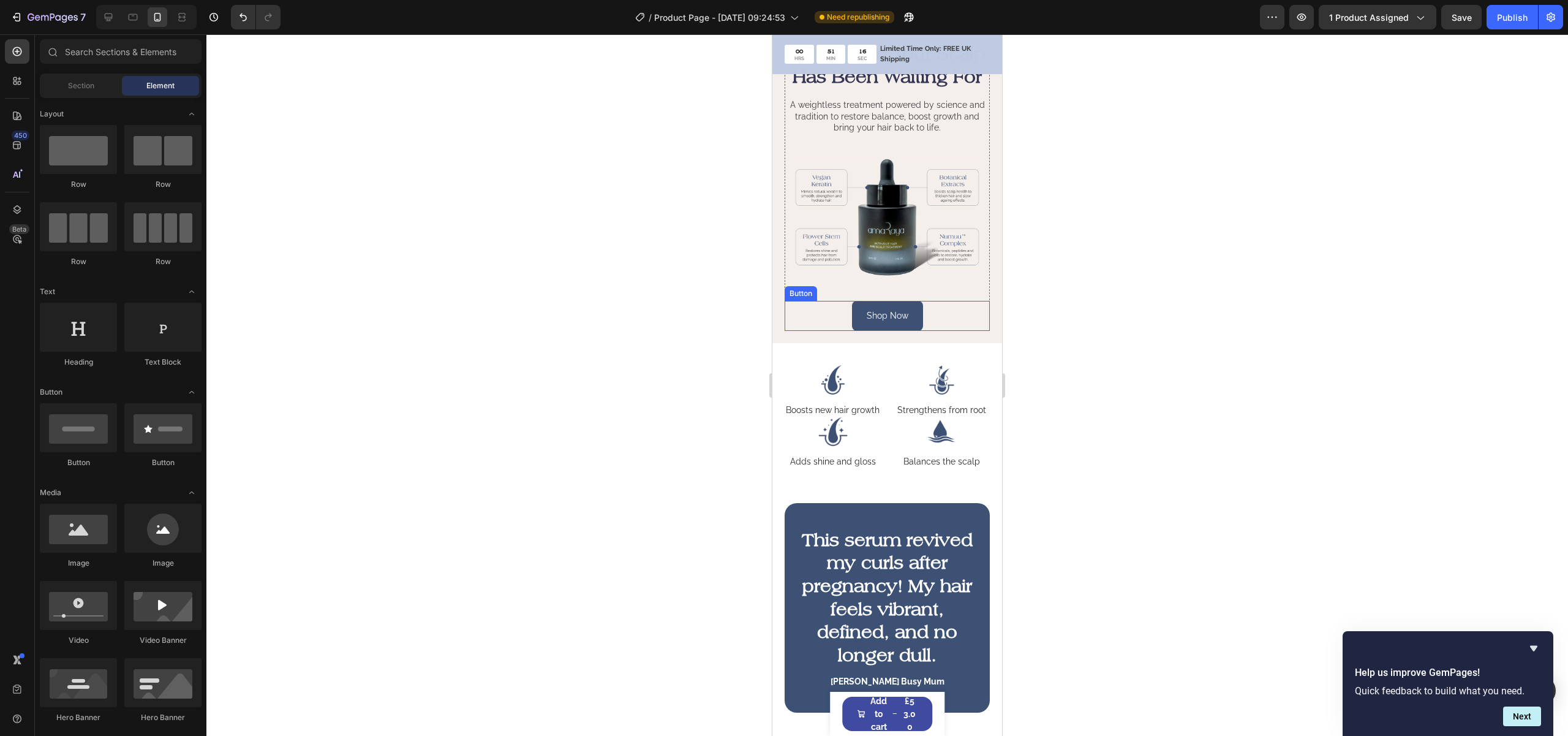
scroll to position [0, 0]
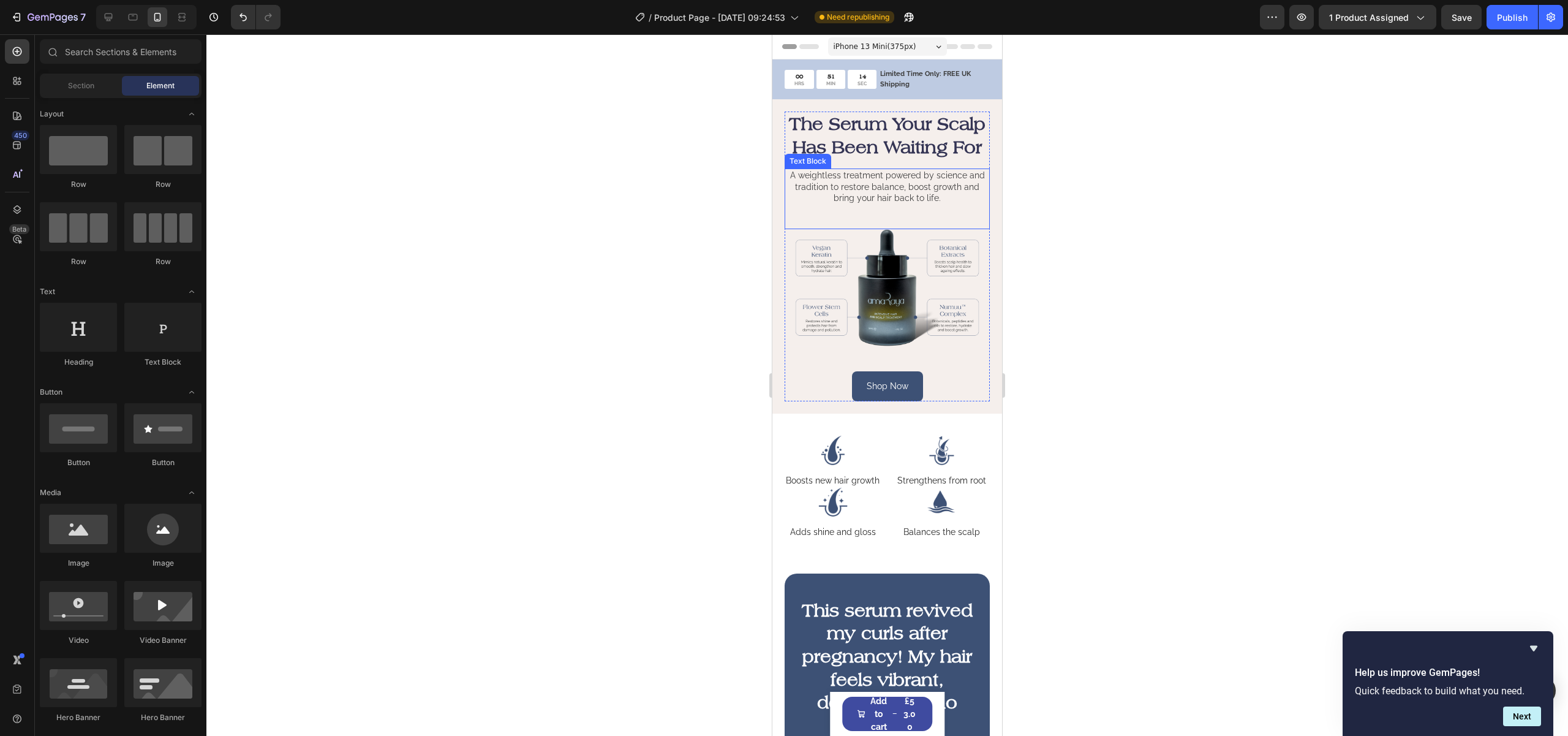
click at [928, 229] on div "A weightless treatment powered by science and tradition to restore balance, boo…" at bounding box center [887, 199] width 205 height 61
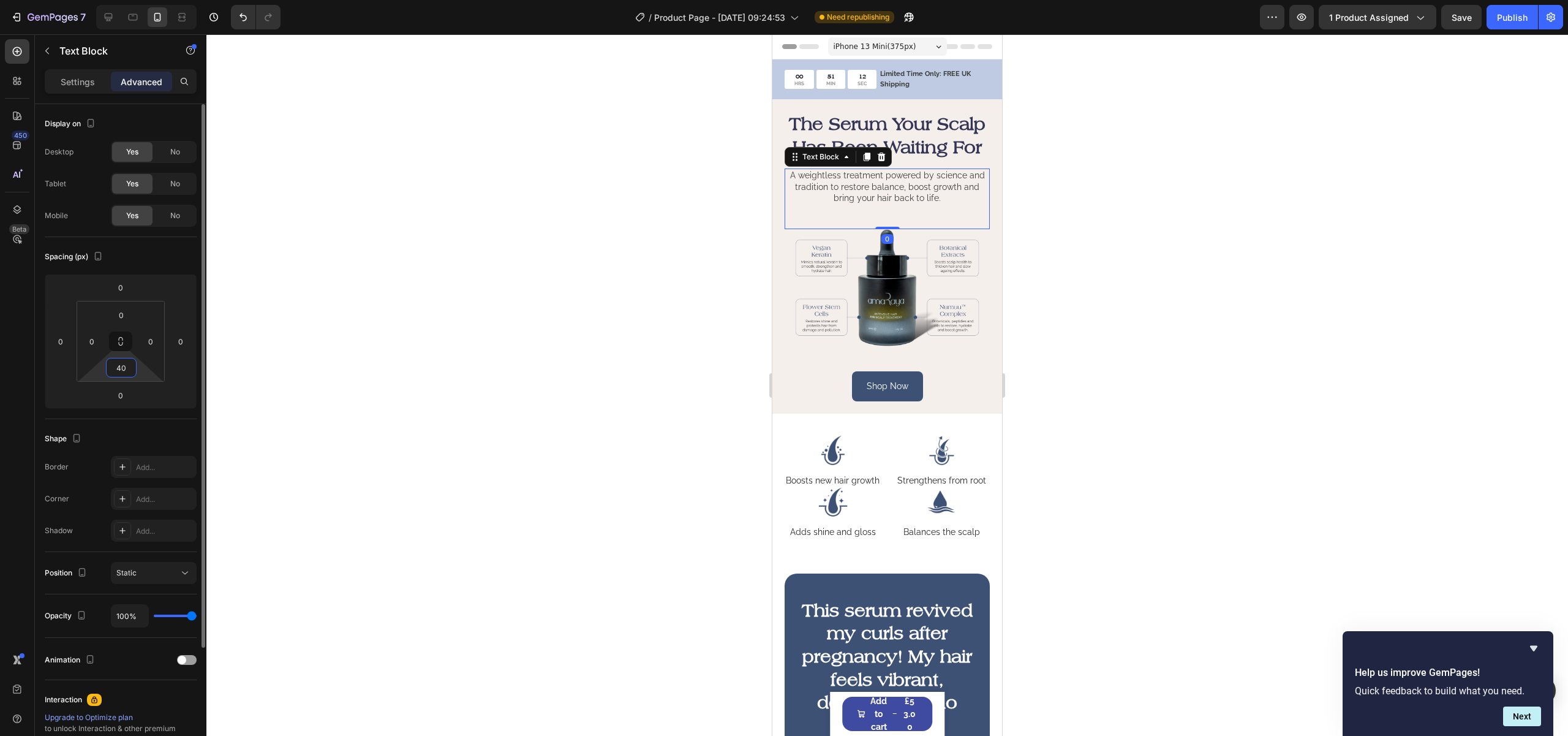
drag, startPoint x: 121, startPoint y: 368, endPoint x: 104, endPoint y: 362, distance: 18.0
click at [106, 364] on div "40" at bounding box center [121, 368] width 30 height 20
drag, startPoint x: 114, startPoint y: 365, endPoint x: 107, endPoint y: 363, distance: 7.3
click at [107, 363] on div "40" at bounding box center [121, 368] width 30 height 20
click at [117, 365] on input "40" at bounding box center [121, 368] width 25 height 18
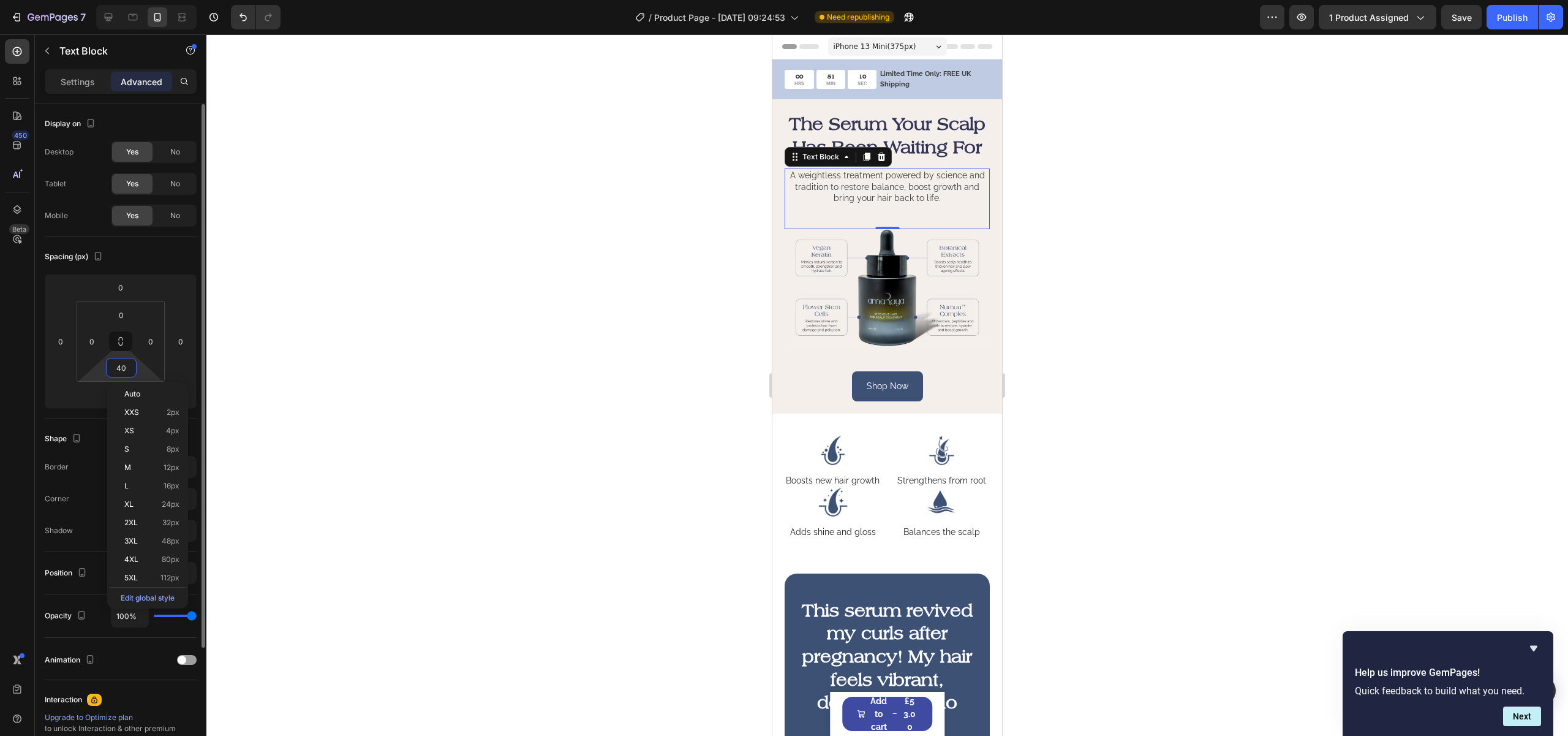
type input "30"
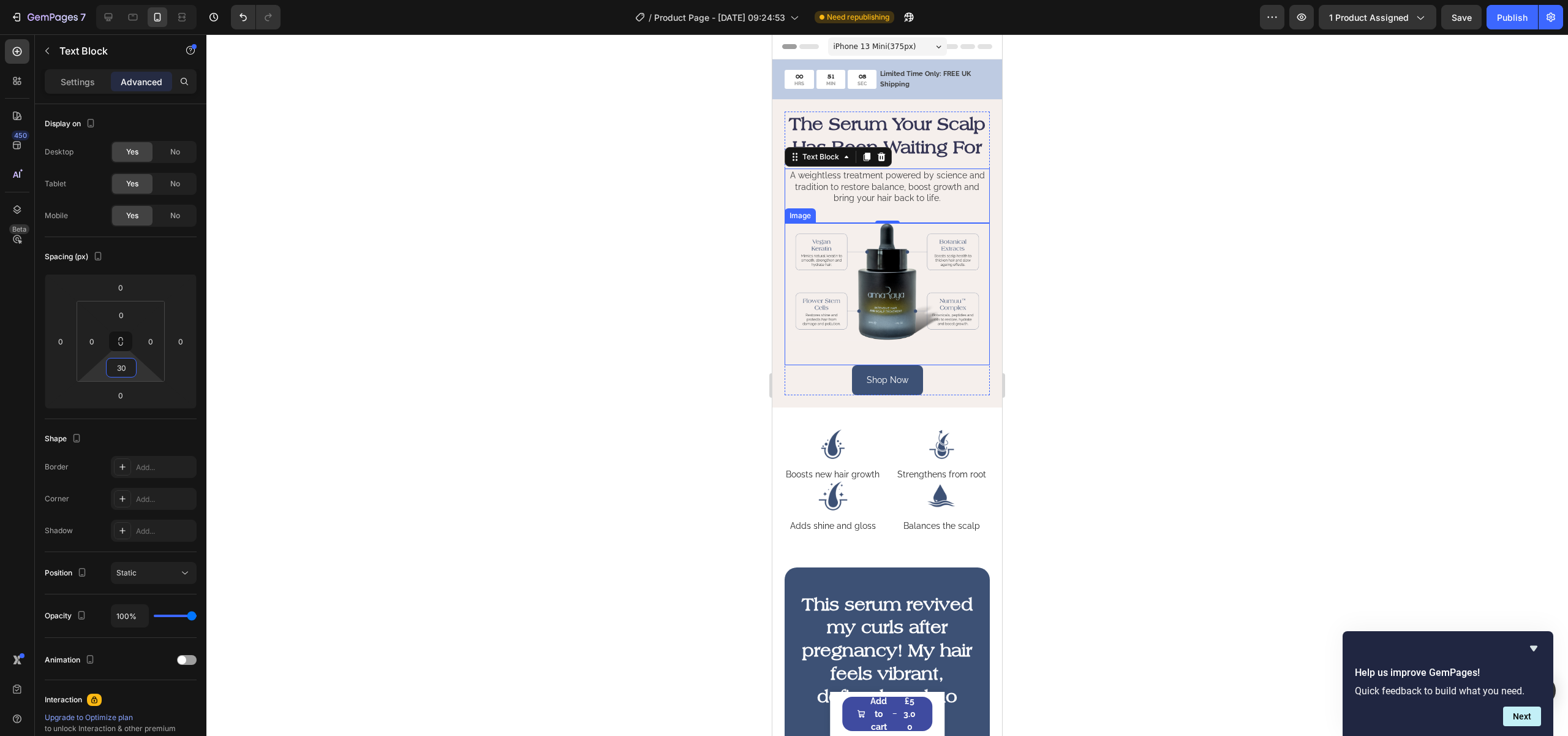
click at [940, 317] on img at bounding box center [887, 282] width 205 height 118
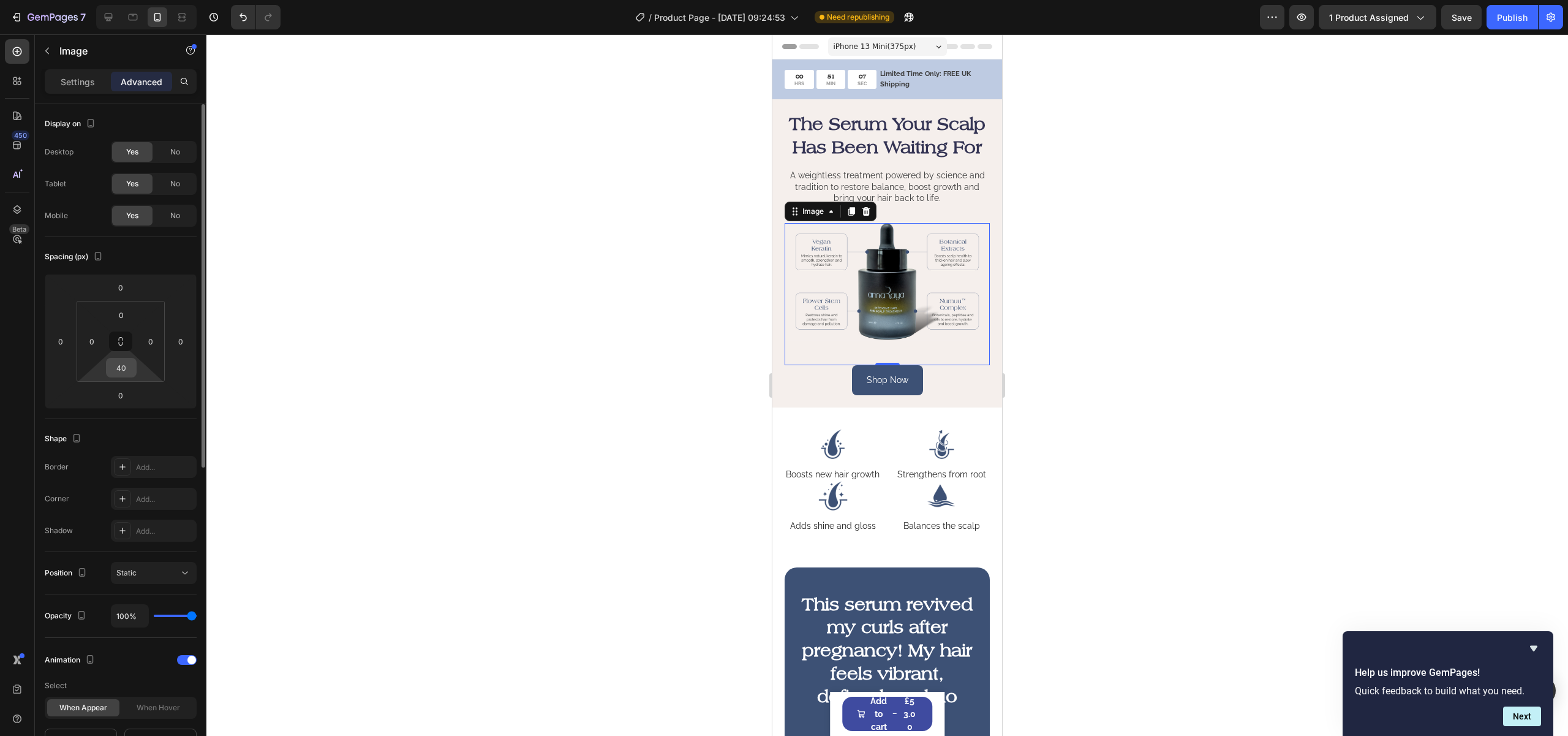
click at [108, 366] on div "40" at bounding box center [121, 368] width 30 height 20
click at [112, 364] on input "40" at bounding box center [121, 368] width 25 height 18
paste input "3"
type input "30"
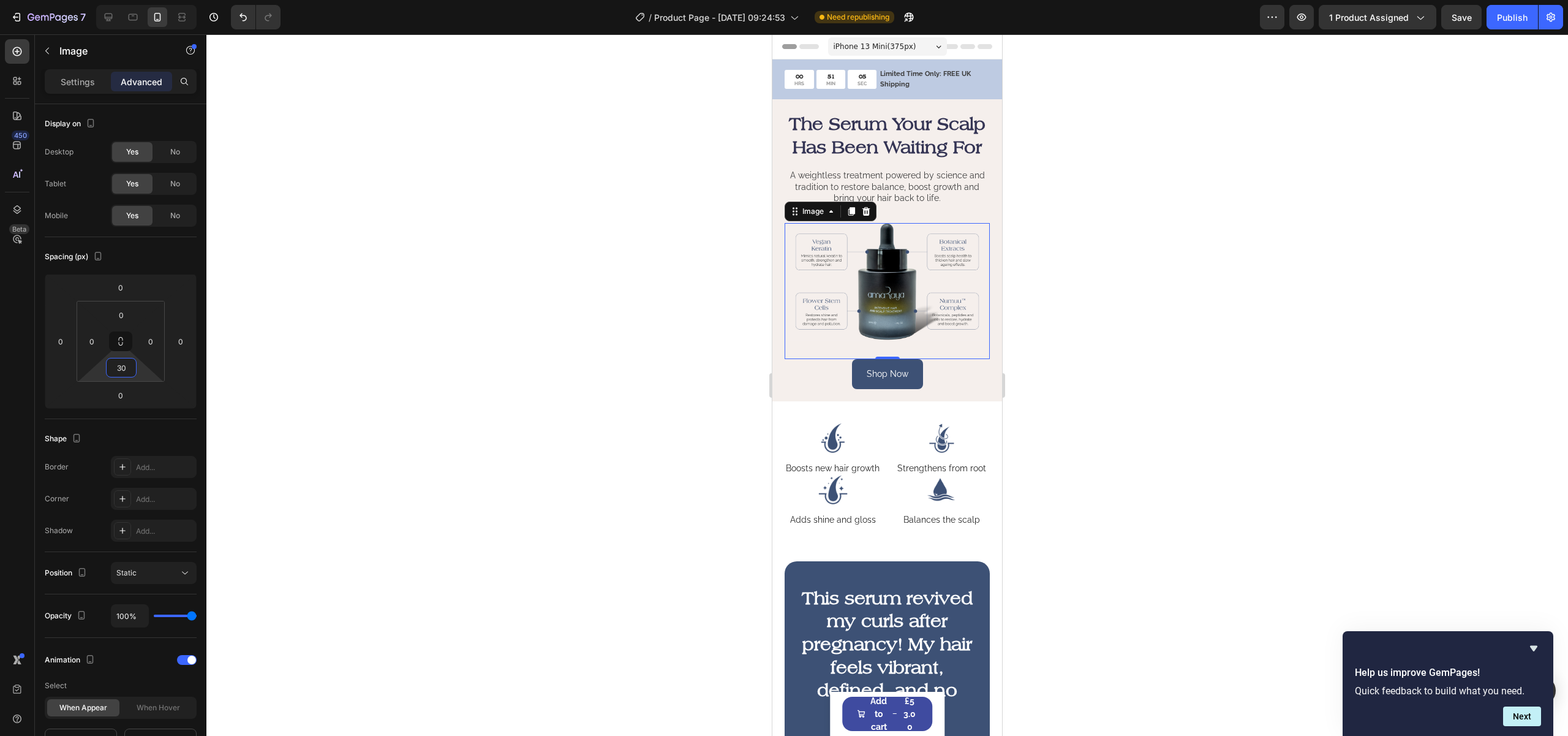
click at [685, 396] on div at bounding box center [887, 385] width 1361 height 702
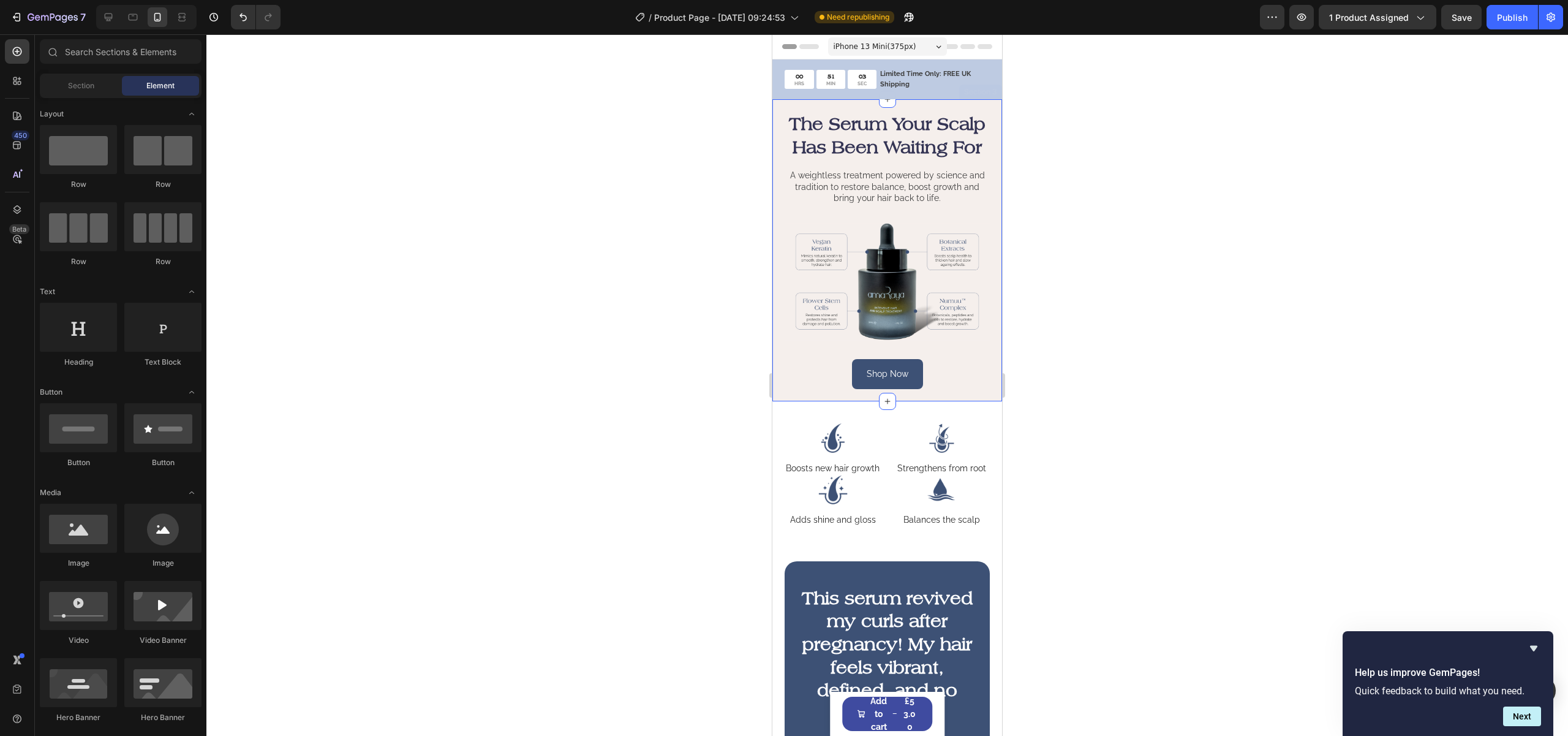
click at [872, 103] on div "The Serum Your Scalp Has Been Waiting For Heading A weightless treatment powere…" at bounding box center [887, 250] width 230 height 302
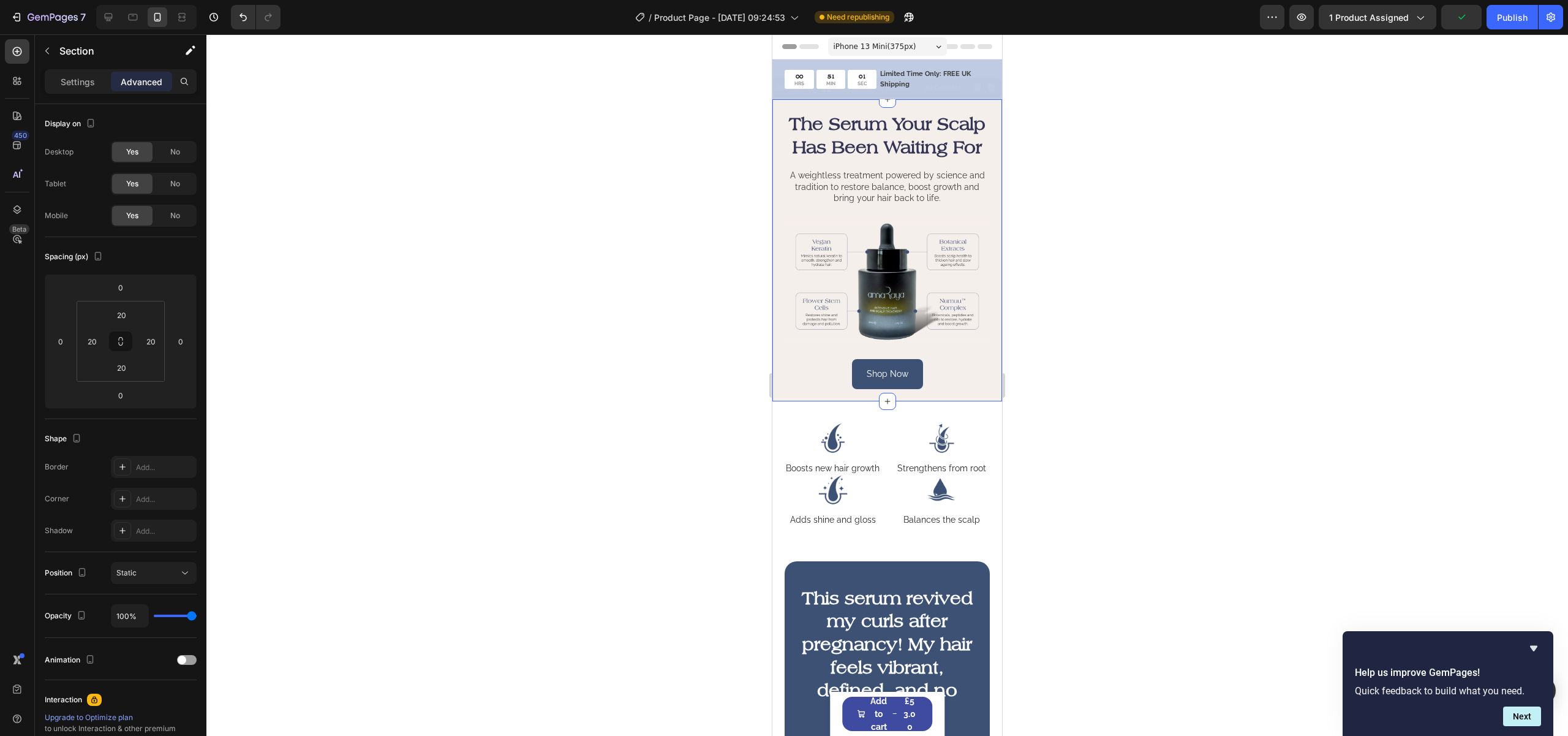
click at [1225, 430] on div at bounding box center [887, 385] width 1361 height 702
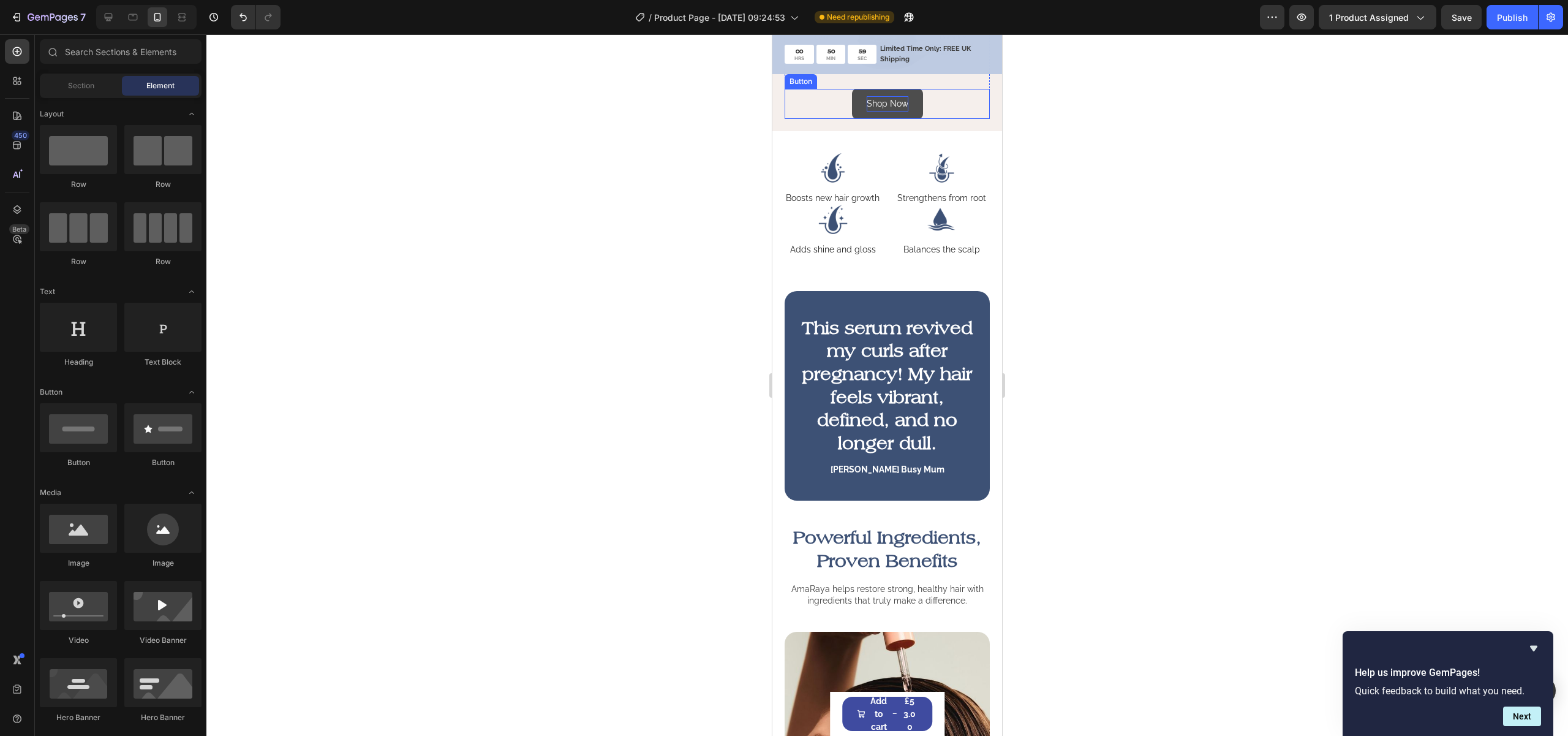
scroll to position [275, 0]
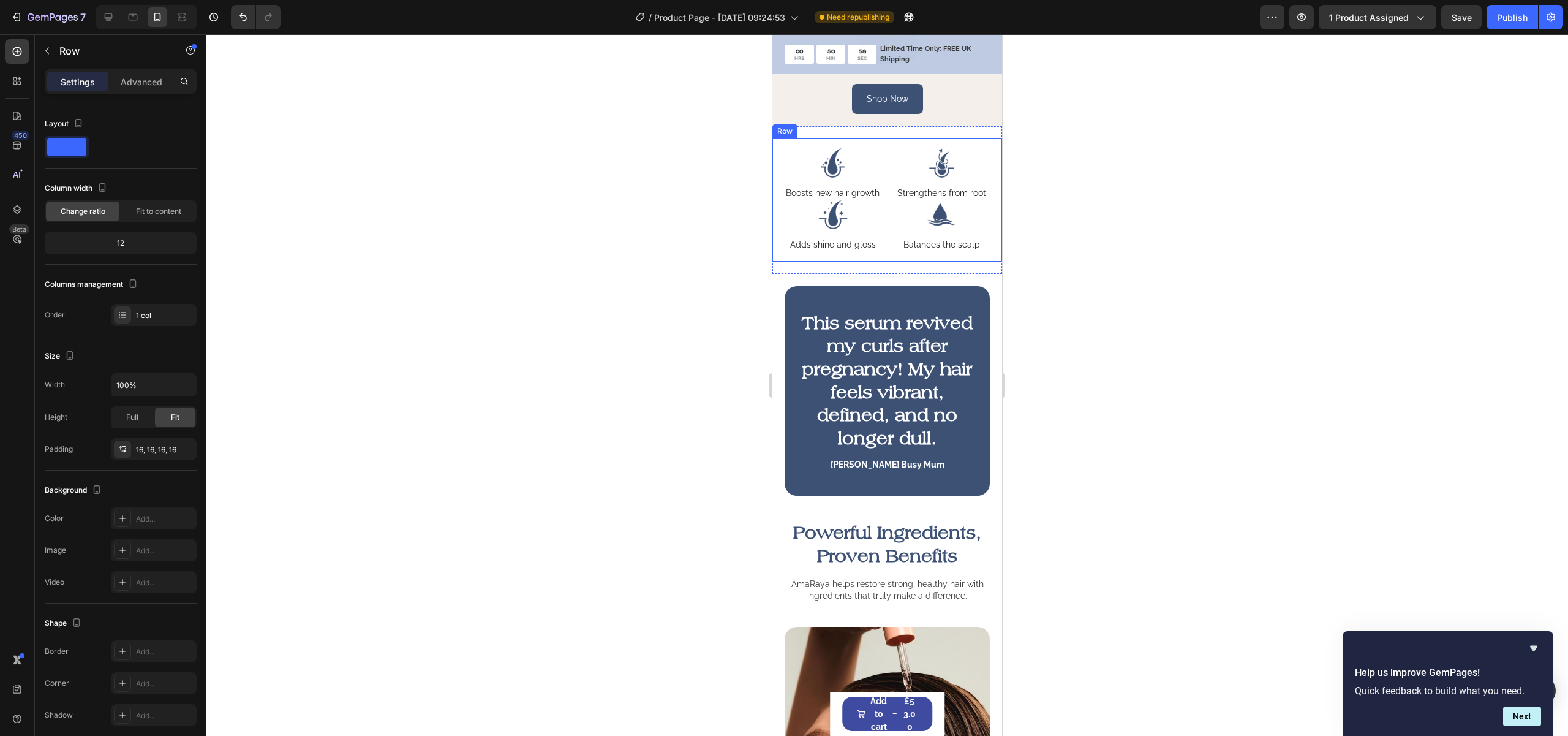
click at [801, 261] on div "Image Boosts new hair growth Text Block Image Strengthens from root Text Block …" at bounding box center [887, 199] width 230 height 122
click at [143, 88] on div "Advanced" at bounding box center [141, 81] width 61 height 20
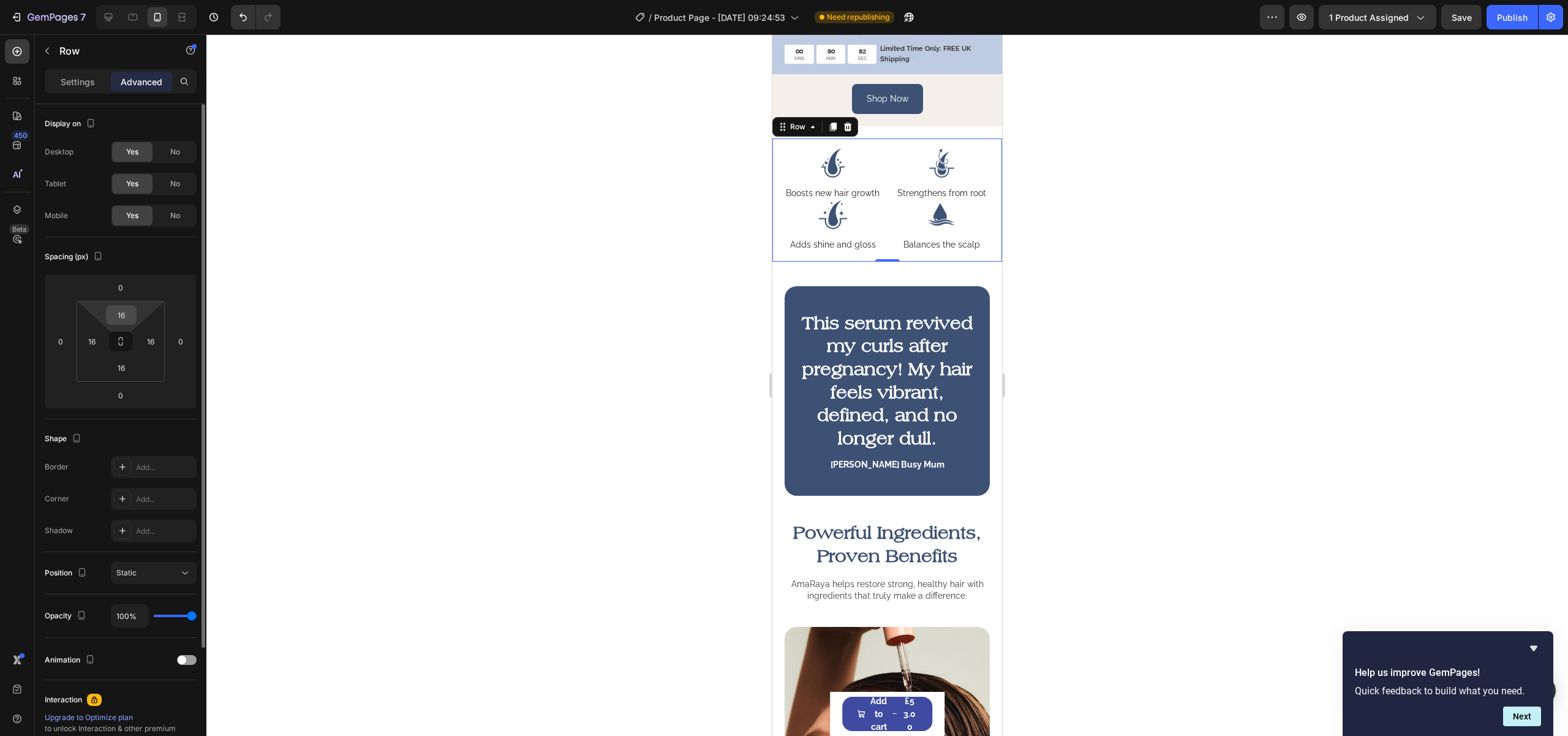
click at [115, 313] on input "16" at bounding box center [121, 314] width 25 height 18
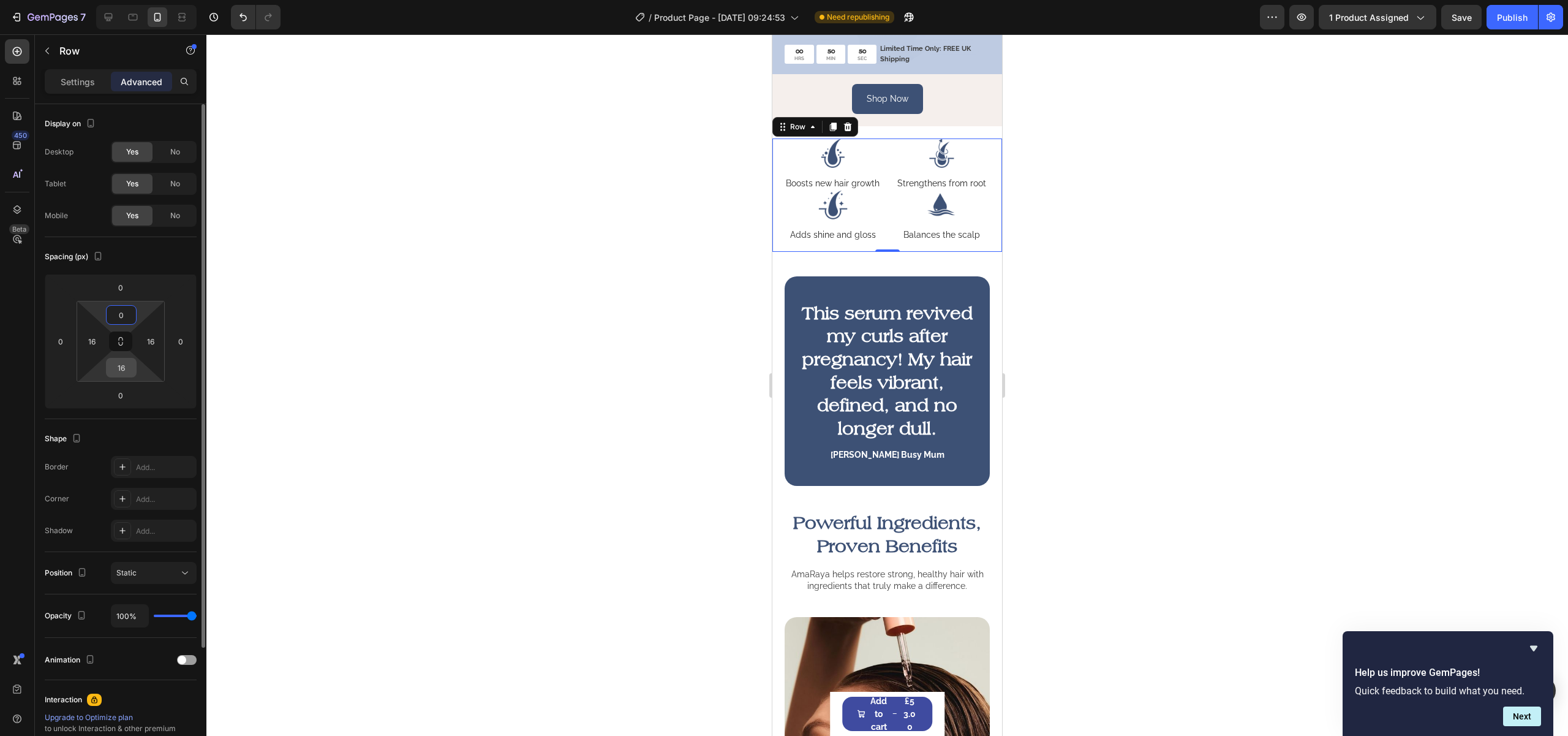
type input "0"
click at [121, 359] on input "16" at bounding box center [121, 368] width 25 height 18
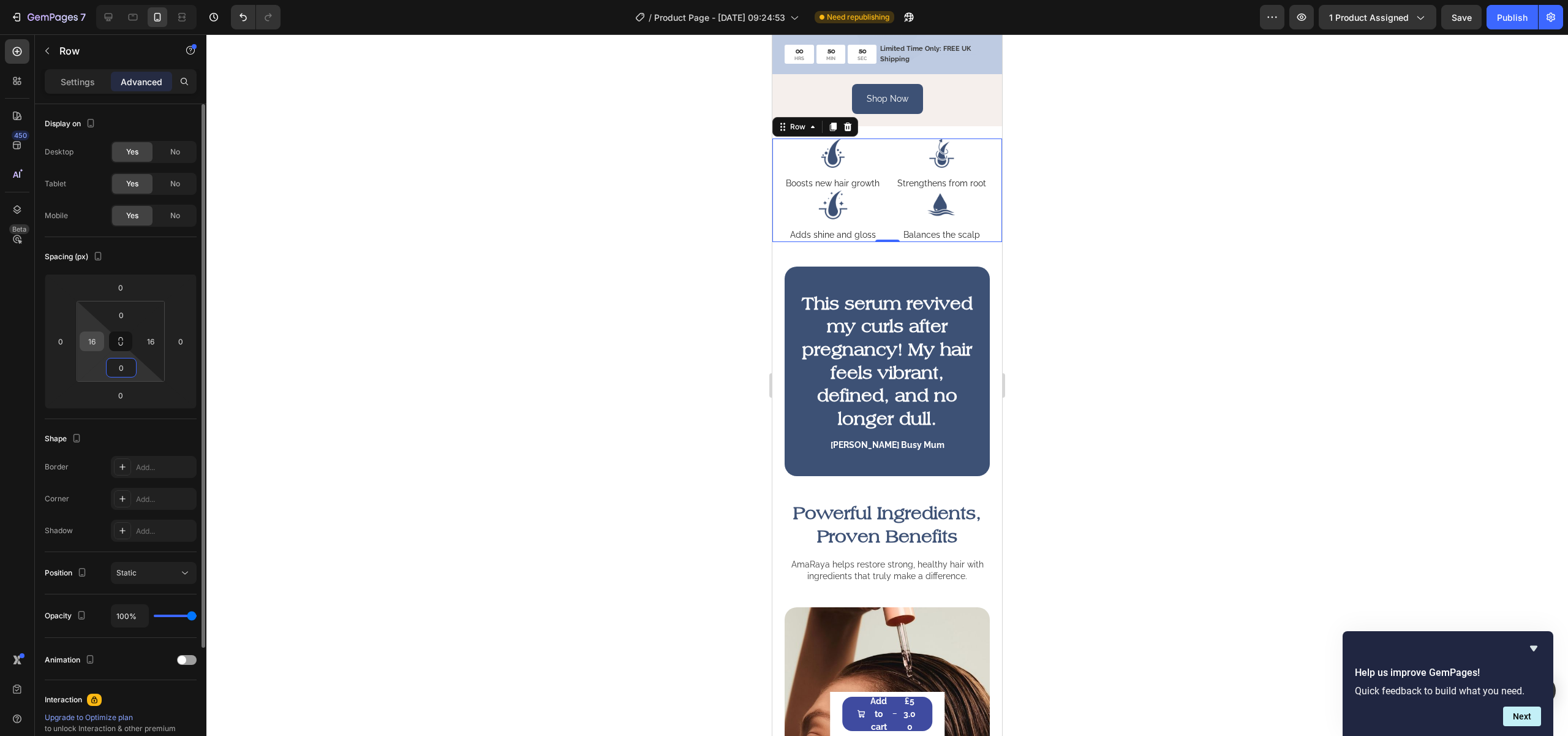
type input "0"
click at [89, 339] on input "16" at bounding box center [92, 341] width 18 height 18
type input "0"
click at [146, 340] on input "16" at bounding box center [150, 341] width 18 height 18
type input "0"
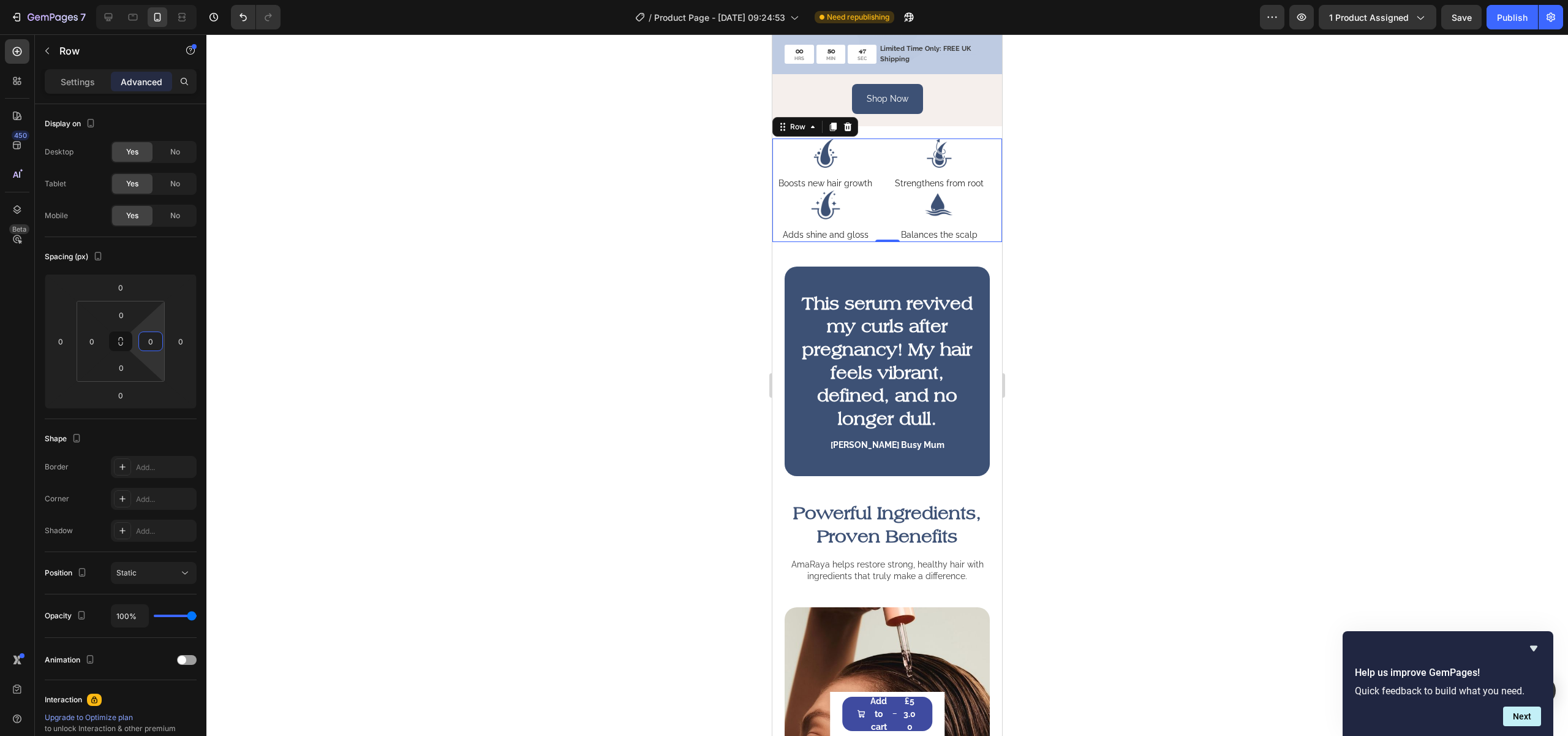
click at [500, 346] on div at bounding box center [887, 385] width 1361 height 702
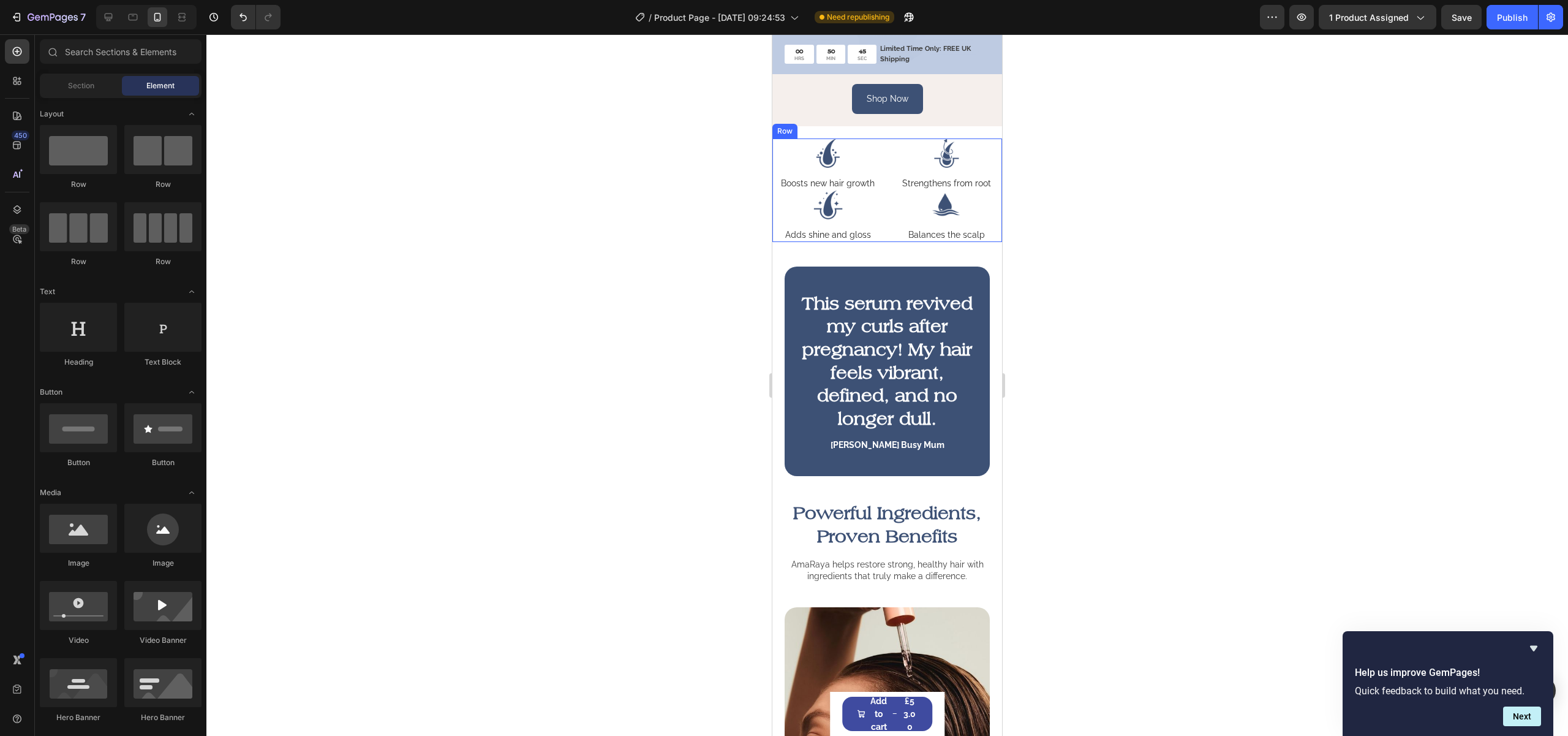
click at [883, 169] on div "Image Boosts new hair growth Text Block Image Strengthens from root Text Block …" at bounding box center [887, 190] width 230 height 103
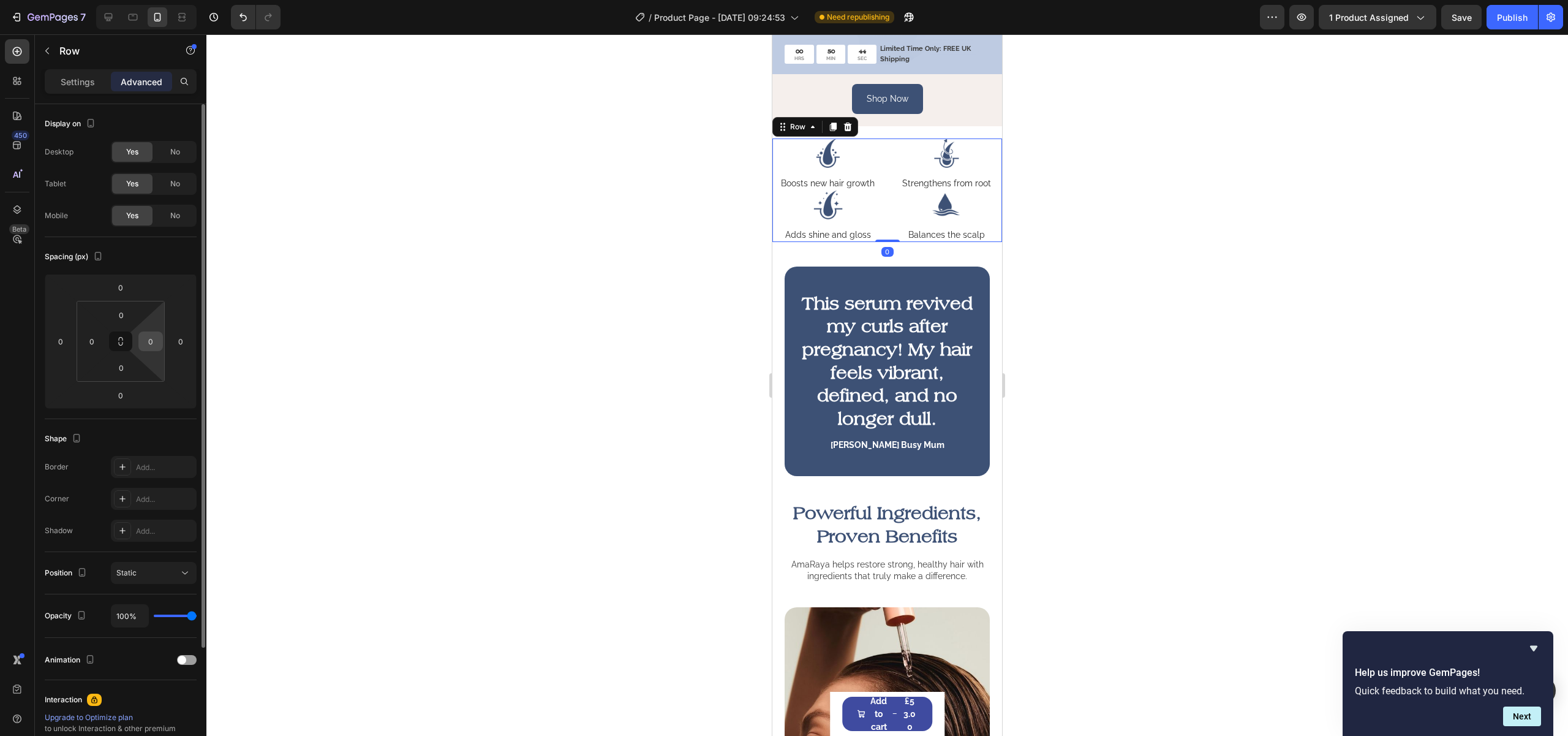
click at [144, 336] on input "0" at bounding box center [150, 341] width 18 height 18
click at [142, 340] on input "0" at bounding box center [150, 341] width 18 height 18
type input "20"
click at [92, 342] on input "0" at bounding box center [92, 341] width 18 height 18
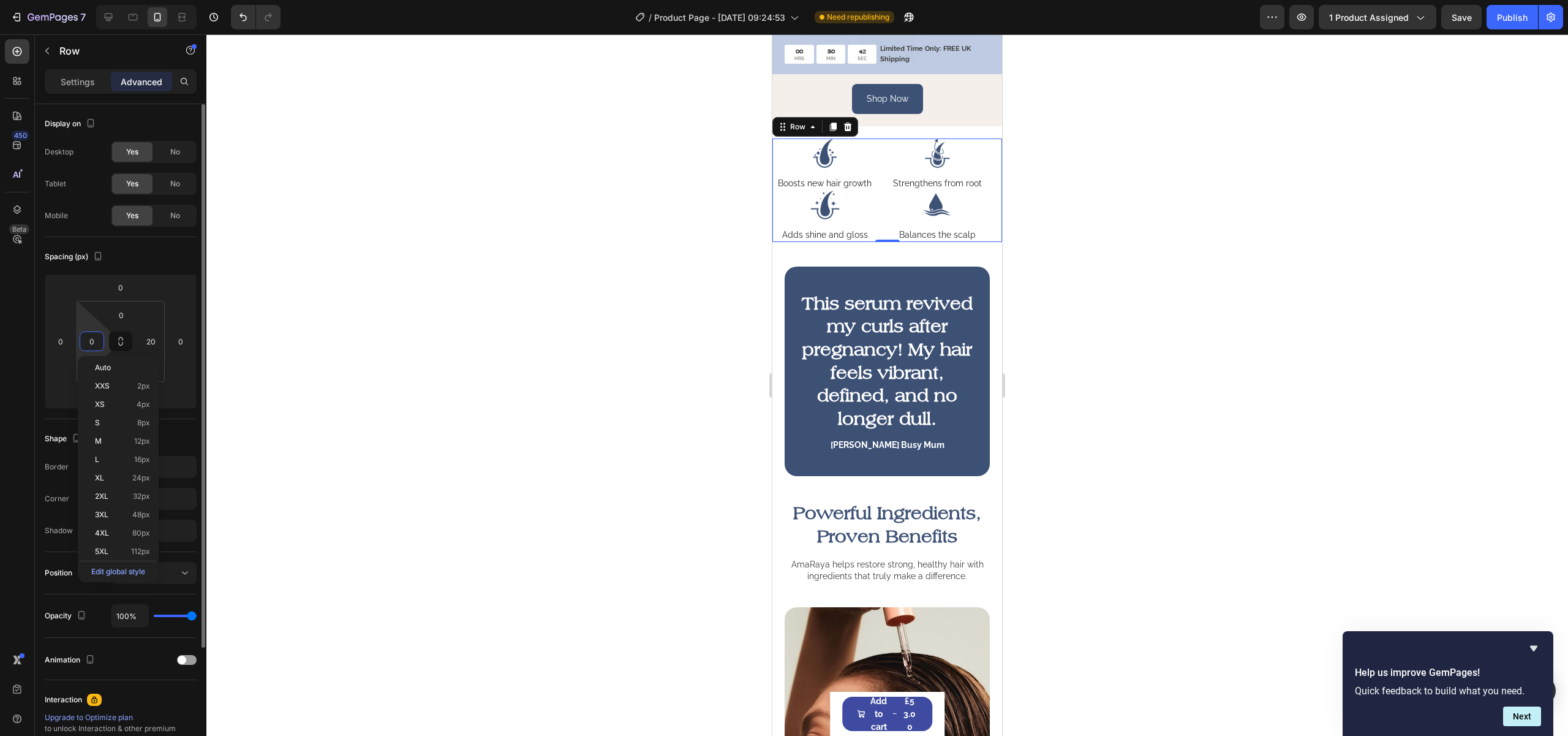
click at [91, 341] on input "0" at bounding box center [92, 341] width 18 height 18
click at [84, 339] on input "0" at bounding box center [92, 341] width 18 height 18
type input "20"
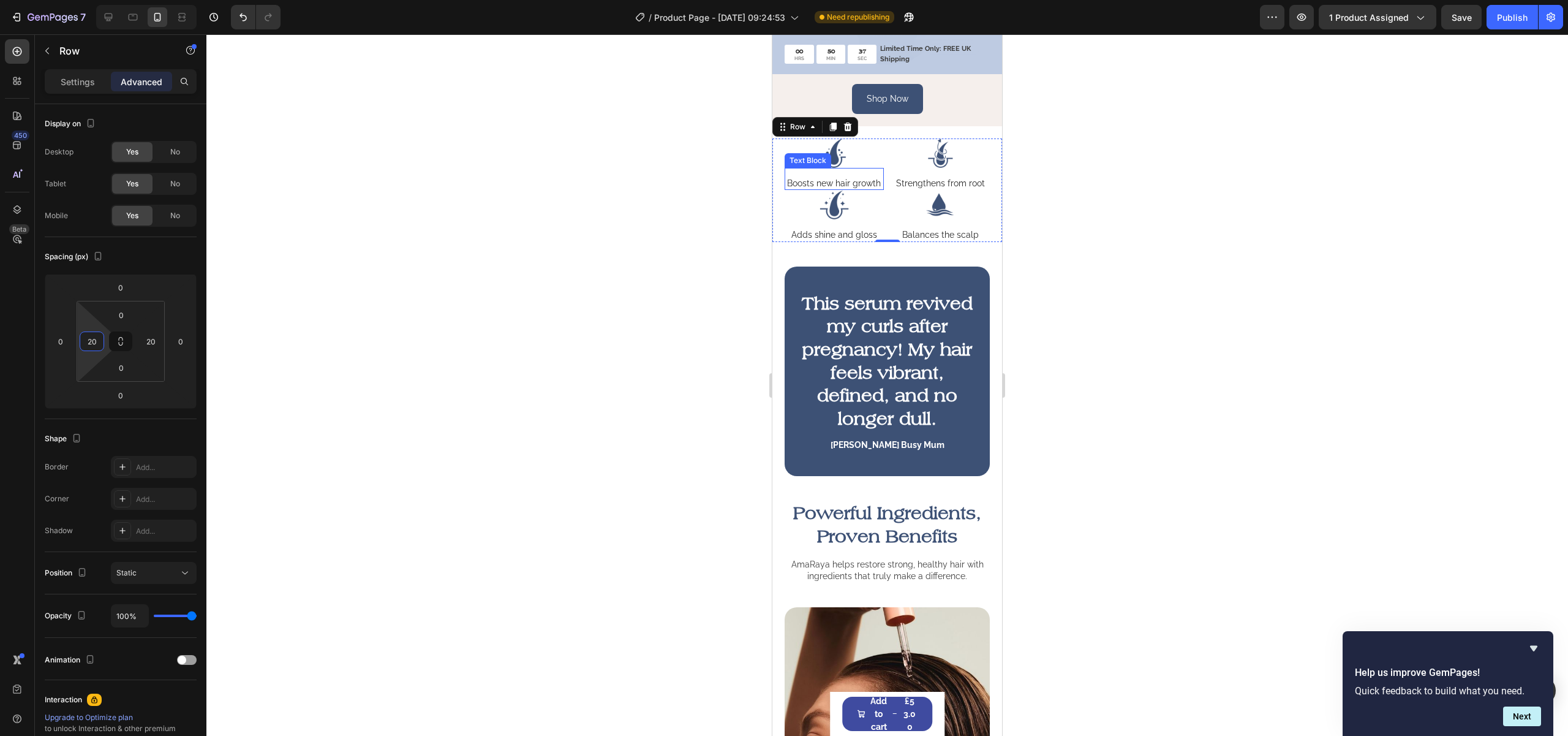
click at [854, 189] on p "Boosts new hair growth" at bounding box center [834, 183] width 94 height 11
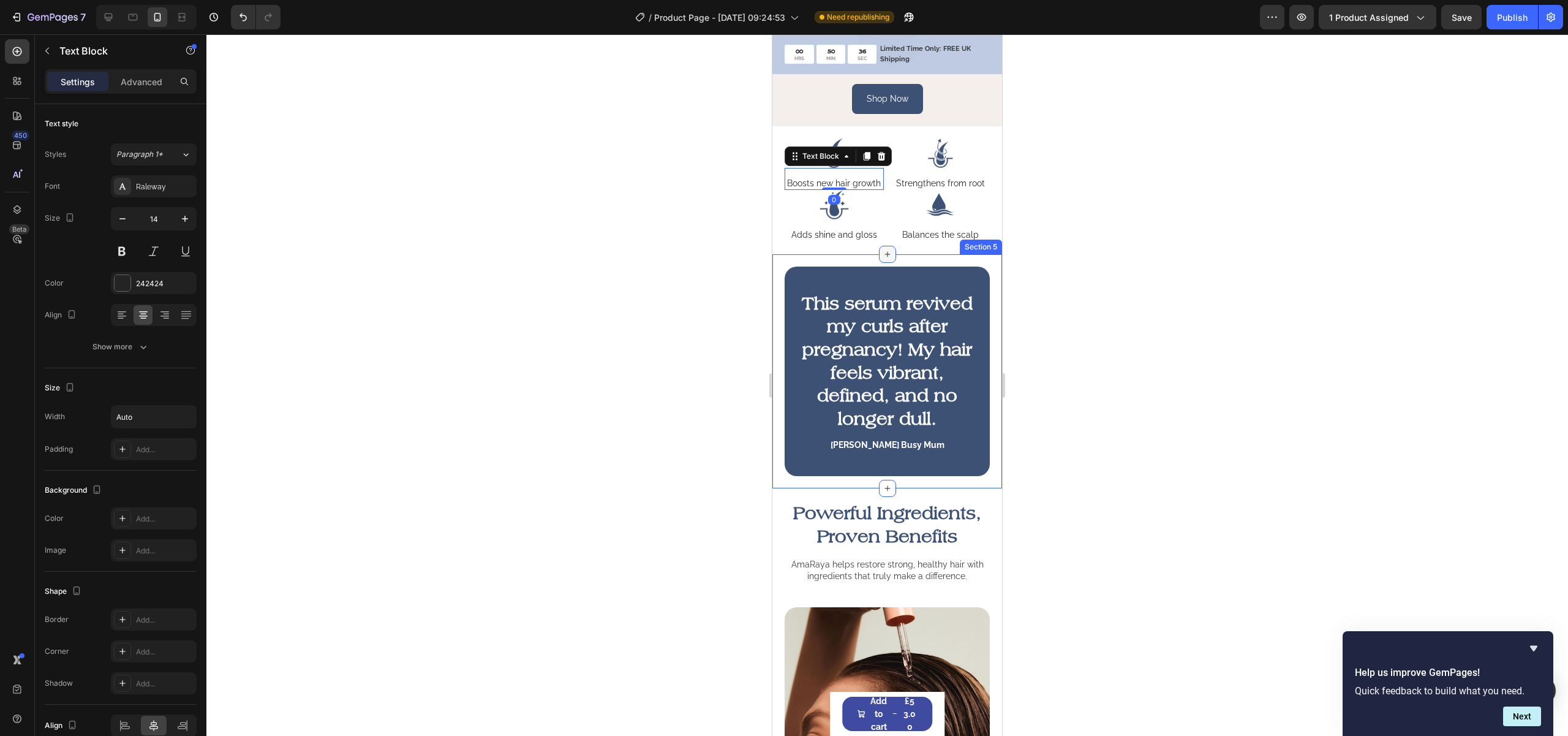
click at [887, 259] on icon at bounding box center [887, 254] width 10 height 10
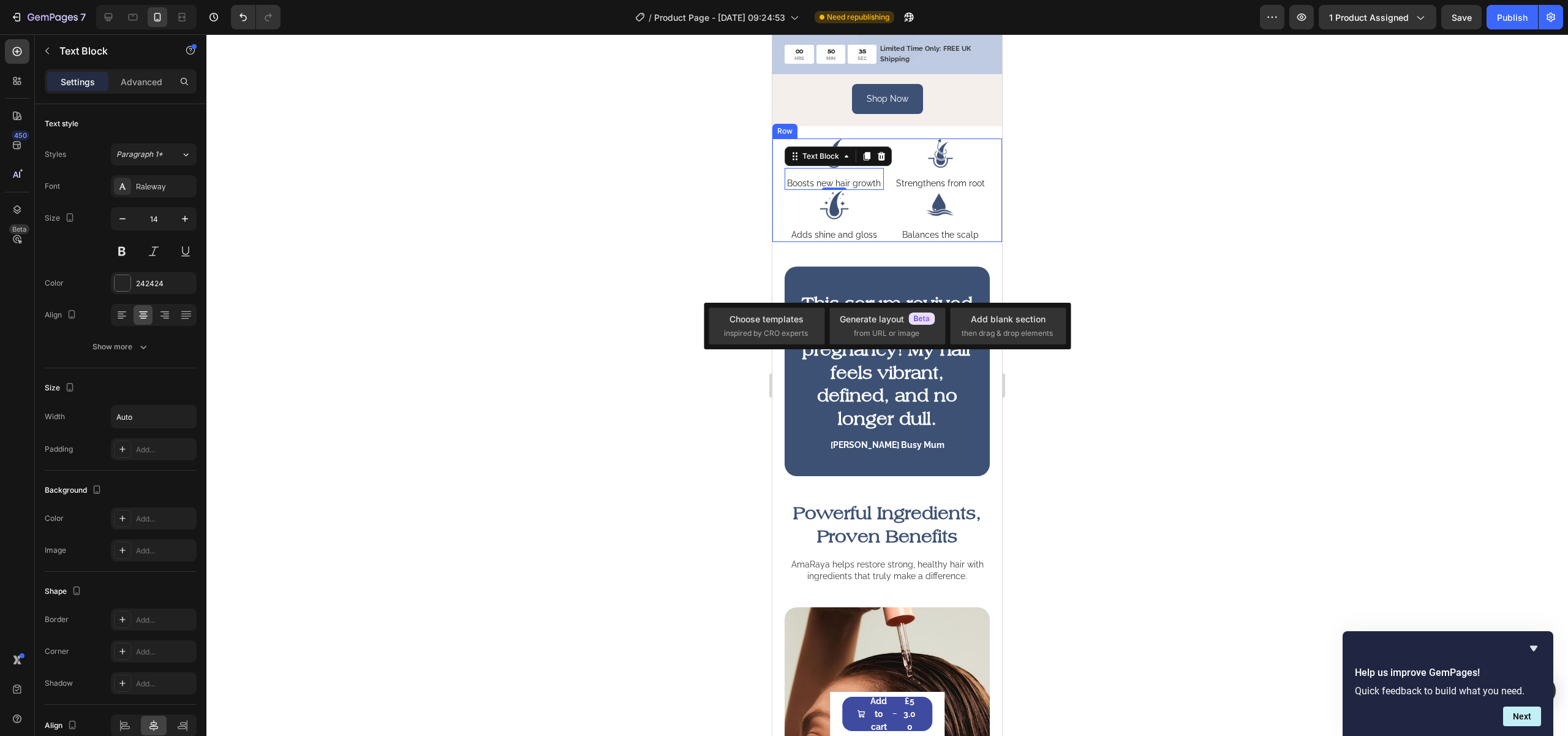
click at [883, 229] on div "Image Boosts new hair growth Text Block 0 Image Strengthens from root Text Bloc…" at bounding box center [887, 190] width 230 height 103
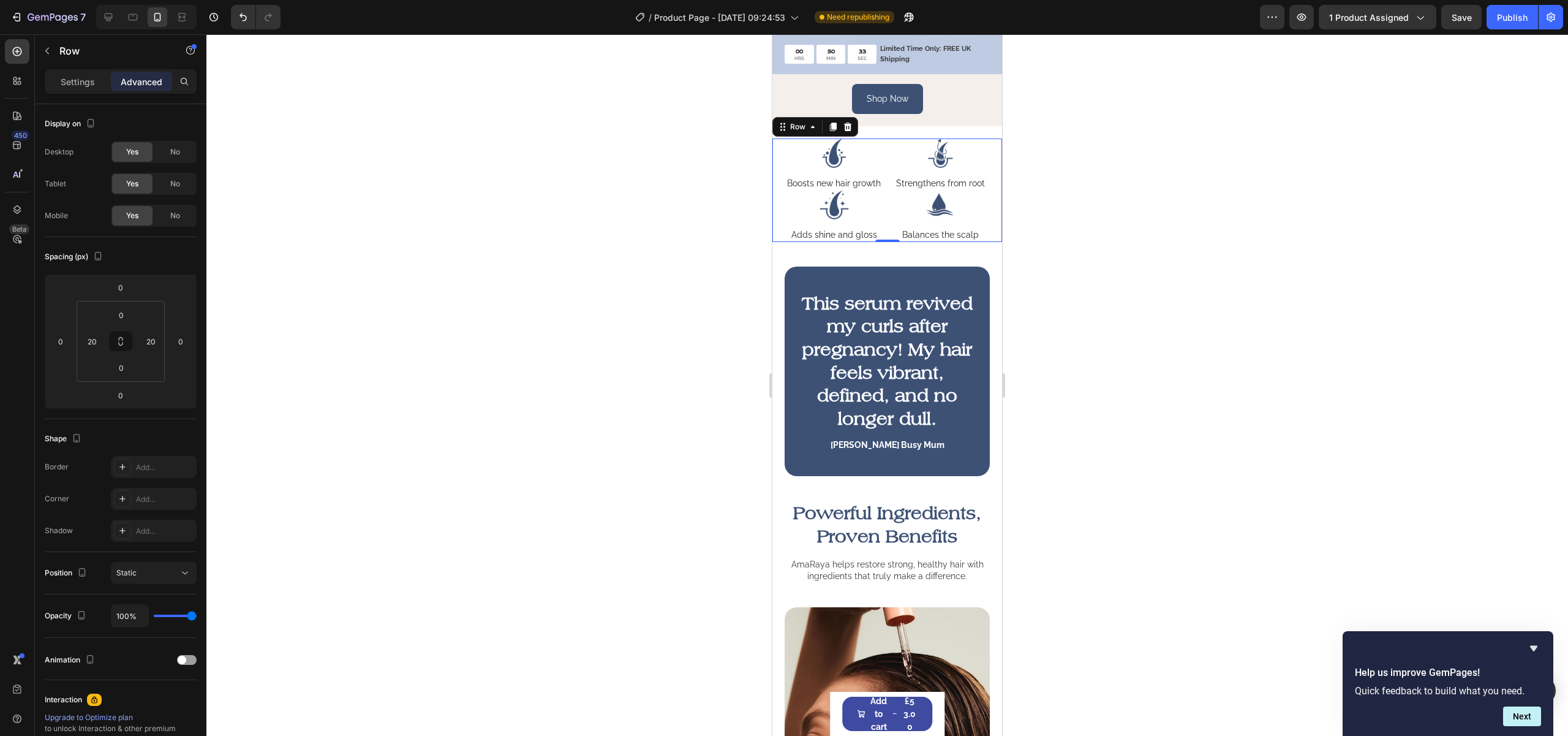
click at [1299, 353] on div at bounding box center [887, 385] width 1361 height 702
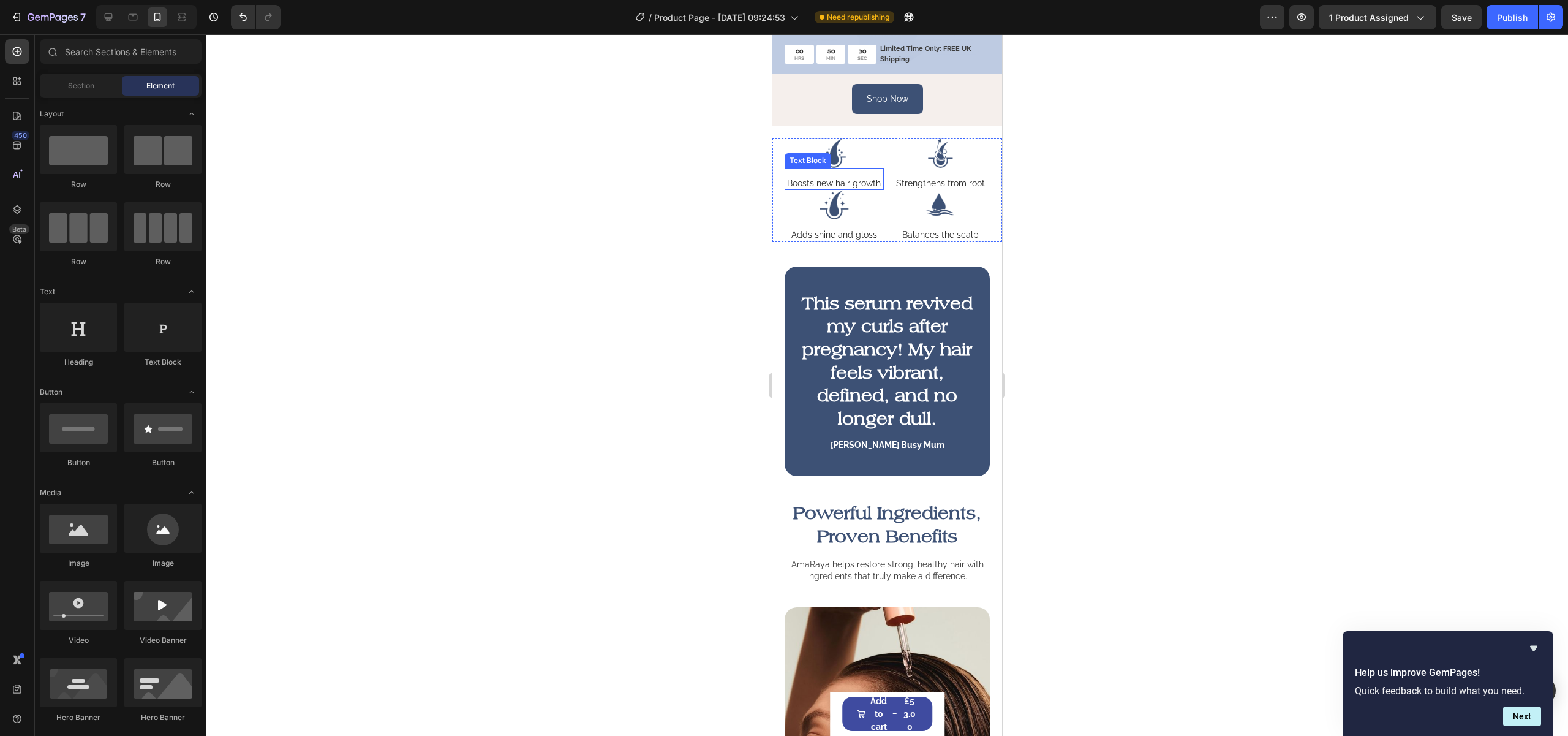
click at [844, 189] on p "Boosts new hair growth" at bounding box center [834, 183] width 94 height 11
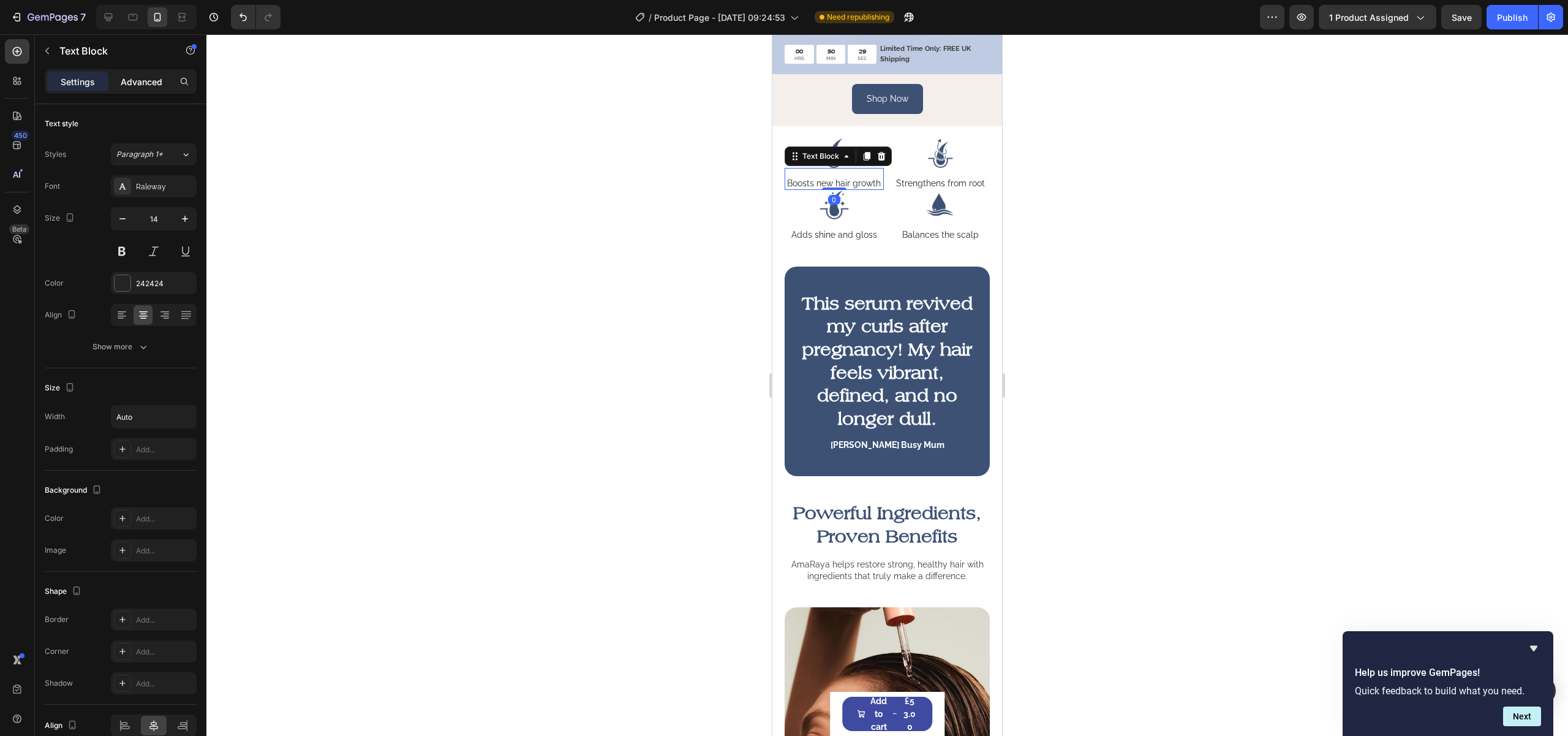
click at [153, 87] on p "Advanced" at bounding box center [141, 82] width 42 height 13
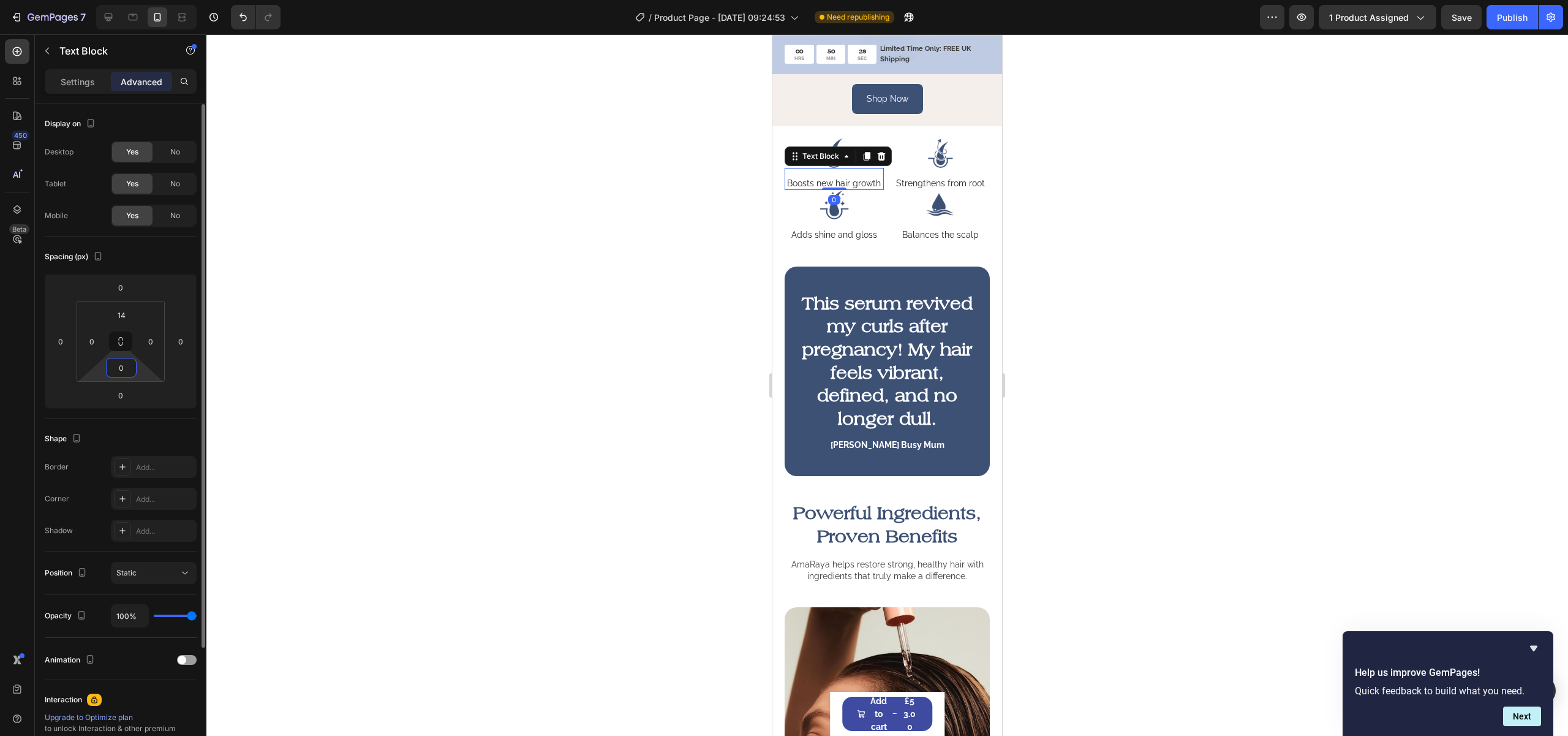
click at [117, 364] on input "0" at bounding box center [121, 368] width 25 height 18
click at [115, 370] on input "0" at bounding box center [121, 368] width 25 height 18
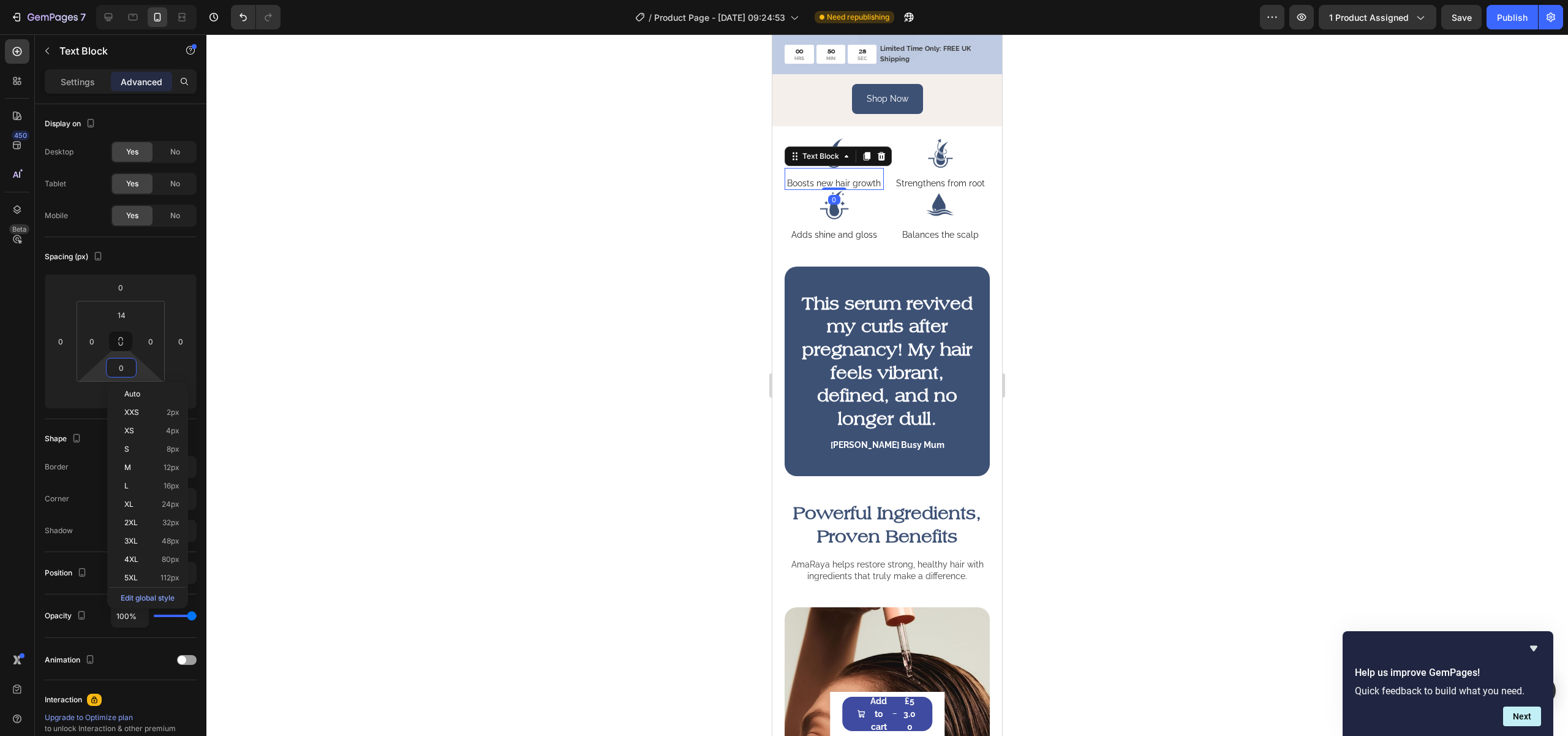
type input "10"
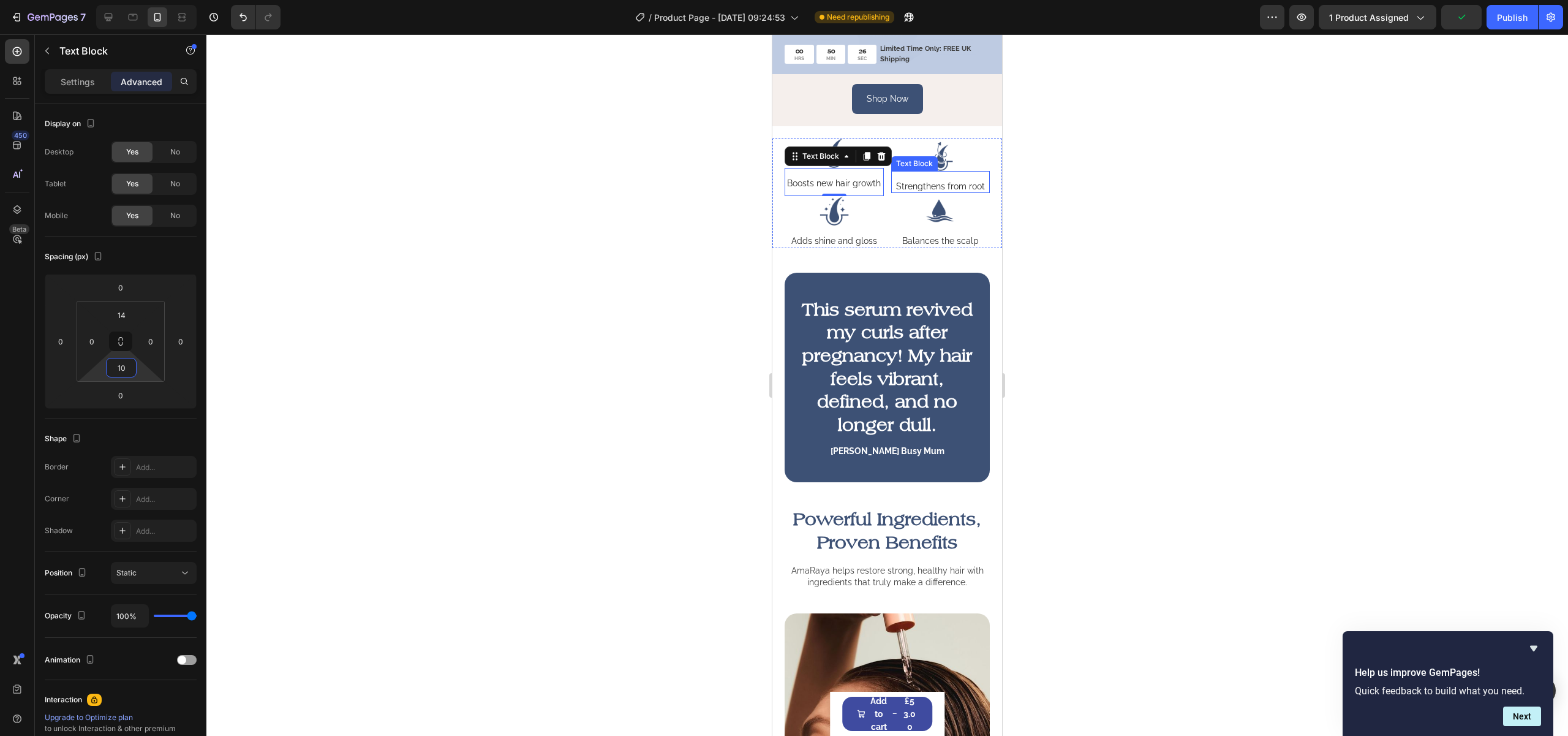
click at [966, 192] on p "Strengthens from root" at bounding box center [940, 186] width 89 height 11
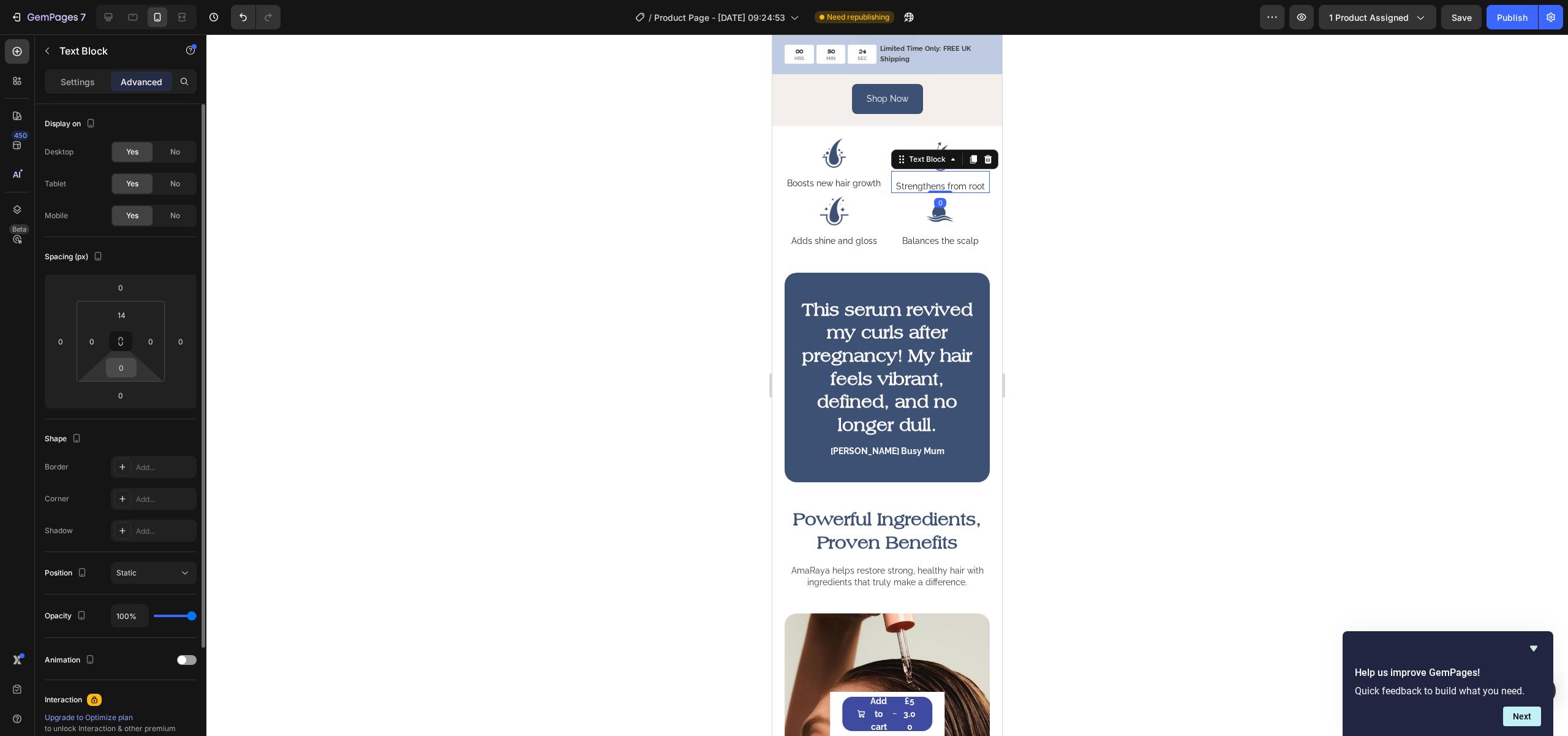
click at [116, 371] on input "0" at bounding box center [121, 368] width 25 height 18
click at [115, 368] on input "0" at bounding box center [121, 368] width 25 height 18
type input "10"
click at [1147, 318] on div at bounding box center [887, 385] width 1361 height 702
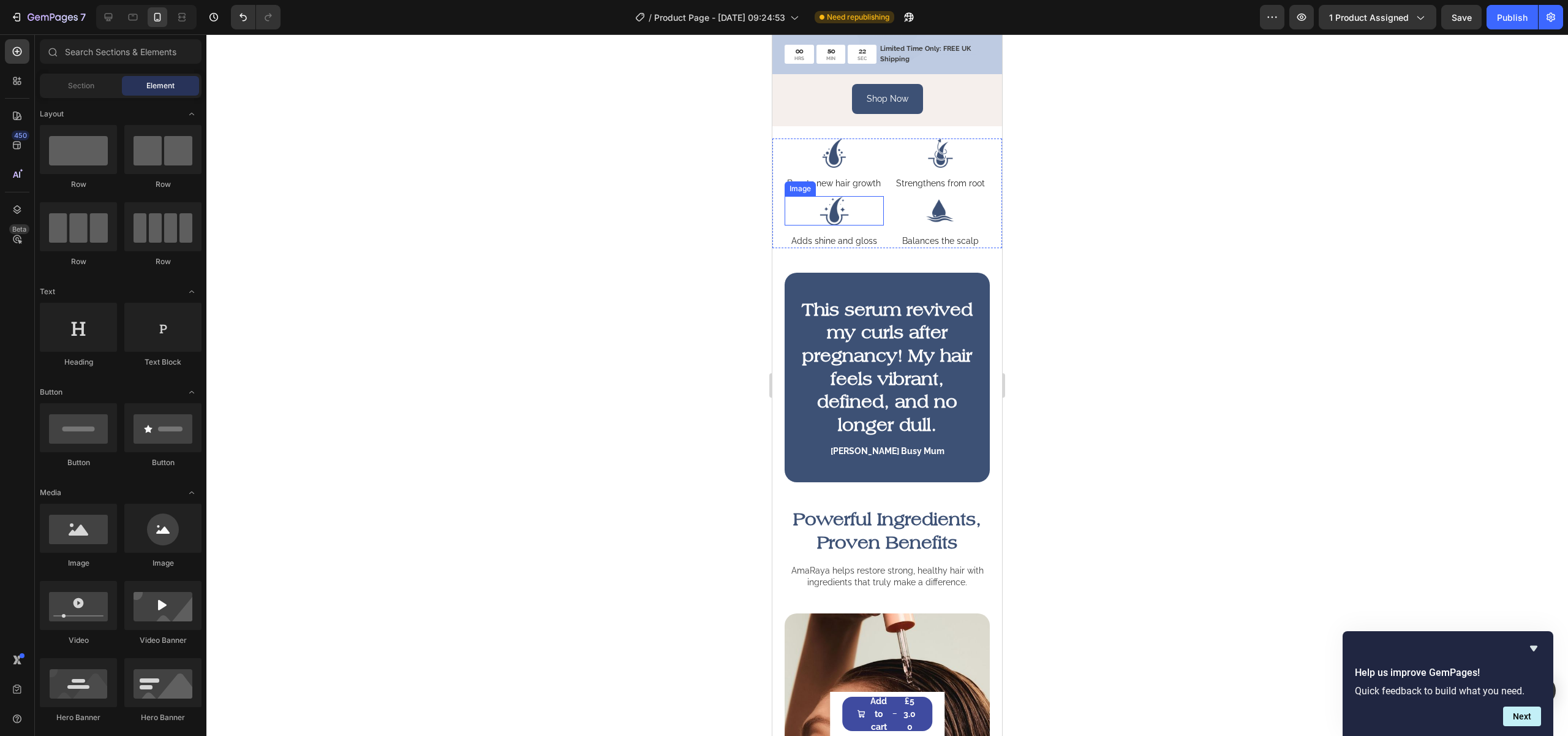
click at [838, 189] on p "Boosts new hair growth" at bounding box center [834, 183] width 94 height 11
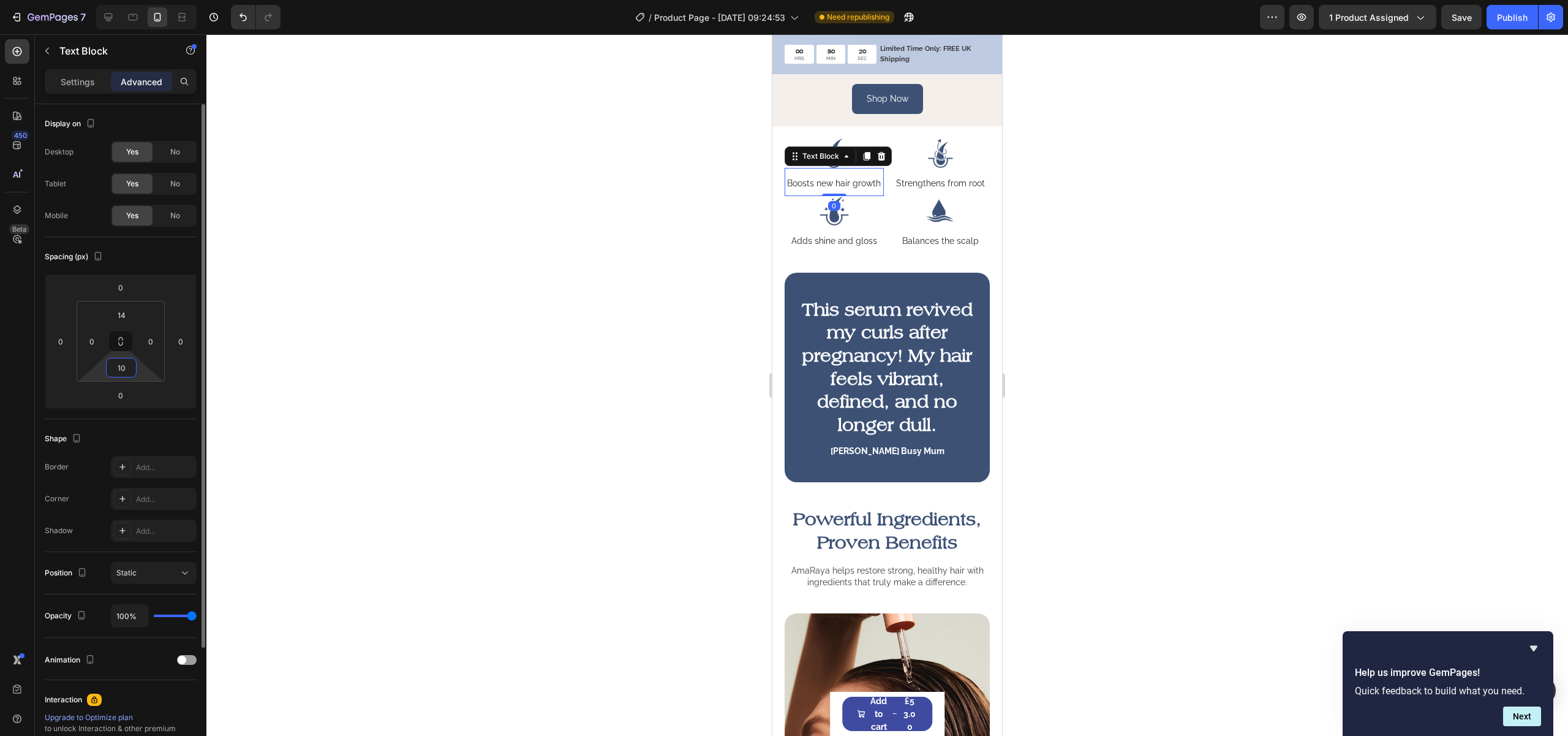
click at [113, 368] on input "10" at bounding box center [121, 368] width 25 height 18
drag, startPoint x: 122, startPoint y: 366, endPoint x: 114, endPoint y: 365, distance: 8.1
click at [114, 365] on input "10" at bounding box center [121, 368] width 25 height 18
type input "20"
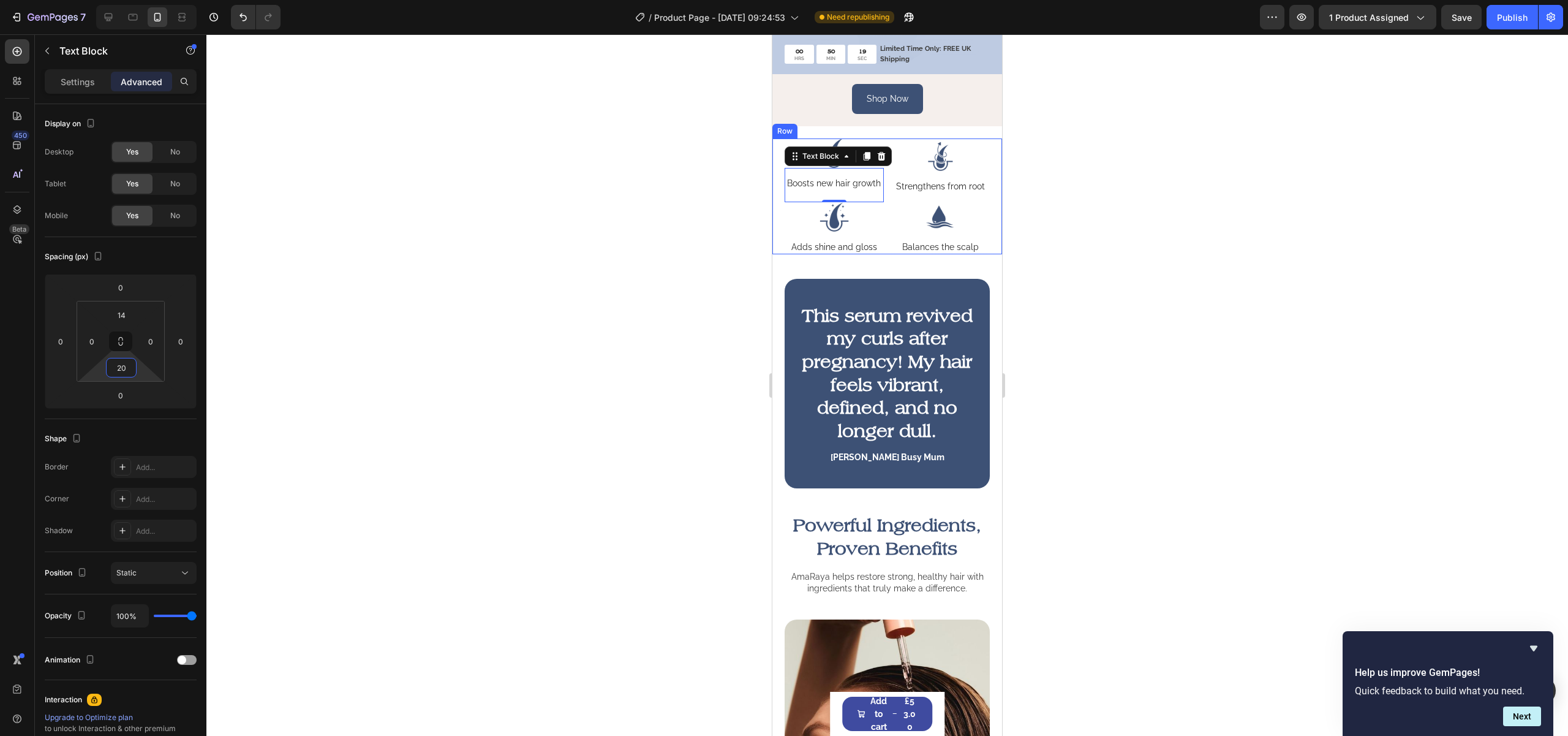
click at [959, 192] on p "Strengthens from root" at bounding box center [940, 186] width 89 height 11
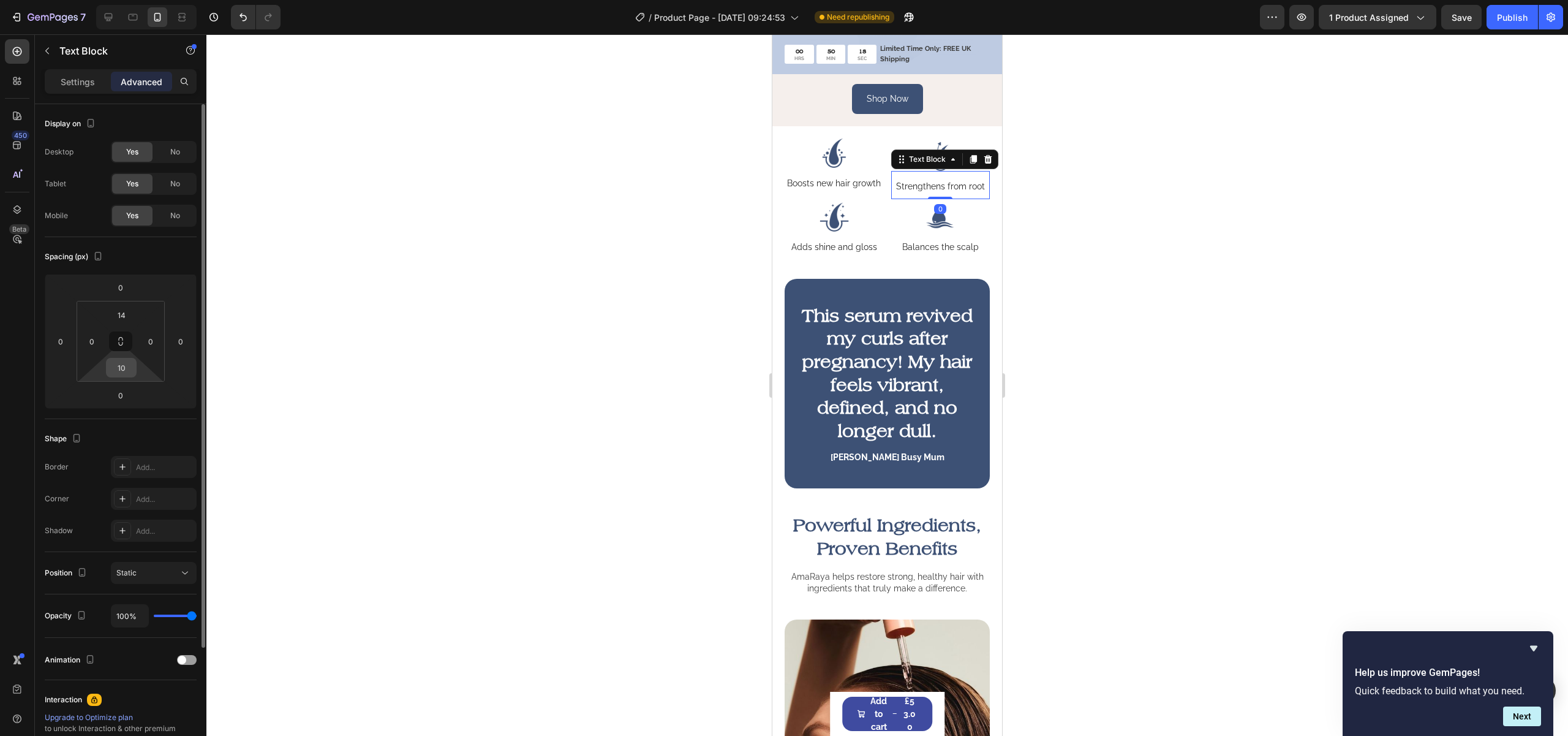
click at [117, 368] on input "10" at bounding box center [121, 368] width 25 height 18
click at [117, 370] on input "10" at bounding box center [121, 368] width 25 height 18
click at [106, 365] on div "10" at bounding box center [121, 368] width 30 height 20
type input "20"
click at [1128, 357] on div at bounding box center [887, 385] width 1361 height 702
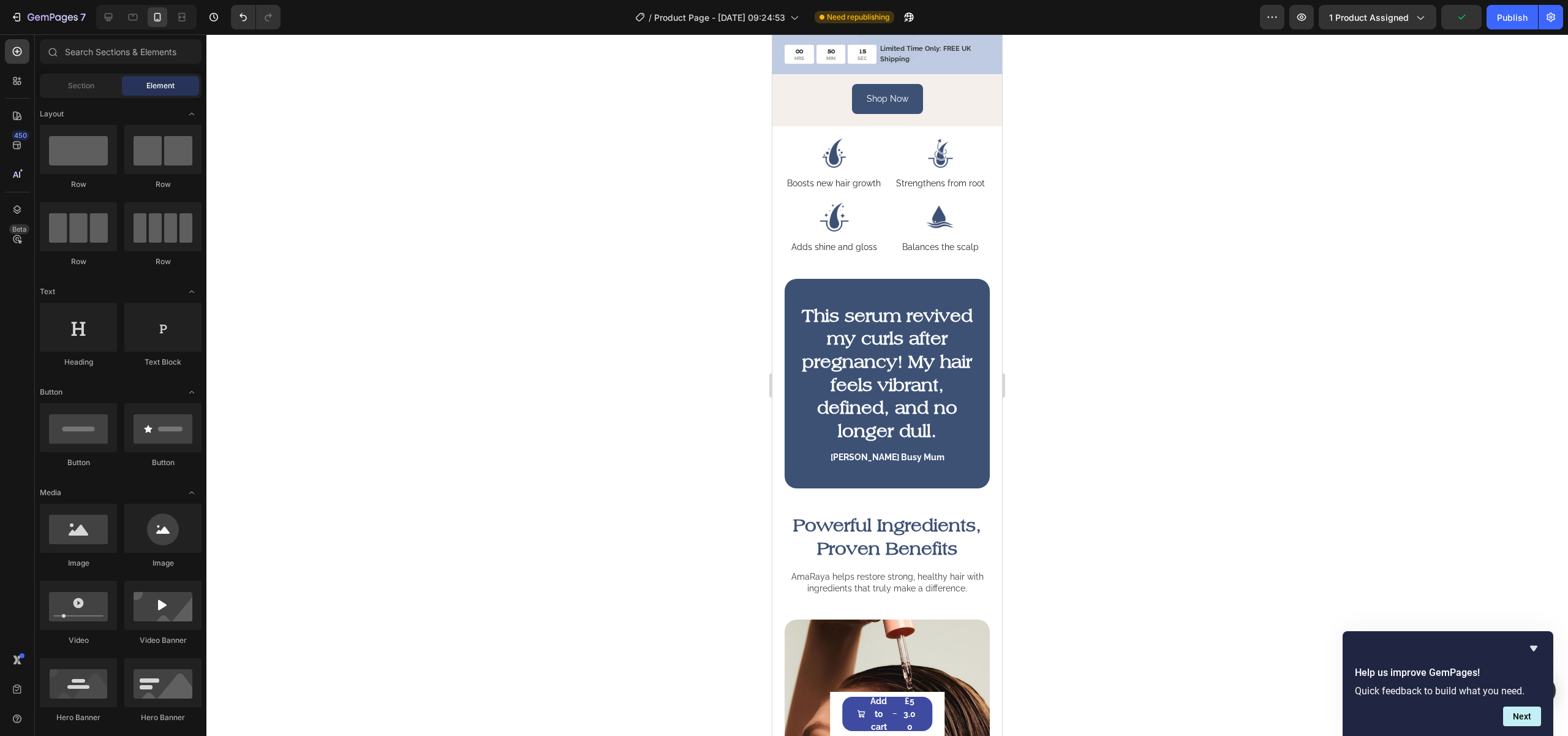
scroll to position [273, 0]
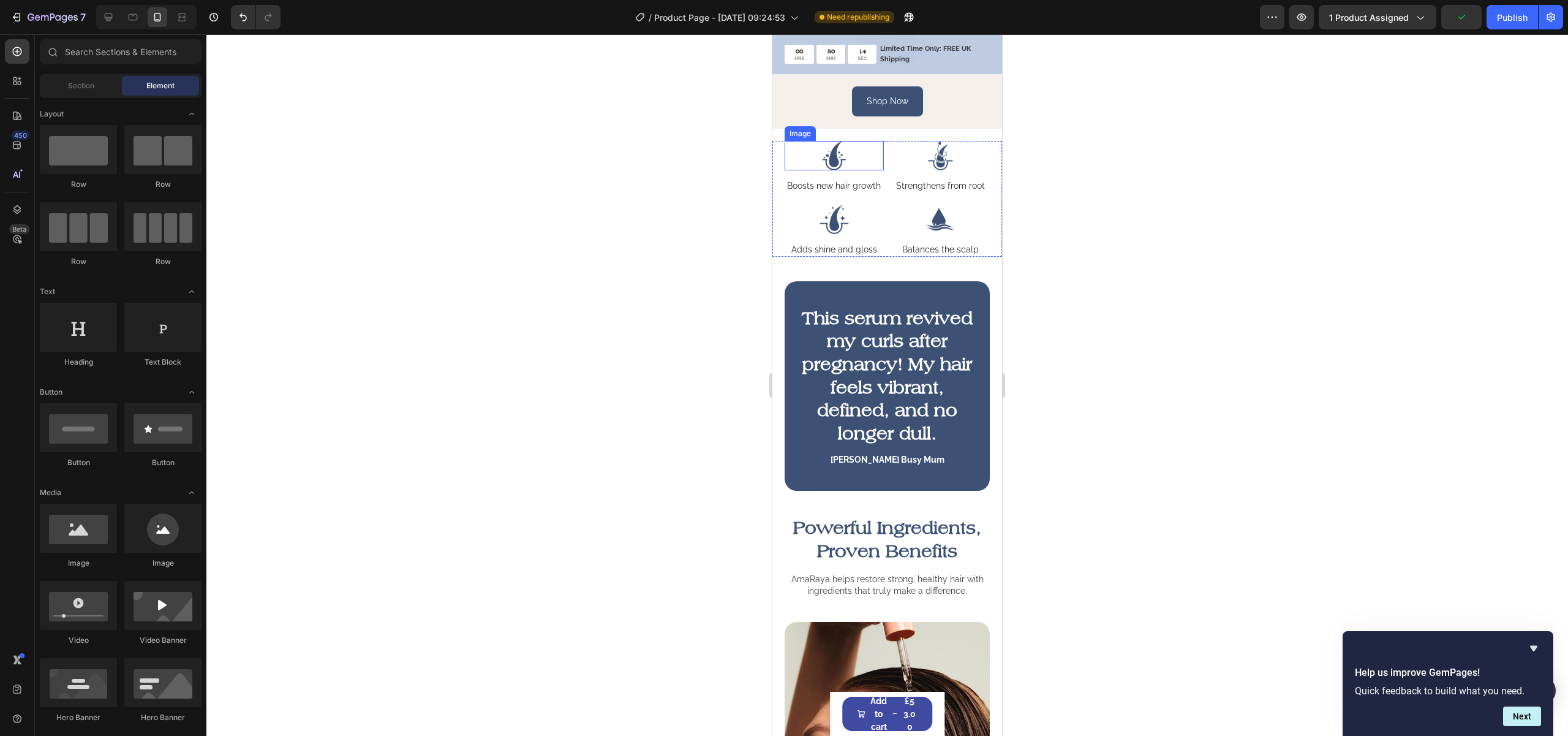
click at [787, 169] on img at bounding box center [834, 155] width 99 height 29
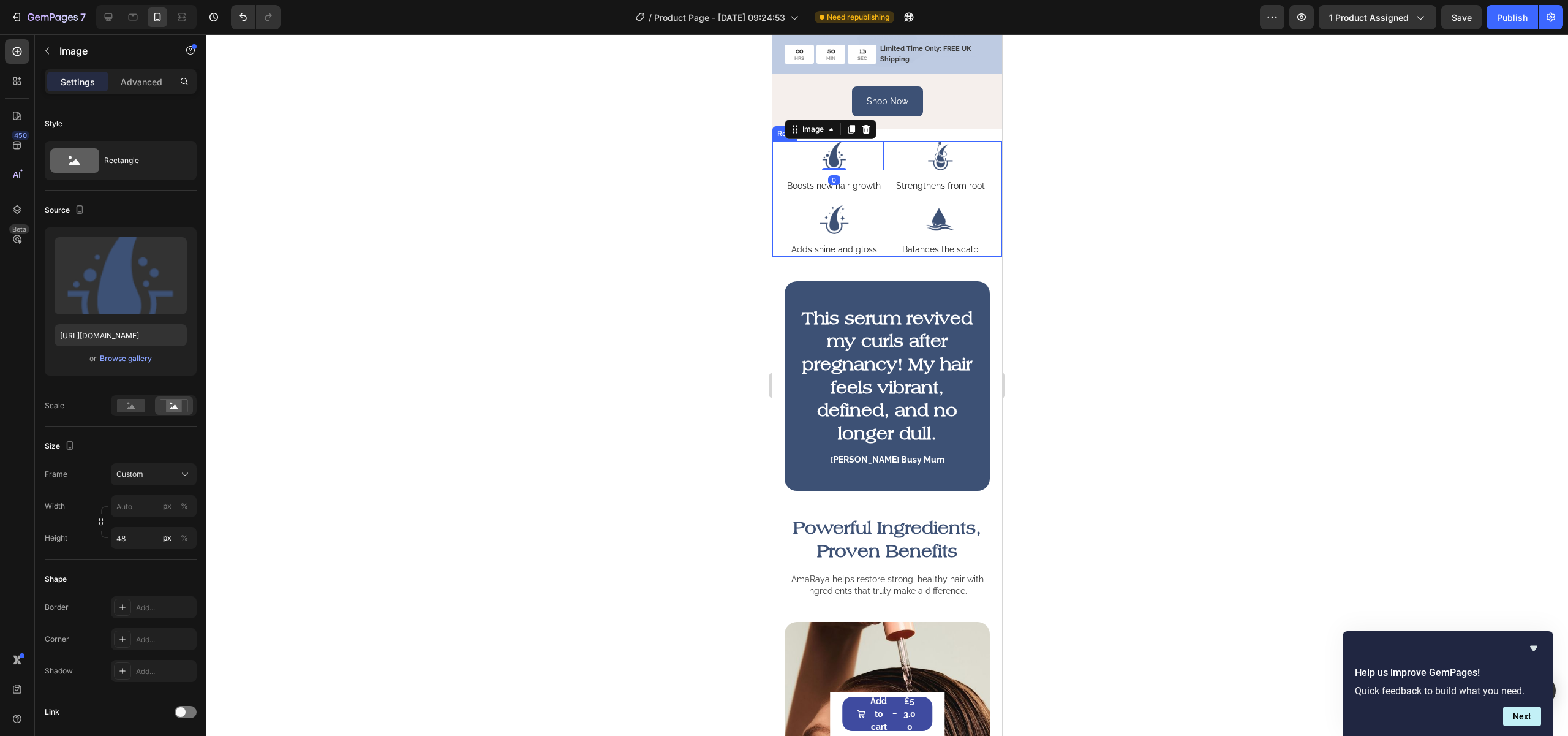
click at [779, 206] on div "Image 0 Boosts new hair growth Text Block Image Strengthens from root Text Bloc…" at bounding box center [887, 198] width 230 height 115
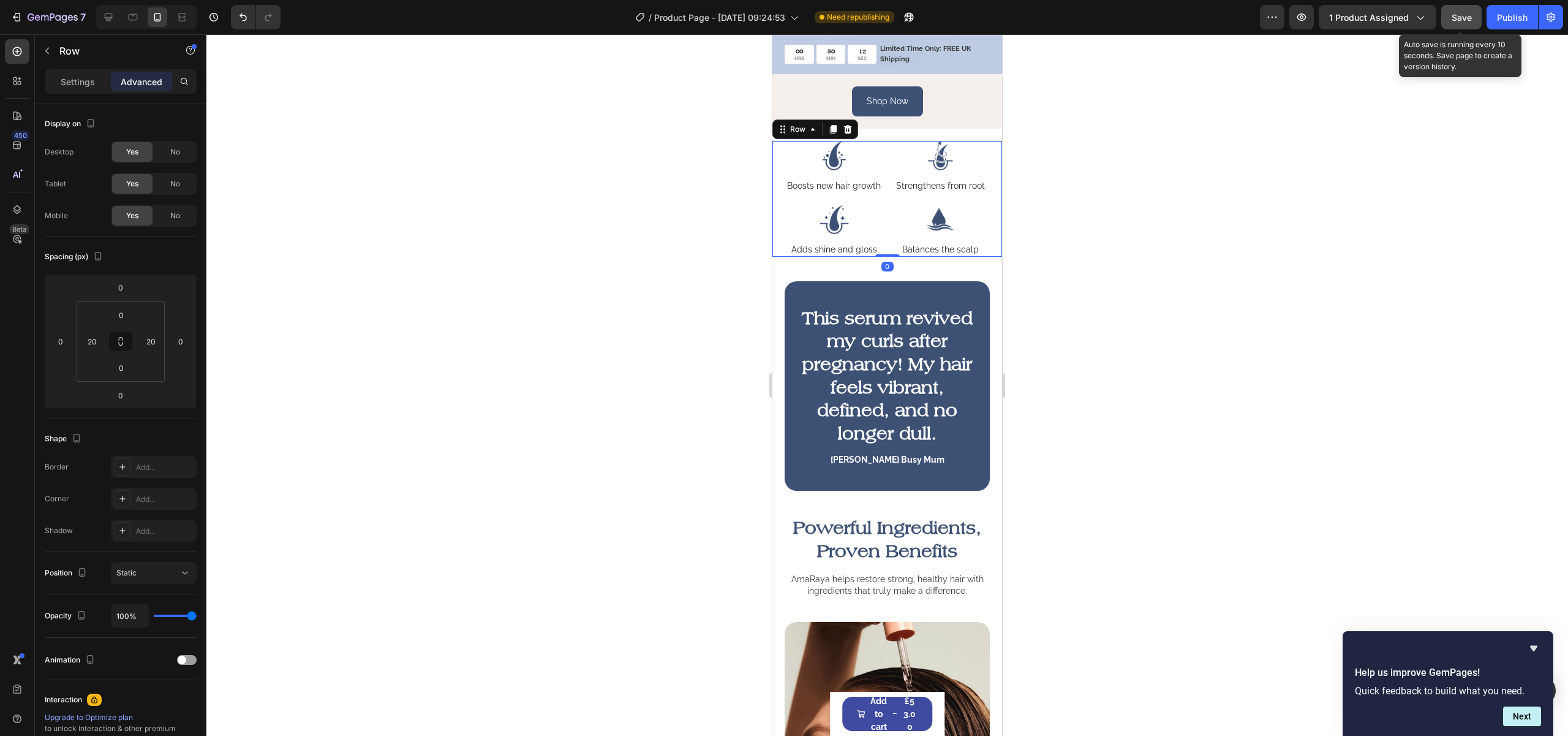
click at [1469, 22] on span "Save" at bounding box center [1462, 17] width 20 height 10
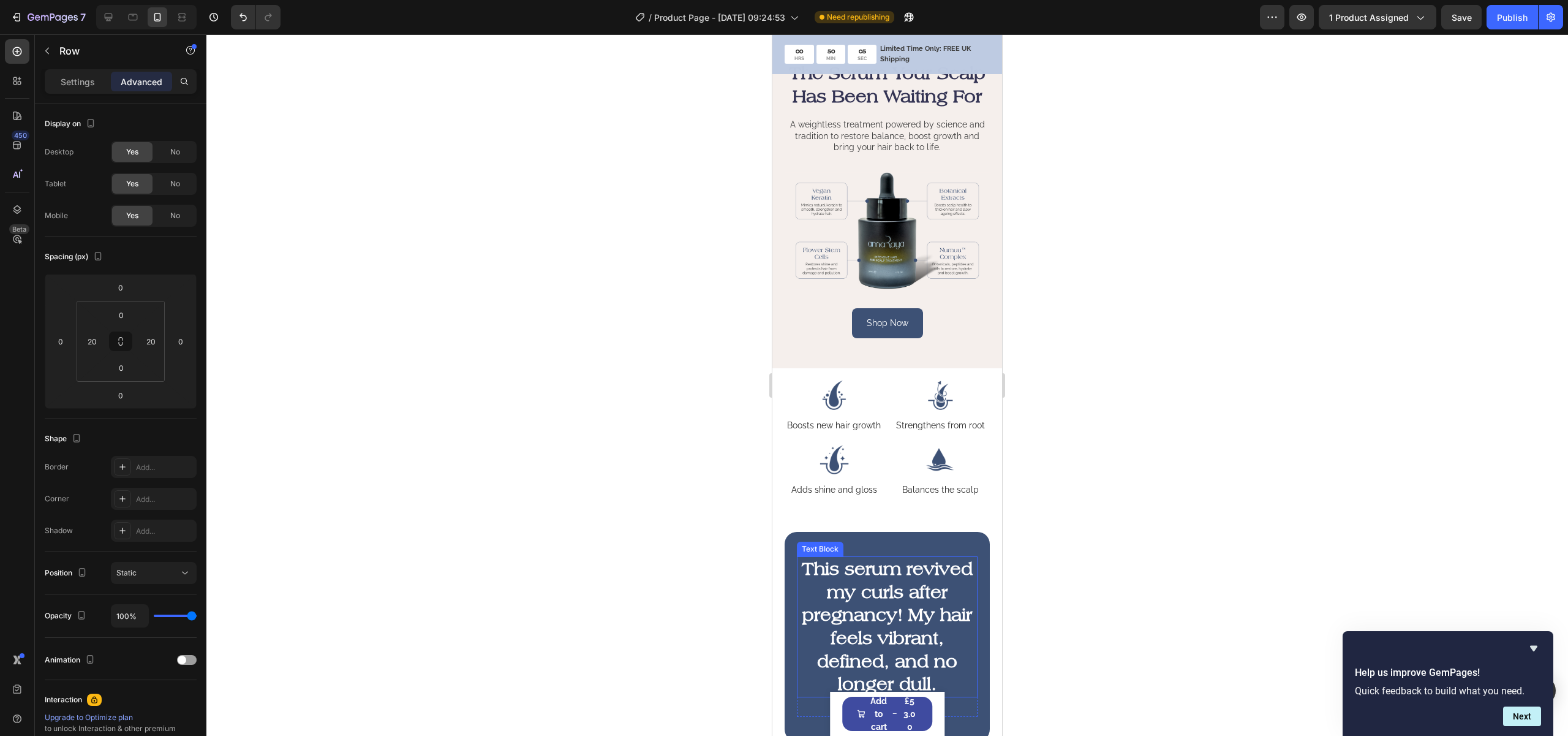
scroll to position [0, 0]
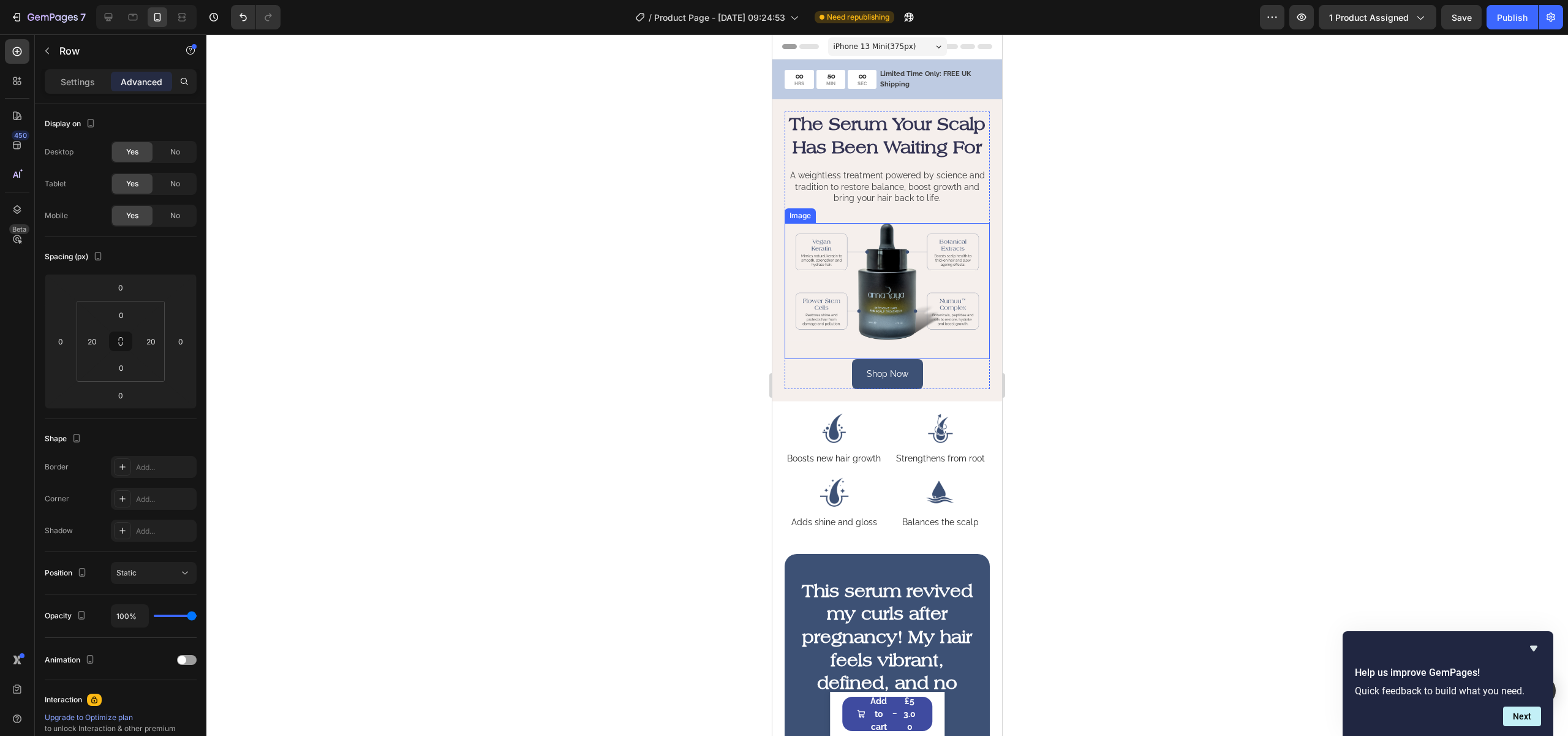
click at [931, 283] on img at bounding box center [887, 282] width 205 height 118
click at [68, 81] on p "Settings" at bounding box center [78, 82] width 34 height 13
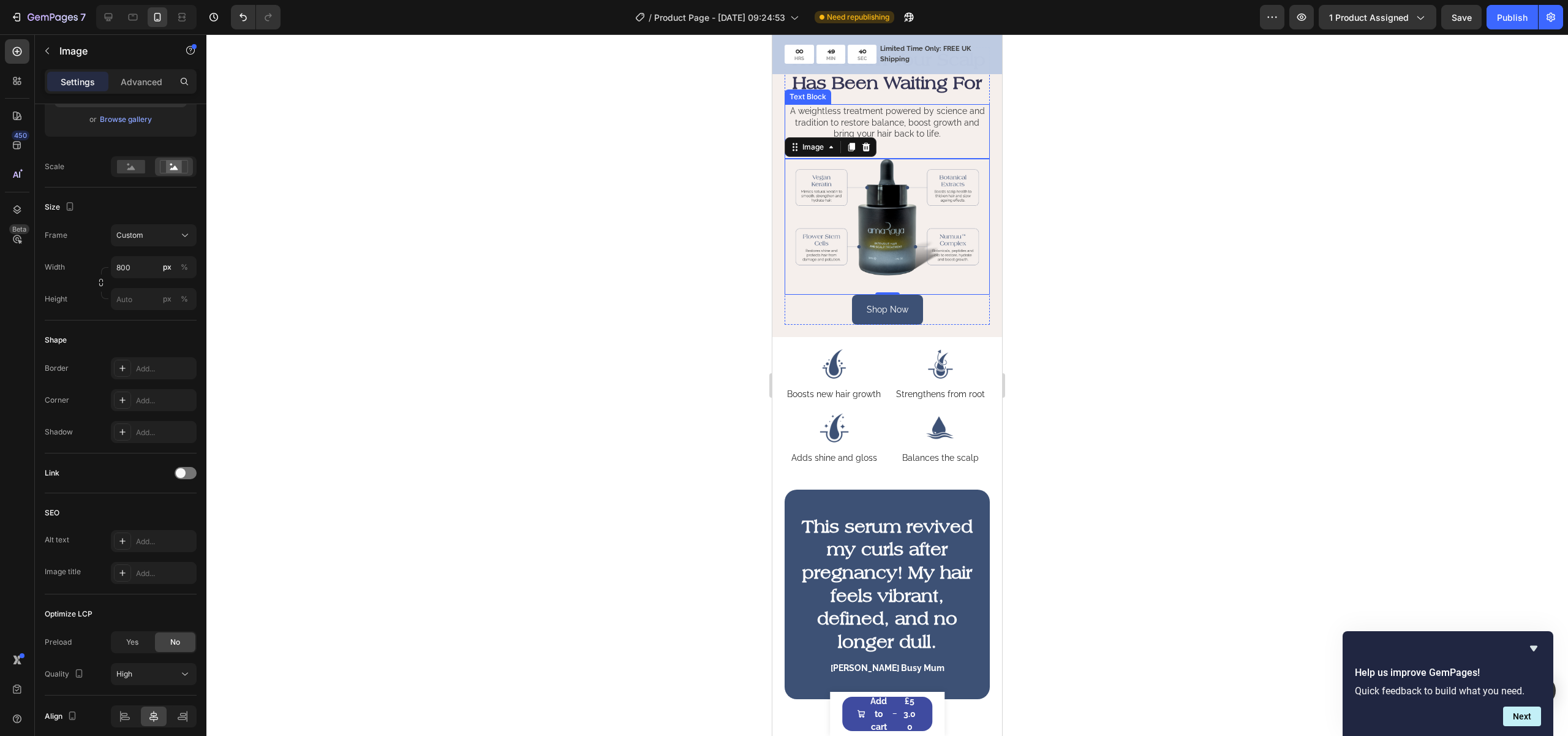
scroll to position [69, 0]
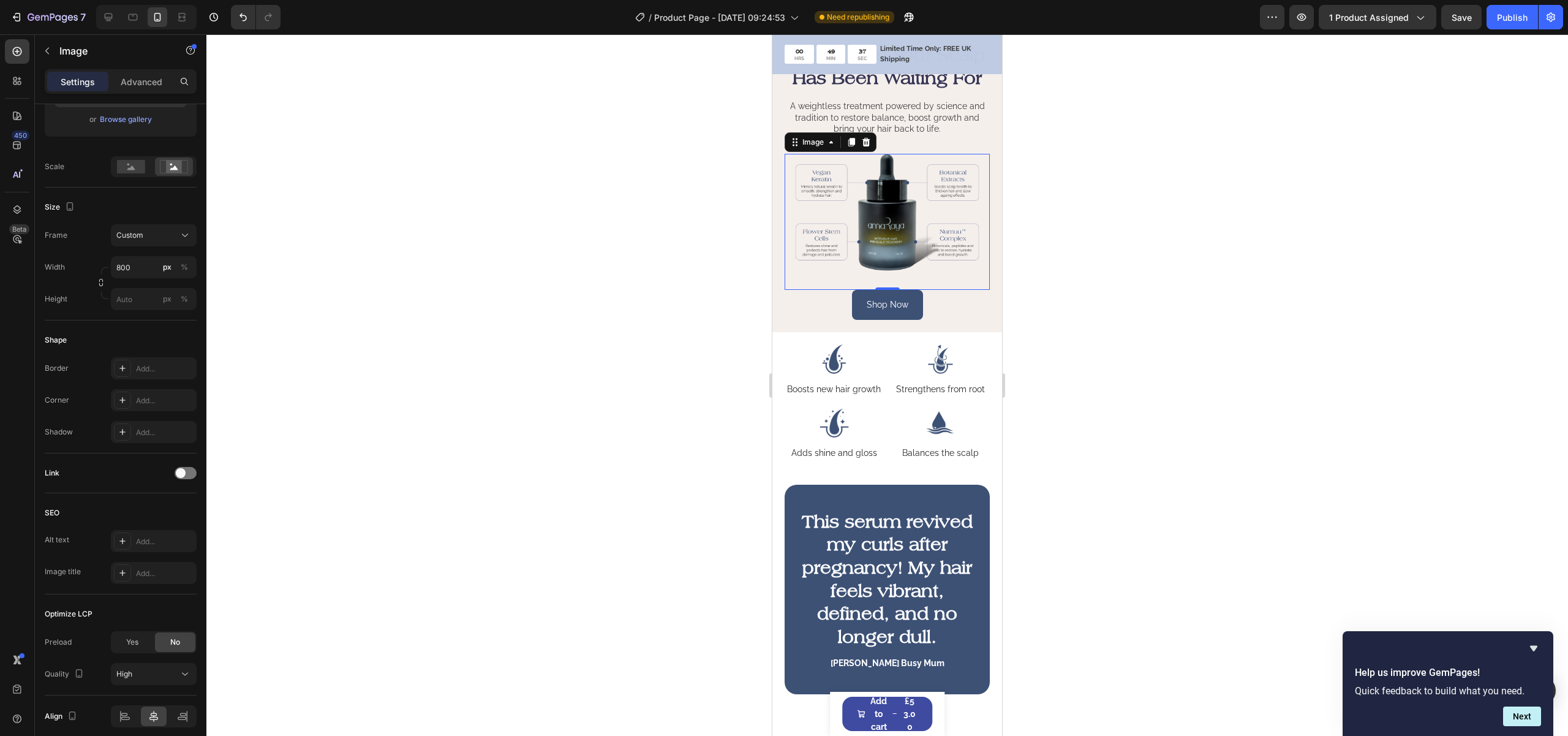
click at [931, 261] on img at bounding box center [887, 213] width 205 height 118
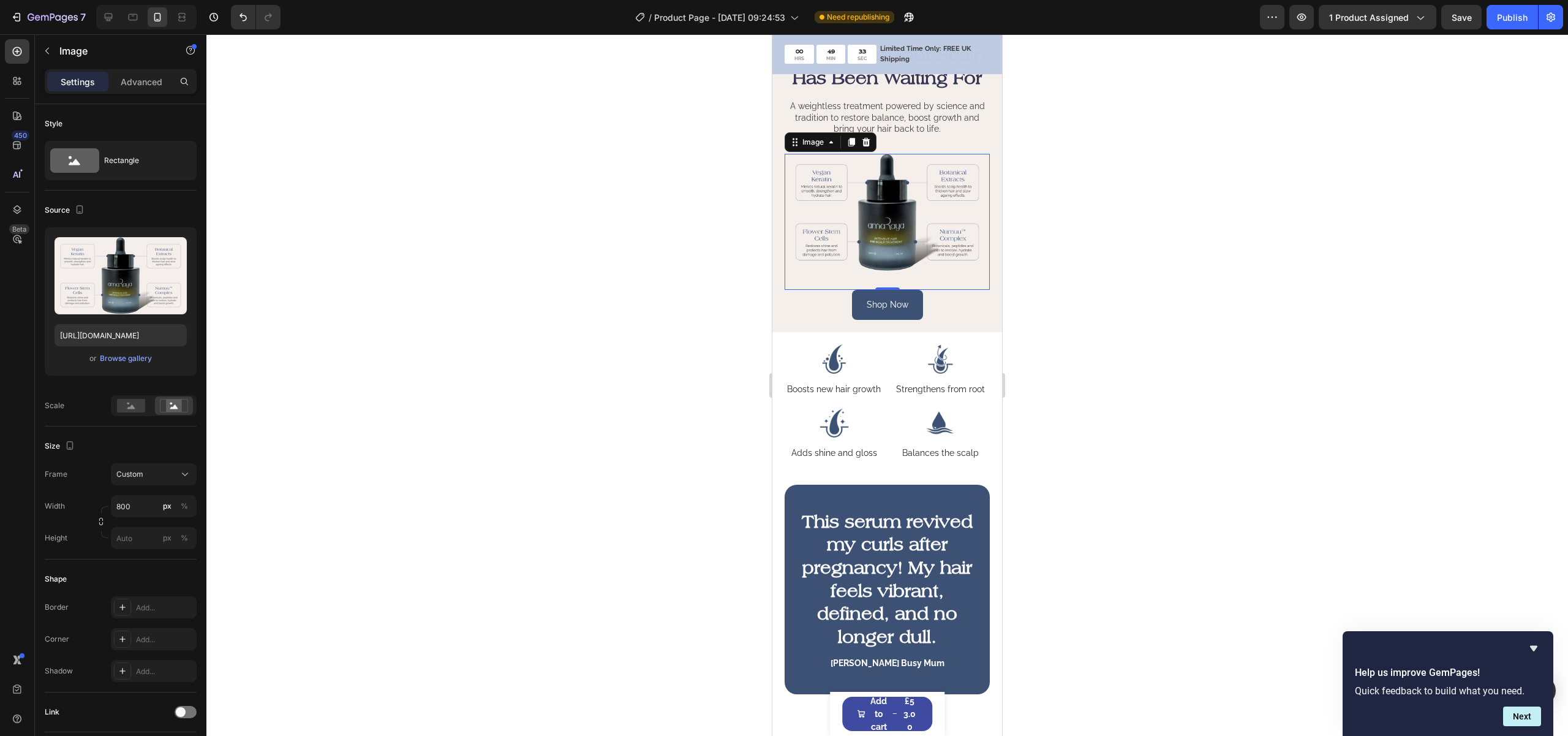
click at [1130, 338] on div at bounding box center [887, 385] width 1361 height 702
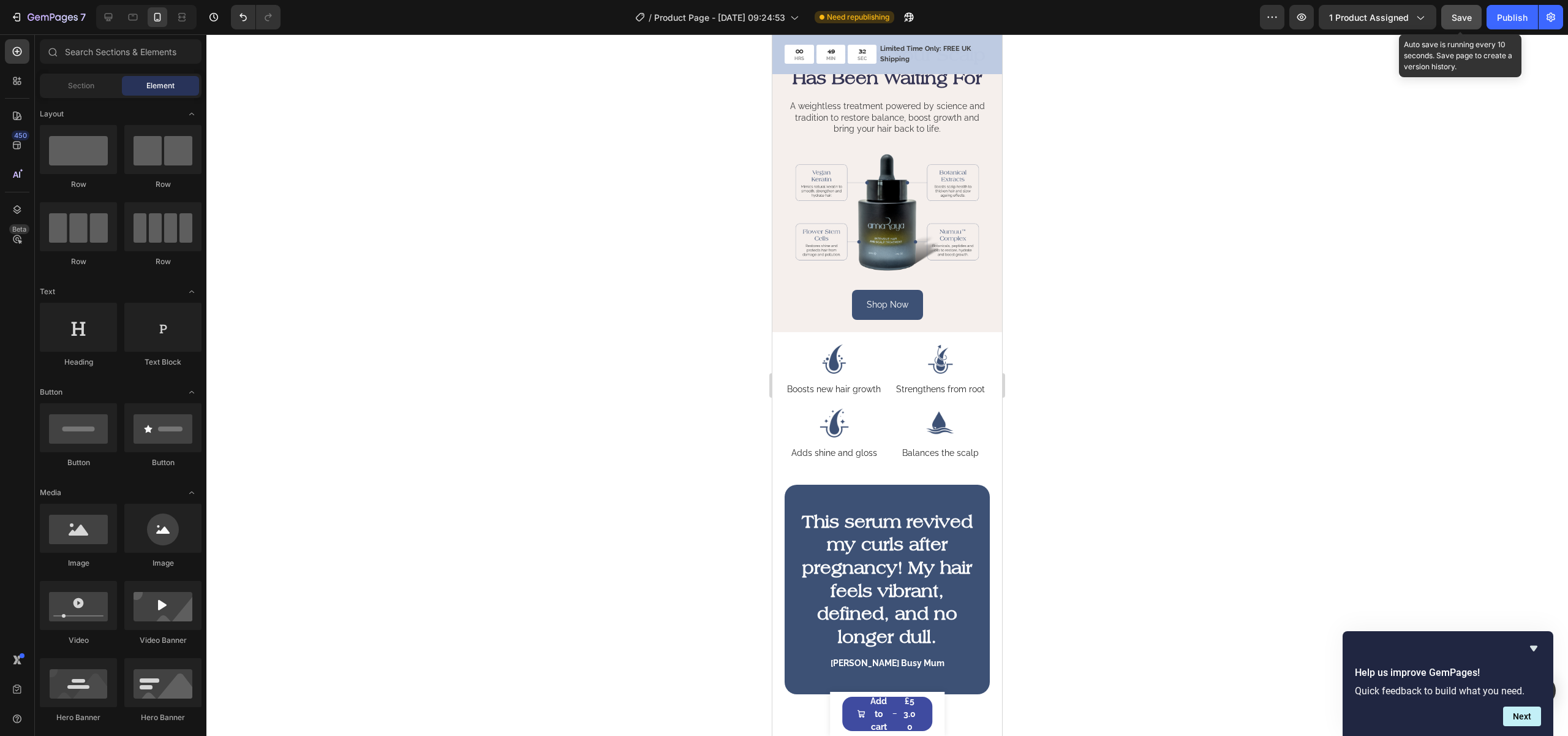
click at [1463, 25] on button "Save" at bounding box center [1462, 17] width 41 height 25
click at [919, 249] on img at bounding box center [887, 213] width 205 height 118
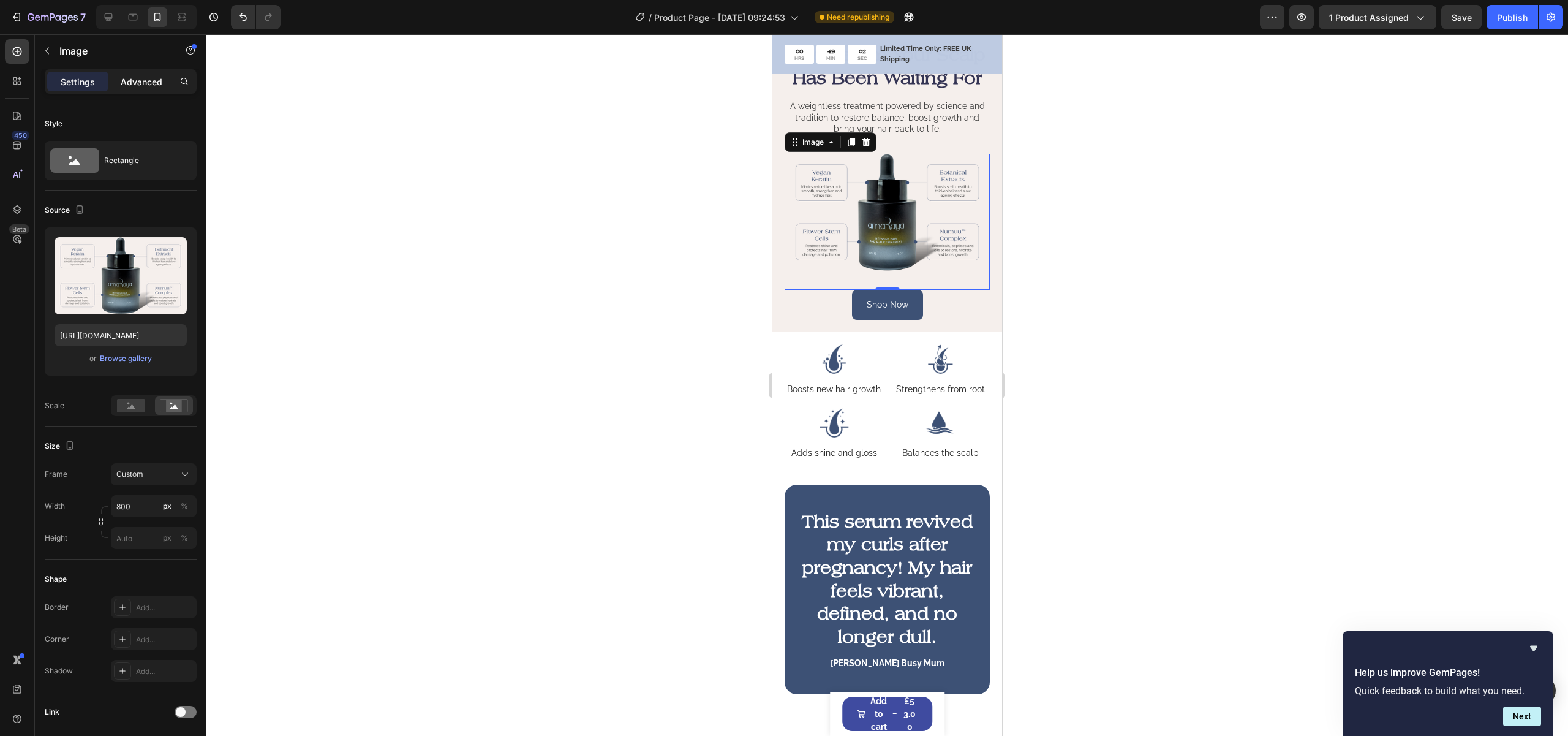
click at [145, 86] on p "Advanced" at bounding box center [141, 82] width 42 height 13
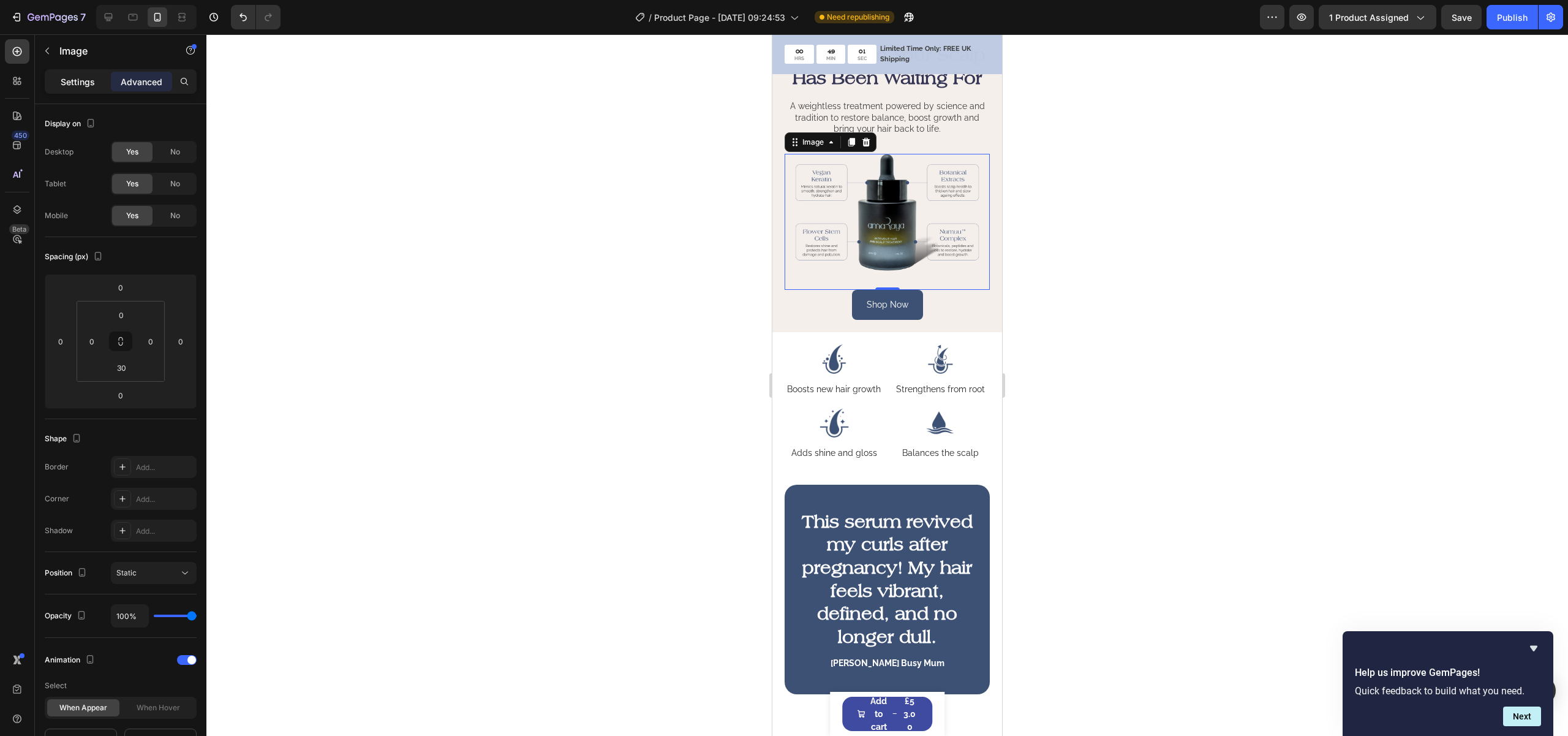
click at [94, 85] on div "Settings" at bounding box center [77, 81] width 61 height 20
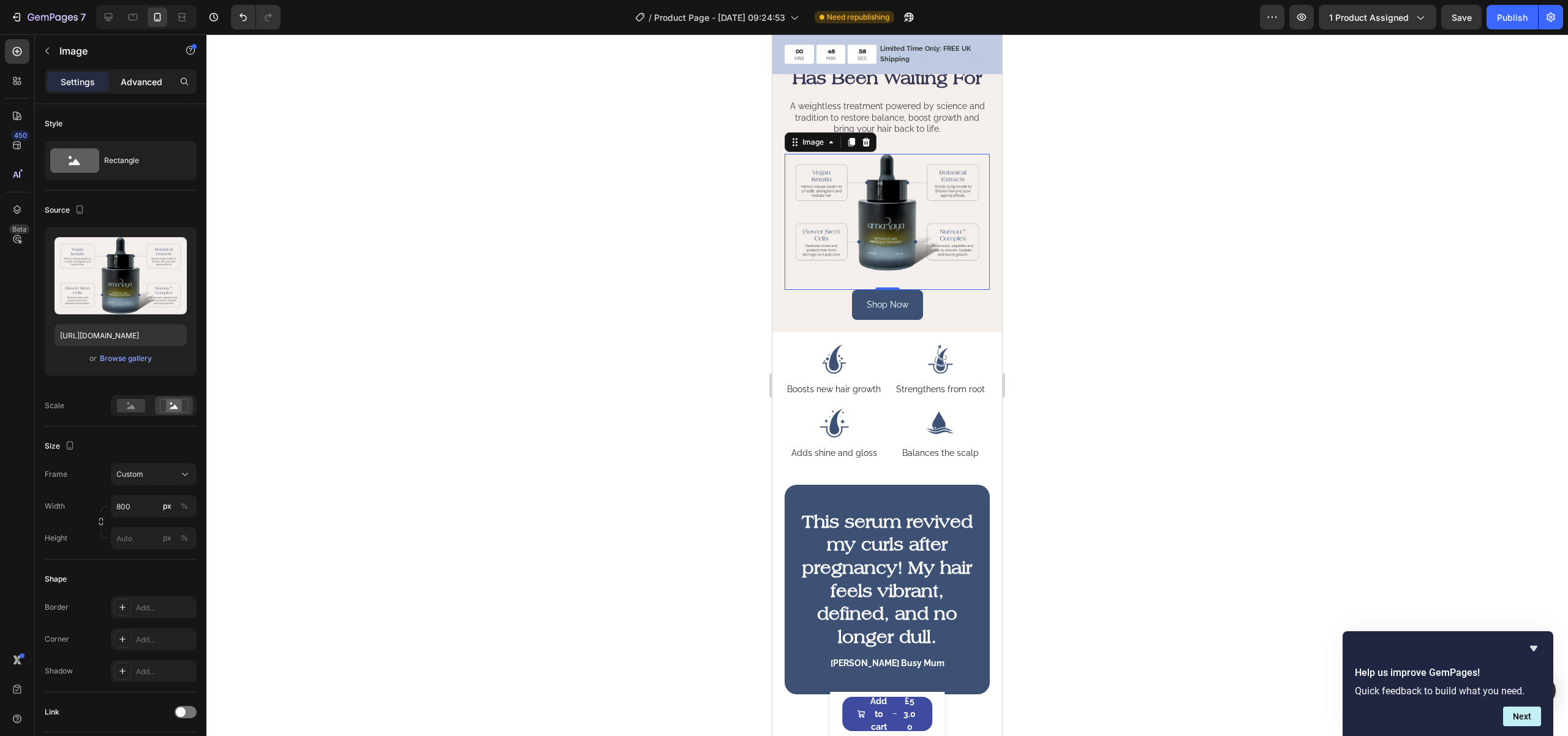
click at [120, 85] on p "Advanced" at bounding box center [141, 82] width 42 height 13
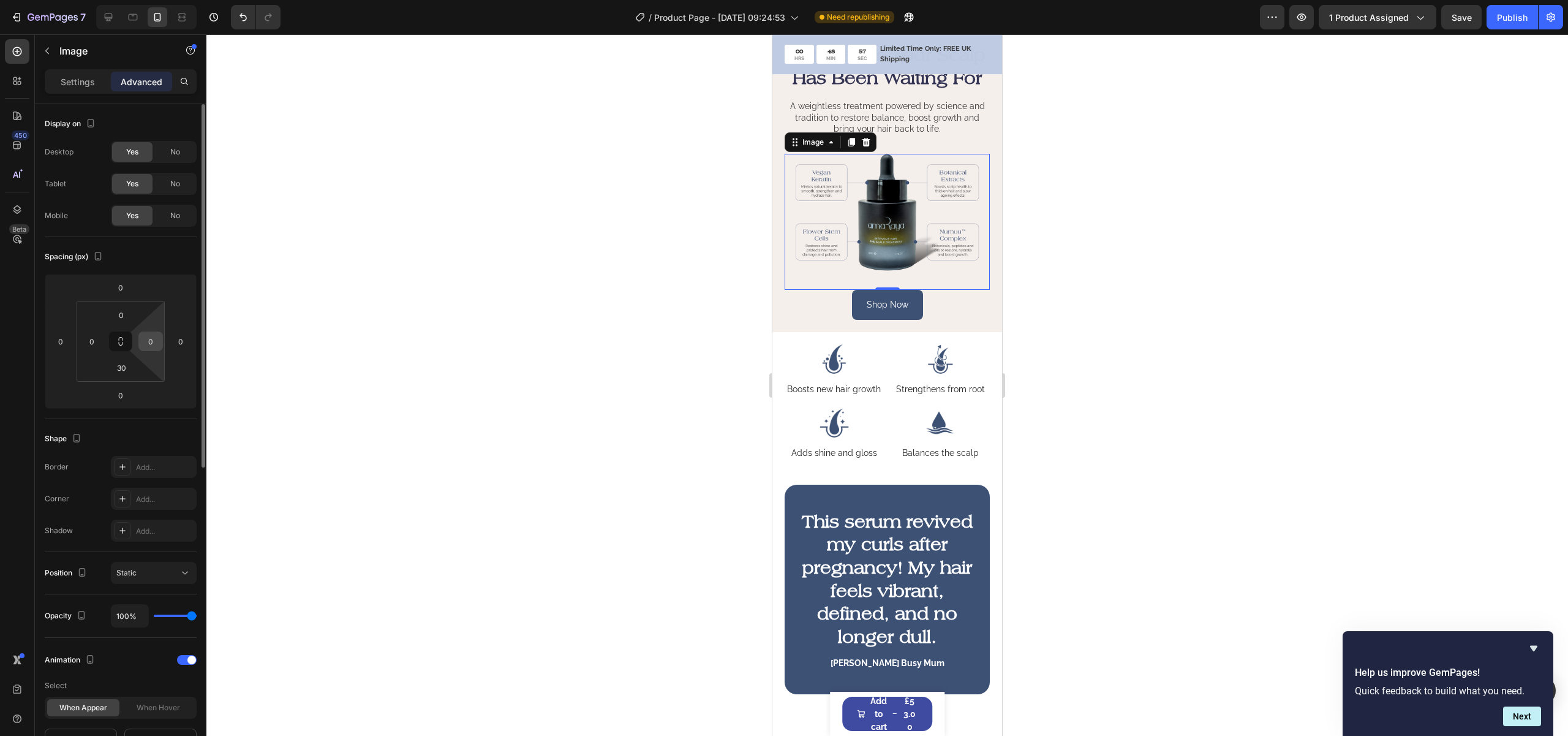
drag, startPoint x: 150, startPoint y: 344, endPoint x: 144, endPoint y: 341, distance: 6.7
click at [148, 343] on input "0" at bounding box center [150, 341] width 18 height 18
click at [144, 340] on input "0" at bounding box center [150, 341] width 18 height 18
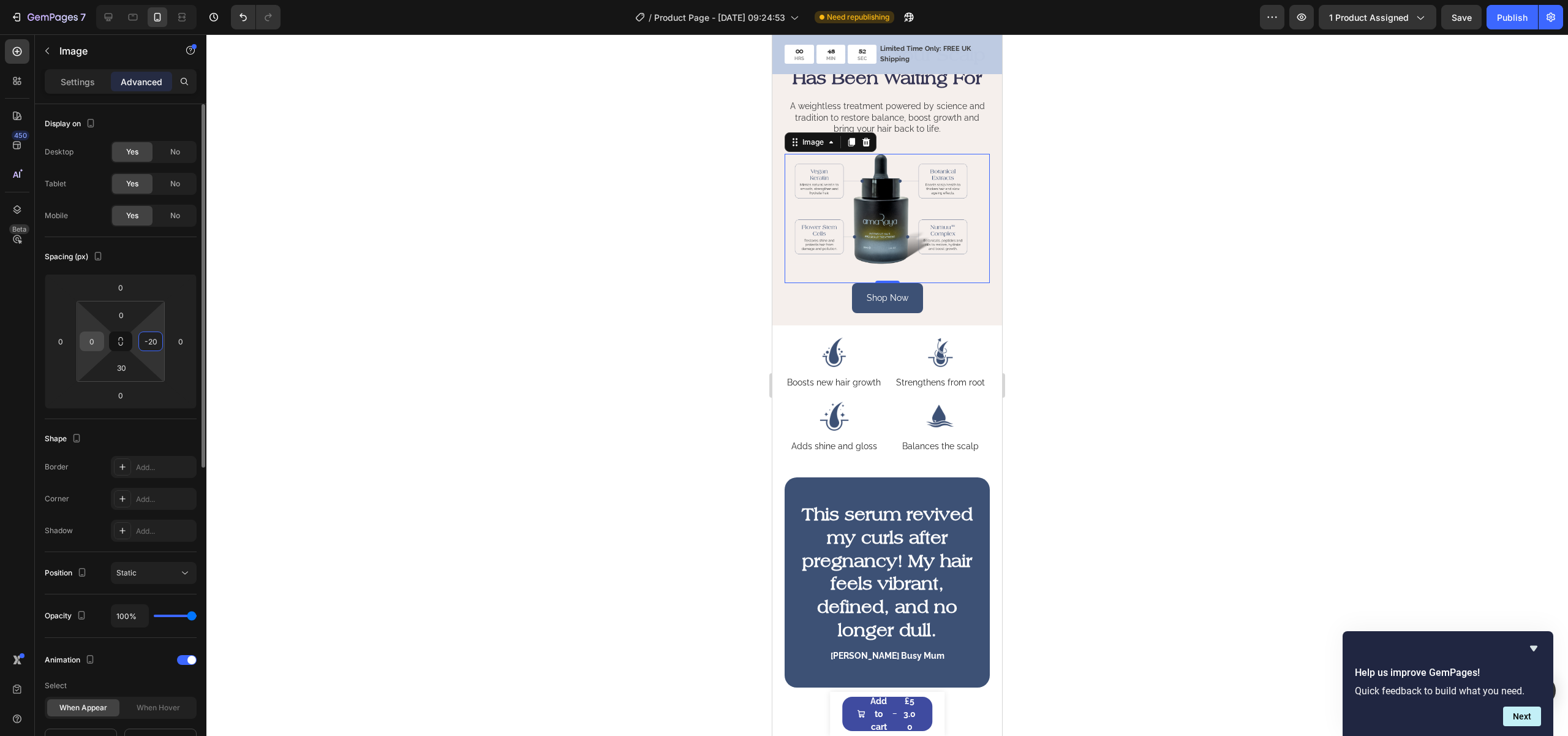
type input "20"
click at [81, 334] on div "0" at bounding box center [92, 341] width 25 height 20
click at [85, 340] on input "0" at bounding box center [92, 341] width 18 height 18
paste input "-2"
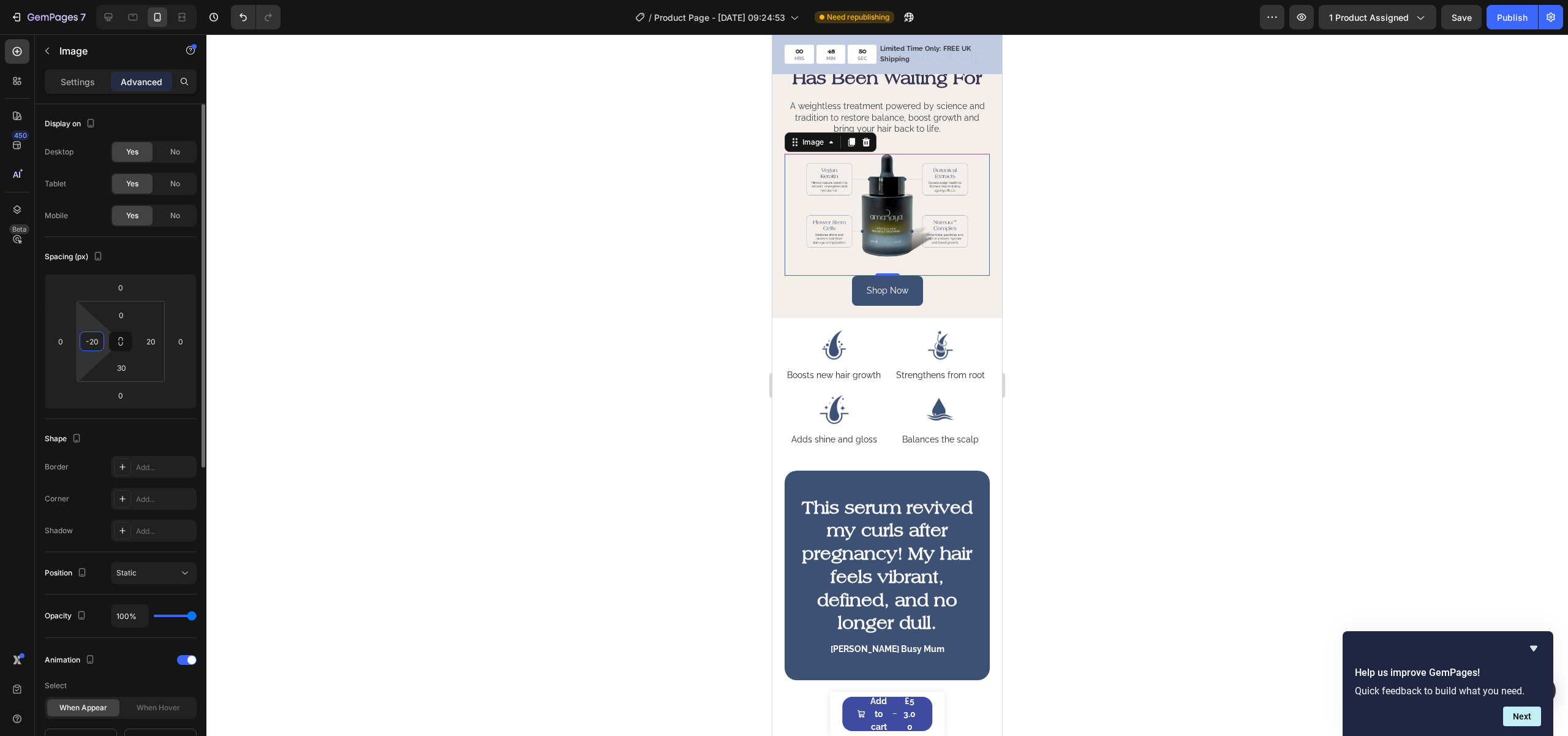
click at [84, 340] on input "-20" at bounding box center [92, 341] width 18 height 18
type input "-"
click at [149, 342] on input "20" at bounding box center [150, 341] width 18 height 18
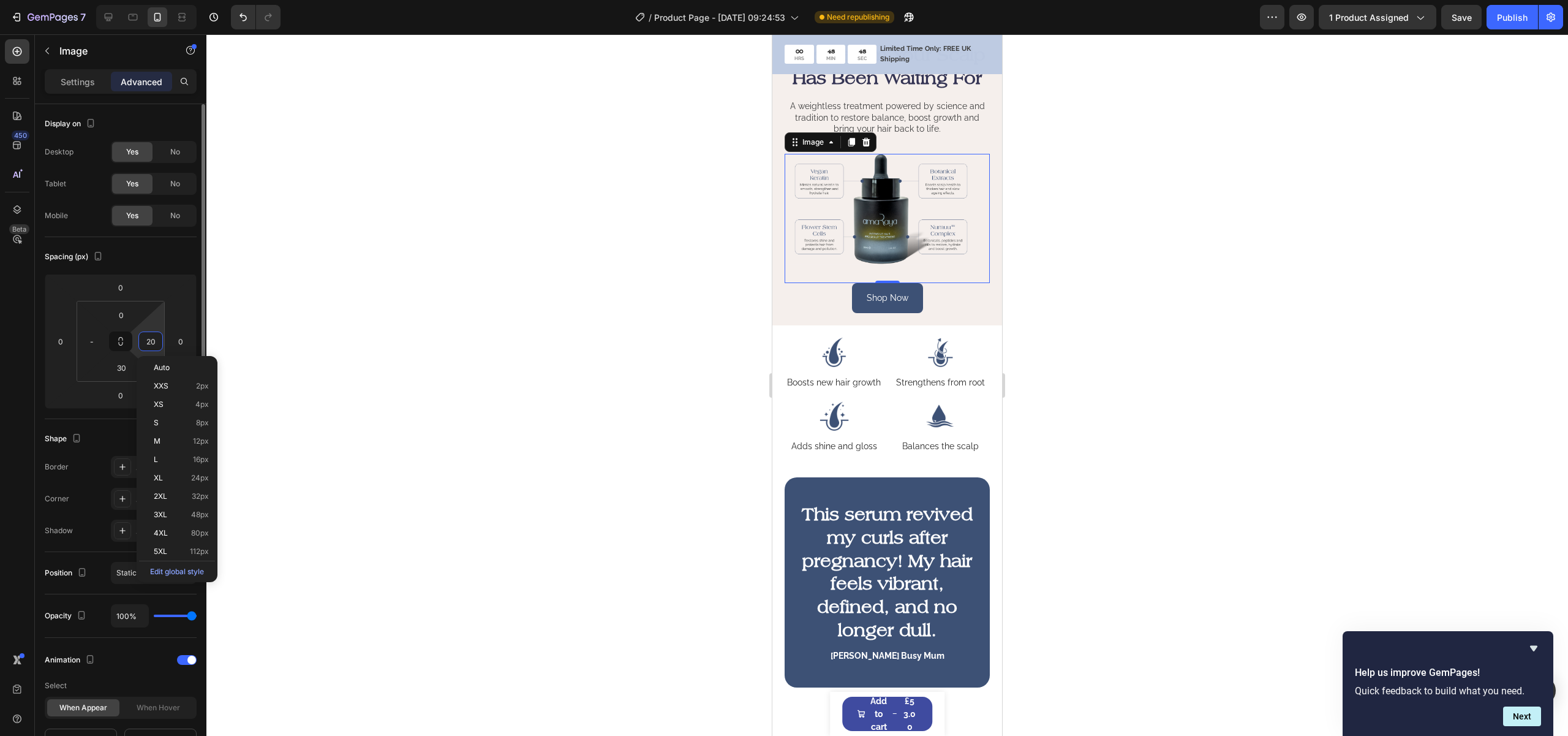
click at [149, 342] on input "20" at bounding box center [150, 341] width 18 height 18
type input "0"
click at [90, 341] on input "-" at bounding box center [92, 341] width 18 height 18
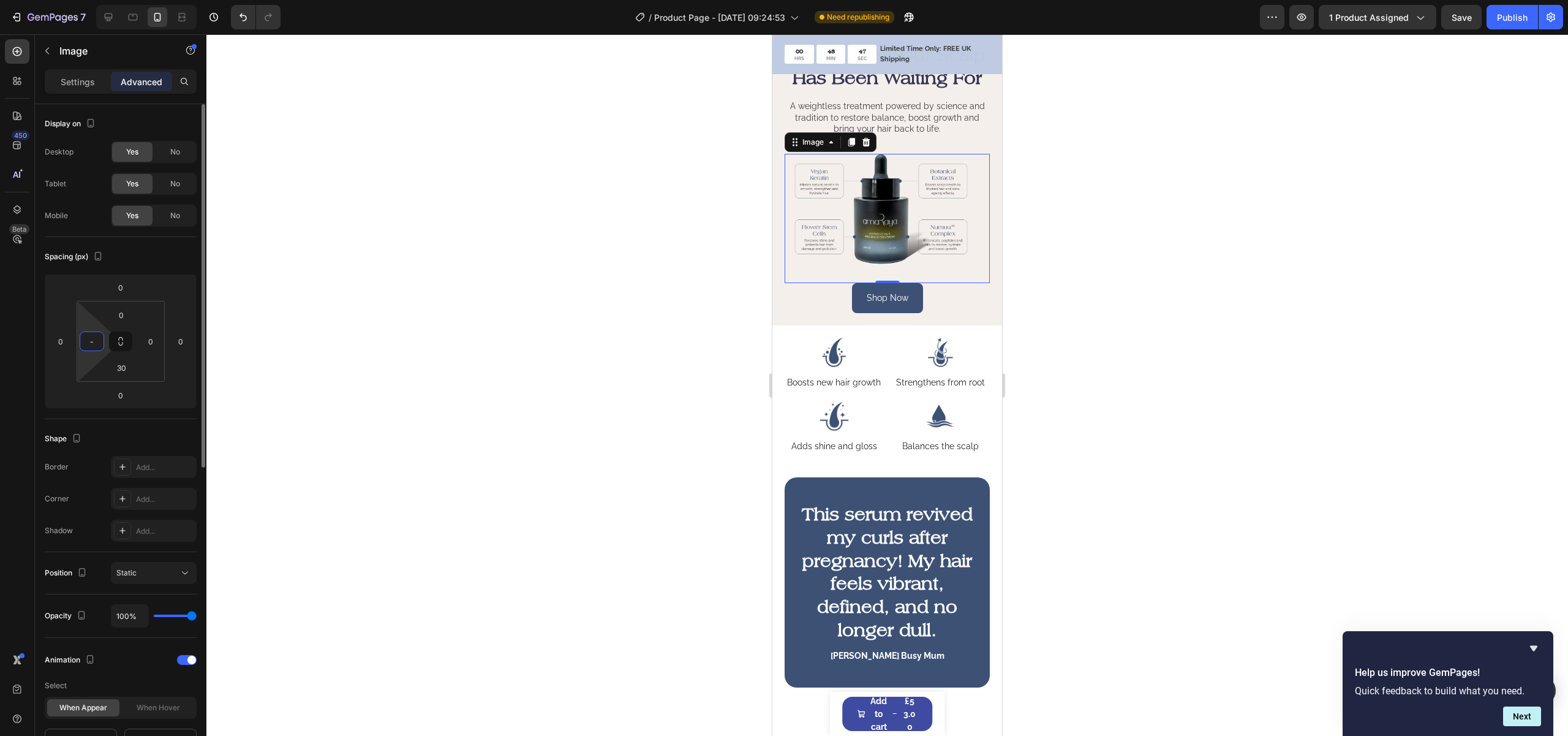
click at [90, 341] on input "-" at bounding box center [92, 341] width 18 height 18
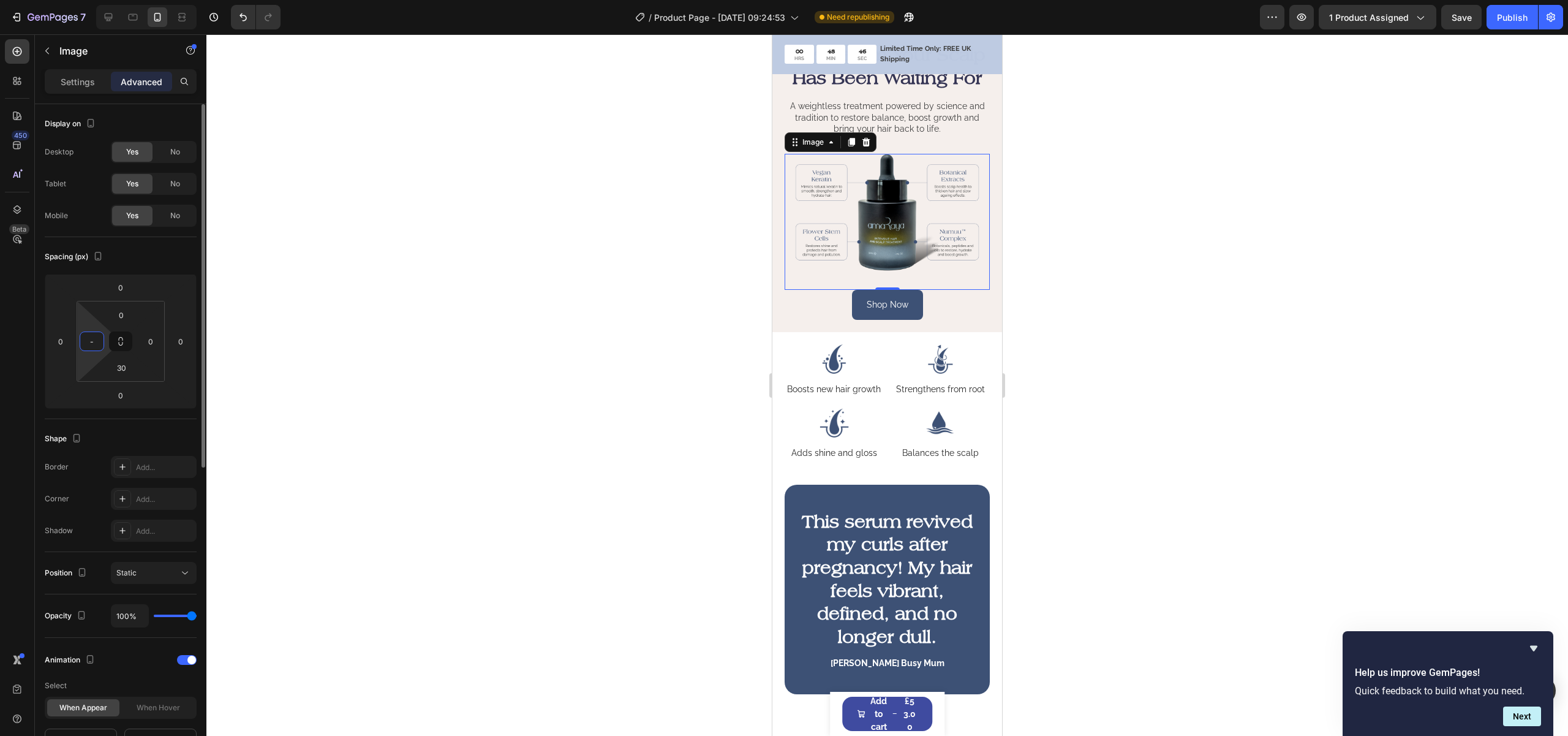
type input "0"
click at [973, 320] on div "Shop Now Button" at bounding box center [887, 304] width 205 height 30
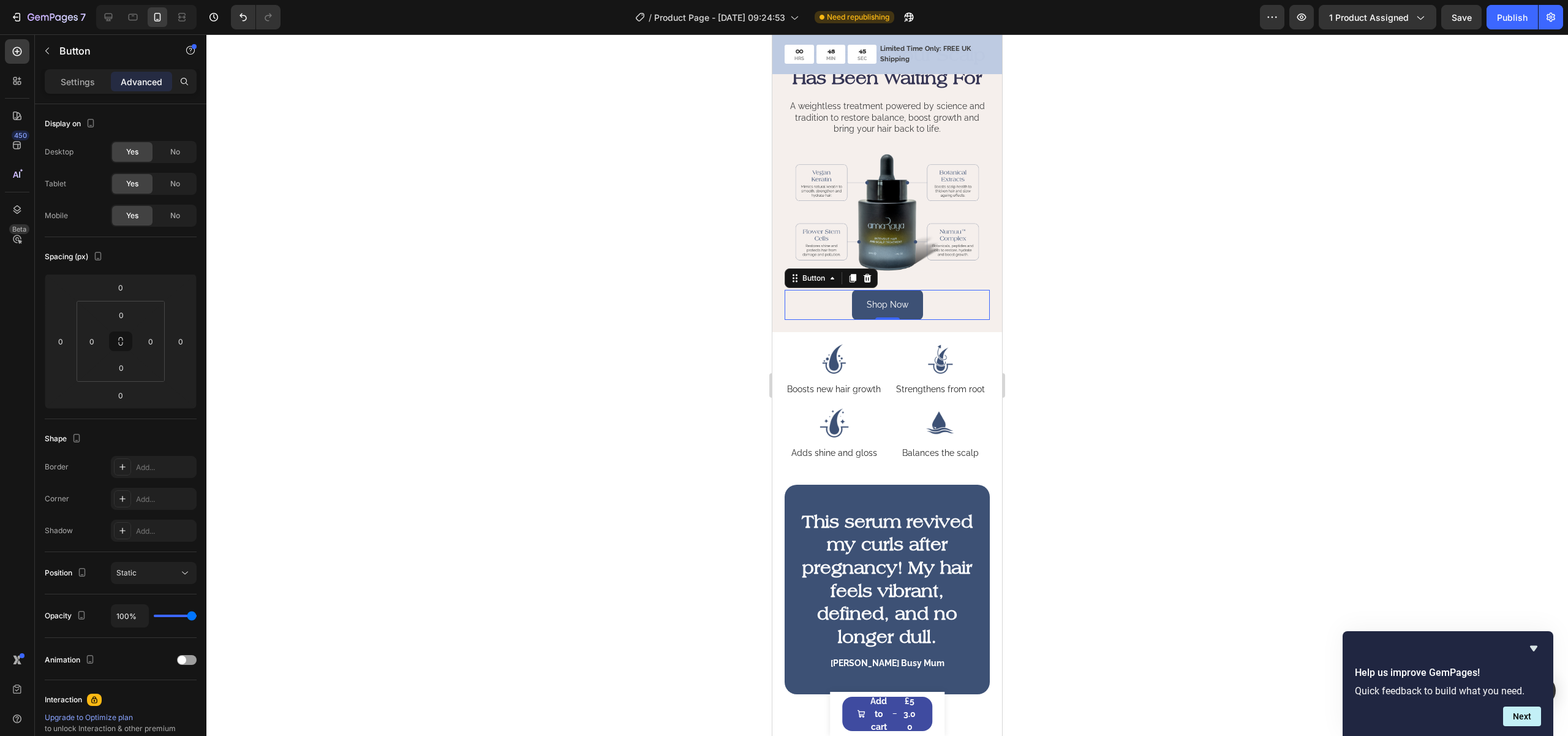
click at [986, 332] on div "The Serum Your Scalp Has Been Waiting For Heading A weightless treatment powere…" at bounding box center [887, 181] width 230 height 302
click at [151, 345] on input "20" at bounding box center [150, 341] width 18 height 18
type input "0"
click at [94, 340] on input "20" at bounding box center [92, 341] width 18 height 18
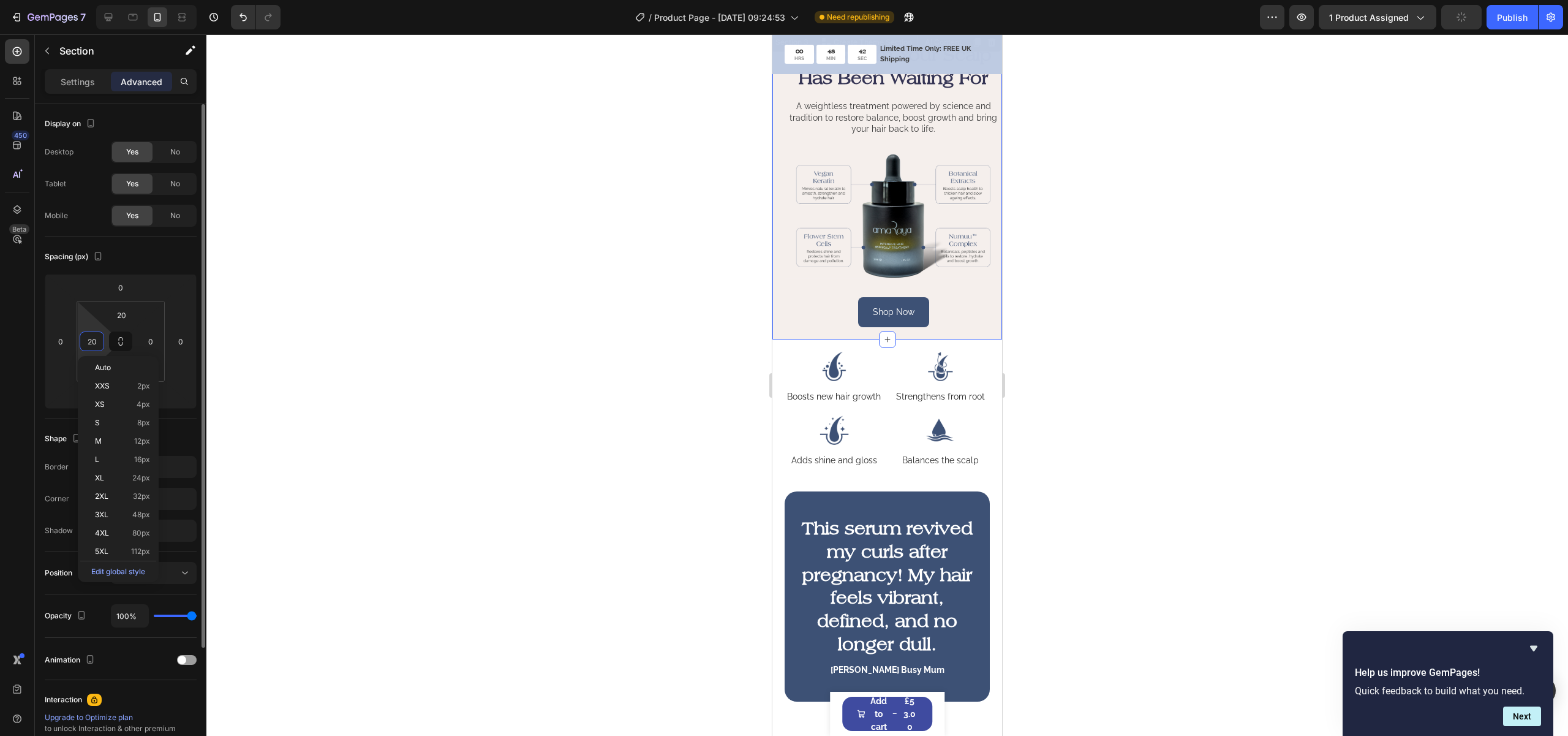
type input "0"
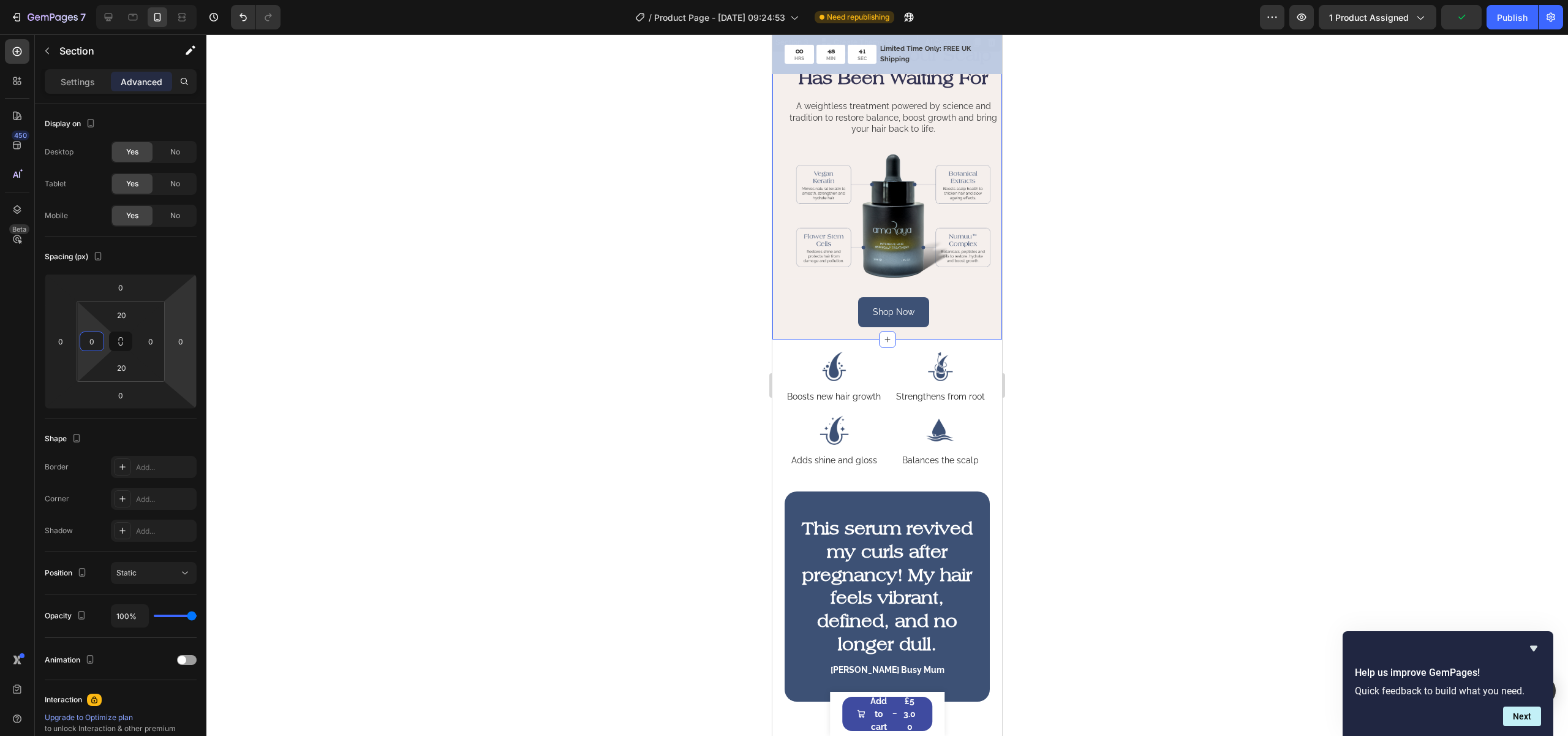
click at [1164, 384] on div at bounding box center [887, 385] width 1361 height 702
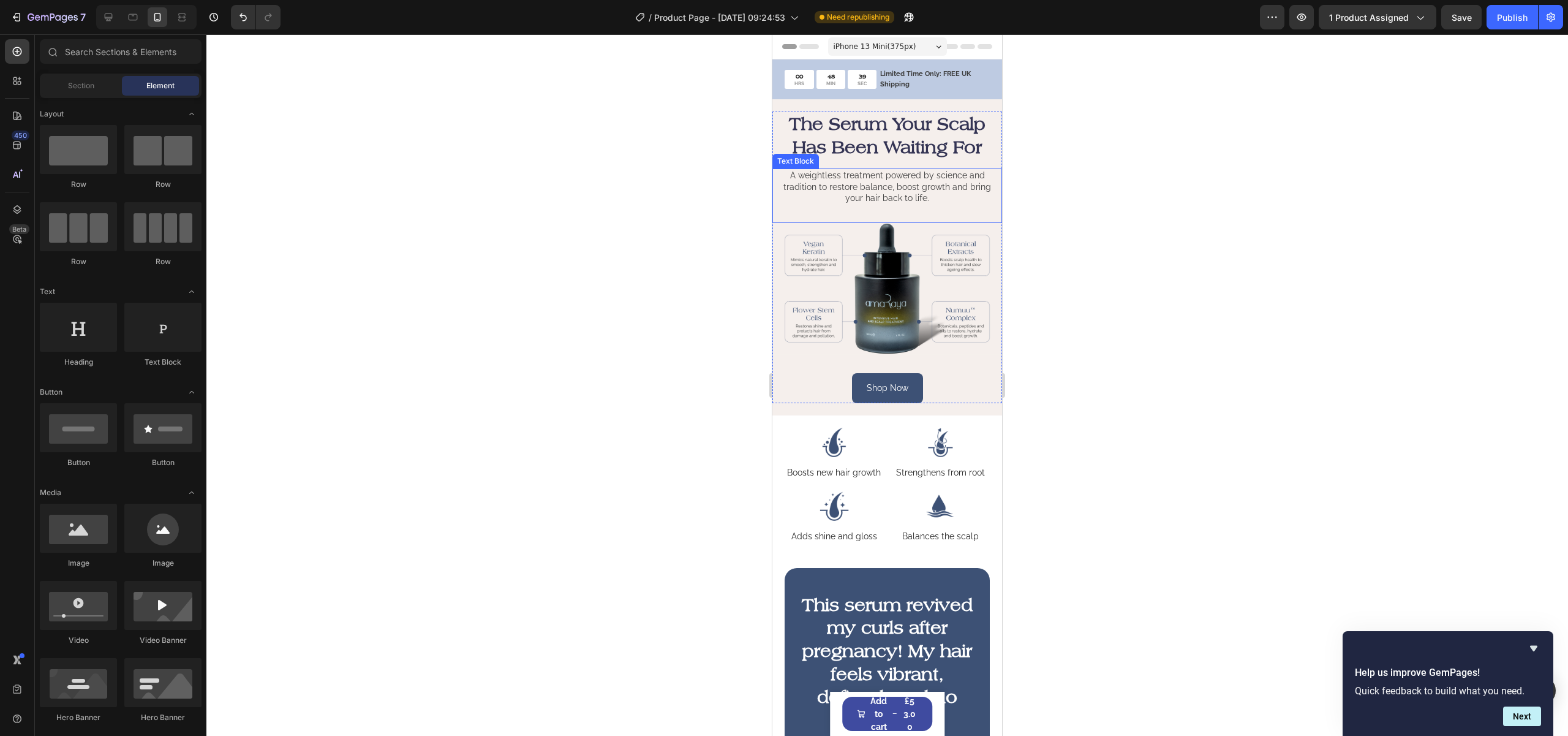
click at [943, 179] on p "A weightless treatment powered by science and tradition to restore balance, boo…" at bounding box center [887, 186] width 227 height 34
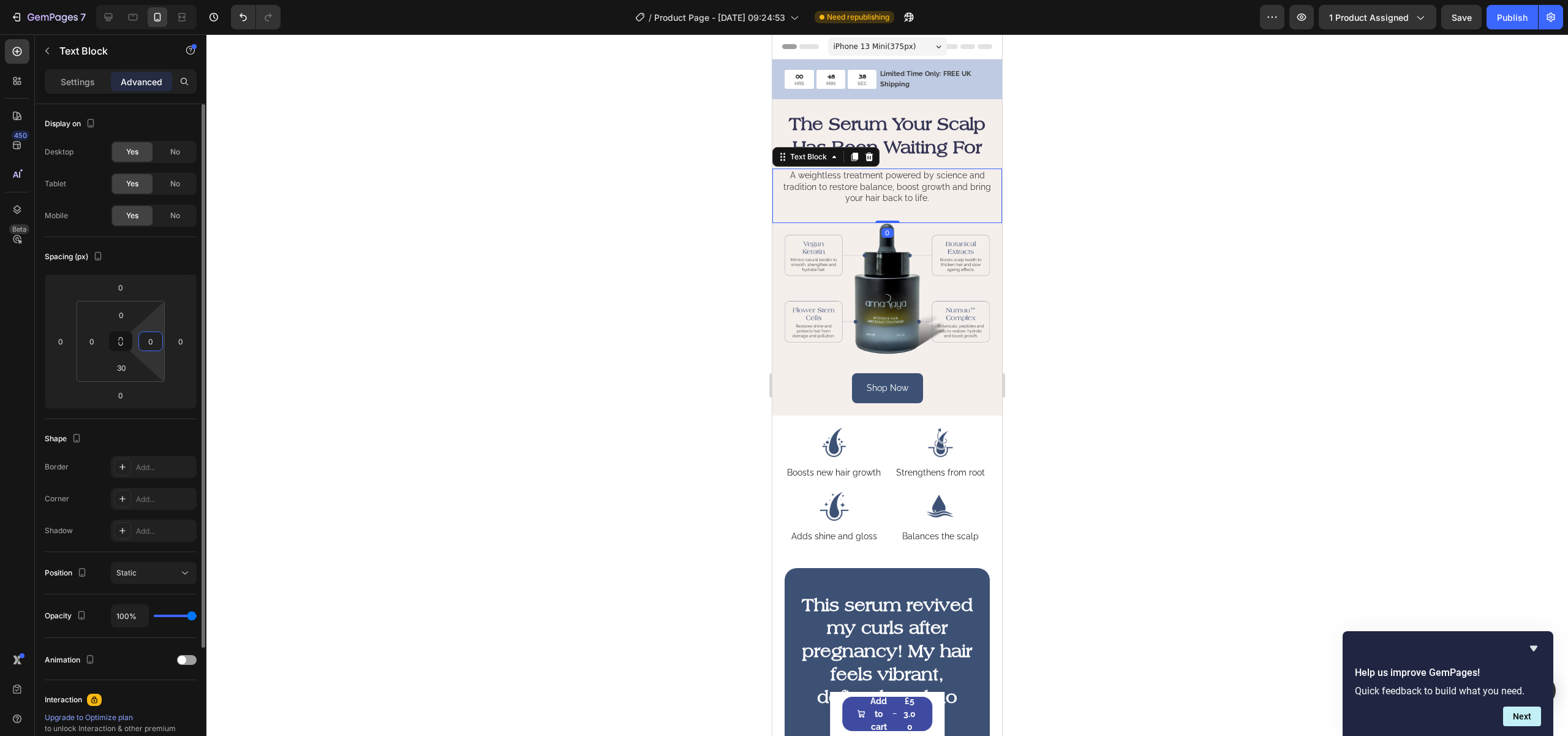
click at [148, 339] on input "0" at bounding box center [150, 341] width 18 height 18
click at [145, 340] on input "0" at bounding box center [150, 341] width 18 height 18
type input "20"
click at [92, 341] on input "0" at bounding box center [92, 341] width 18 height 18
click at [87, 341] on input "0" at bounding box center [92, 341] width 18 height 18
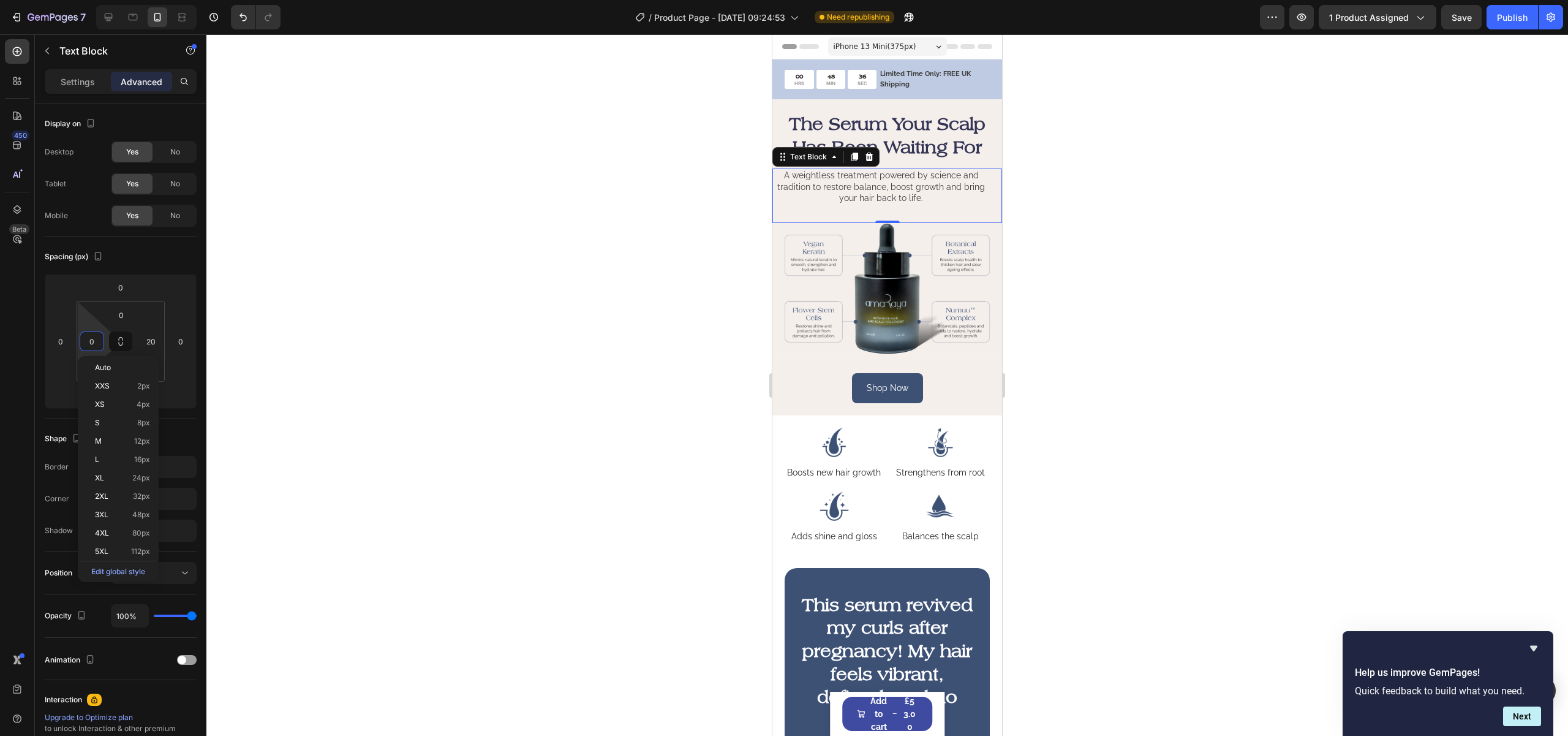
type input "20"
click at [944, 140] on strong "The Serum Your Scalp Has Been Waiting For" at bounding box center [887, 136] width 196 height 44
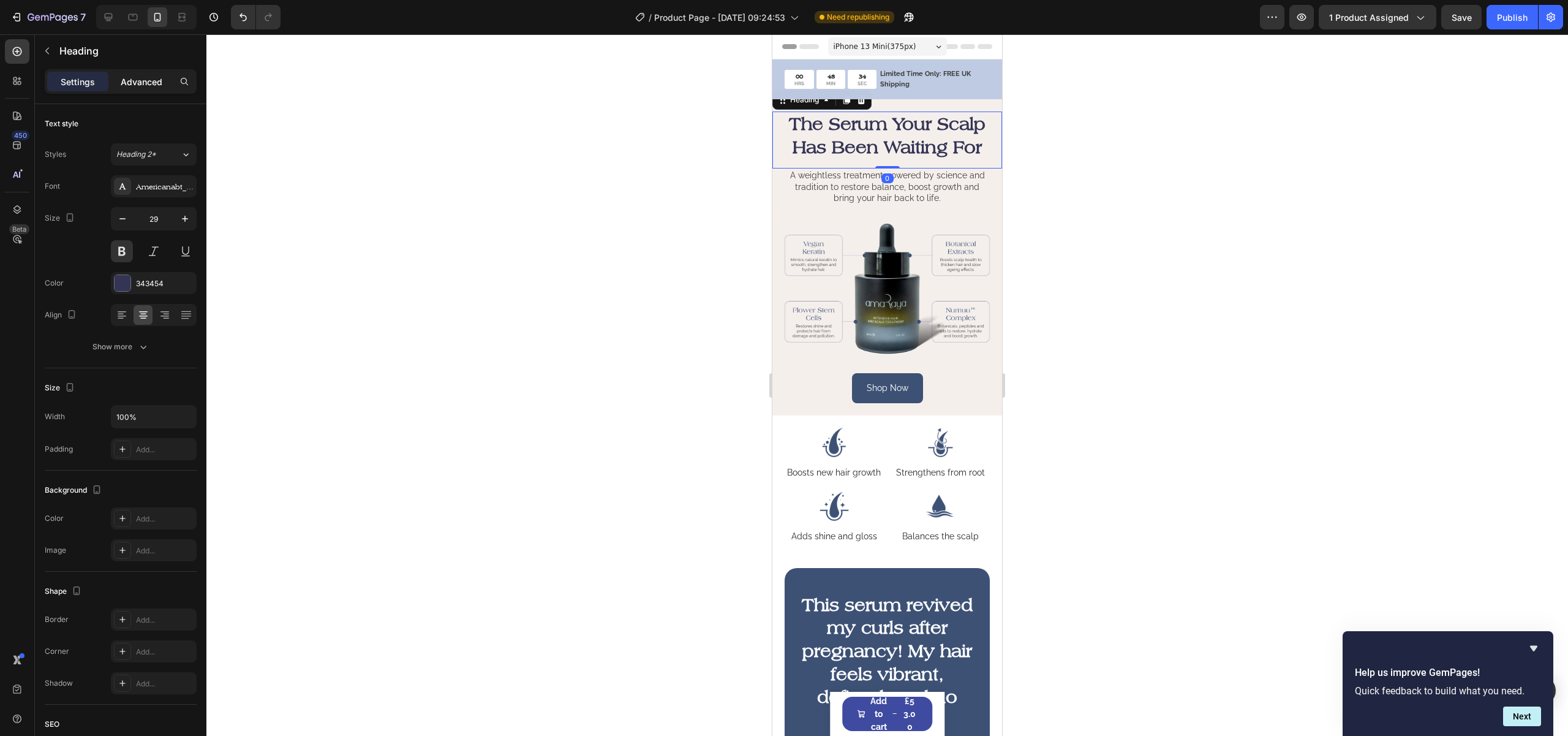
click at [145, 72] on div "Advanced" at bounding box center [141, 81] width 61 height 20
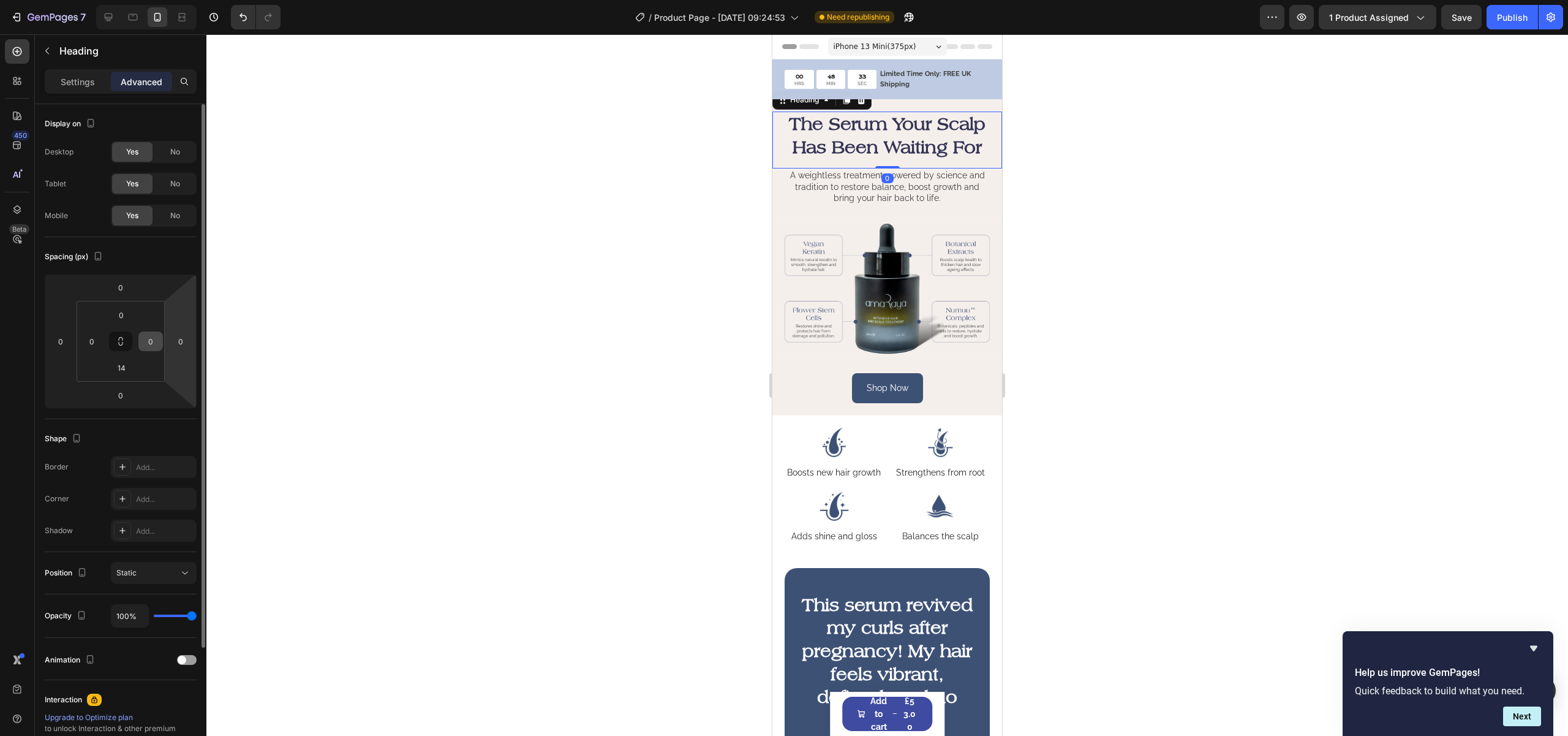
click at [153, 345] on input "0" at bounding box center [150, 341] width 18 height 18
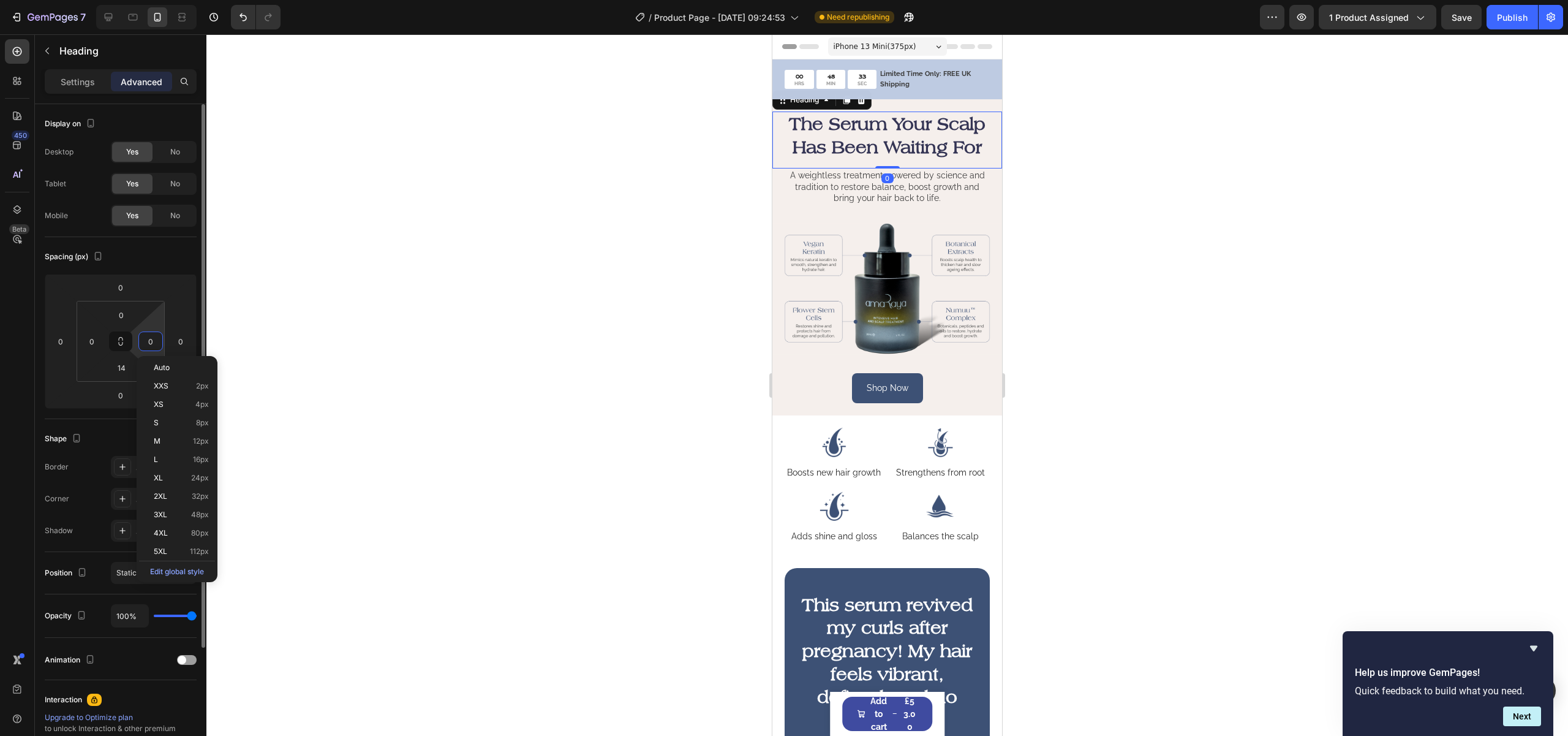
click at [145, 342] on input "0" at bounding box center [150, 341] width 18 height 18
type input "20"
click at [90, 345] on input "0" at bounding box center [92, 341] width 18 height 18
click at [89, 345] on input "0" at bounding box center [92, 341] width 18 height 18
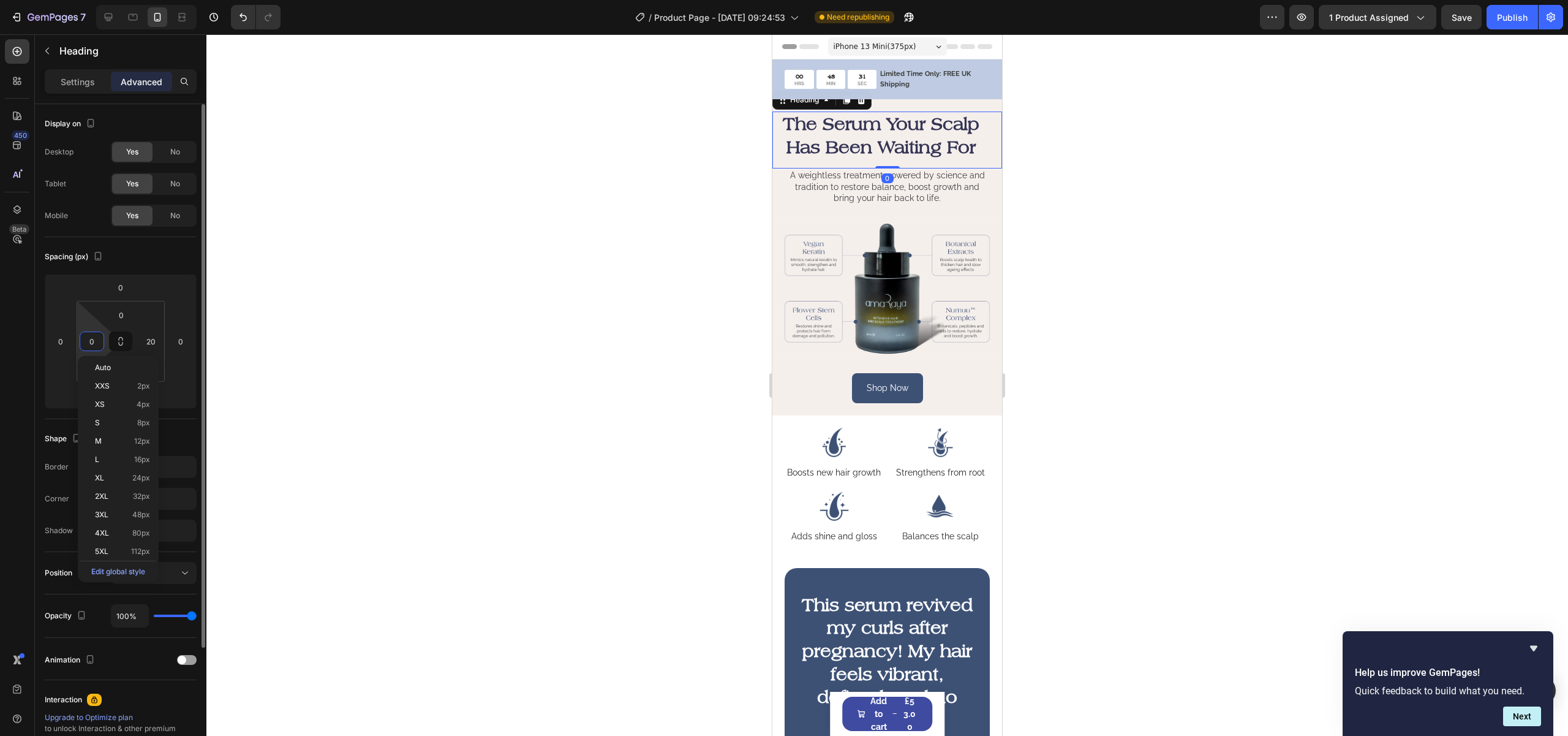
click at [85, 341] on input "0" at bounding box center [92, 341] width 18 height 18
type input "20"
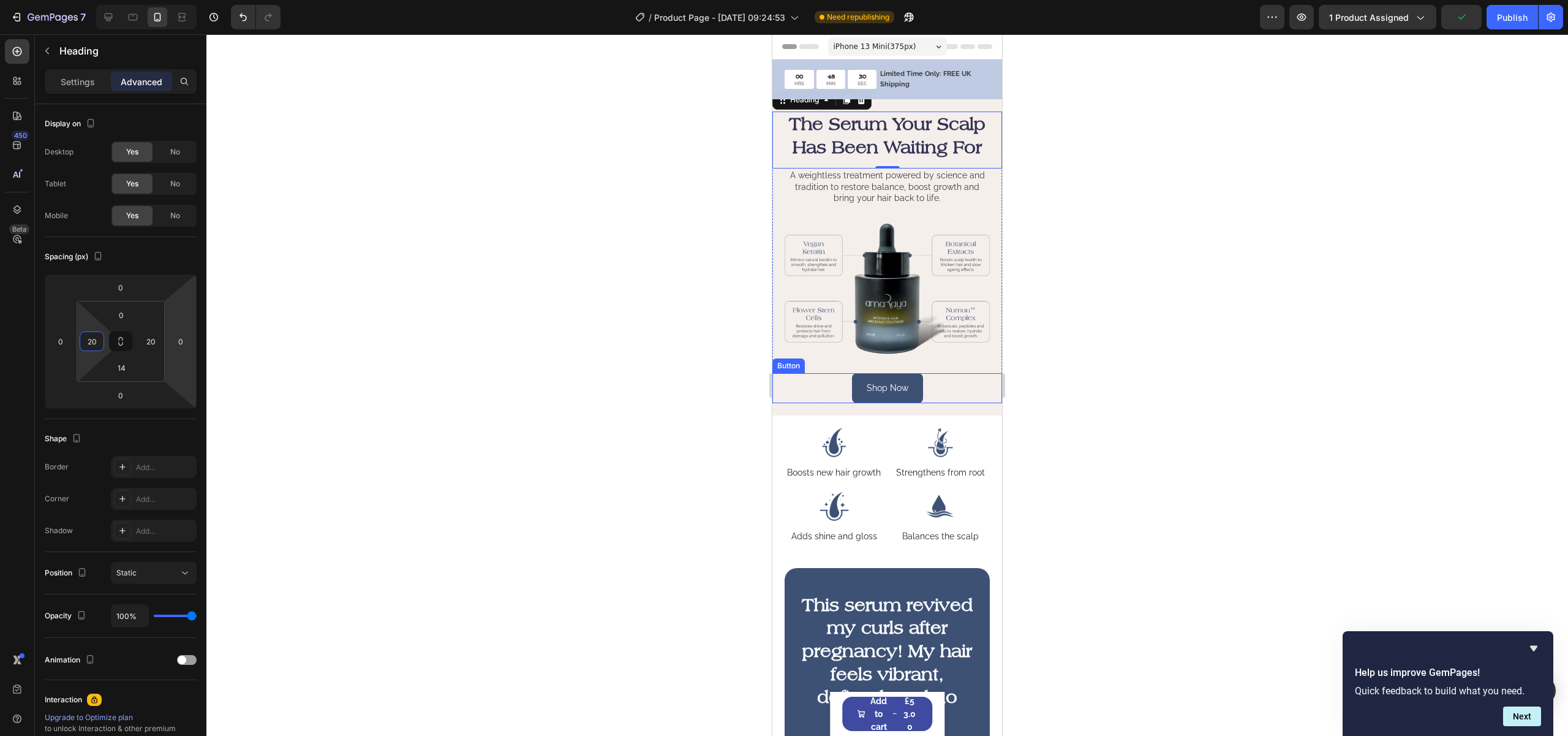
click at [937, 395] on div "Shop Now Button" at bounding box center [887, 388] width 230 height 30
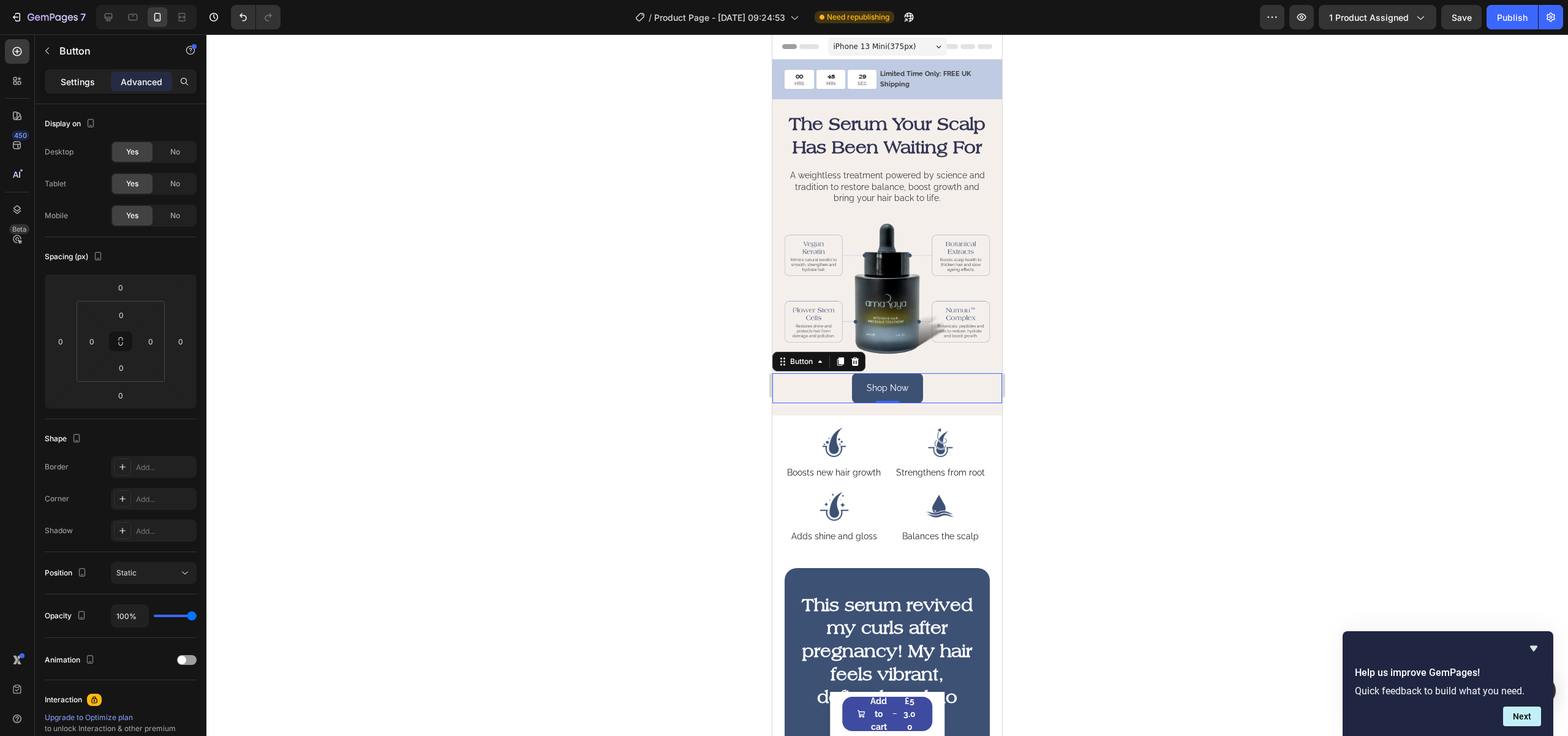
click at [84, 78] on p "Settings" at bounding box center [78, 82] width 34 height 13
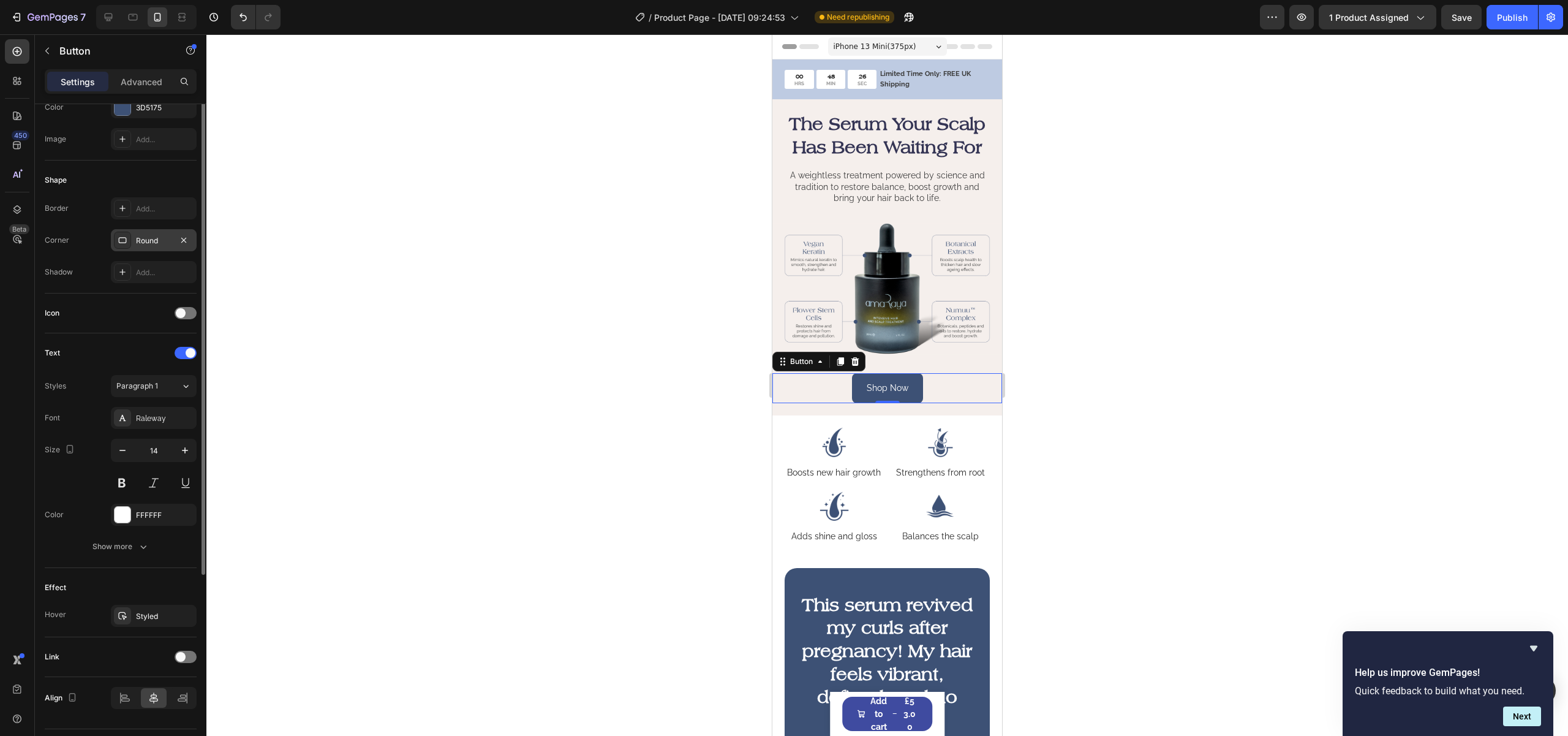
scroll to position [212, 0]
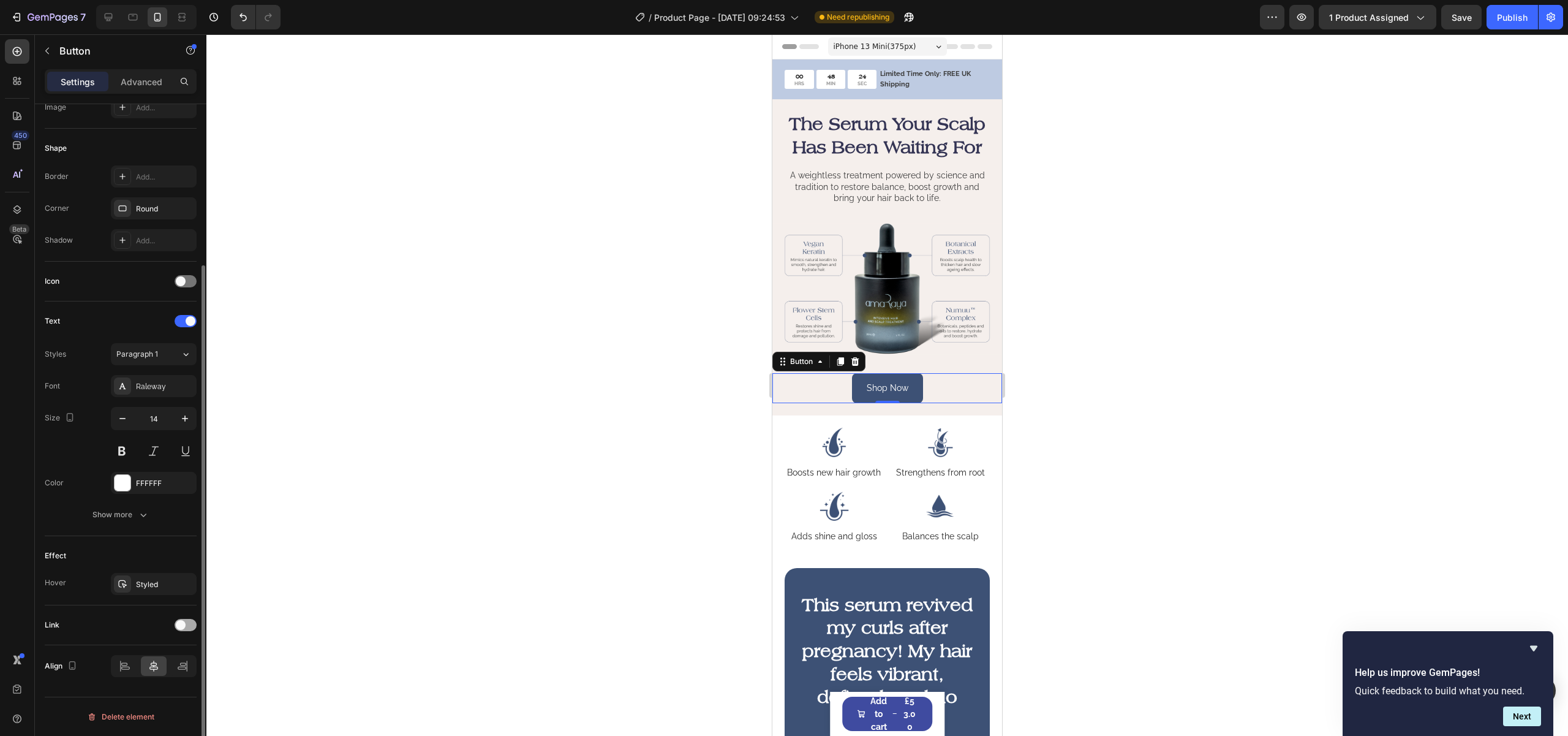
click at [184, 624] on span at bounding box center [180, 624] width 10 height 10
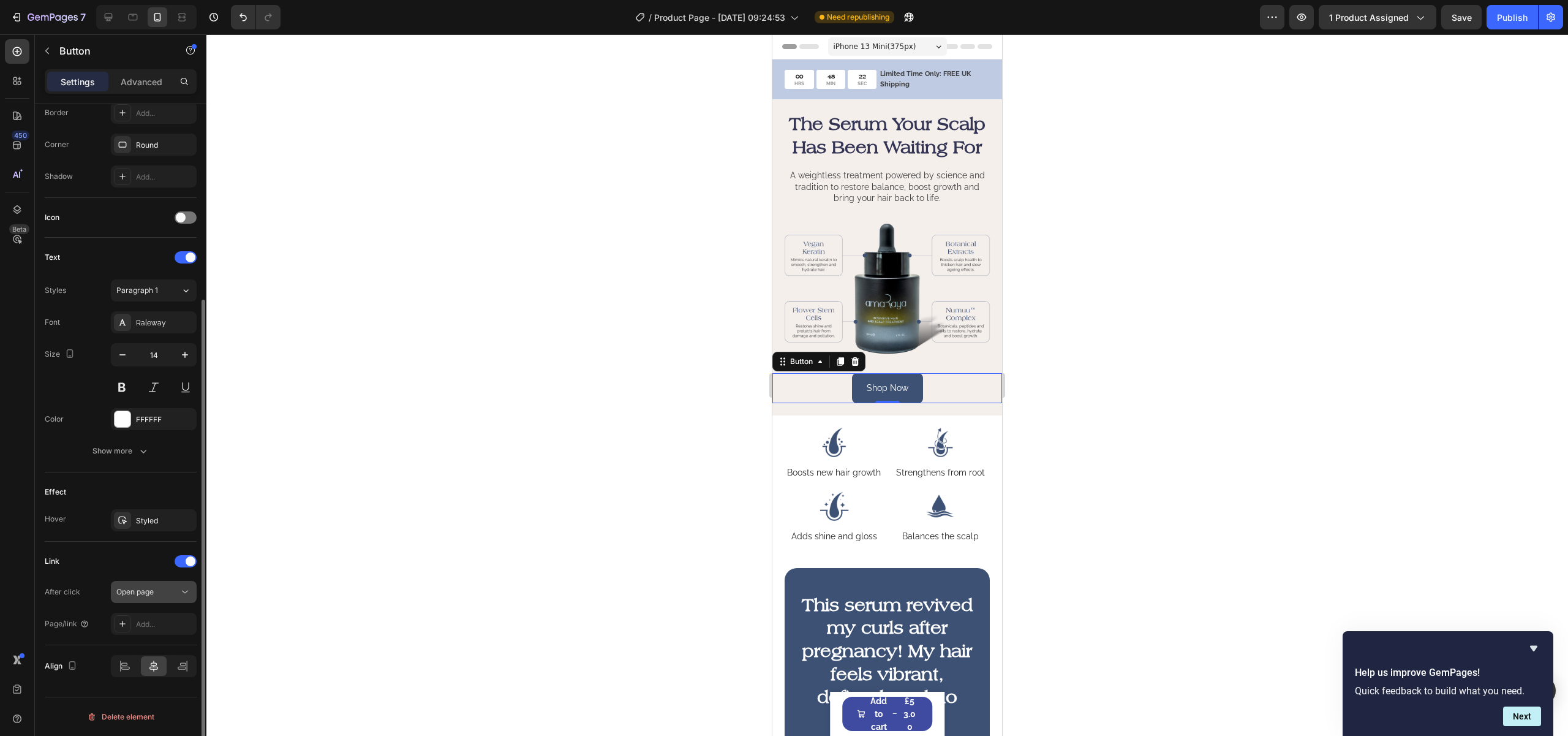
click at [148, 600] on button "Open page" at bounding box center [153, 591] width 86 height 22
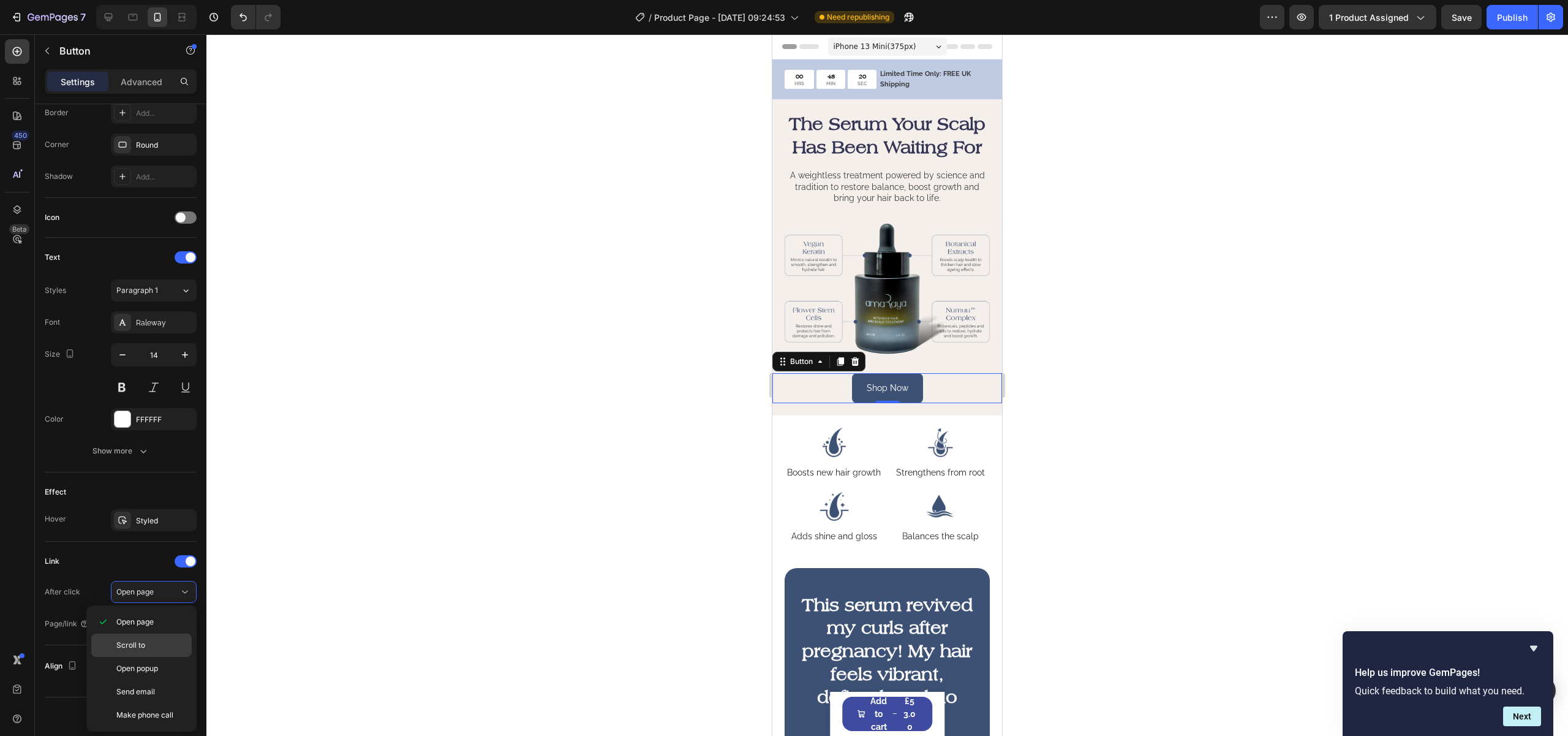
click at [139, 649] on span "Scroll to" at bounding box center [131, 645] width 29 height 11
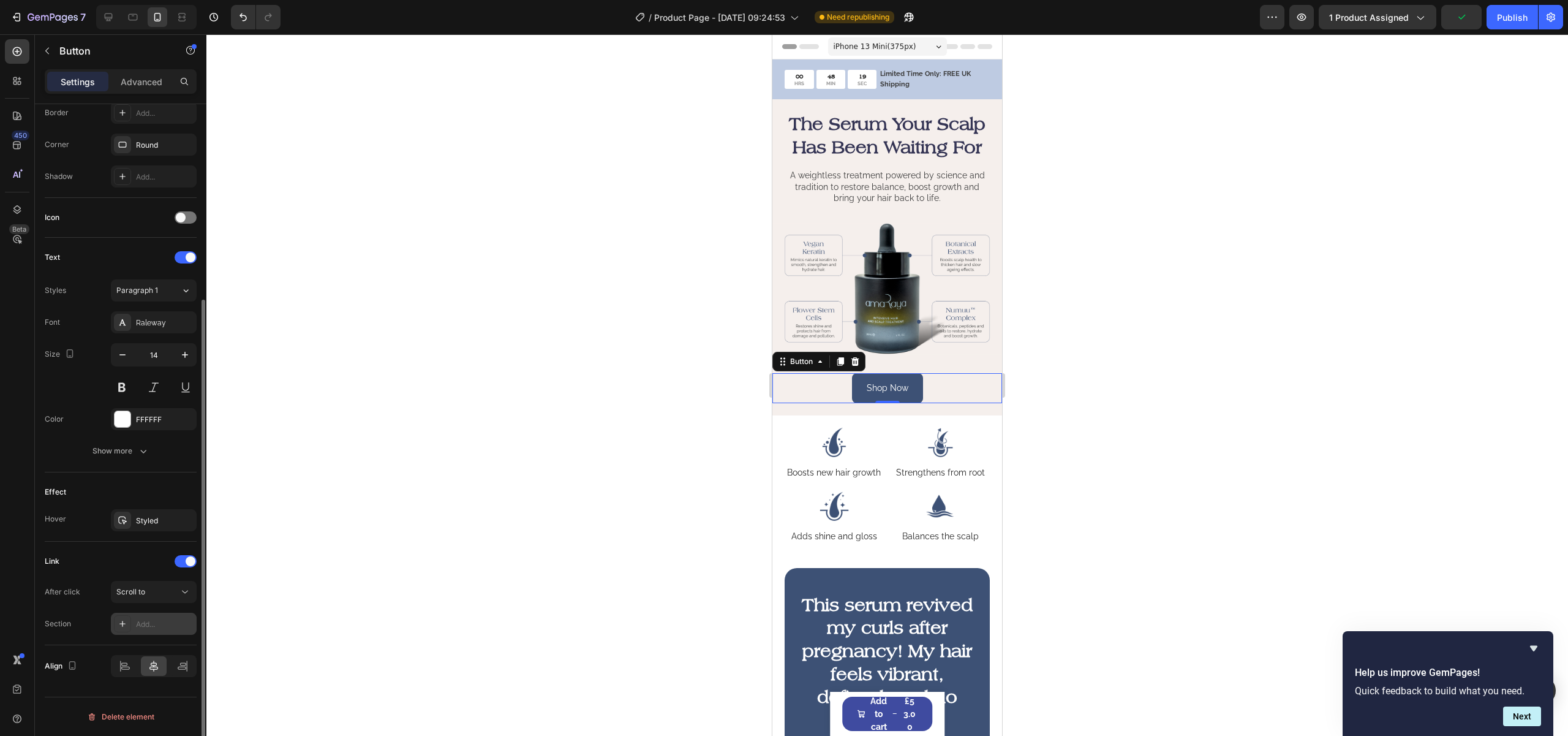
click at [119, 624] on icon at bounding box center [122, 623] width 10 height 10
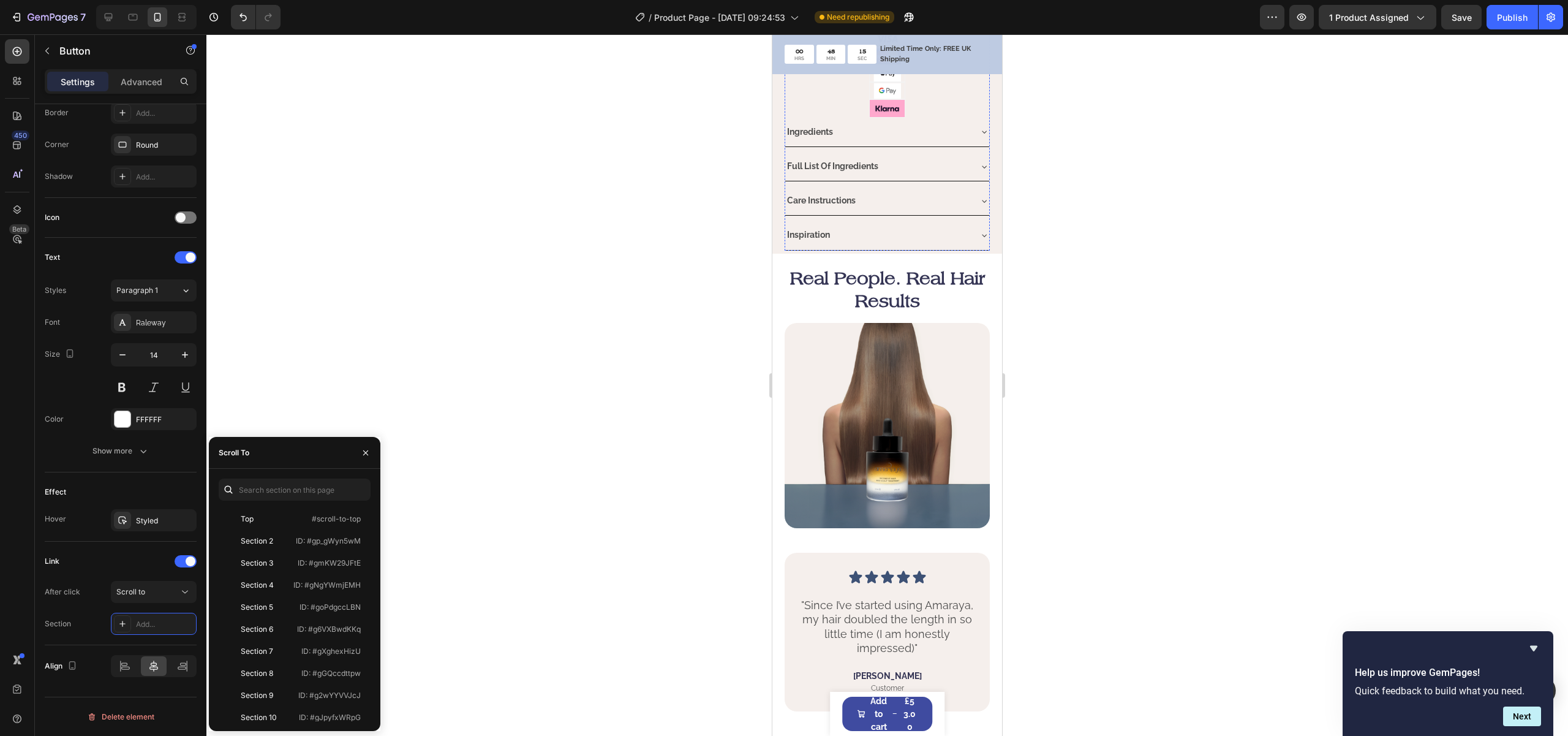
scroll to position [2108, 0]
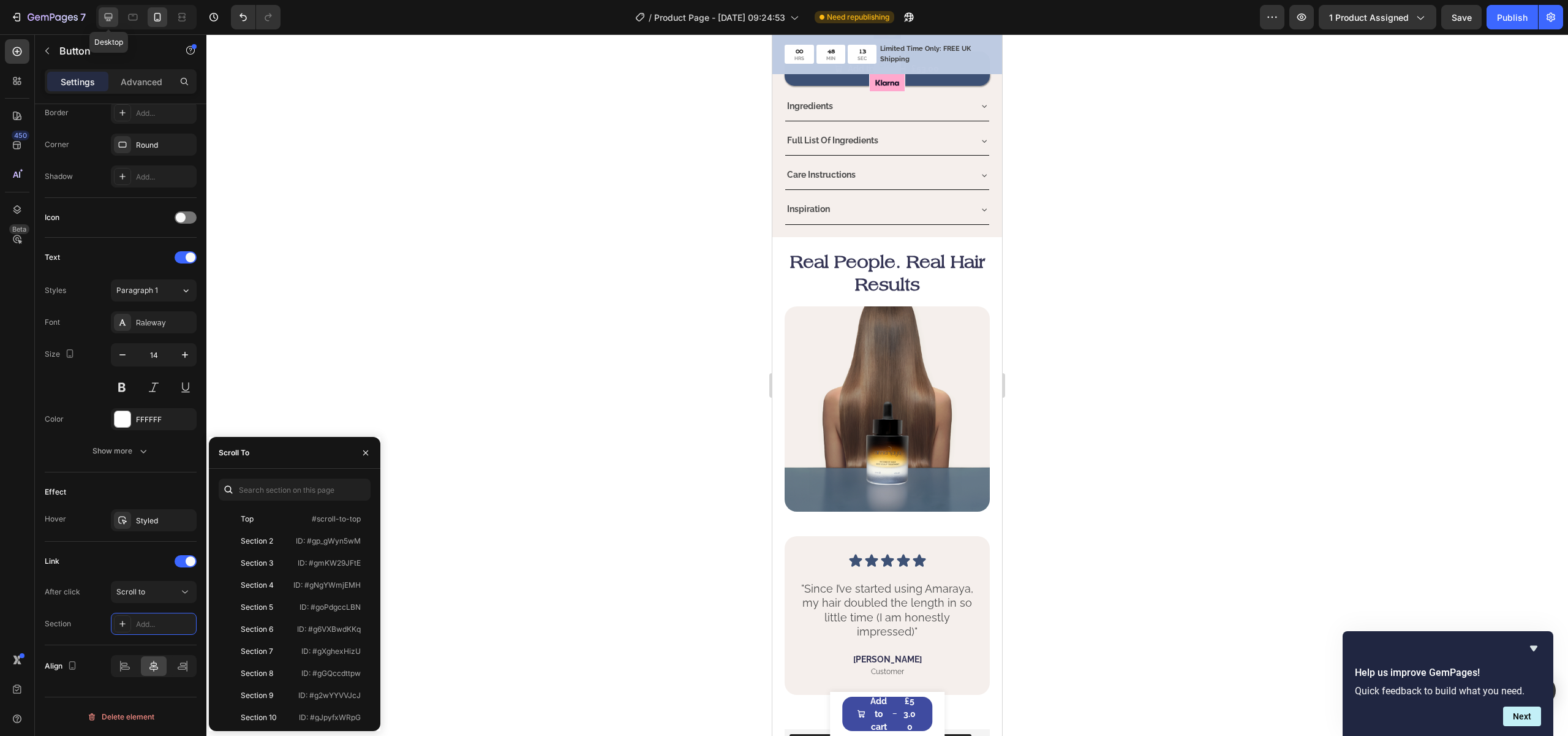
click at [104, 15] on icon at bounding box center [108, 16] width 12 height 12
type input "16"
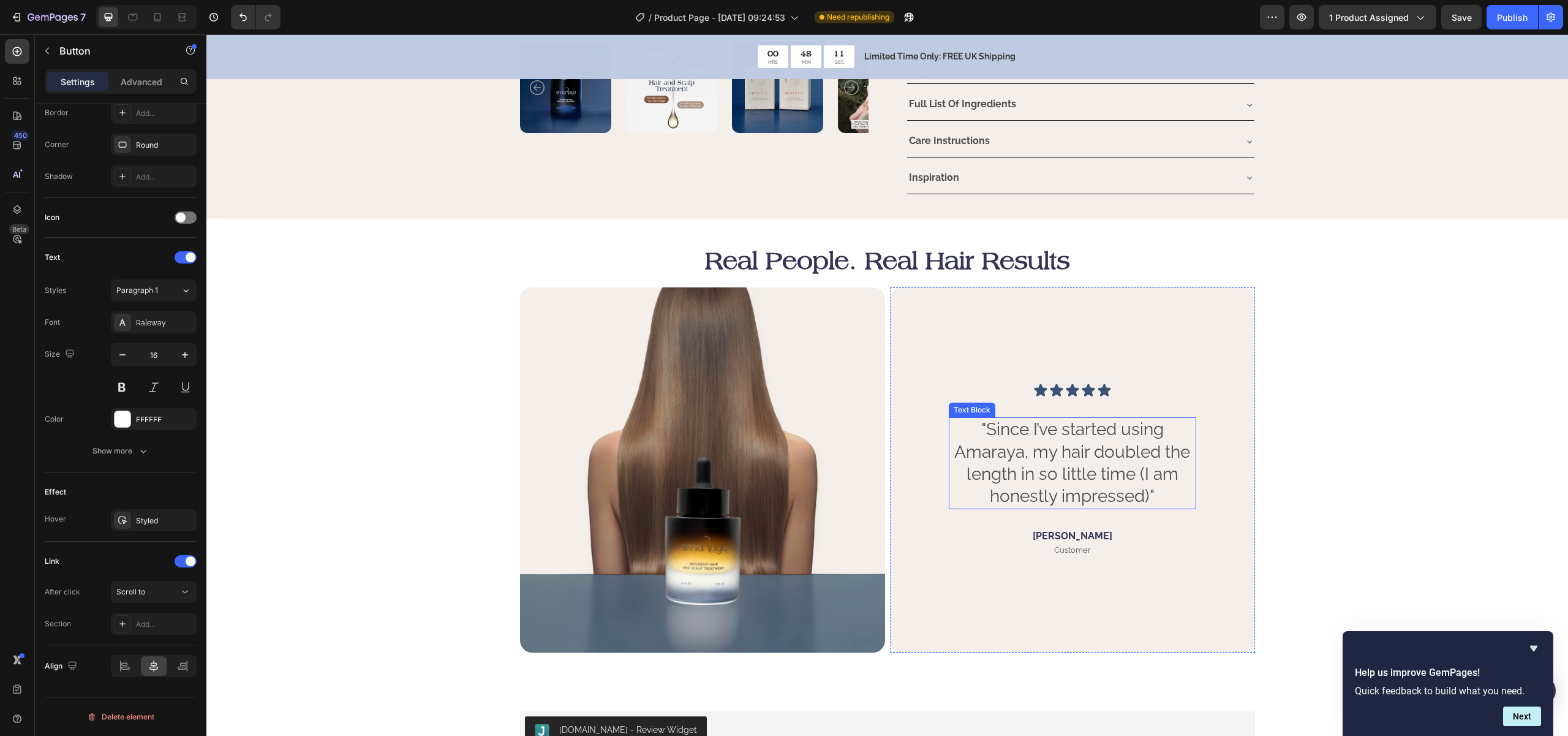
scroll to position [1217, 0]
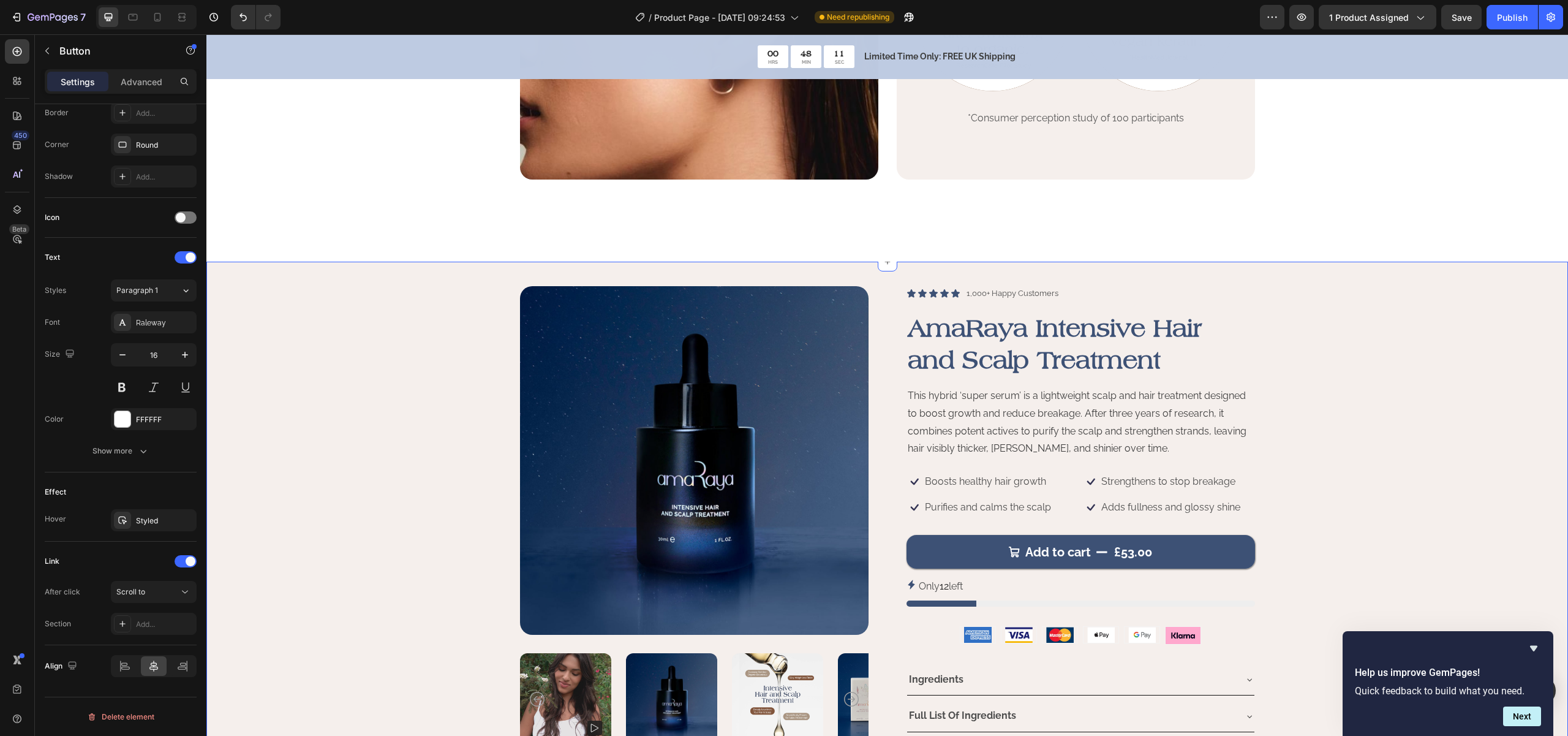
click at [320, 392] on div "Product Images Icon Icon Icon Icon Icon Icon List 1,000+ Happy Customers Text B…" at bounding box center [887, 545] width 1337 height 519
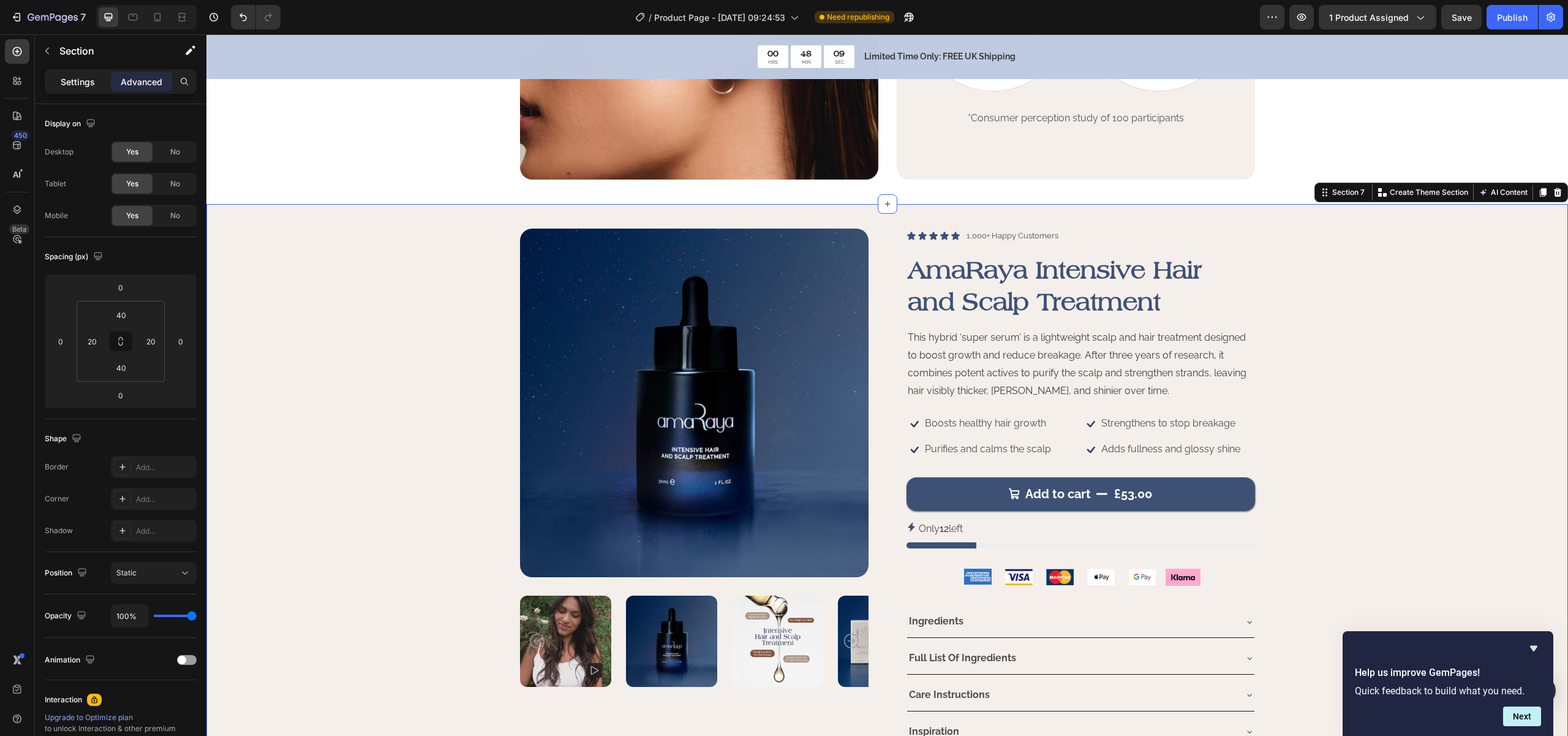
click at [68, 77] on p "Settings" at bounding box center [78, 82] width 34 height 13
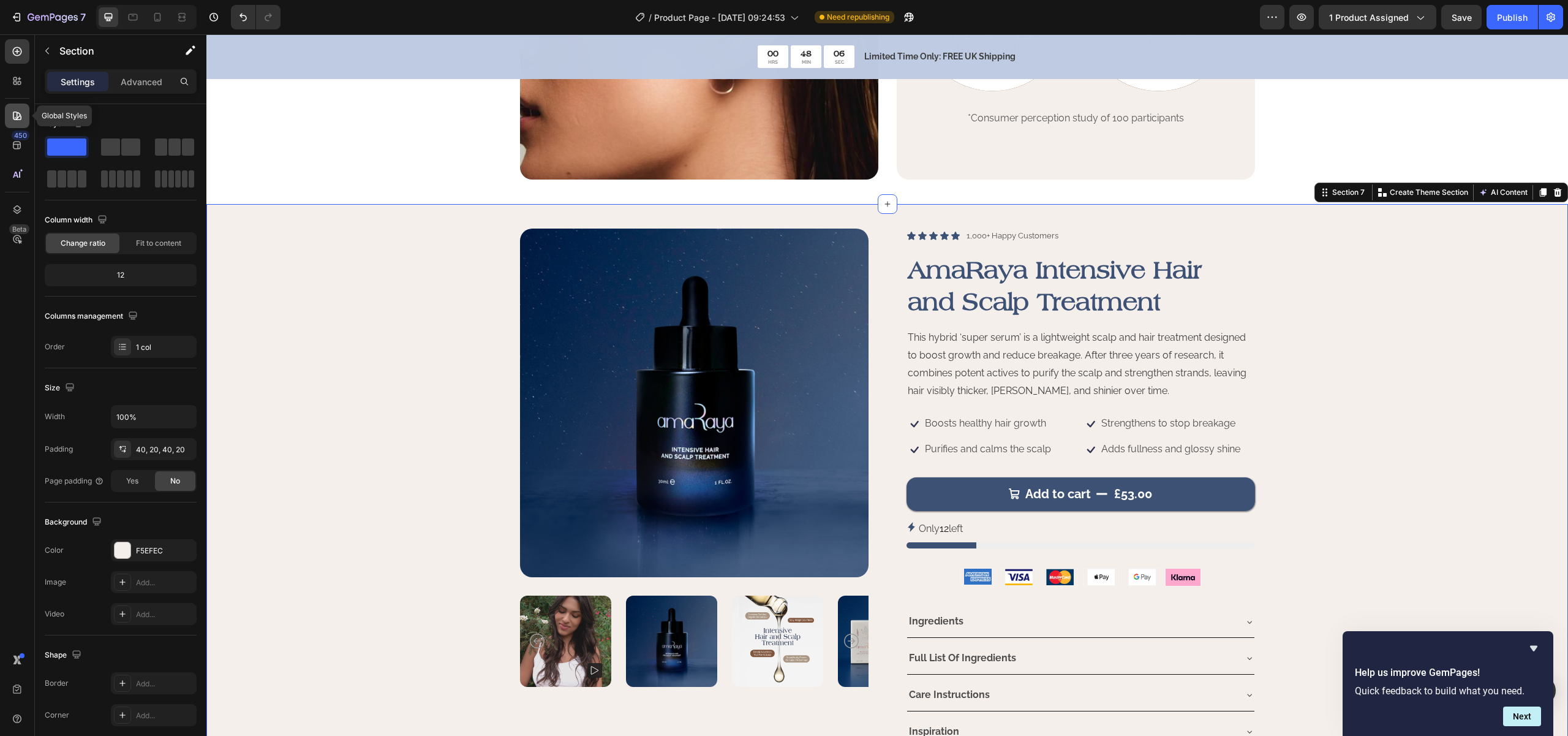
click at [17, 114] on icon at bounding box center [16, 115] width 12 height 12
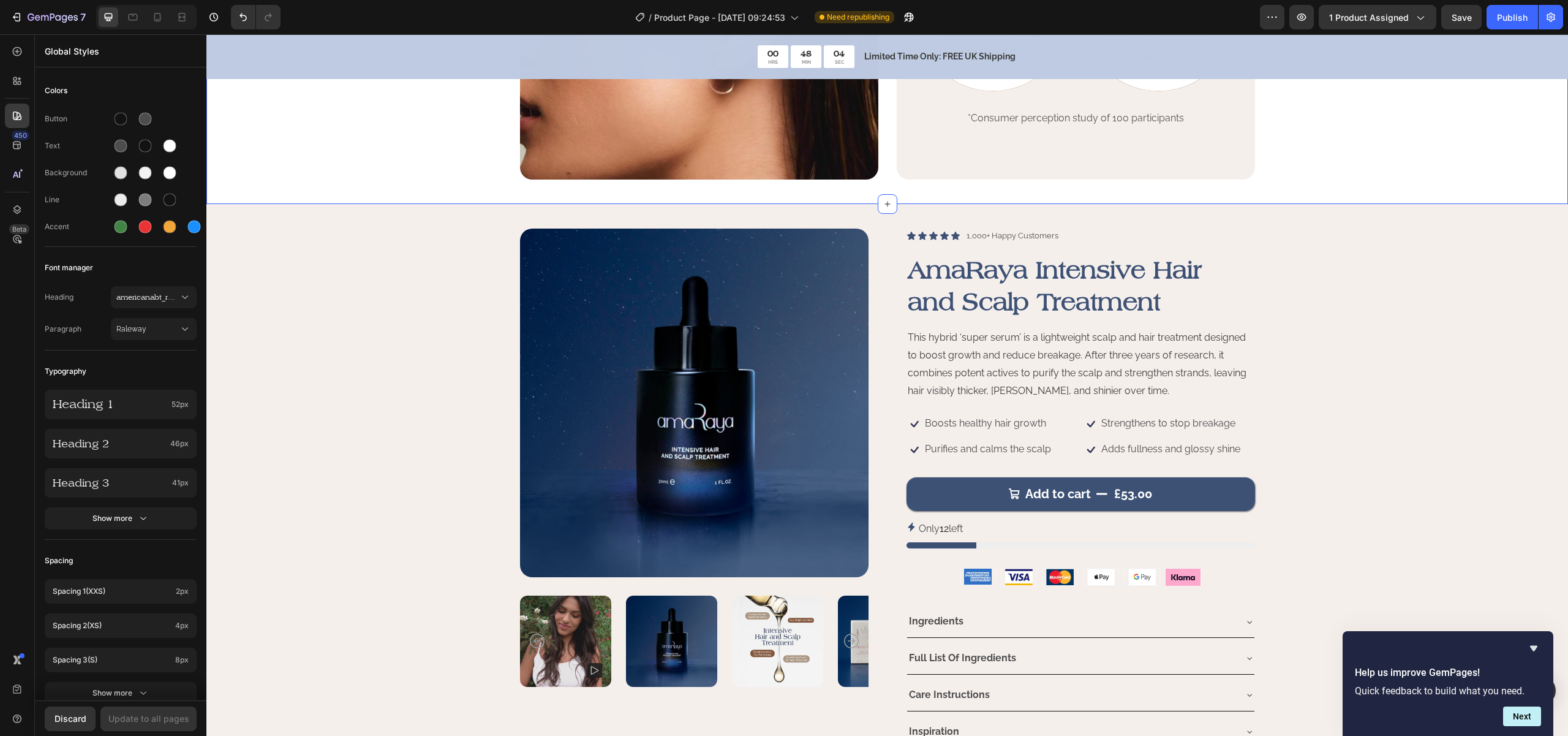
click at [487, 343] on div "Product Images Icon Icon Icon Icon Icon Icon List 1,000+ Happy Customers Text B…" at bounding box center [887, 488] width 1337 height 519
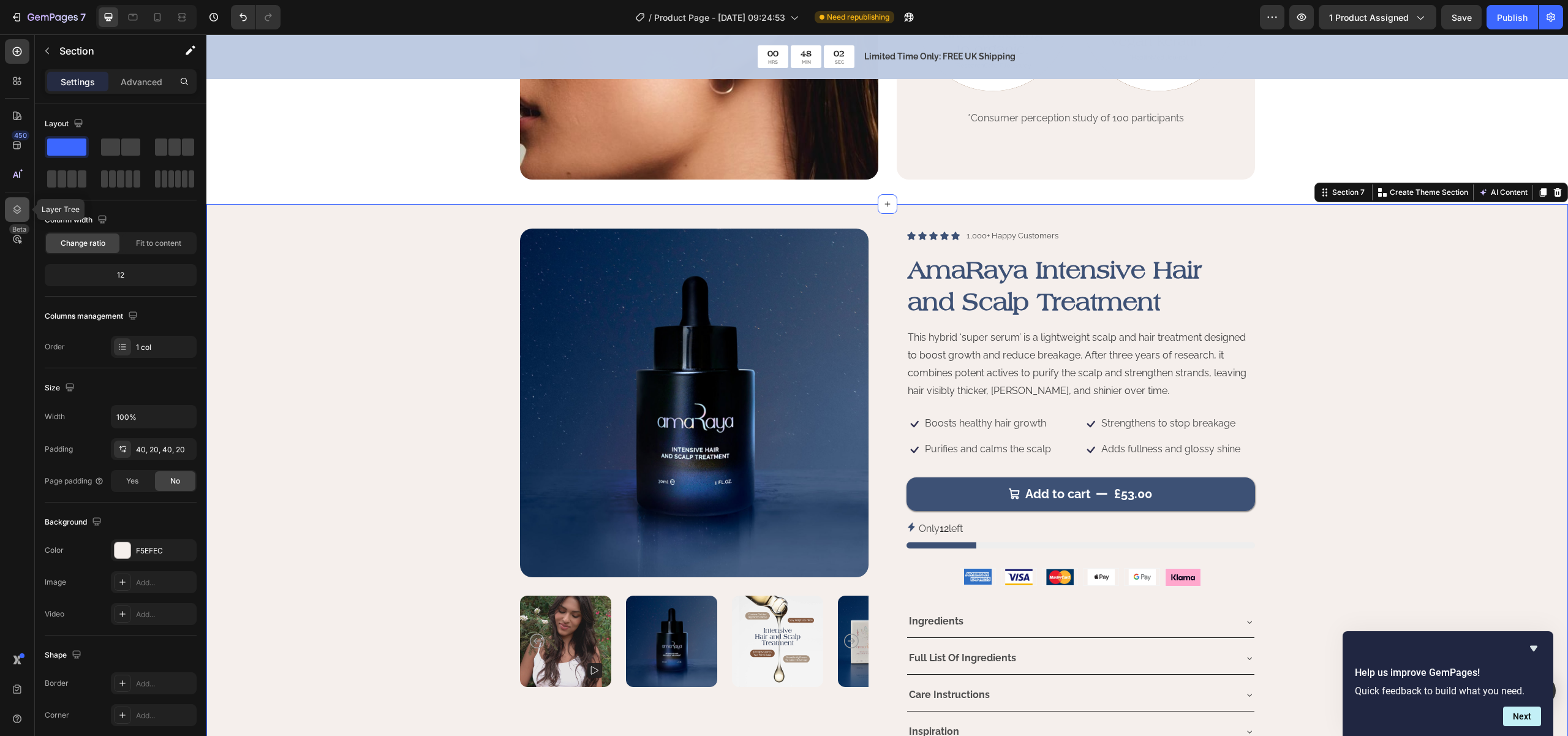
click at [10, 210] on div at bounding box center [17, 209] width 25 height 25
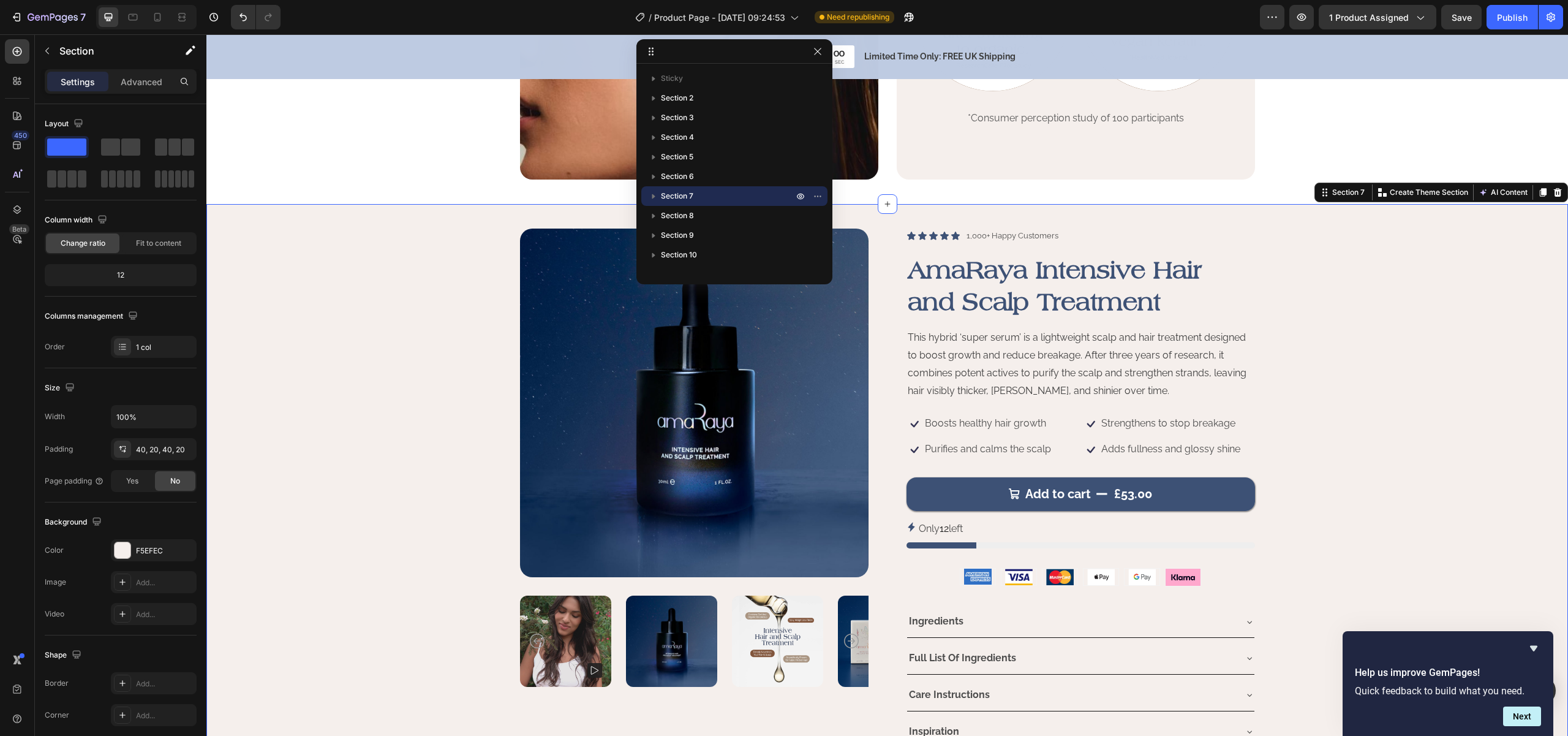
click at [655, 193] on icon "button" at bounding box center [653, 196] width 12 height 12
click at [651, 192] on icon "button" at bounding box center [653, 196] width 12 height 12
click at [284, 280] on div "Product Images Icon Icon Icon Icon Icon Icon List 1,000+ Happy Customers Text B…" at bounding box center [887, 488] width 1337 height 519
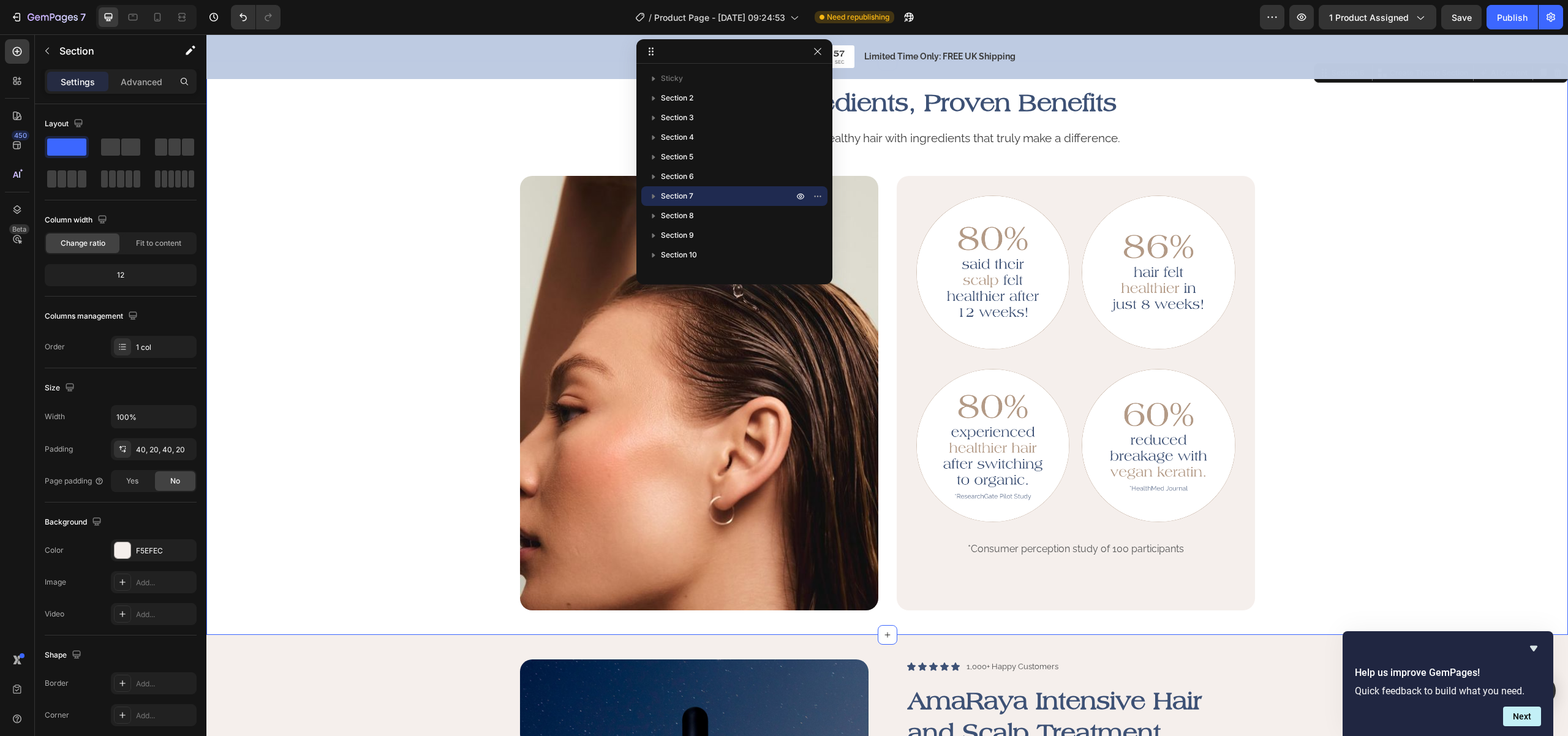
click at [322, 226] on div "Powerful Ingredients, Proven Benefits Heading AmaRaya helps restore strong, hea…" at bounding box center [887, 347] width 1337 height 526
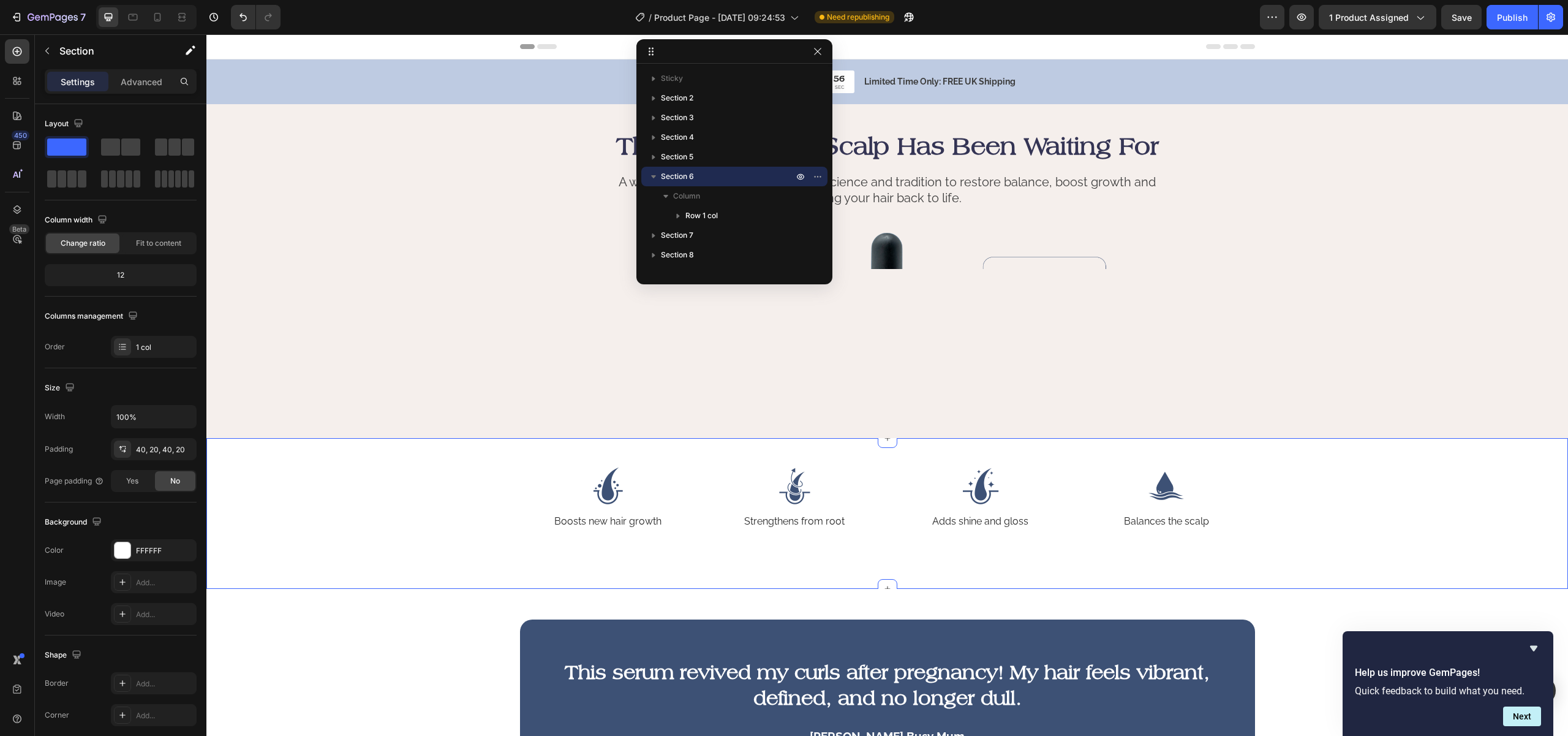
click at [1482, 455] on div "Image Boosts new hair growth Text Block Image Strengthens from root Text Block …" at bounding box center [887, 513] width 1361 height 152
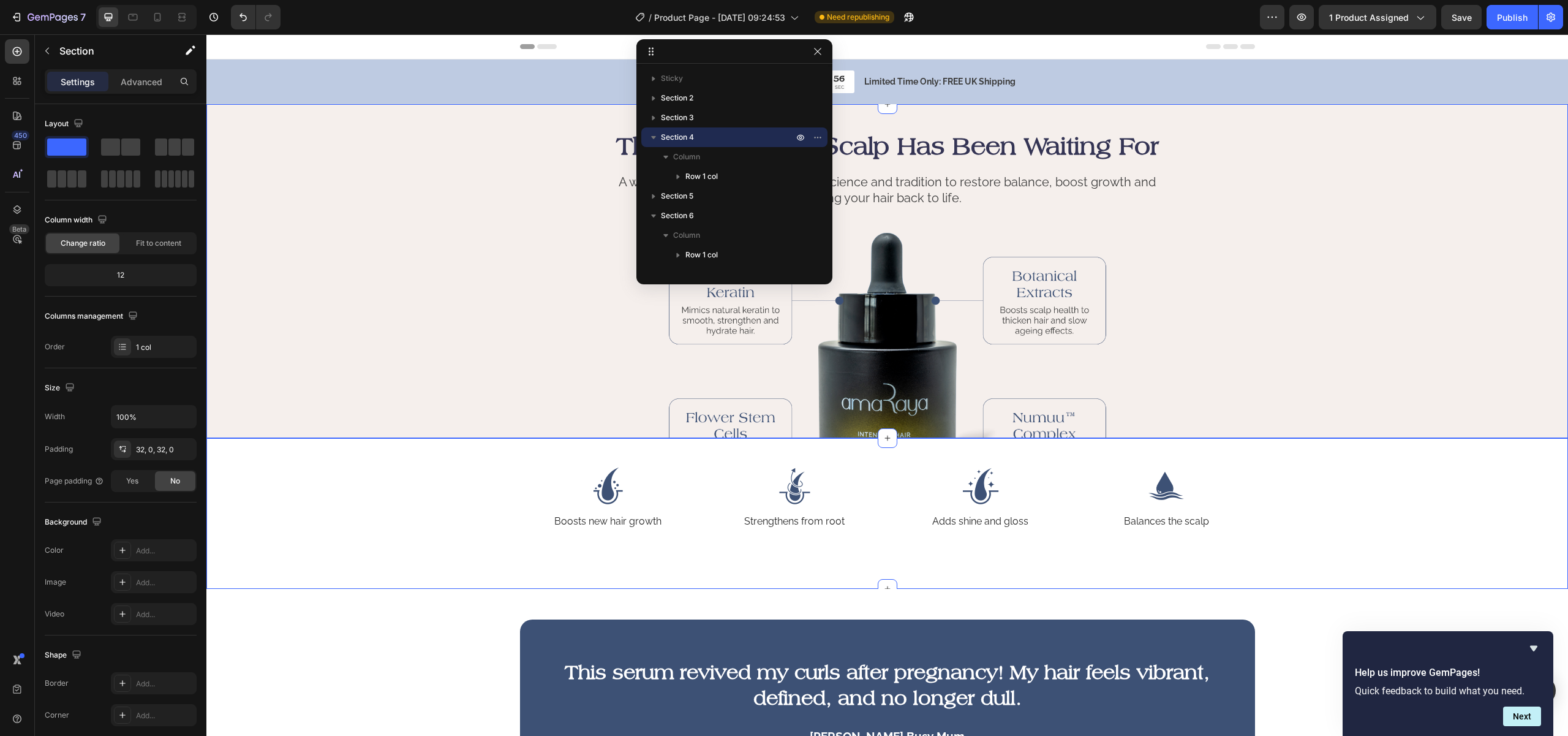
click at [1338, 333] on div "The Serum Your Scalp Has Been Waiting For Heading A weightless treatment powere…" at bounding box center [887, 349] width 1263 height 441
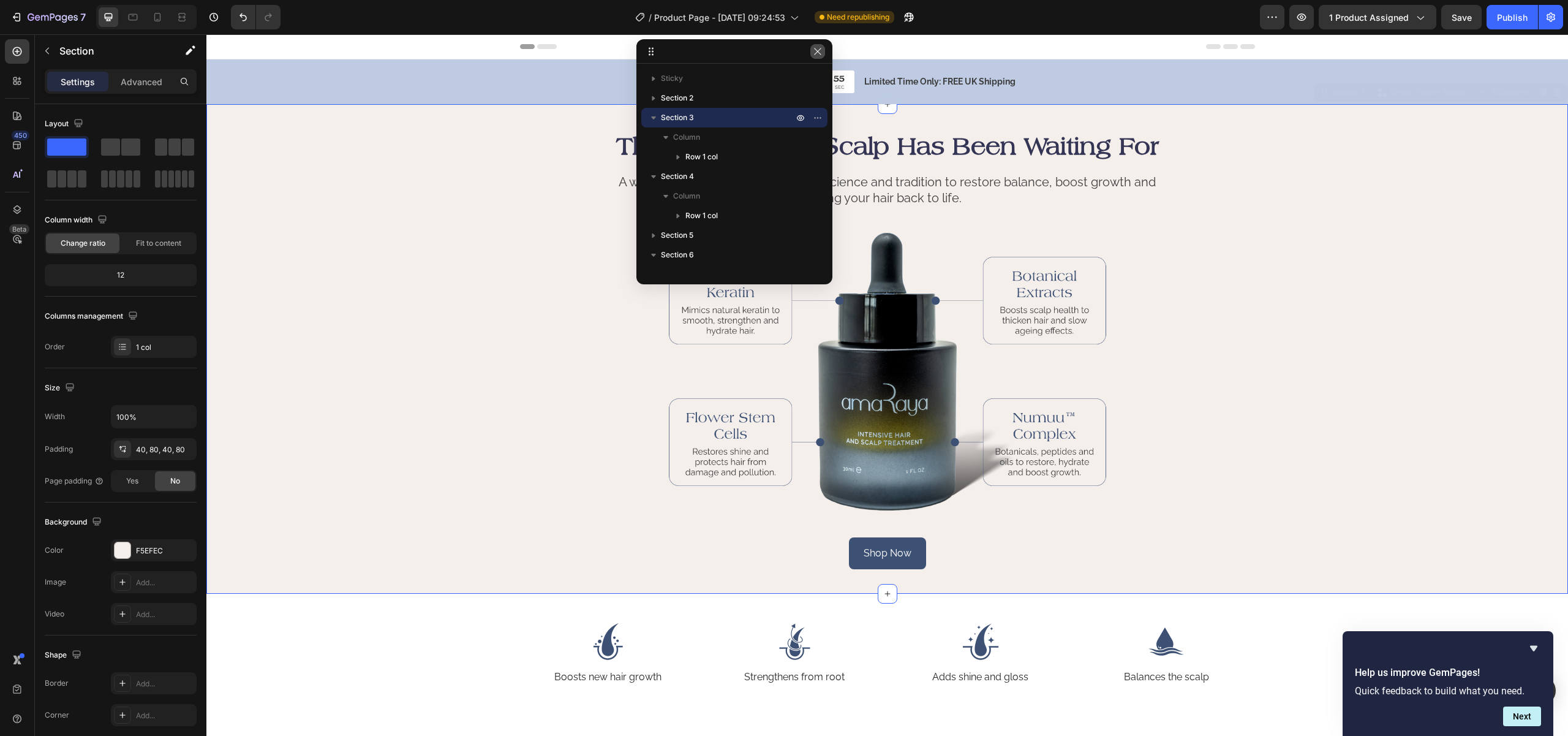
click at [819, 52] on icon "button" at bounding box center [817, 51] width 7 height 7
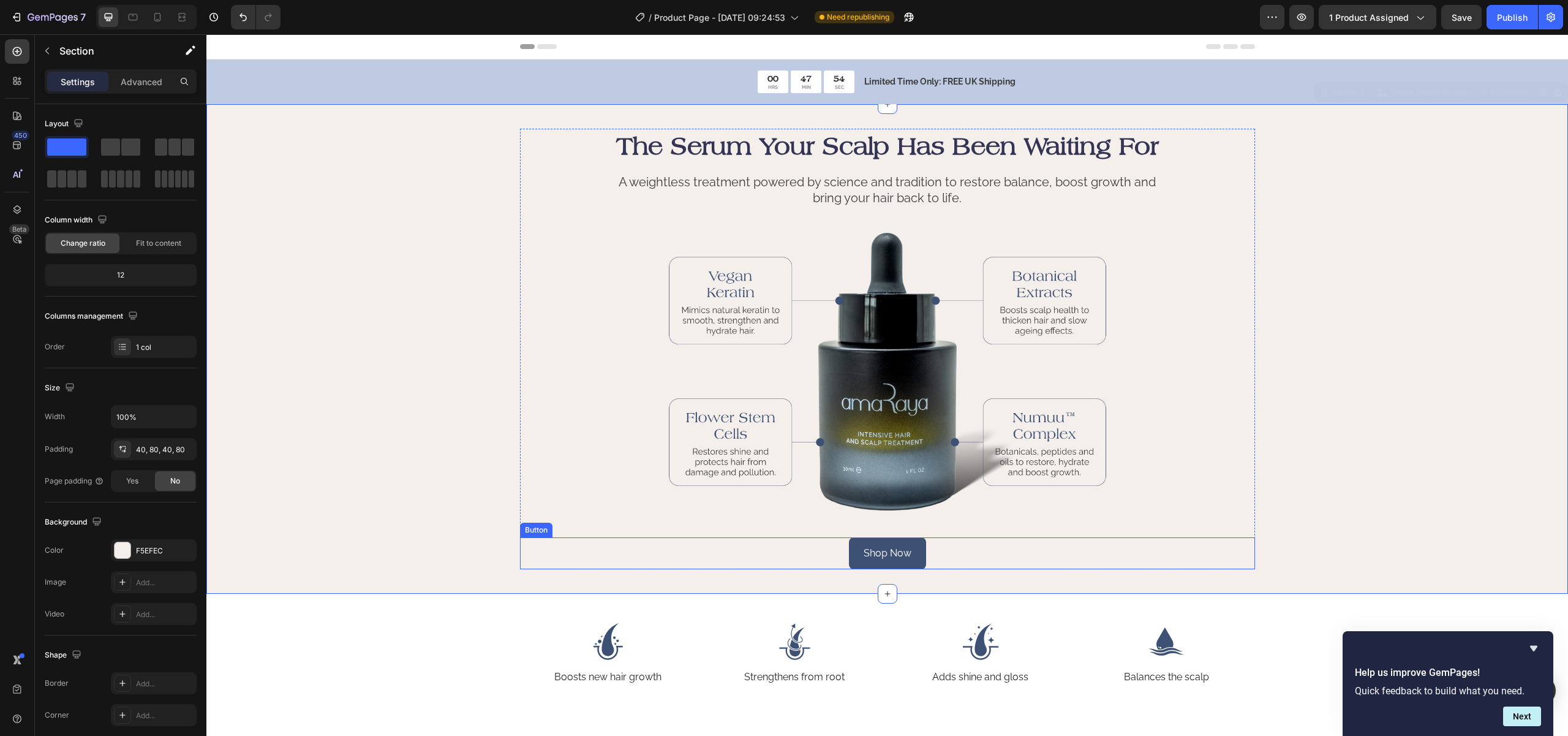
click at [1012, 558] on div "Shop Now Button" at bounding box center [888, 553] width 735 height 32
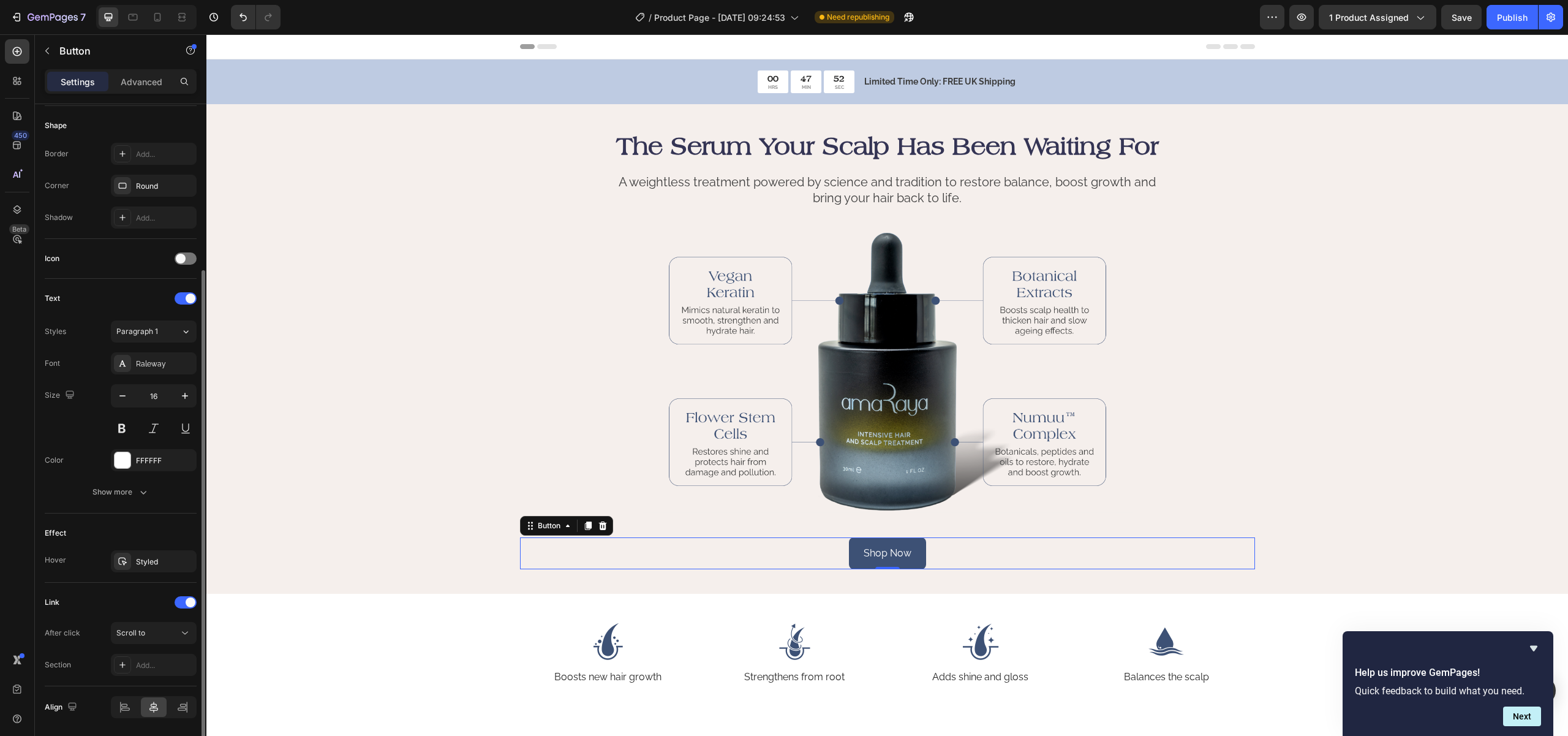
scroll to position [276, 0]
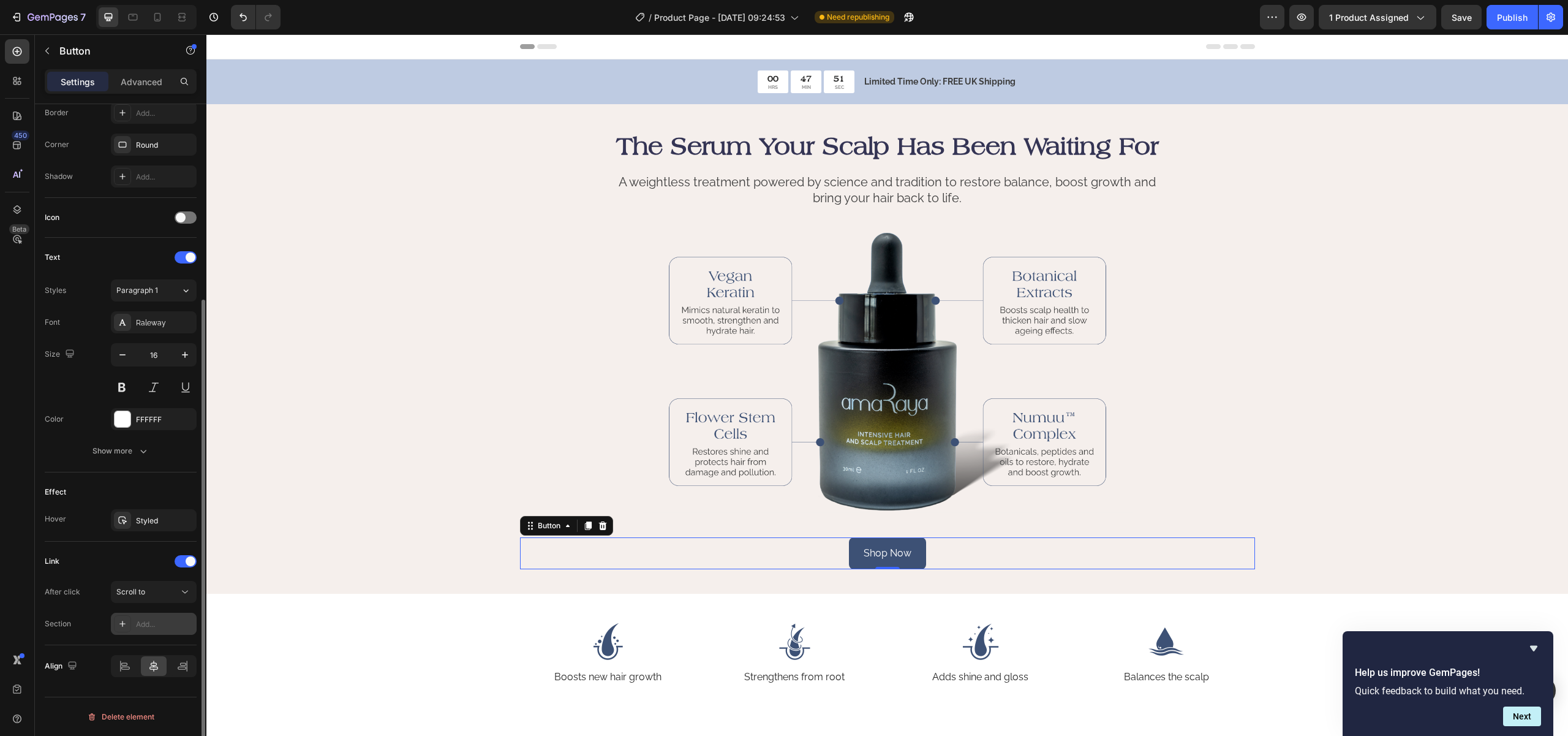
click at [117, 626] on div at bounding box center [122, 624] width 17 height 17
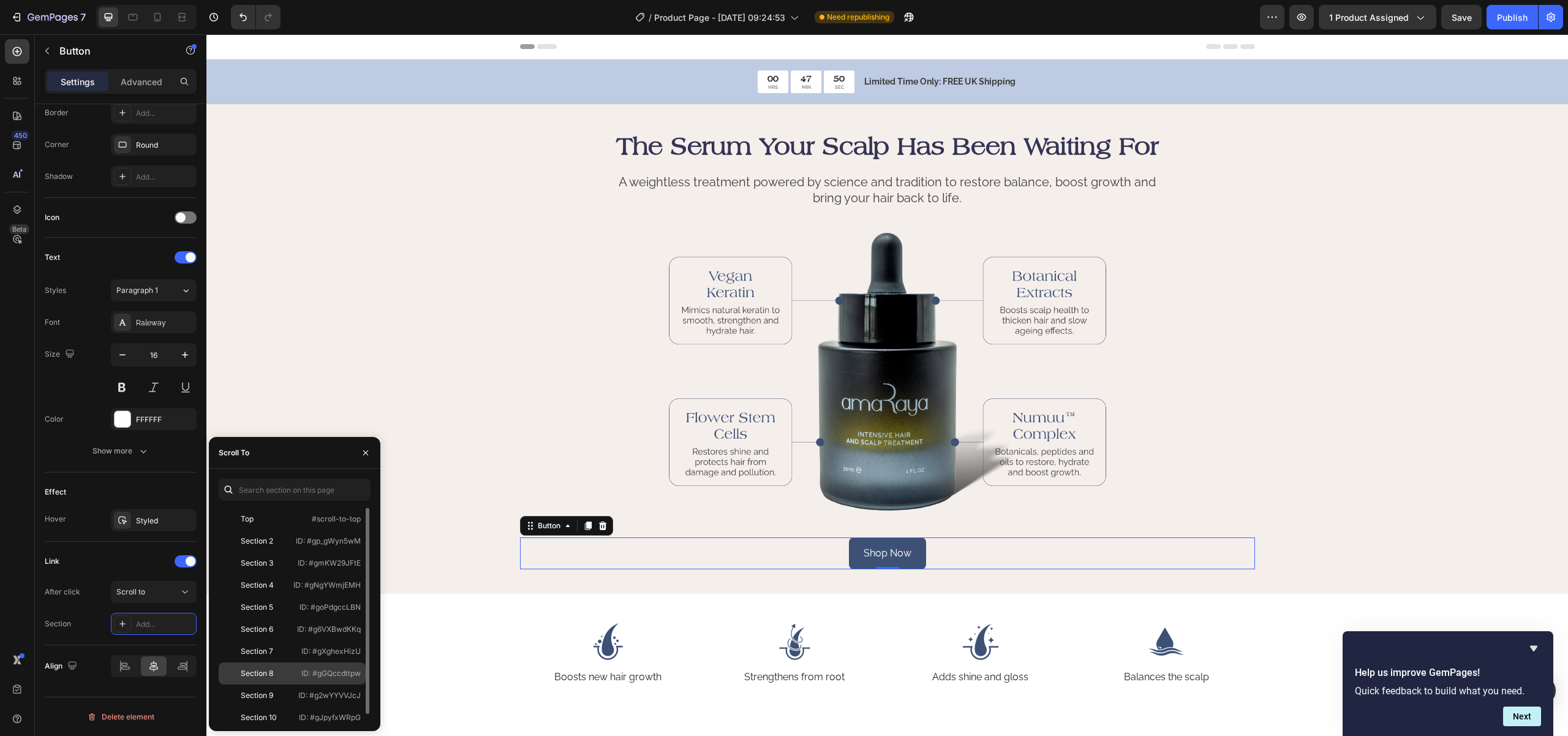
click at [310, 674] on p "ID: #gGQccdttpw" at bounding box center [331, 673] width 60 height 11
click at [606, 490] on div at bounding box center [888, 372] width 735 height 281
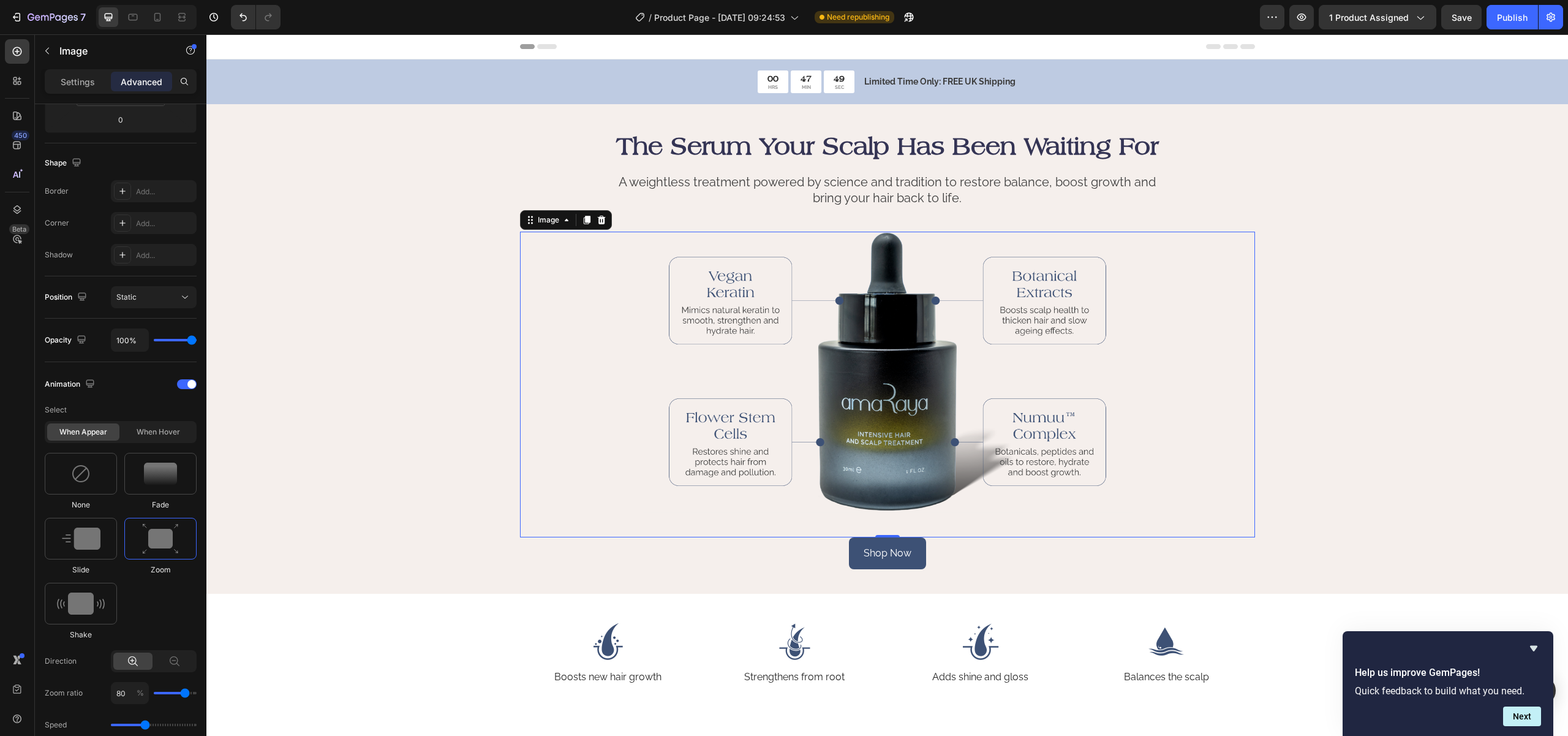
scroll to position [0, 0]
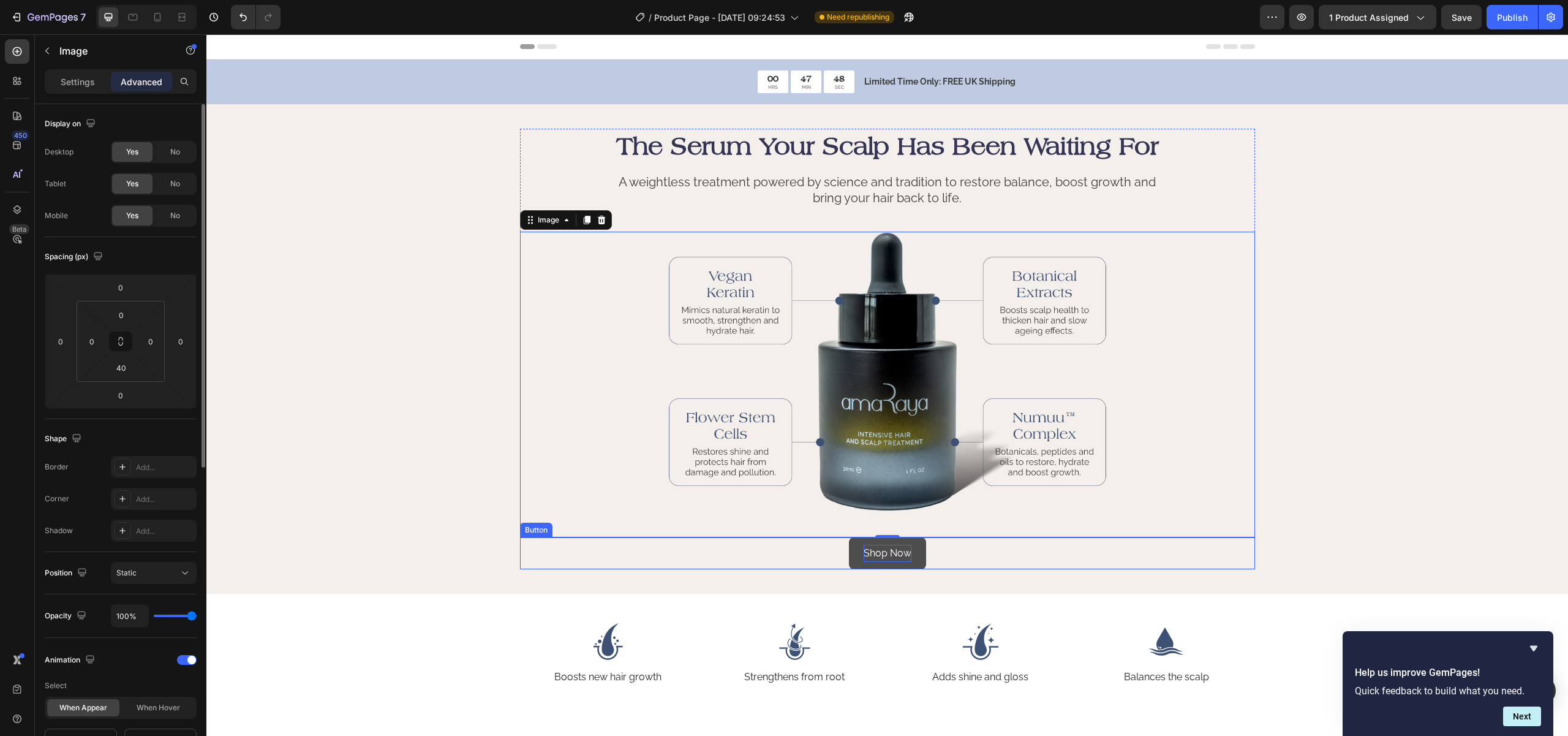
click at [879, 560] on p "Shop Now" at bounding box center [887, 553] width 48 height 18
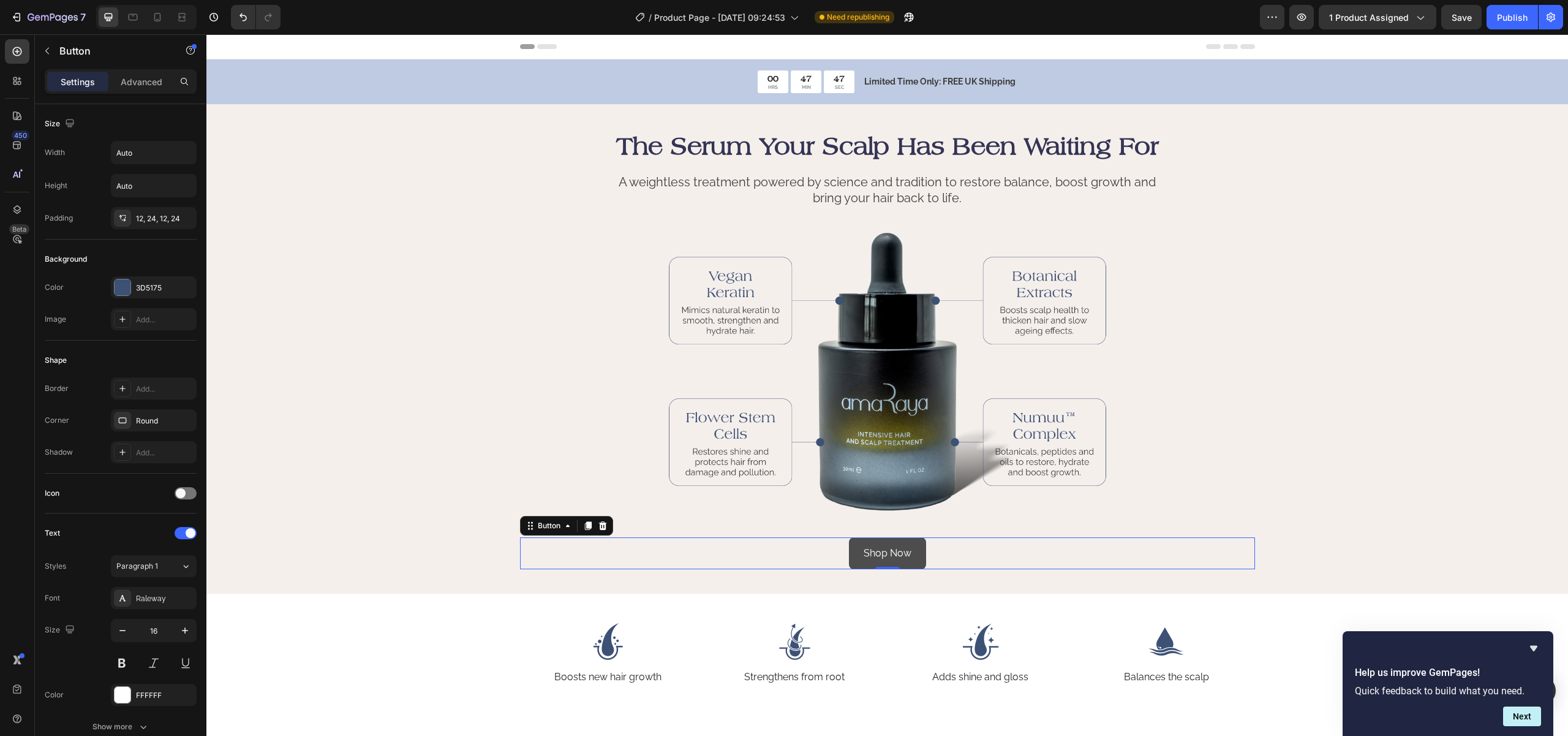
click at [853, 550] on link "Shop Now" at bounding box center [888, 553] width 77 height 32
click at [994, 550] on div "Shop Now Button" at bounding box center [888, 553] width 735 height 32
click at [765, 558] on div "Shop Now Button" at bounding box center [888, 553] width 735 height 32
click at [922, 550] on div "Shop Now Button" at bounding box center [888, 553] width 735 height 32
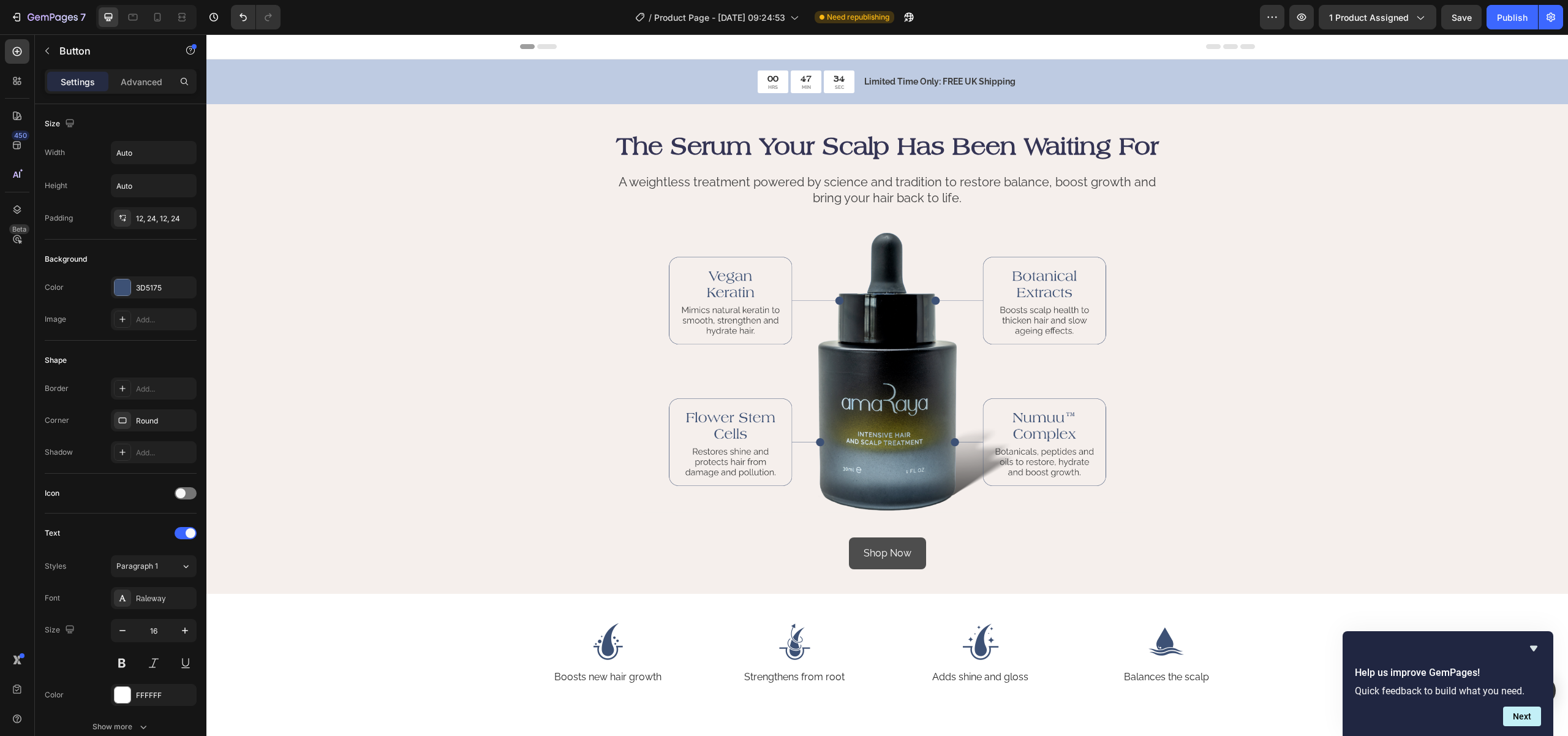
click at [915, 549] on link "Shop Now" at bounding box center [888, 553] width 77 height 32
click at [1009, 547] on div "Shop Now Button" at bounding box center [888, 553] width 735 height 32
click at [941, 550] on div "Shop Now Button" at bounding box center [888, 553] width 735 height 32
click at [772, 555] on div "Shop Now Button" at bounding box center [888, 553] width 735 height 32
click at [771, 556] on div "Shop Now Button" at bounding box center [888, 553] width 735 height 32
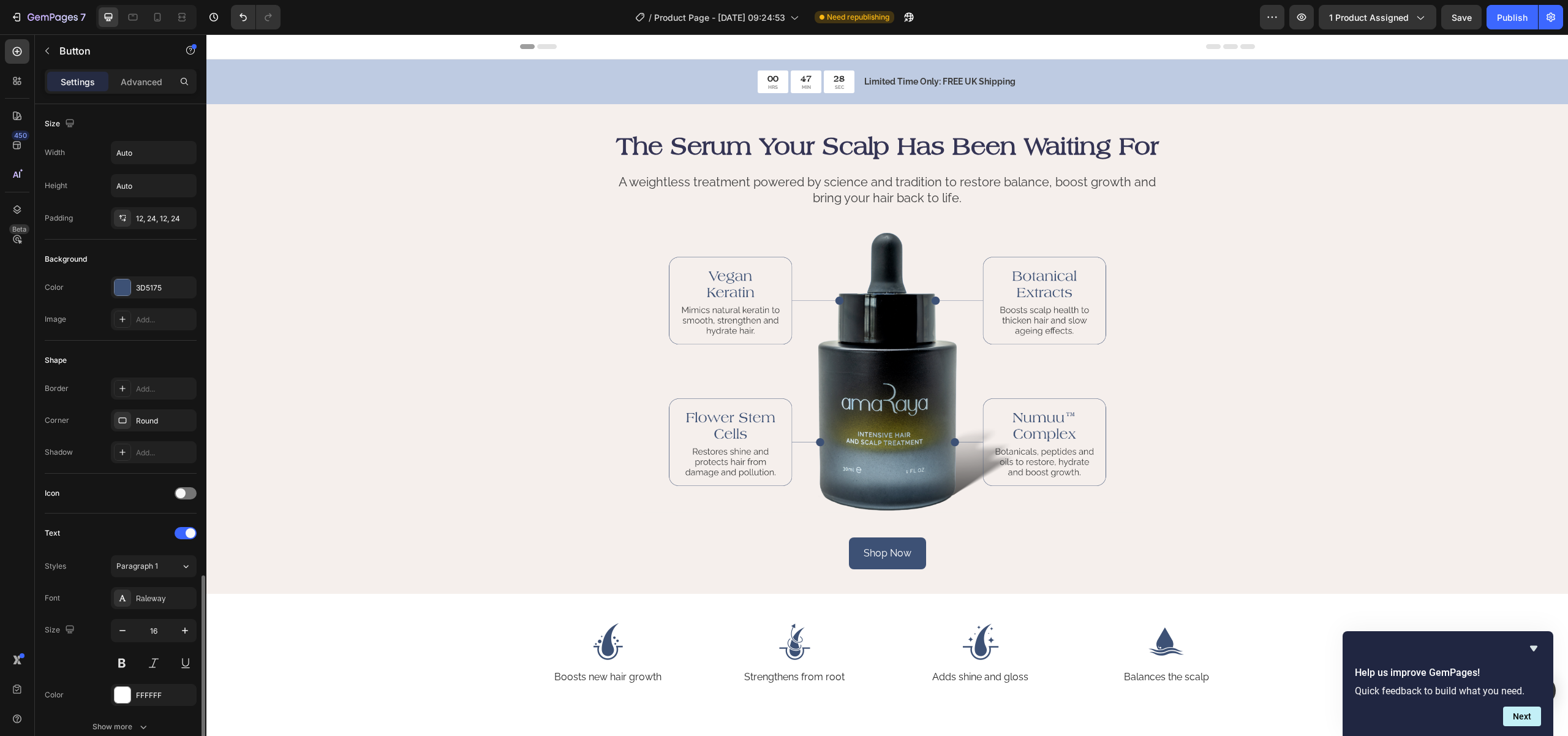
scroll to position [276, 0]
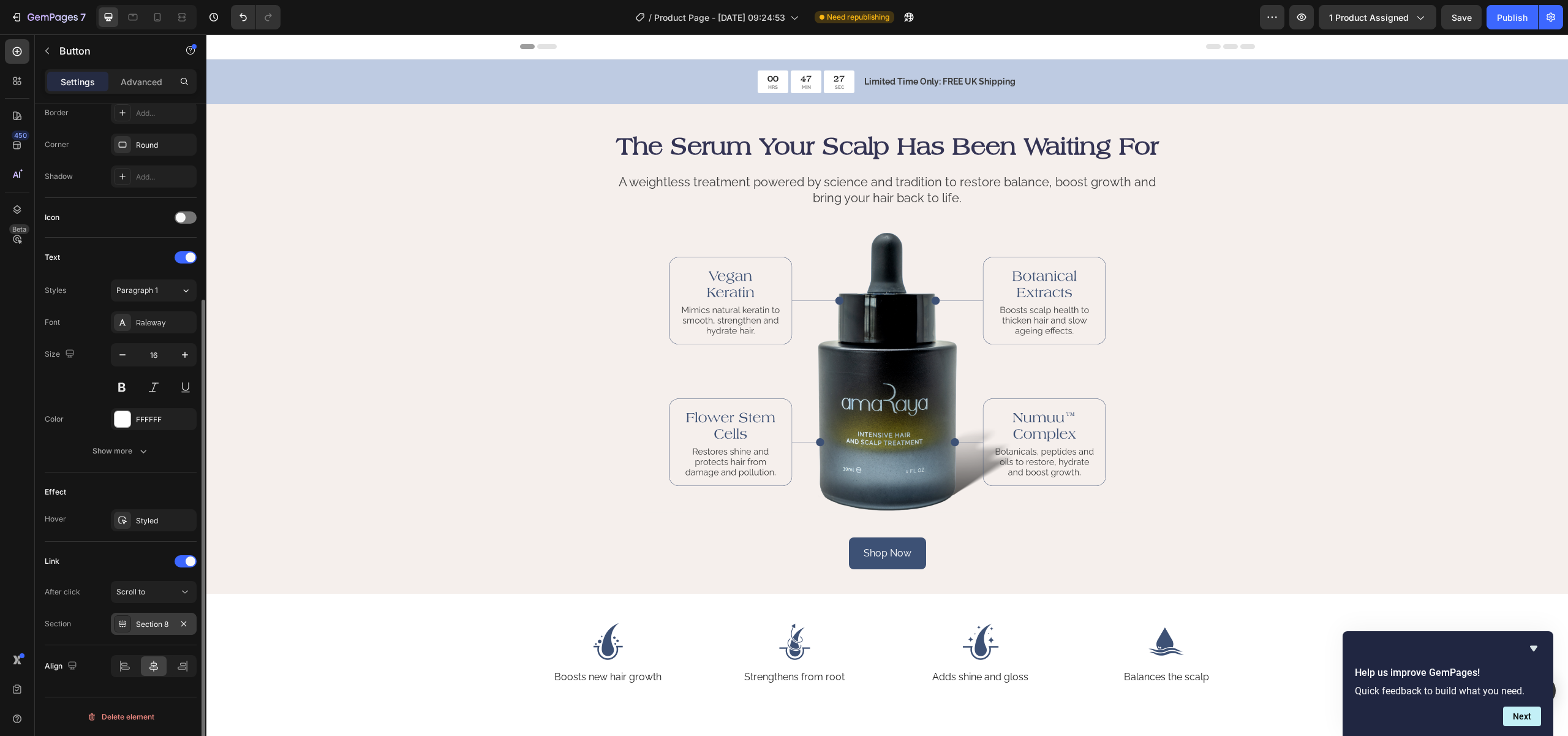
click at [144, 619] on div "Section 8" at bounding box center [154, 624] width 35 height 11
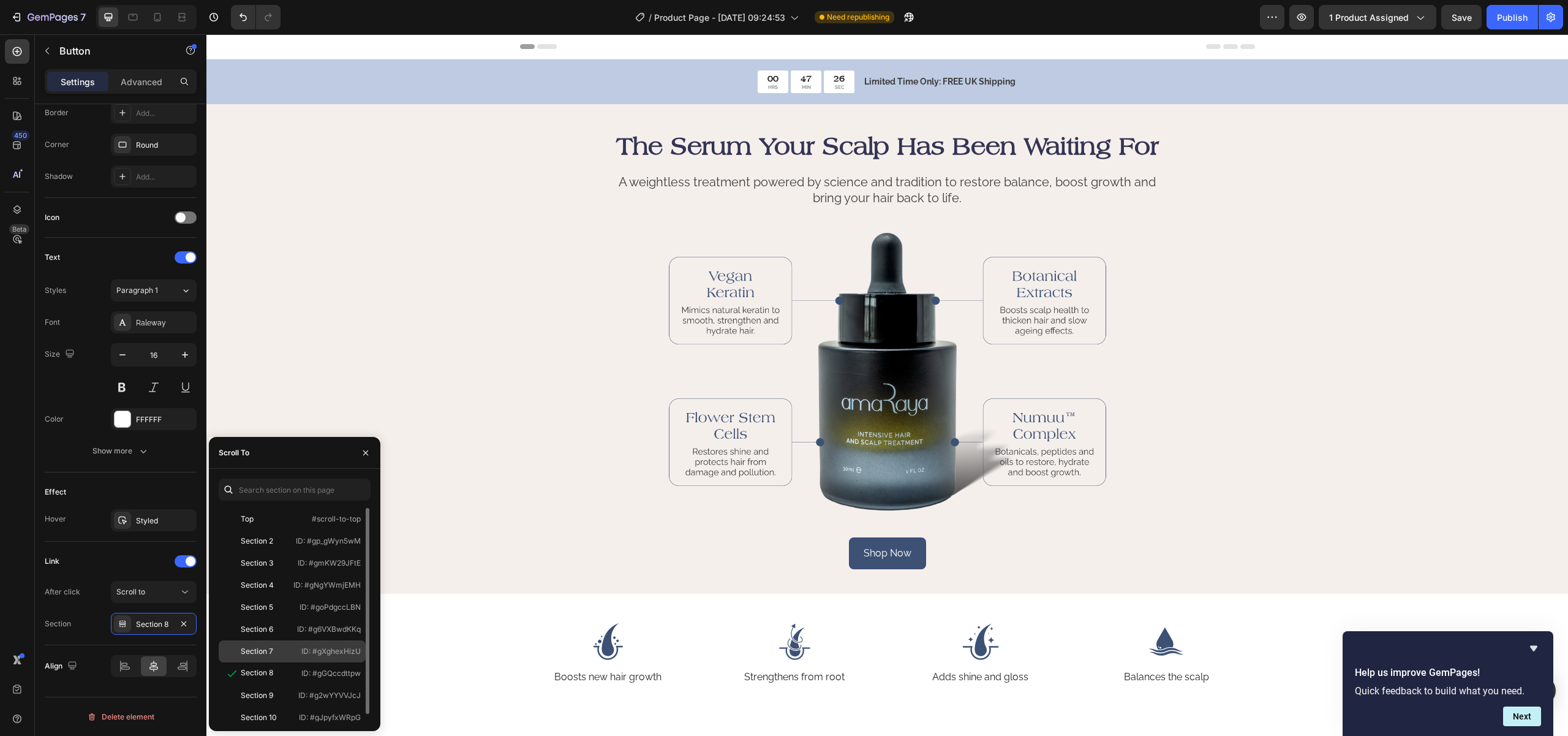
click at [277, 650] on div "Section 7" at bounding box center [259, 651] width 71 height 11
click at [533, 505] on div at bounding box center [888, 372] width 735 height 281
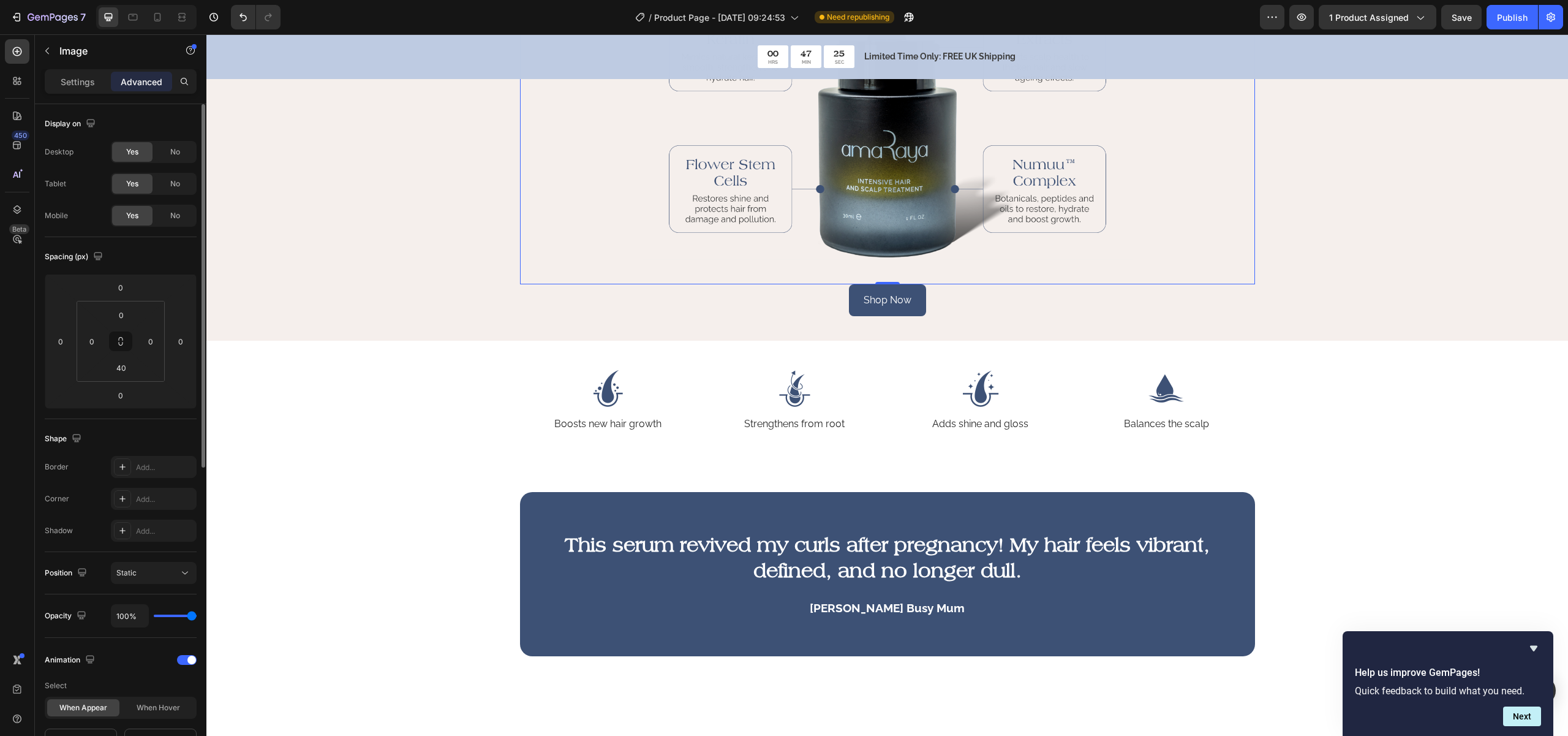
scroll to position [1464, 0]
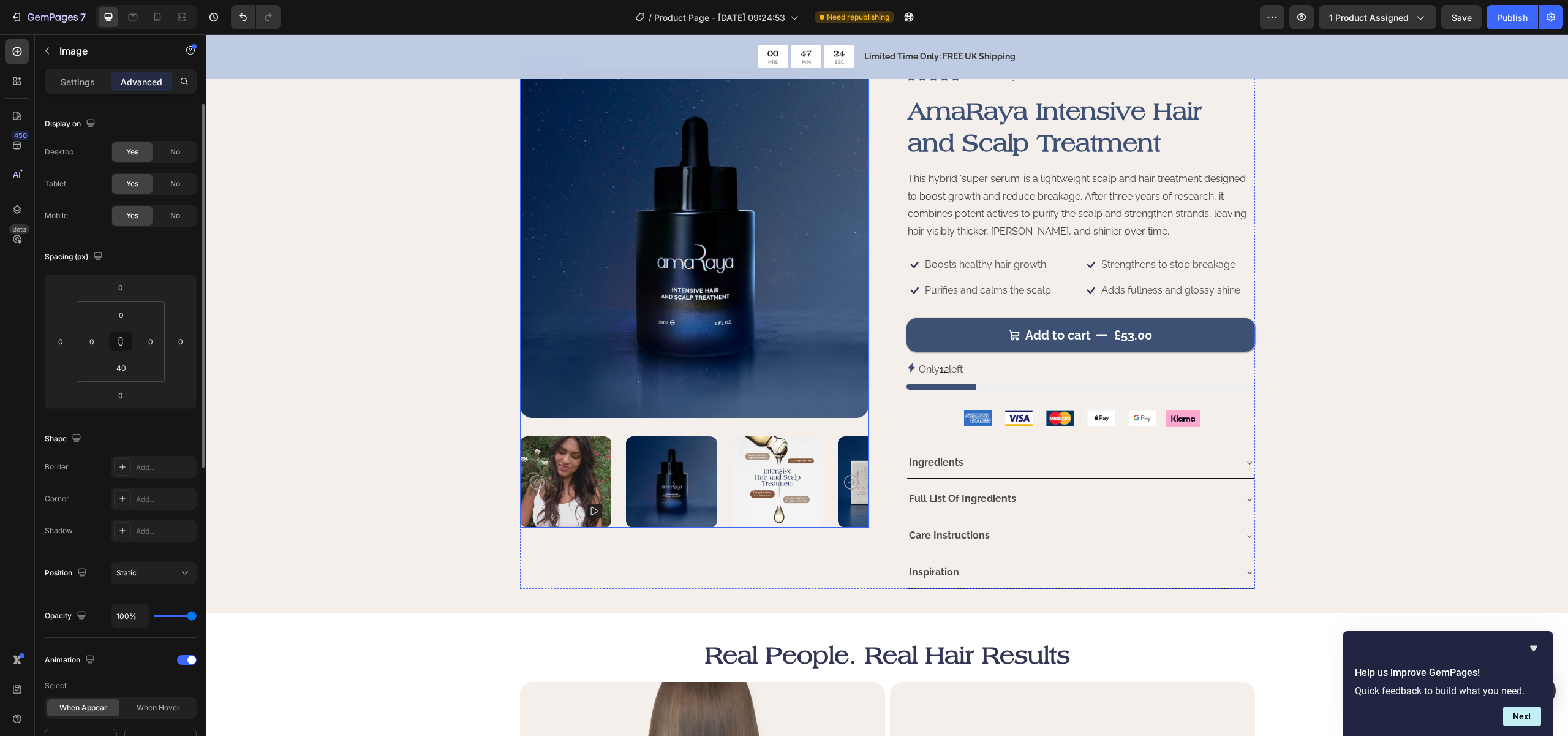
click at [349, 401] on div "Product Images Icon Icon Icon Icon Icon Icon List 1,000+ Happy Customers Text B…" at bounding box center [887, 328] width 1337 height 519
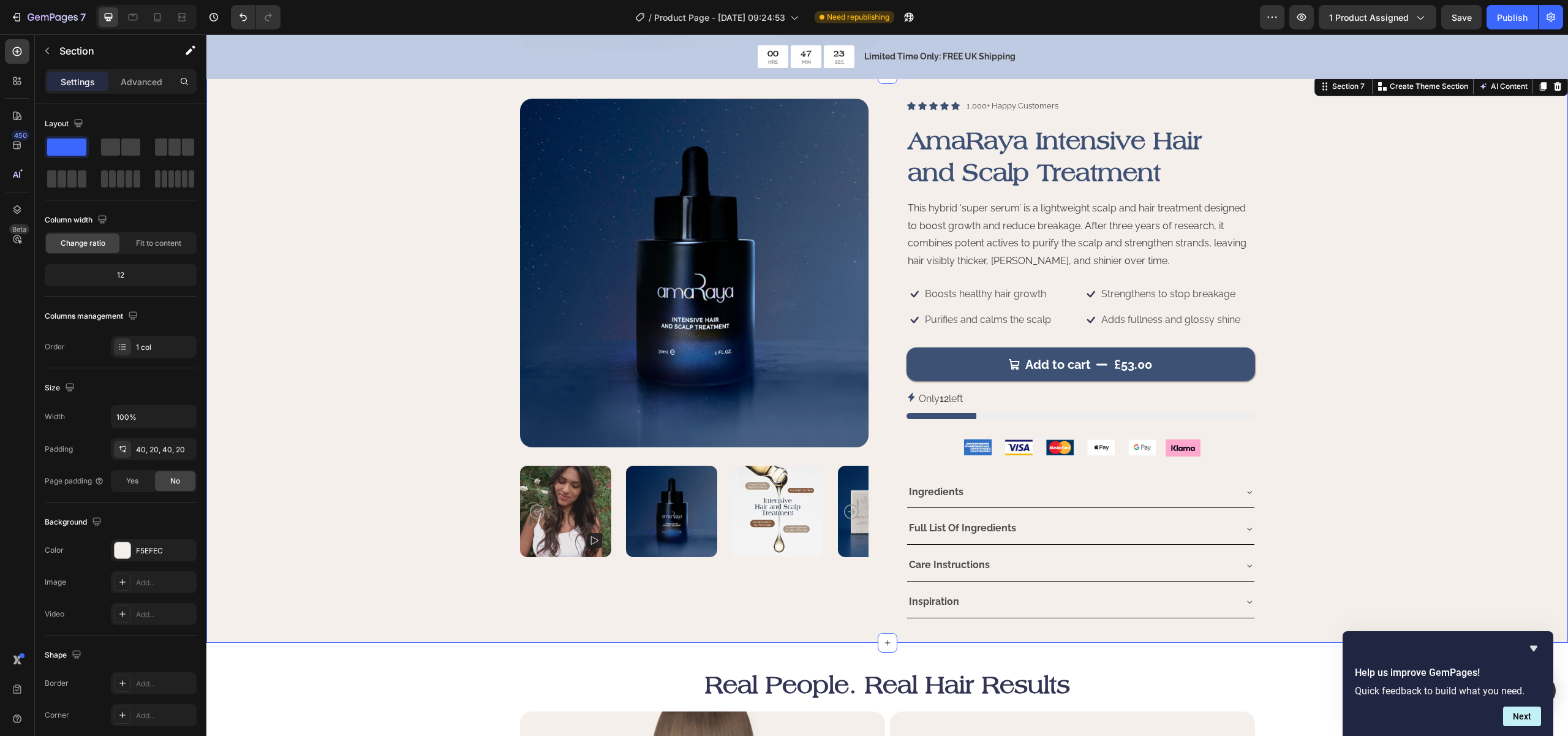
scroll to position [1243, 0]
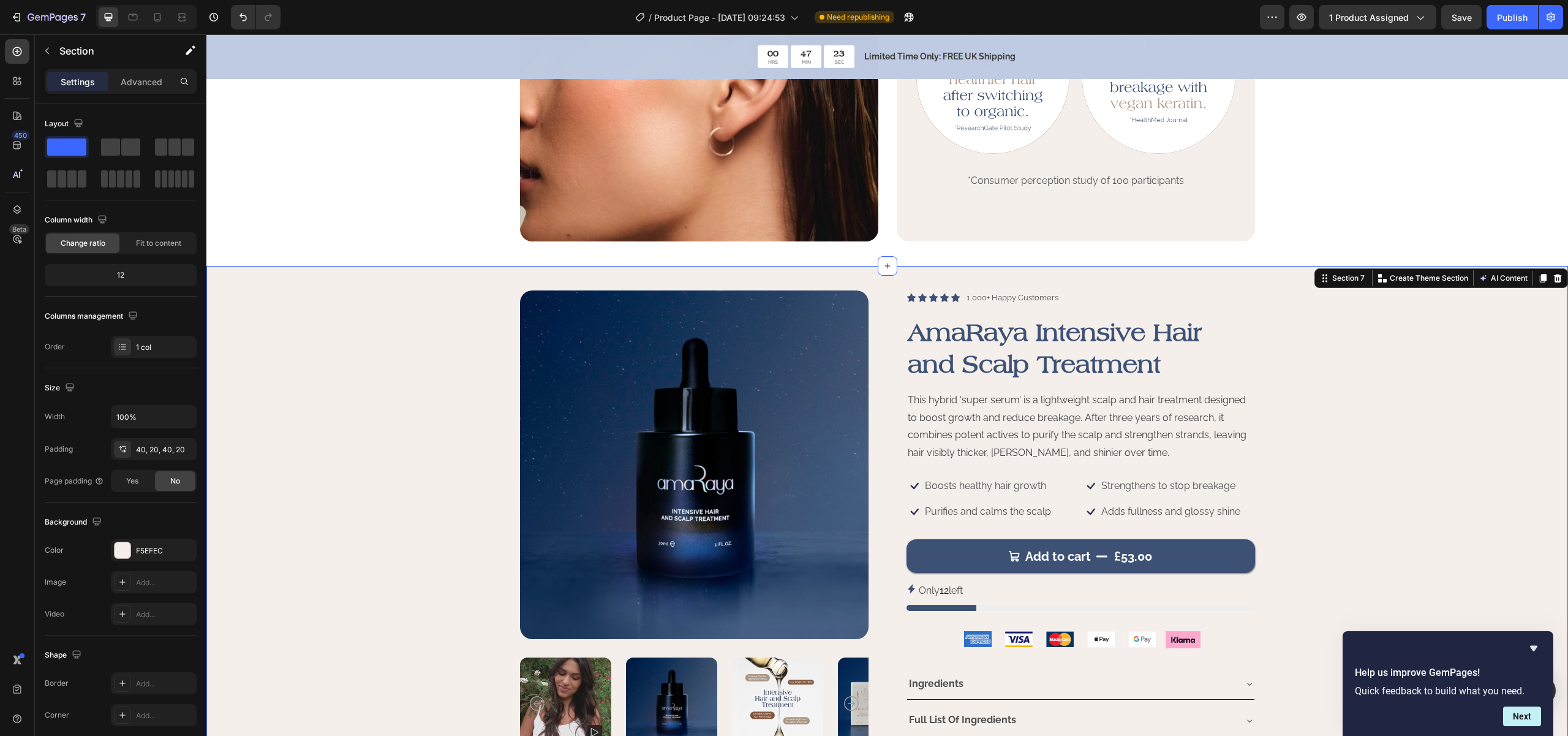
click at [388, 495] on div "Product Images Icon Icon Icon Icon Icon Icon List 1,000+ Happy Customers Text B…" at bounding box center [887, 550] width 1337 height 519
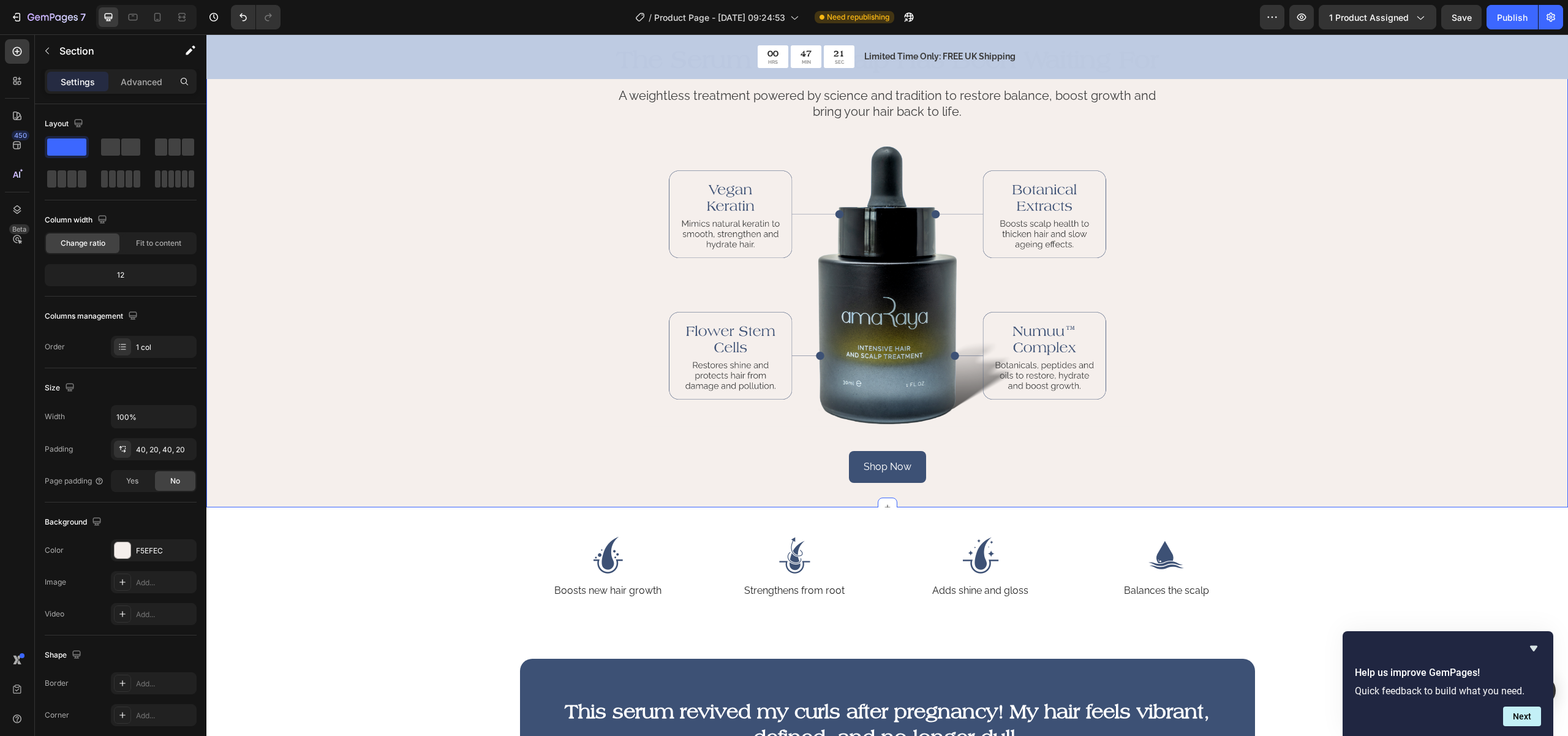
scroll to position [0, 0]
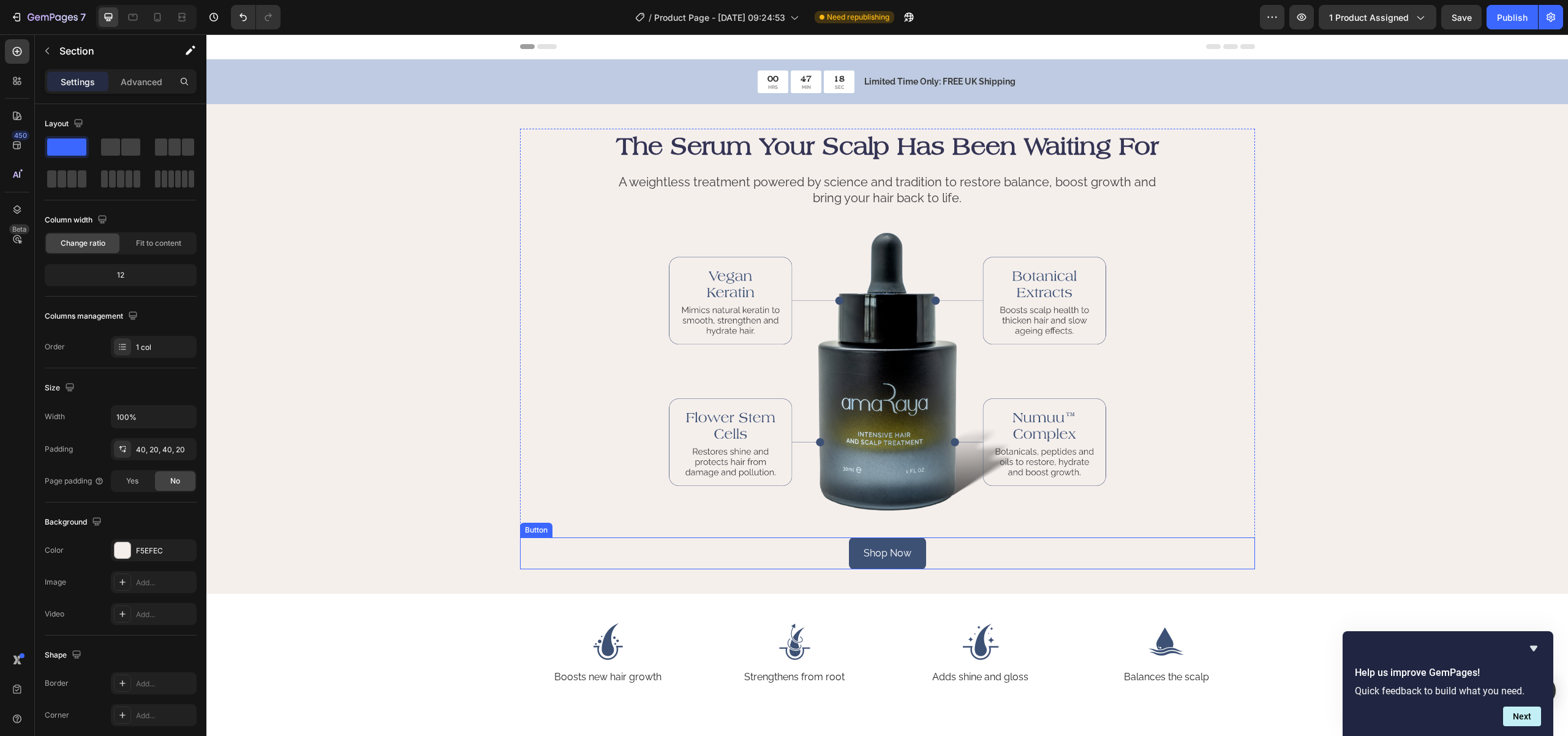
click at [955, 544] on div "Shop Now Button" at bounding box center [888, 553] width 735 height 32
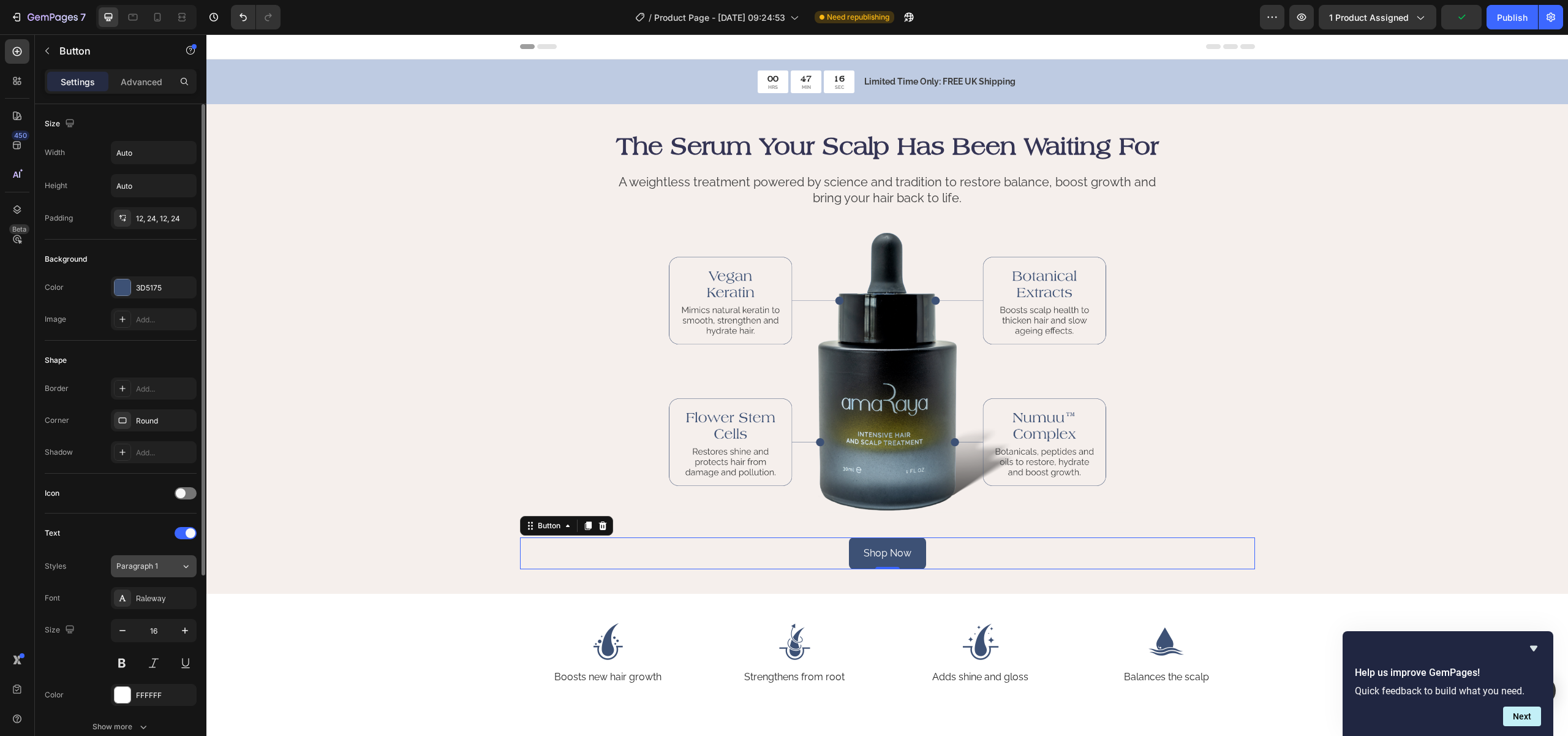
click at [160, 570] on div "Paragraph 1" at bounding box center [141, 566] width 49 height 11
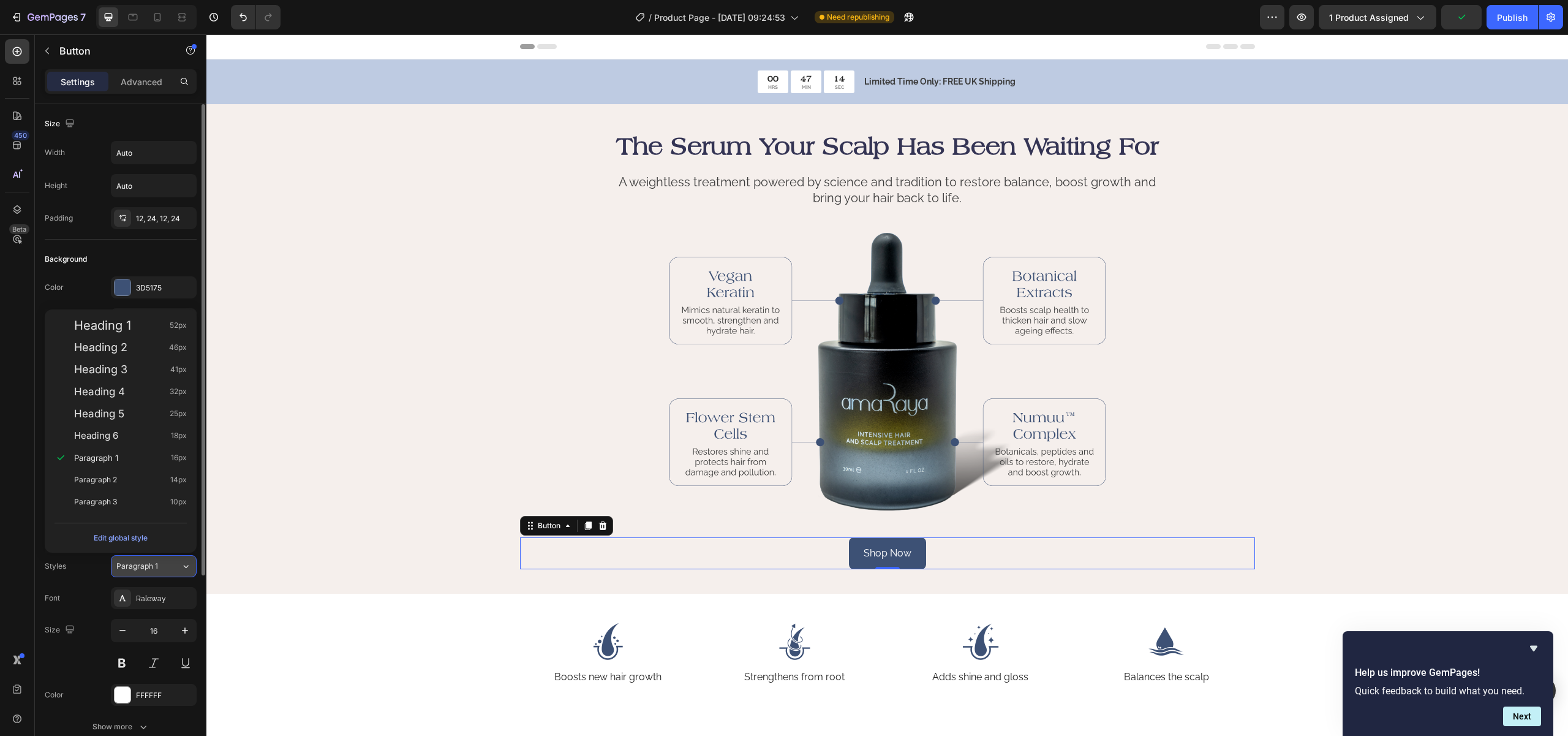
click at [160, 570] on div "Paragraph 1" at bounding box center [141, 566] width 49 height 11
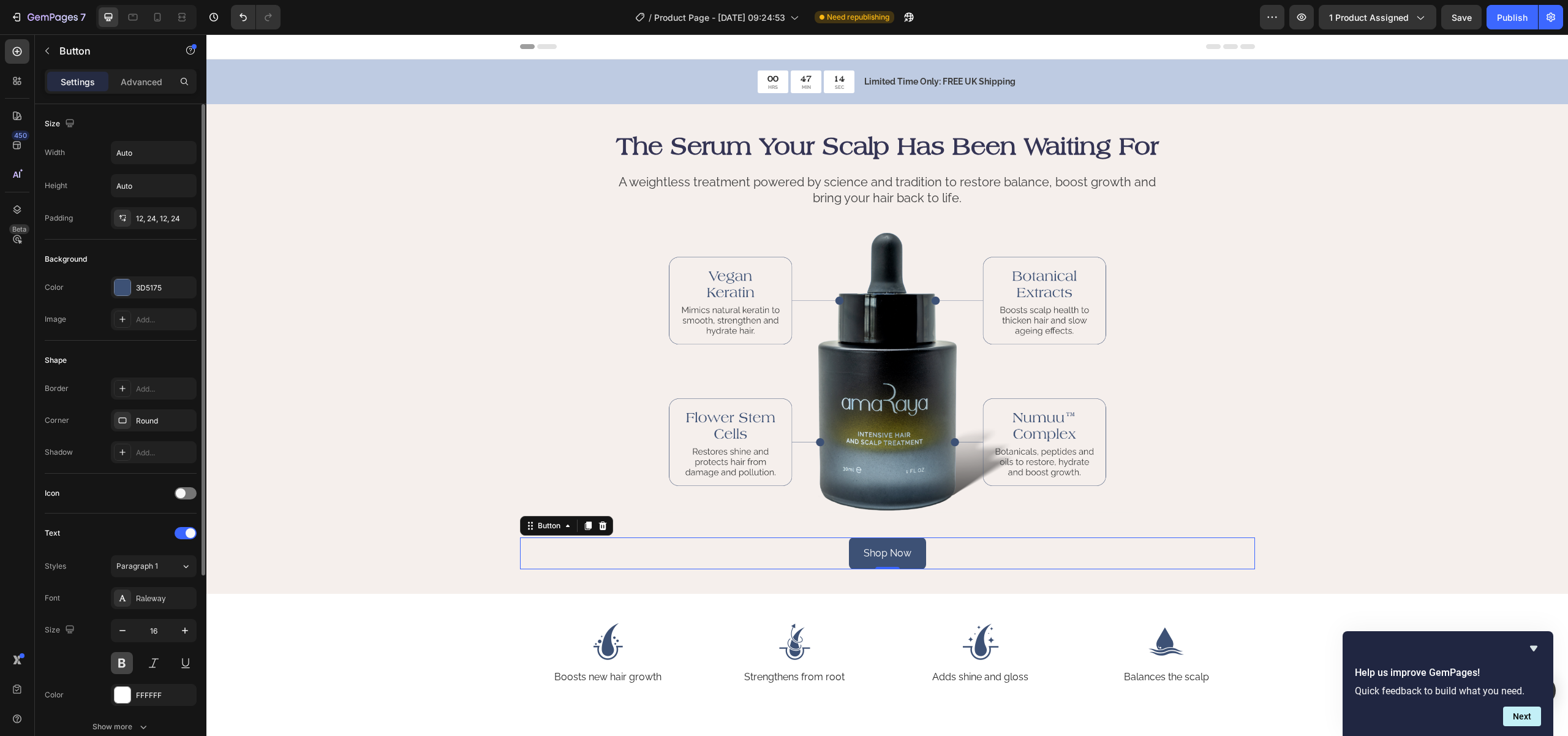
click at [120, 663] on button at bounding box center [122, 663] width 22 height 22
click at [1374, 421] on div "The Serum Your Scalp Has Been Waiting For Heading A weightless treatment powere…" at bounding box center [887, 349] width 1263 height 441
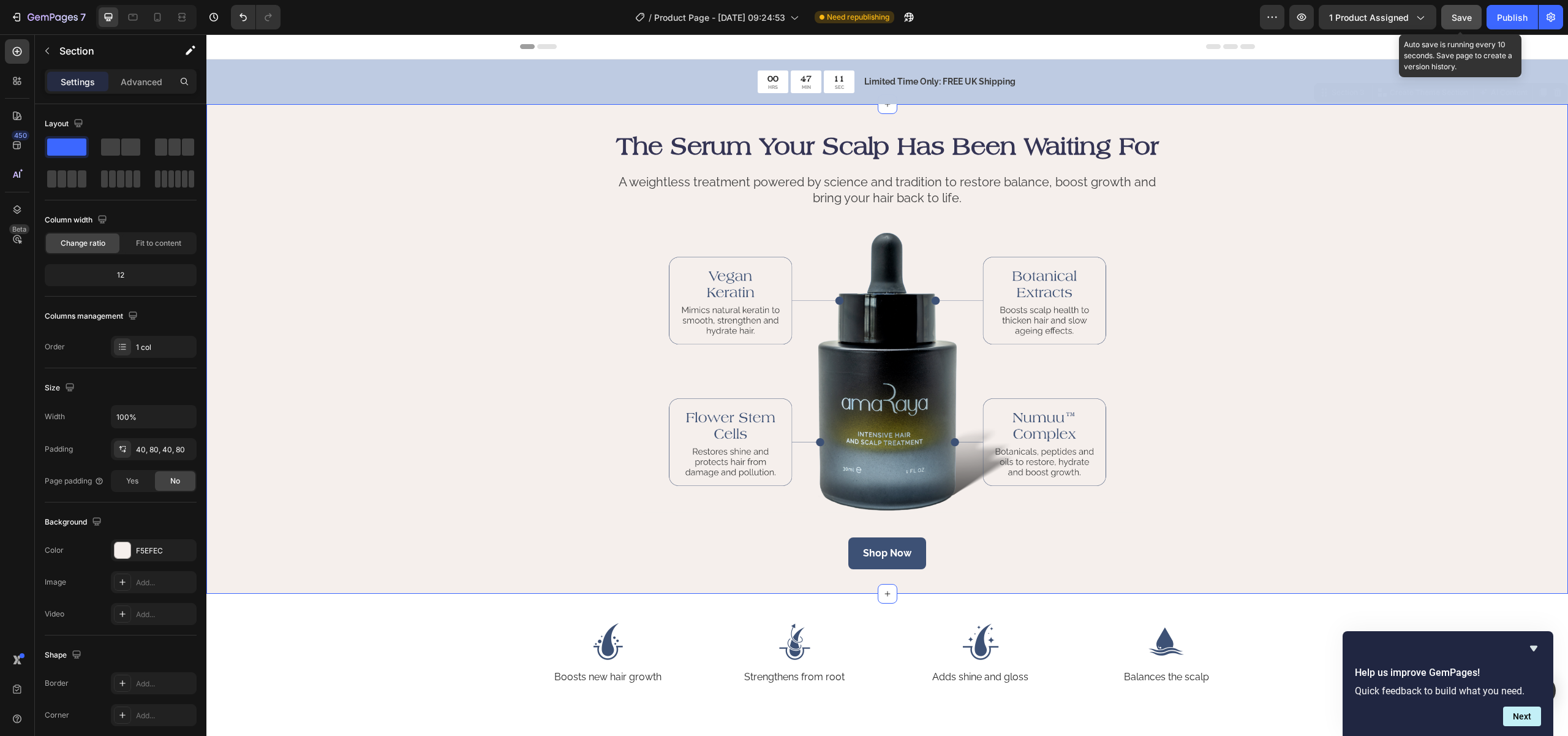
click at [1456, 25] on button "Save" at bounding box center [1462, 17] width 41 height 25
click at [160, 11] on icon at bounding box center [157, 16] width 12 height 12
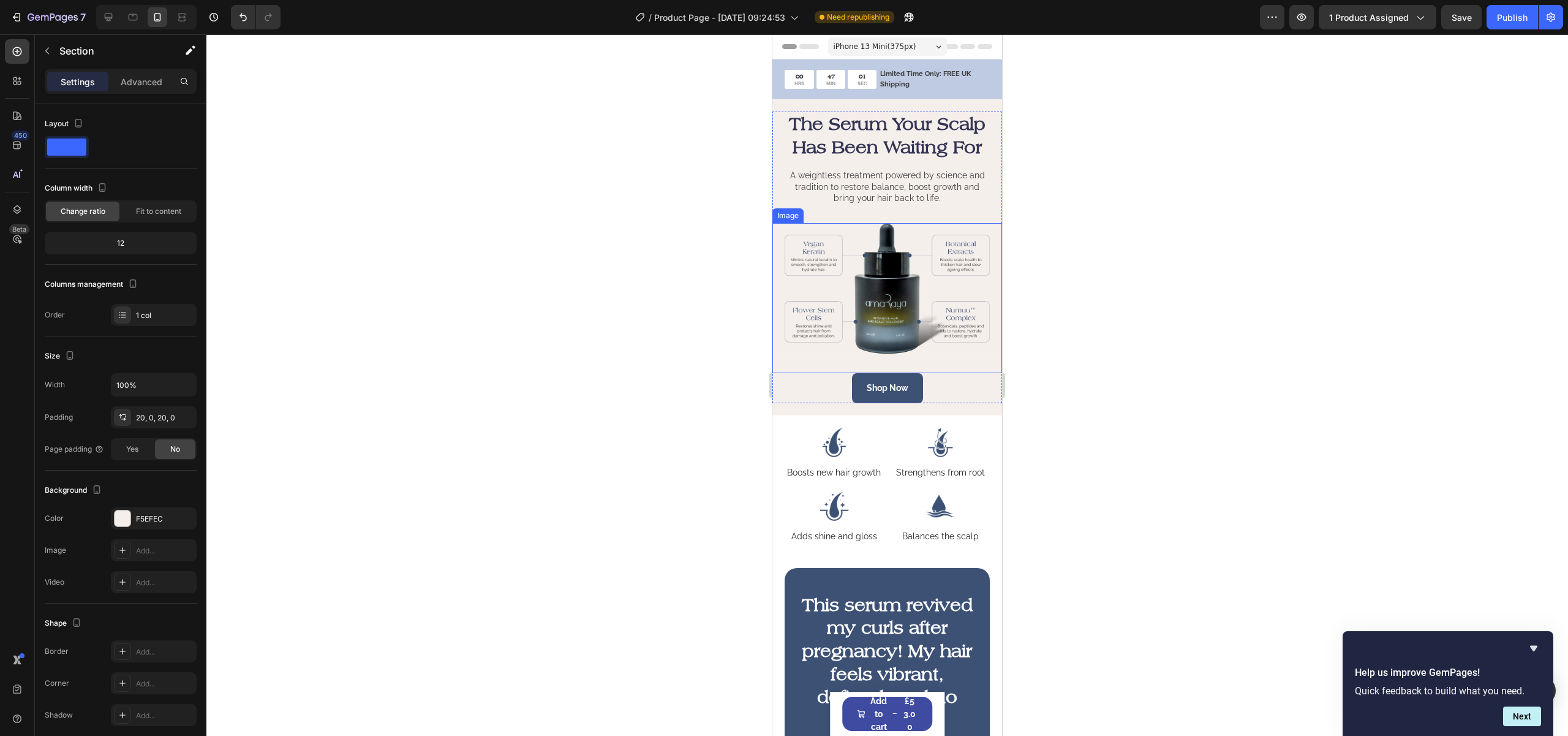
click at [968, 287] on img at bounding box center [887, 289] width 230 height 132
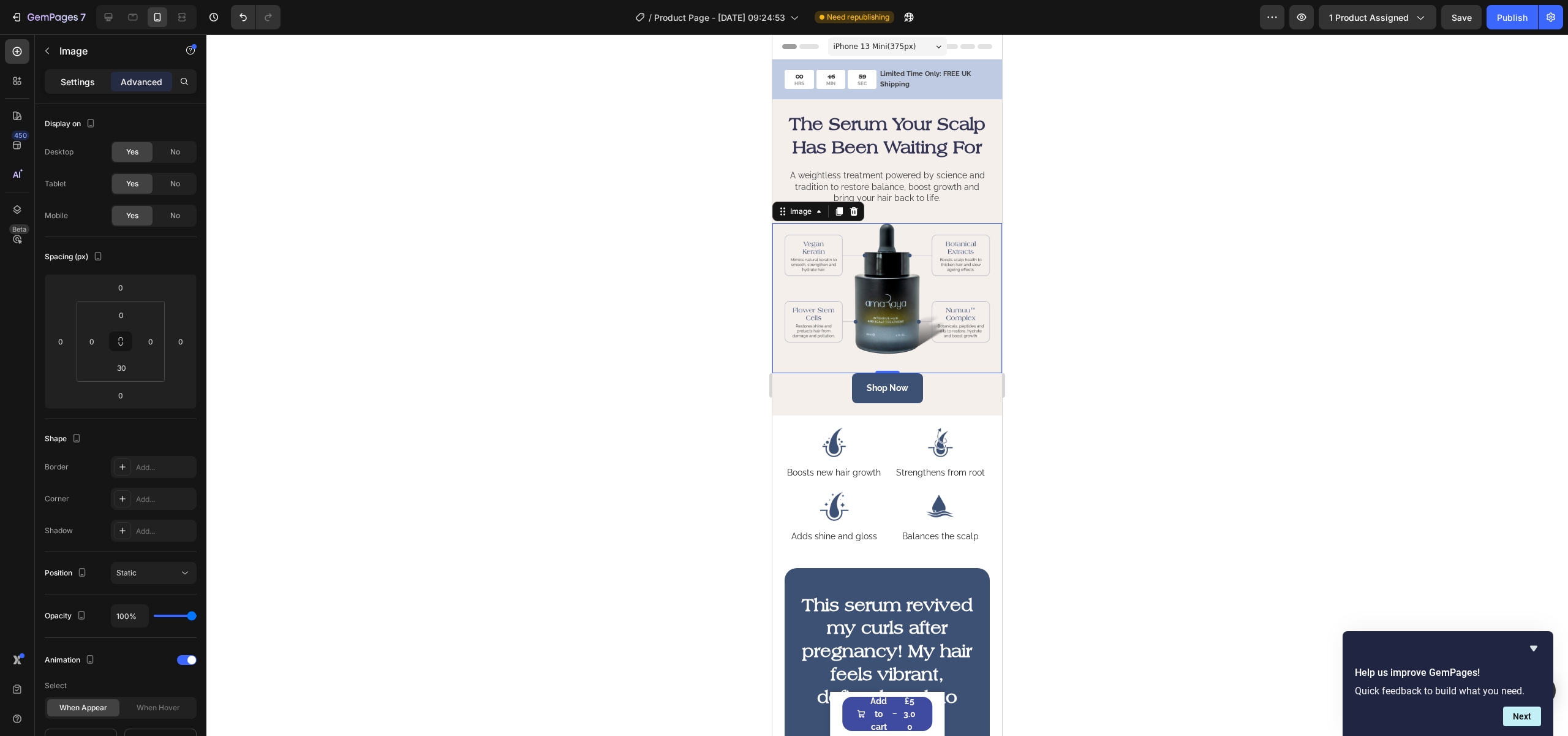
click at [75, 84] on p "Settings" at bounding box center [78, 82] width 34 height 13
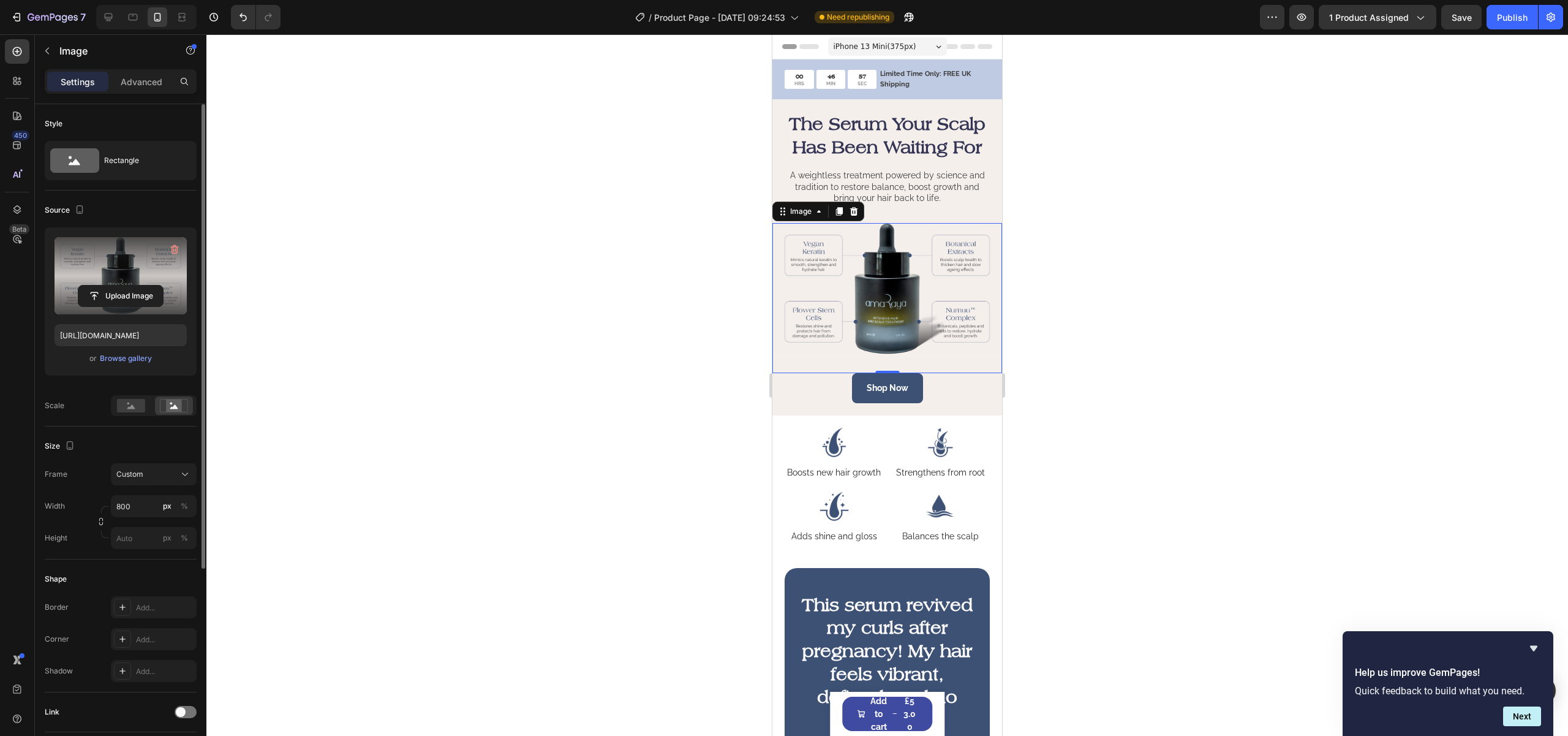
click at [124, 271] on label at bounding box center [120, 276] width 132 height 77
click at [124, 286] on input "file" at bounding box center [120, 296] width 84 height 21
click at [99, 406] on div "Scale" at bounding box center [121, 406] width 152 height 21
click at [130, 399] on rect at bounding box center [131, 405] width 28 height 13
click at [178, 406] on rect at bounding box center [174, 405] width 16 height 12
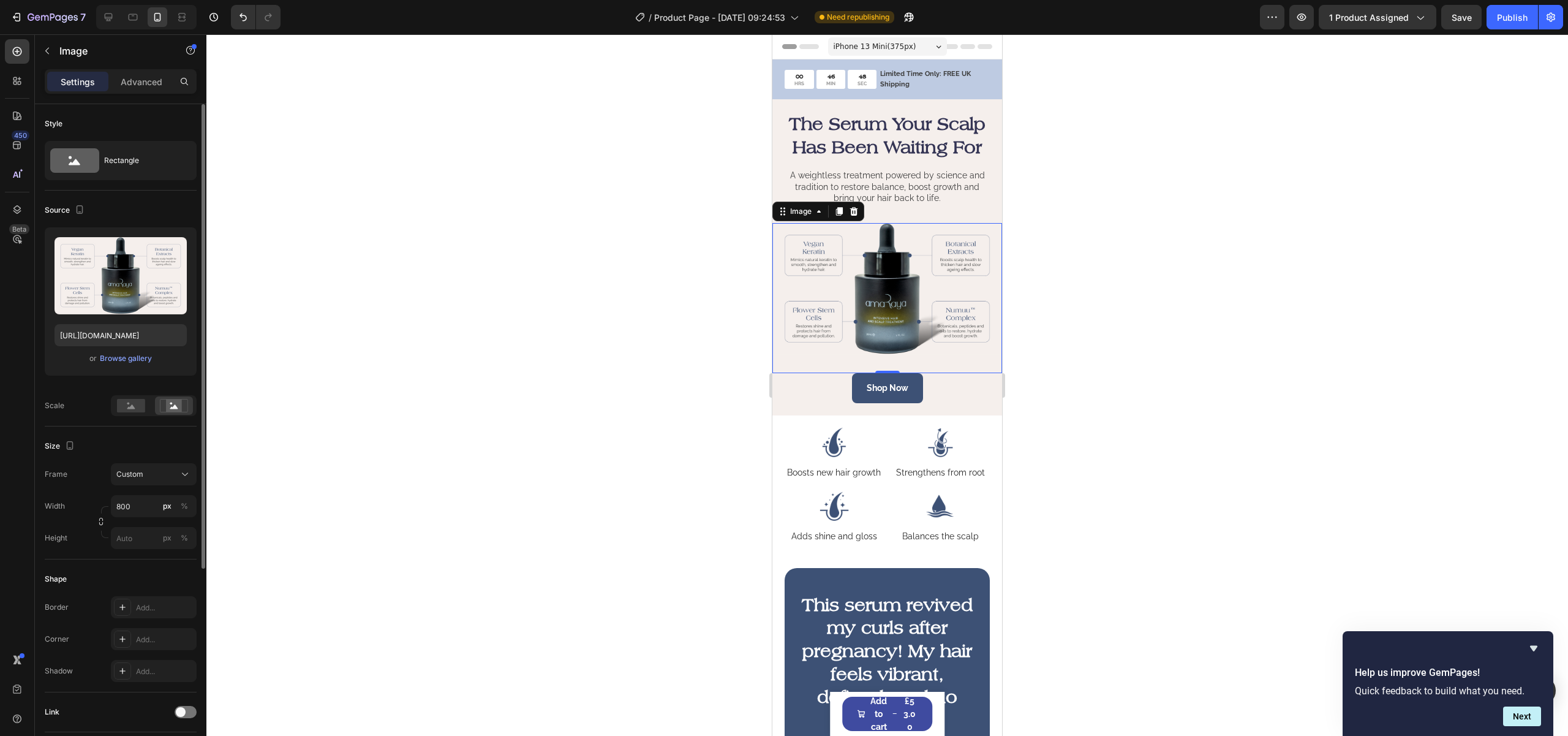
click at [64, 403] on div "Scale" at bounding box center [54, 405] width 20 height 11
click at [115, 505] on input "800" at bounding box center [153, 506] width 86 height 22
drag, startPoint x: 119, startPoint y: 507, endPoint x: 112, endPoint y: 505, distance: 7.3
click at [112, 505] on input "800" at bounding box center [153, 506] width 86 height 22
type input "900"
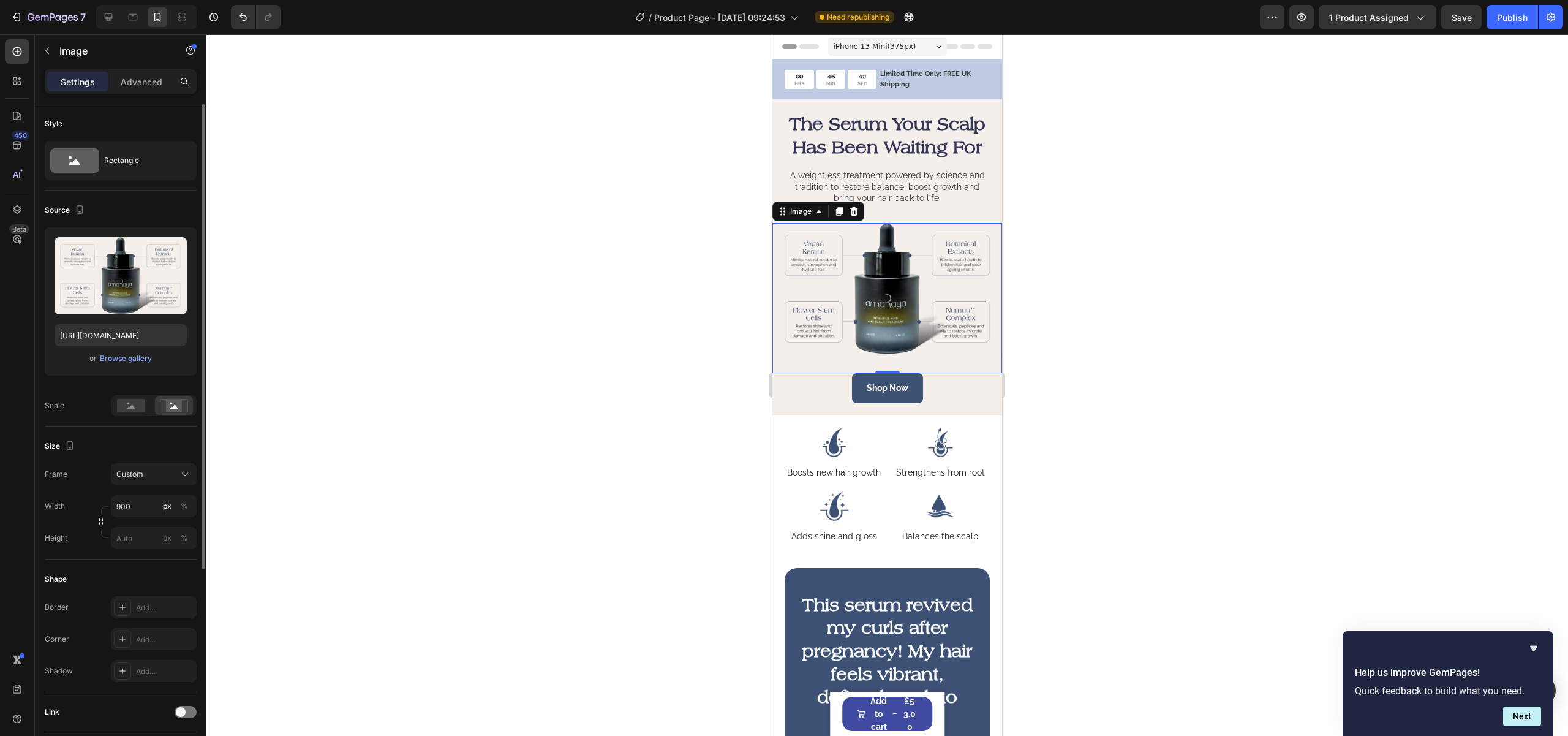
click at [85, 490] on div "Frame Custom Width 900 px % Height px %" at bounding box center [121, 506] width 152 height 86
click at [132, 479] on span "Custom" at bounding box center [130, 474] width 27 height 11
click at [158, 576] on div "Original" at bounding box center [151, 573] width 71 height 11
click at [61, 460] on div "Frame Original Width px % Height px %" at bounding box center [121, 475] width 152 height 86
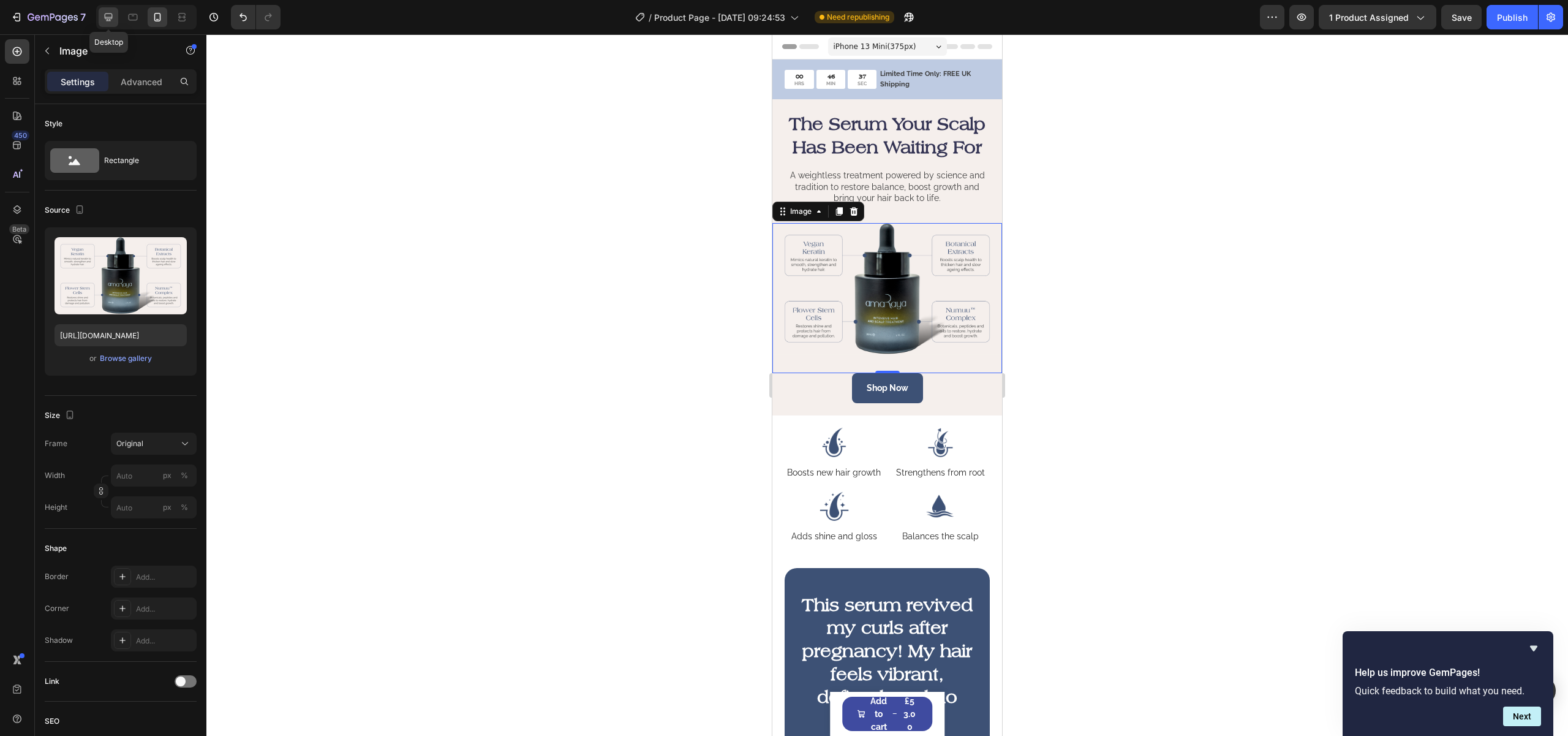
click at [106, 20] on icon at bounding box center [108, 17] width 8 height 8
type input "800"
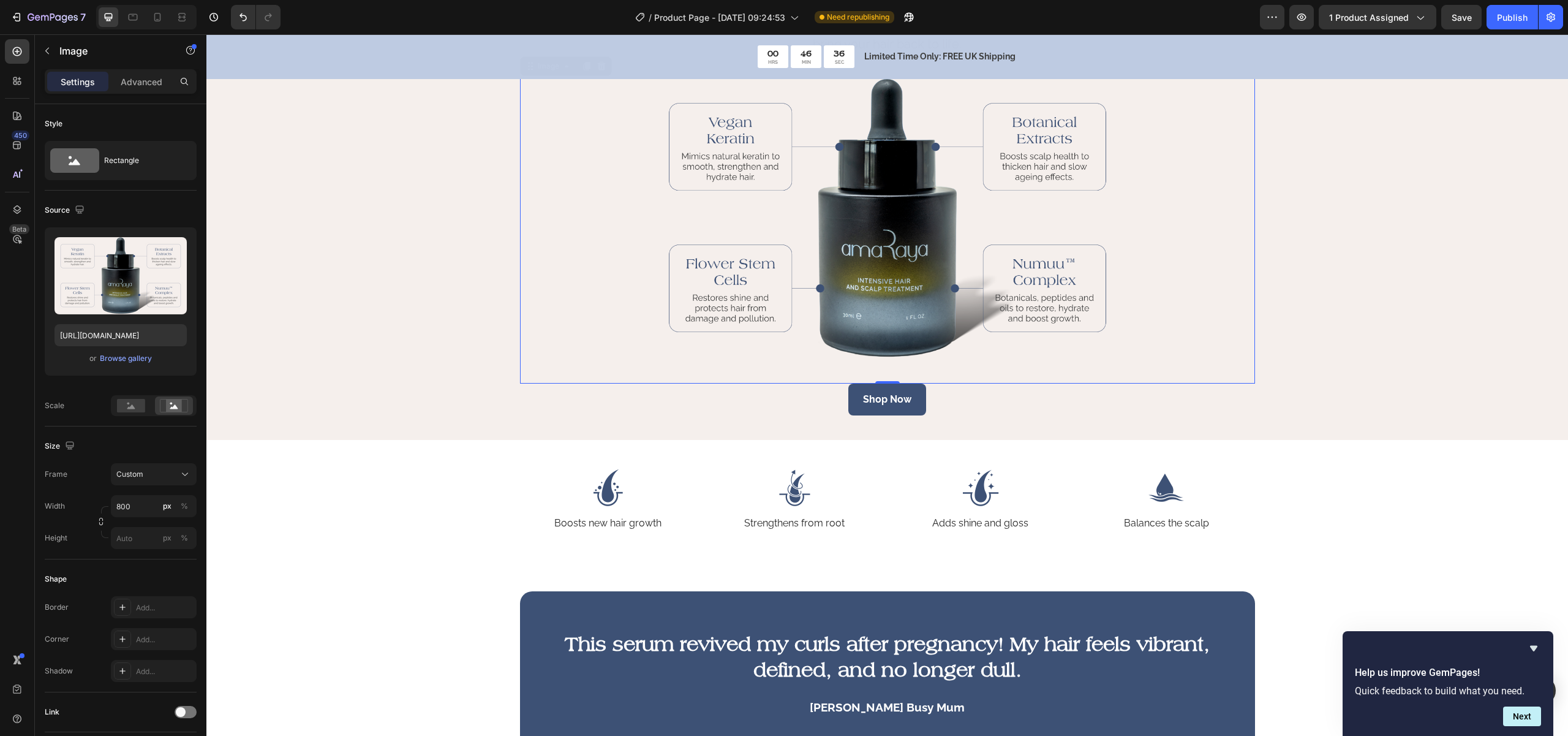
scroll to position [155, 0]
click at [1520, 14] on div "Publish" at bounding box center [1512, 17] width 30 height 13
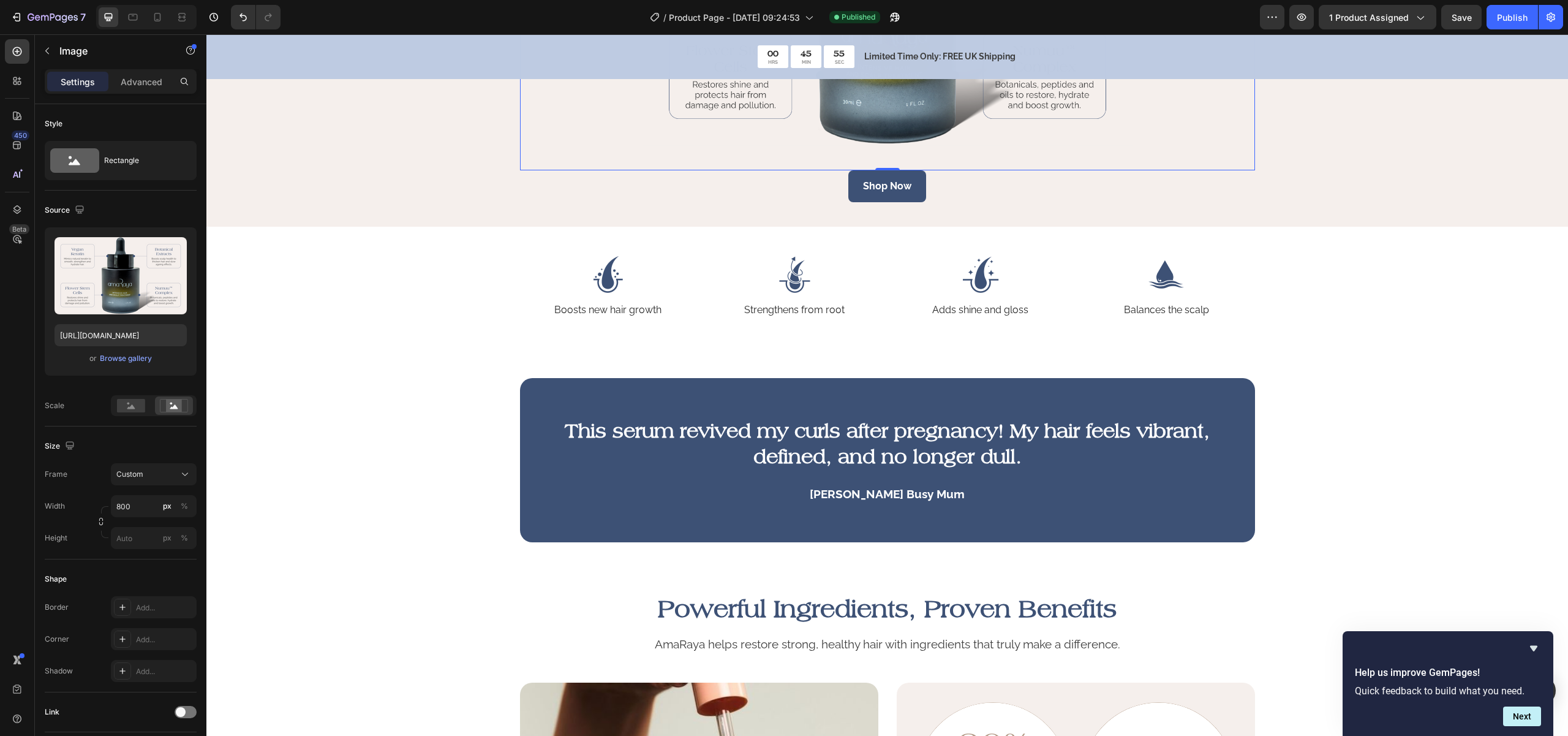
scroll to position [377, 0]
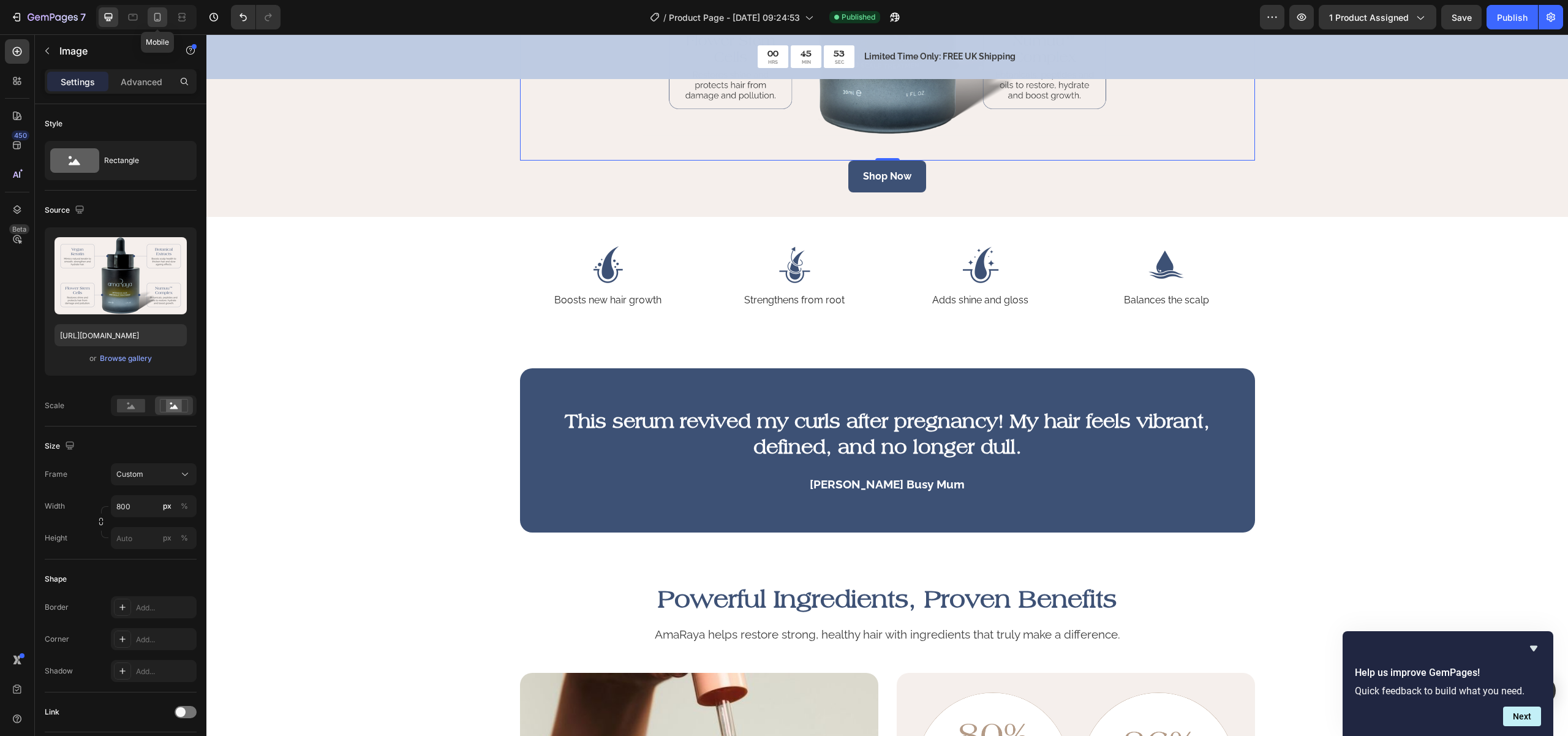
click at [160, 26] on div at bounding box center [157, 17] width 20 height 20
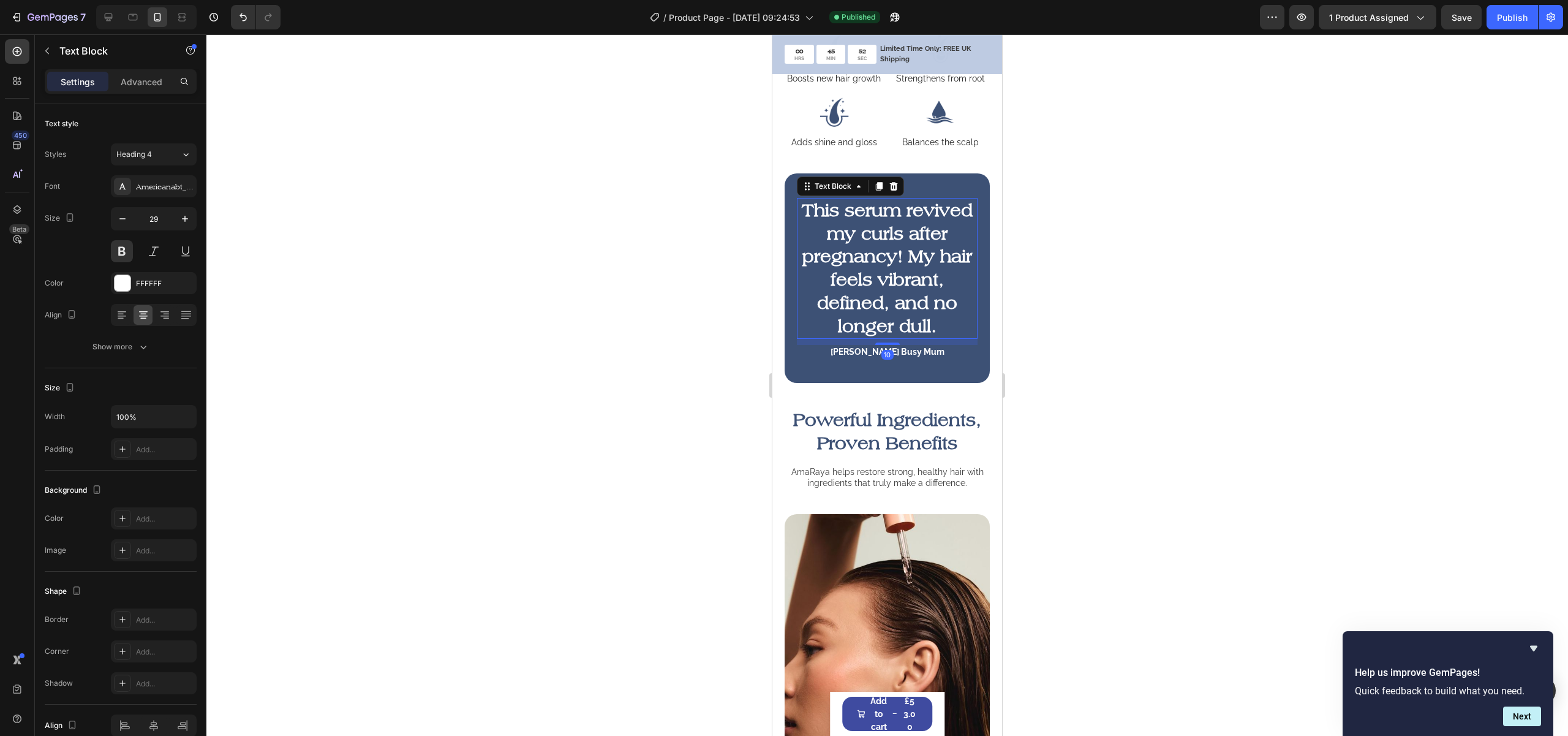
click at [896, 264] on p "This serum revived my curls after pregnancy! My hair feels vibrant, defined, an…" at bounding box center [887, 268] width 178 height 138
click at [121, 223] on icon "button" at bounding box center [122, 218] width 12 height 12
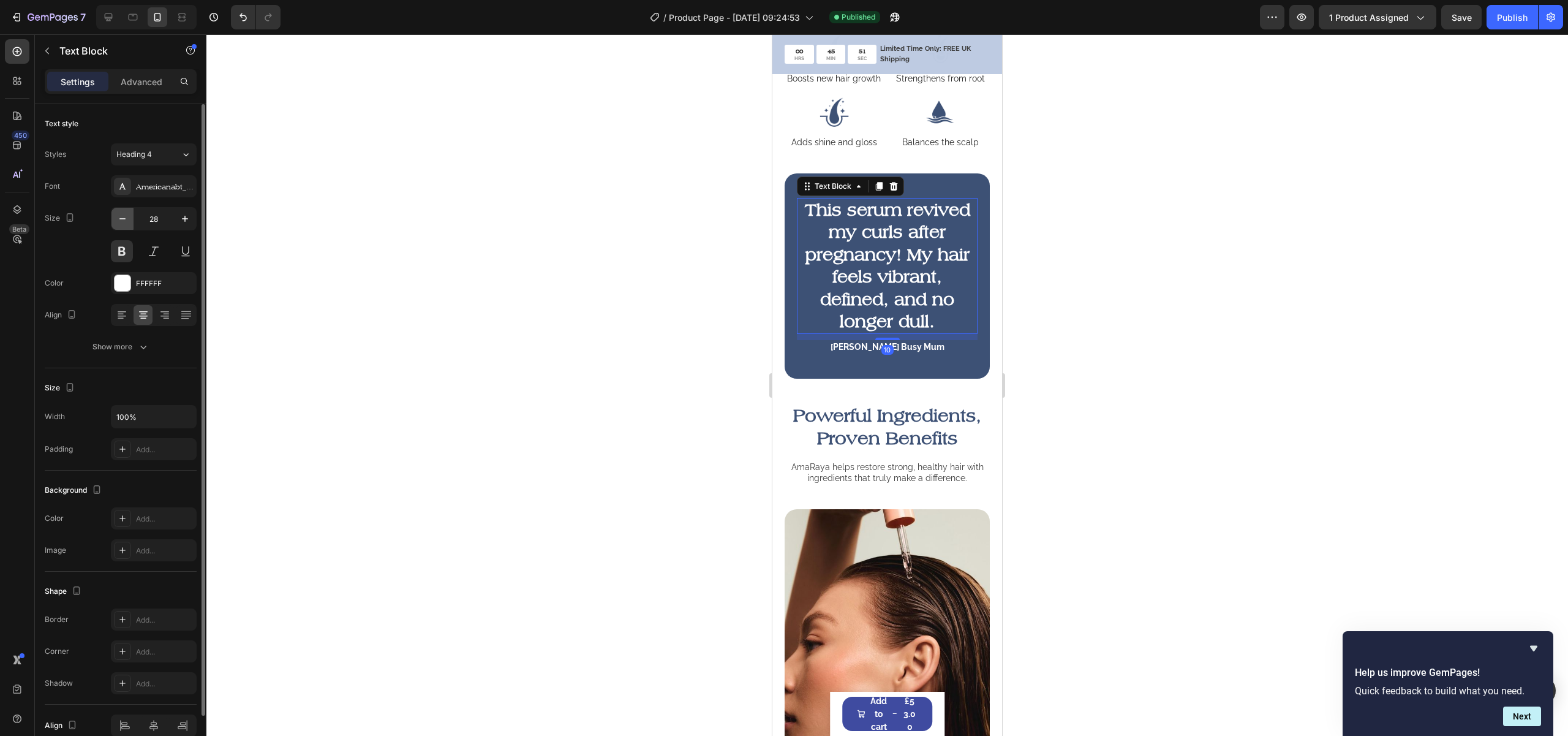
click at [121, 223] on icon "button" at bounding box center [122, 218] width 12 height 12
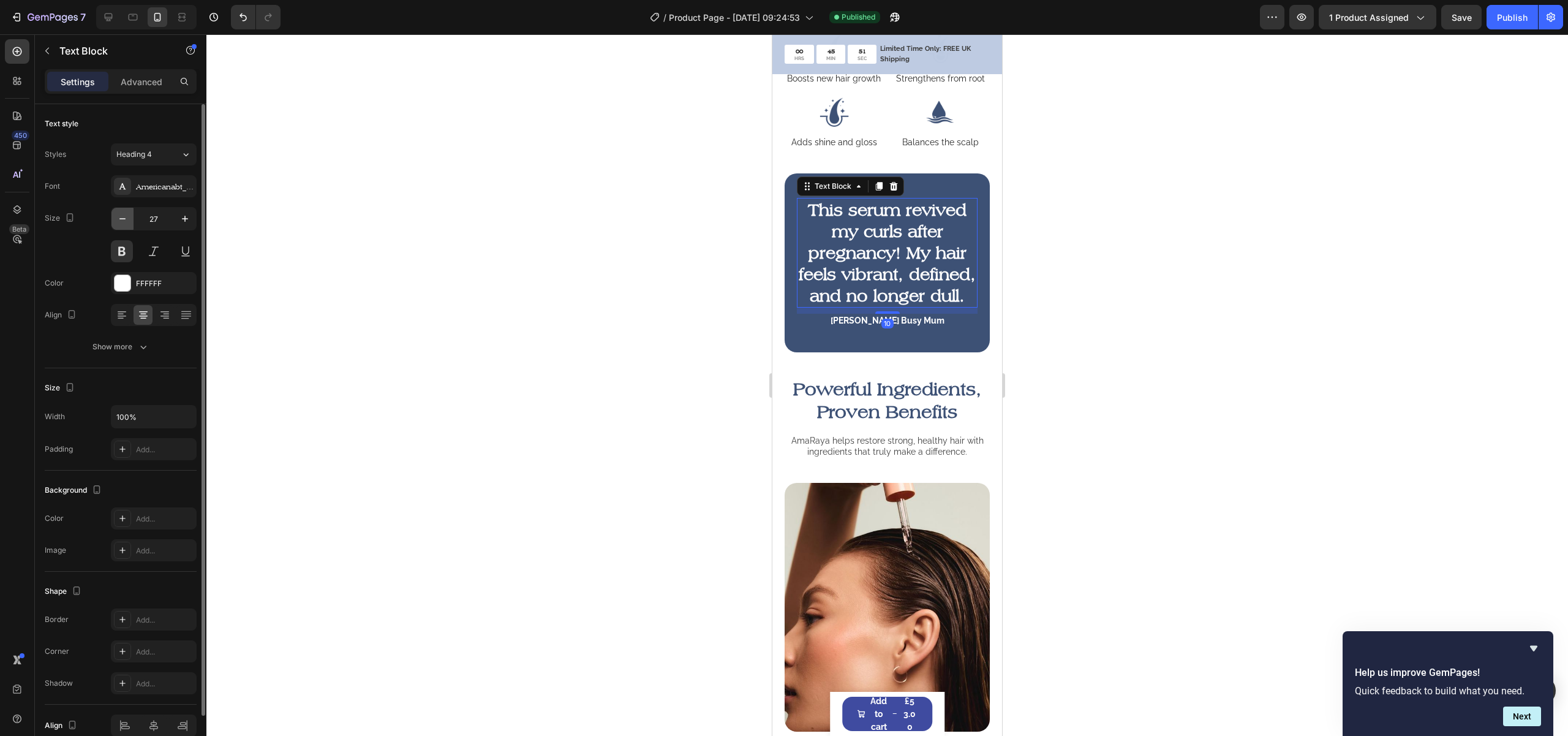
click at [121, 223] on icon "button" at bounding box center [122, 218] width 12 height 12
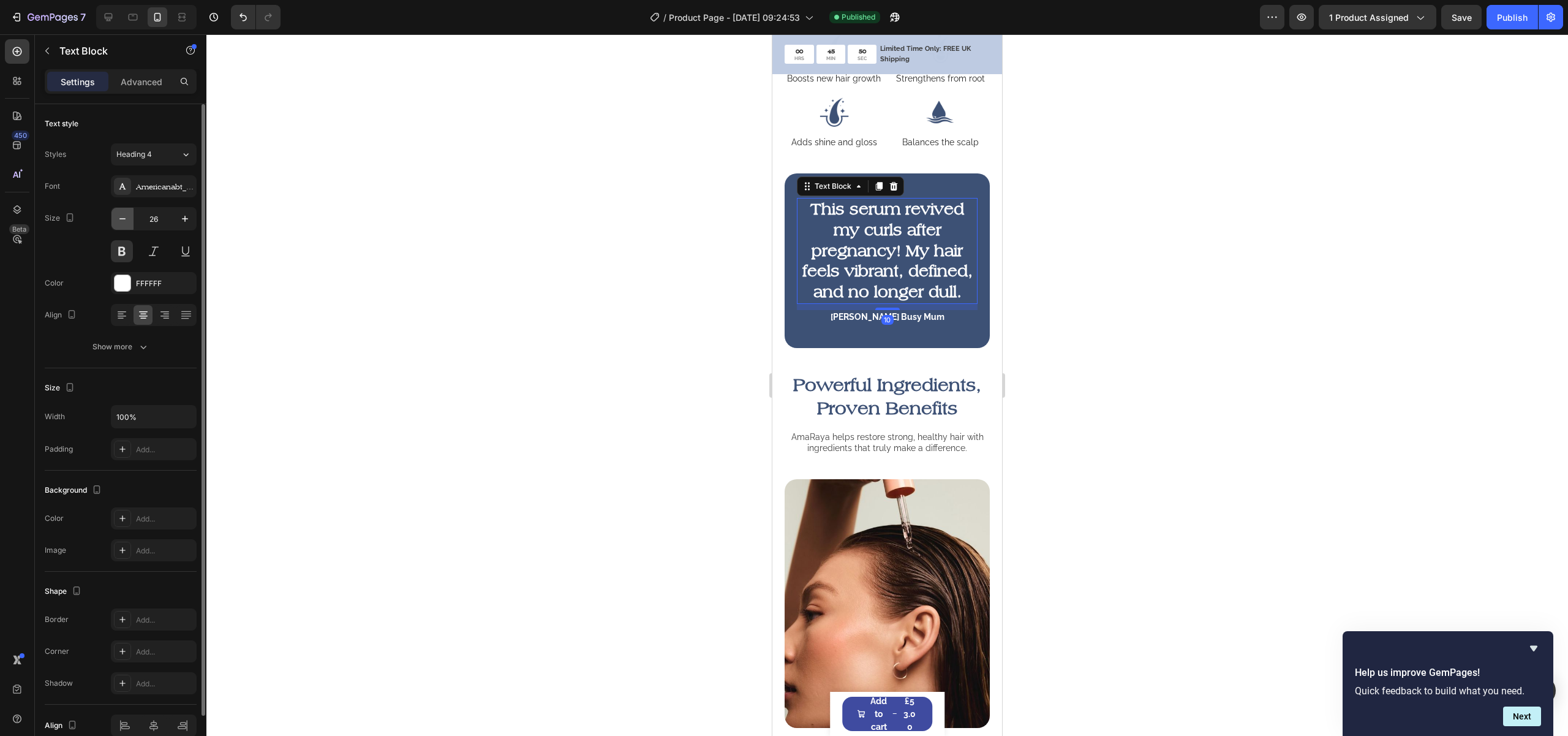
click at [121, 223] on icon "button" at bounding box center [122, 218] width 12 height 12
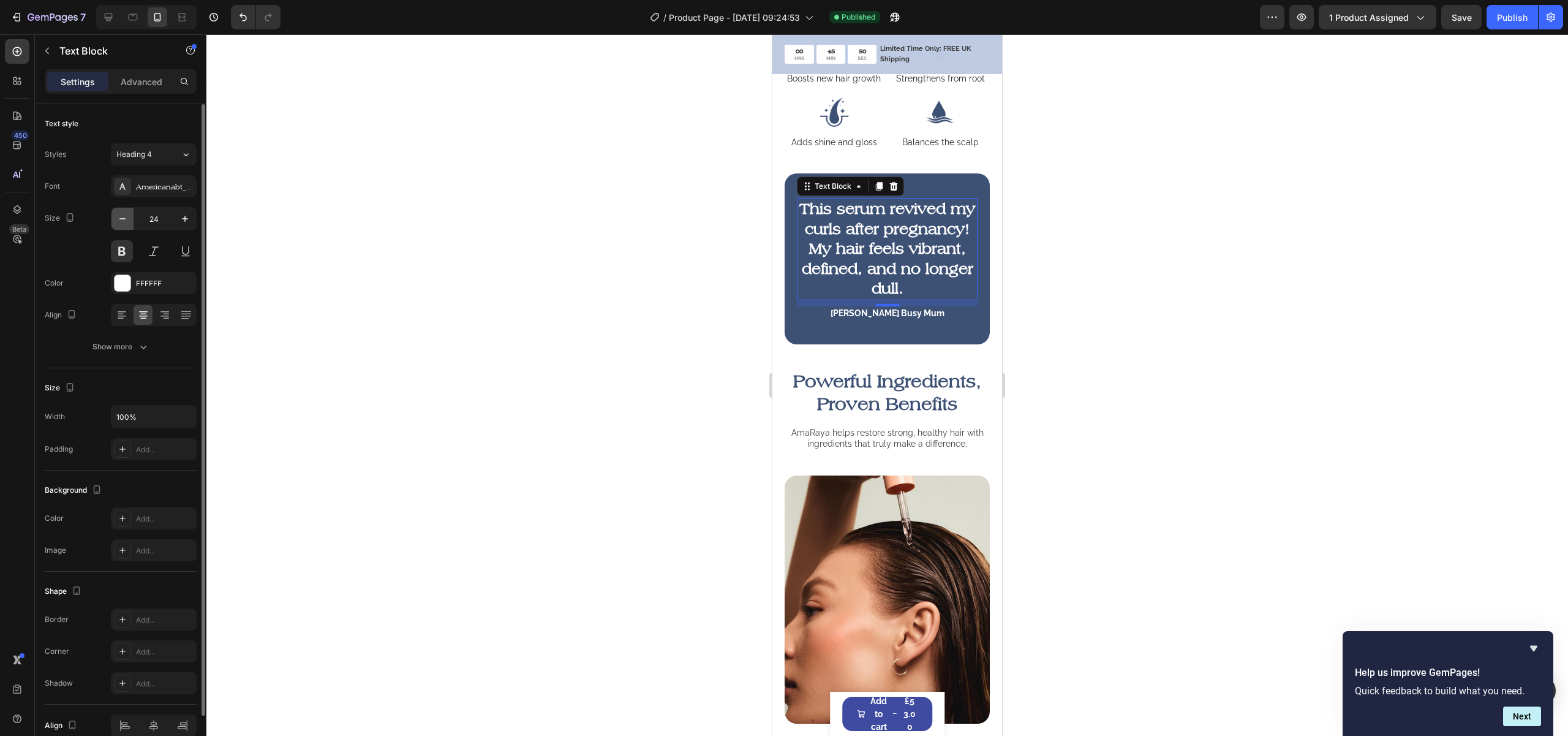
click at [121, 223] on icon "button" at bounding box center [122, 218] width 12 height 12
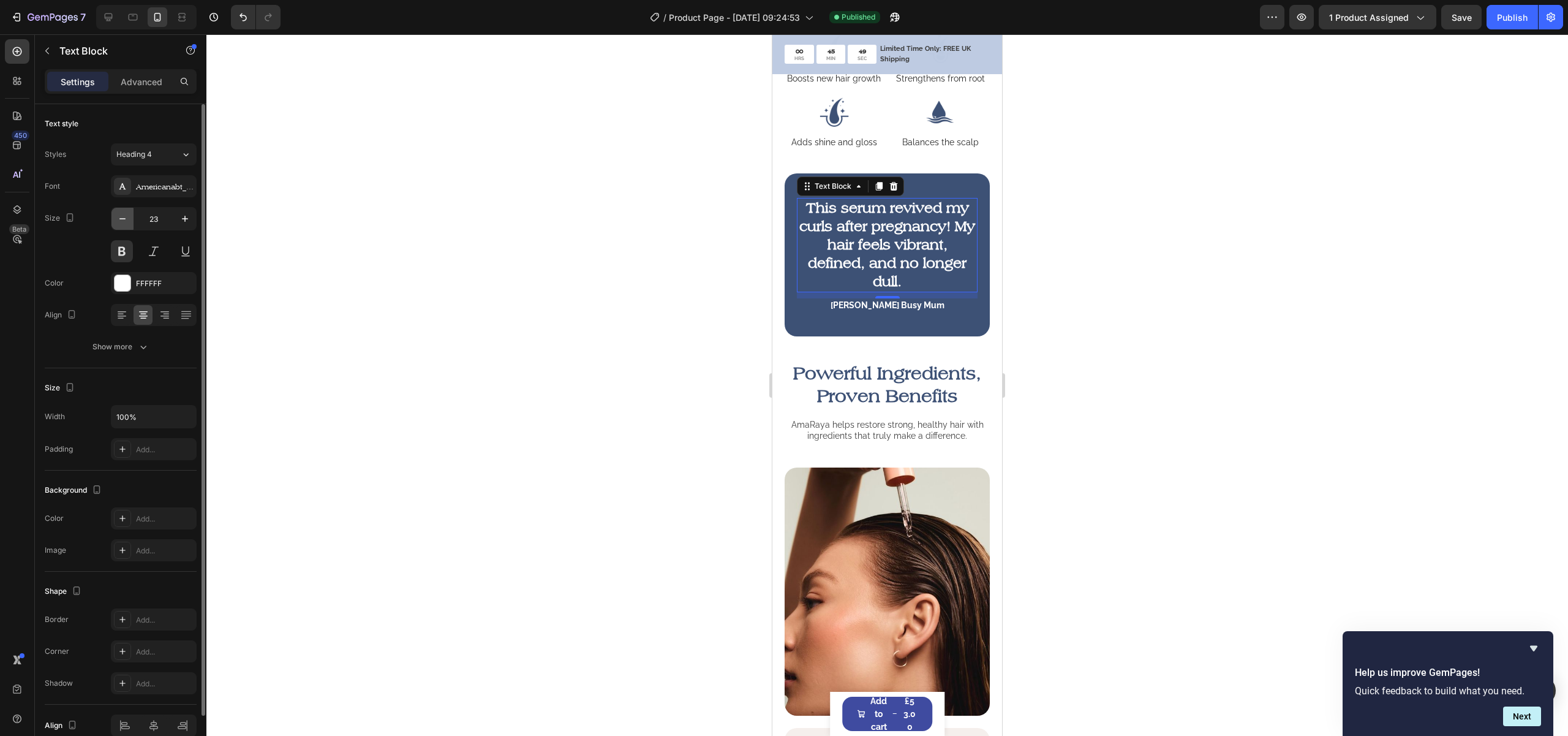
click at [121, 223] on icon "button" at bounding box center [122, 218] width 12 height 12
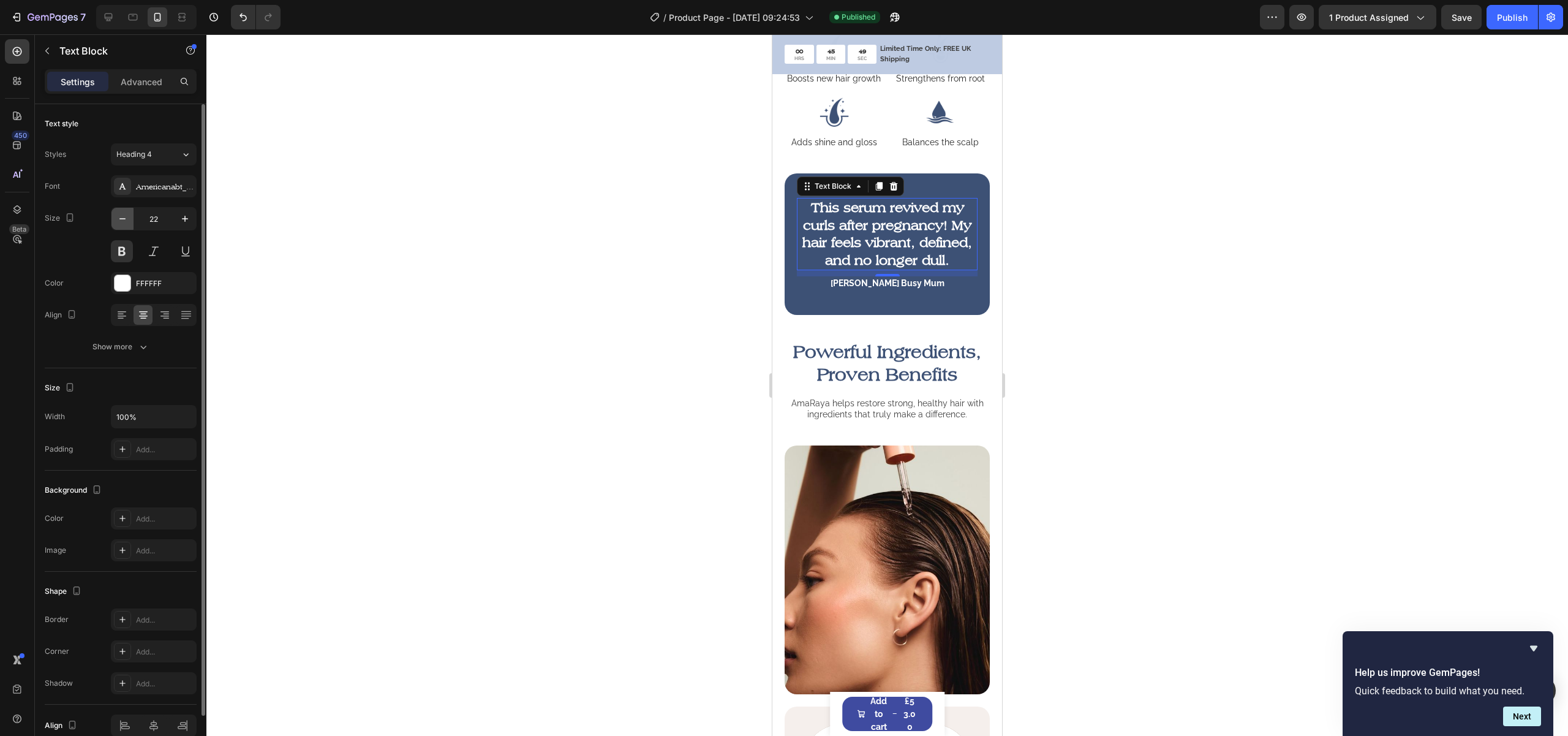
click at [121, 223] on icon "button" at bounding box center [122, 218] width 12 height 12
type input "21"
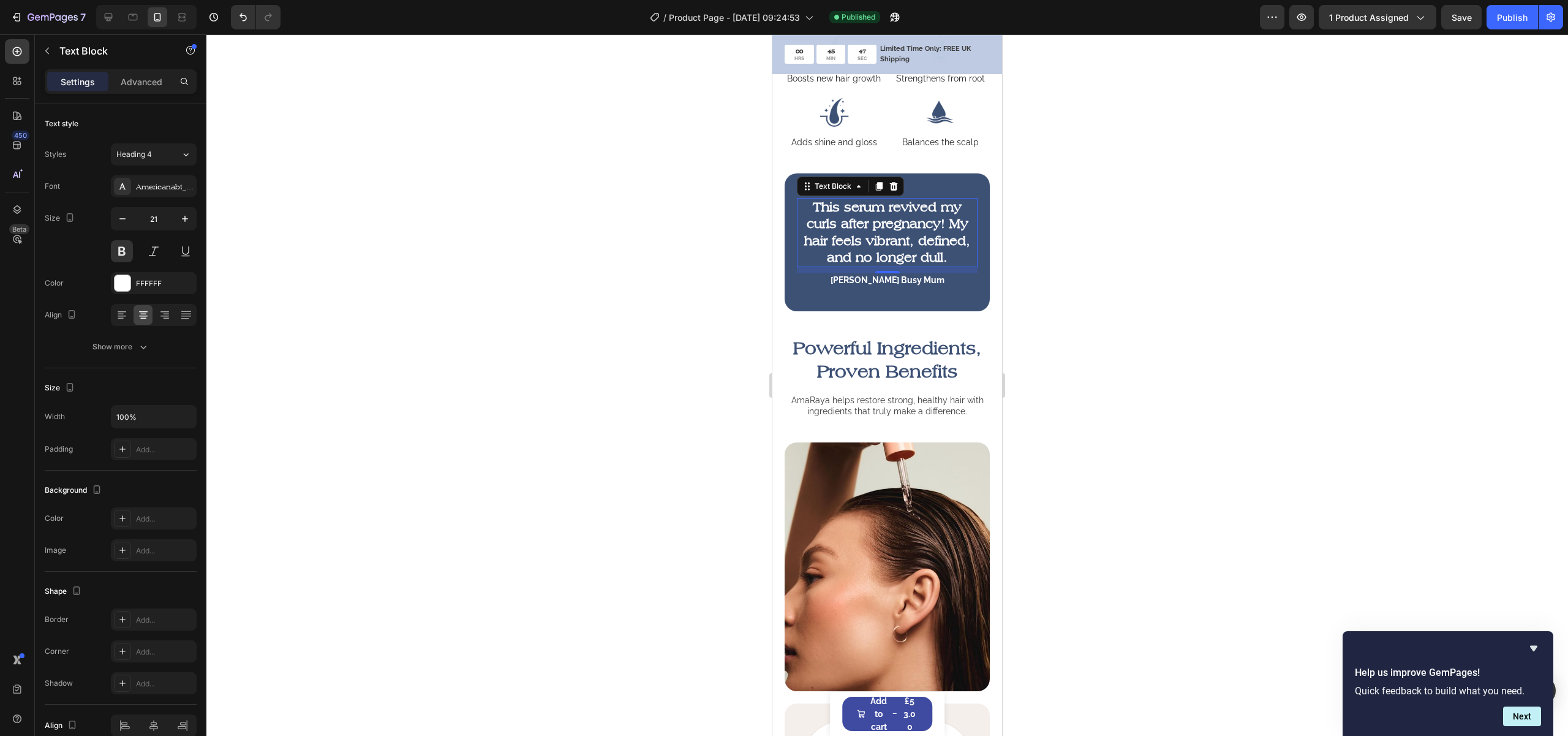
click at [1306, 205] on div at bounding box center [887, 385] width 1361 height 702
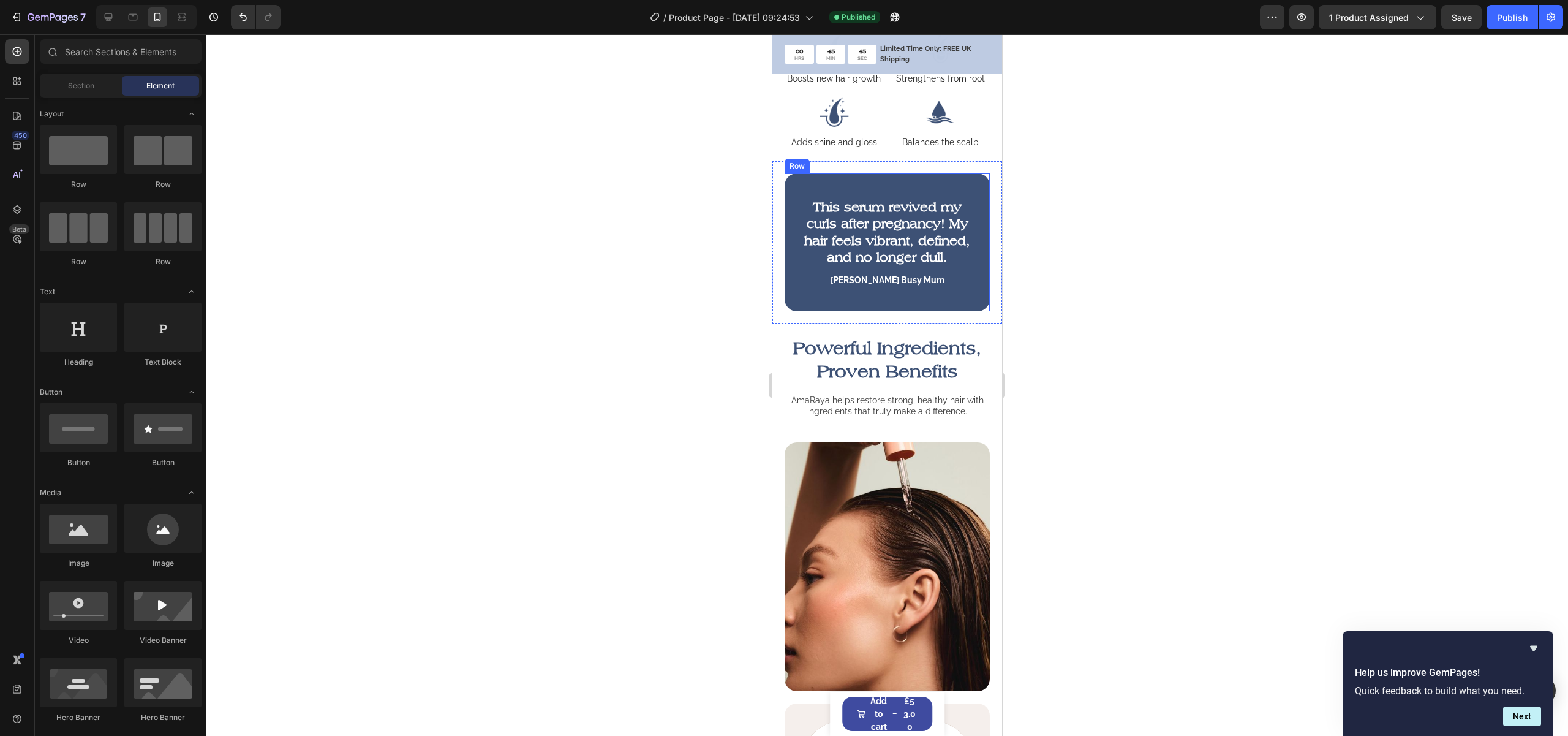
click at [872, 191] on div "This serum revived my curls after pregnancy! My hair feels vibrant, defined, an…" at bounding box center [887, 243] width 205 height 138
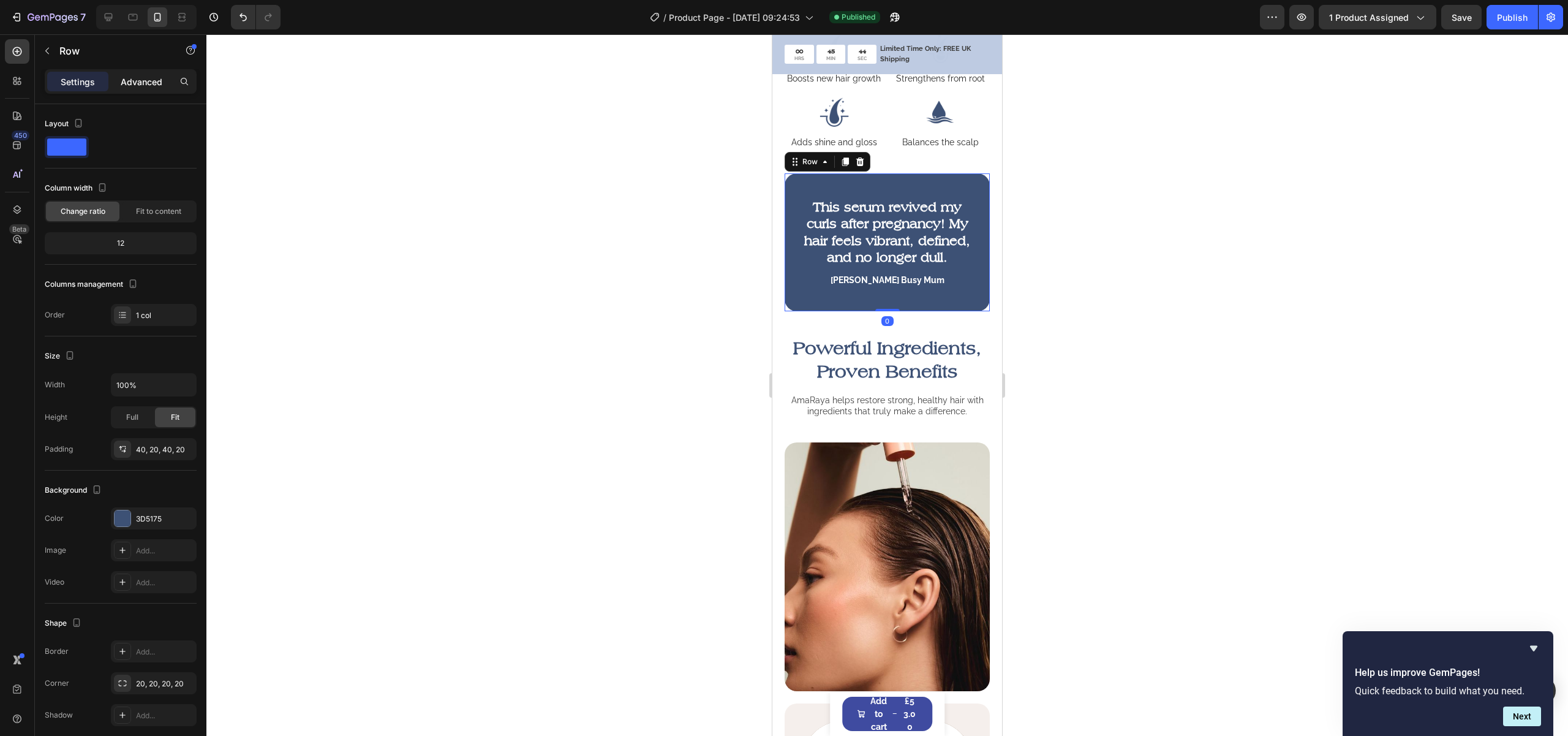
click at [136, 77] on p "Advanced" at bounding box center [141, 82] width 42 height 13
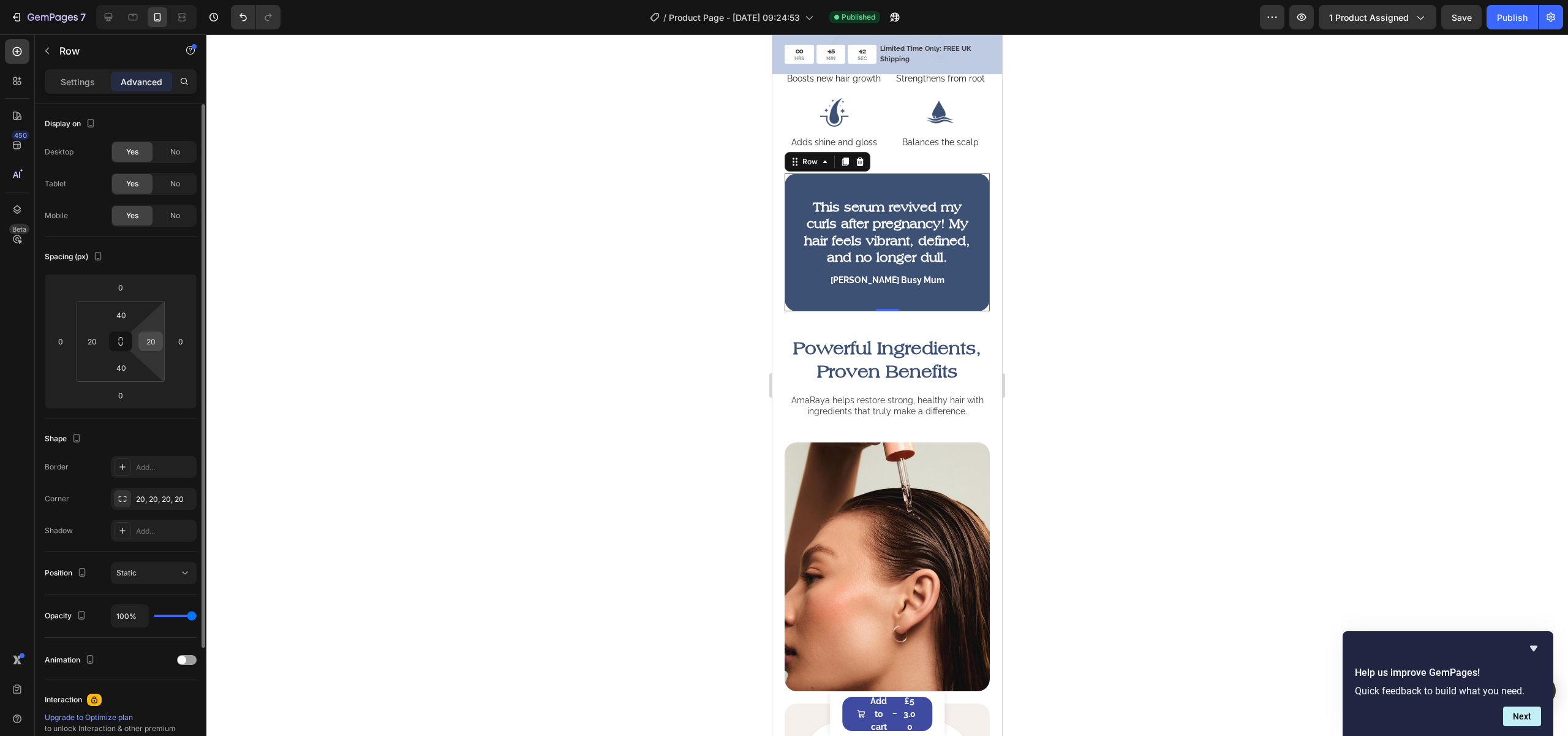
click at [149, 339] on input "20" at bounding box center [150, 341] width 18 height 18
click at [120, 314] on input "40" at bounding box center [121, 314] width 25 height 18
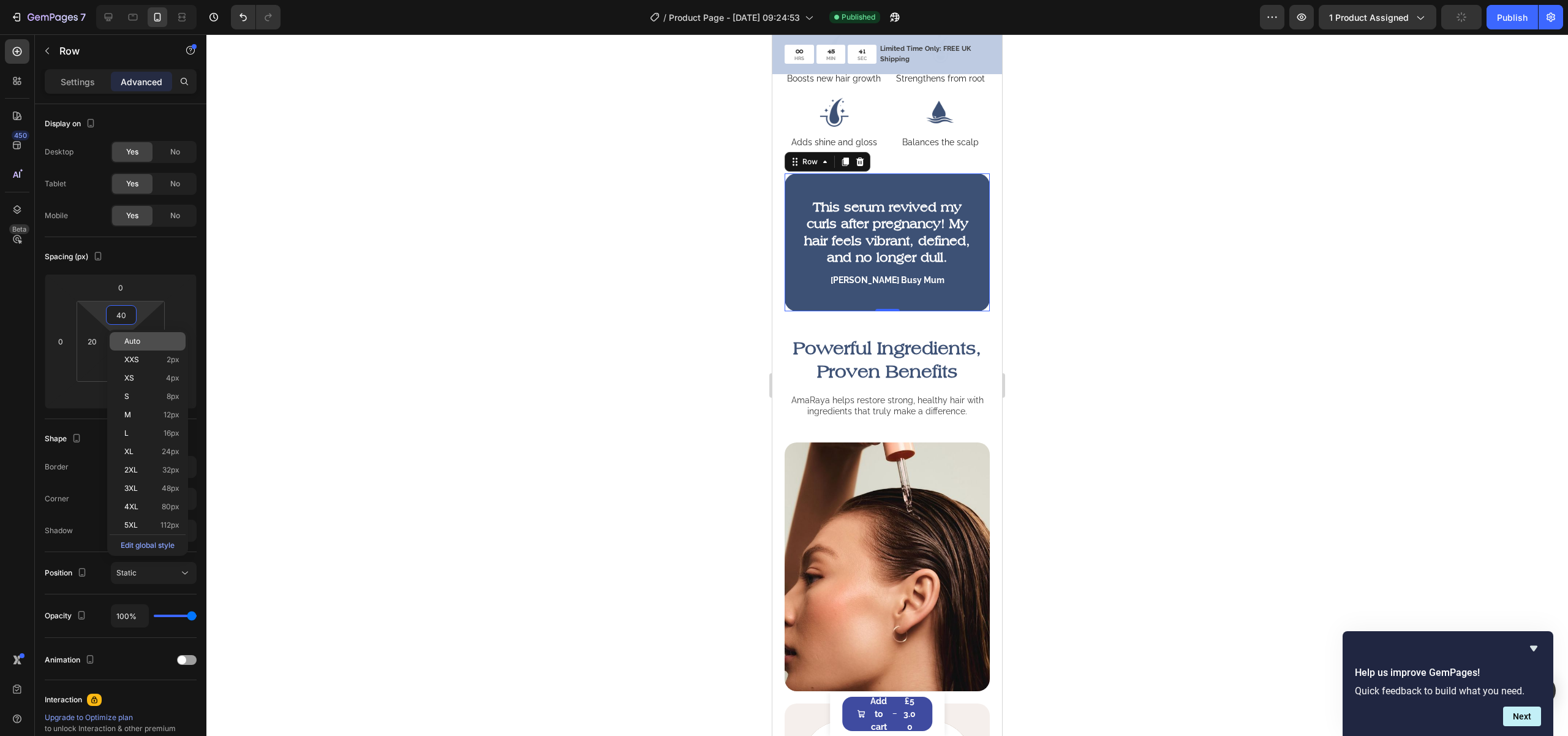
paste input "2"
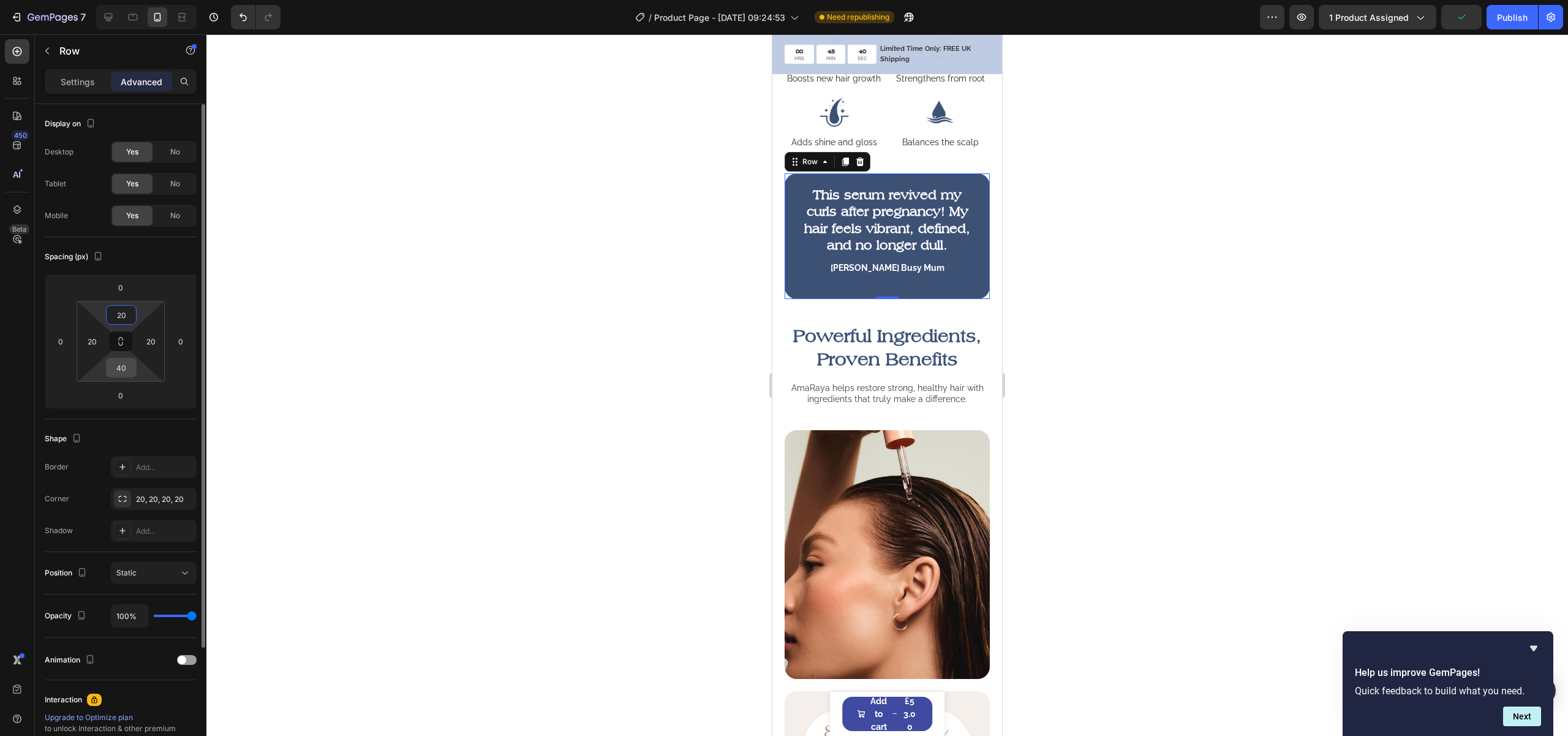
type input "20"
click at [126, 366] on input "40" at bounding box center [121, 368] width 25 height 18
paste input "2"
type input "20"
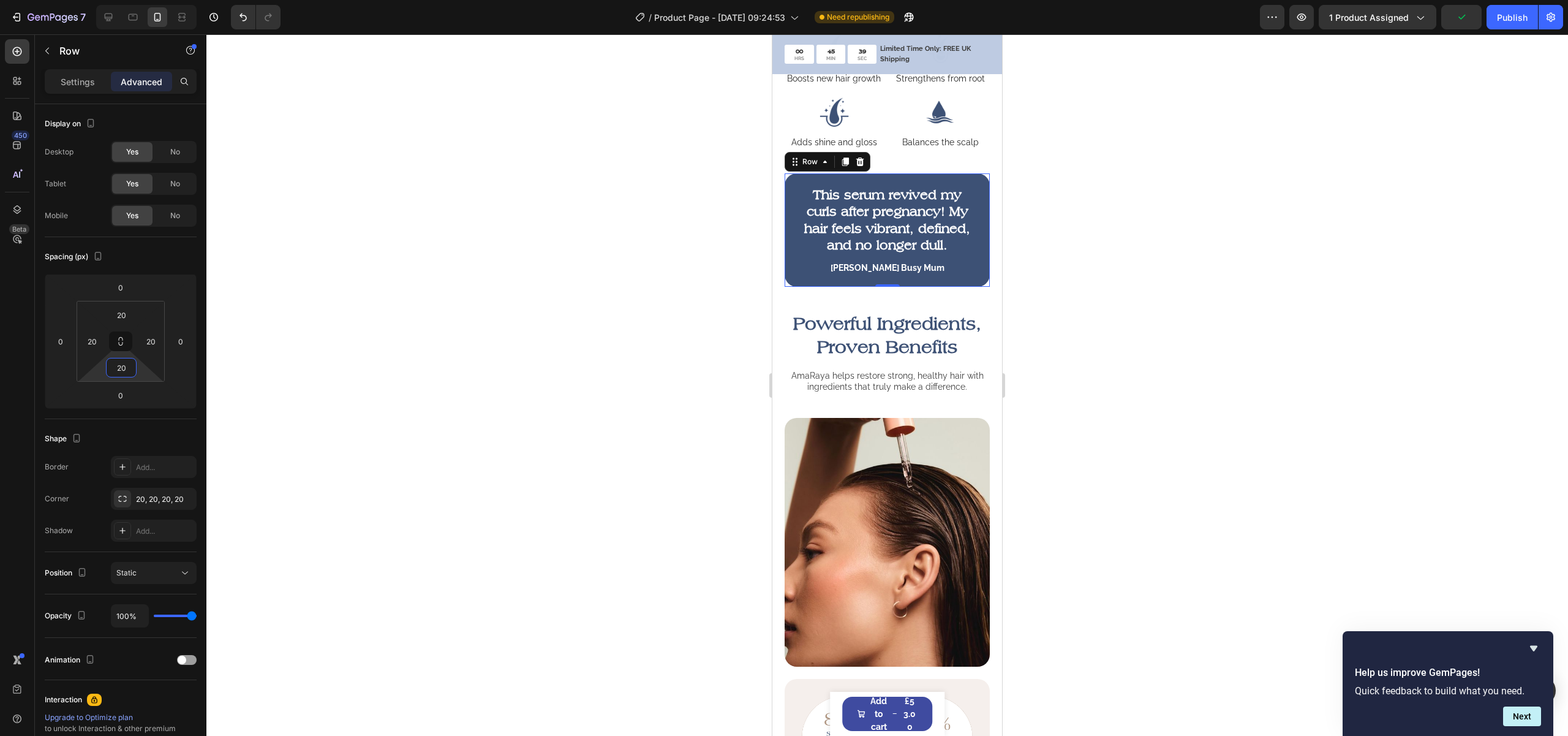
click at [710, 352] on div at bounding box center [887, 385] width 1361 height 702
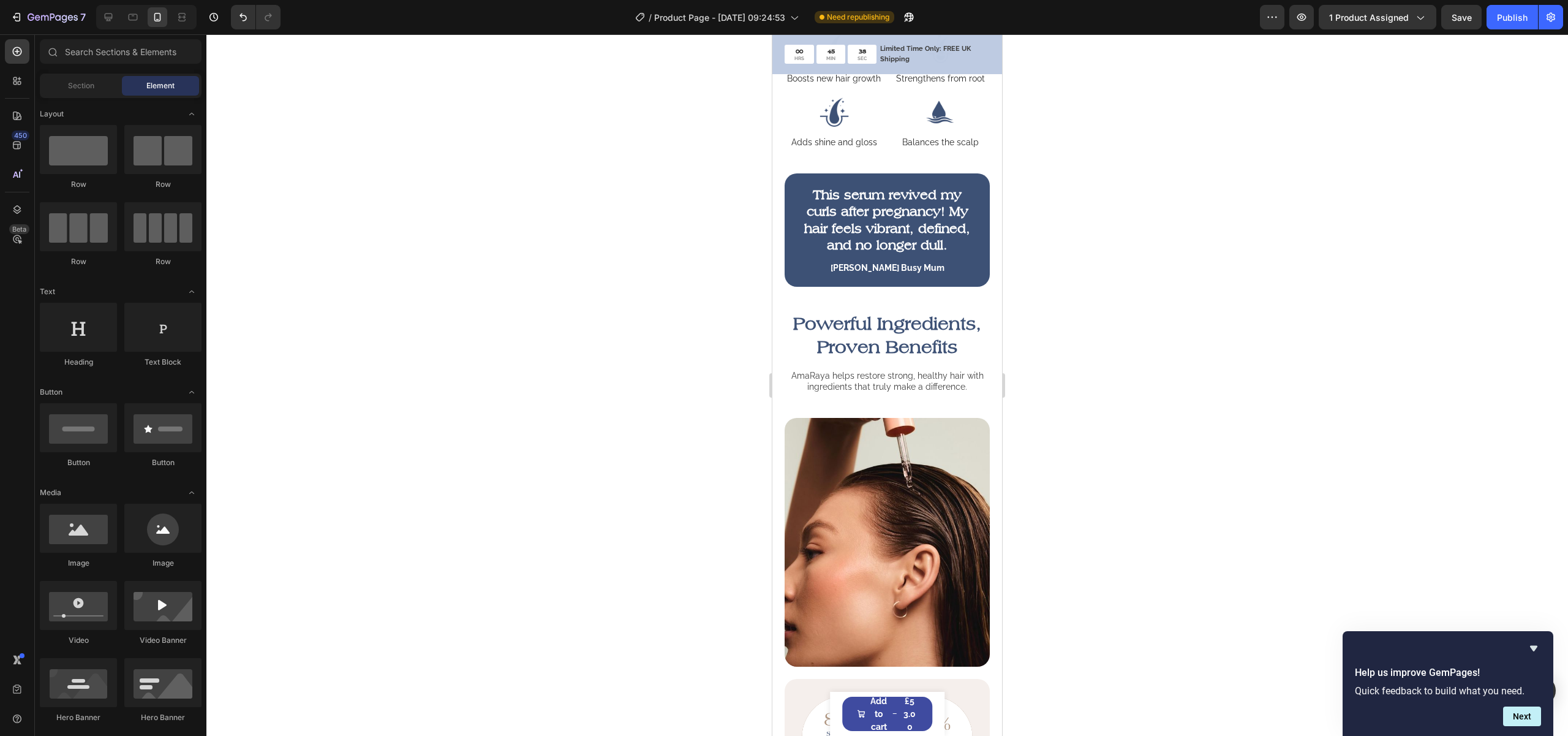
drag, startPoint x: 1528, startPoint y: 20, endPoint x: 1522, endPoint y: 41, distance: 21.8
click at [1528, 20] on button "Publish" at bounding box center [1512, 17] width 51 height 25
click at [110, 16] on icon at bounding box center [108, 17] width 8 height 8
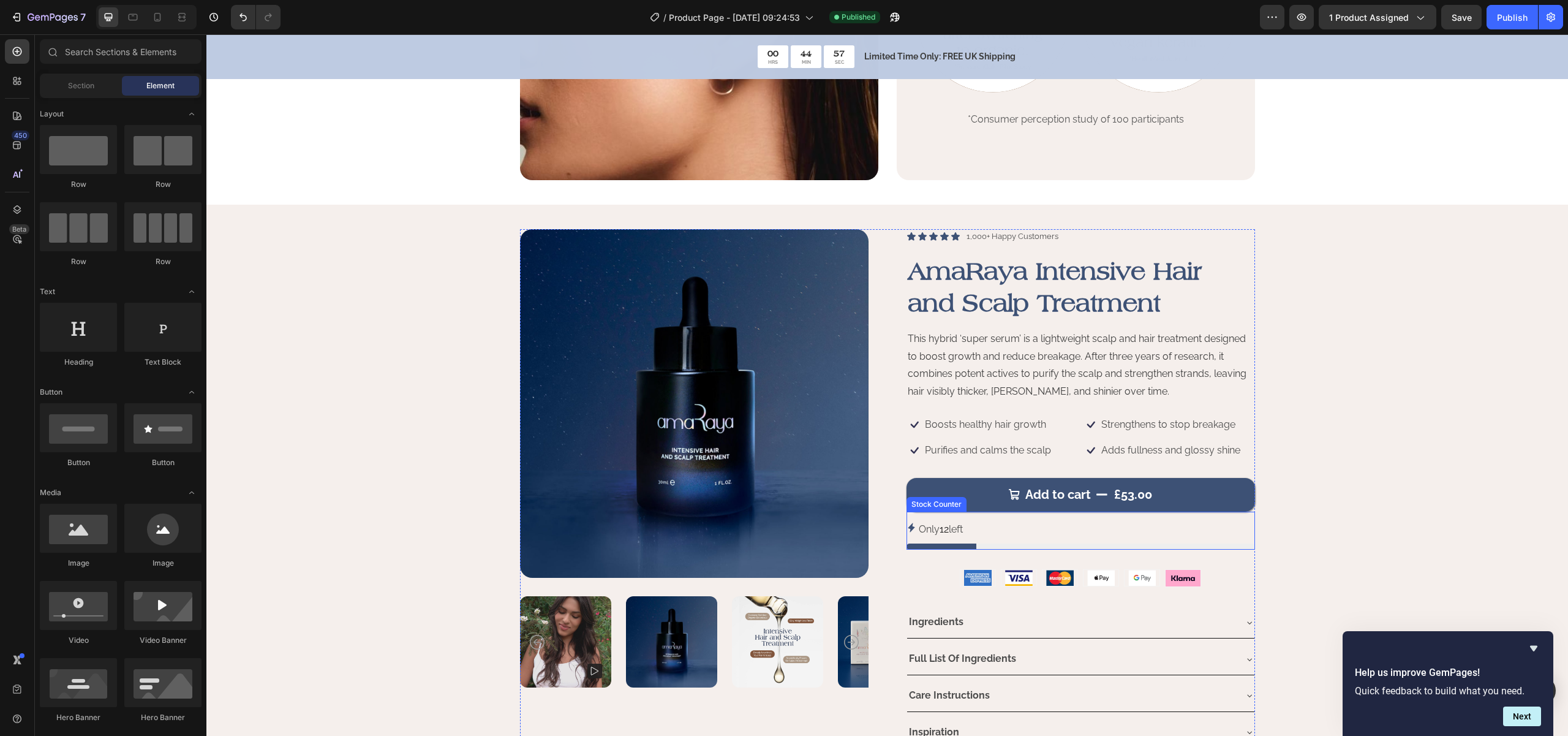
scroll to position [1315, 0]
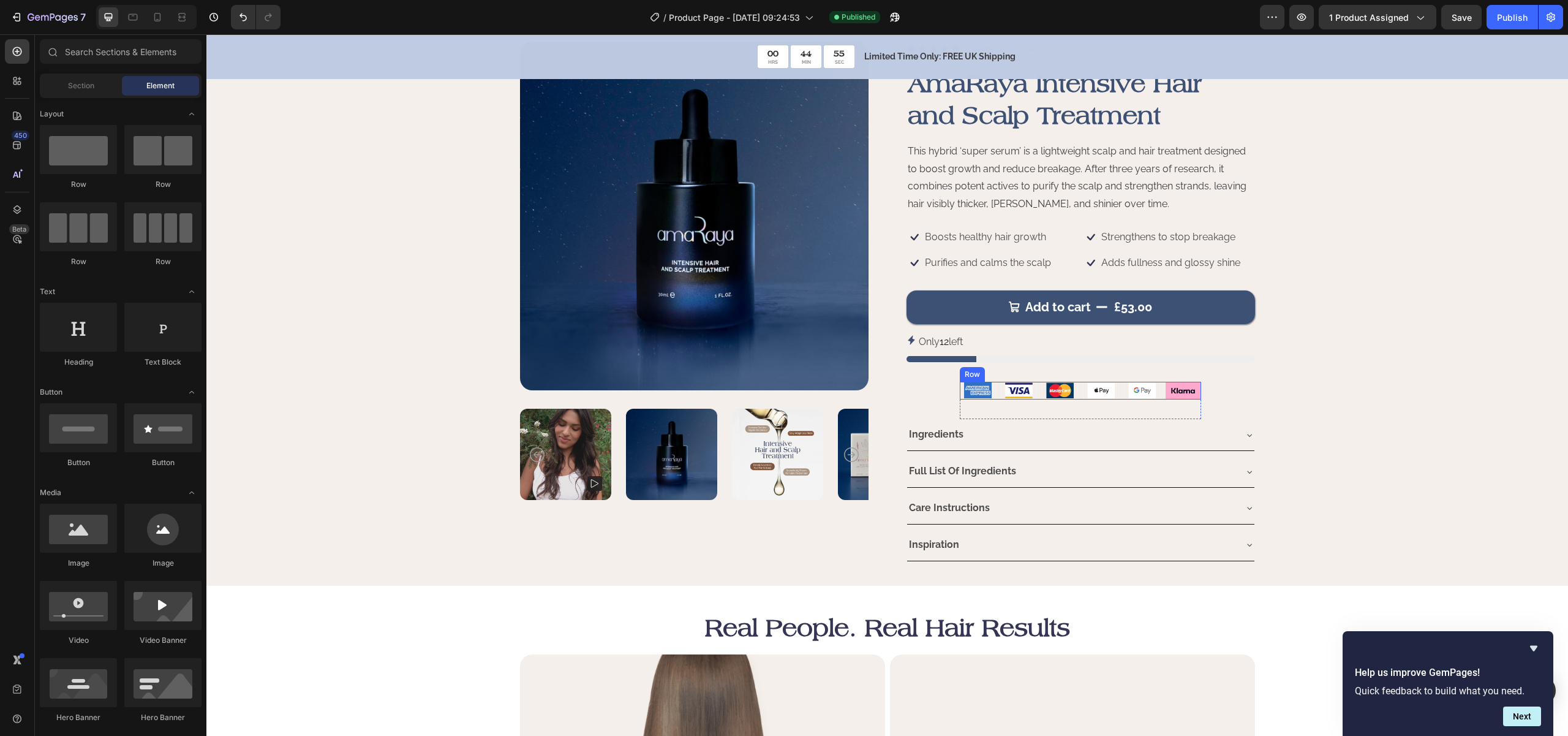
click at [1156, 392] on div "Image Image Image Image Image Image Row" at bounding box center [1080, 391] width 241 height 18
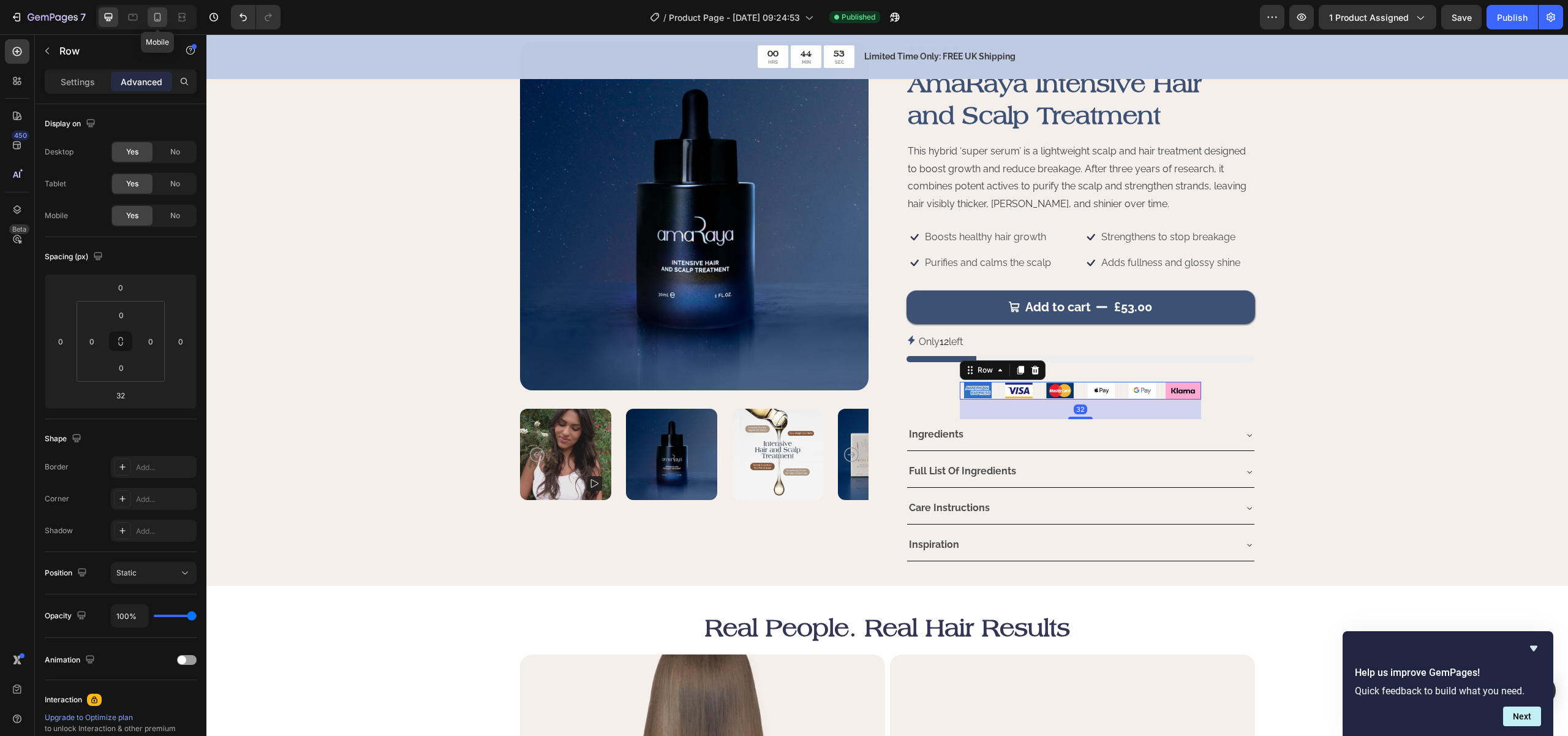
click at [153, 18] on icon at bounding box center [157, 16] width 12 height 12
type input "0"
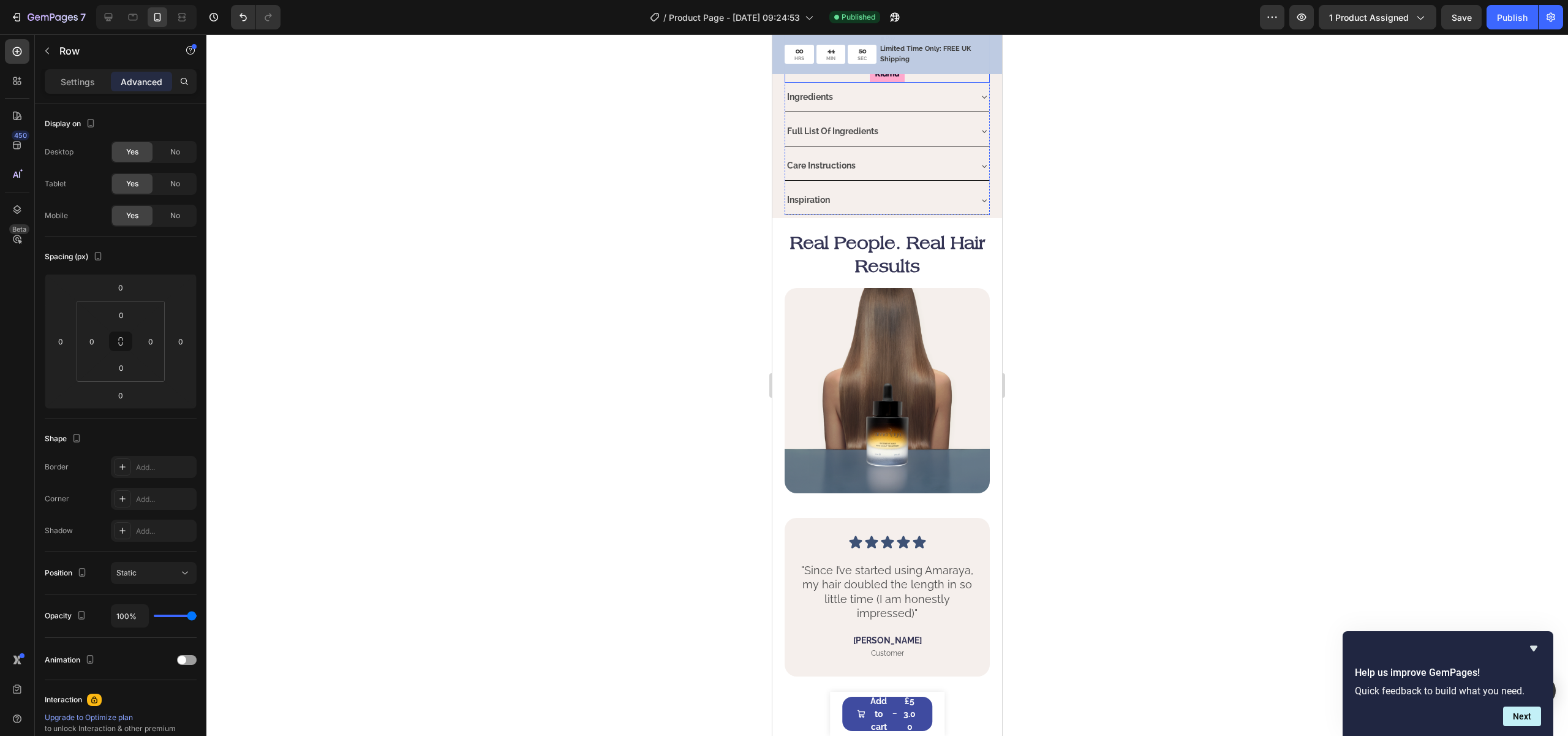
scroll to position [1579, 0]
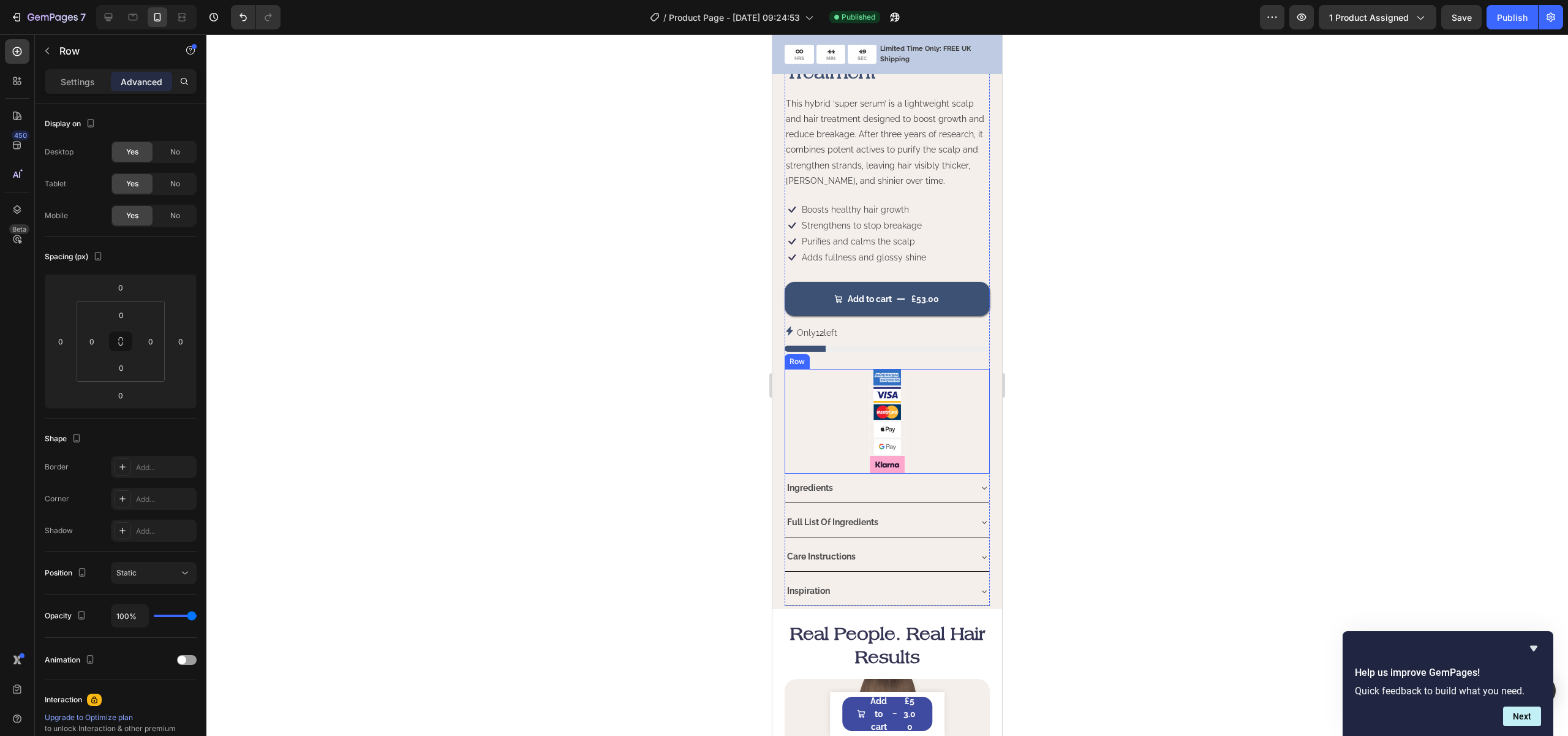
click at [931, 401] on div "Image Image Image Image Image Image Row Row" at bounding box center [887, 421] width 205 height 104
click at [67, 87] on div "Settings" at bounding box center [77, 81] width 61 height 20
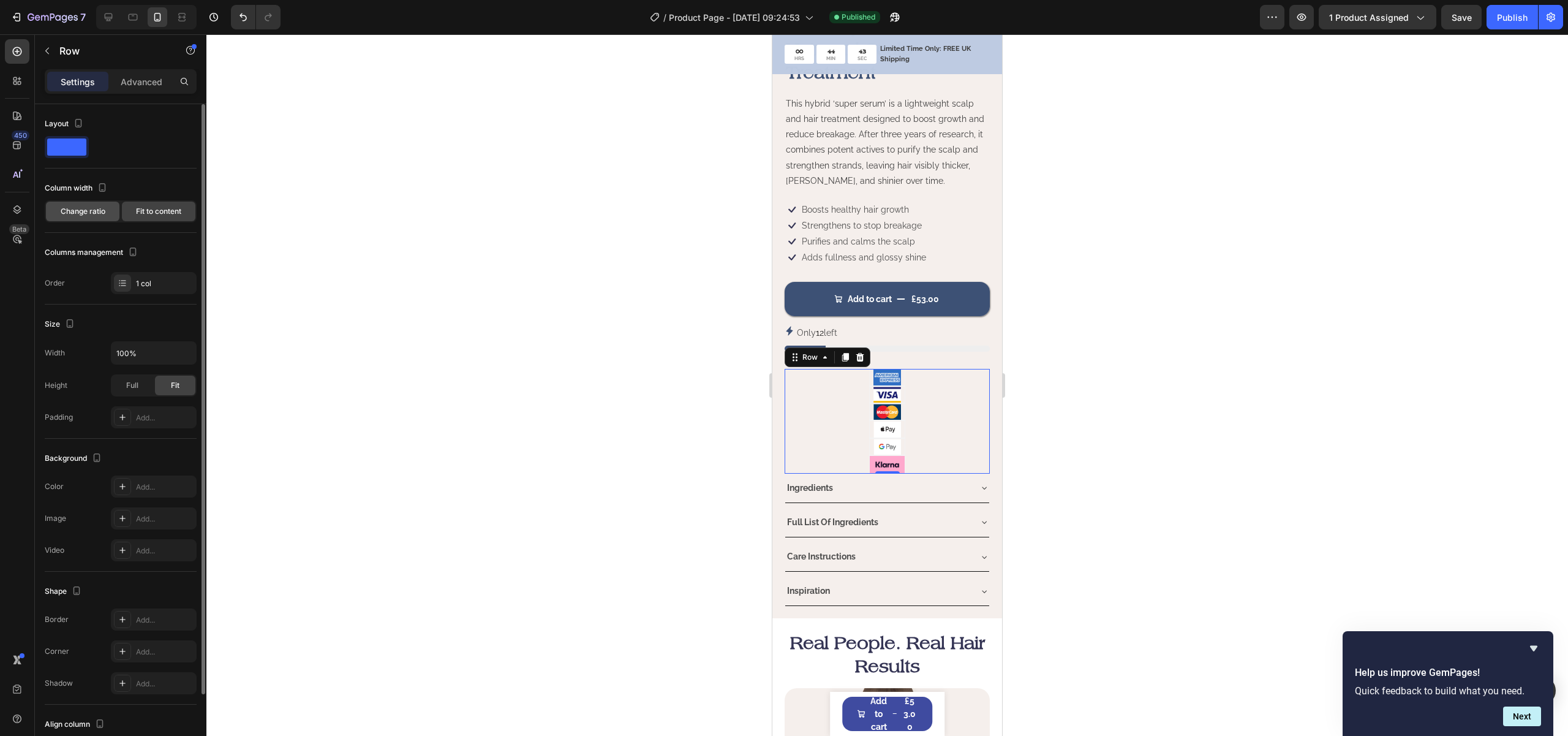
click at [73, 206] on span "Change ratio" at bounding box center [83, 211] width 45 height 11
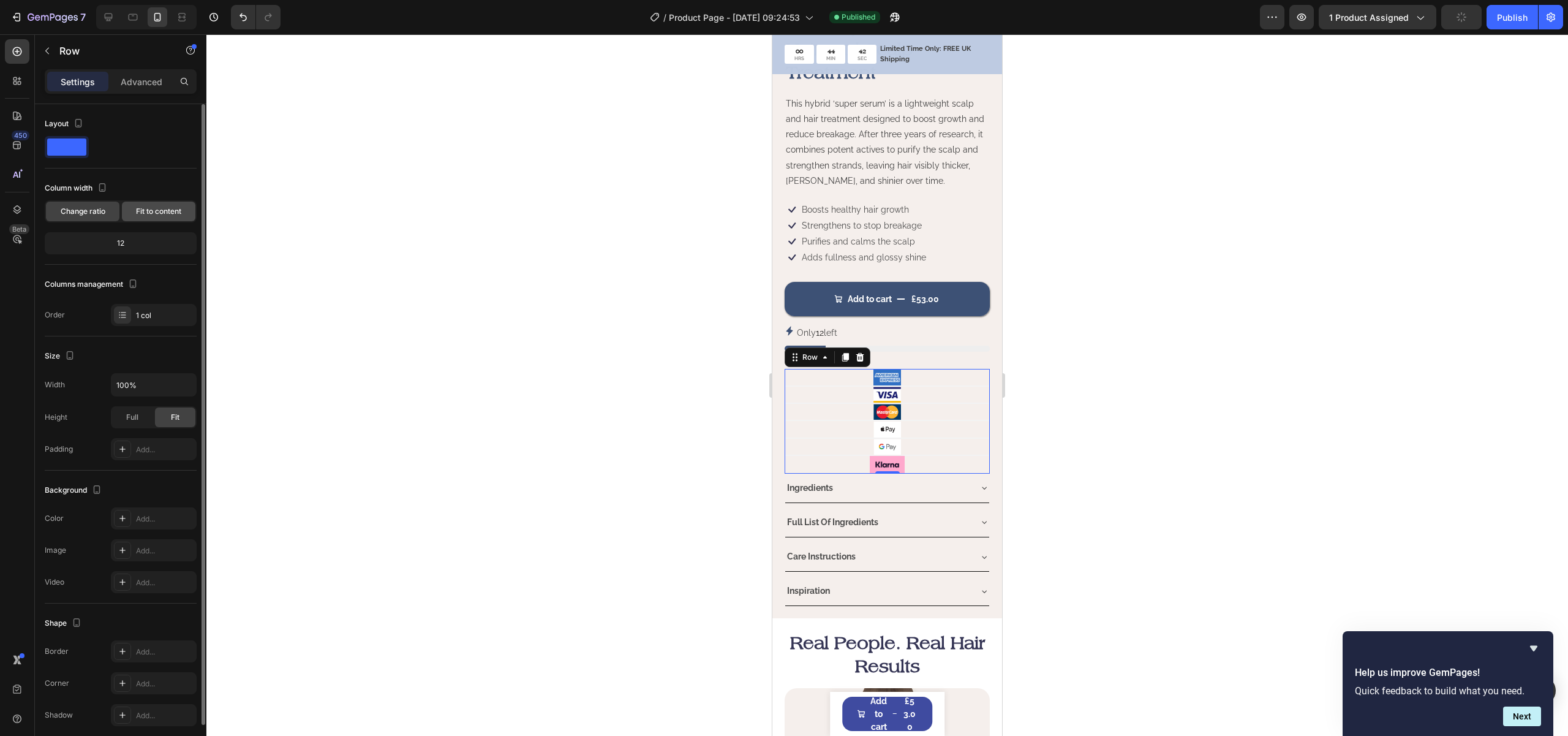
click at [155, 213] on span "Fit to content" at bounding box center [159, 211] width 46 height 11
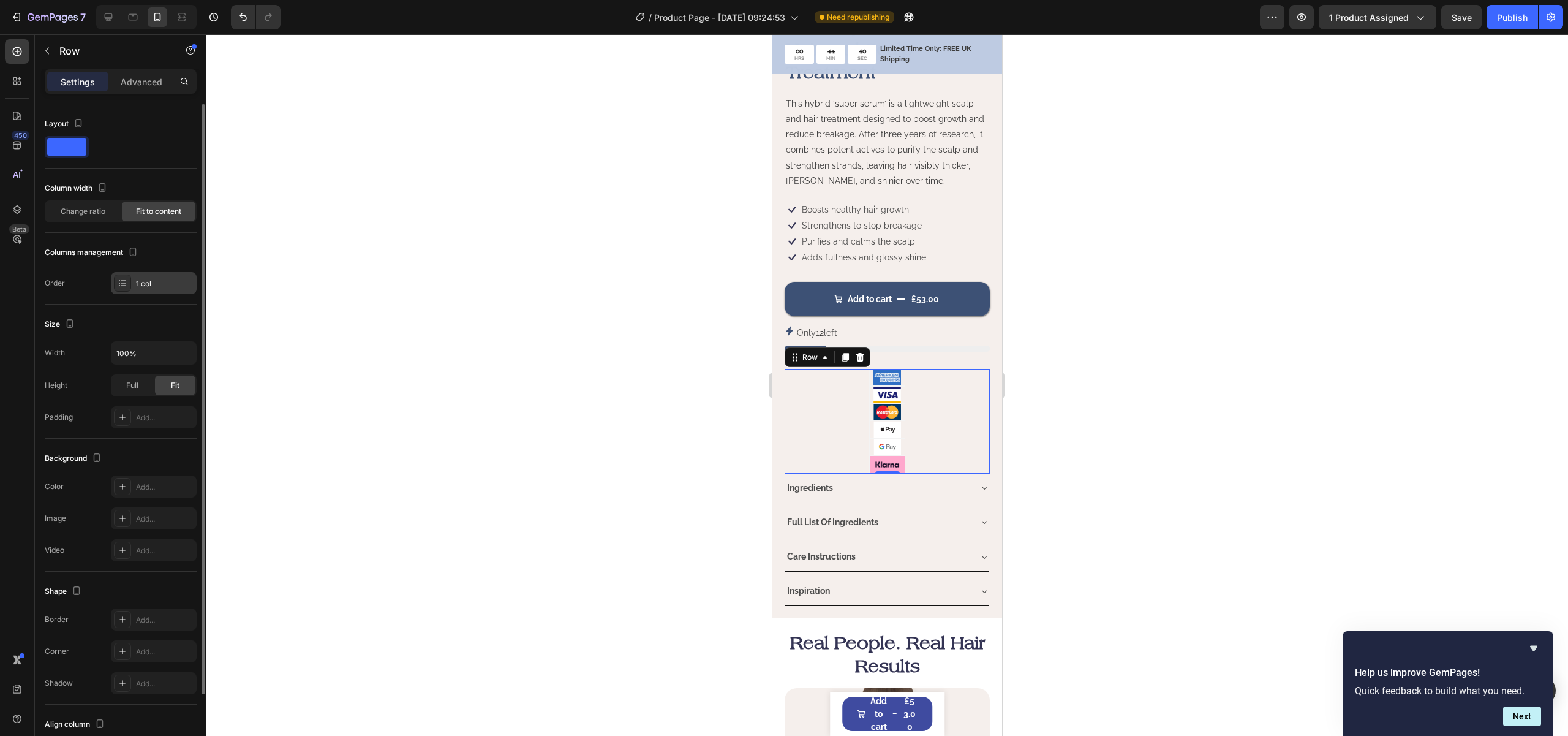
click at [158, 281] on div "1 col" at bounding box center [165, 283] width 58 height 11
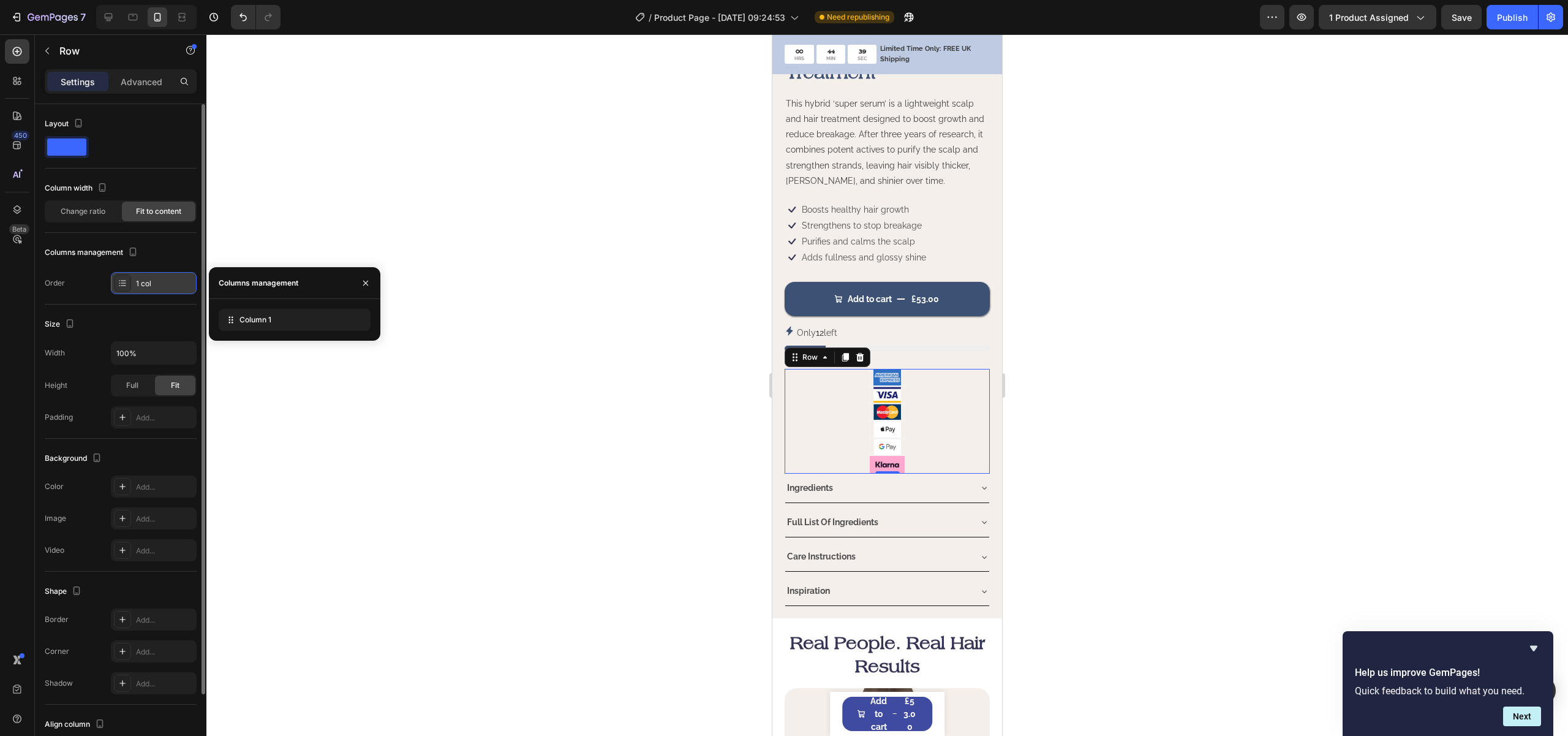
click at [156, 281] on div "1 col" at bounding box center [165, 283] width 58 height 11
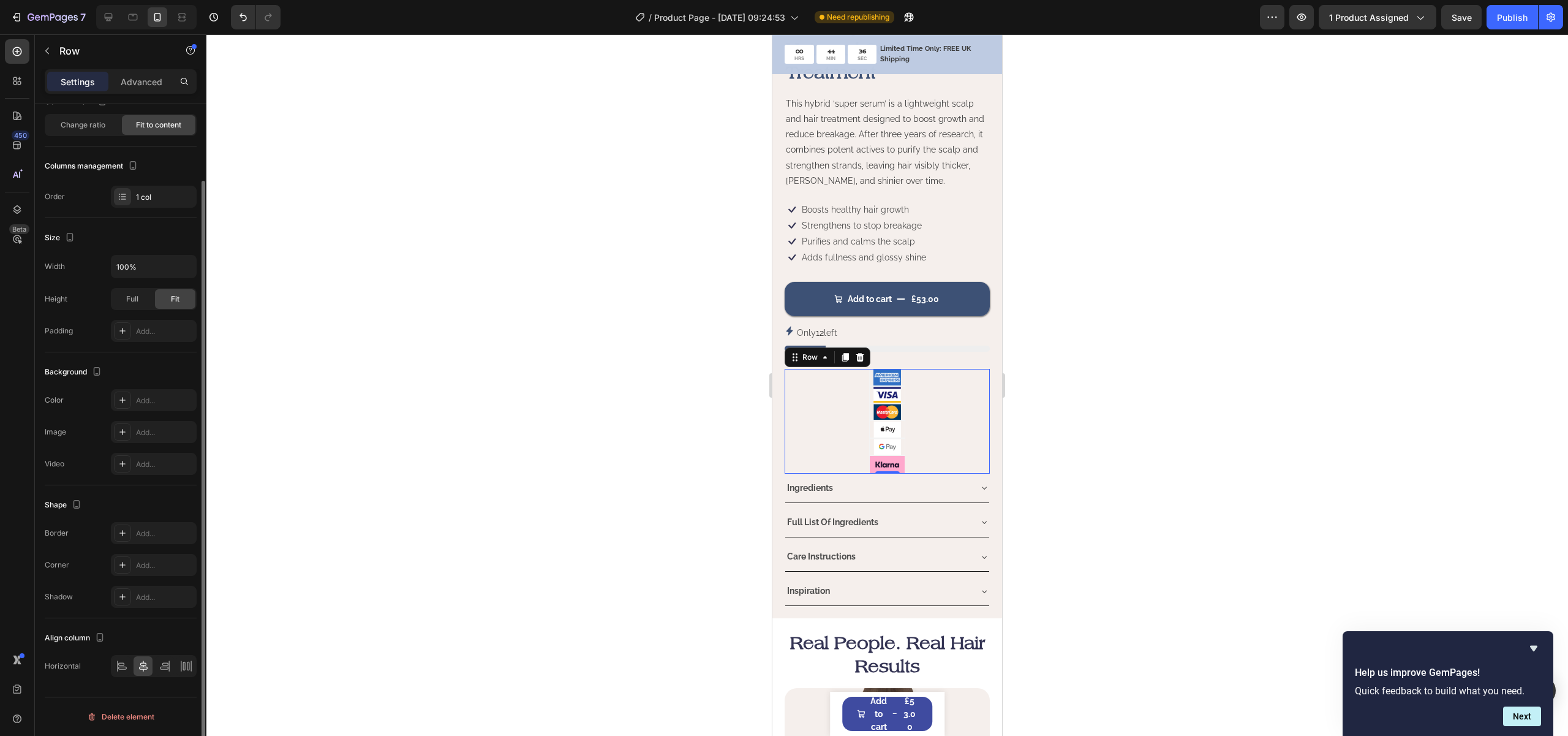
scroll to position [0, 0]
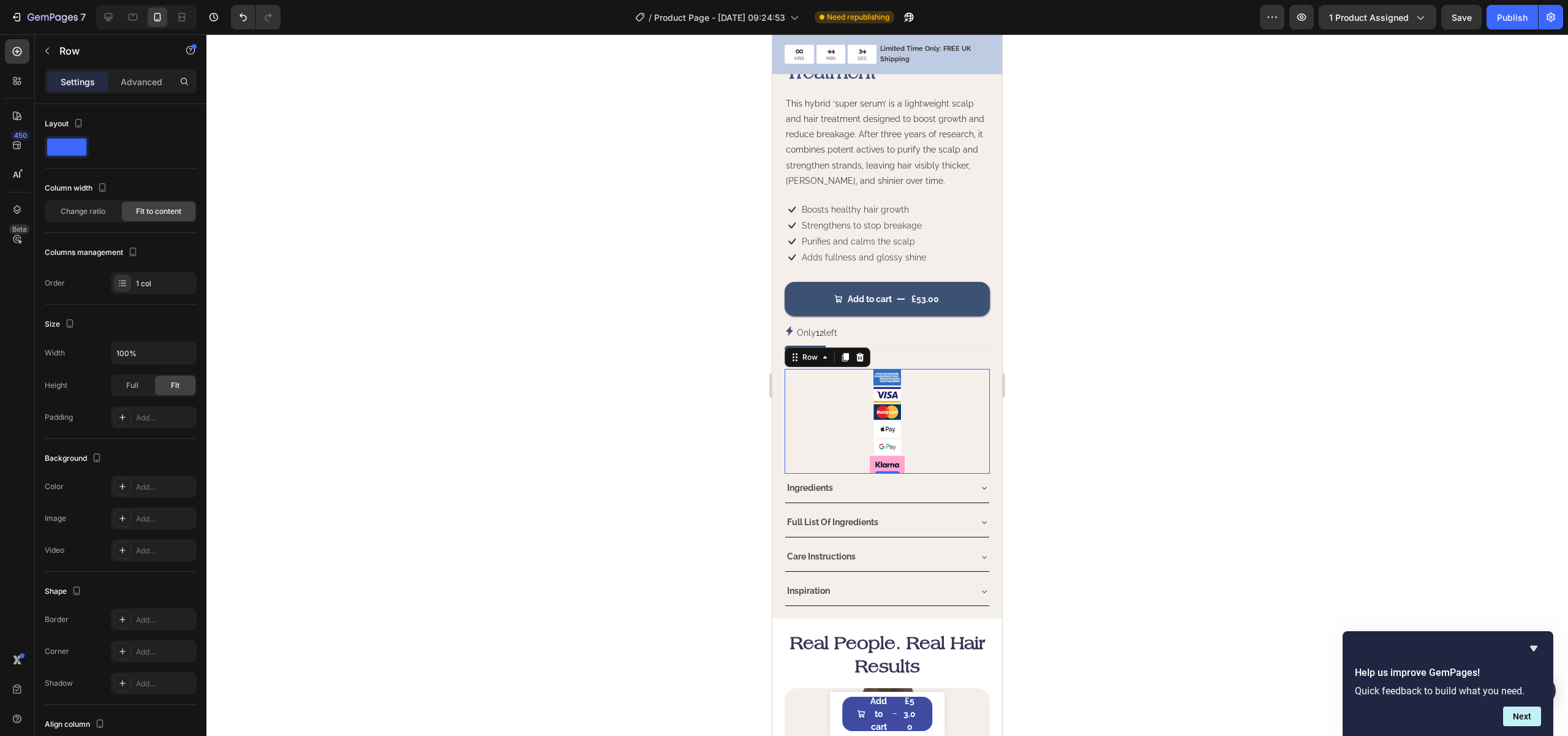
click at [127, 91] on div "Settings Advanced" at bounding box center [121, 81] width 152 height 25
click at [127, 87] on div "Advanced" at bounding box center [141, 81] width 61 height 20
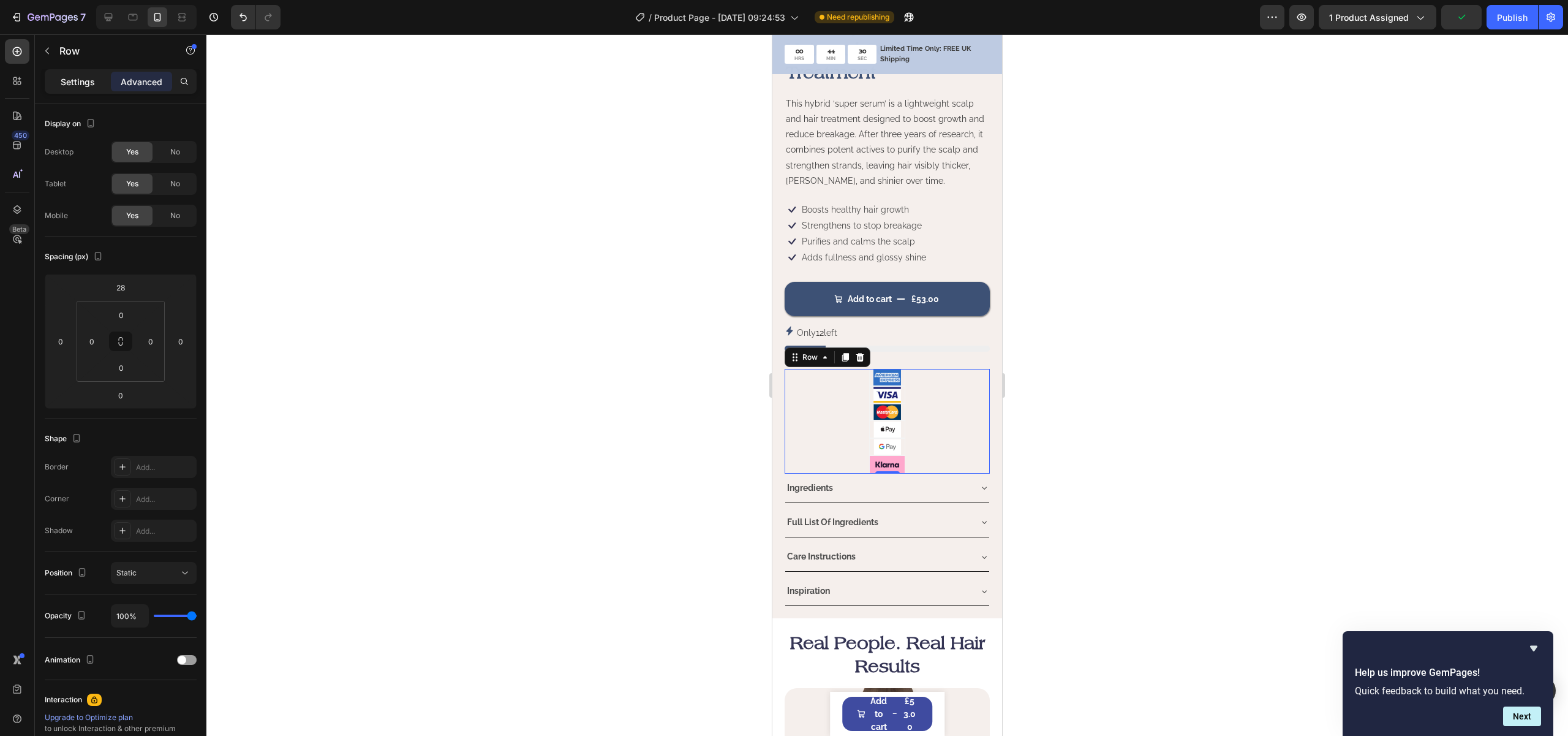
click at [54, 78] on div "Settings" at bounding box center [77, 81] width 61 height 20
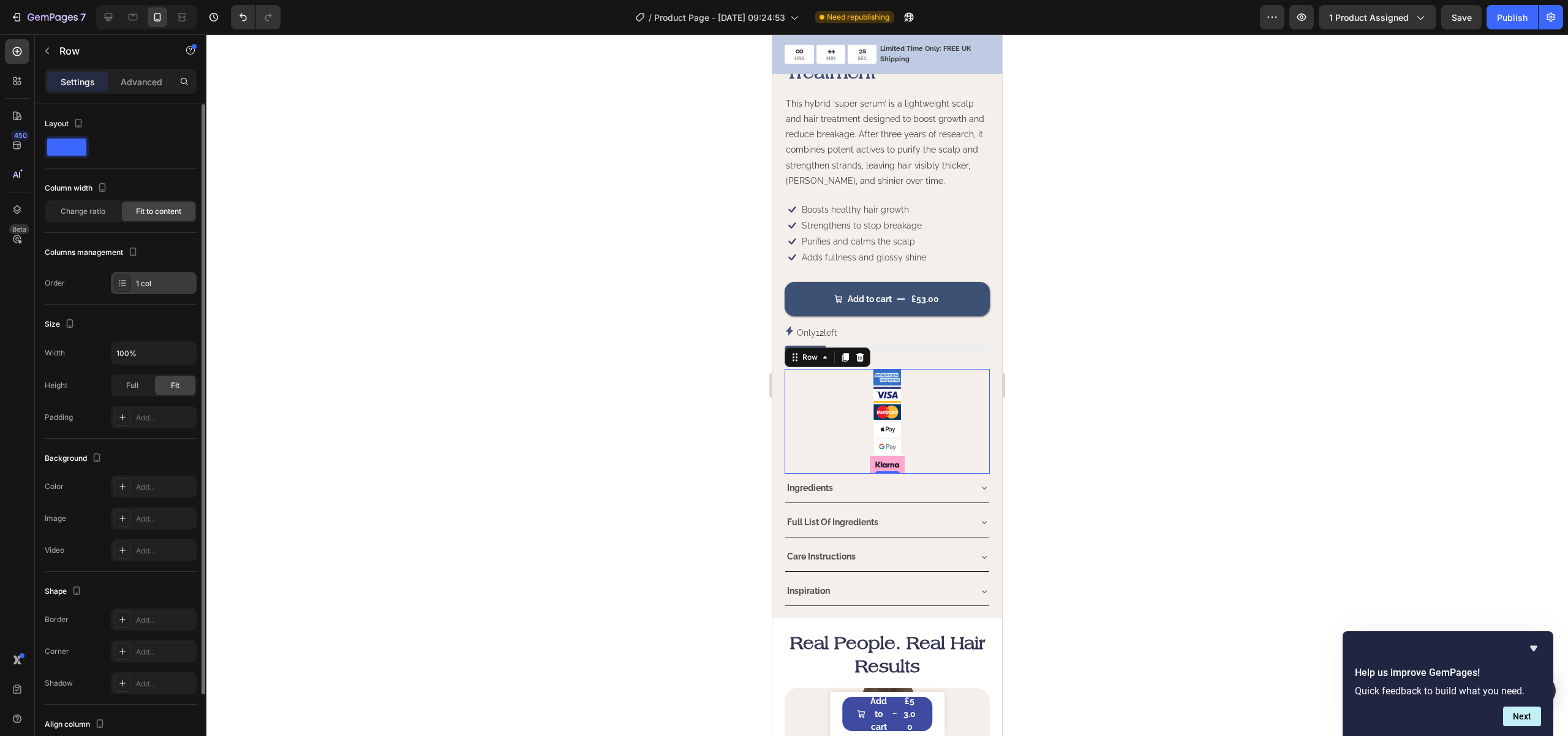
click at [120, 278] on icon at bounding box center [122, 283] width 10 height 10
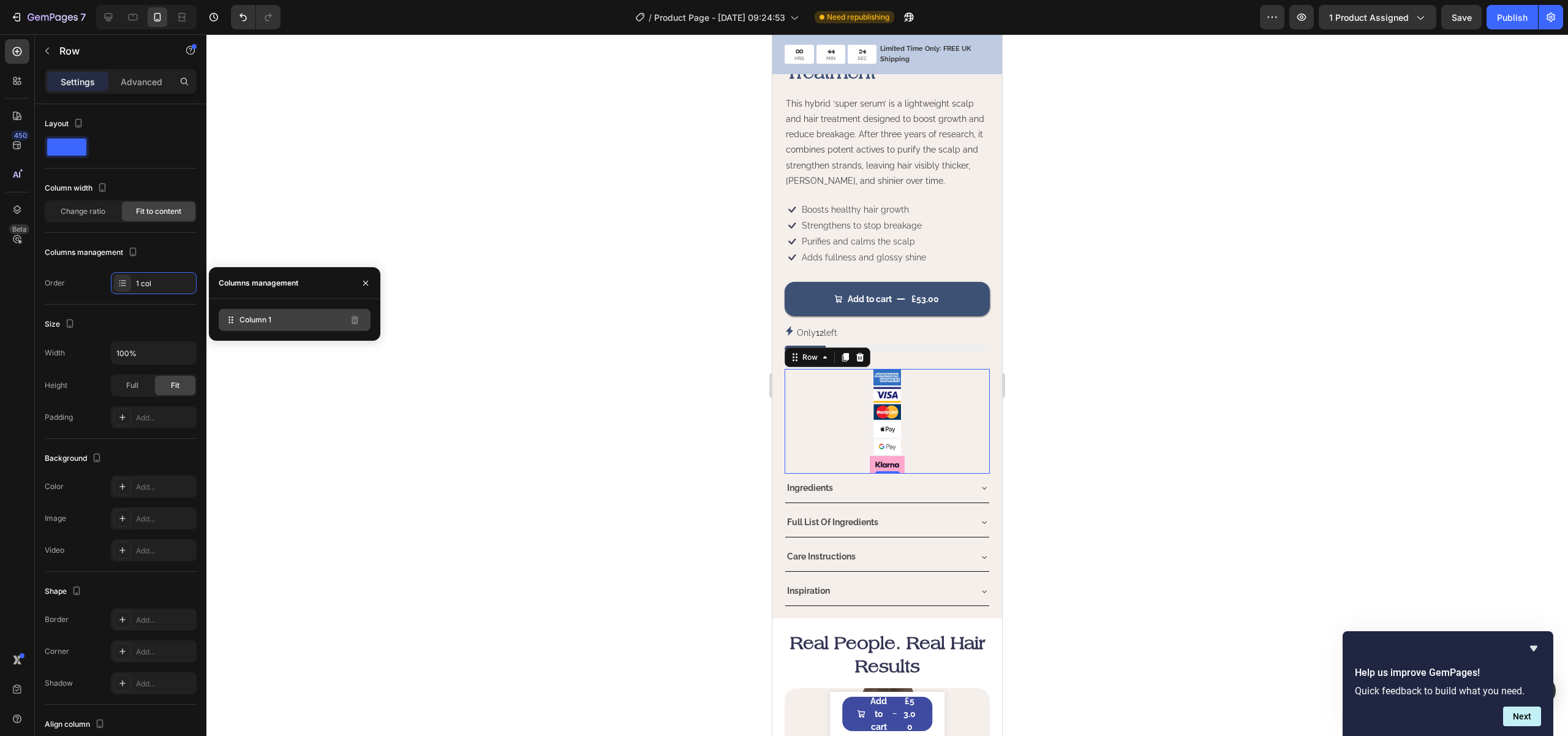
click at [276, 323] on div "Column 1" at bounding box center [295, 320] width 152 height 22
click at [97, 323] on div "Size" at bounding box center [121, 324] width 152 height 20
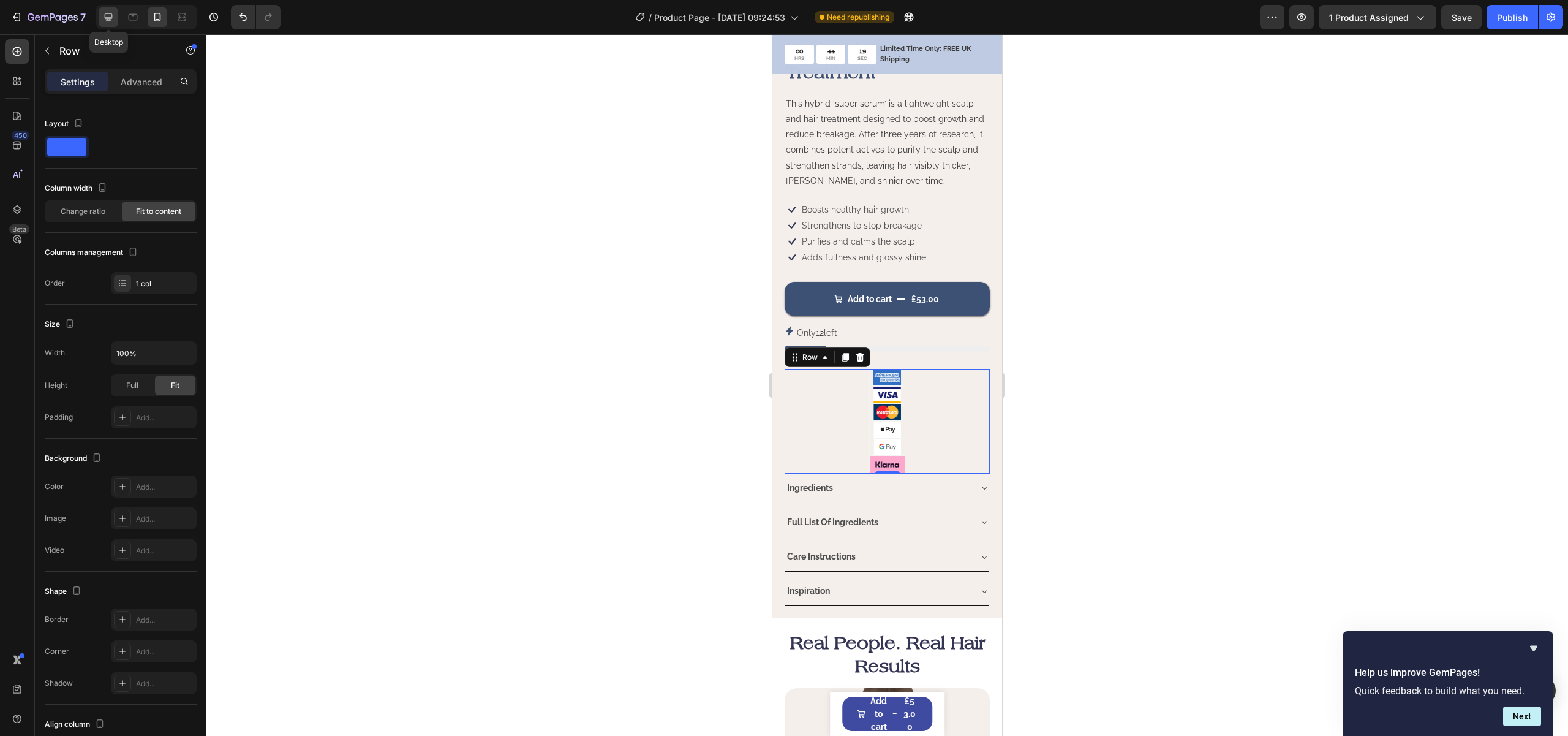
click at [101, 16] on div at bounding box center [108, 17] width 20 height 20
type input "Auto"
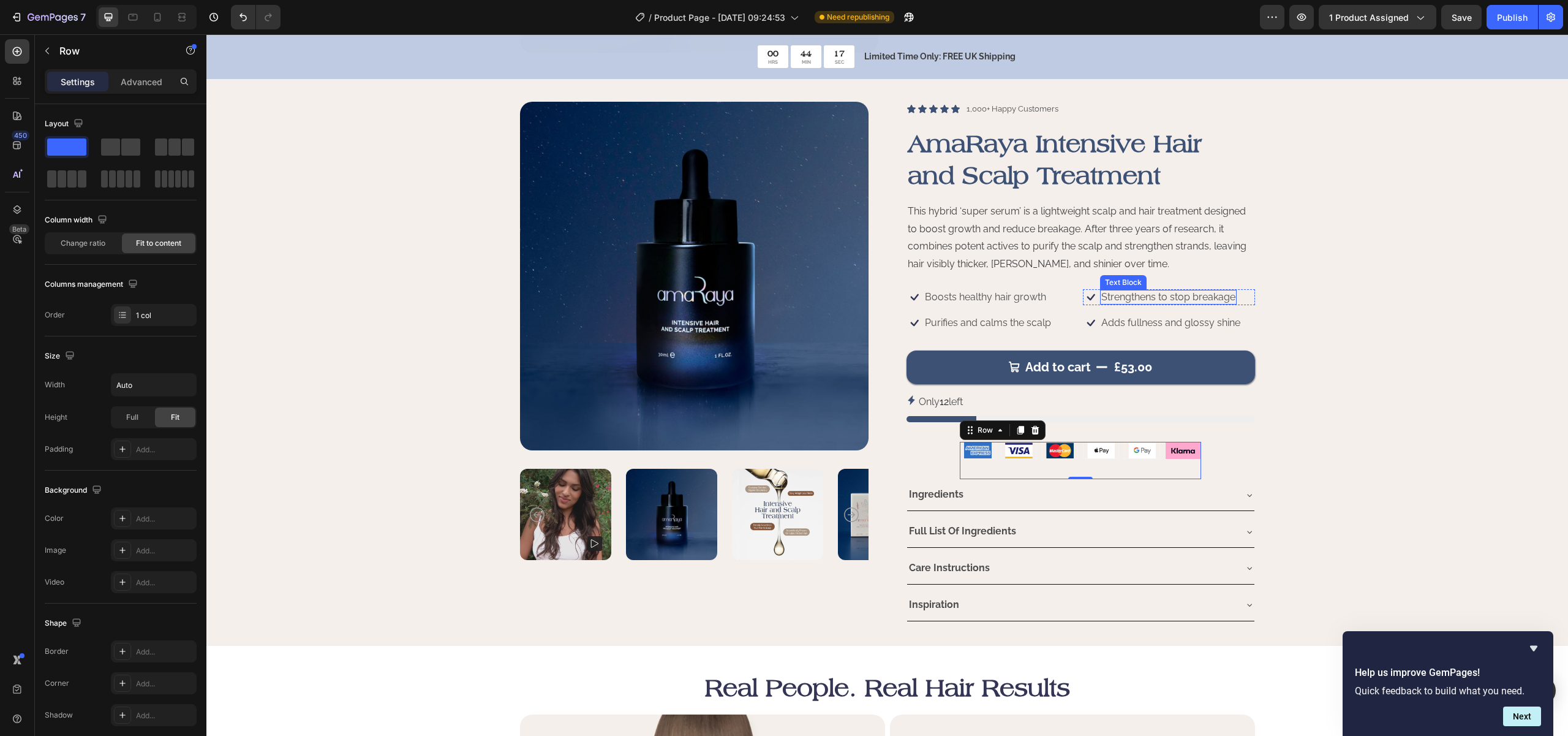
scroll to position [1203, 0]
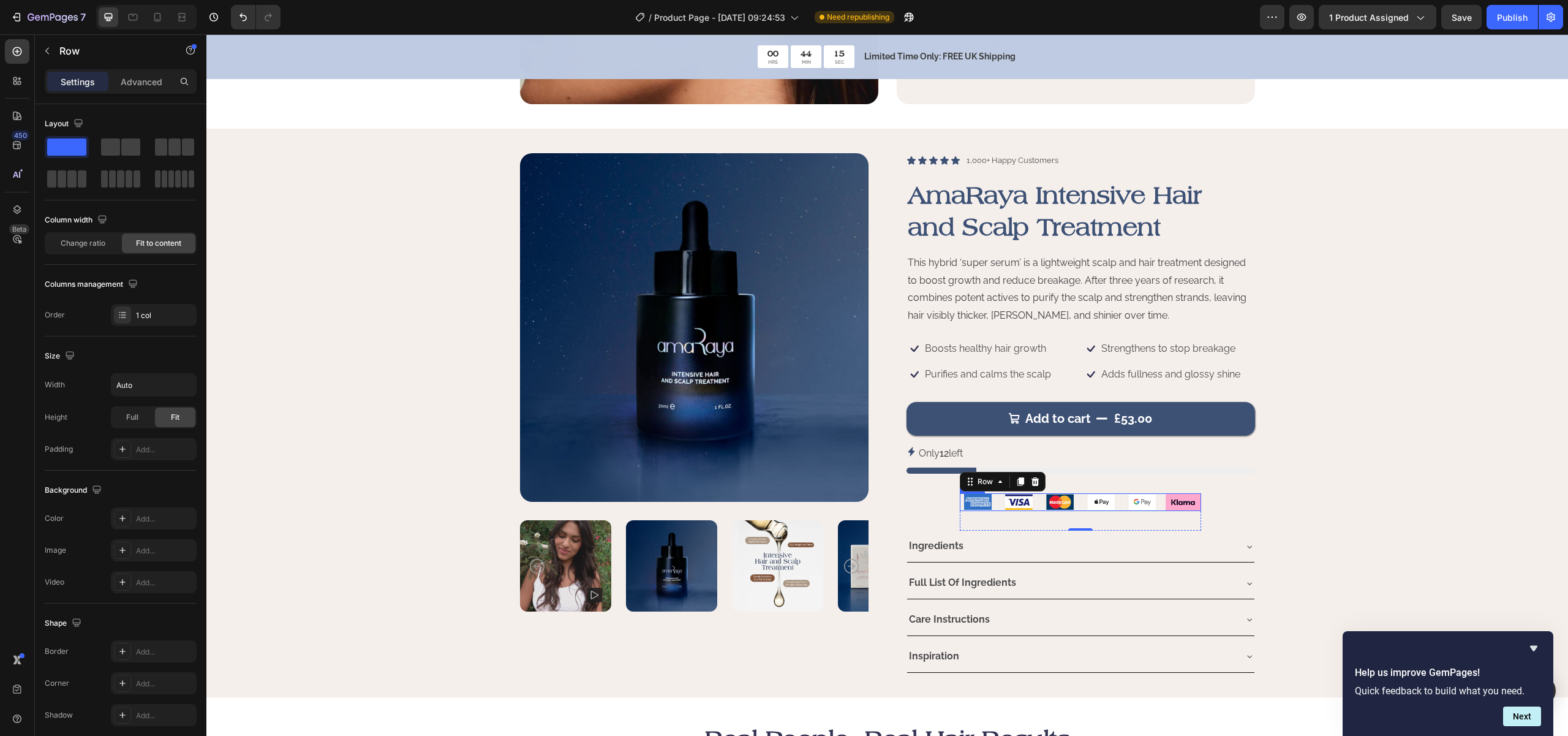
click at [1074, 503] on div "Image Image Image Image Image Image Row" at bounding box center [1080, 502] width 241 height 18
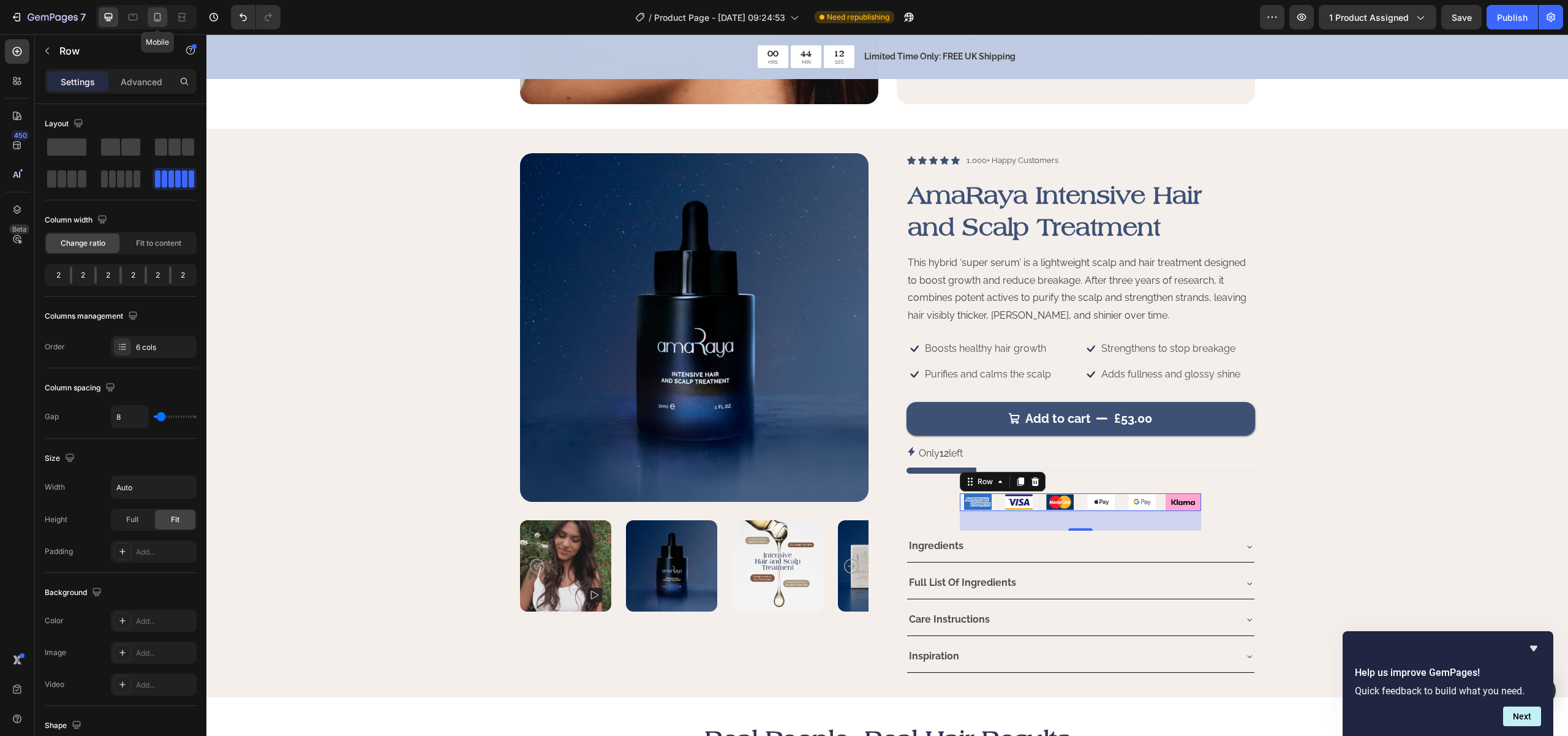
click at [158, 18] on icon at bounding box center [157, 16] width 12 height 12
type input "0"
type input "100%"
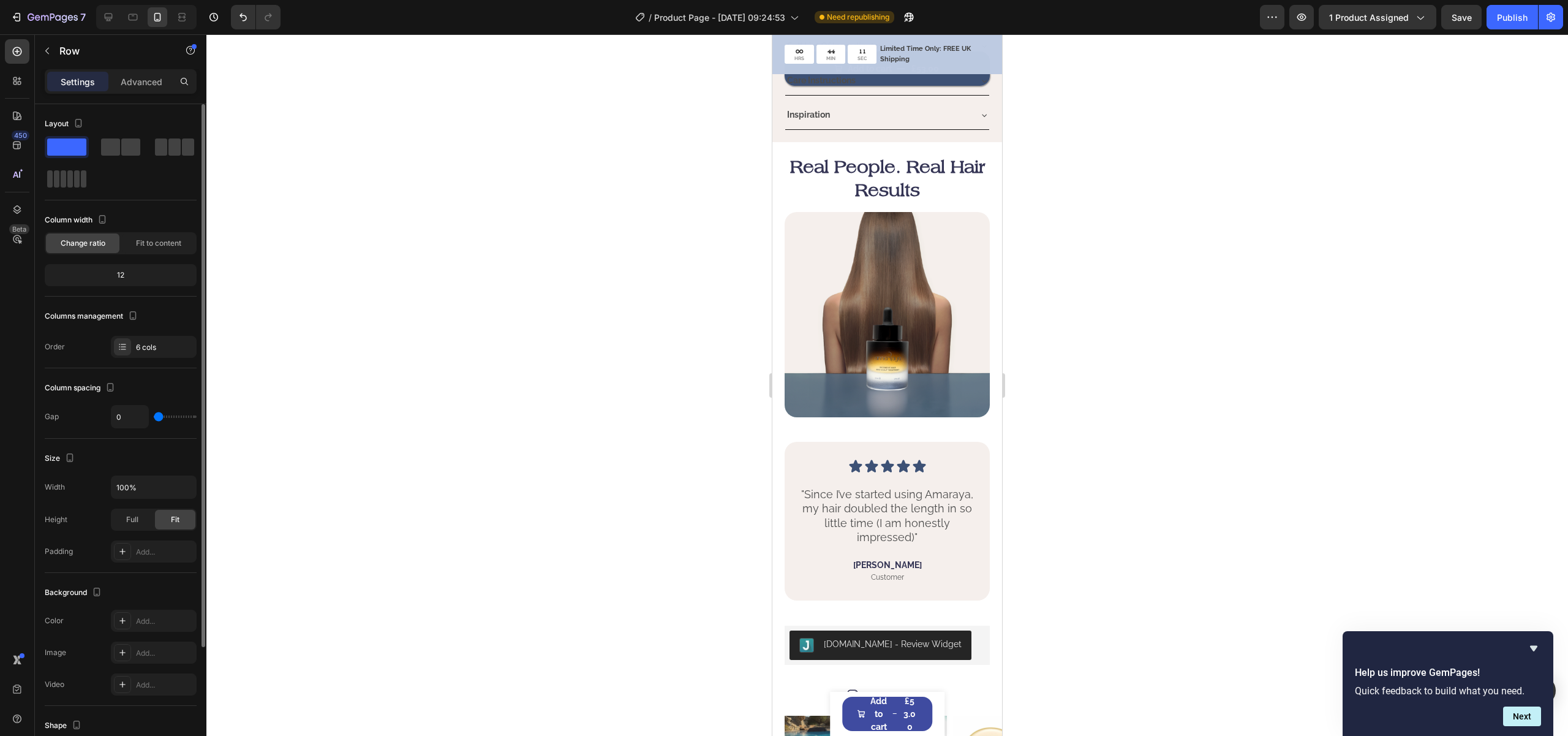
scroll to position [1896, 0]
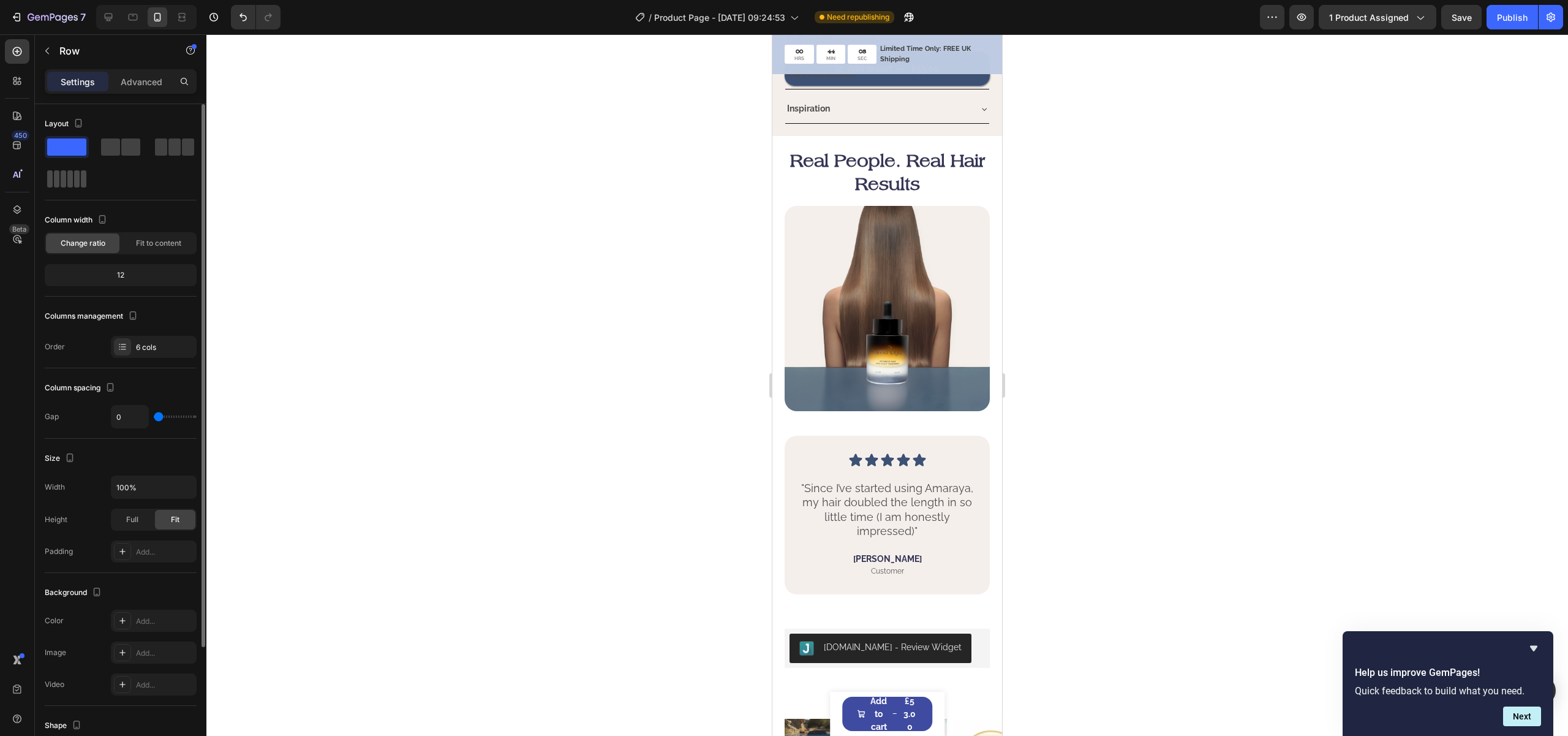
click at [72, 175] on span at bounding box center [70, 179] width 6 height 17
type input "6"
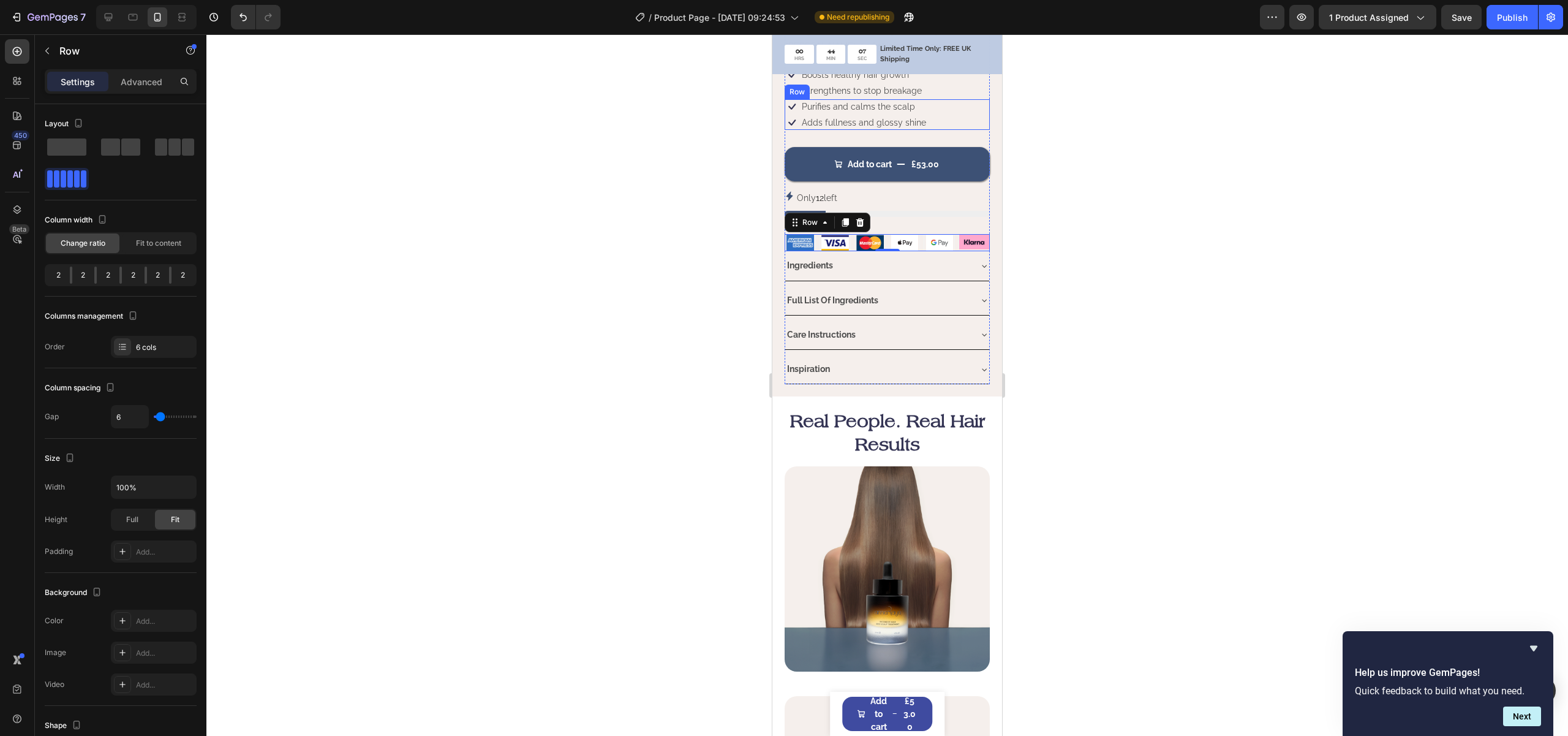
scroll to position [1391, 0]
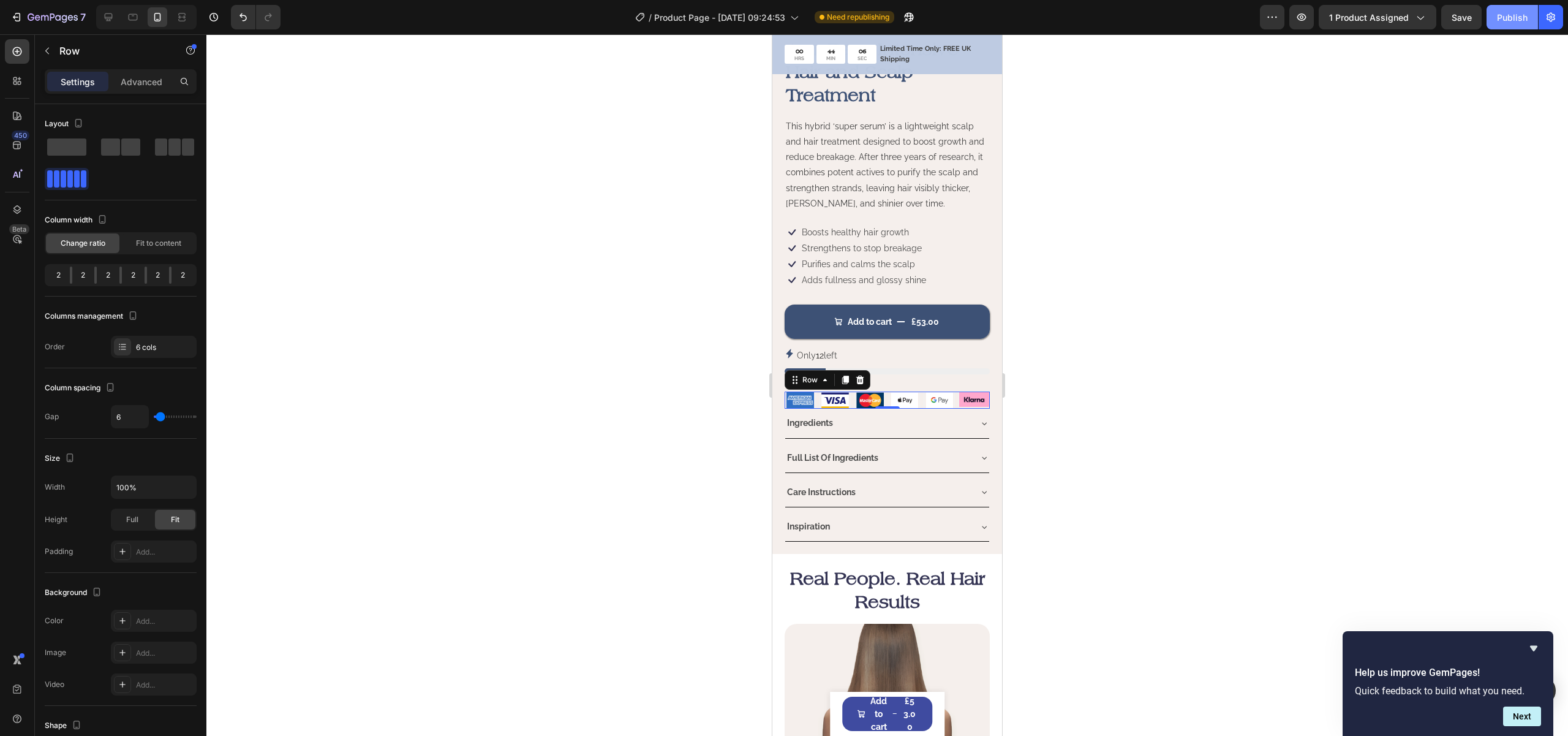
click at [1520, 16] on div "Publish" at bounding box center [1512, 17] width 30 height 13
drag, startPoint x: 580, startPoint y: 248, endPoint x: 751, endPoint y: 226, distance: 172.4
click at [580, 248] on div at bounding box center [887, 385] width 1361 height 702
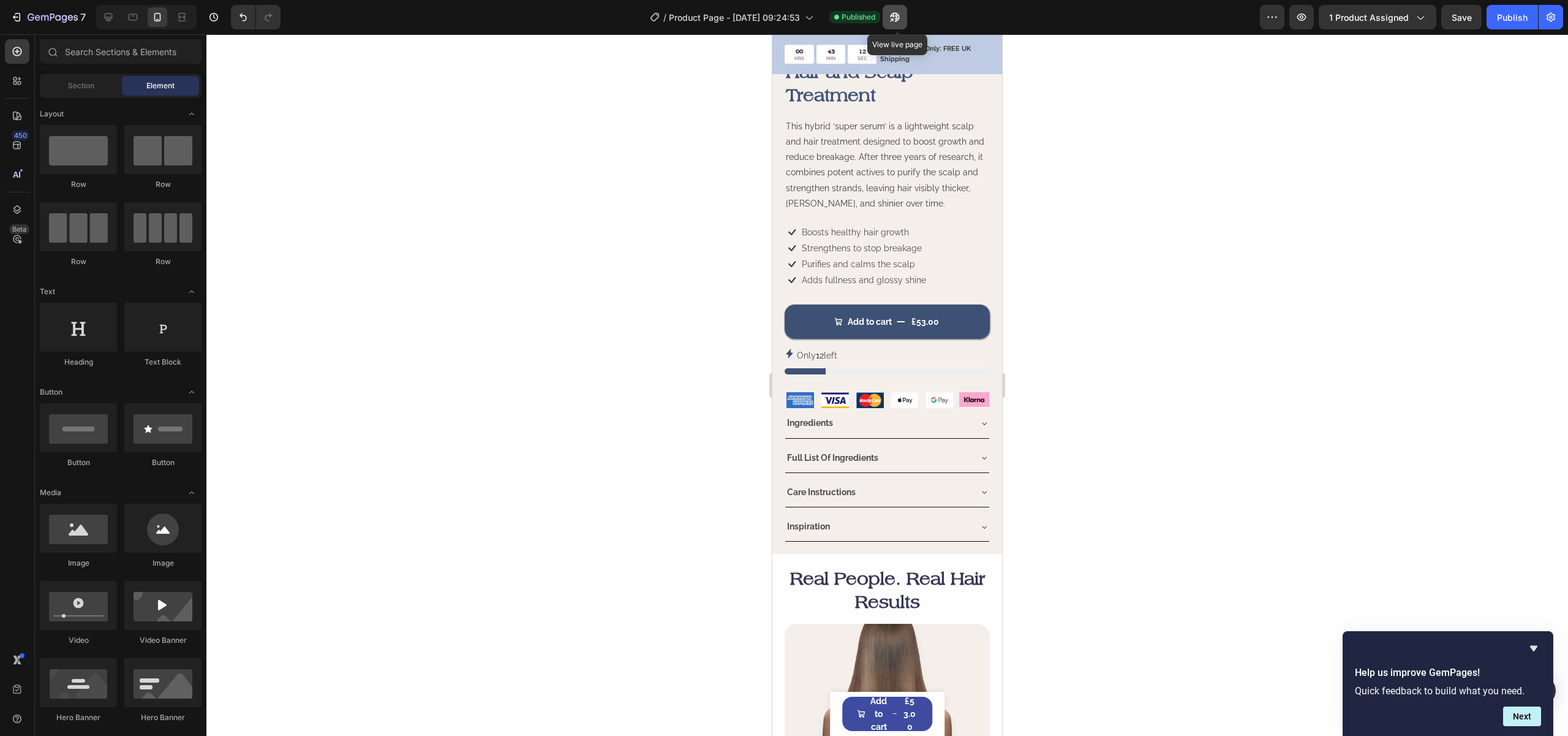
click at [901, 16] on icon "button" at bounding box center [895, 16] width 12 height 12
